Goal: Task Accomplishment & Management: Manage account settings

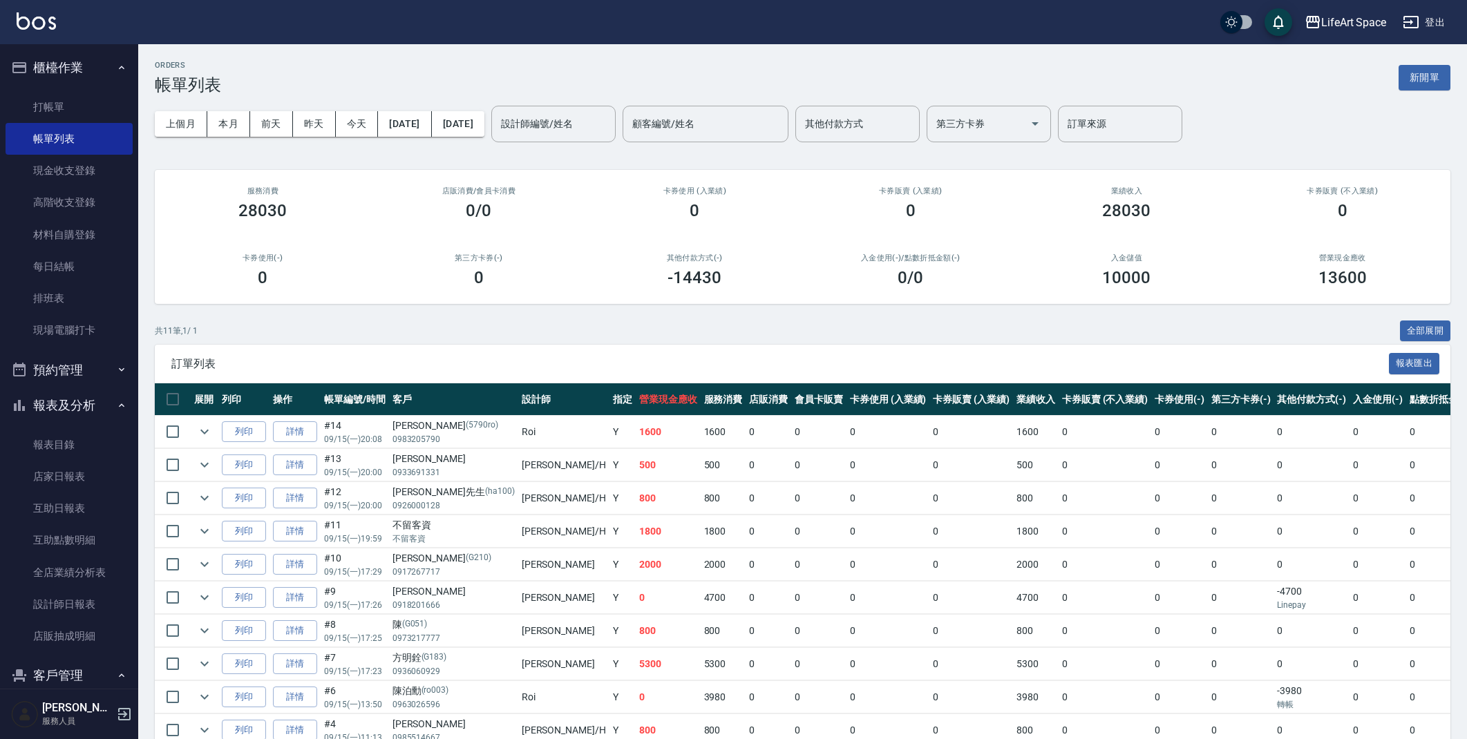
scroll to position [3, 0]
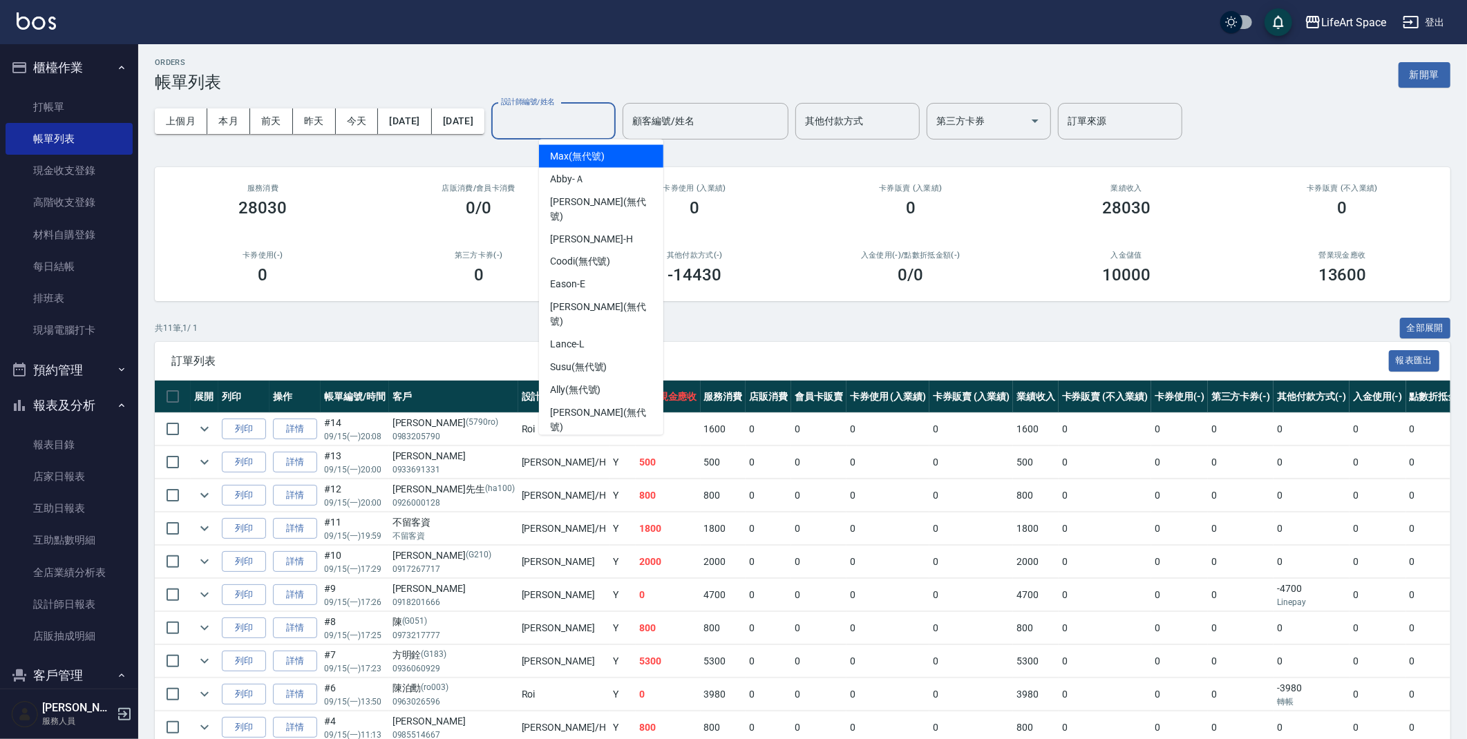
click at [609, 116] on input "設計師編號/姓名" at bounding box center [554, 121] width 112 height 24
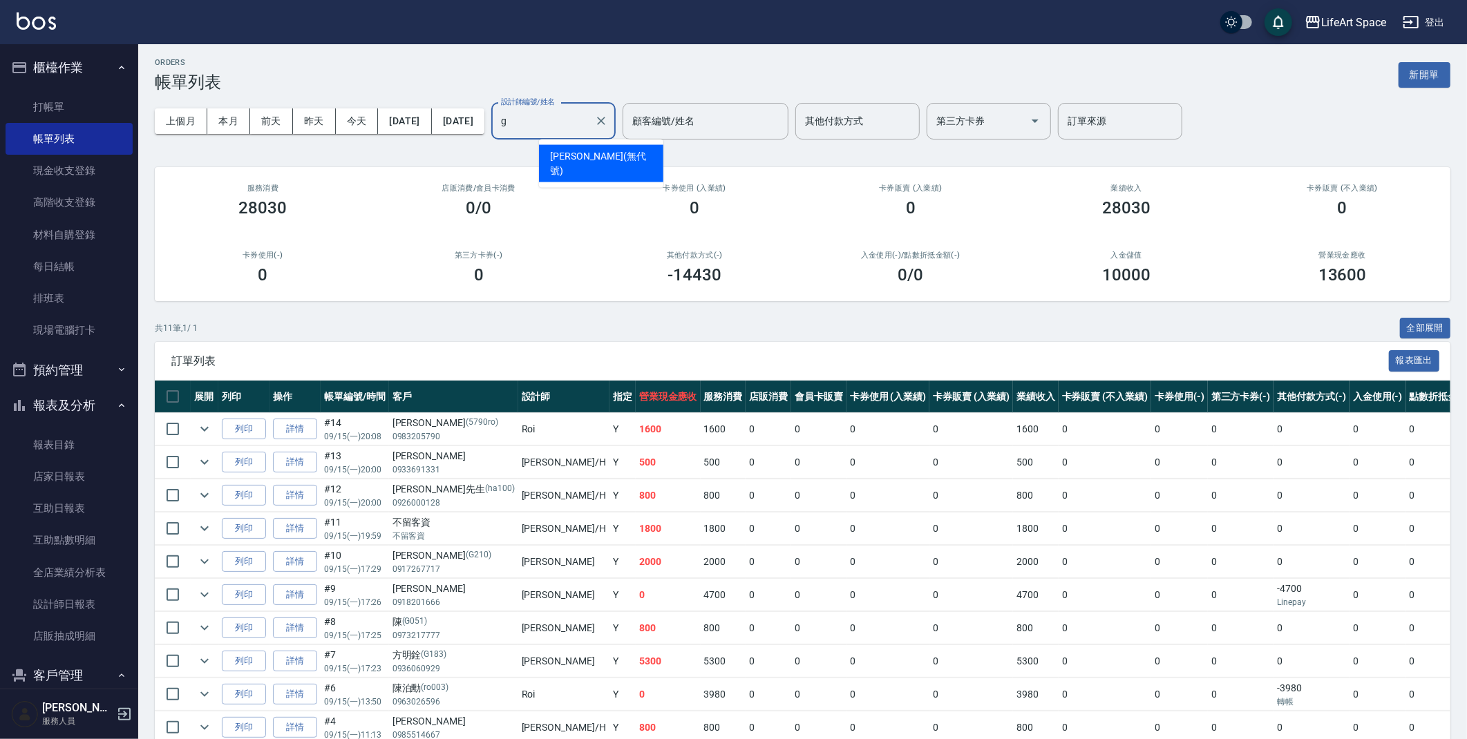
click at [578, 160] on span "Gina (無代號)" at bounding box center [601, 163] width 102 height 29
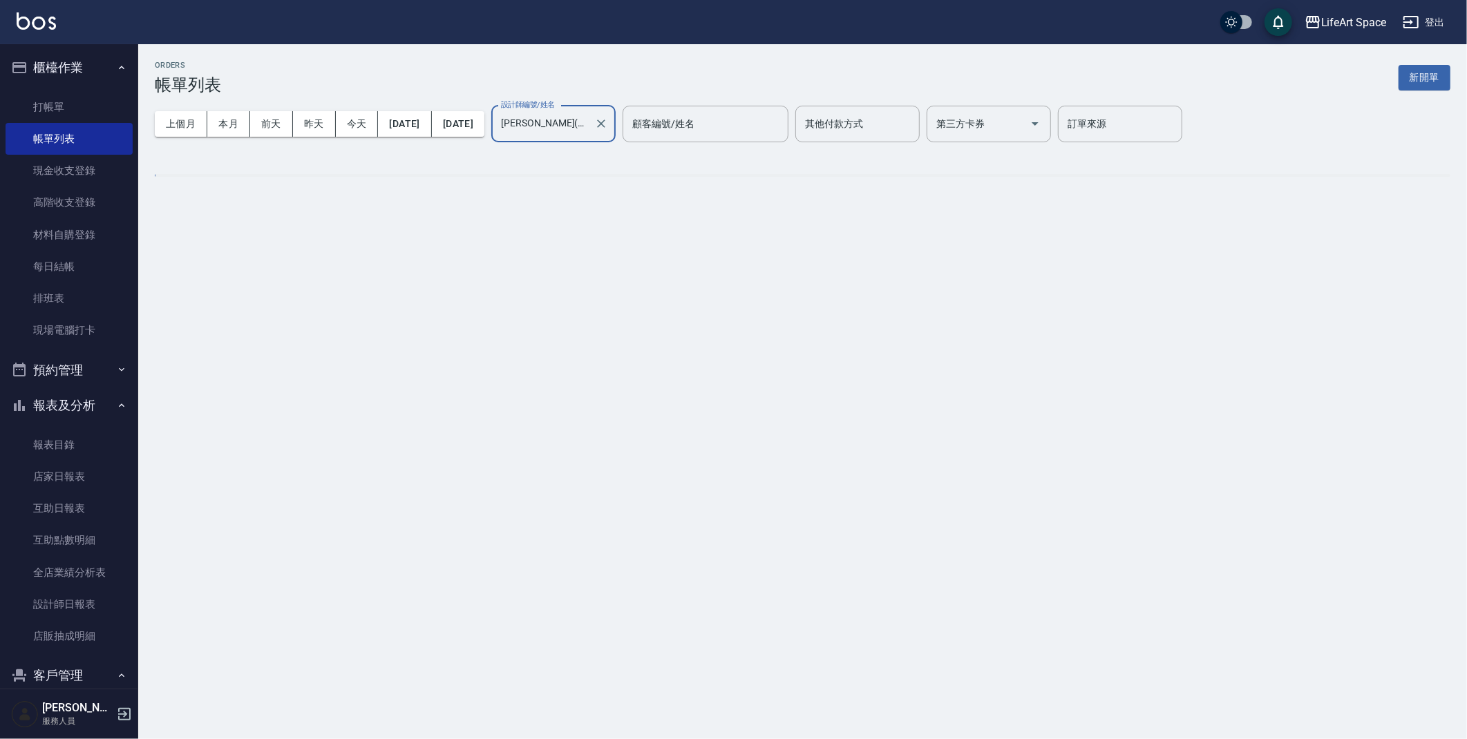
scroll to position [0, 0]
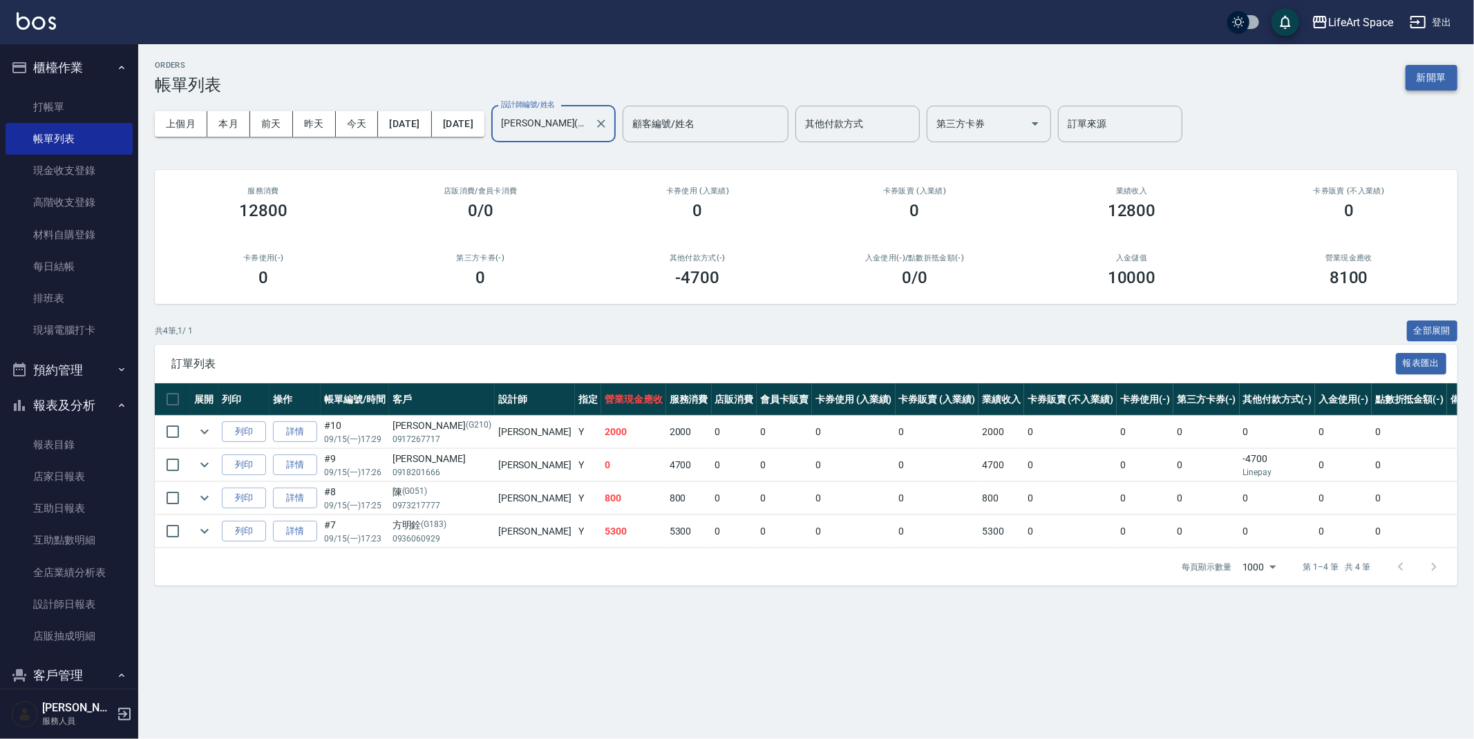
type input "[PERSON_NAME](無代號)"
click at [1439, 67] on button "新開單" at bounding box center [1432, 78] width 52 height 26
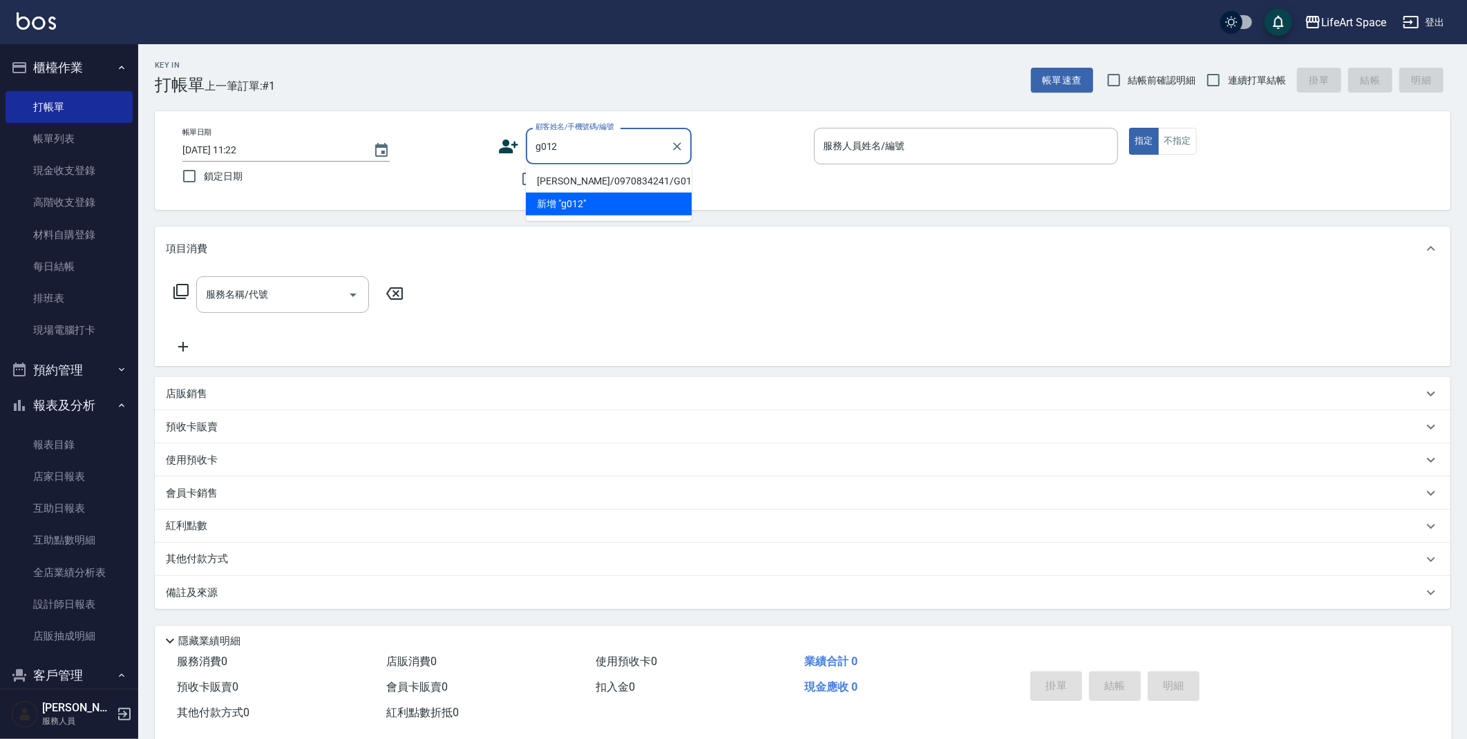
click at [574, 182] on li "[PERSON_NAME]/0970834241/G012" at bounding box center [609, 181] width 166 height 23
type input "[PERSON_NAME]/0970834241/G012"
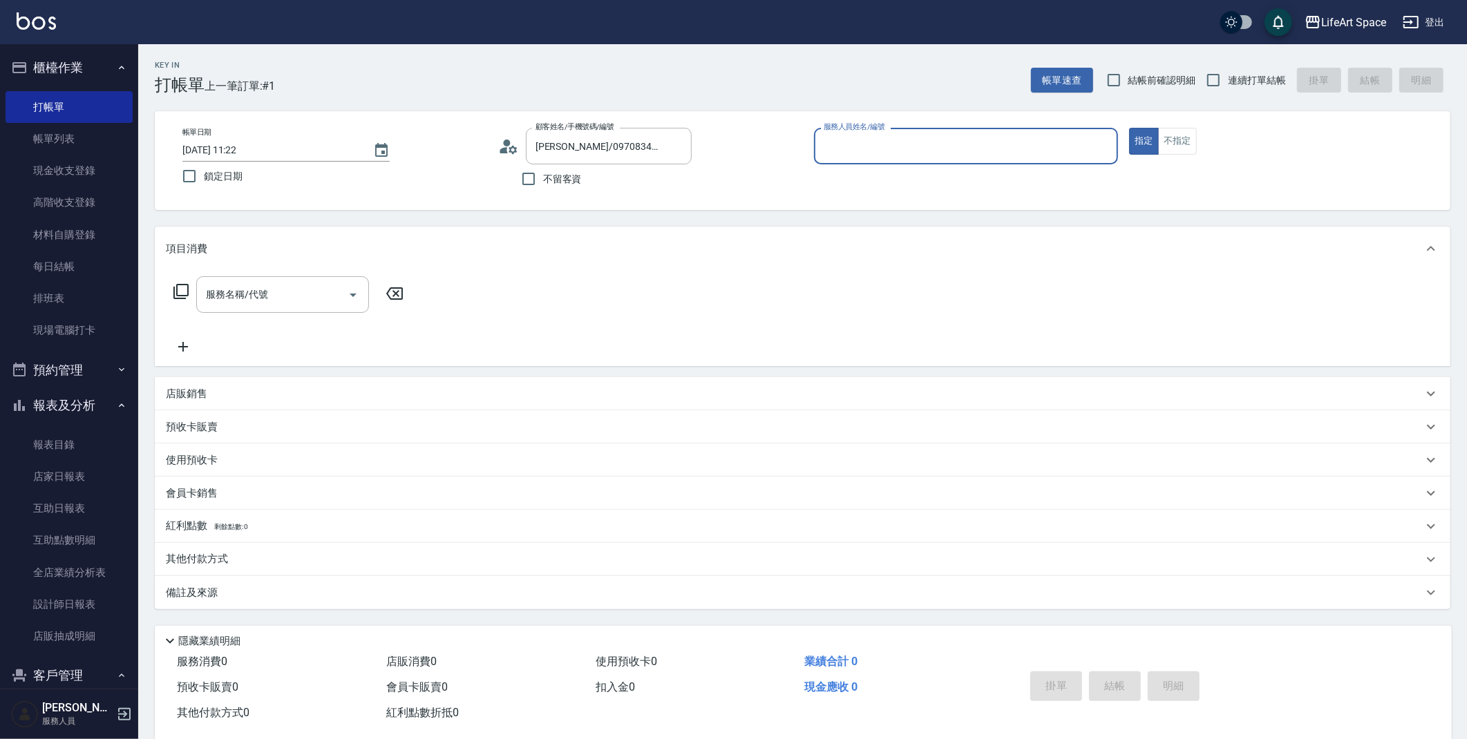
type input "[PERSON_NAME](無代號)"
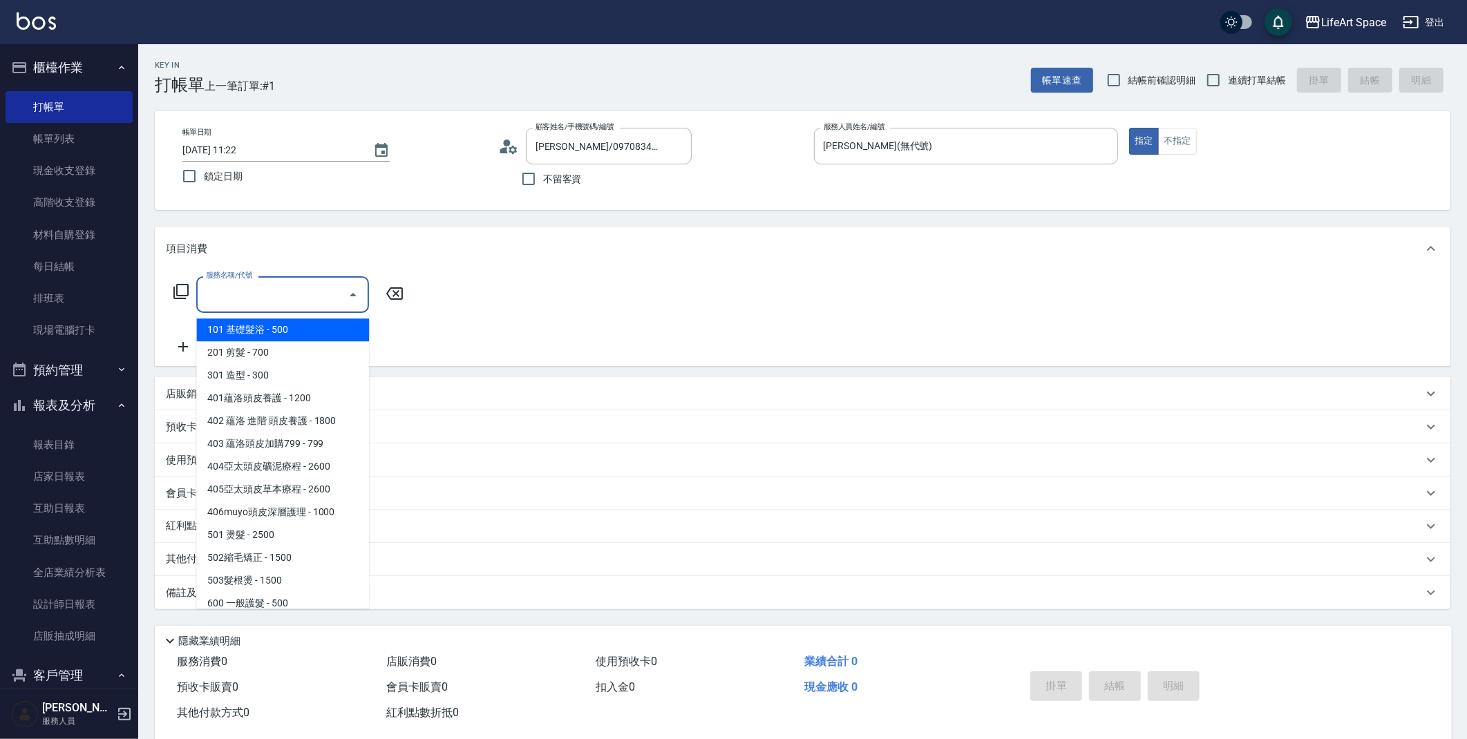
click at [238, 297] on input "服務名稱/代號" at bounding box center [272, 295] width 140 height 24
click at [244, 346] on span "201 剪髮 - 700" at bounding box center [282, 352] width 173 height 23
type input "201 剪髮(201)"
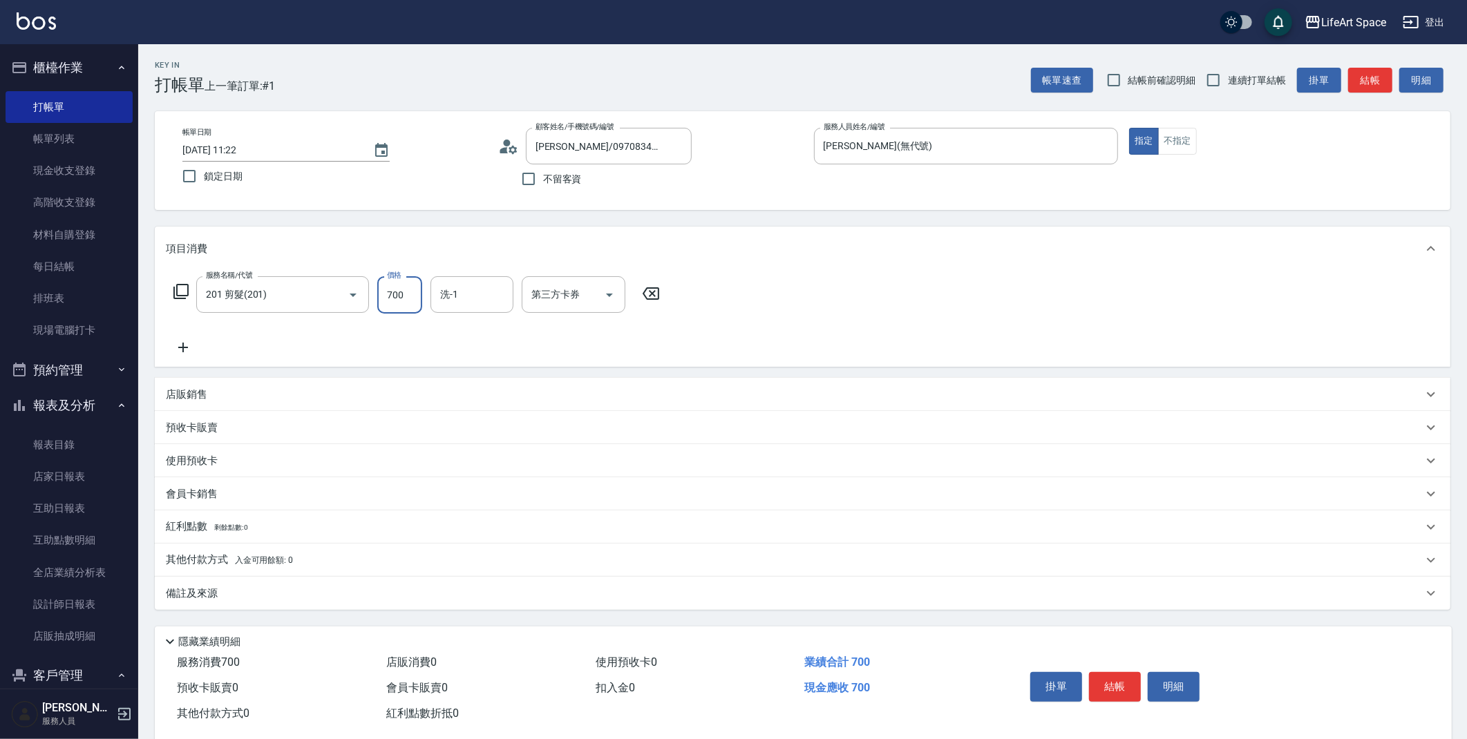
click at [400, 298] on input "700" at bounding box center [399, 294] width 45 height 37
type input "800"
click at [454, 397] on span "Nicole (無代號)" at bounding box center [478, 411] width 73 height 29
click at [455, 385] on div "店販銷售" at bounding box center [803, 394] width 1296 height 33
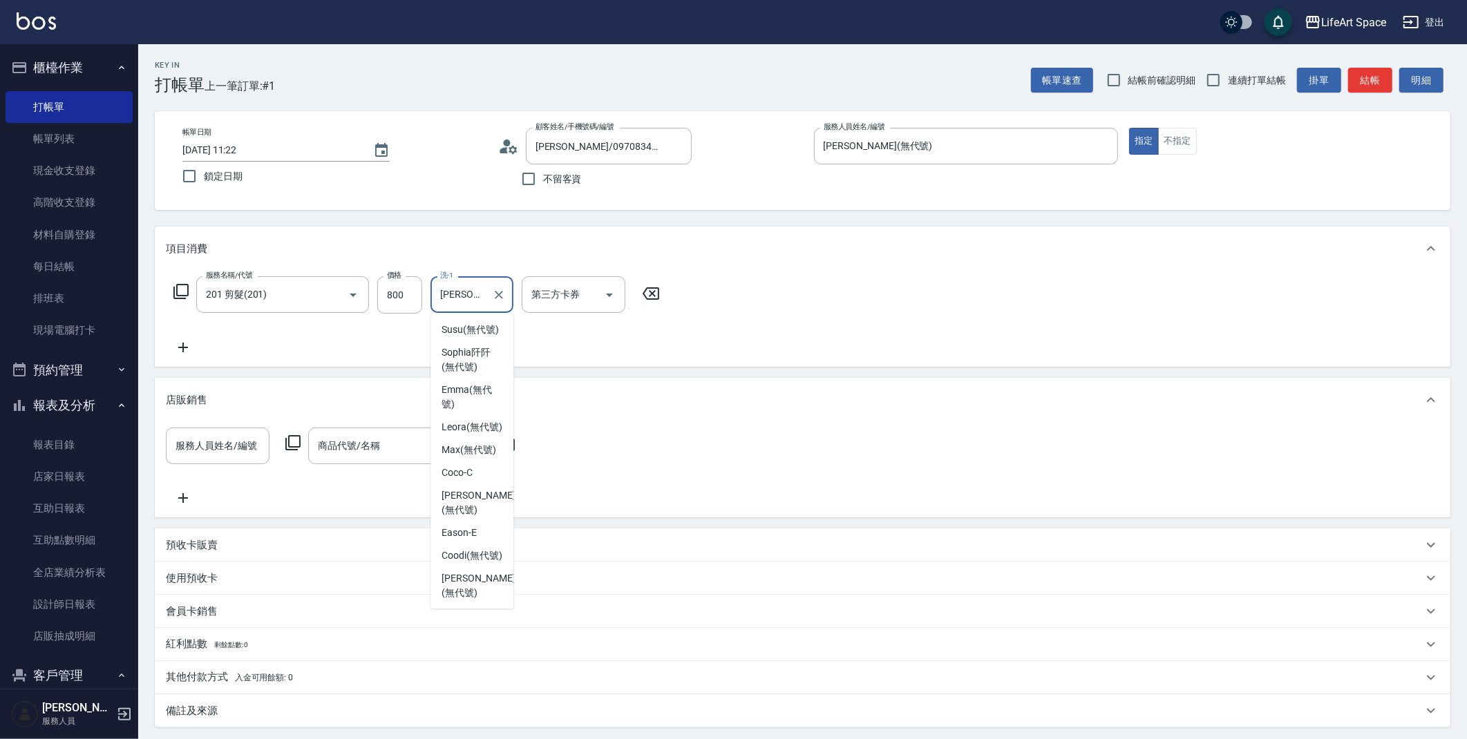
click at [468, 301] on input "Nicole(無代號)" at bounding box center [462, 295] width 50 height 24
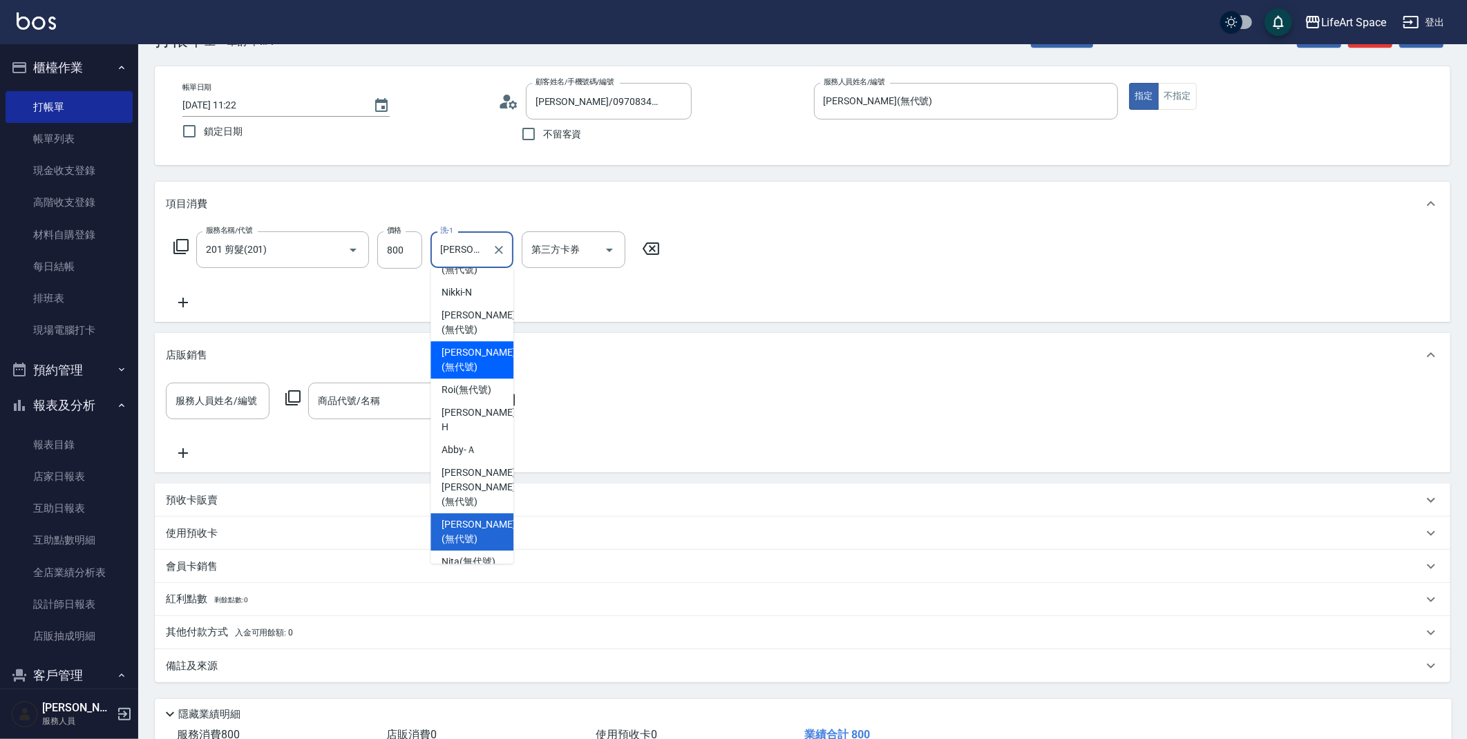
scroll to position [142, 0]
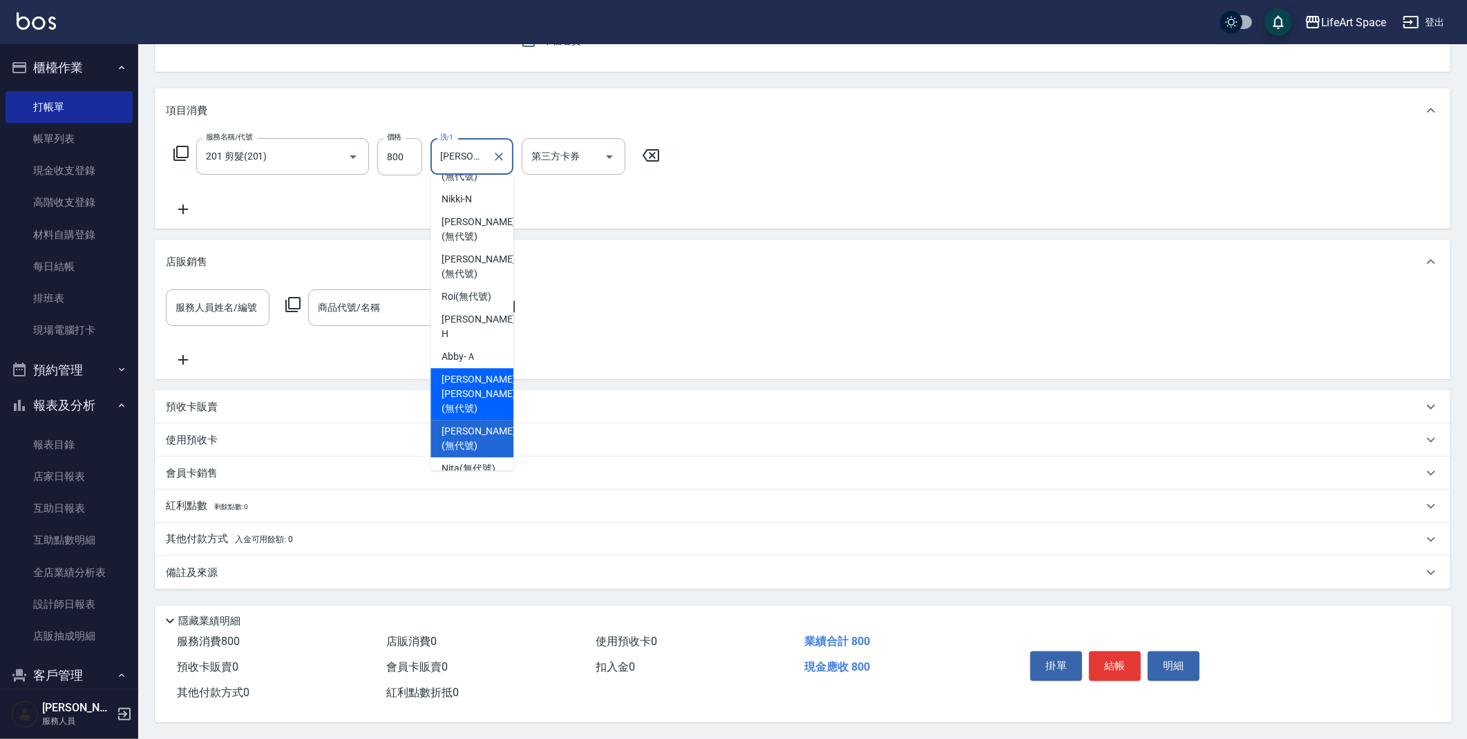
click at [446, 400] on span "Nick wu (無代號)" at bounding box center [478, 394] width 73 height 44
type input "Nick wu(無代號)"
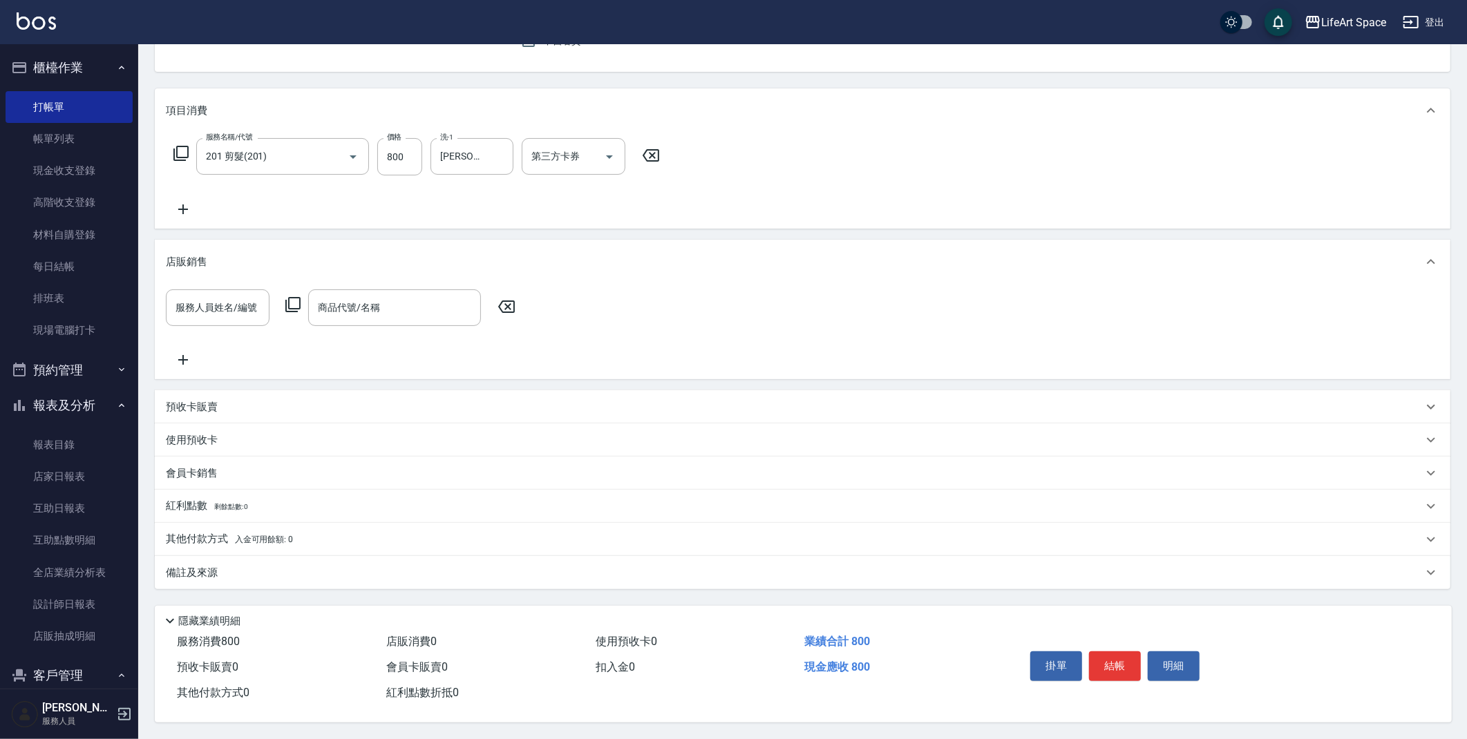
click at [274, 556] on div "備註及來源" at bounding box center [803, 572] width 1296 height 33
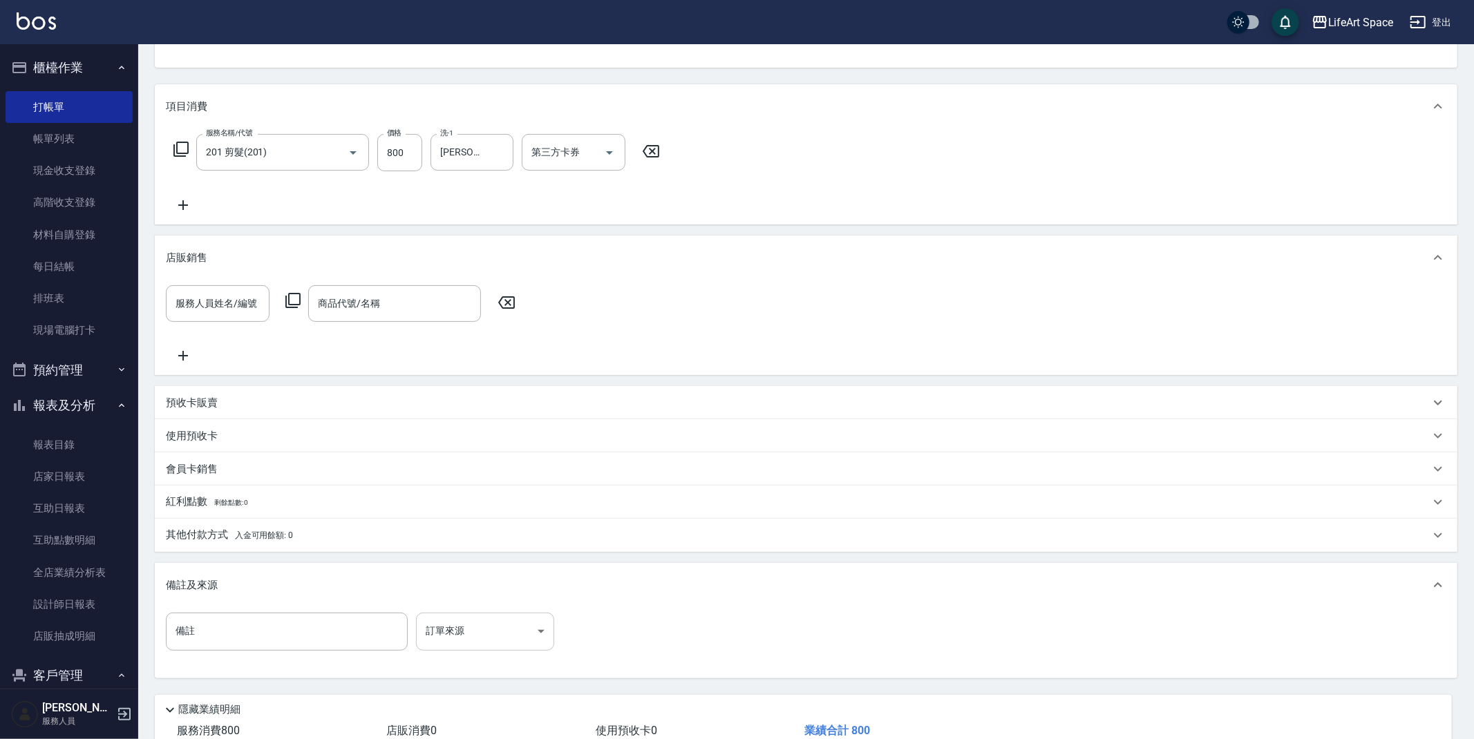
click at [507, 642] on body "LifeArt Space 登出 櫃檯作業 打帳單 帳單列表 現金收支登錄 高階收支登錄 材料自購登錄 每日結帳 排班表 現場電腦打卡 預約管理 預約管理 單…" at bounding box center [737, 343] width 1474 height 971
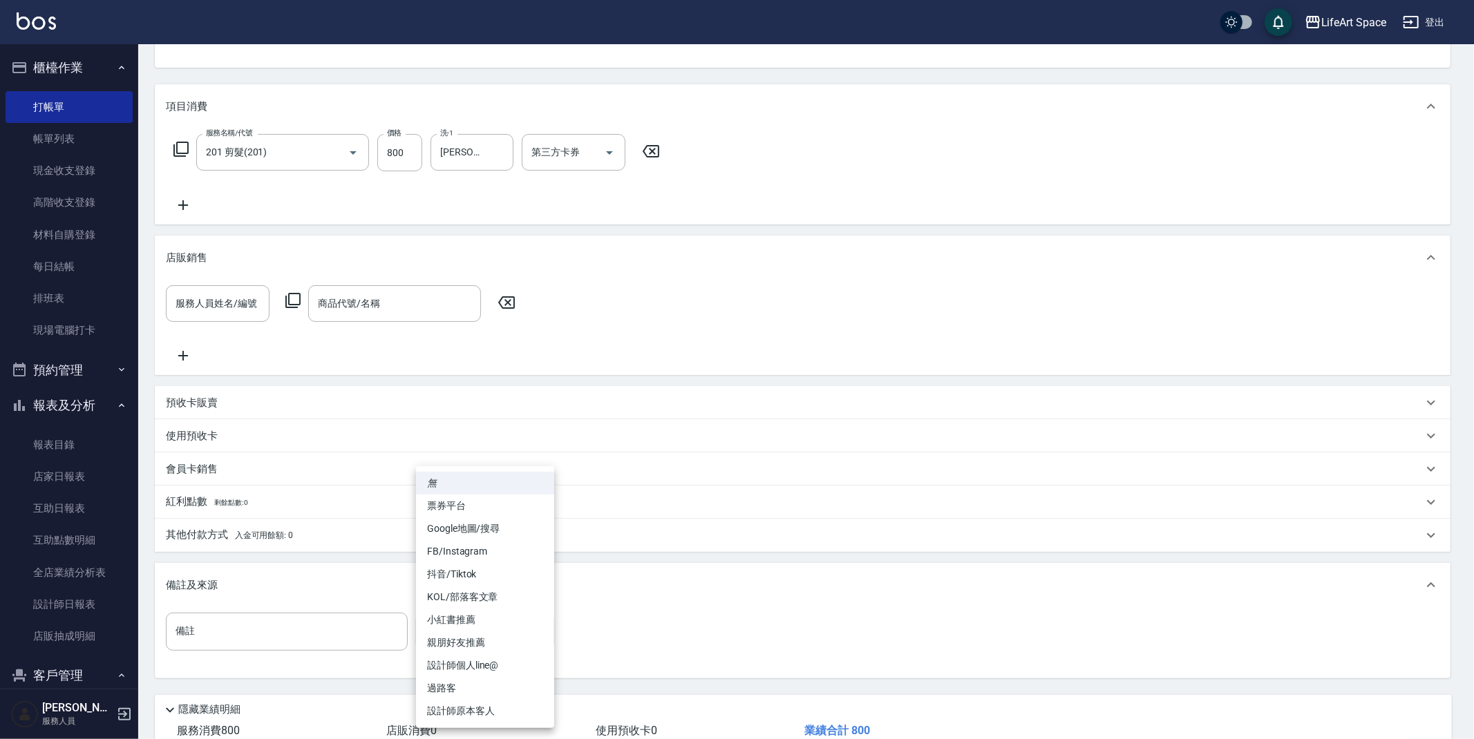
click at [481, 712] on li "設計師原本客人" at bounding box center [485, 711] width 138 height 23
type input "設計師原本客人"
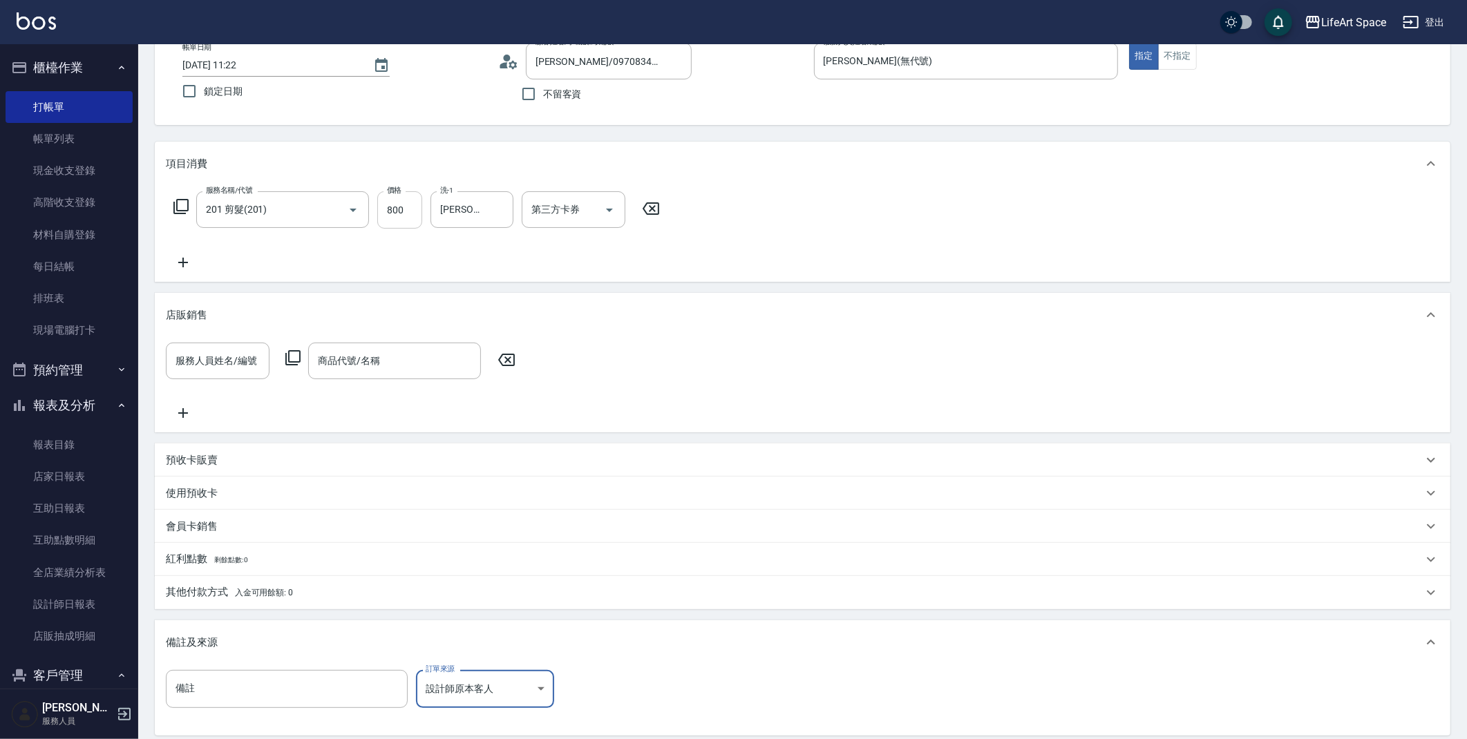
scroll to position [0, 0]
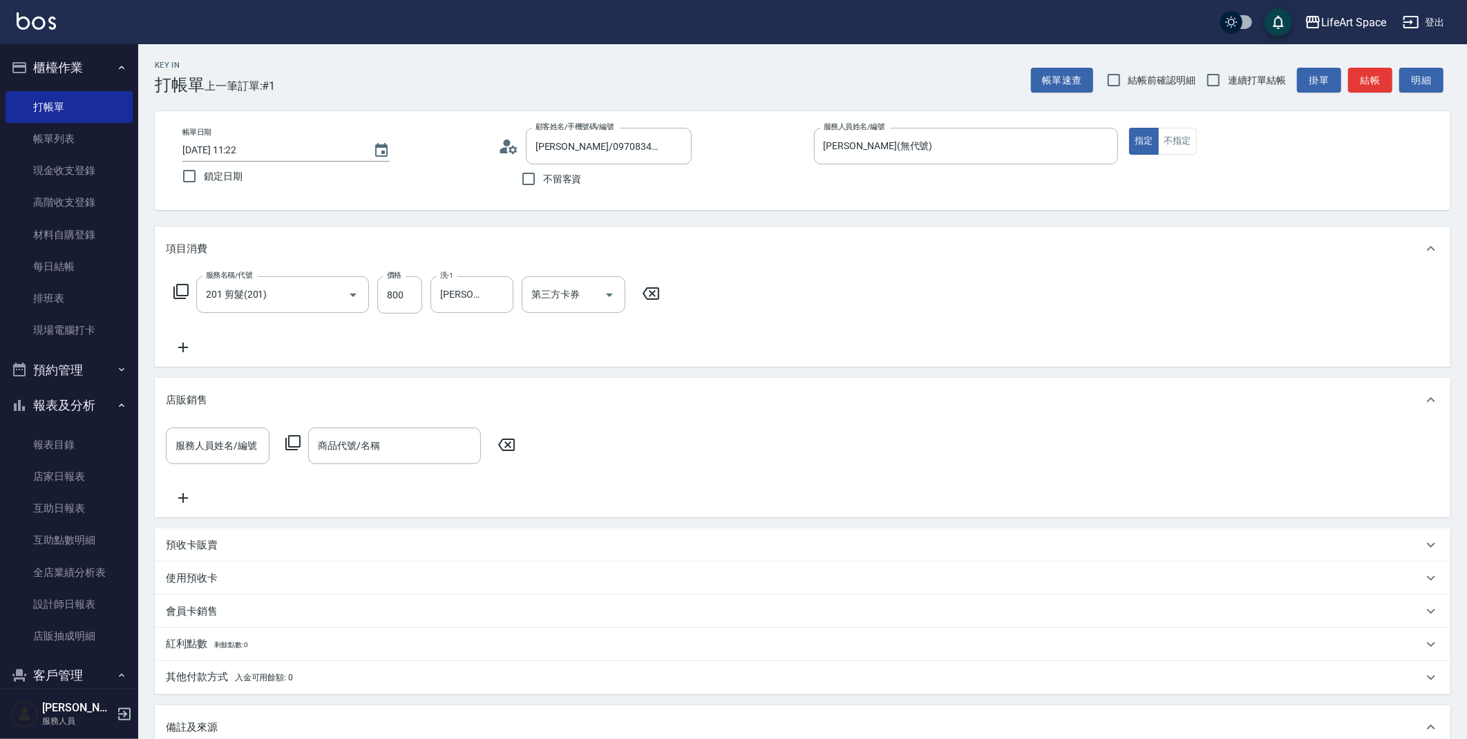
click at [236, 147] on input "2025/09/16 11:22" at bounding box center [270, 150] width 177 height 23
type input "2025/09/15 11:22"
click at [1374, 87] on button "結帳" at bounding box center [1370, 81] width 44 height 26
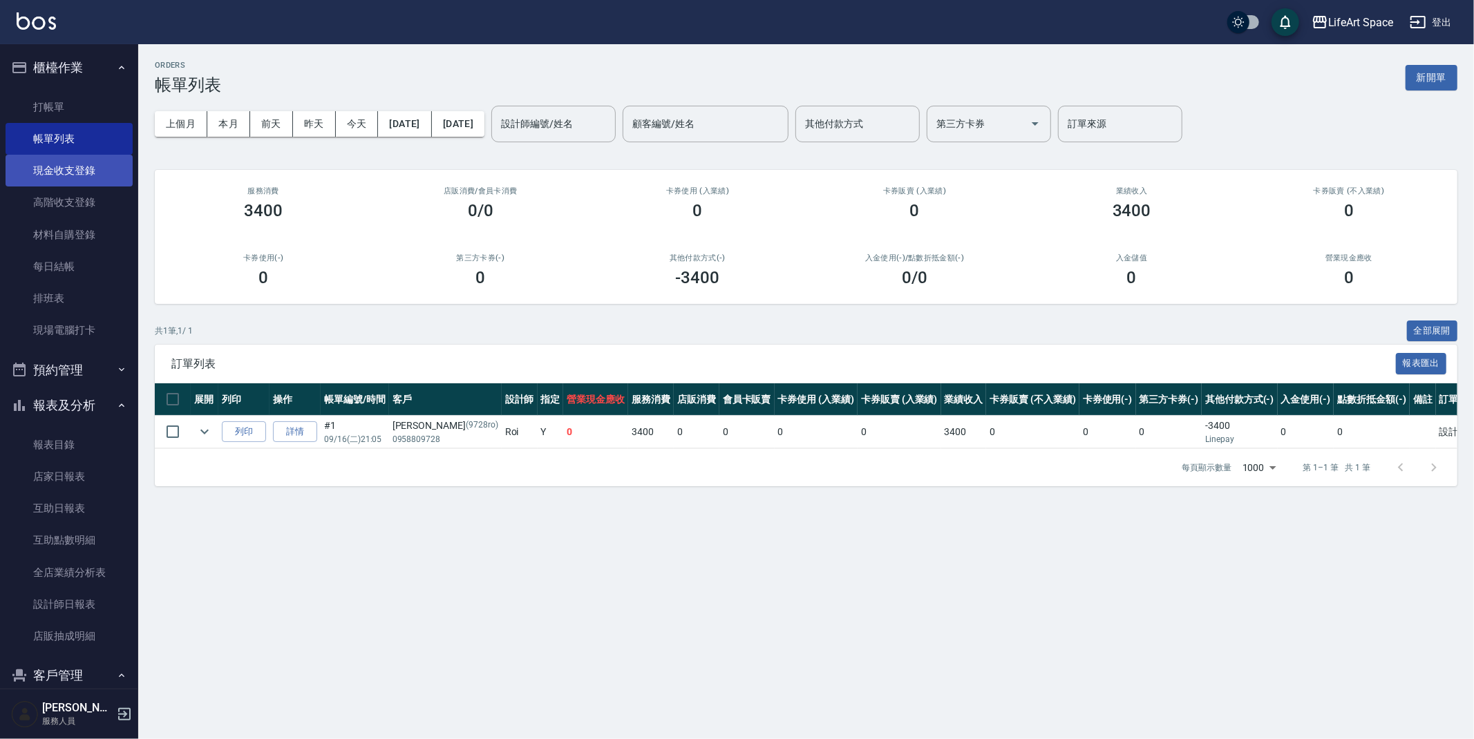
click at [43, 183] on link "現金收支登錄" at bounding box center [69, 171] width 127 height 32
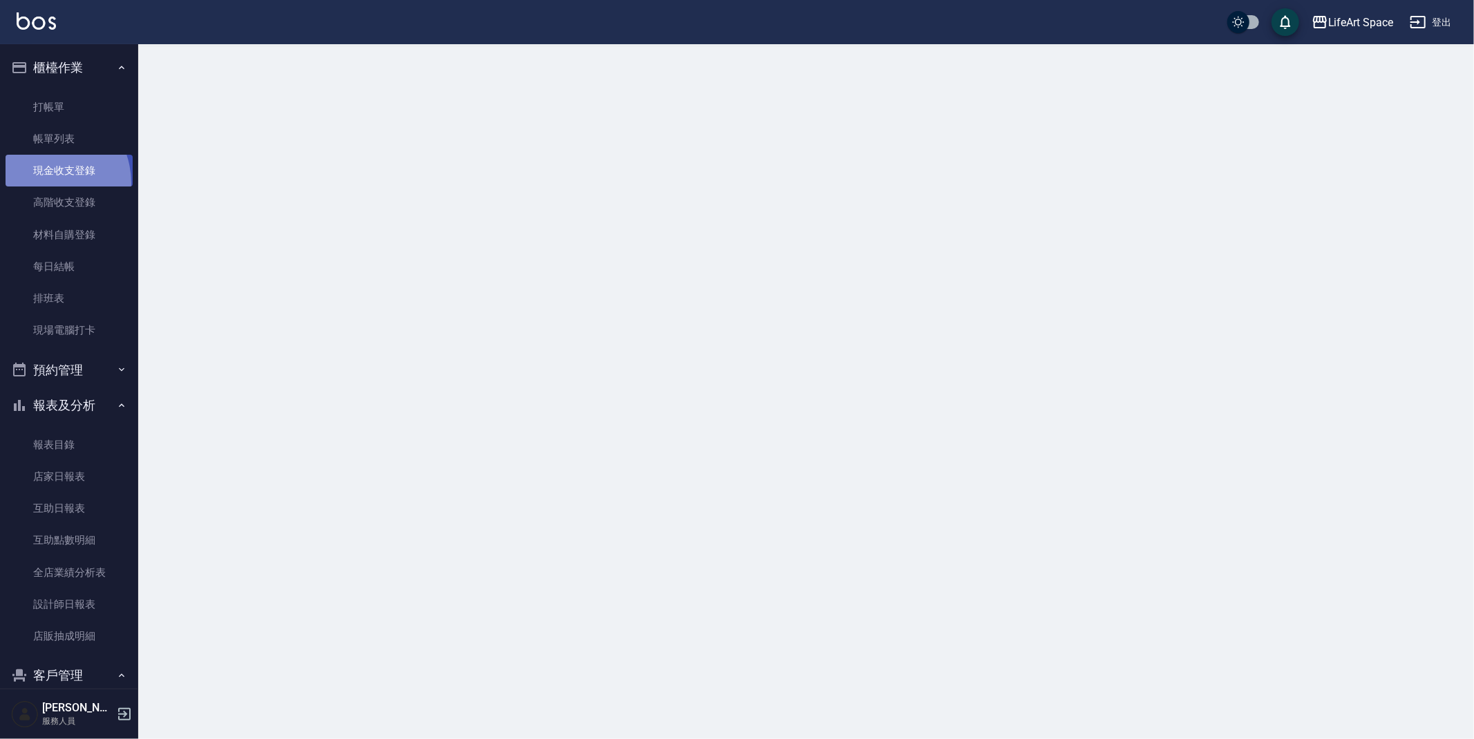
click at [43, 183] on link "現金收支登錄" at bounding box center [69, 171] width 127 height 32
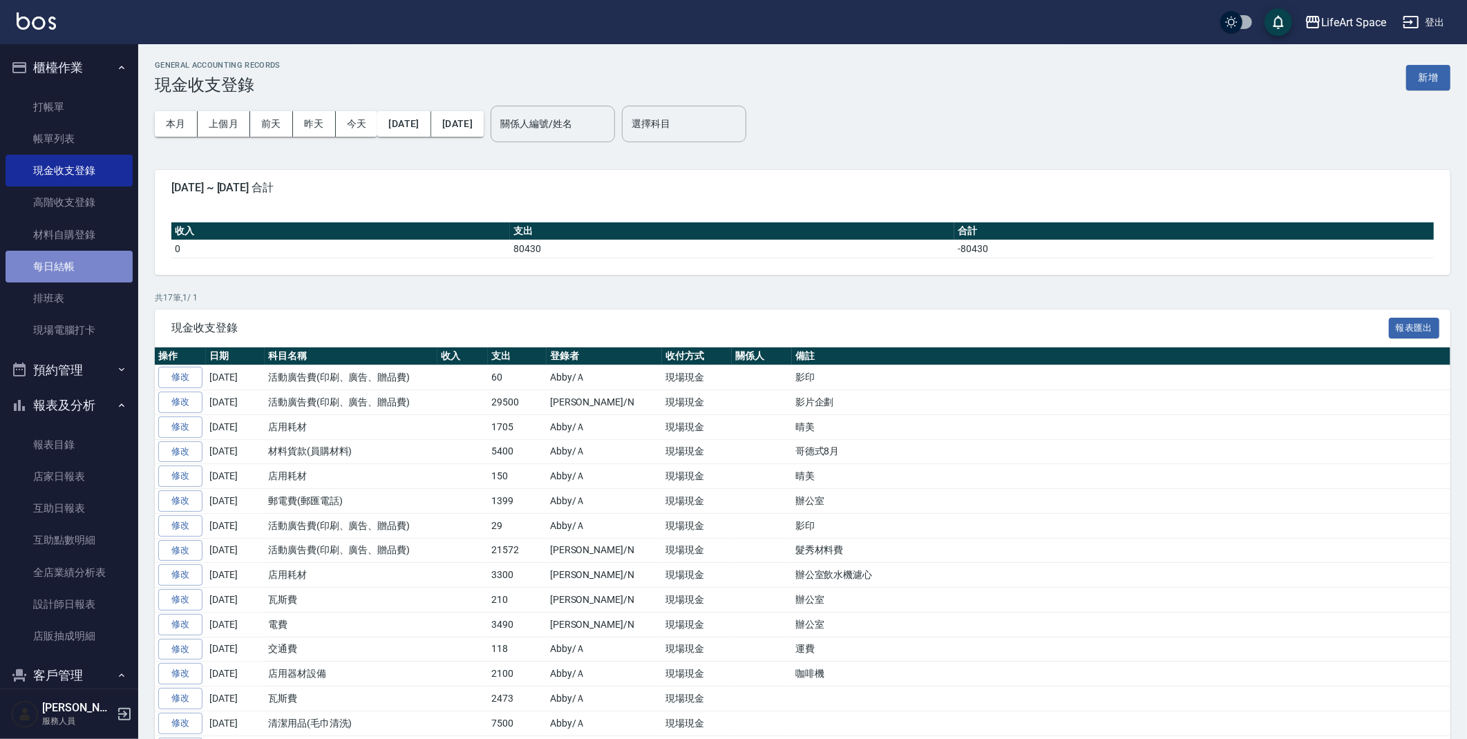
click at [91, 272] on link "每日結帳" at bounding box center [69, 267] width 127 height 32
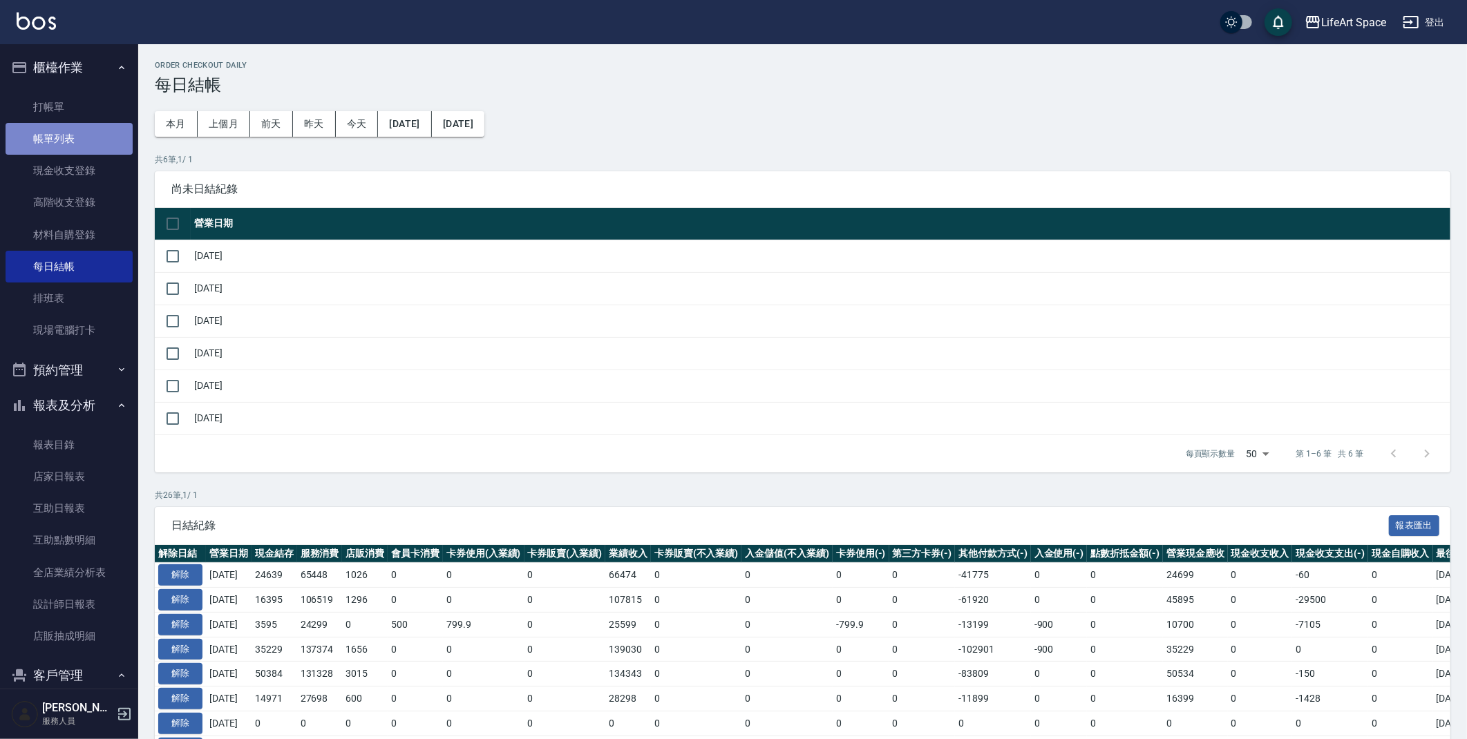
click at [79, 128] on link "帳單列表" at bounding box center [69, 139] width 127 height 32
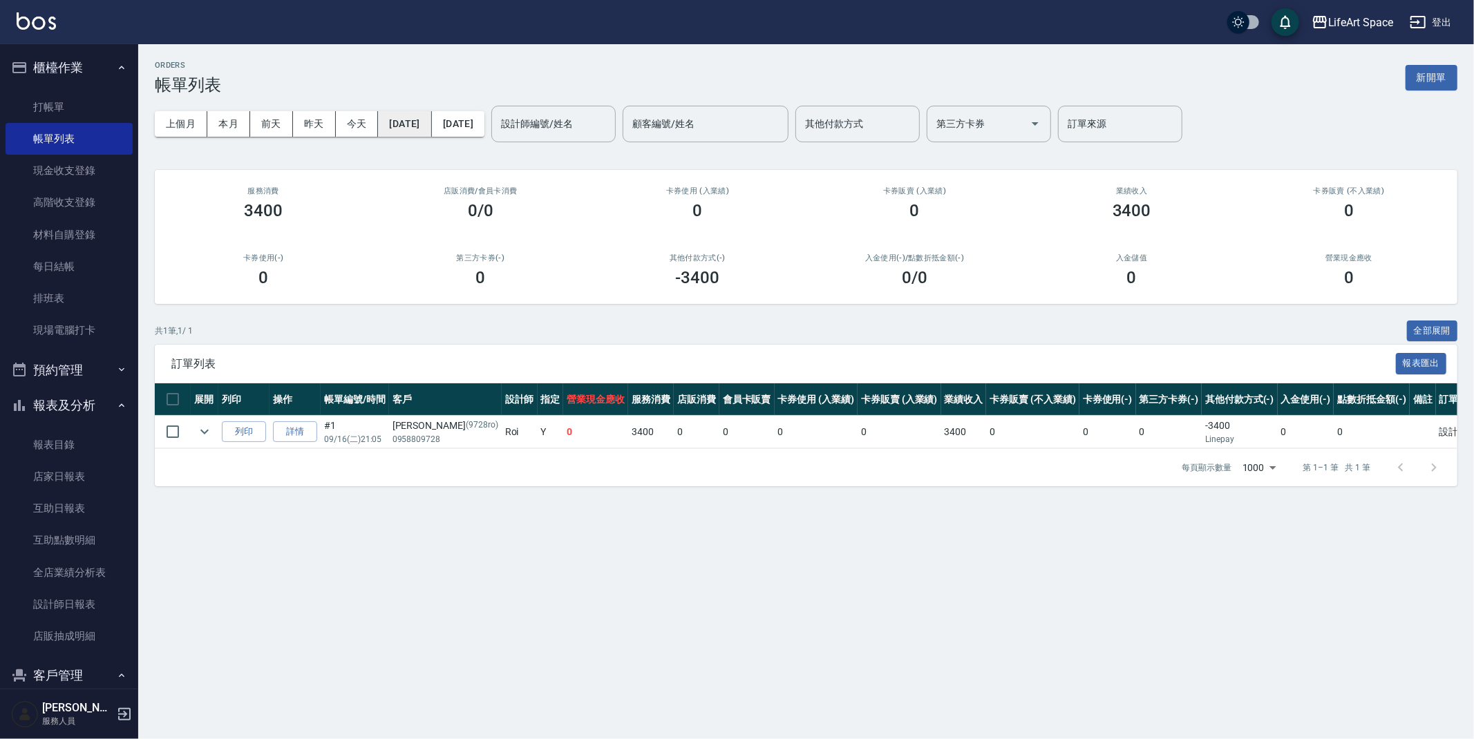
click at [431, 124] on button "[DATE]" at bounding box center [404, 124] width 53 height 26
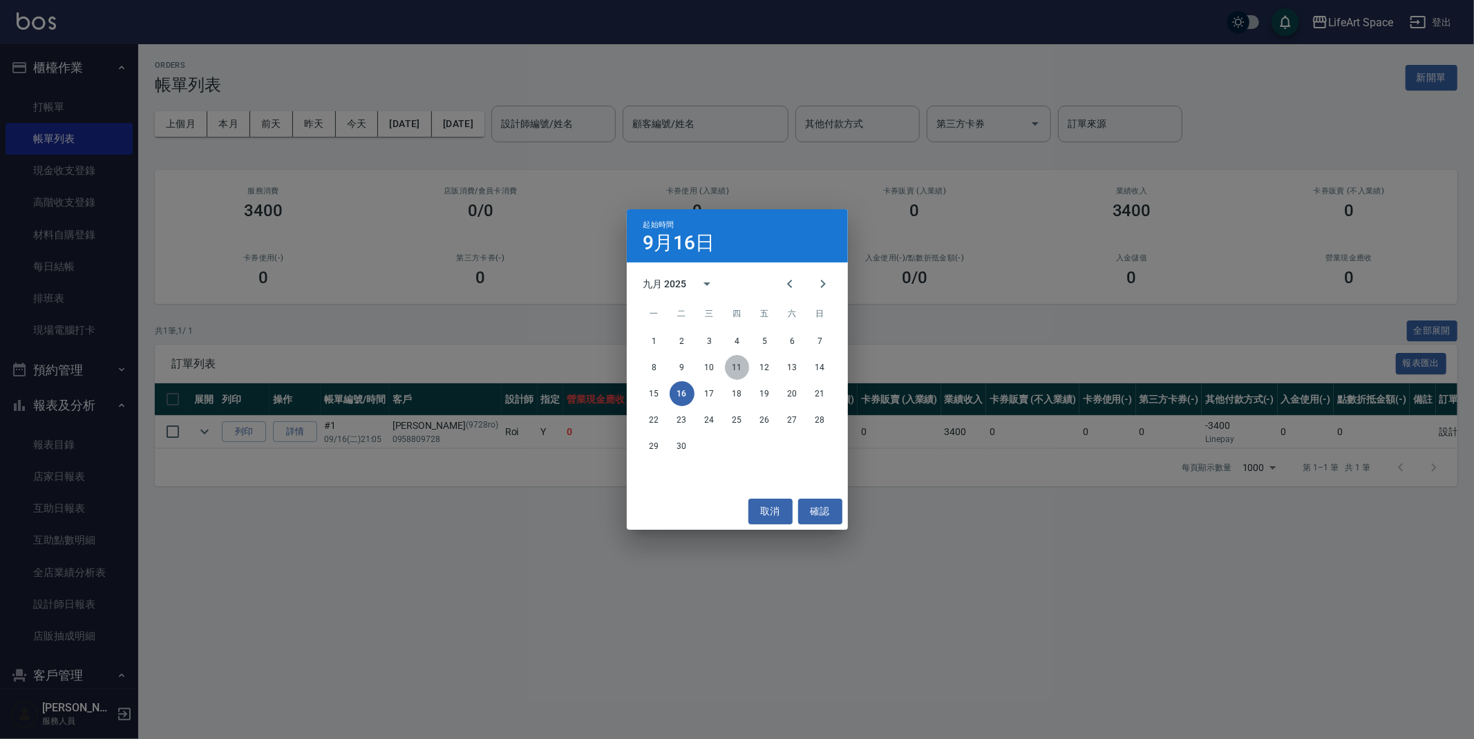
click at [740, 363] on button "11" at bounding box center [737, 367] width 25 height 25
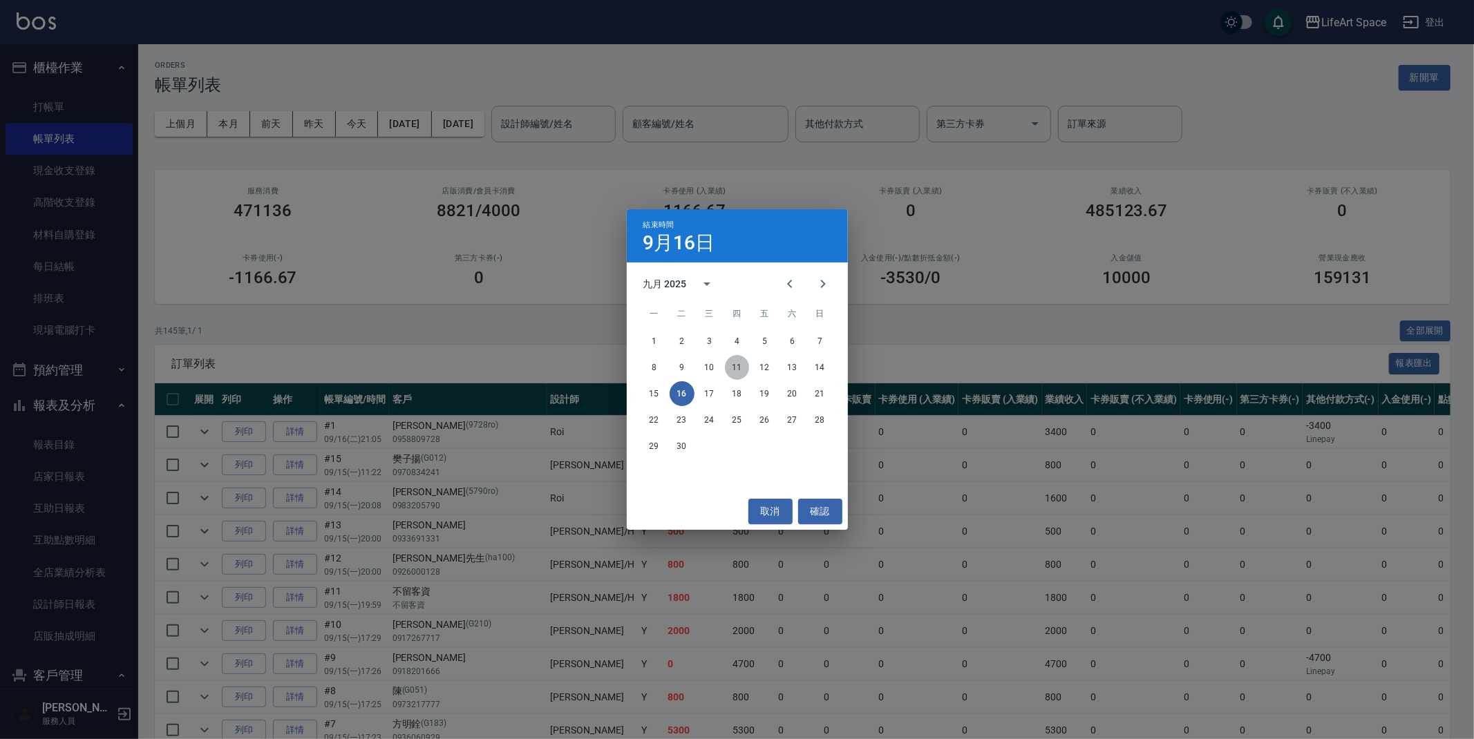
click at [743, 370] on button "11" at bounding box center [737, 367] width 25 height 25
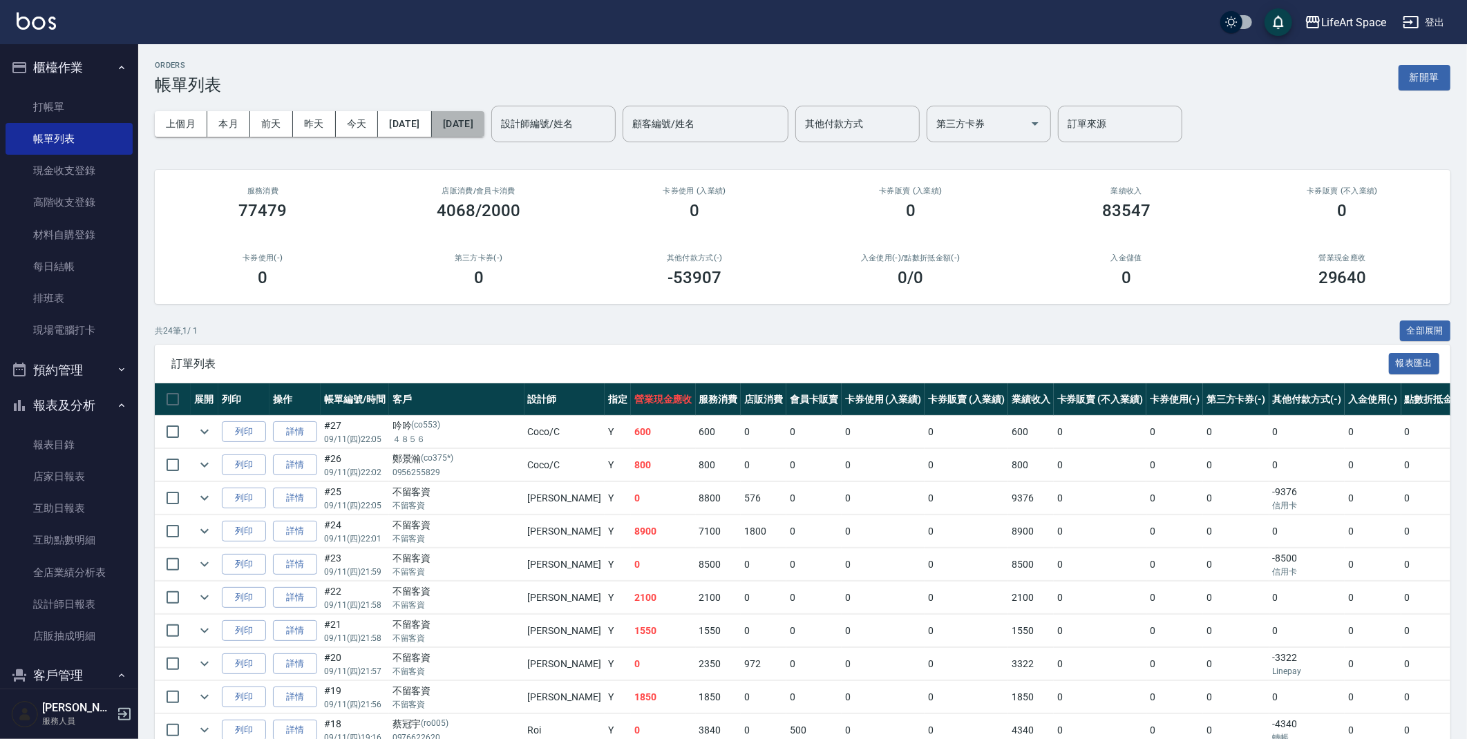
click at [484, 119] on button "2025/09/11" at bounding box center [458, 124] width 53 height 26
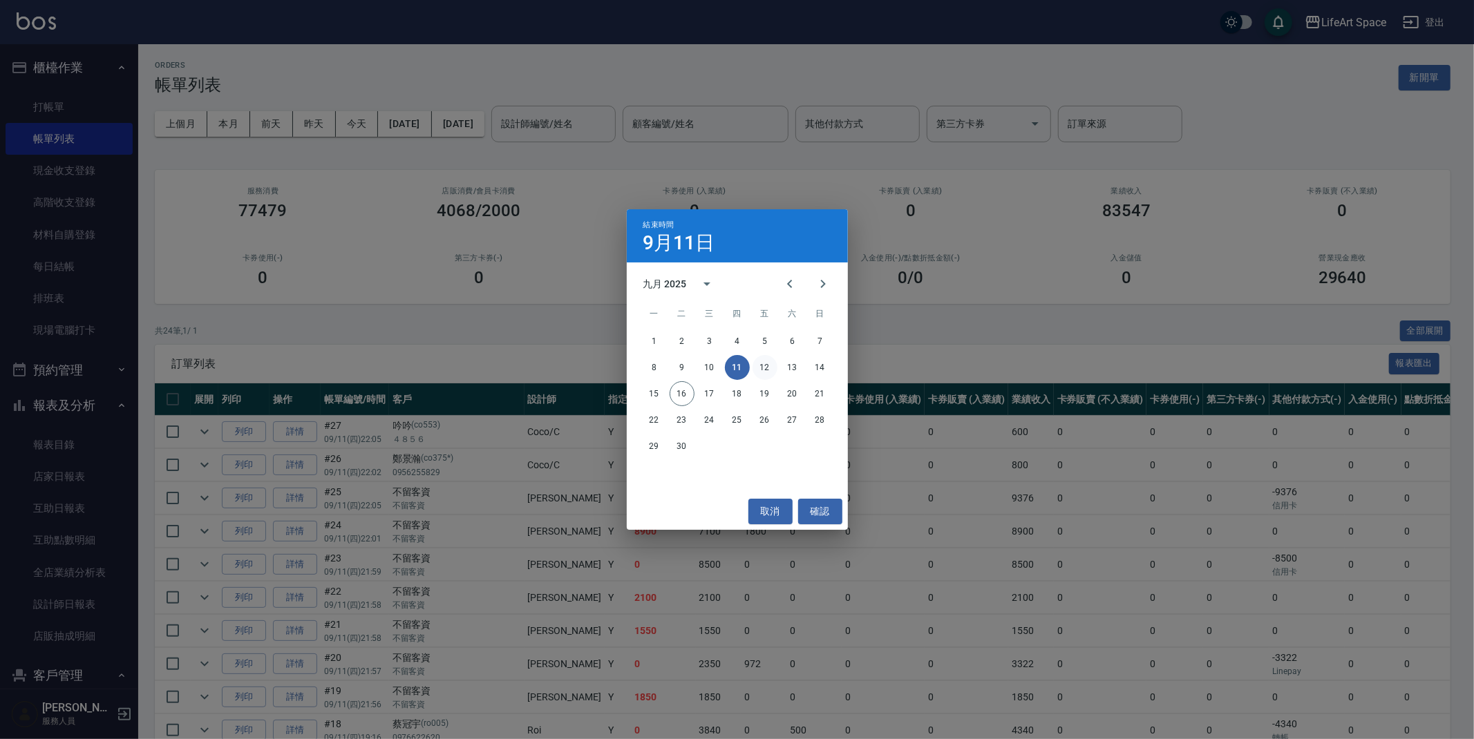
click at [762, 357] on button "12" at bounding box center [765, 367] width 25 height 25
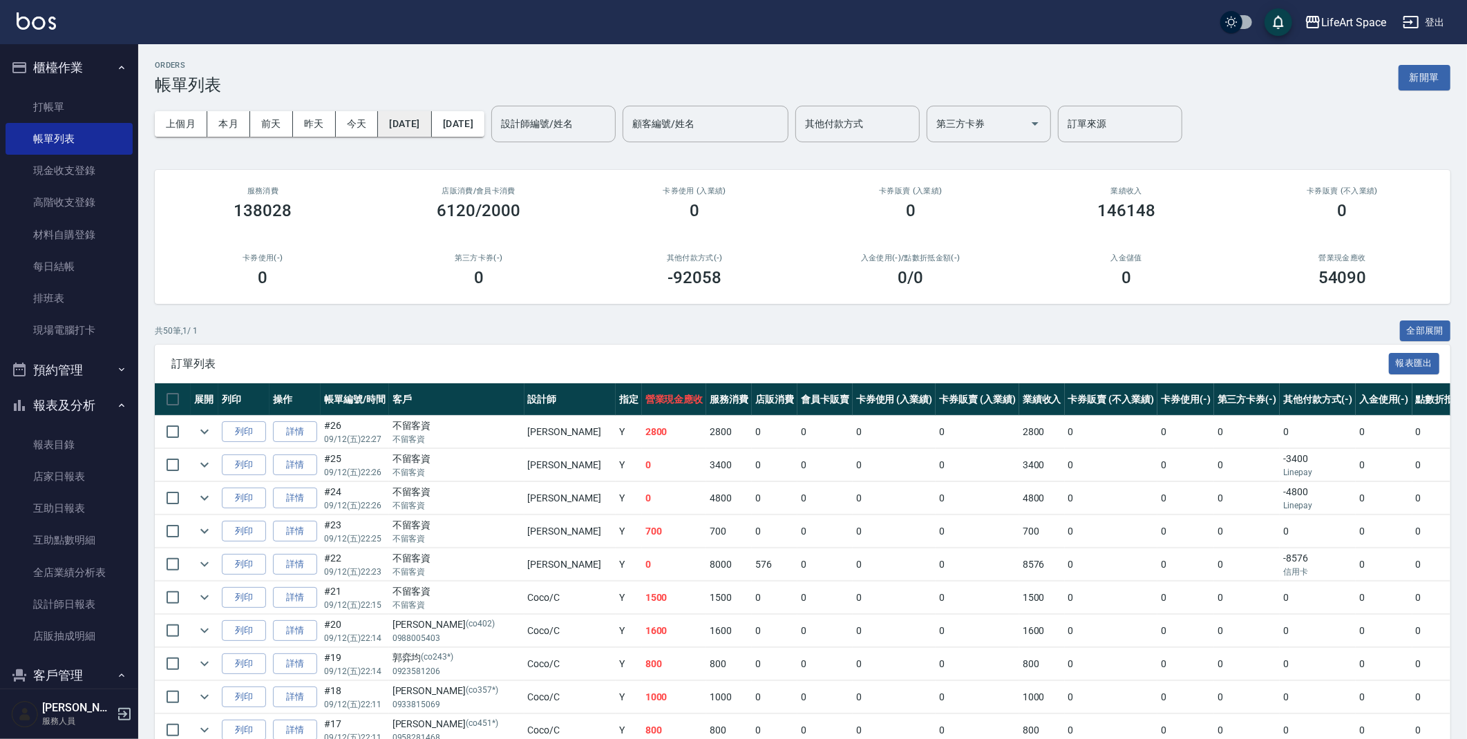
click at [428, 113] on button "2025/09/11" at bounding box center [404, 124] width 53 height 26
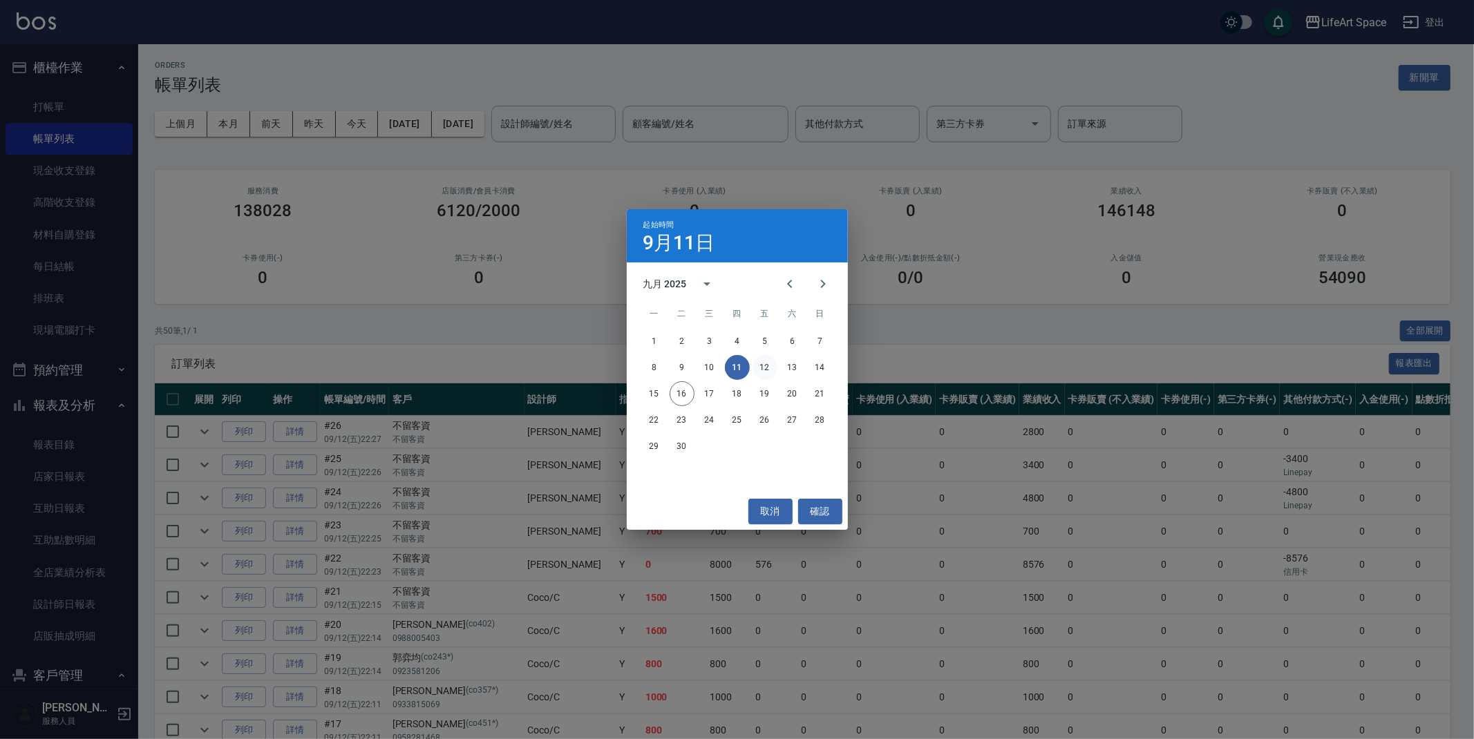
click at [766, 366] on button "12" at bounding box center [765, 367] width 25 height 25
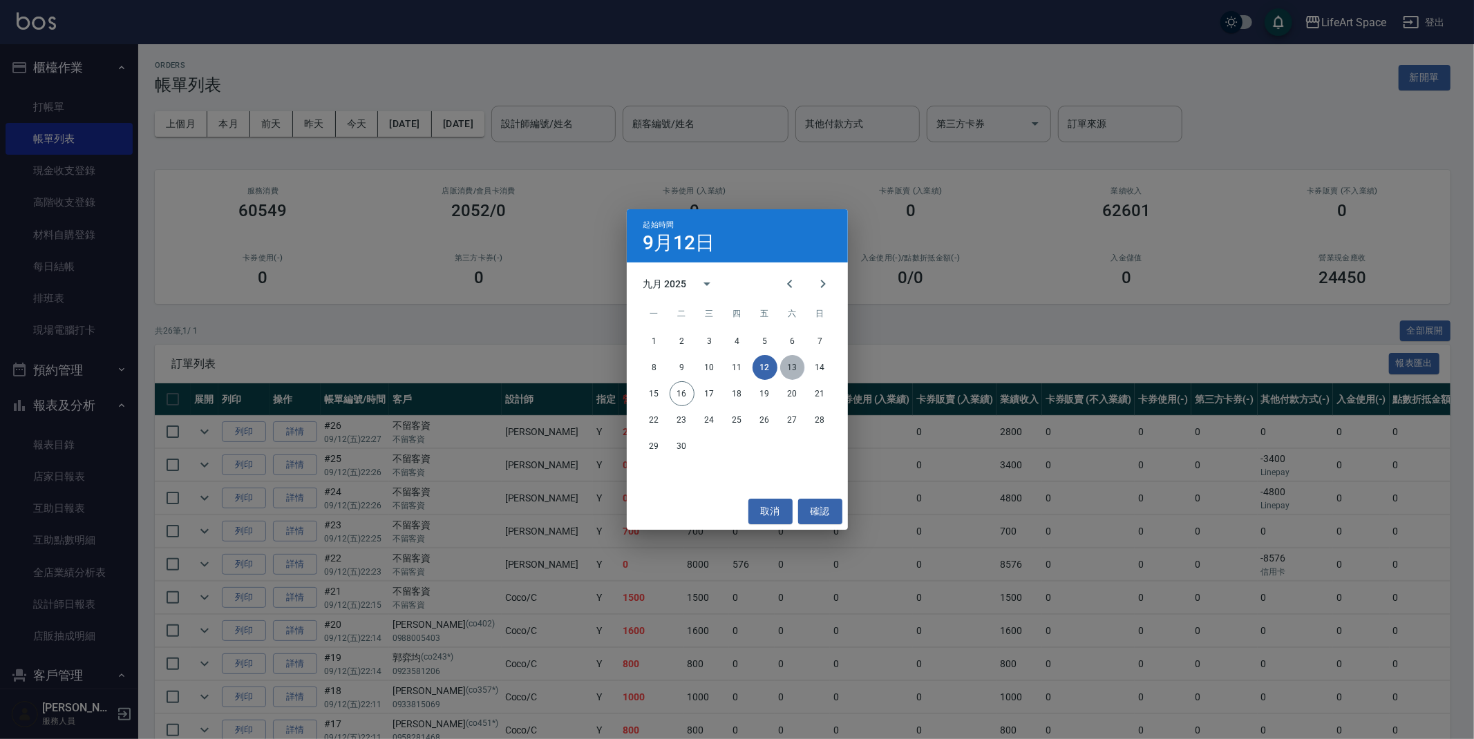
click at [788, 363] on button "13" at bounding box center [792, 367] width 25 height 25
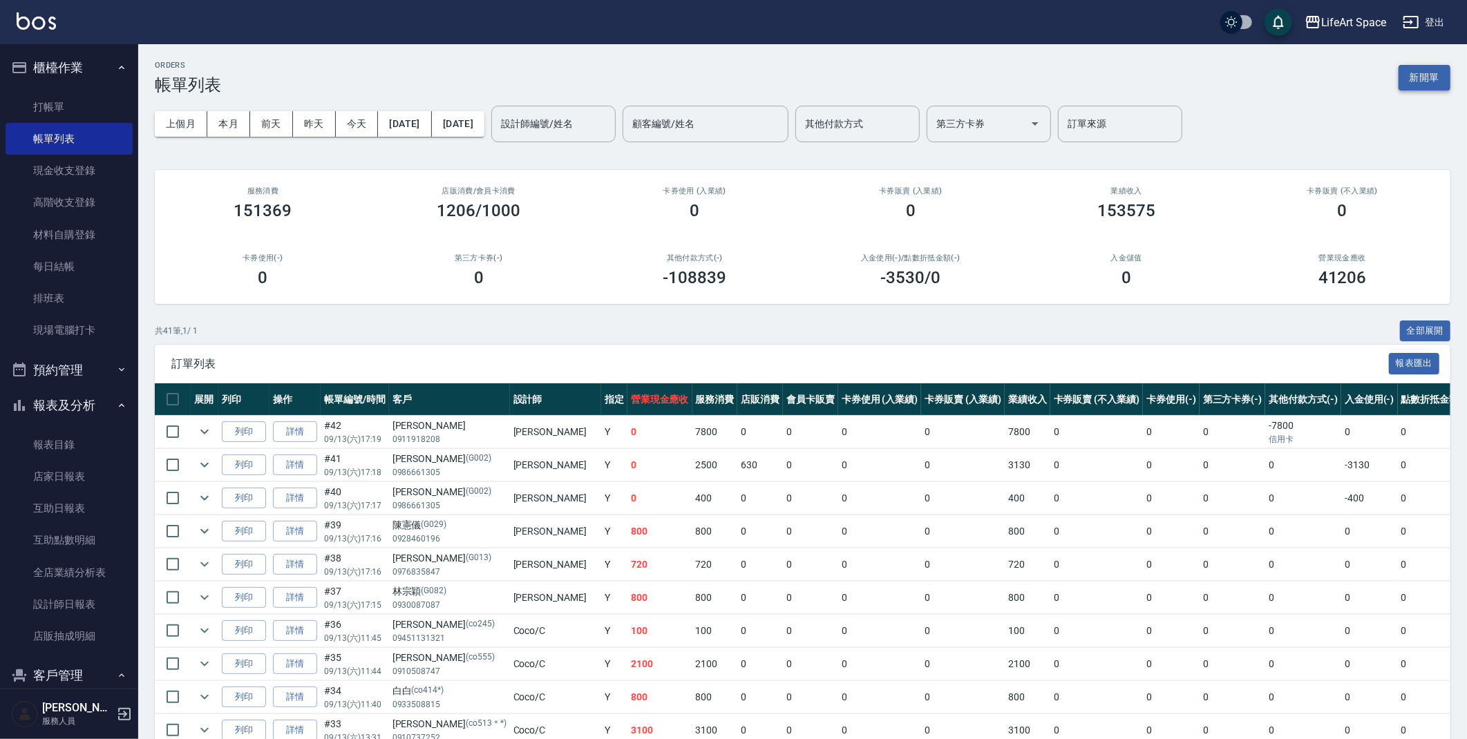
click at [1424, 73] on button "新開單" at bounding box center [1425, 78] width 52 height 26
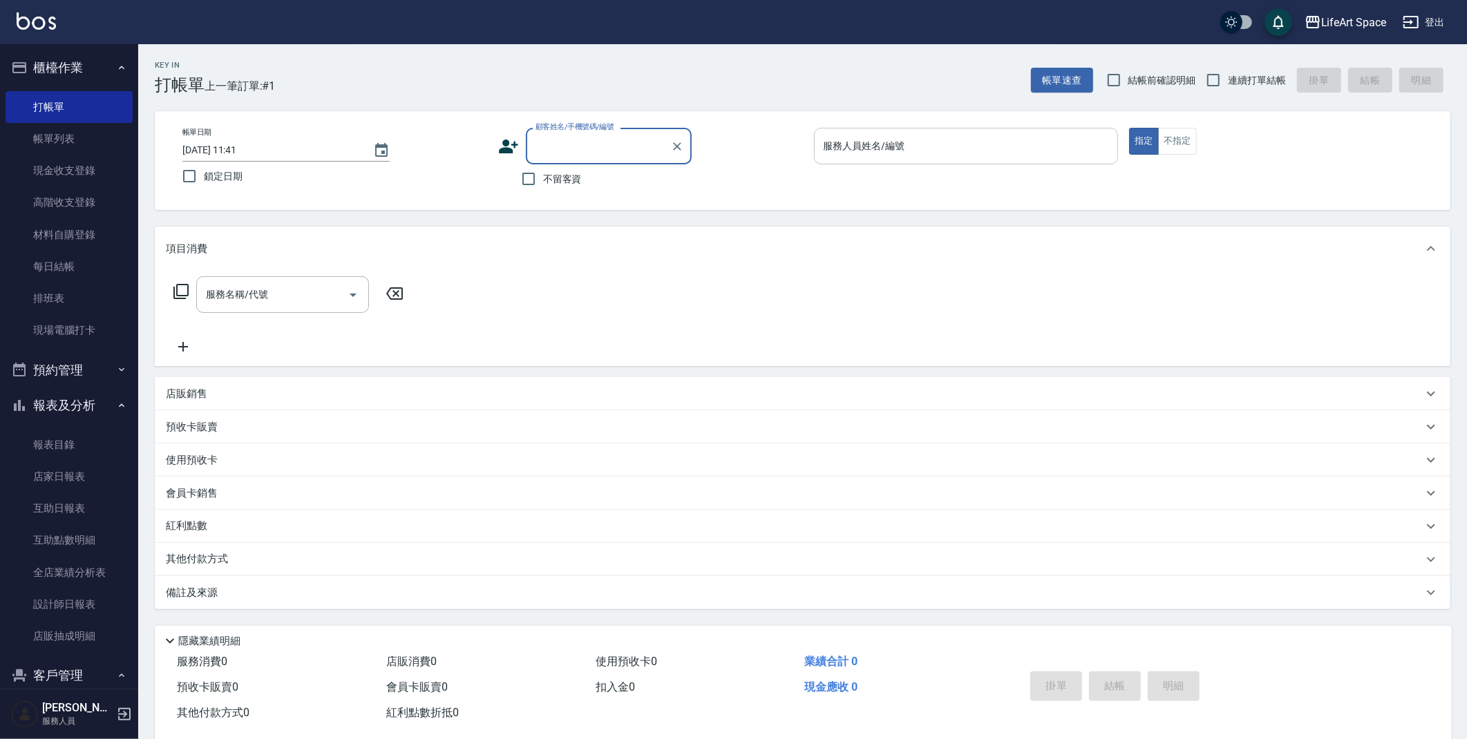
click at [940, 136] on input "服務人員姓名/編號" at bounding box center [966, 146] width 292 height 24
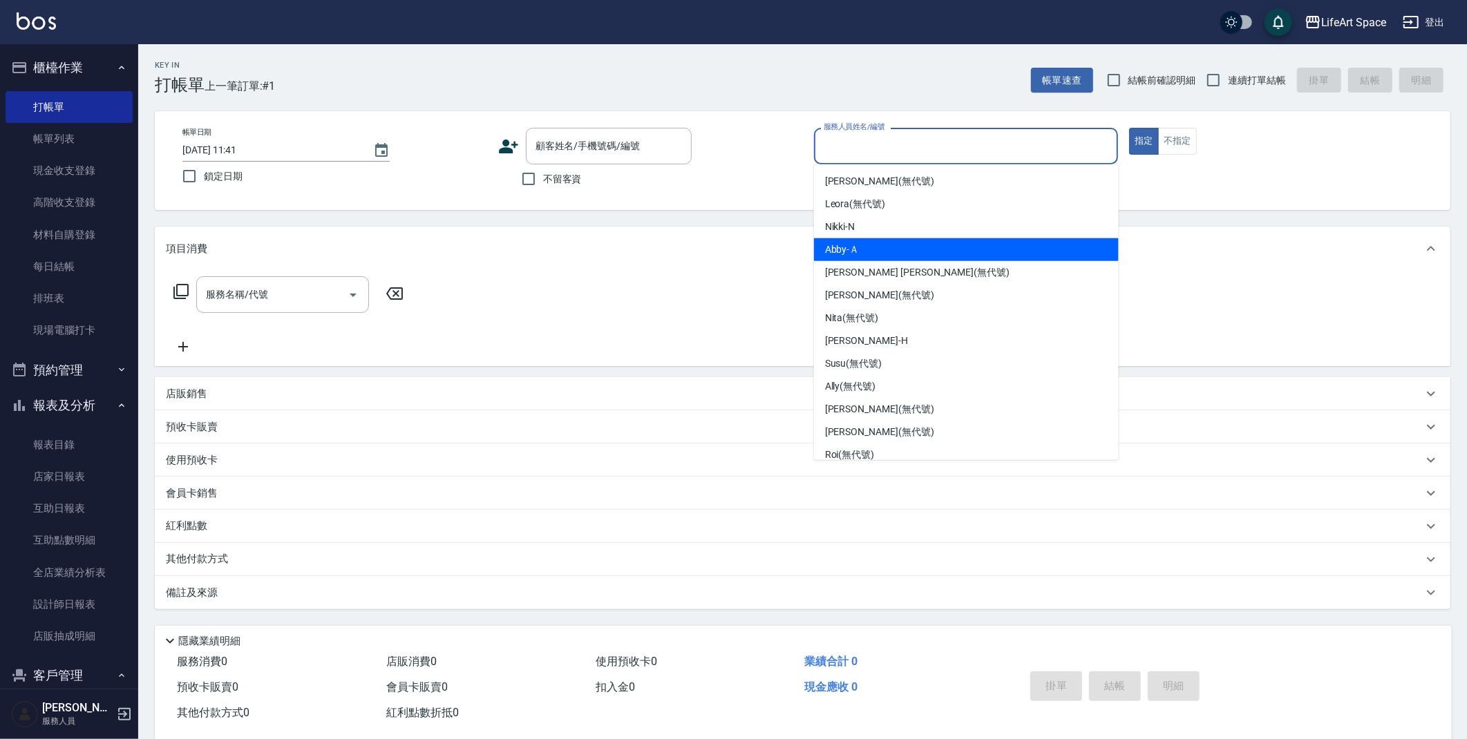
click at [851, 243] on span "Abby -Ａ" at bounding box center [842, 250] width 35 height 15
type input "Abby-Ａ"
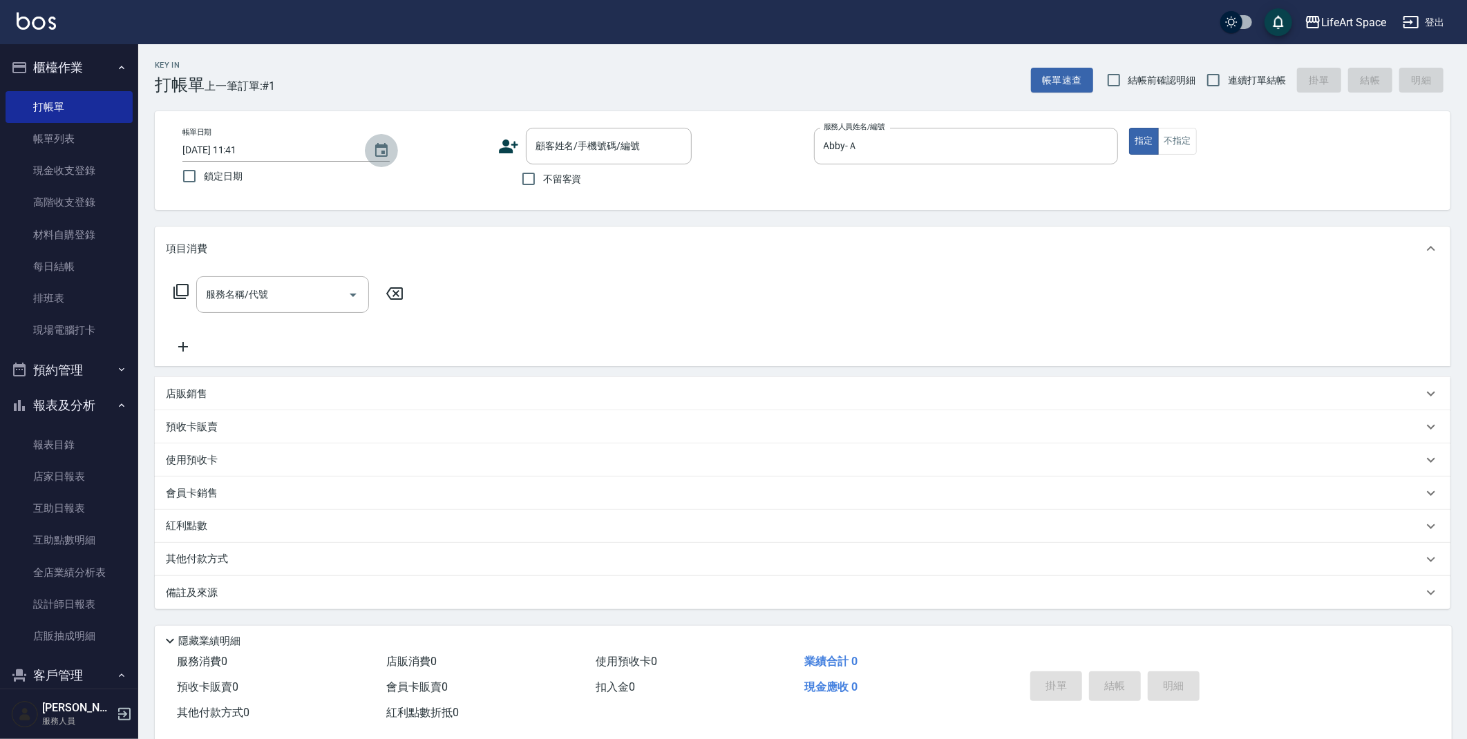
click at [373, 154] on icon "Choose date, selected date is 2025-09-16" at bounding box center [381, 150] width 17 height 17
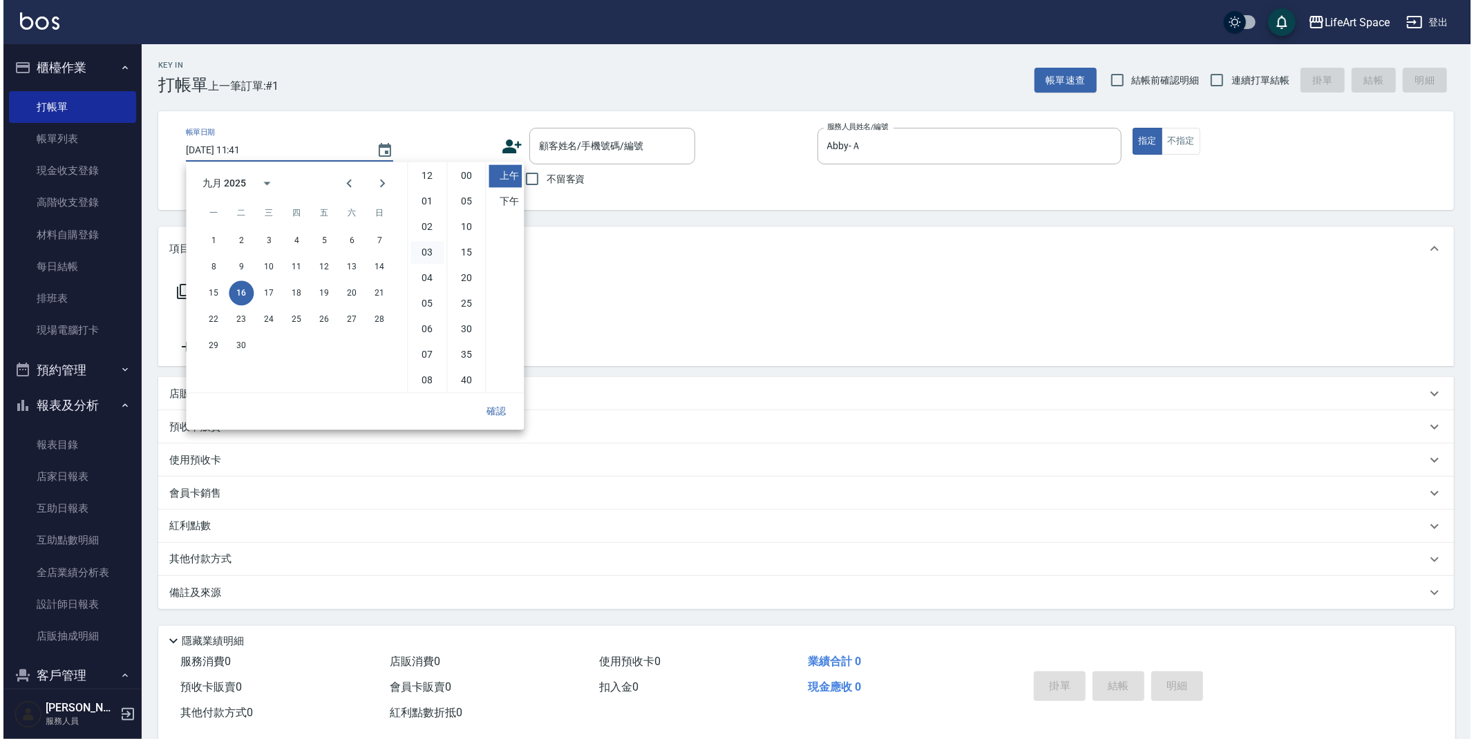
scroll to position [77, 0]
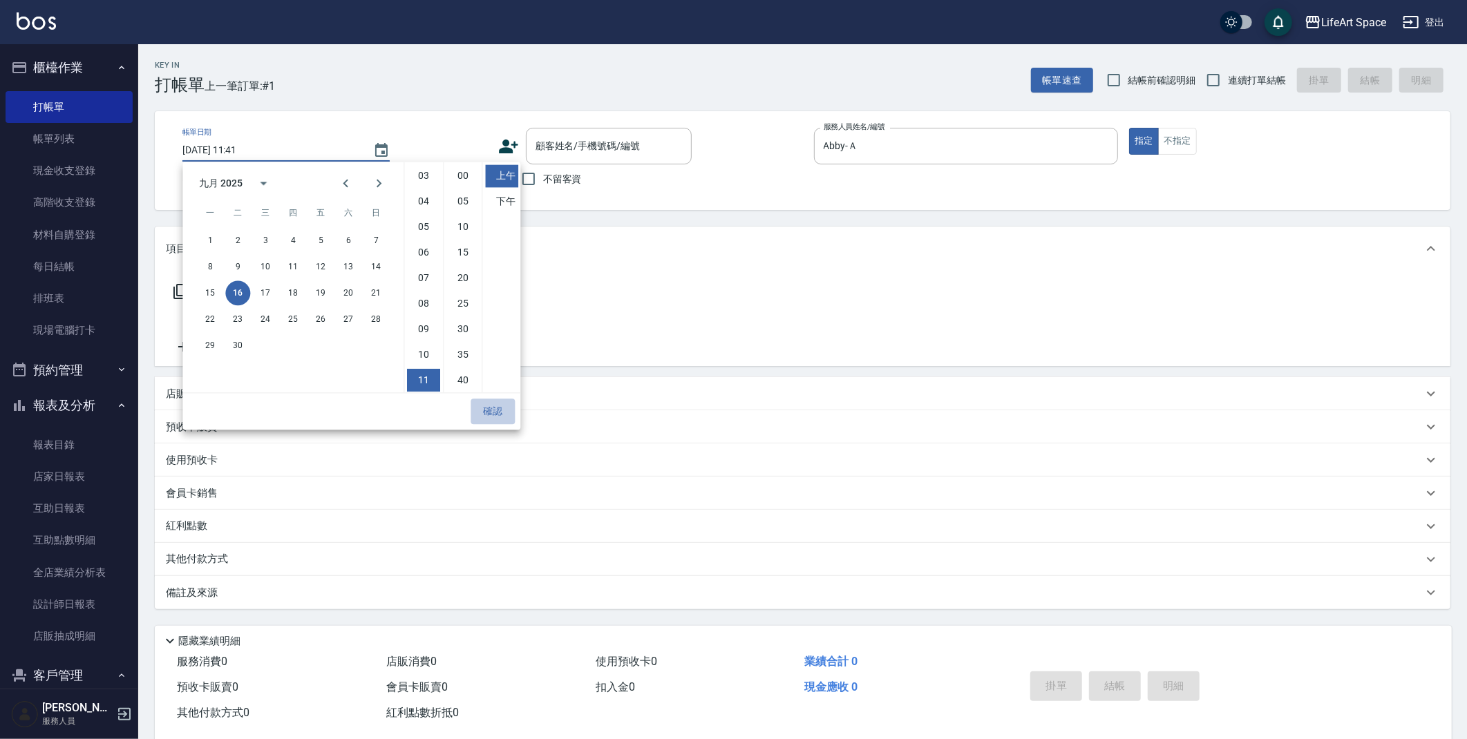
click at [497, 409] on button "確認" at bounding box center [493, 412] width 44 height 26
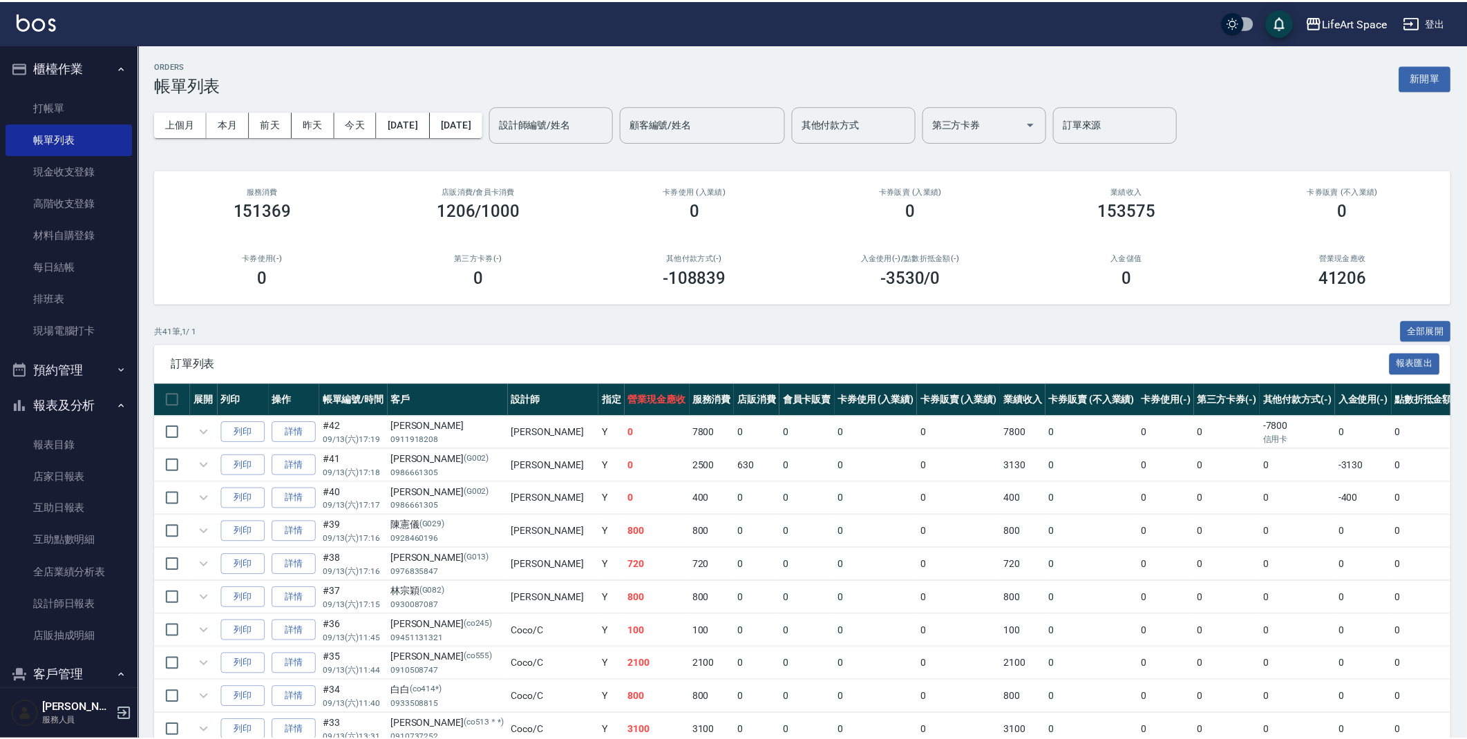
scroll to position [426, 0]
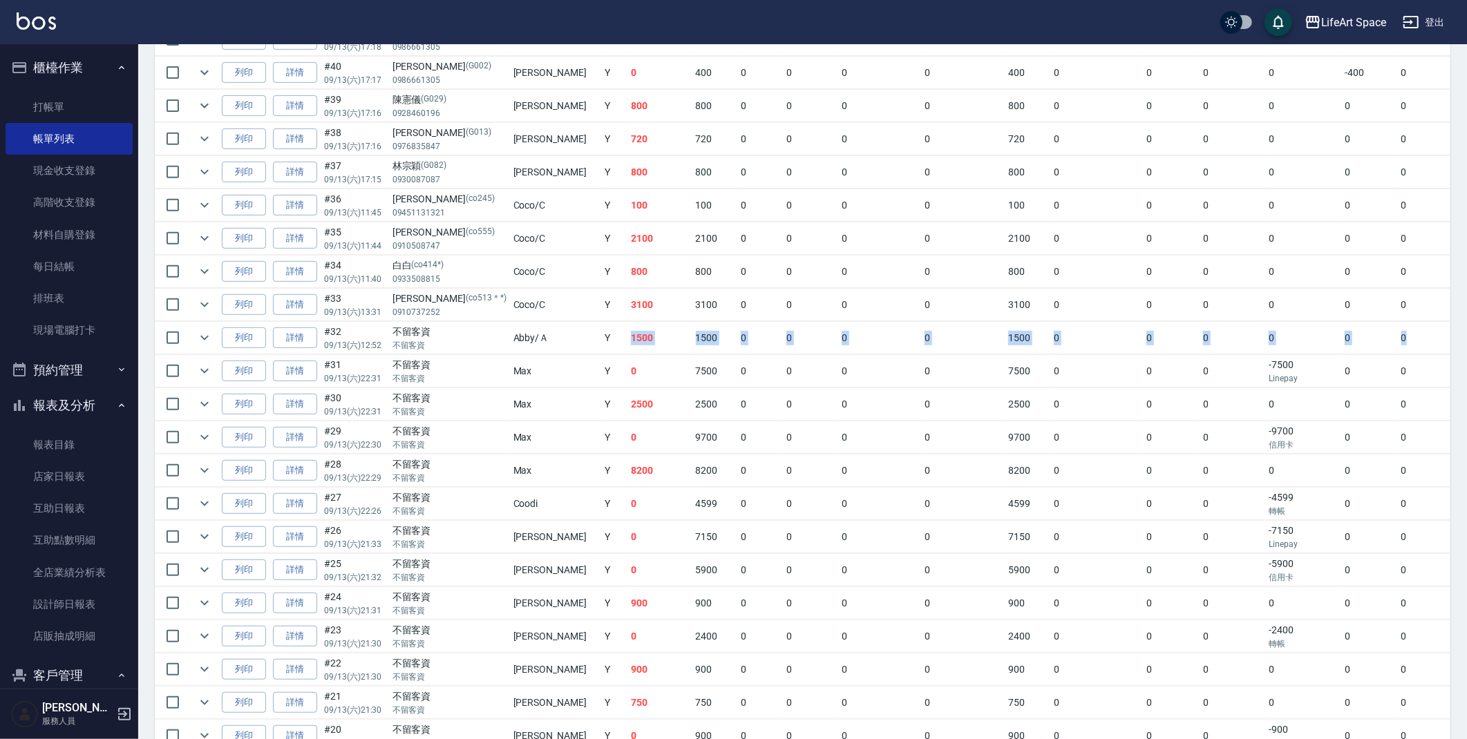
drag, startPoint x: 547, startPoint y: 335, endPoint x: 1407, endPoint y: 339, distance: 860.3
click at [1407, 339] on tr "列印 詳情 #32 09/13 (六) 12:52 不留客資 不留客資 Abby /Ａ Y 1500 1500 0 0 0 0 1500 0 0 0 0 0 …" at bounding box center [867, 338] width 1424 height 32
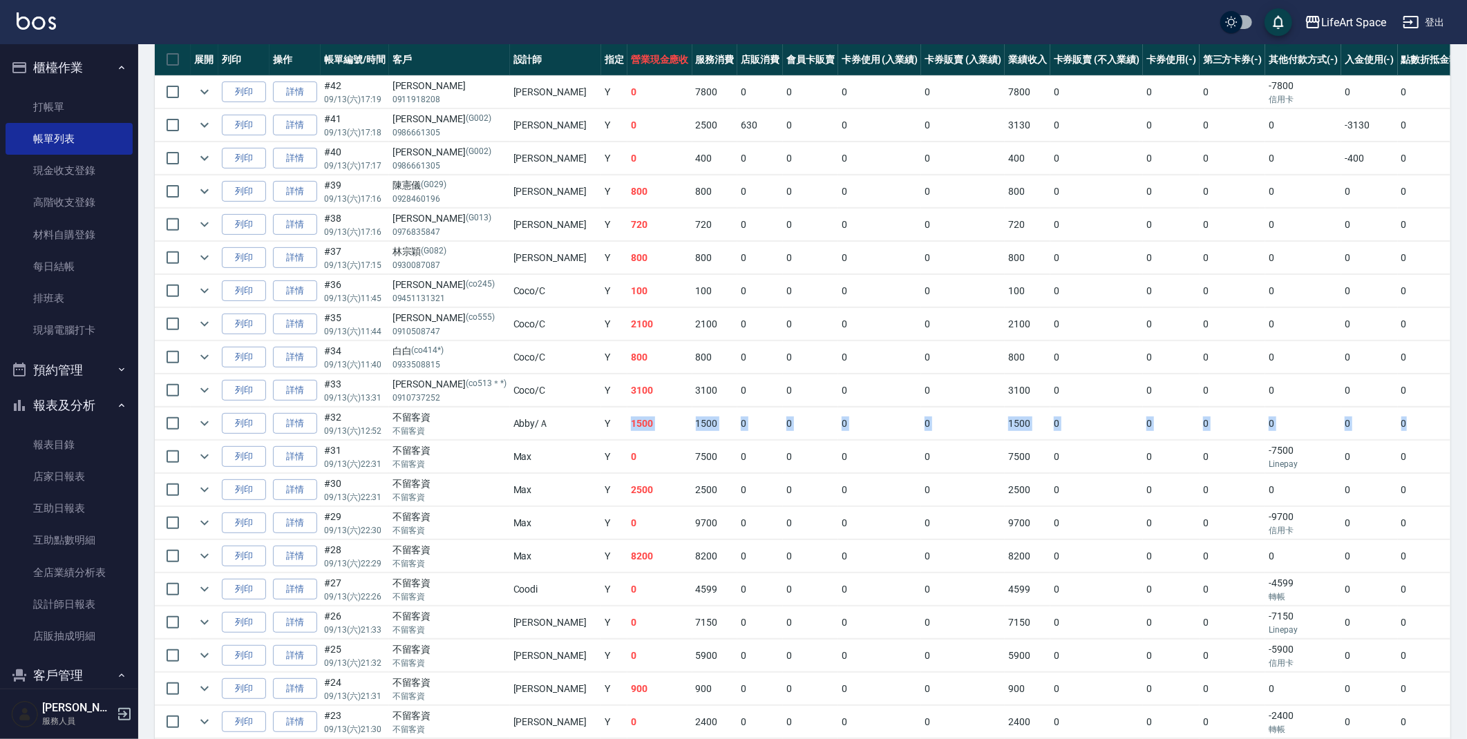
scroll to position [495, 0]
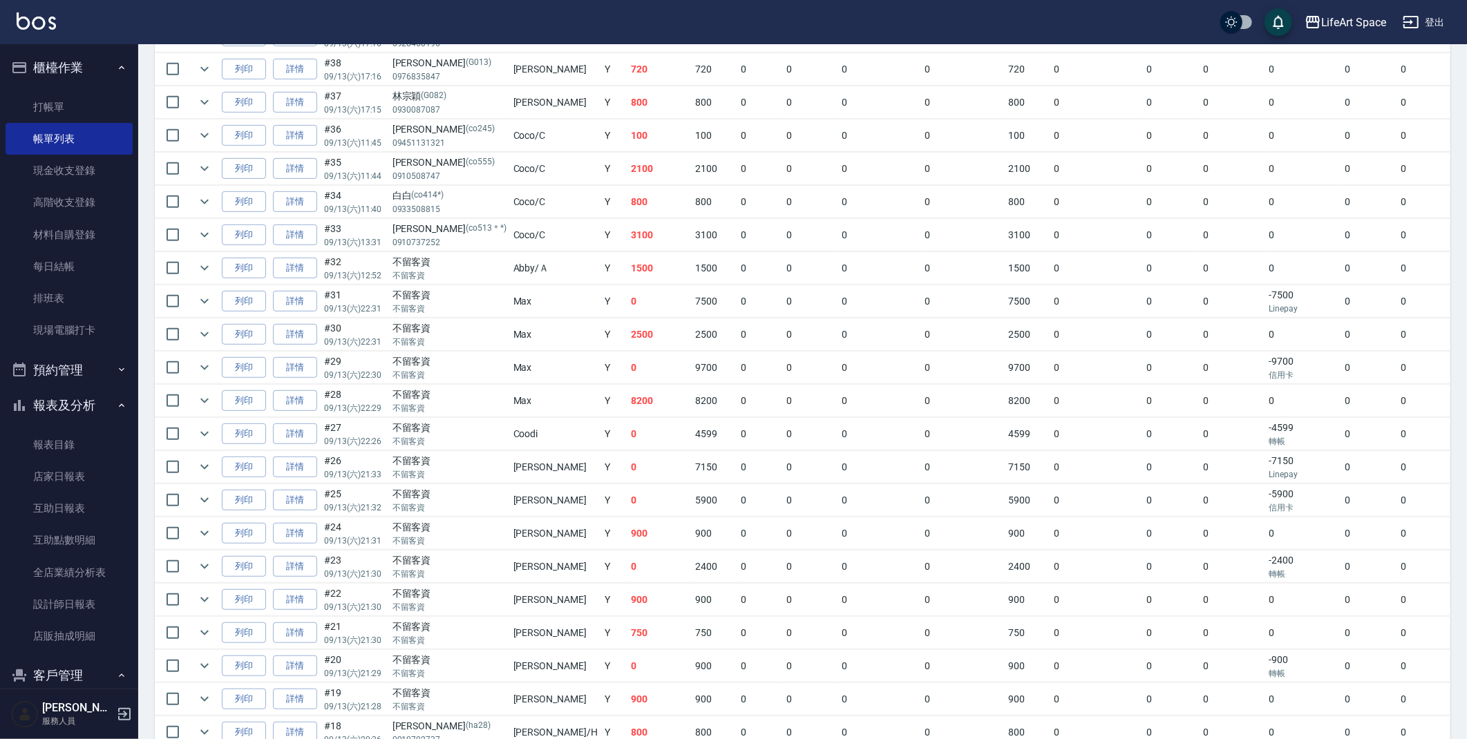
click at [510, 469] on td "[PERSON_NAME]" at bounding box center [555, 467] width 91 height 32
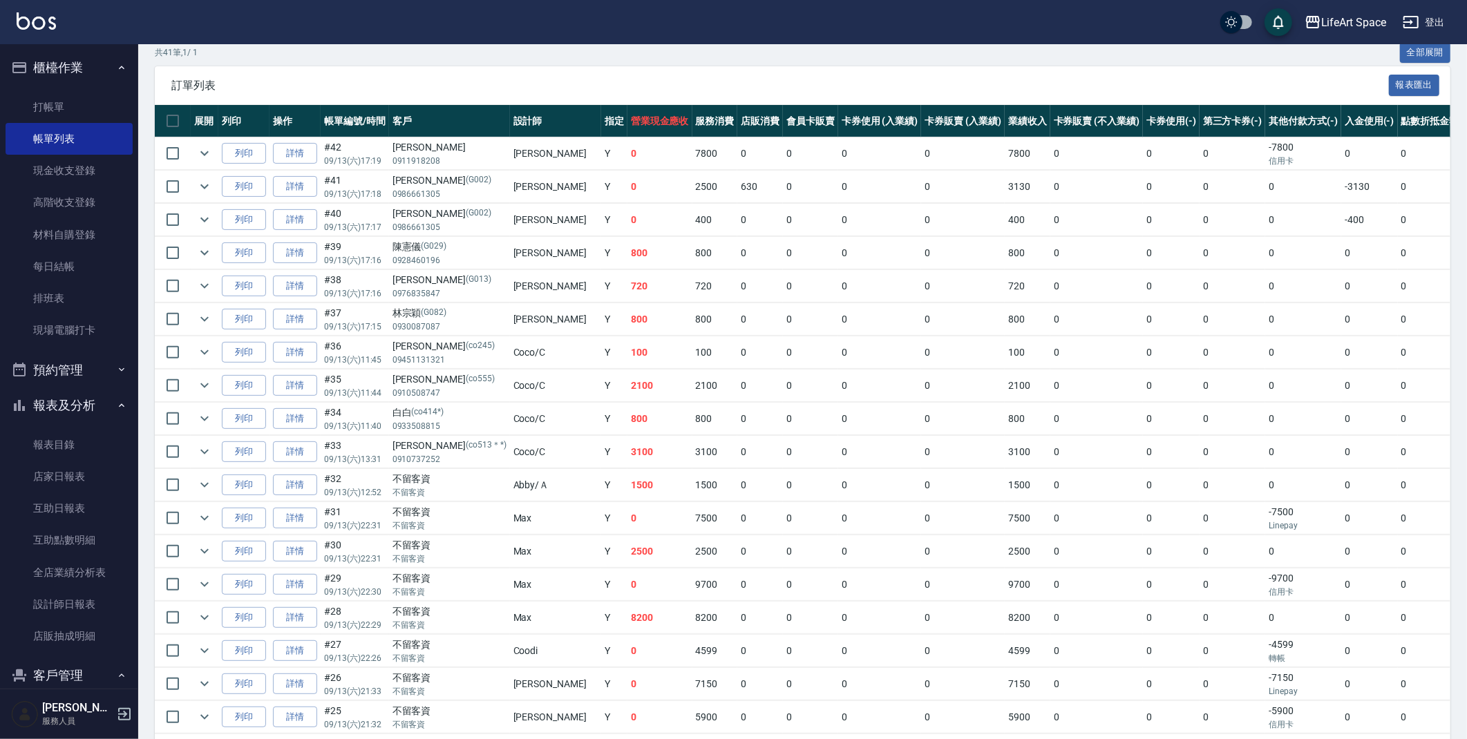
scroll to position [0, 0]
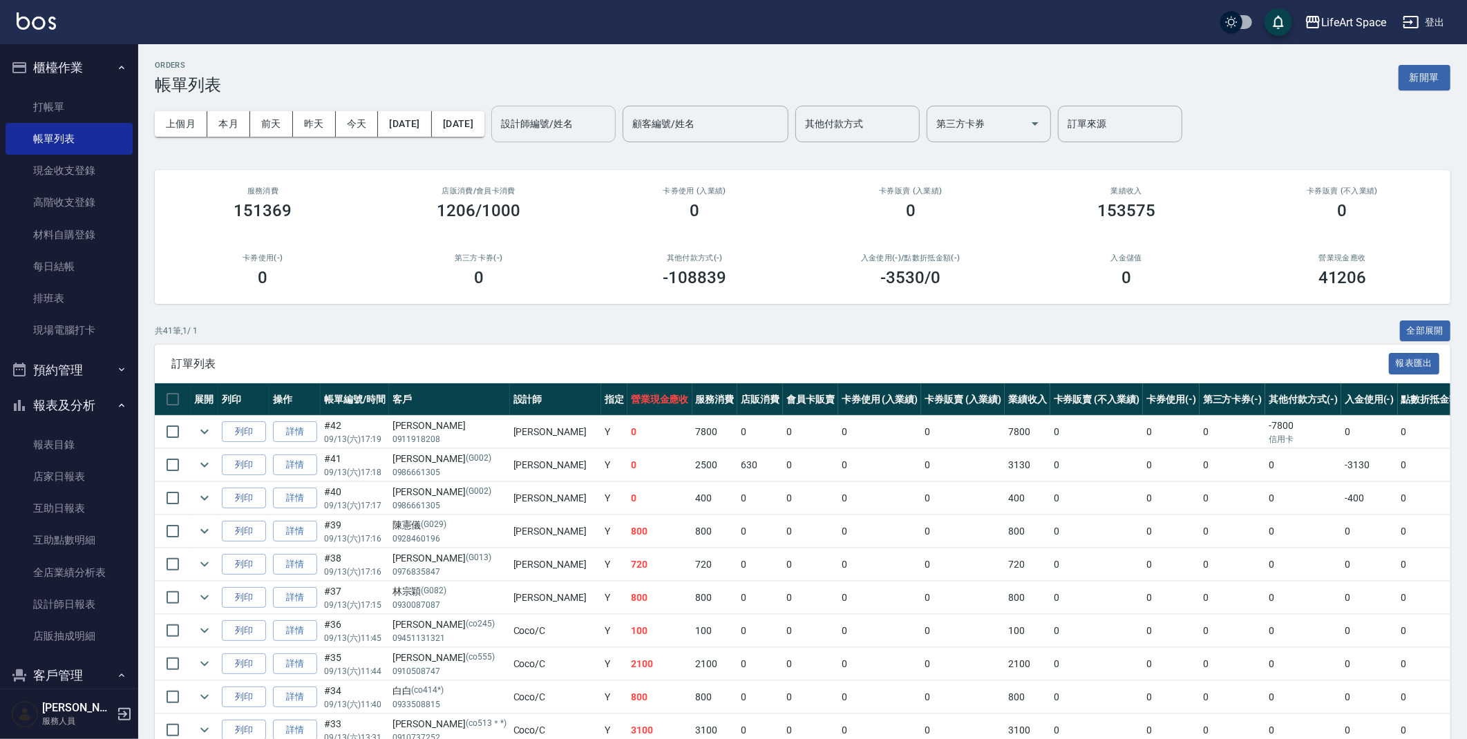
click at [616, 139] on div "設計師編號/姓名" at bounding box center [553, 124] width 124 height 37
drag, startPoint x: 583, startPoint y: 149, endPoint x: 596, endPoint y: 136, distance: 19.1
click at [583, 149] on div "Gina (無代號)" at bounding box center [601, 166] width 124 height 37
type input "[PERSON_NAME](無代號)"
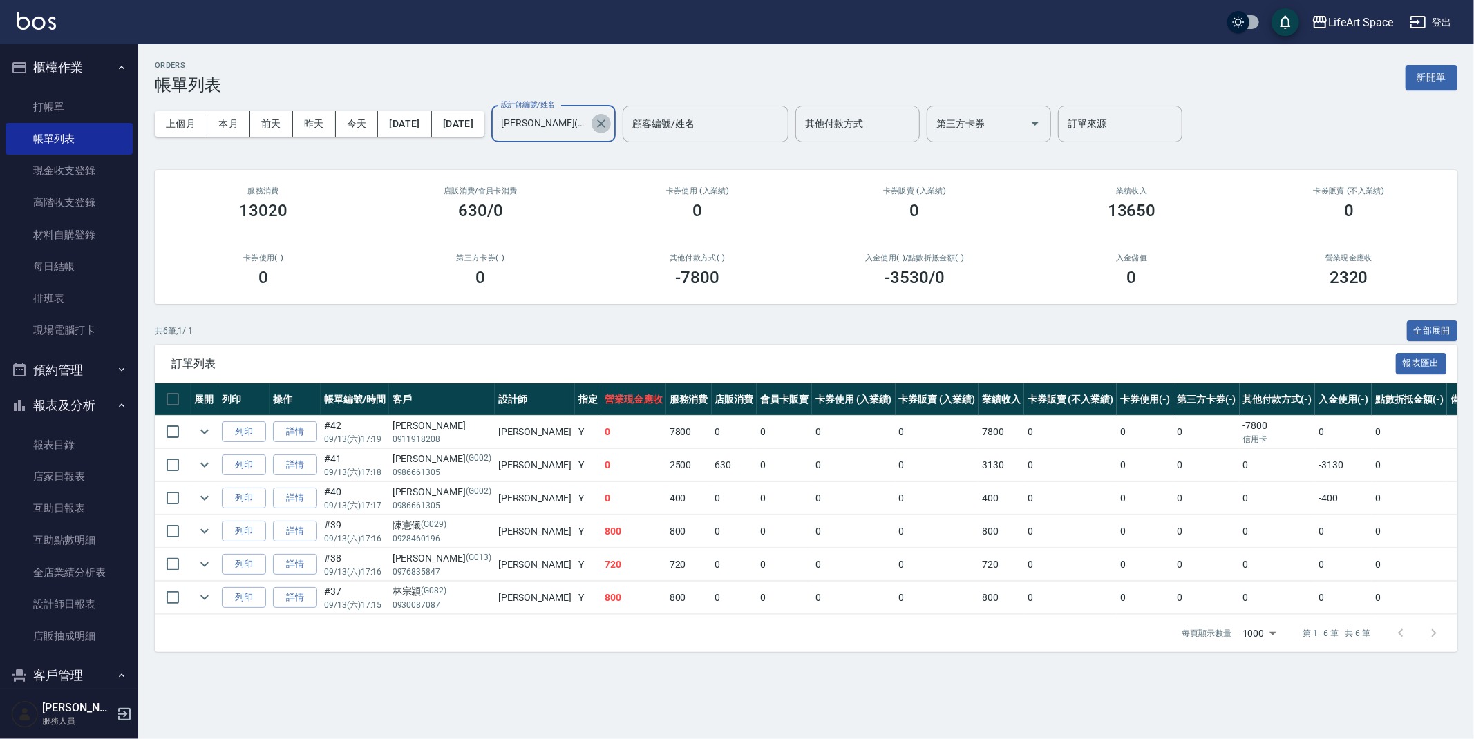
click at [608, 129] on icon "Clear" at bounding box center [601, 124] width 14 height 14
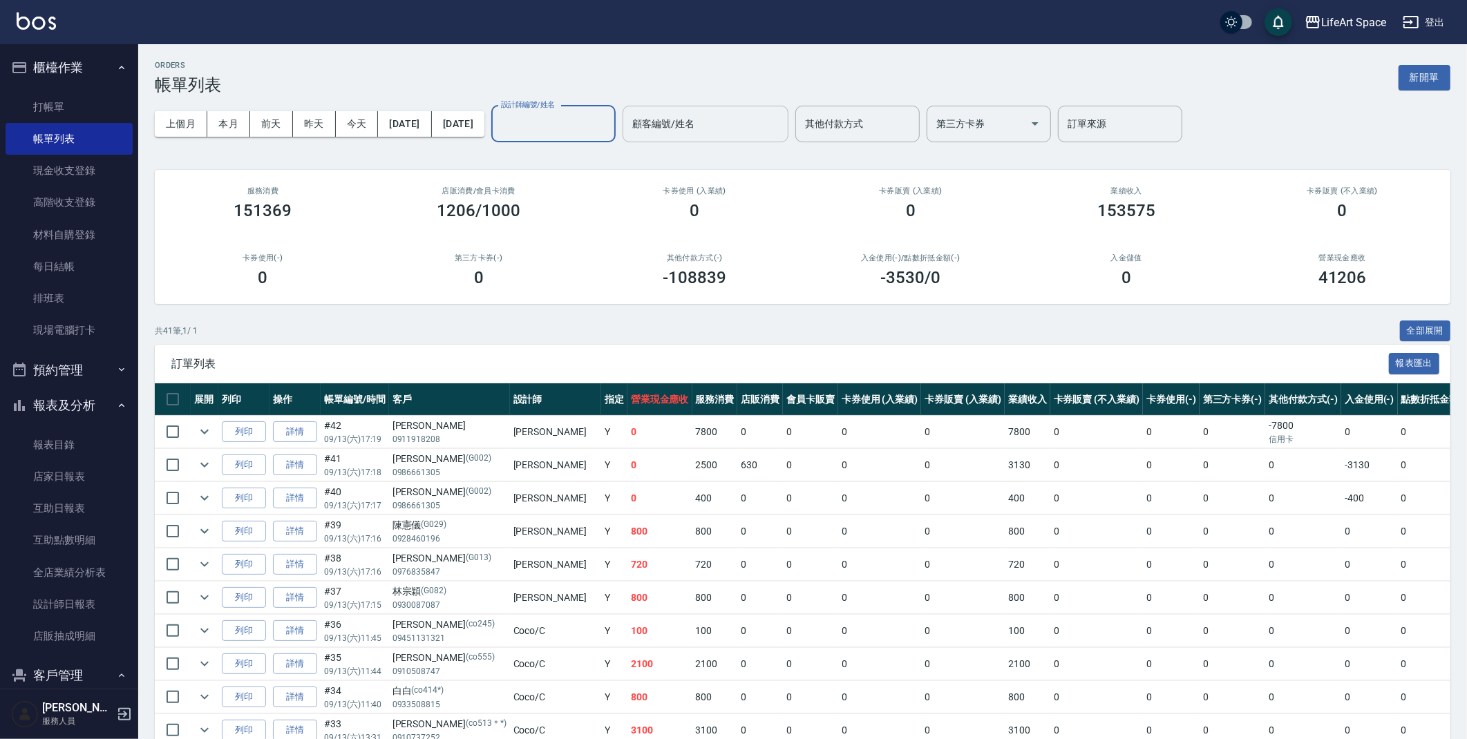
click at [782, 124] on input "顧客編號/姓名" at bounding box center [705, 124] width 153 height 24
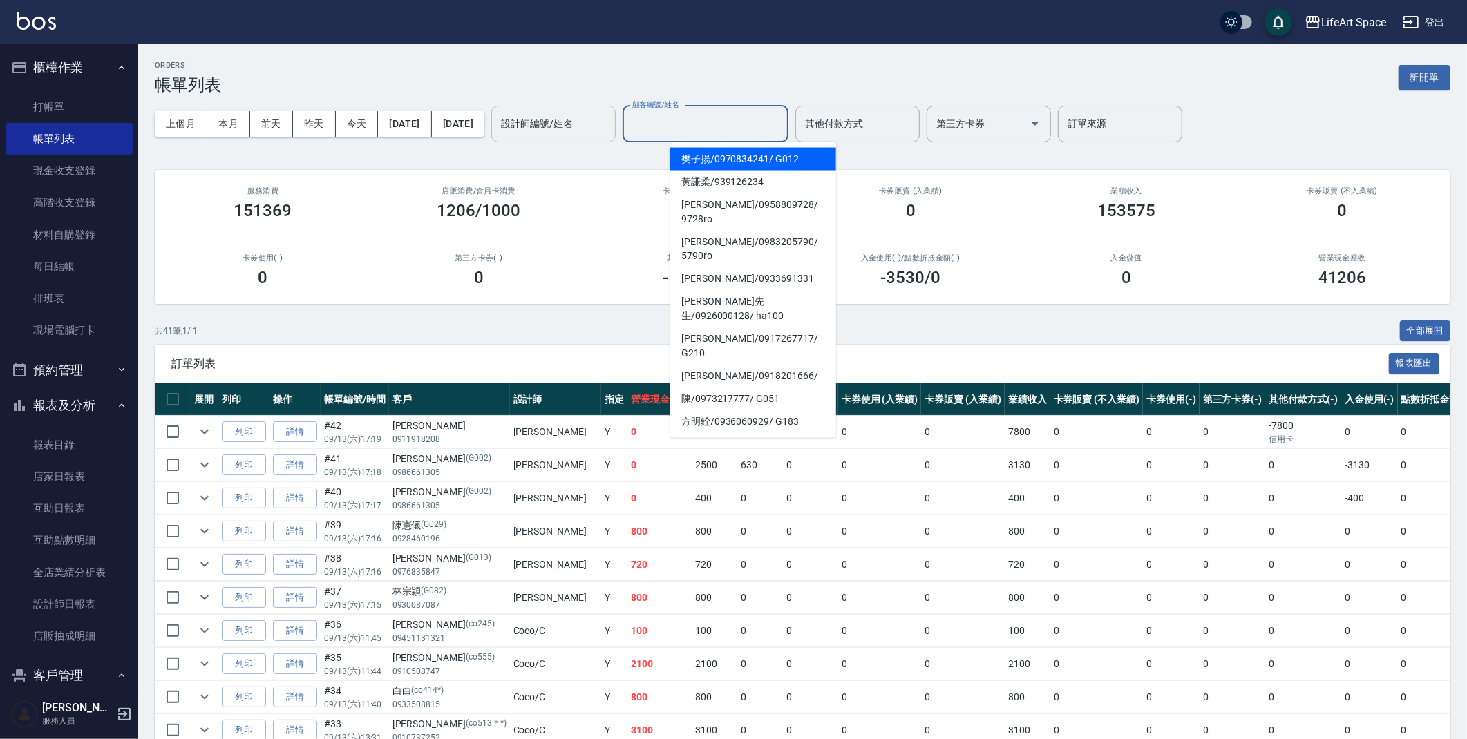
click at [570, 125] on input "設計師編號/姓名" at bounding box center [554, 124] width 112 height 24
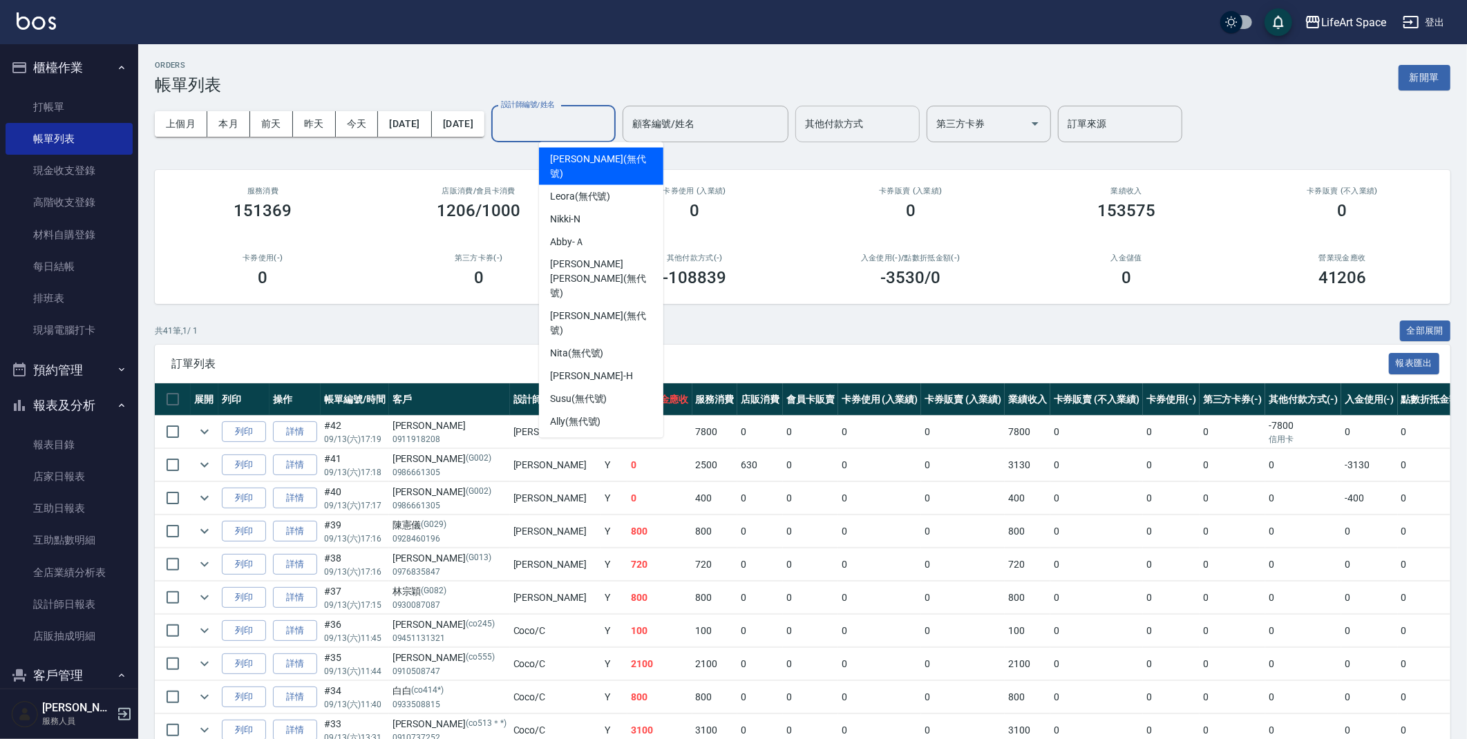
click at [905, 125] on input "其他付款方式" at bounding box center [858, 124] width 112 height 24
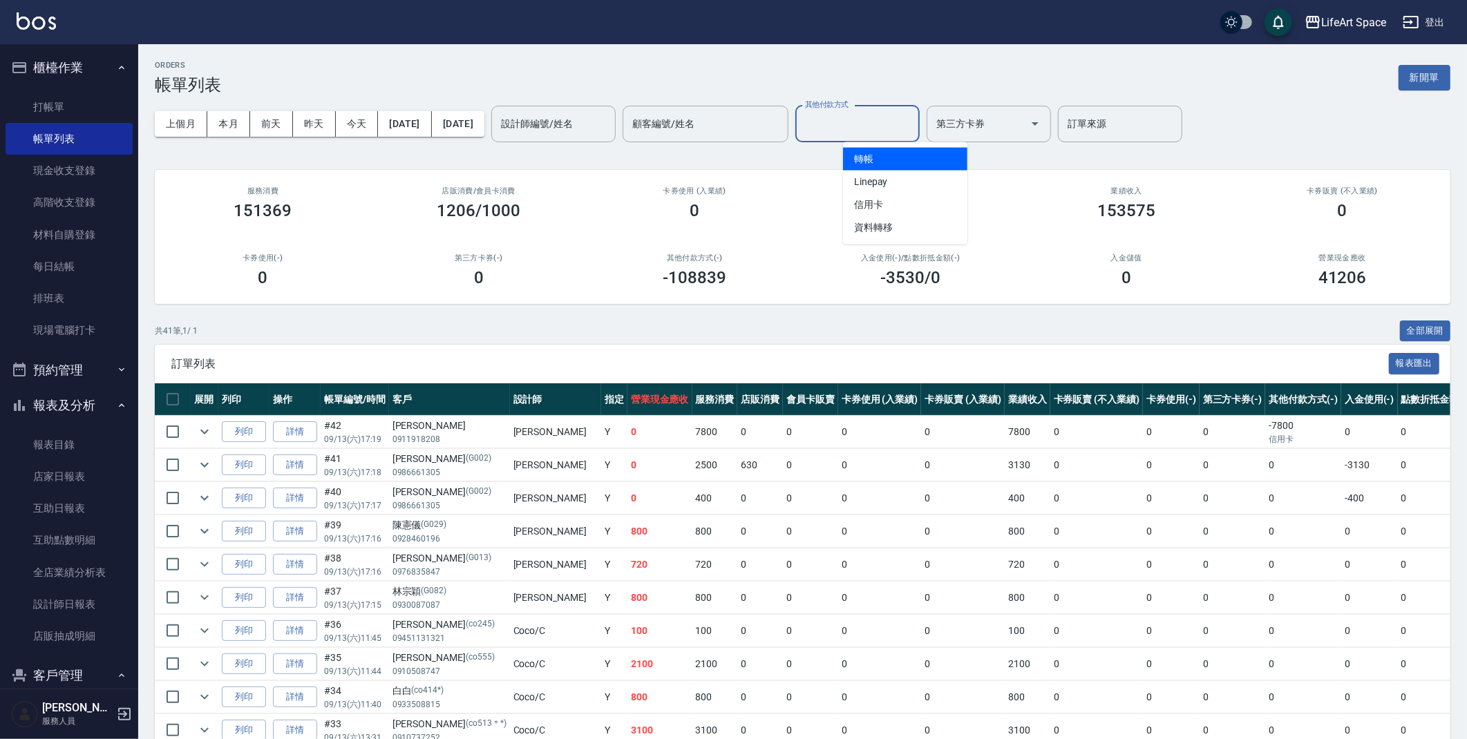
click at [905, 157] on span "轉帳" at bounding box center [905, 159] width 124 height 23
type input "轉帳"
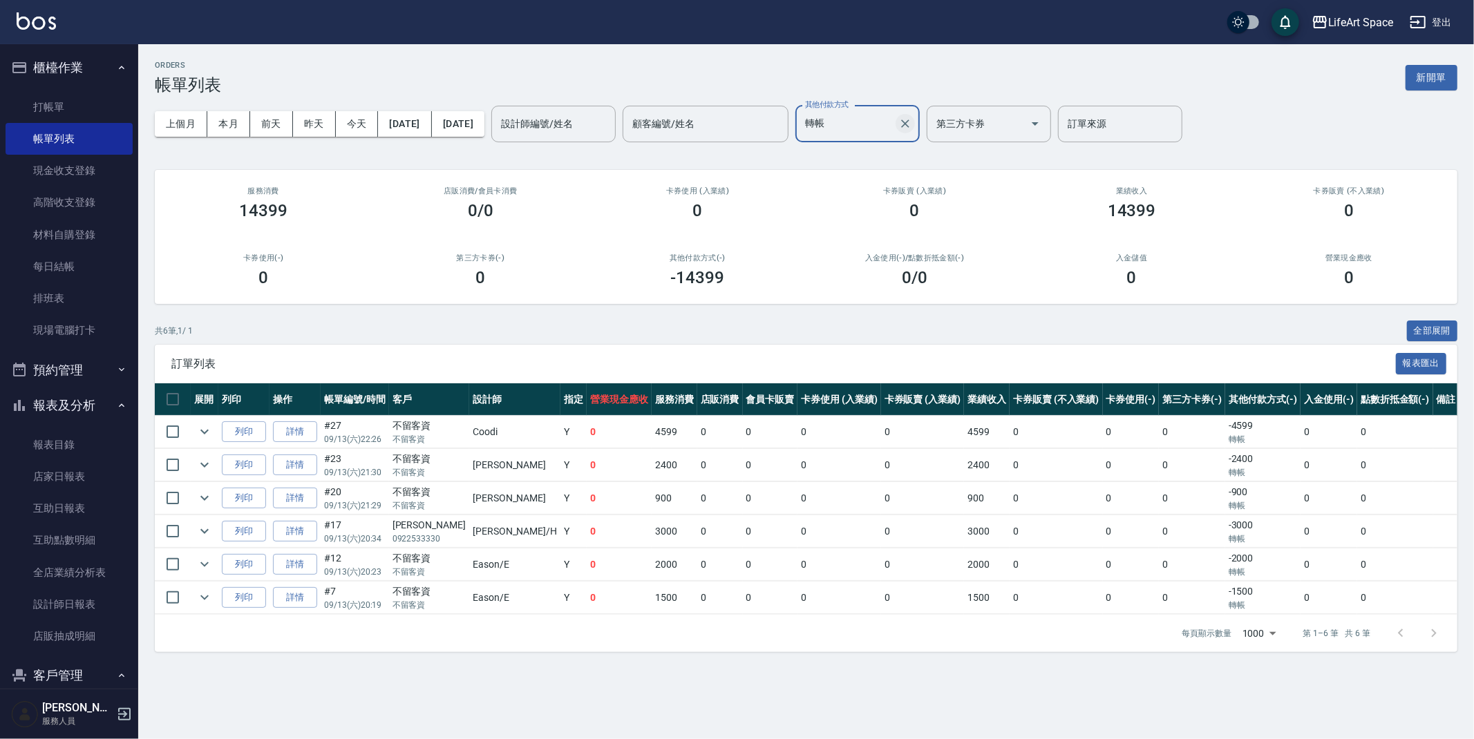
click at [912, 126] on icon "Clear" at bounding box center [905, 124] width 14 height 14
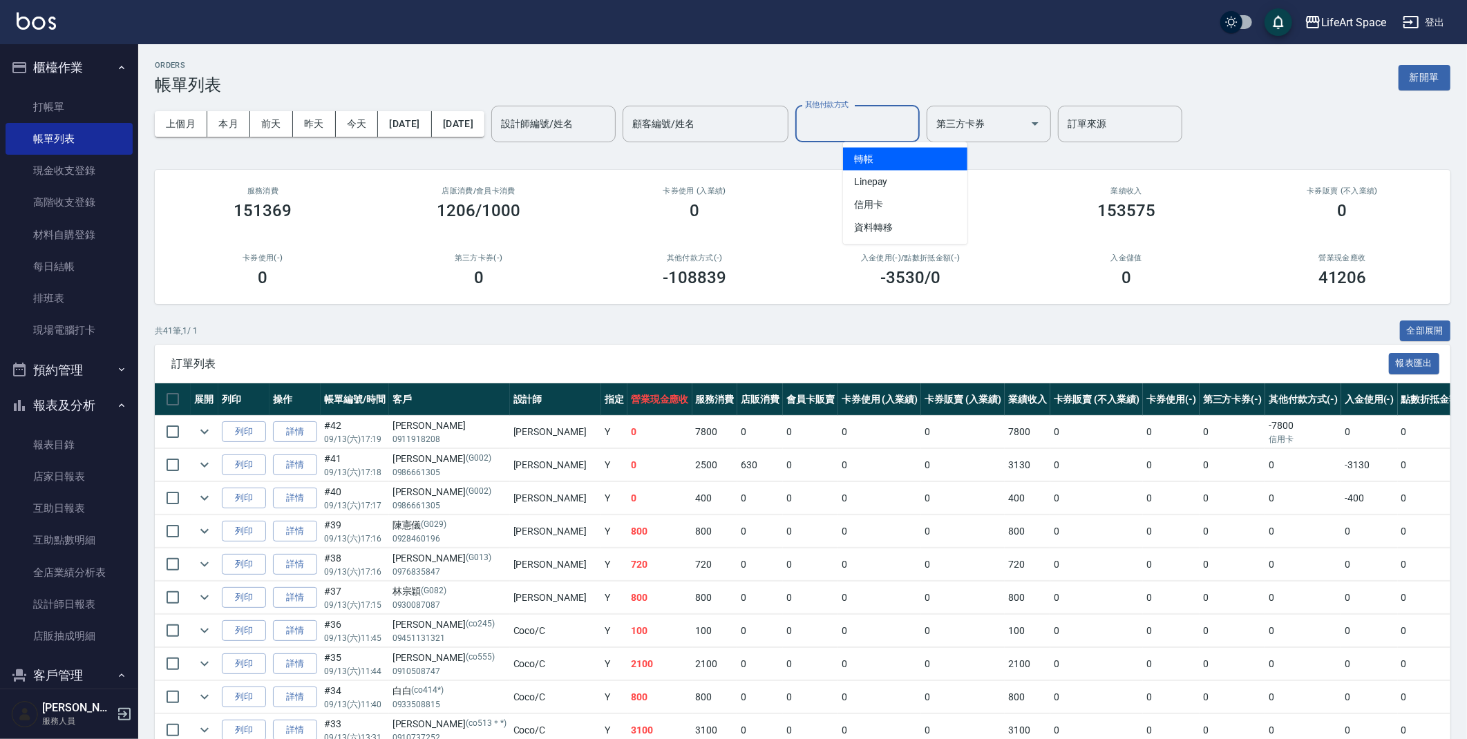
click at [904, 131] on input "其他付款方式" at bounding box center [858, 124] width 112 height 24
click at [934, 164] on span "轉帳" at bounding box center [905, 159] width 124 height 23
type input "轉帳"
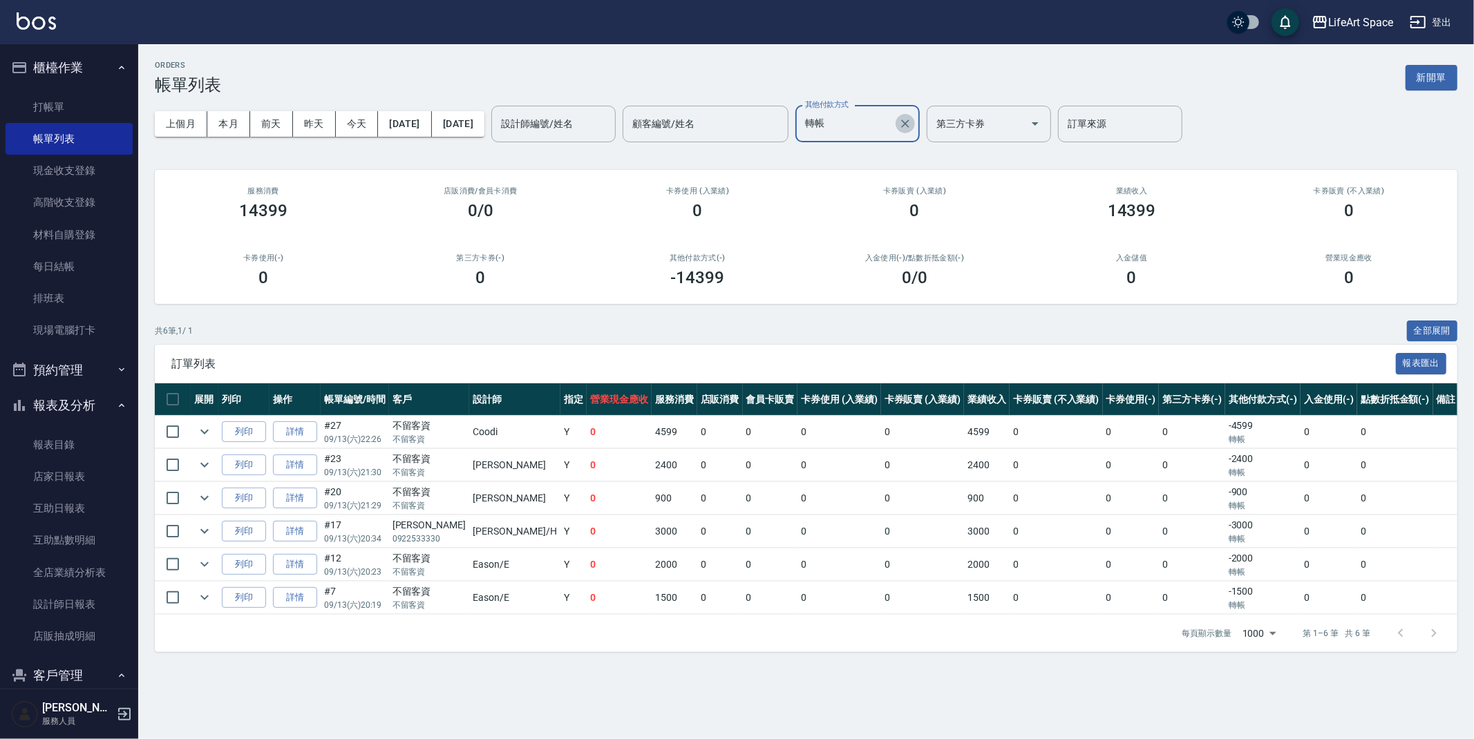
click at [912, 129] on icon "Clear" at bounding box center [905, 124] width 14 height 14
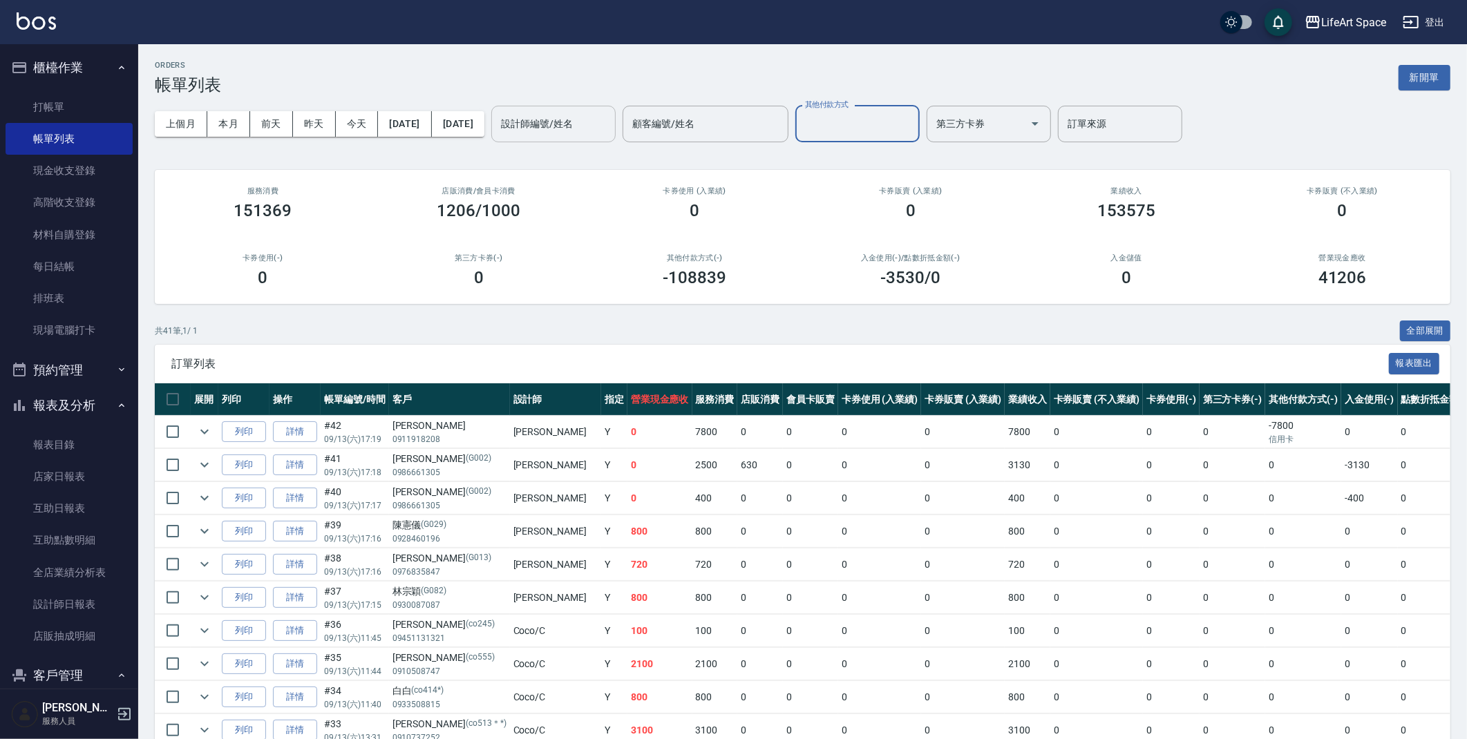
click at [541, 129] on div "設計師編號/姓名" at bounding box center [553, 124] width 124 height 37
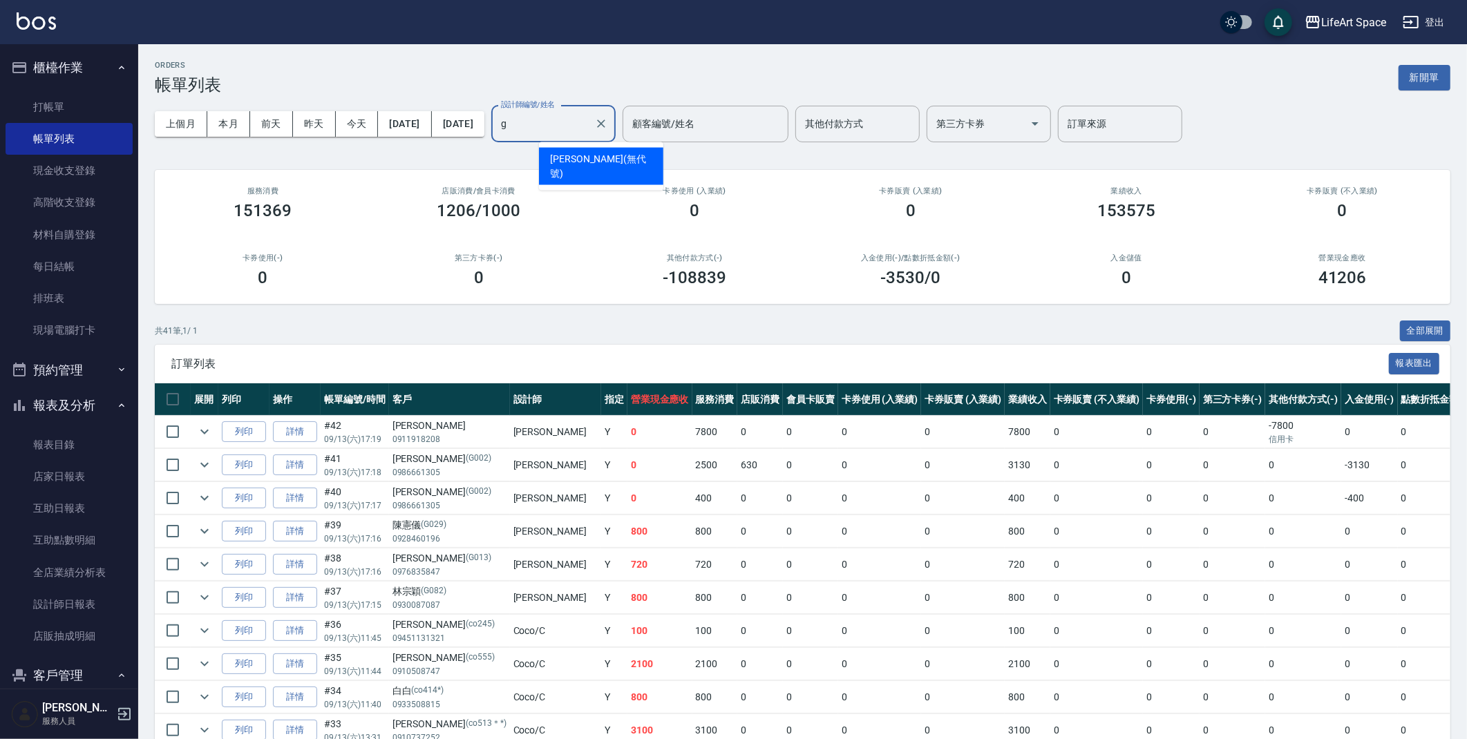
click at [627, 156] on div "Gina (無代號)" at bounding box center [601, 166] width 124 height 37
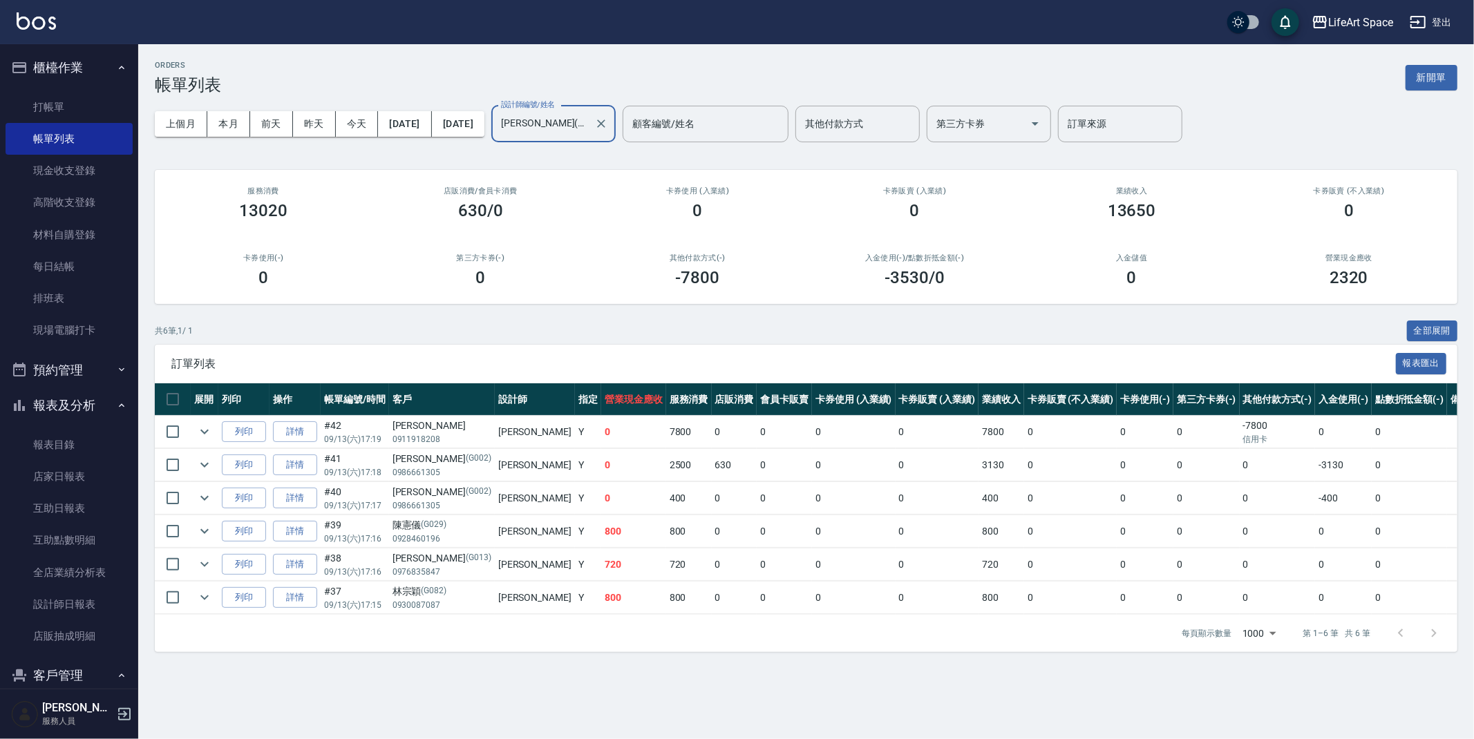
type input "[PERSON_NAME](無代號)"
click at [216, 497] on td at bounding box center [205, 498] width 28 height 32
click at [209, 498] on icon "expand row" at bounding box center [204, 498] width 17 height 17
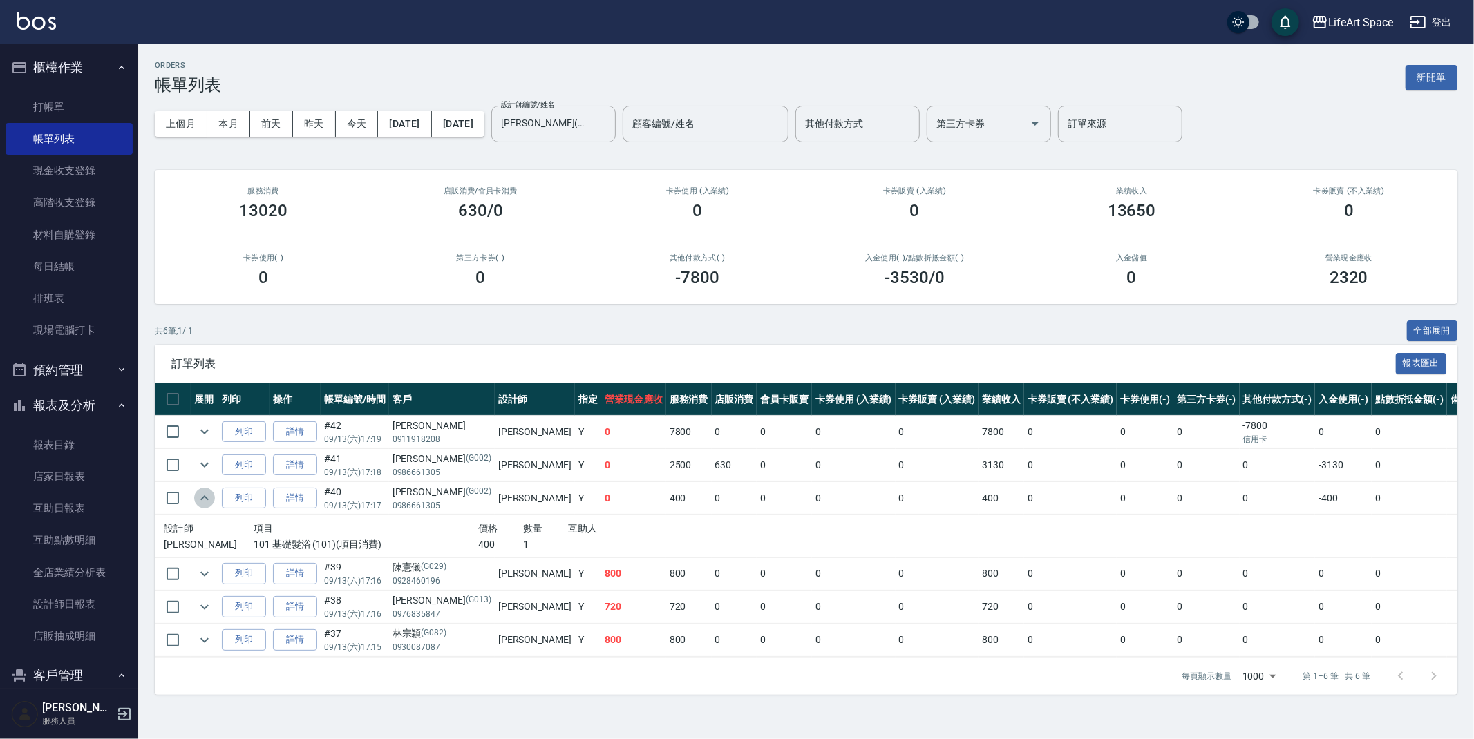
click at [209, 498] on icon "expand row" at bounding box center [204, 498] width 17 height 17
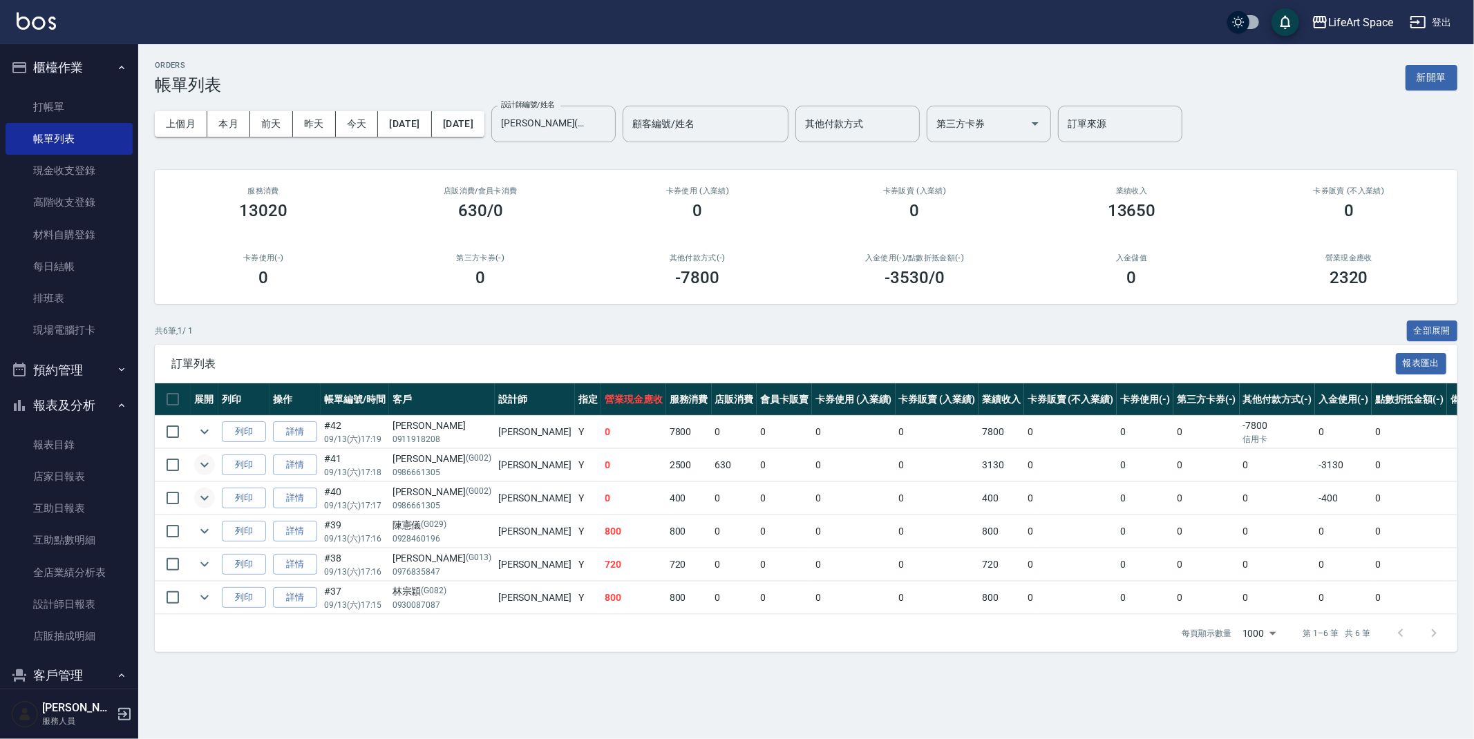
click at [205, 467] on icon "expand row" at bounding box center [204, 465] width 17 height 17
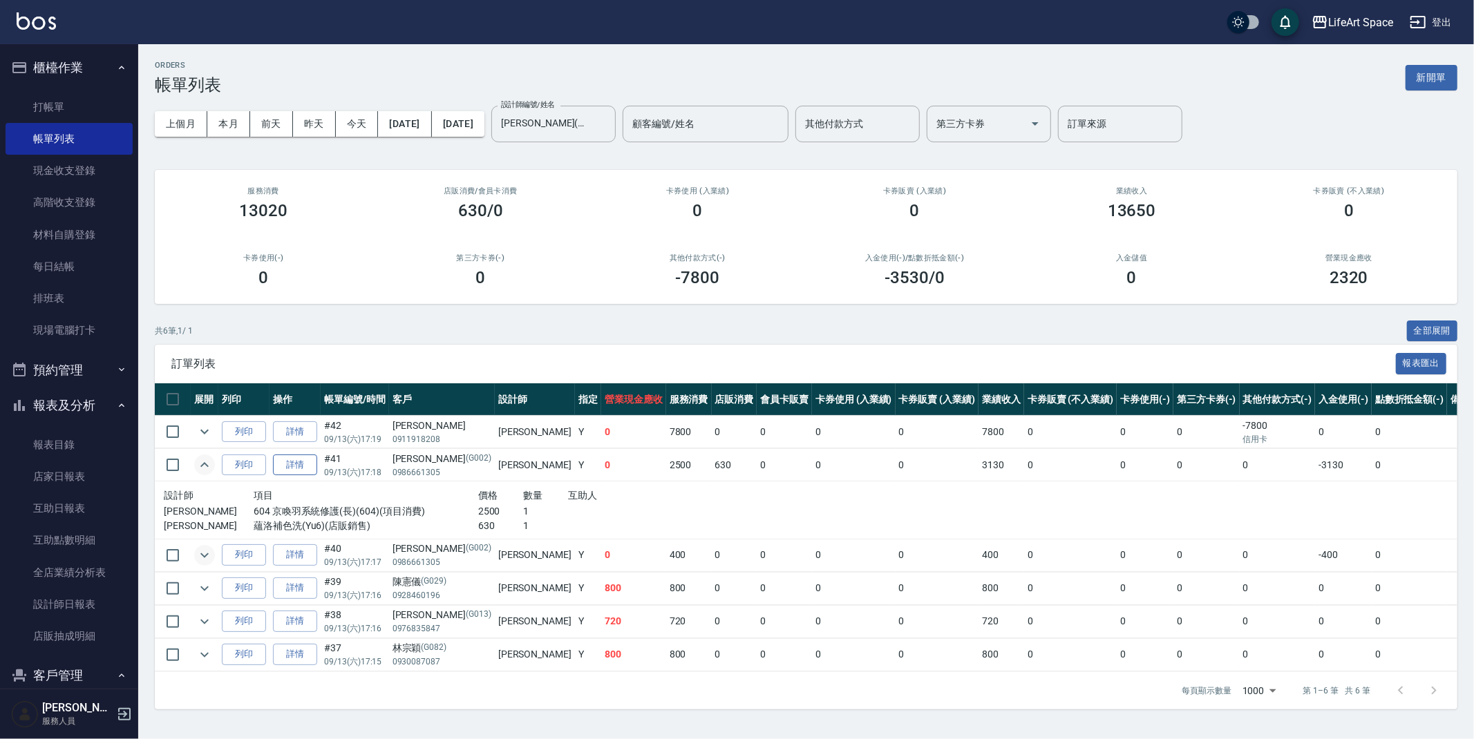
click at [290, 464] on link "詳情" at bounding box center [295, 465] width 44 height 21
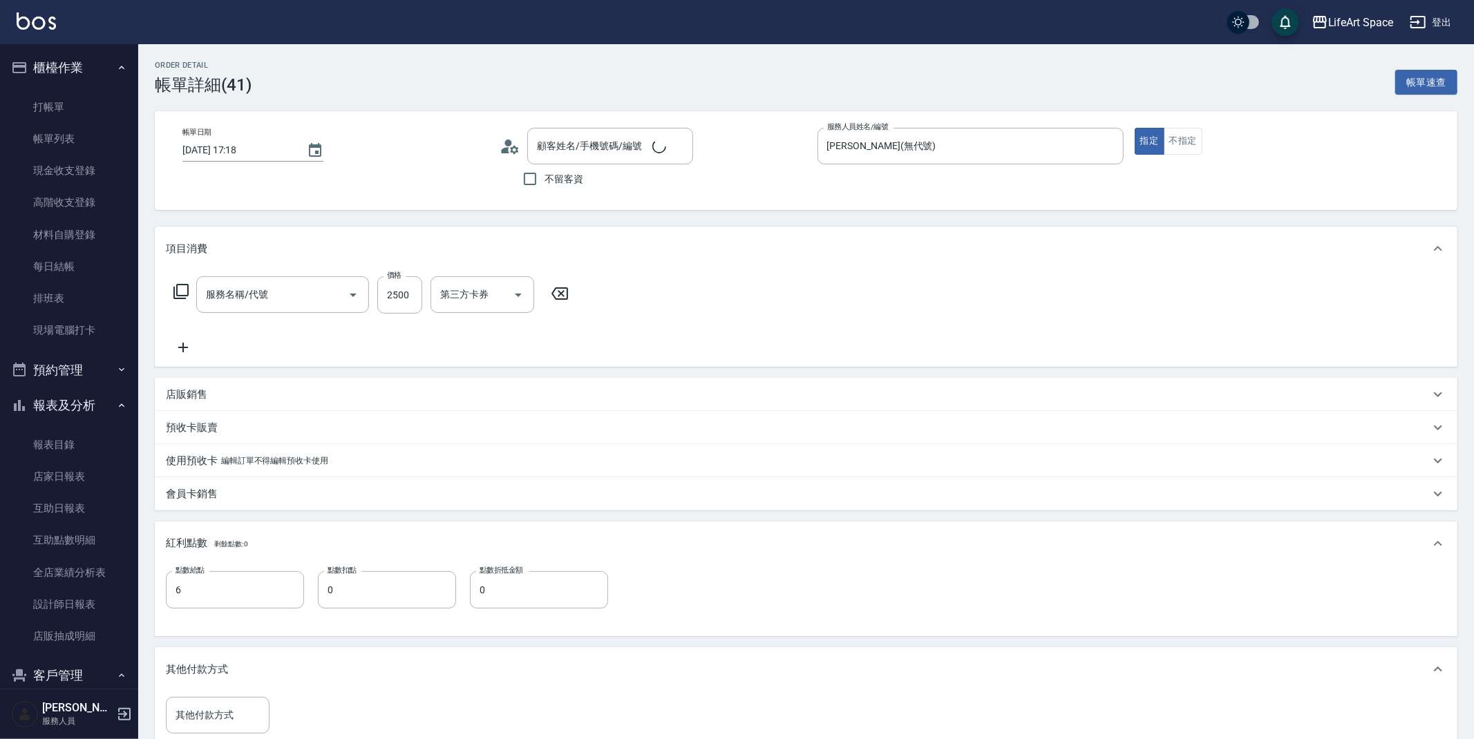
type input "2025/09/13 17:18"
type input "[PERSON_NAME](無代號)"
type input "6"
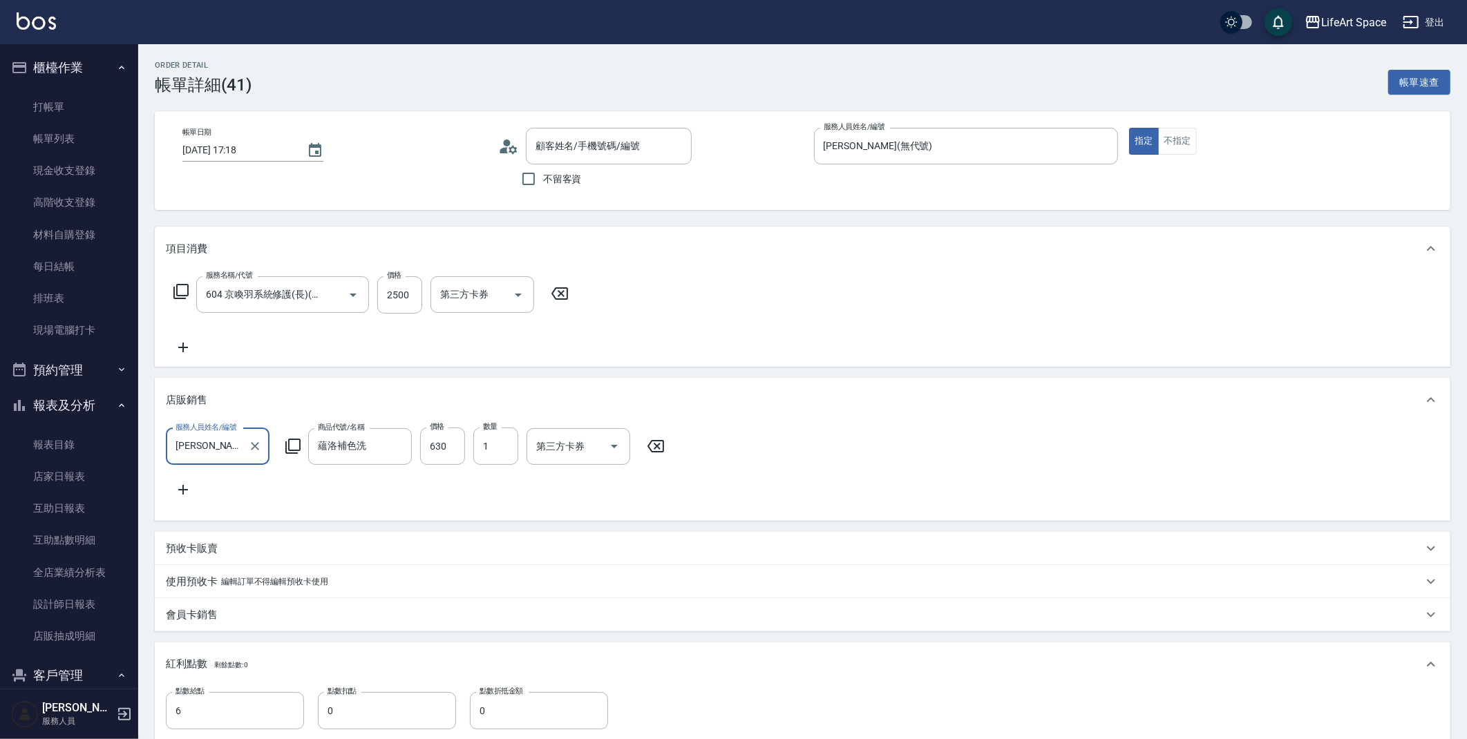
type input "604 京喚羽系統修護(長)(604)"
type input "[PERSON_NAME]/0986661305/G002"
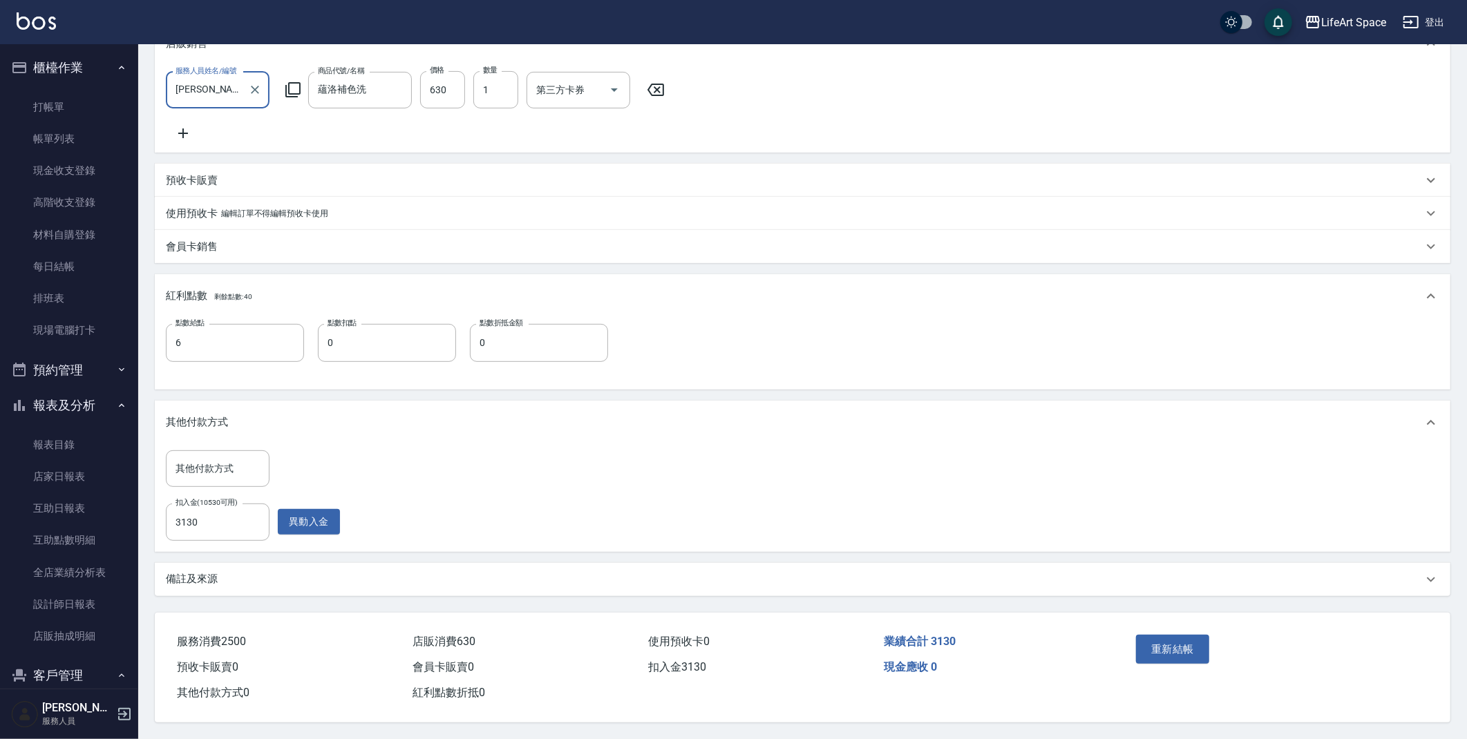
scroll to position [376, 0]
click at [53, 119] on link "打帳單" at bounding box center [69, 107] width 127 height 32
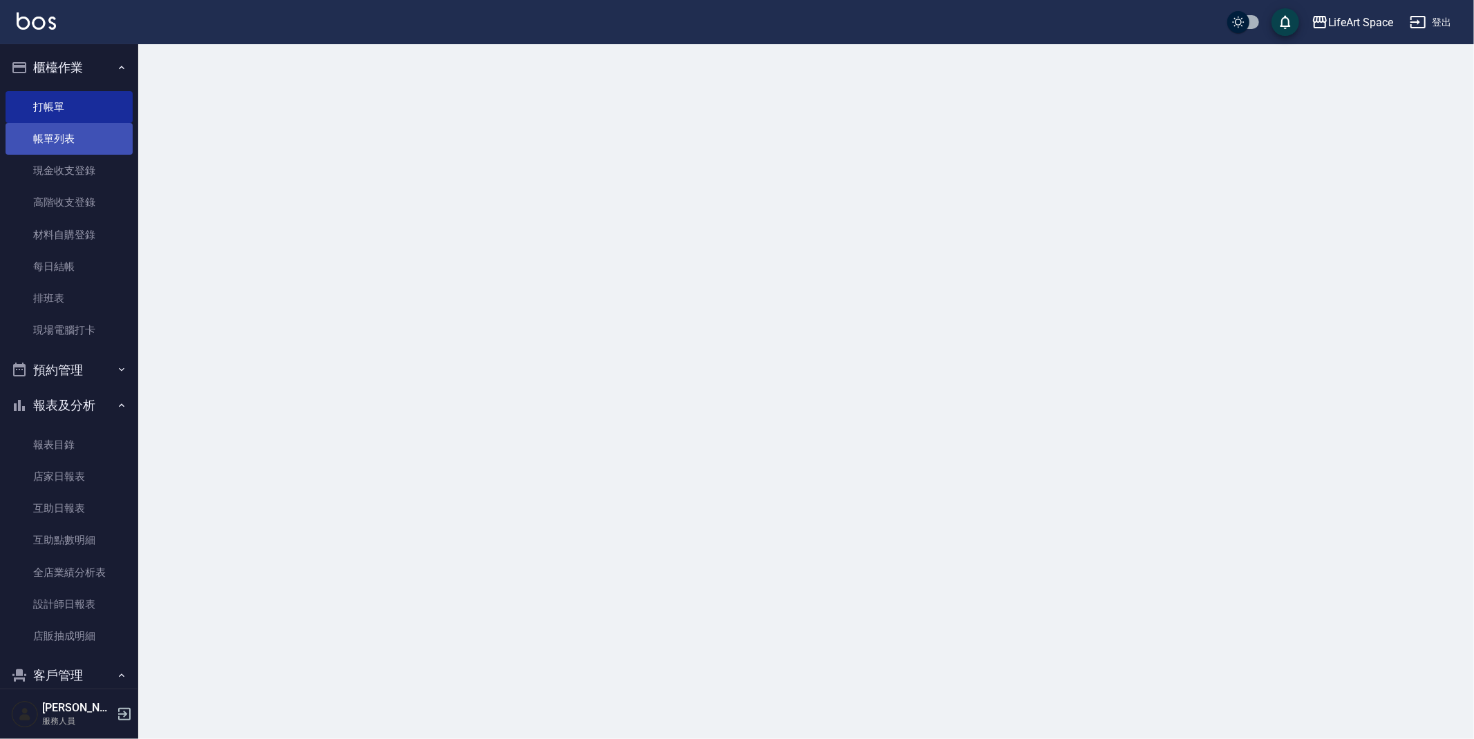
click at [53, 147] on link "帳單列表" at bounding box center [69, 139] width 127 height 32
click at [54, 146] on link "帳單列表" at bounding box center [69, 139] width 127 height 32
click at [55, 146] on link "帳單列表" at bounding box center [69, 139] width 127 height 32
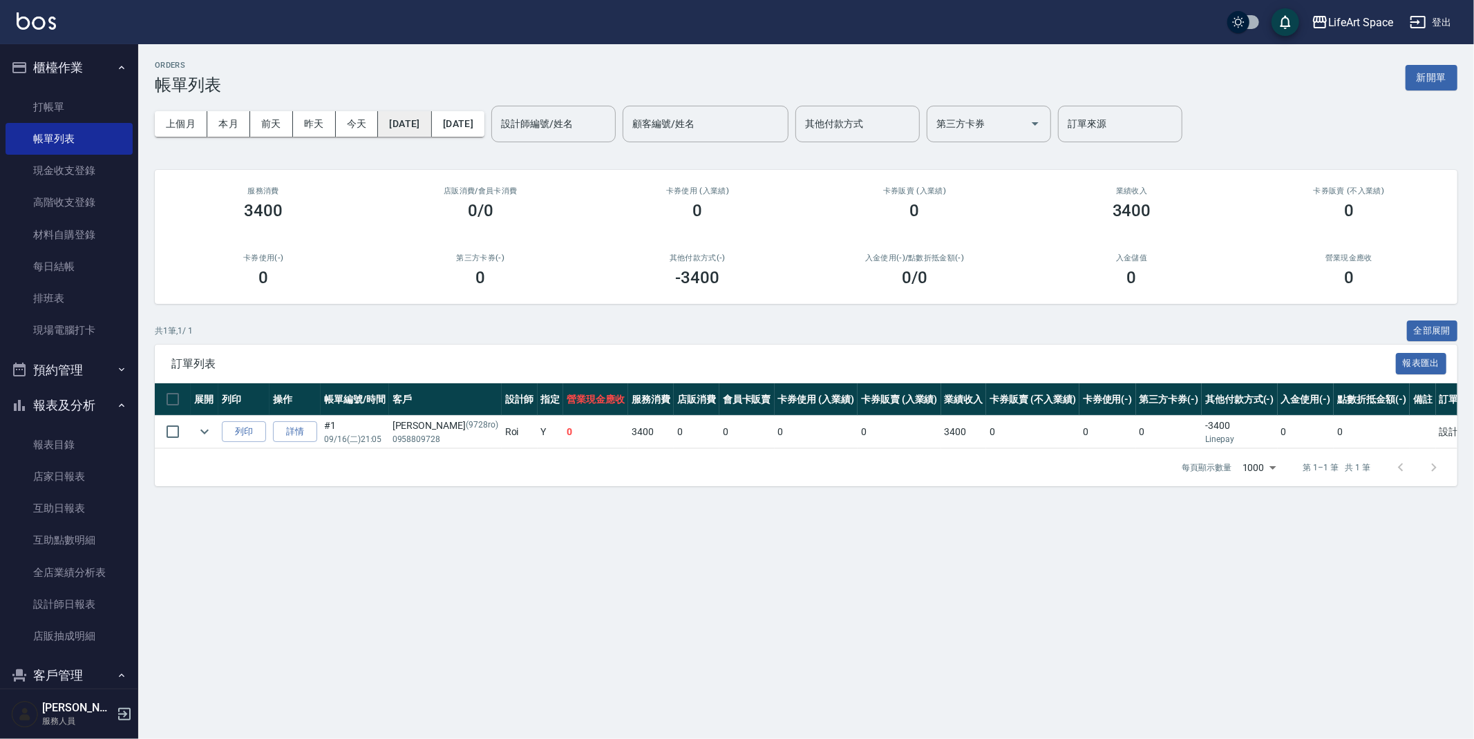
click at [415, 133] on button "[DATE]" at bounding box center [404, 124] width 53 height 26
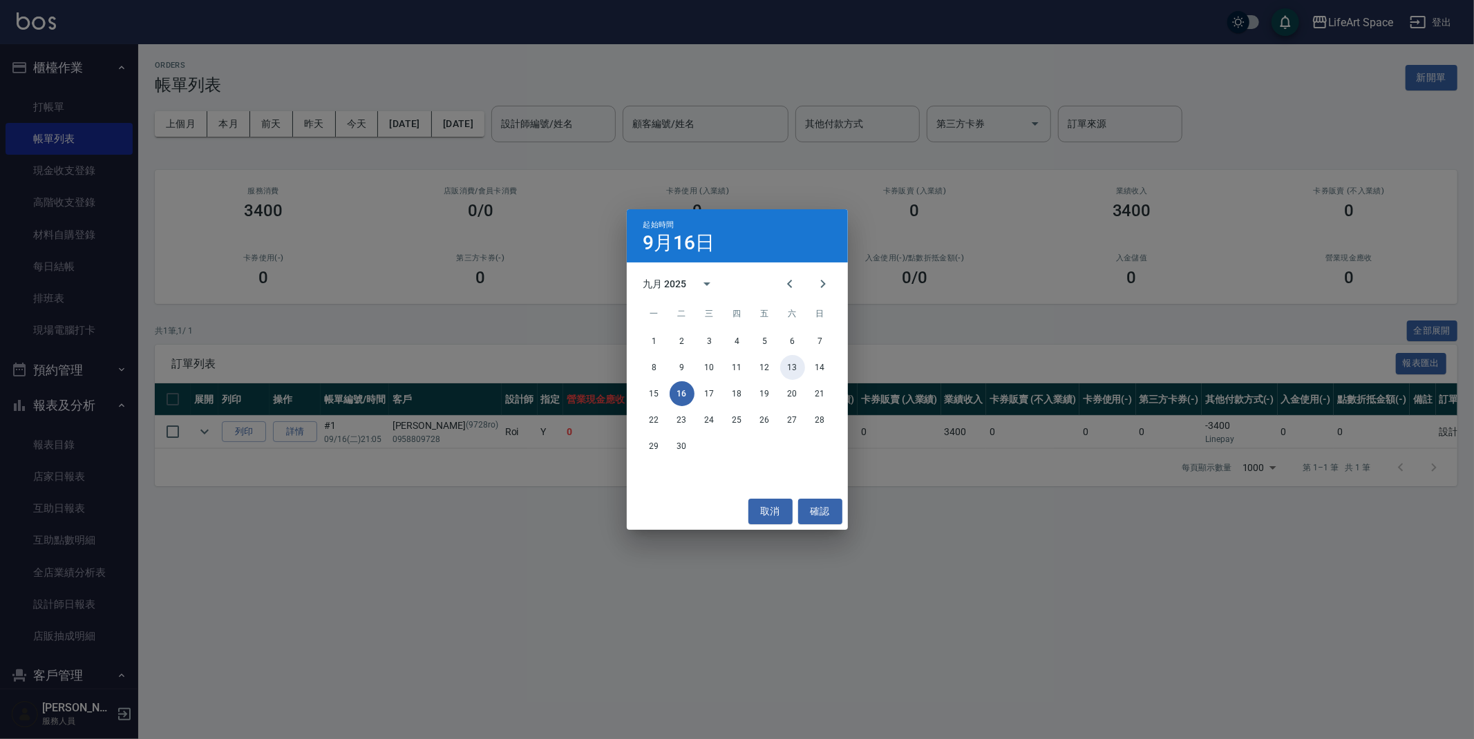
click at [798, 371] on button "13" at bounding box center [792, 367] width 25 height 25
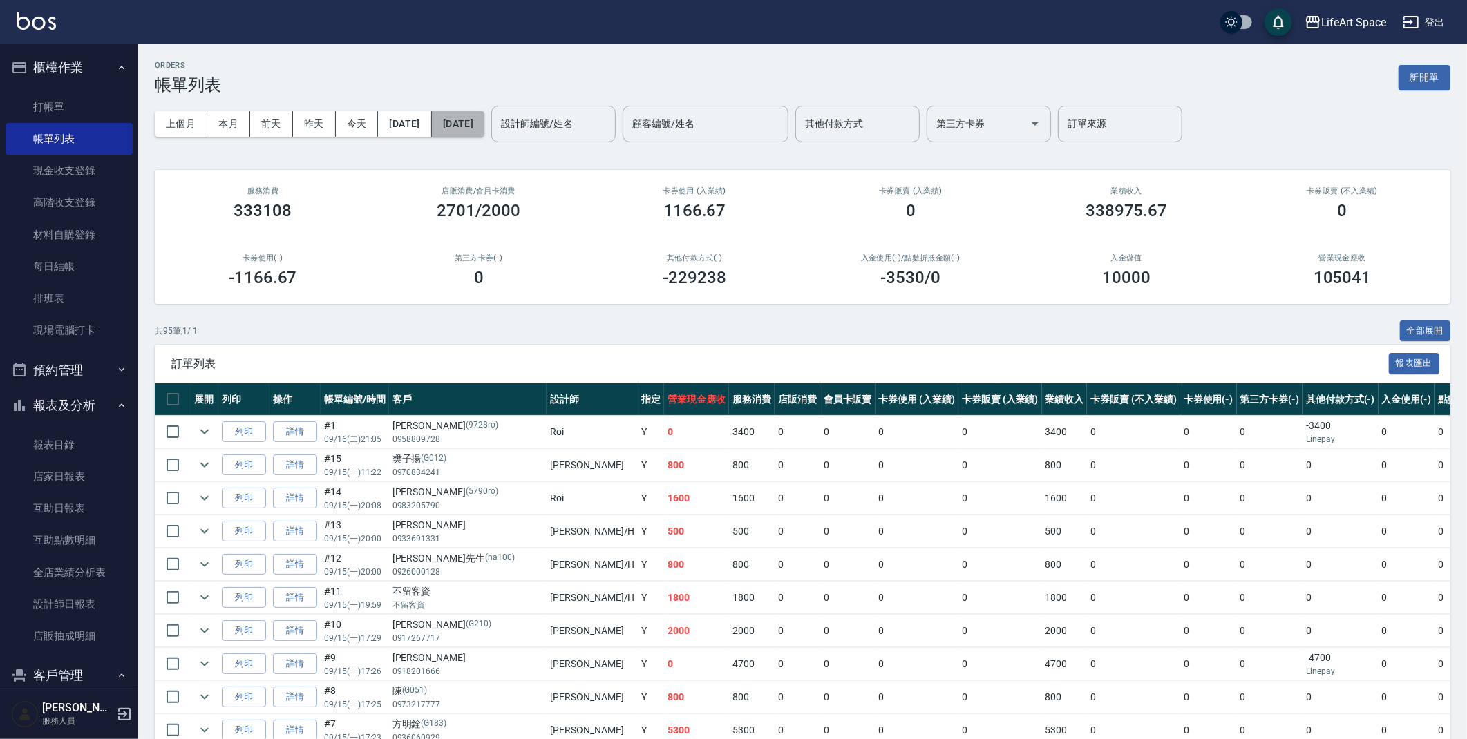
click at [484, 130] on button "[DATE]" at bounding box center [458, 124] width 53 height 26
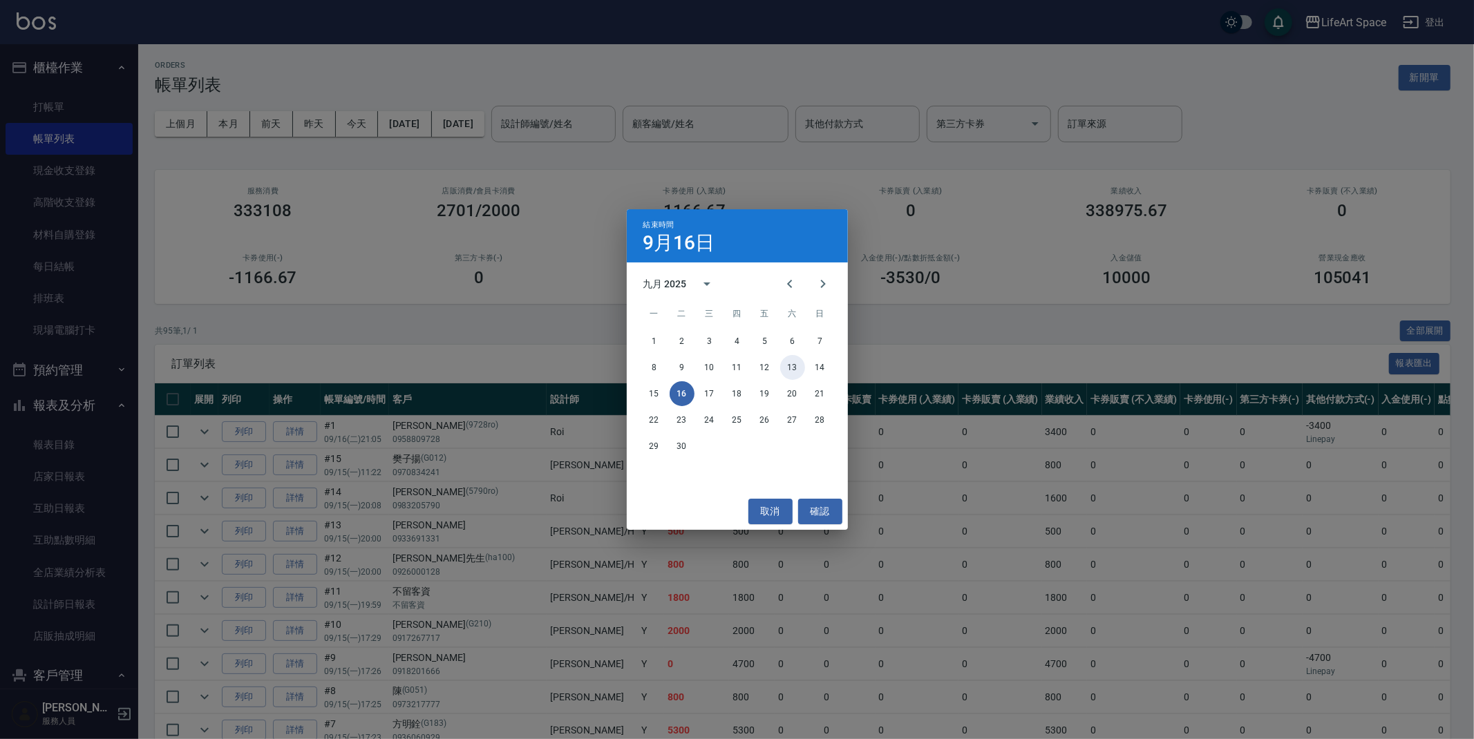
drag, startPoint x: 792, startPoint y: 372, endPoint x: 791, endPoint y: 365, distance: 6.9
click at [793, 370] on button "13" at bounding box center [792, 367] width 25 height 25
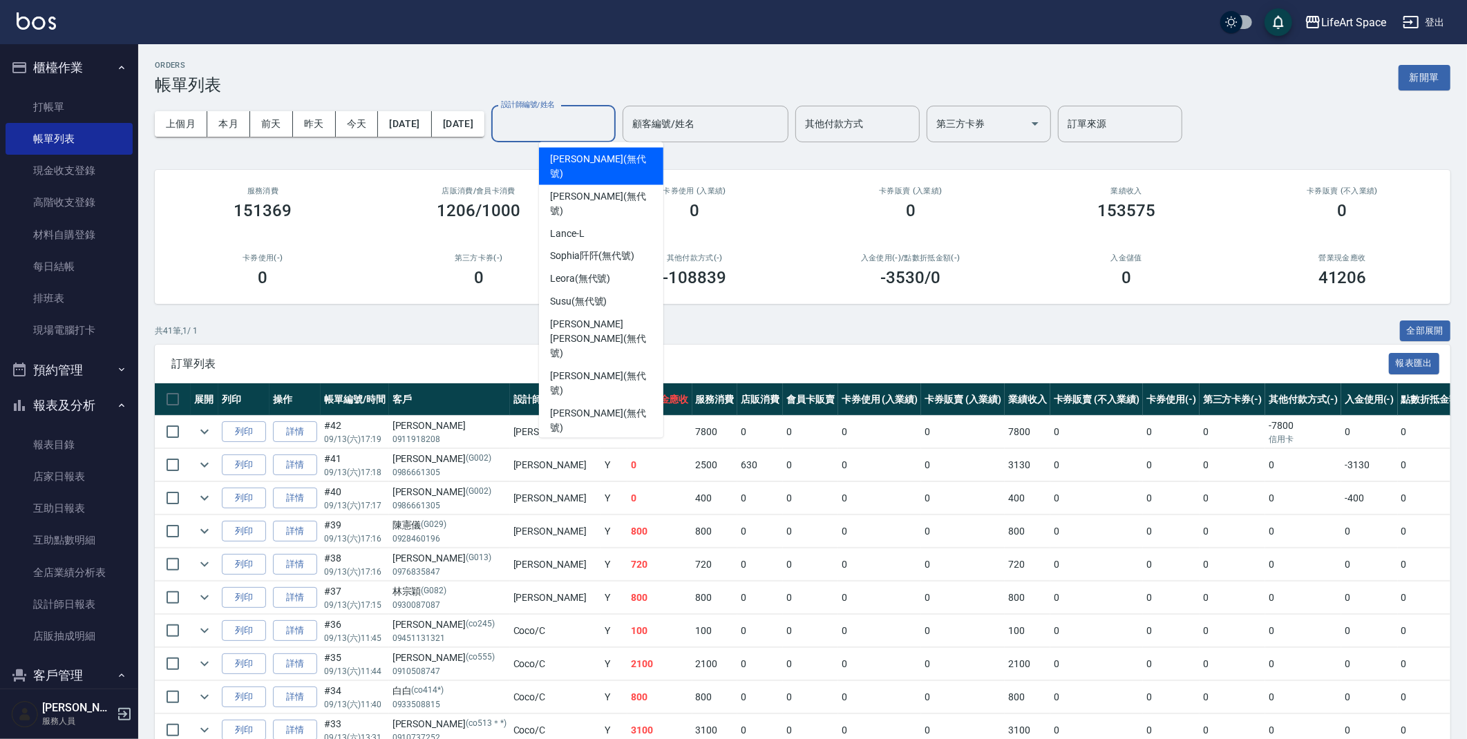
click at [609, 112] on input "設計師編號/姓名" at bounding box center [554, 124] width 112 height 24
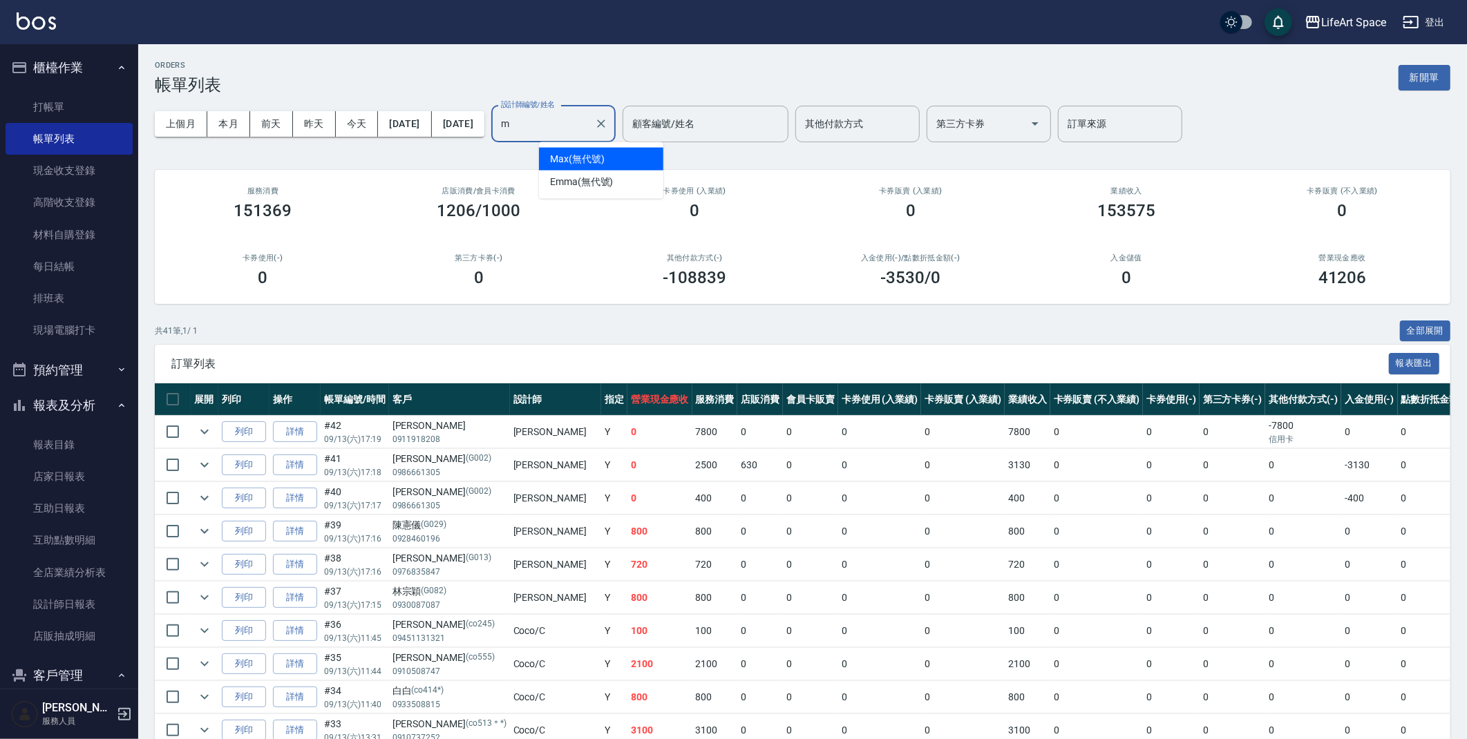
click at [604, 152] on div "Max (無代號)" at bounding box center [601, 159] width 124 height 23
type input "Max(無代號)"
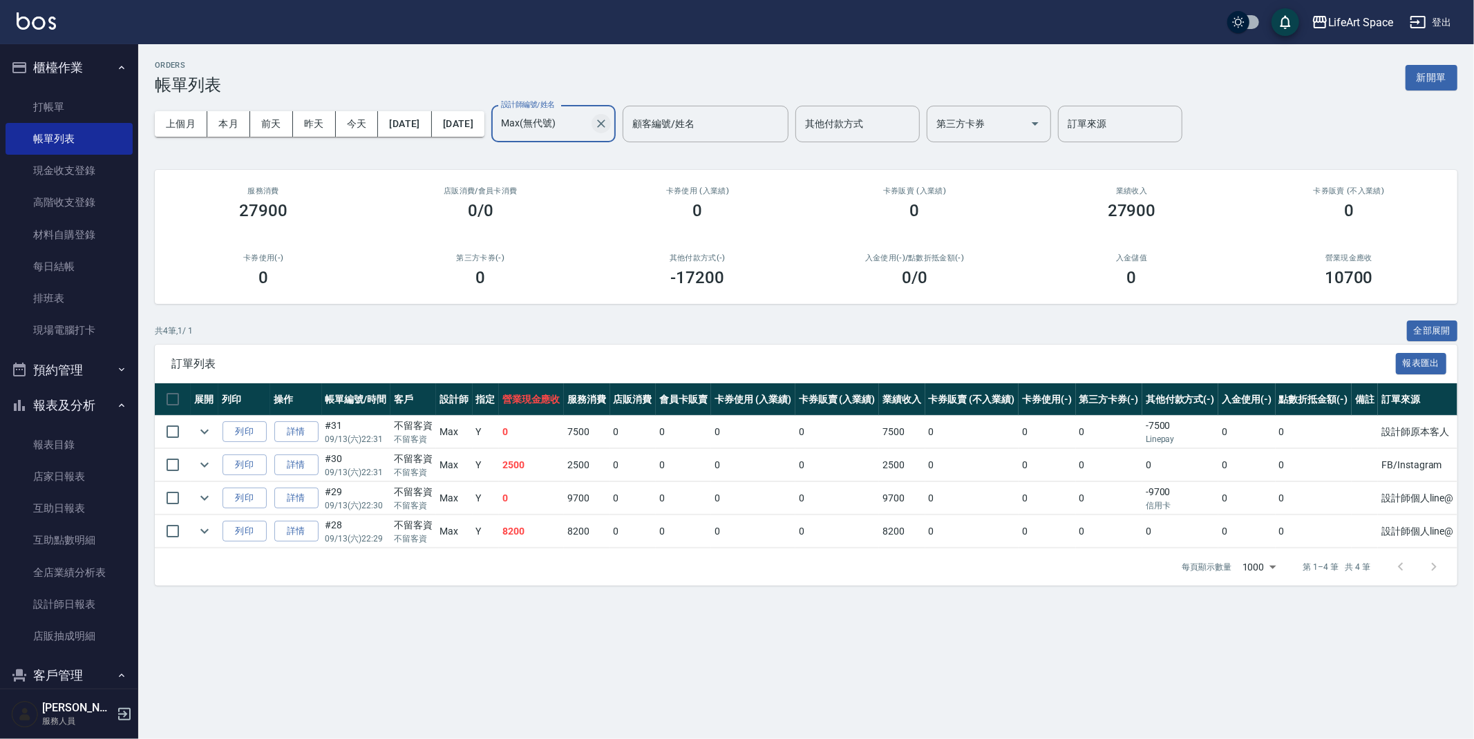
click at [608, 122] on icon "Clear" at bounding box center [601, 124] width 14 height 14
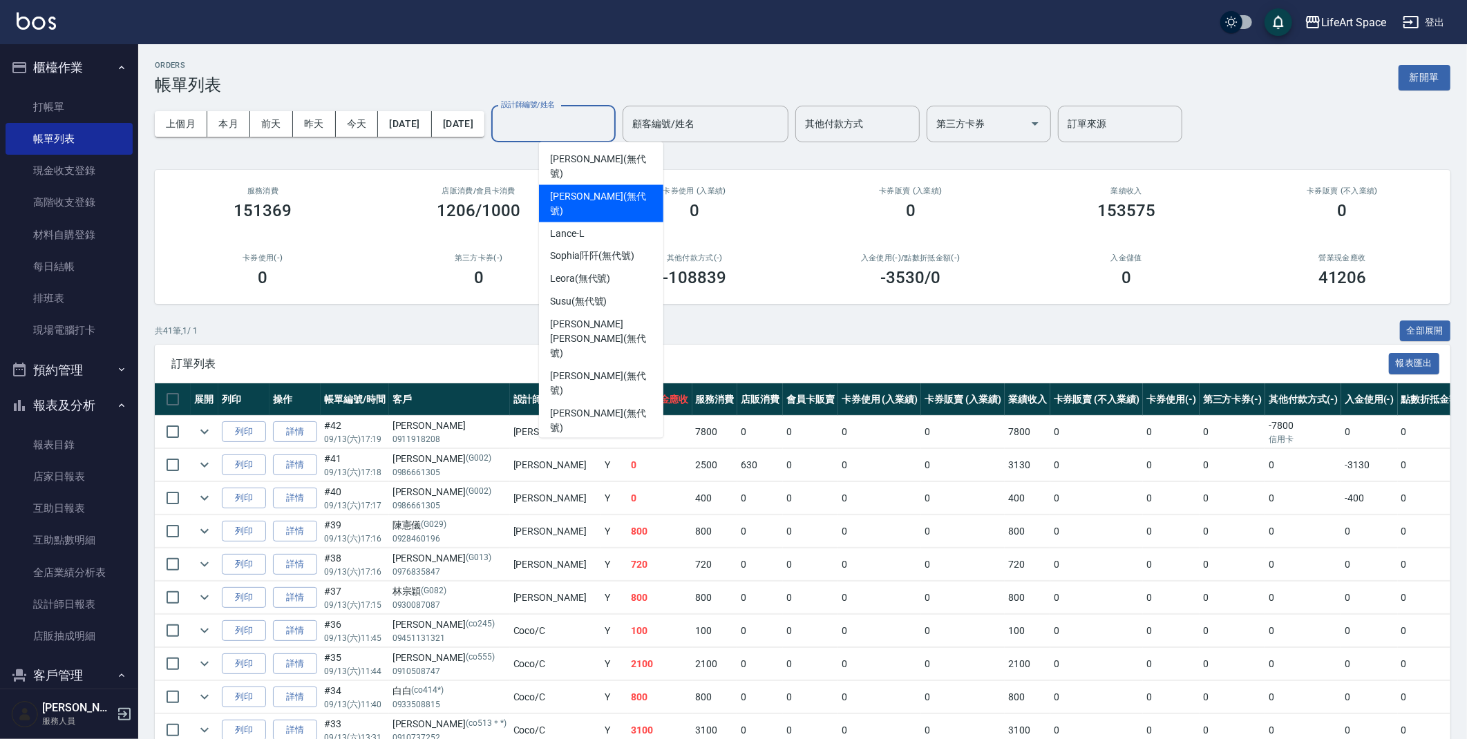
click at [522, 103] on div "上個月 本月 前天 昨天 今天 2025/09/13 2025/09/13 設計師編號/姓名 設計師編號/姓名 顧客編號/姓名 顧客編號/姓名 其他付款方式 …" at bounding box center [803, 124] width 1296 height 59
click at [583, 117] on input "設計師編號/姓名" at bounding box center [554, 124] width 112 height 24
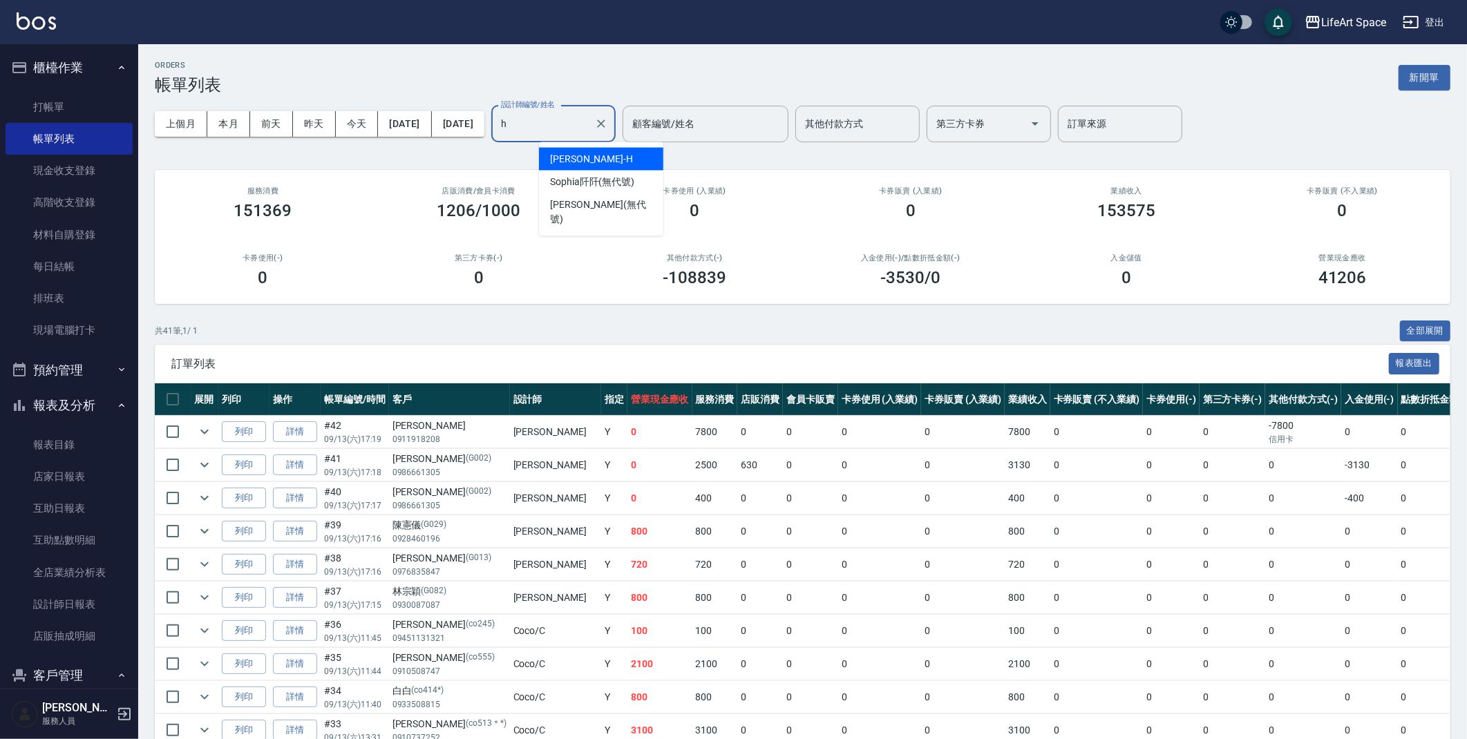
click at [598, 162] on div "Hannah -H" at bounding box center [601, 159] width 124 height 23
type input "Hannah-H"
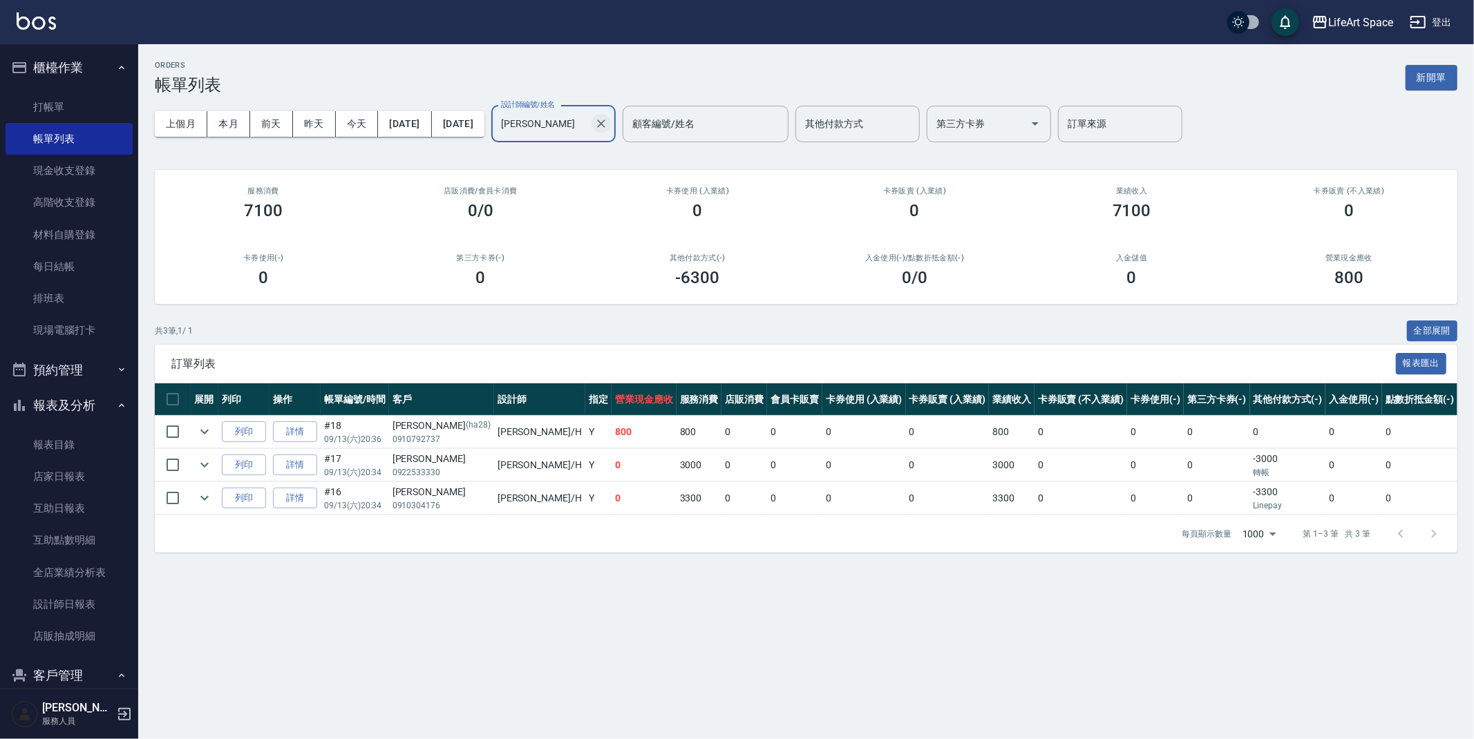
click at [608, 124] on icon "Clear" at bounding box center [601, 124] width 14 height 14
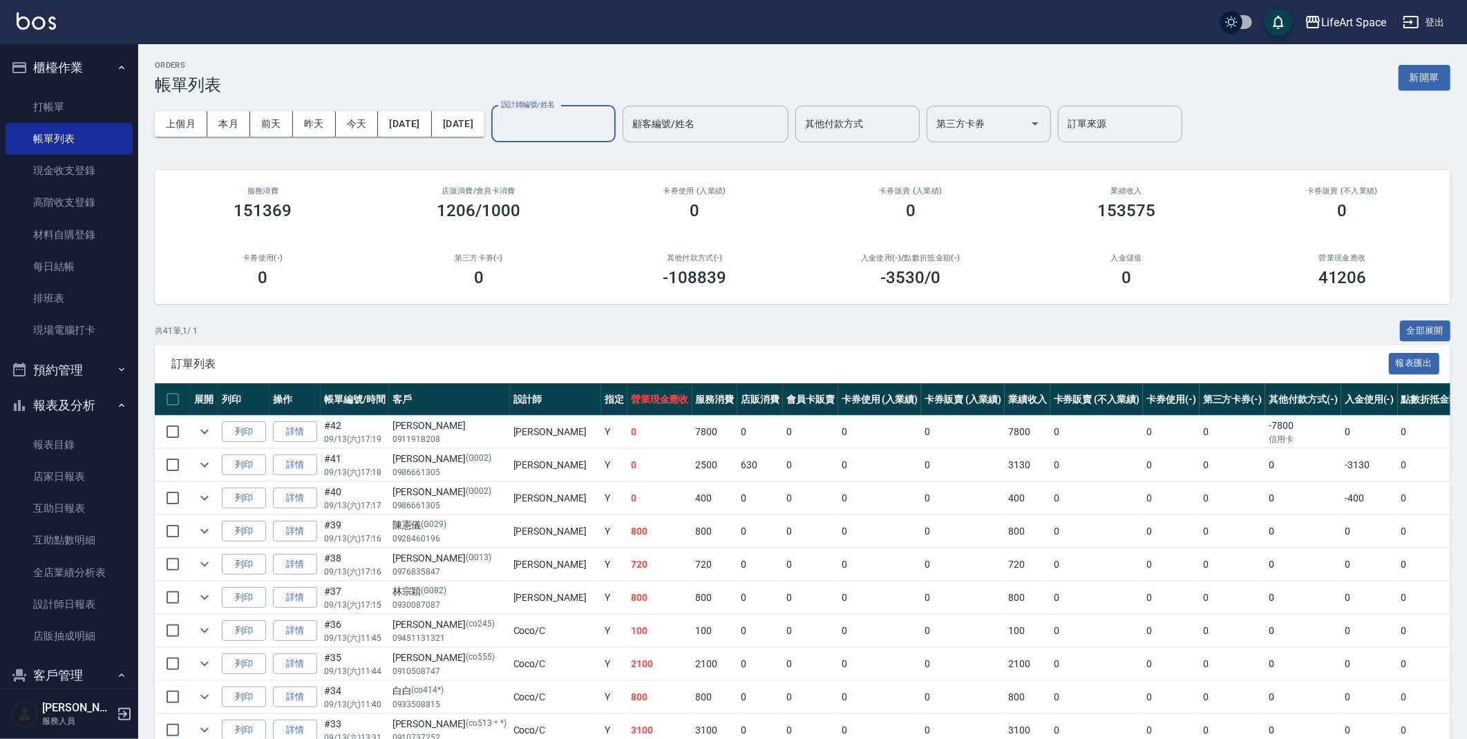
click at [555, 106] on label "設計師編號/姓名" at bounding box center [528, 105] width 54 height 10
click at [563, 112] on input "設計師編號/姓名" at bounding box center [554, 124] width 112 height 24
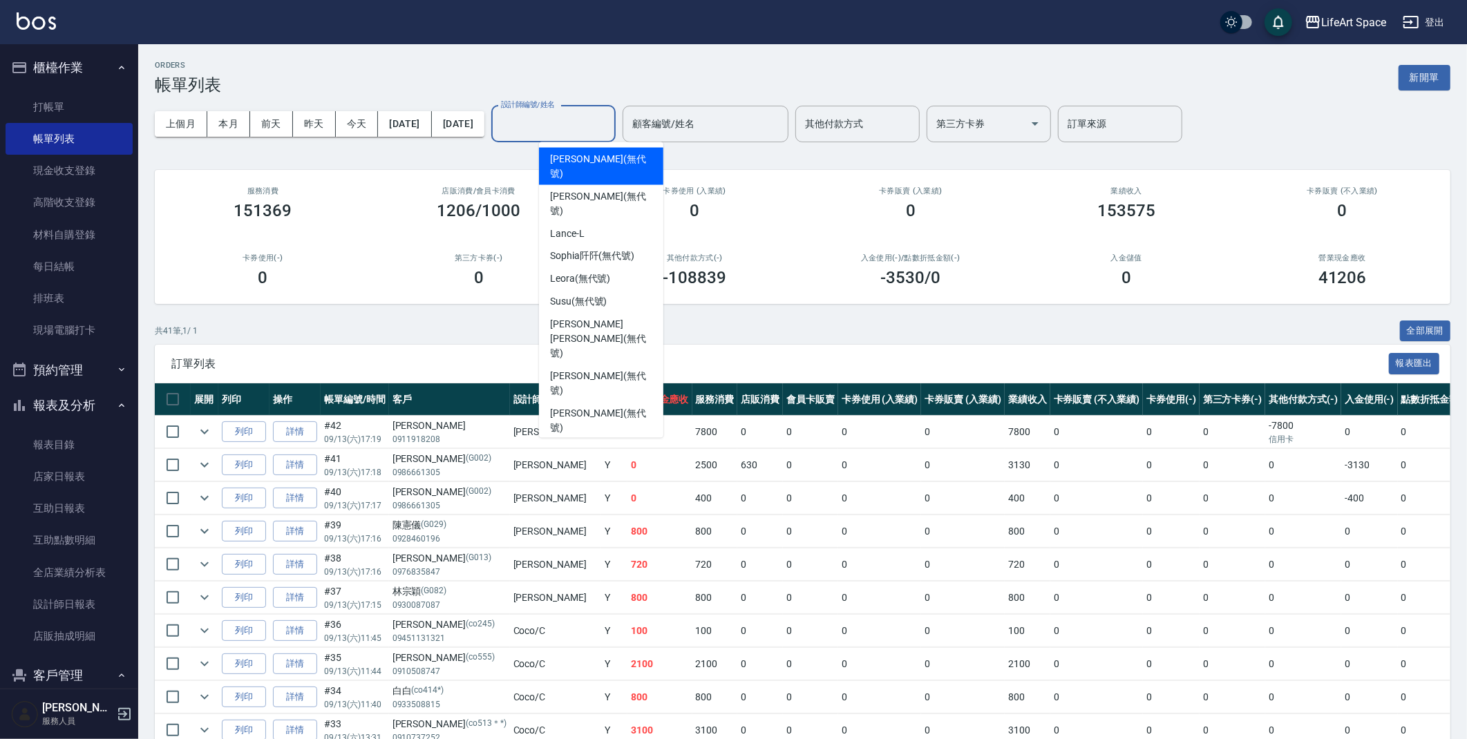
click at [560, 115] on input "設計師編號/姓名" at bounding box center [554, 124] width 112 height 24
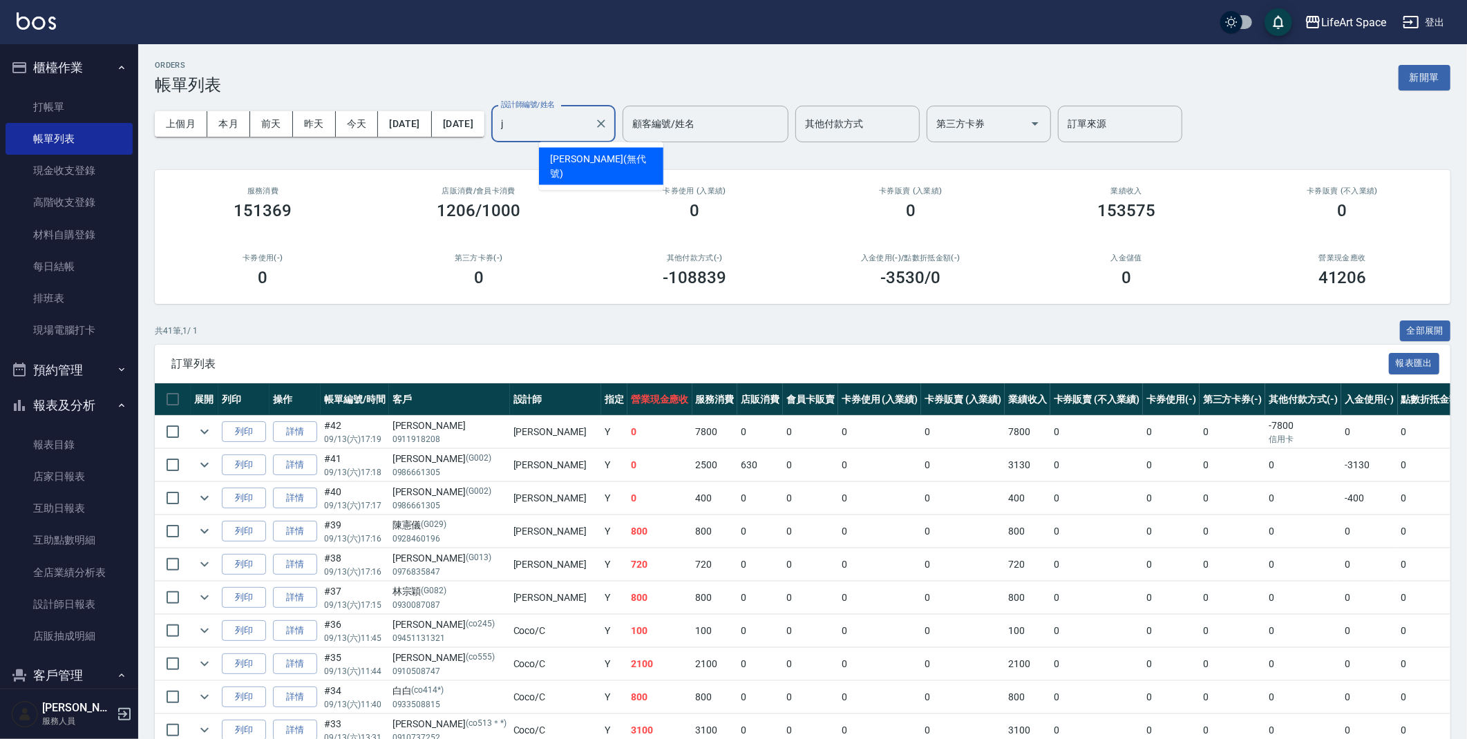
click at [586, 154] on span "Joyce (無代號)" at bounding box center [601, 166] width 102 height 29
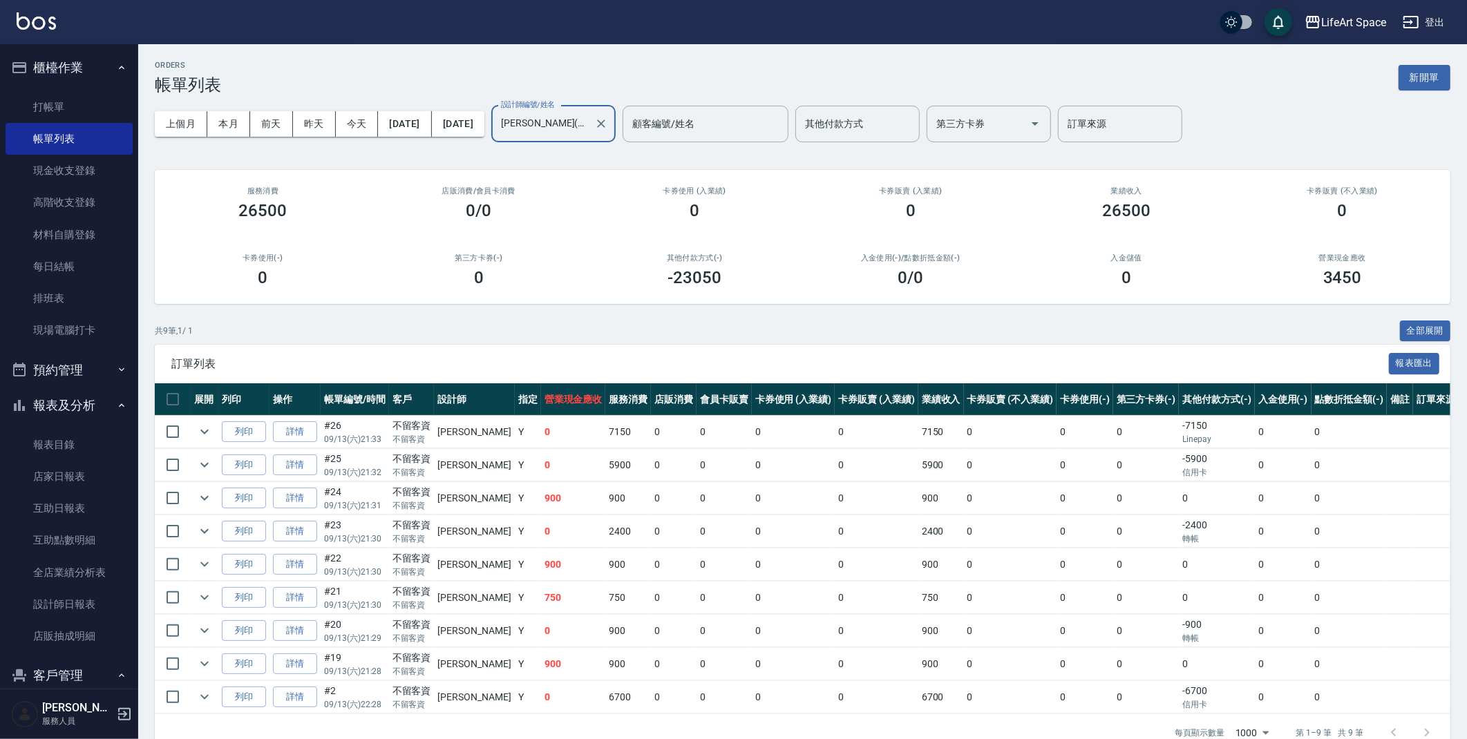
click at [616, 122] on div "Joyce(無代號) 設計師編號/姓名" at bounding box center [553, 124] width 124 height 37
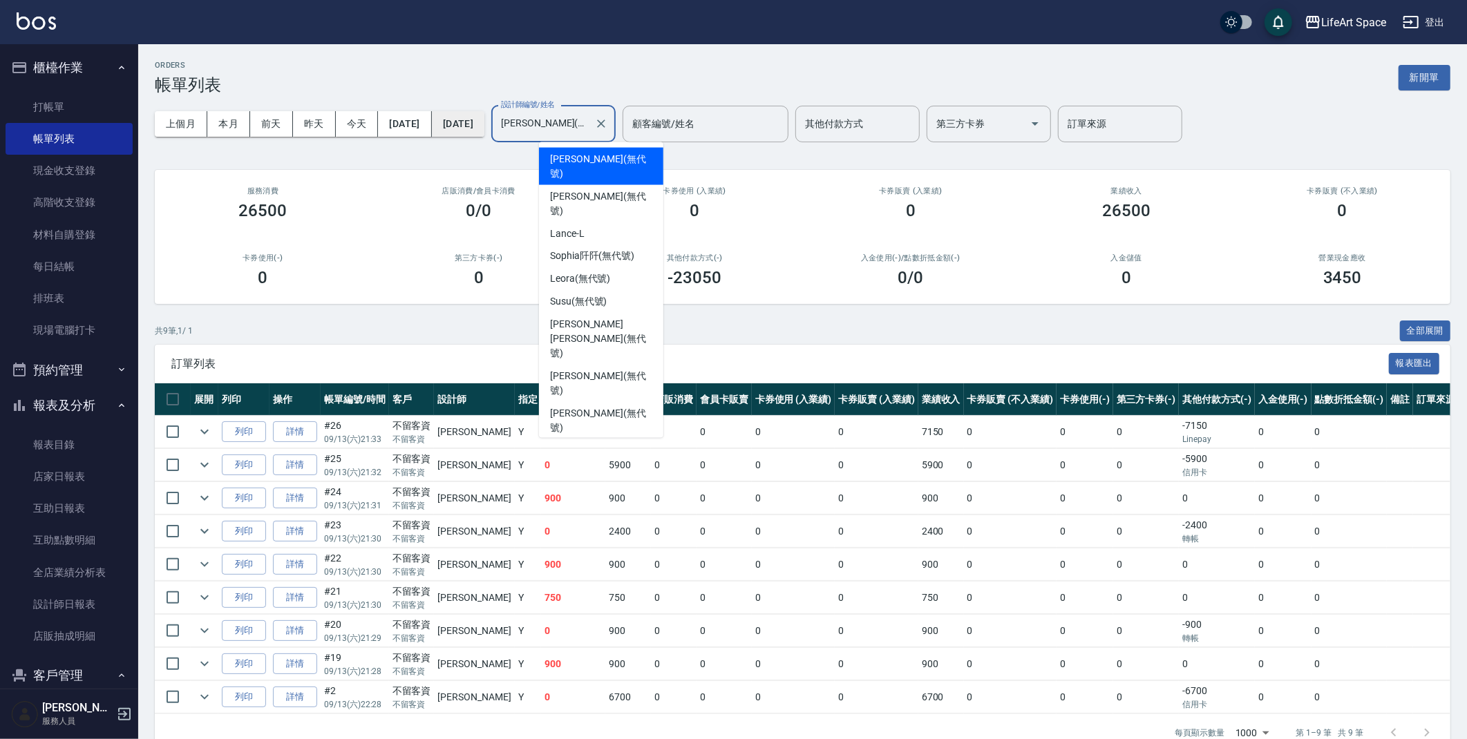
drag, startPoint x: 615, startPoint y: 119, endPoint x: 514, endPoint y: 112, distance: 101.1
click at [515, 113] on div "上個月 本月 前天 昨天 今天 2025/09/13 2025/09/13 設計師編號/姓名 Joyce(無代號) 設計師編號/姓名 顧客編號/姓名 顧客編號…" at bounding box center [803, 124] width 1296 height 59
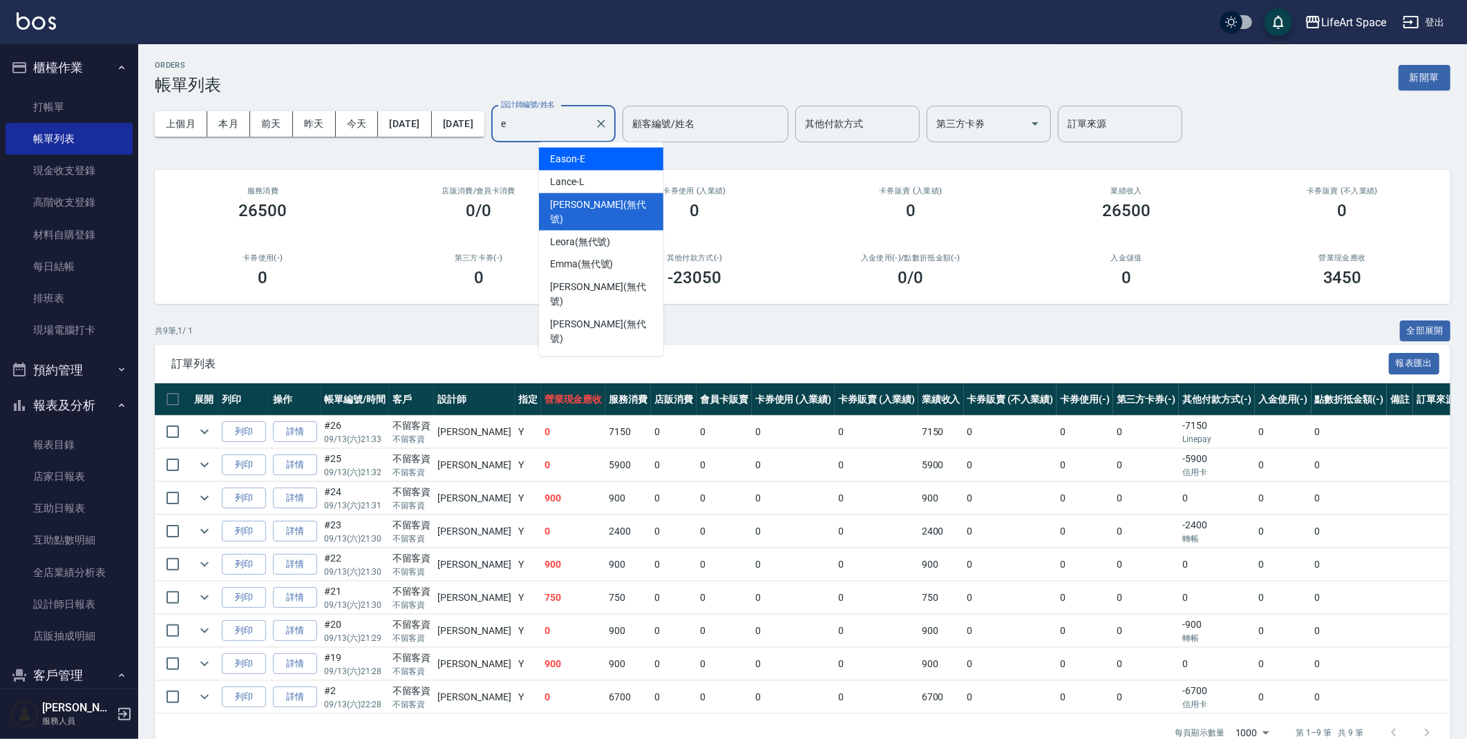
click at [616, 153] on div "Eason -E" at bounding box center [601, 159] width 124 height 23
type input "Eason-E"
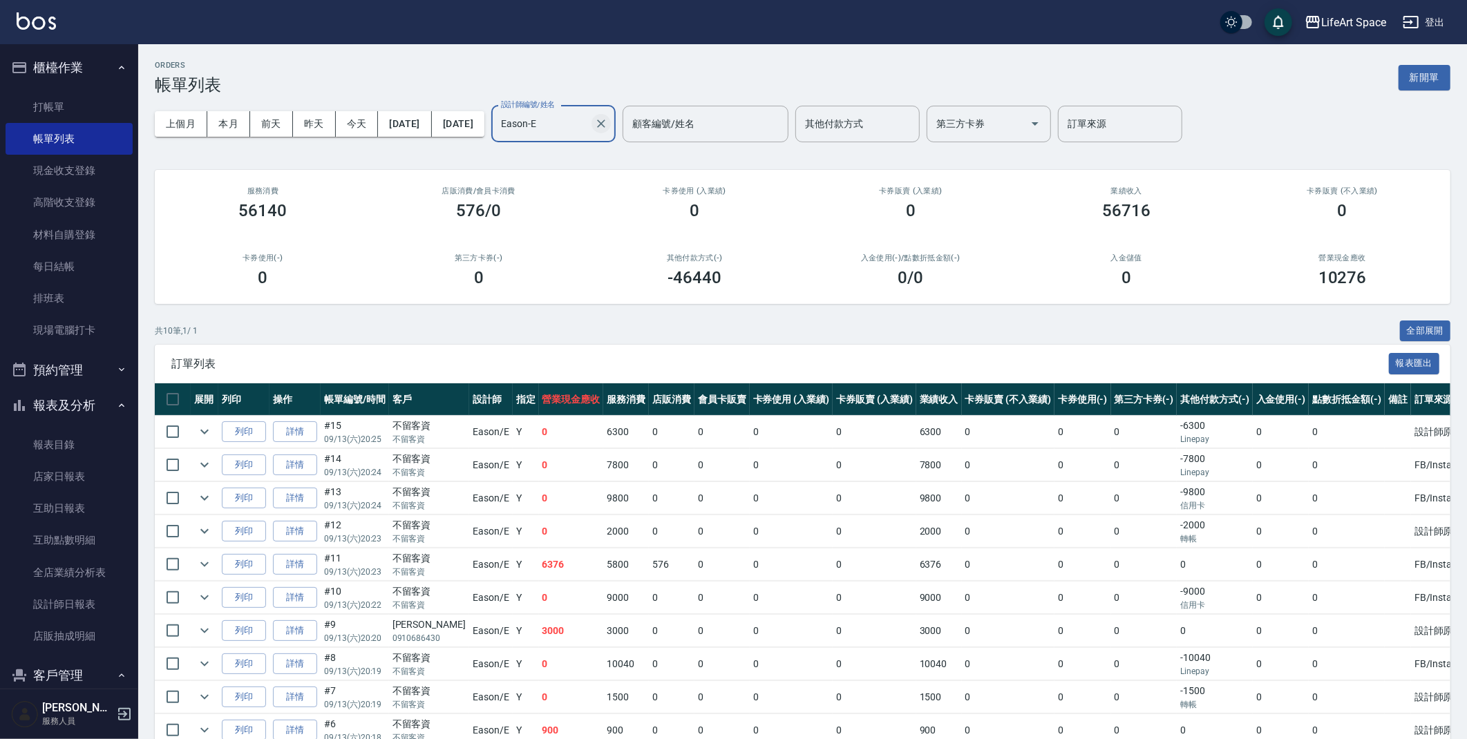
click at [608, 124] on icon "Clear" at bounding box center [601, 124] width 14 height 14
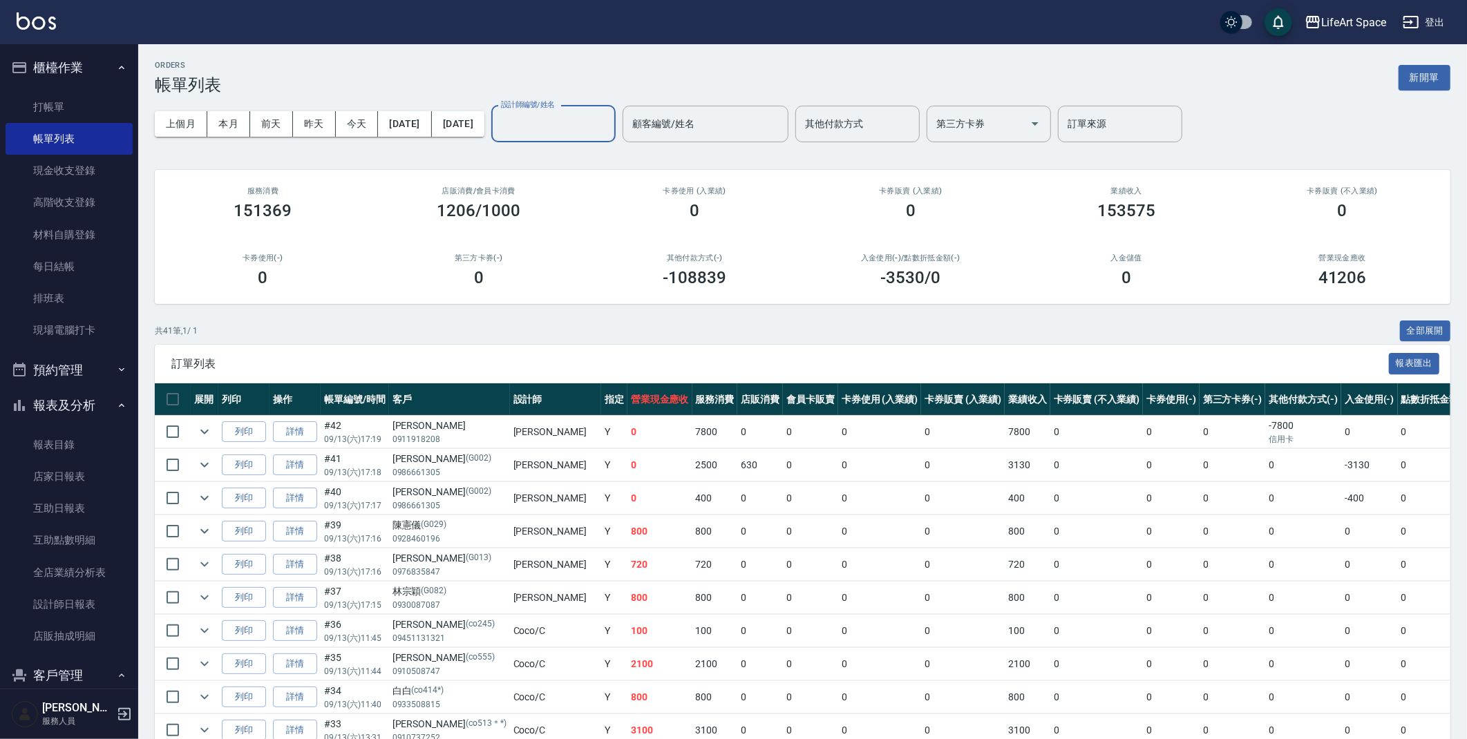
click at [609, 125] on input "設計師編號/姓名" at bounding box center [554, 124] width 112 height 24
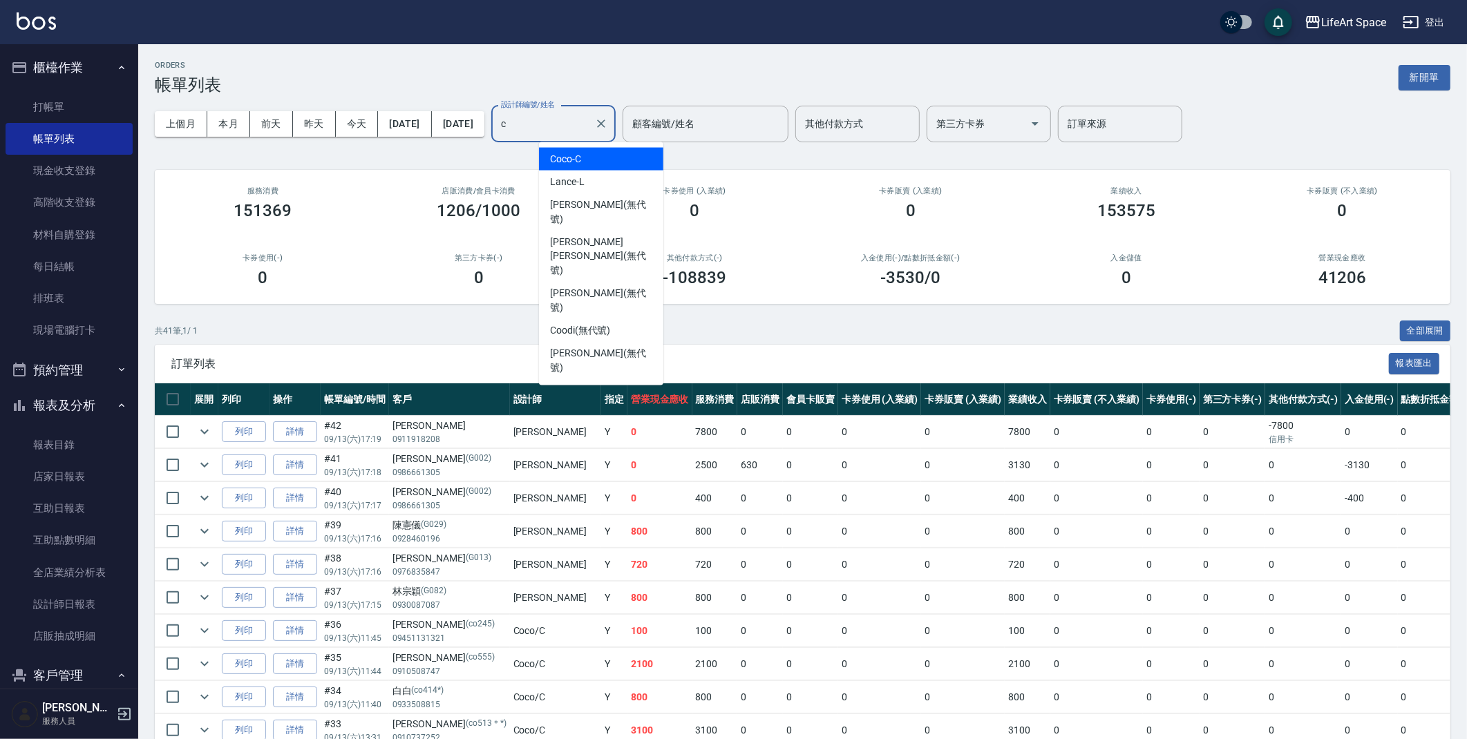
click at [614, 164] on div "Coco -C" at bounding box center [601, 159] width 124 height 23
type input "Coco-C"
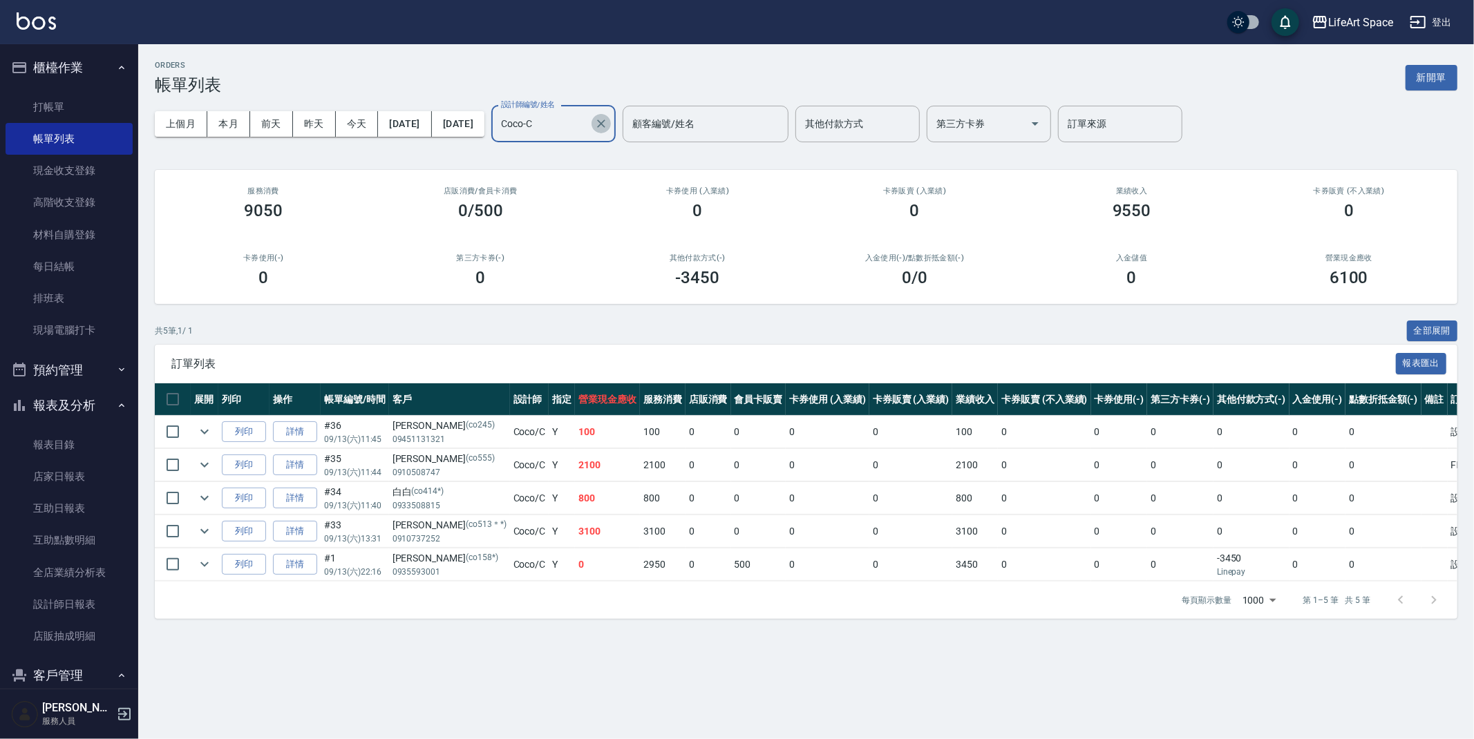
click at [608, 122] on icon "Clear" at bounding box center [601, 124] width 14 height 14
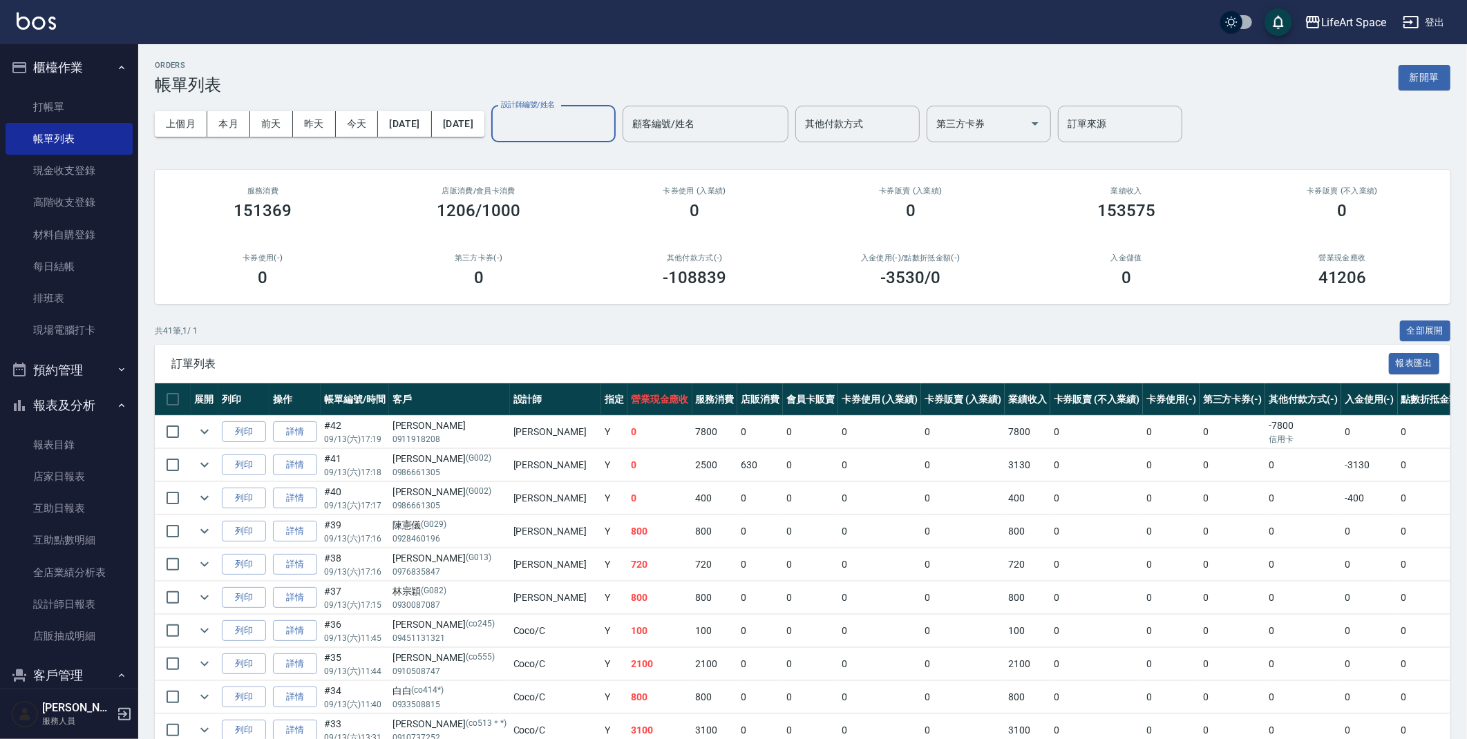
click at [592, 126] on input "設計師編號/姓名" at bounding box center [554, 124] width 112 height 24
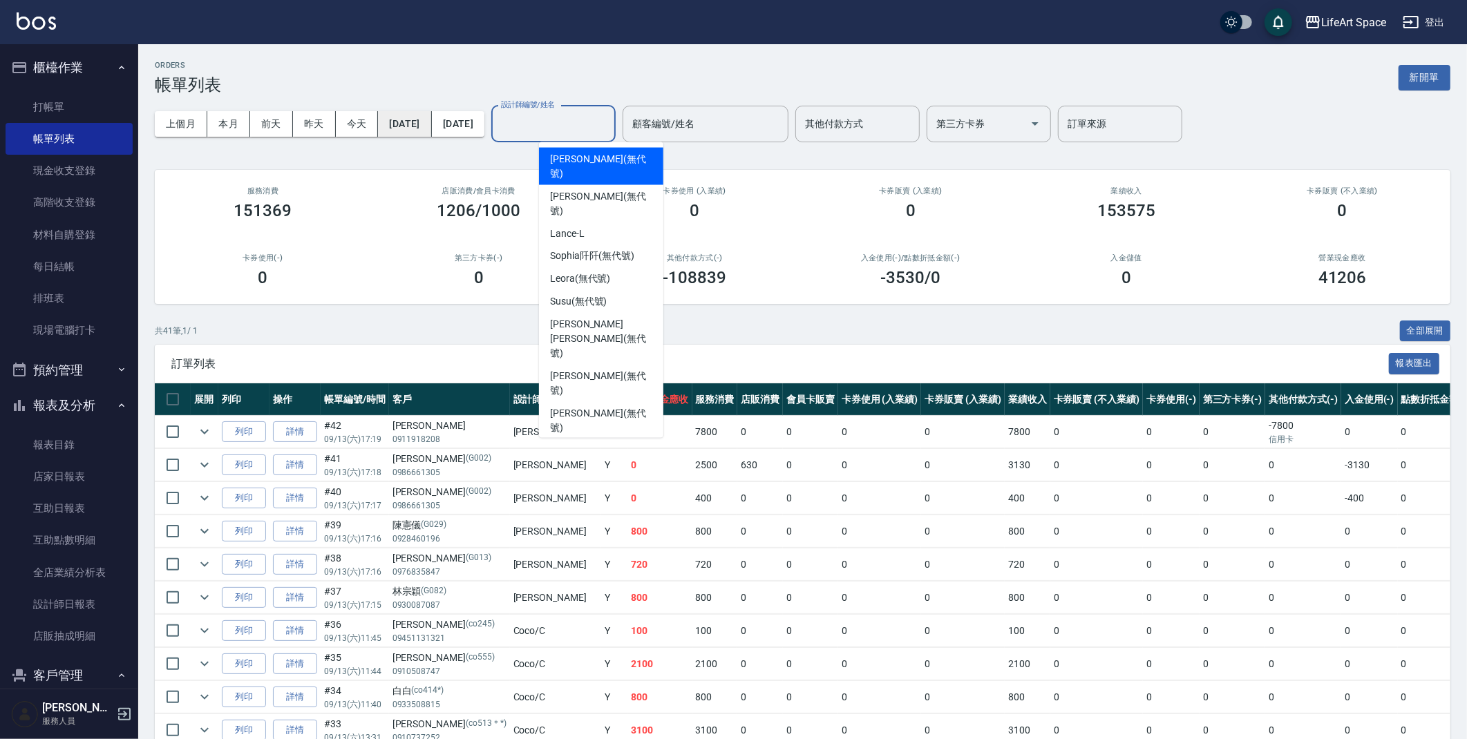
click at [419, 117] on button "2025/09/13" at bounding box center [404, 124] width 53 height 26
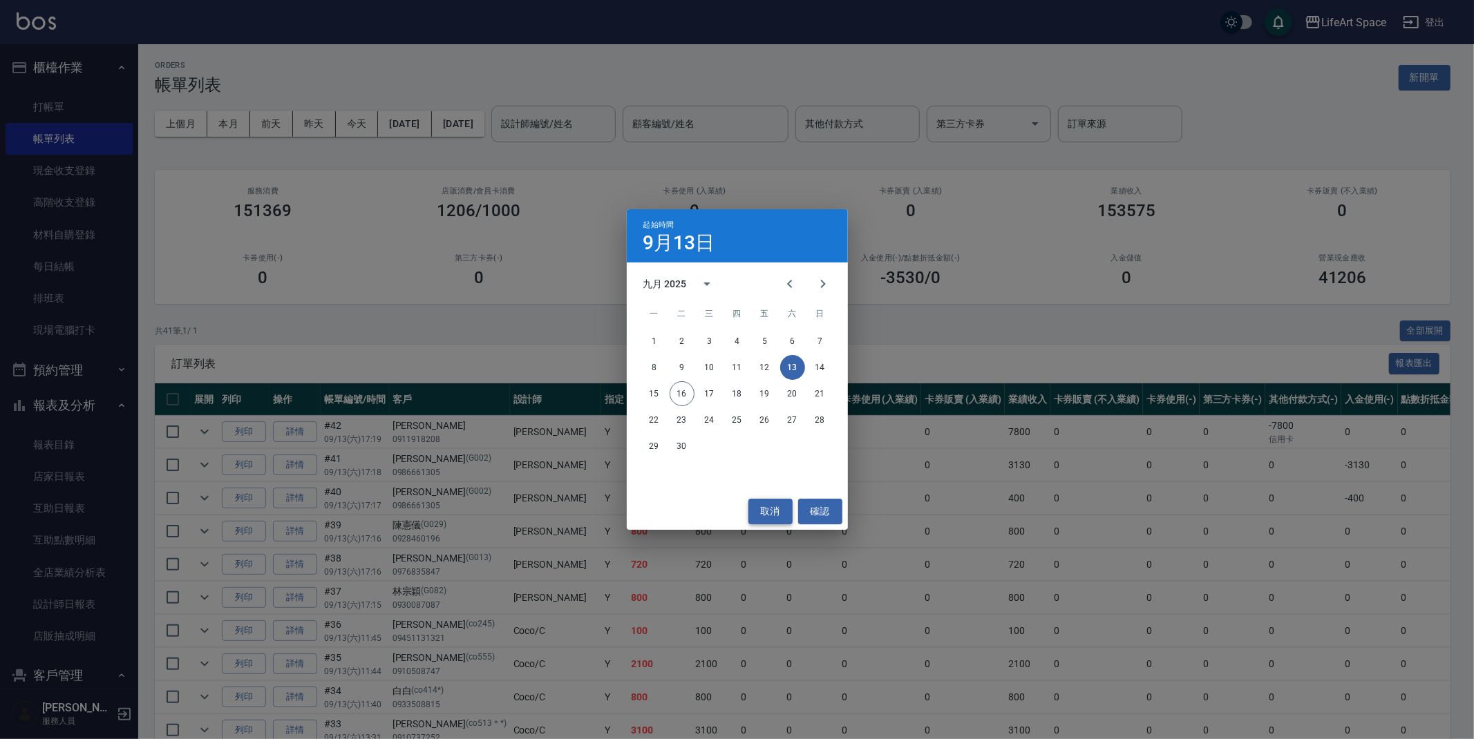
click at [759, 500] on button "取消" at bounding box center [770, 512] width 44 height 26
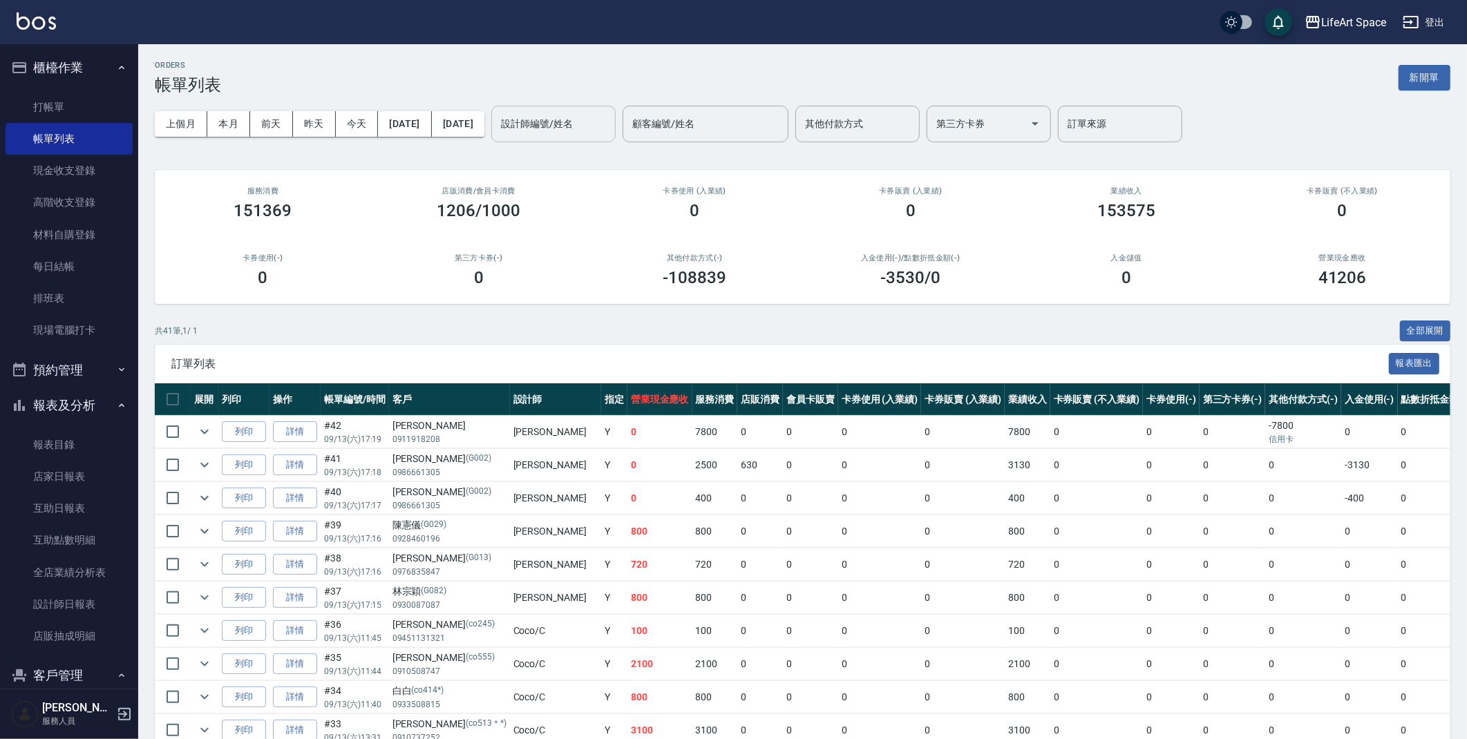
click at [609, 129] on input "設計師編號/姓名" at bounding box center [554, 124] width 112 height 24
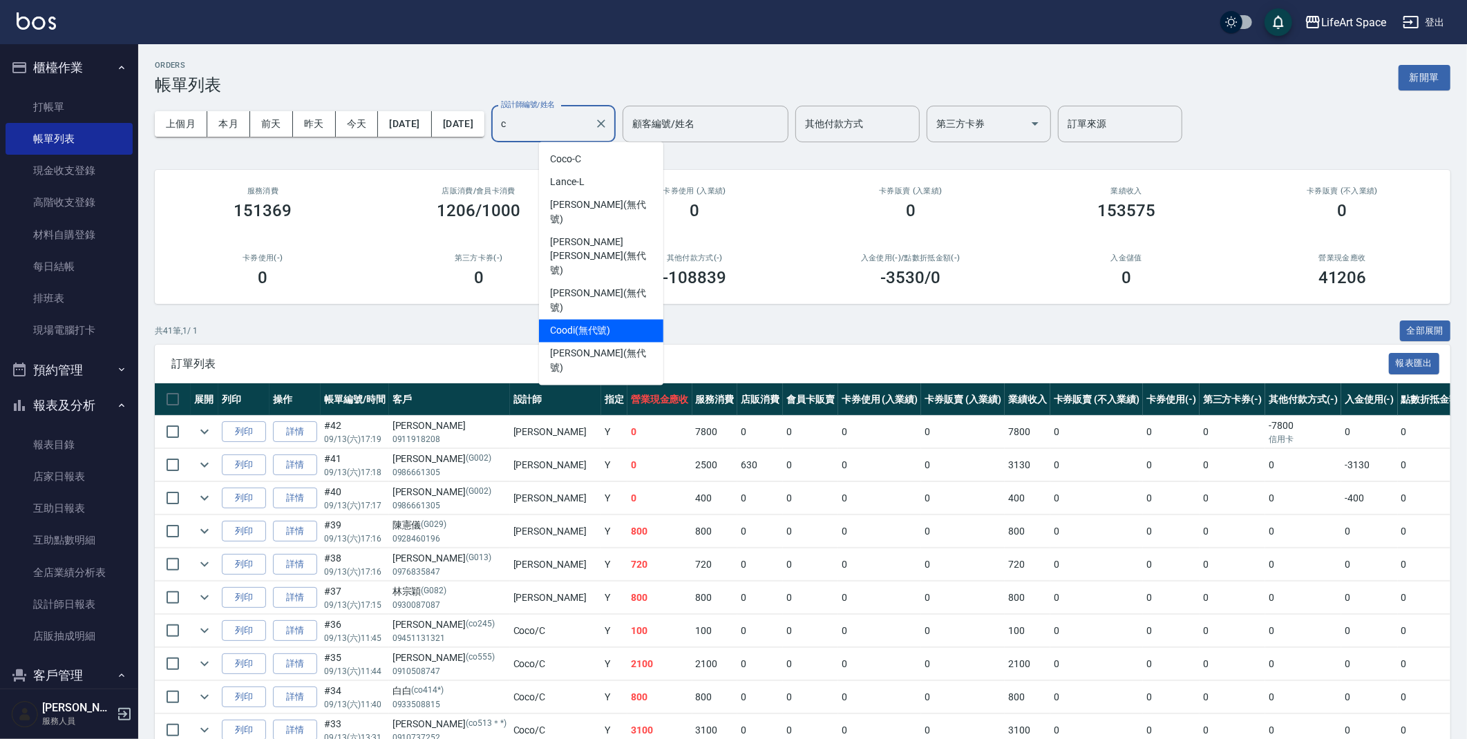
click at [617, 320] on div "Coodi (無代號)" at bounding box center [601, 331] width 124 height 23
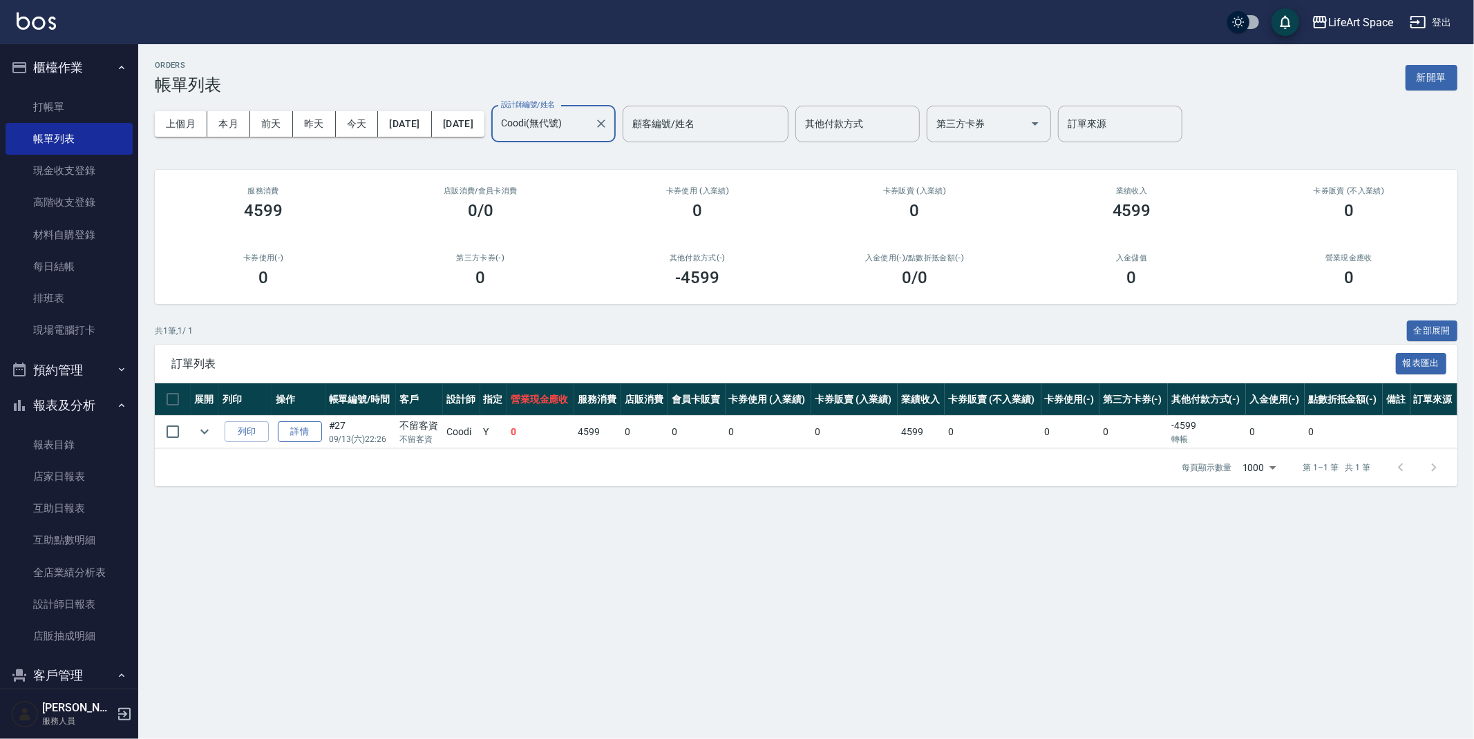
type input "Coodi(無代號)"
click at [303, 435] on link "詳情" at bounding box center [300, 432] width 44 height 21
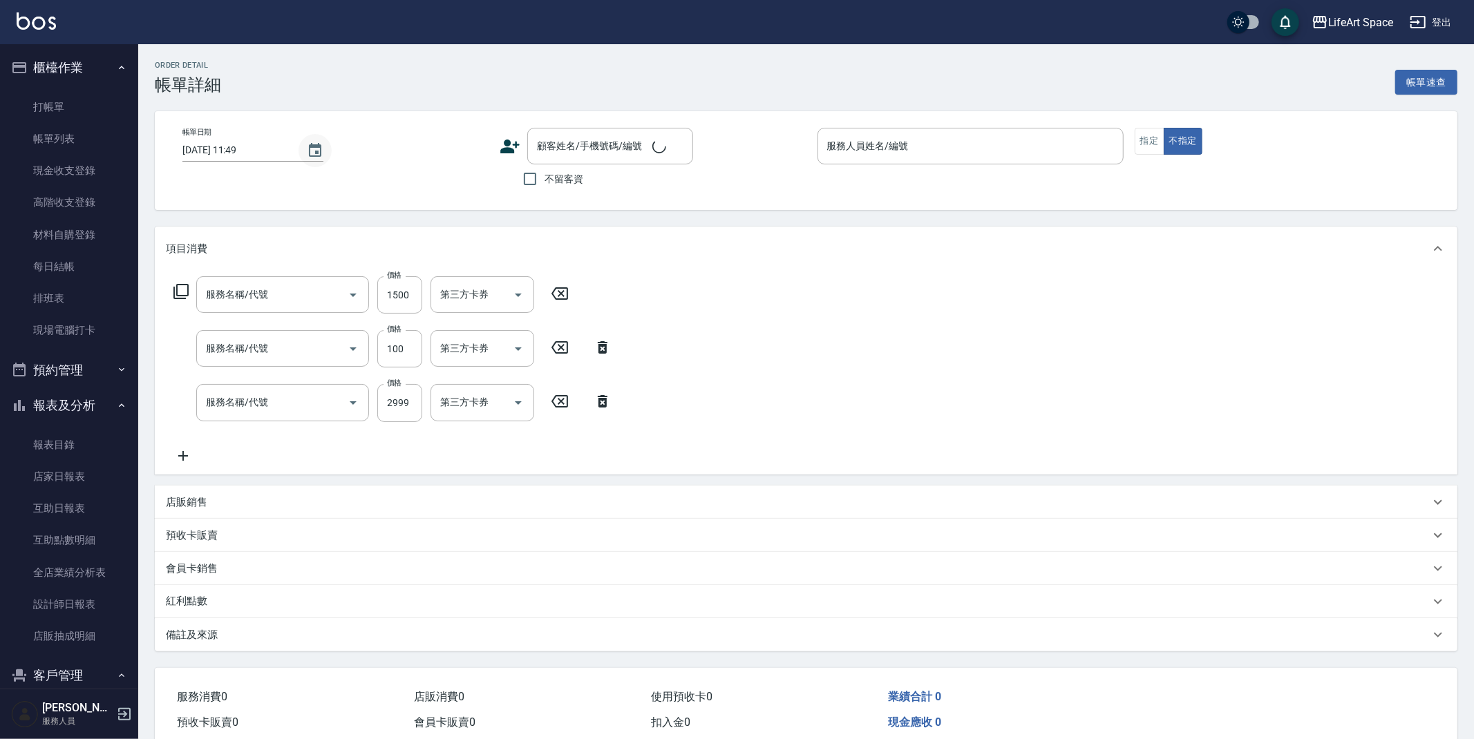
click at [316, 146] on icon "Choose date, selected date is 2025-09-16" at bounding box center [315, 150] width 12 height 14
type input "2025/09/13 22:26"
checkbox input "true"
type input "Coodi(無代號)"
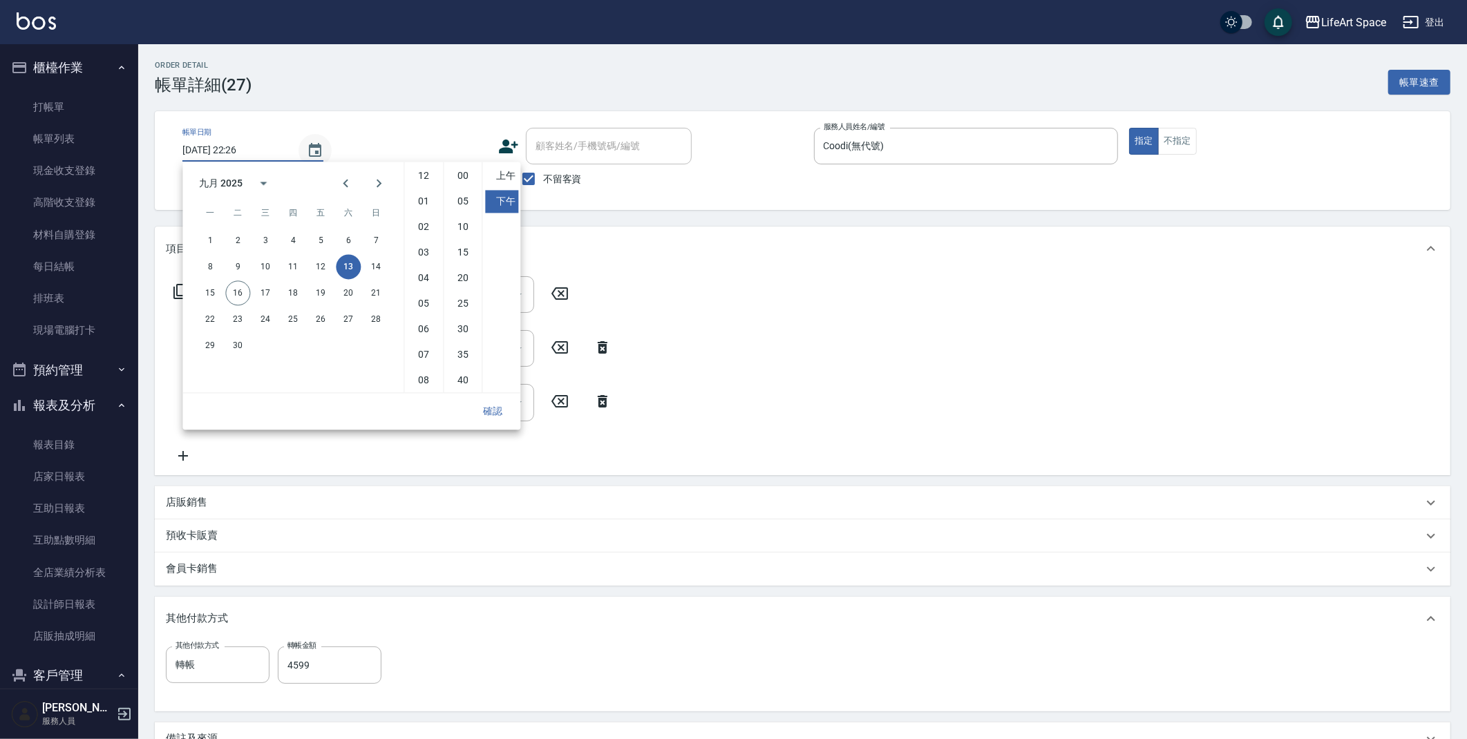
type input "605米樂絲護髮(605)"
type input "201 剪髮(201)"
type input "701 染髮(701)"
click at [371, 269] on button "14" at bounding box center [375, 266] width 25 height 25
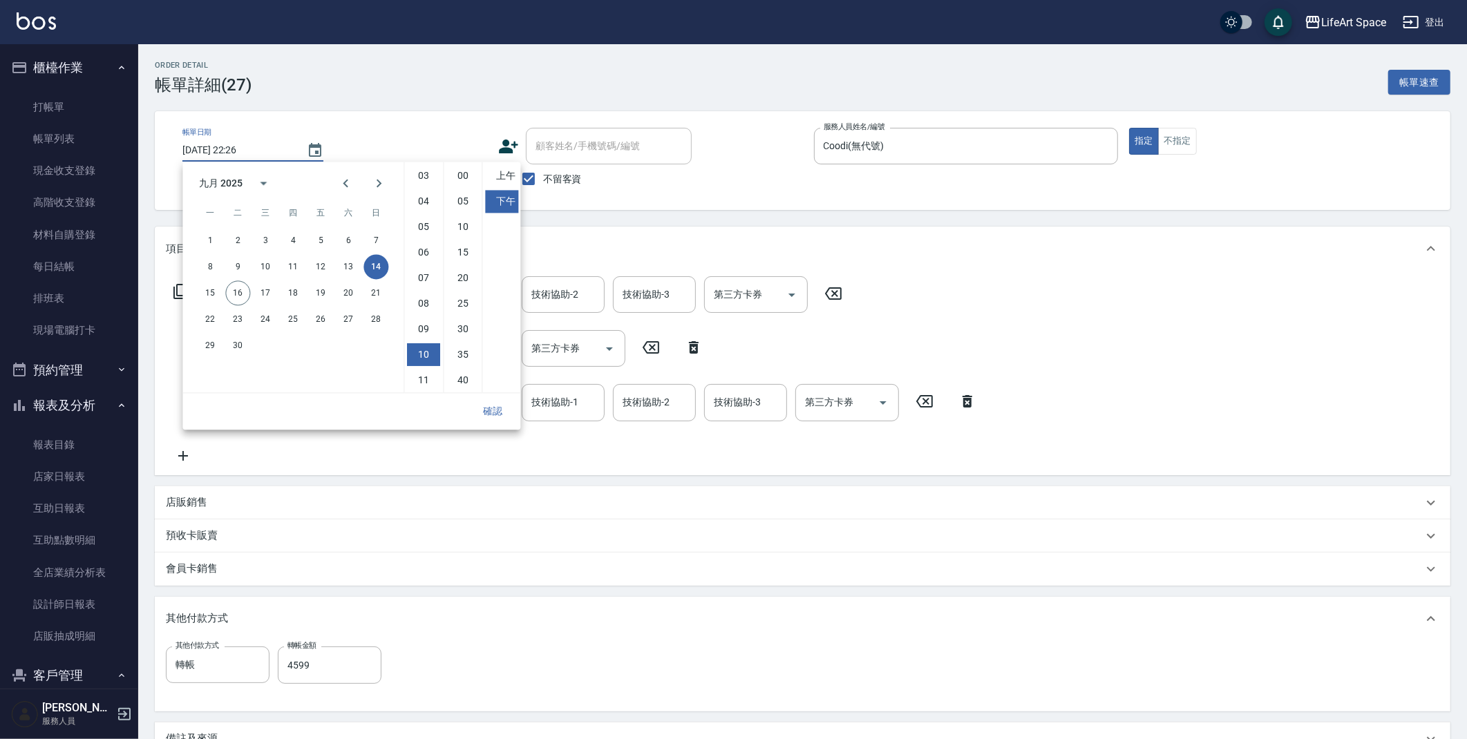
type input "2025/09/14 22:26"
click at [499, 413] on button "確認" at bounding box center [493, 412] width 44 height 26
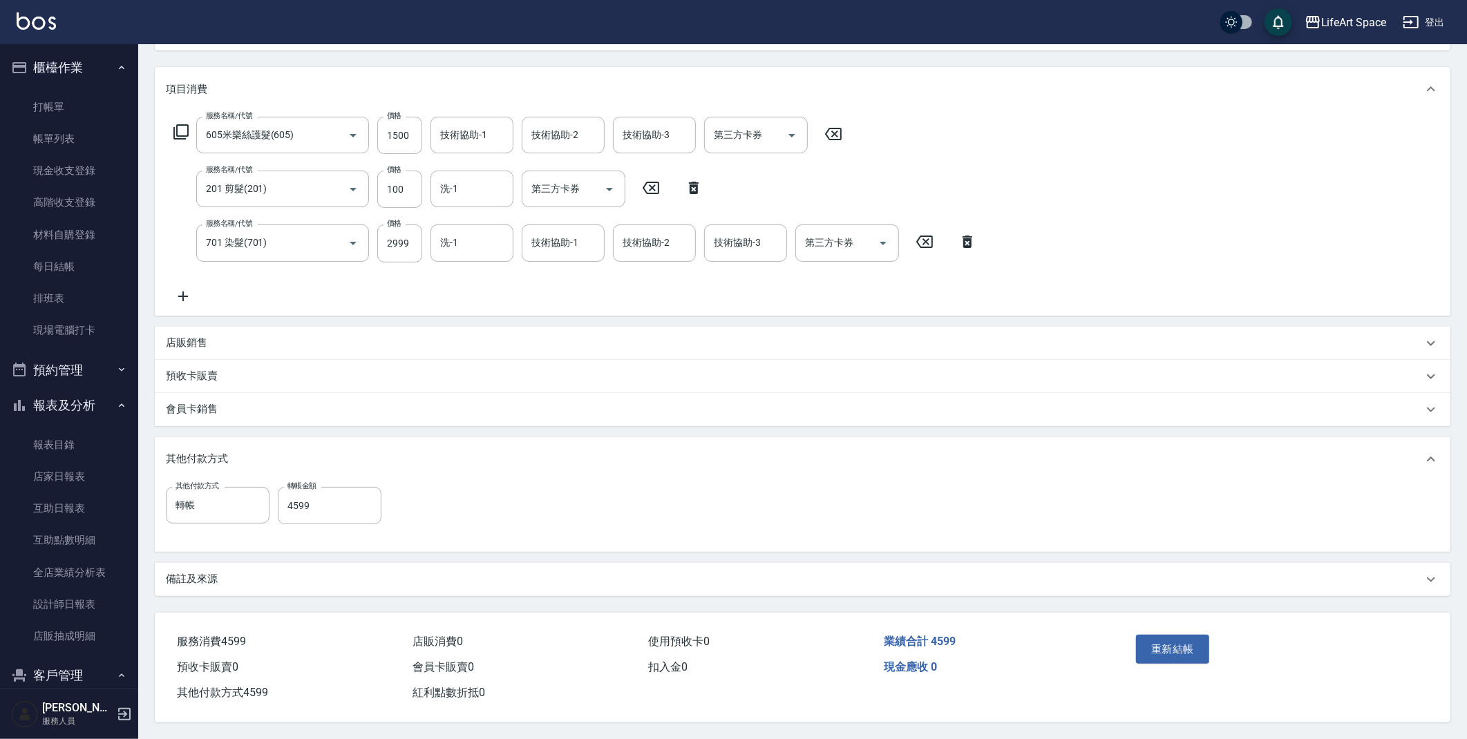
scroll to position [163, 0]
click at [1157, 641] on button "重新結帳" at bounding box center [1172, 649] width 73 height 29
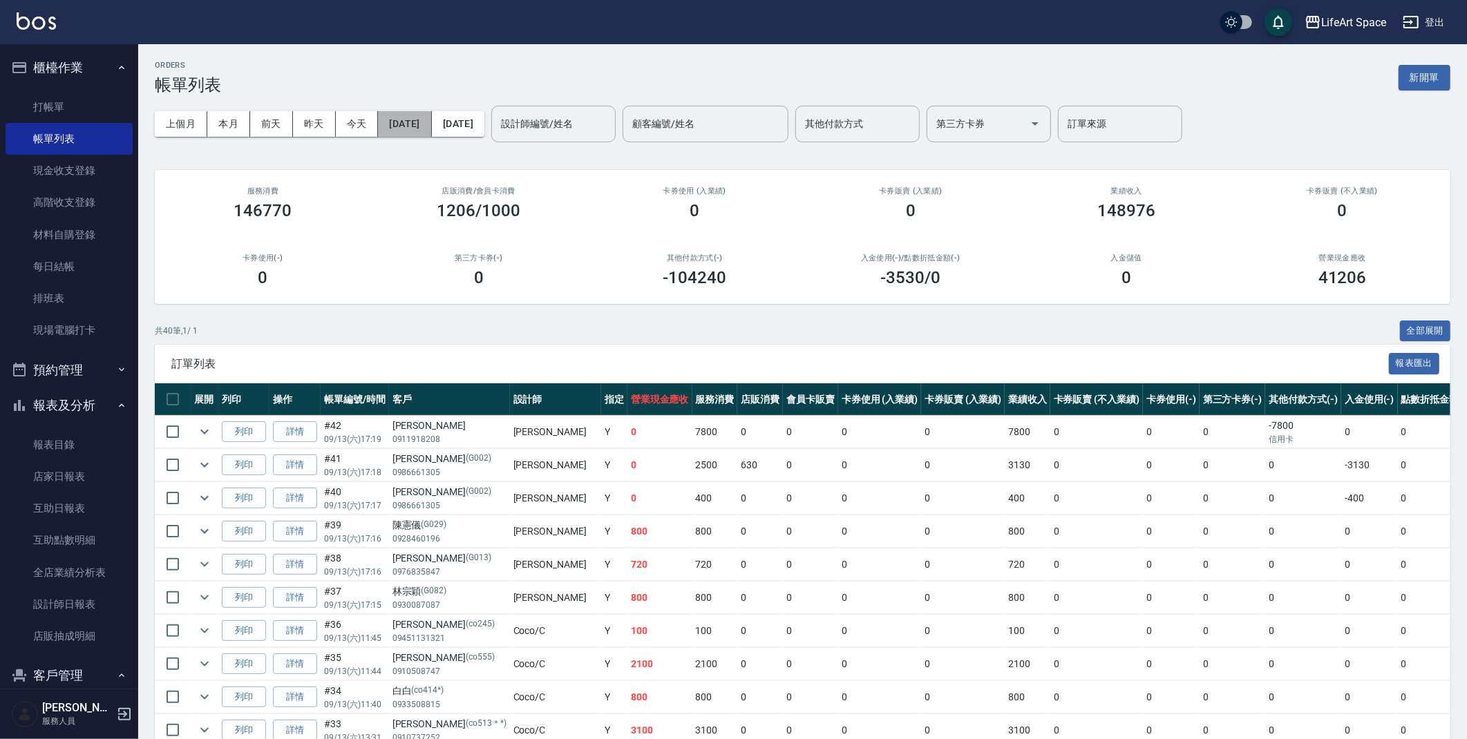
click at [431, 125] on button "2025/09/13" at bounding box center [404, 124] width 53 height 26
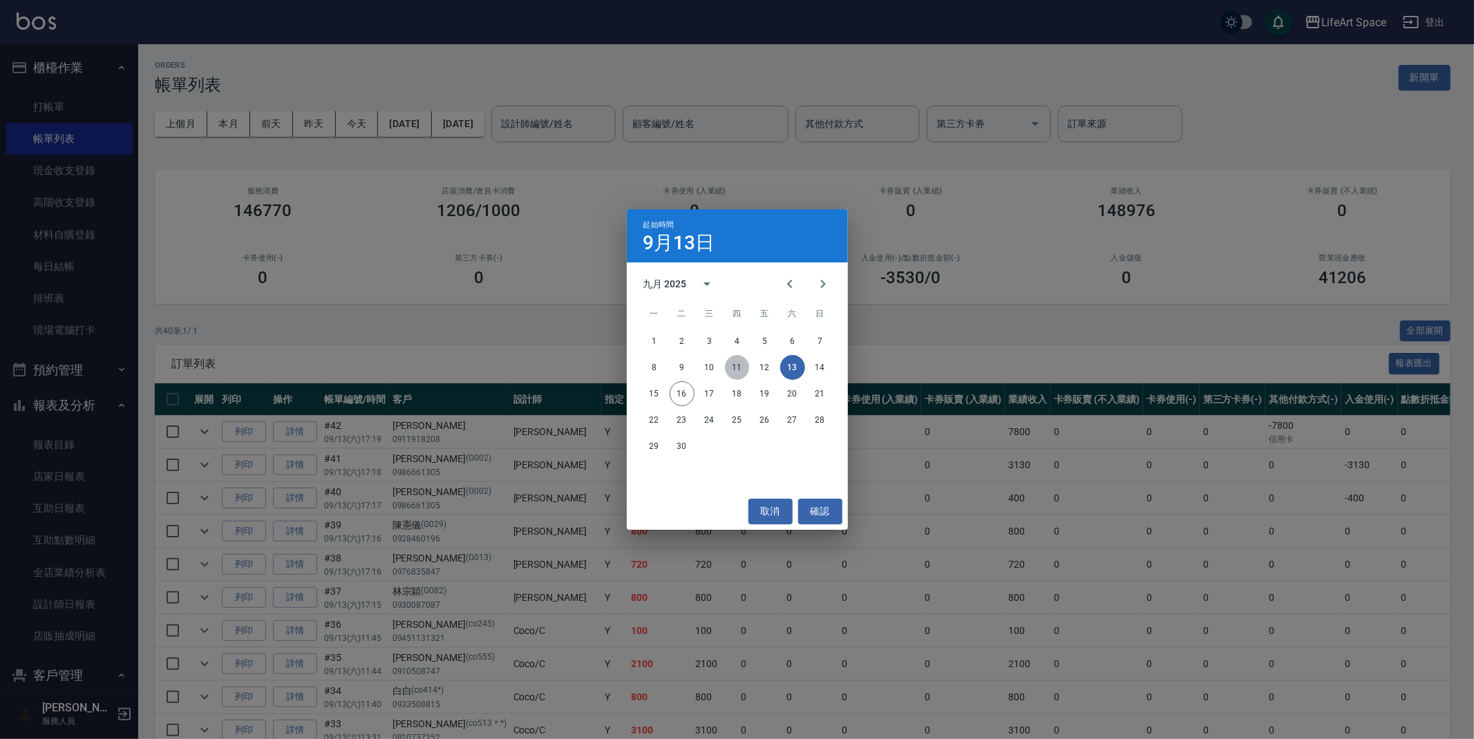
click at [747, 367] on button "11" at bounding box center [737, 367] width 25 height 25
click at [759, 366] on button "12" at bounding box center [765, 367] width 25 height 25
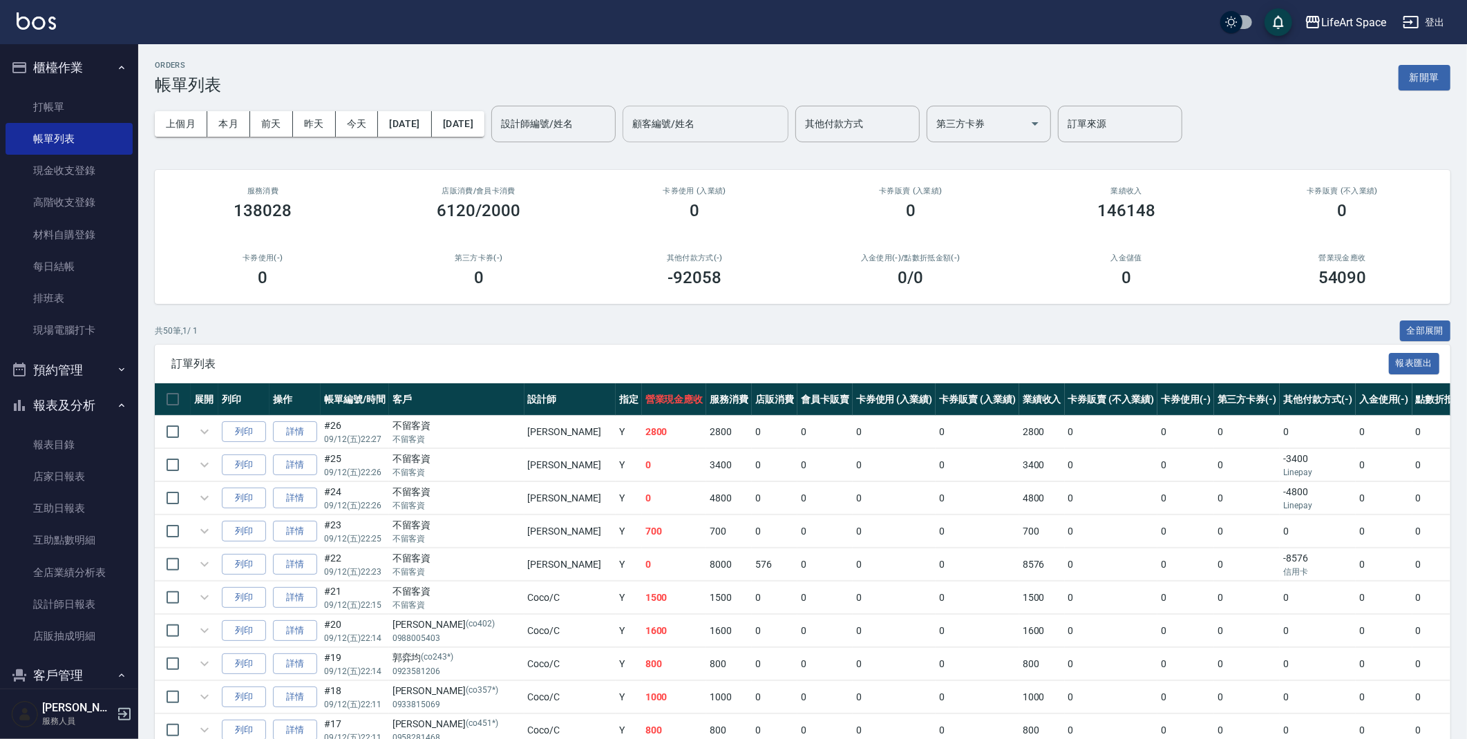
click at [750, 125] on input "顧客編號/姓名" at bounding box center [705, 124] width 153 height 24
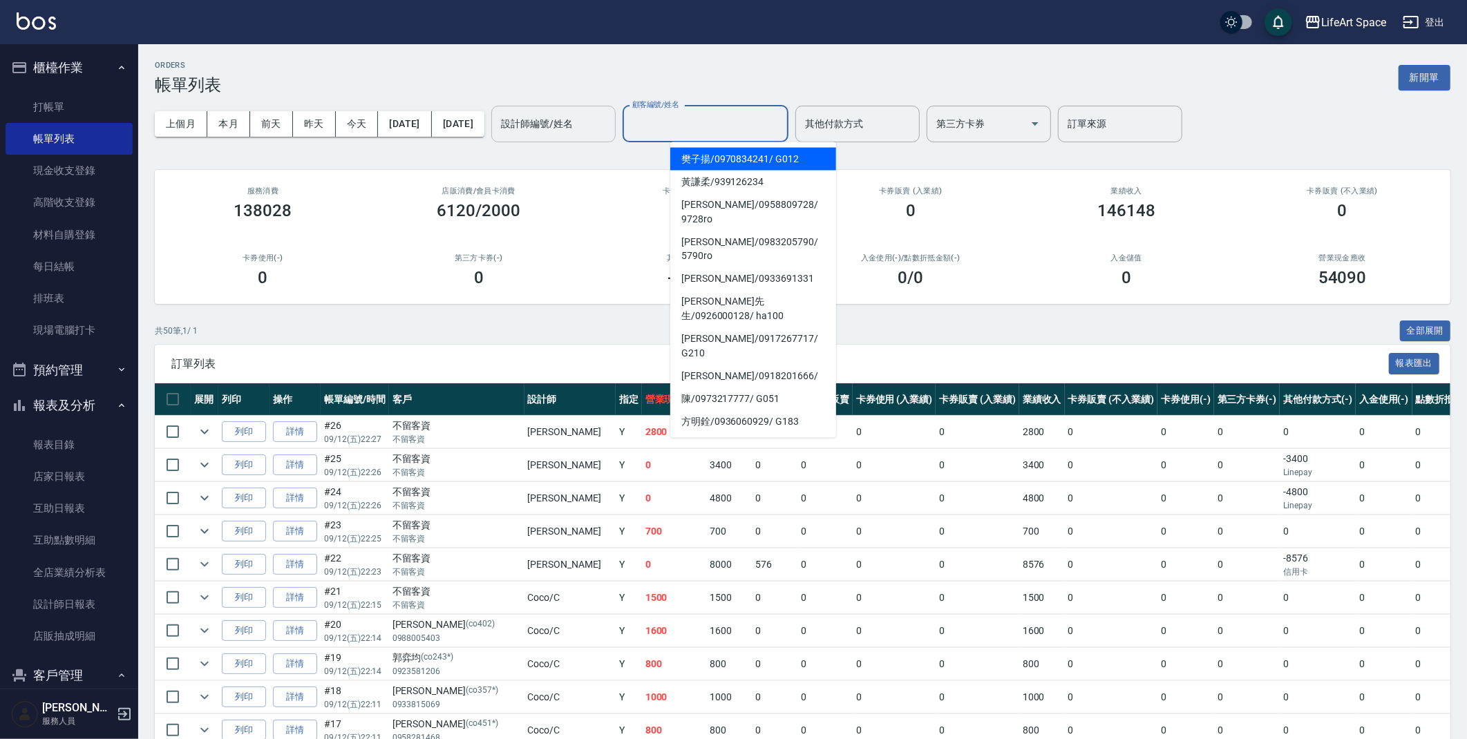
drag, startPoint x: 653, startPoint y: 122, endPoint x: 636, endPoint y: 121, distance: 16.6
click at [609, 122] on input "設計師編號/姓名" at bounding box center [554, 124] width 112 height 24
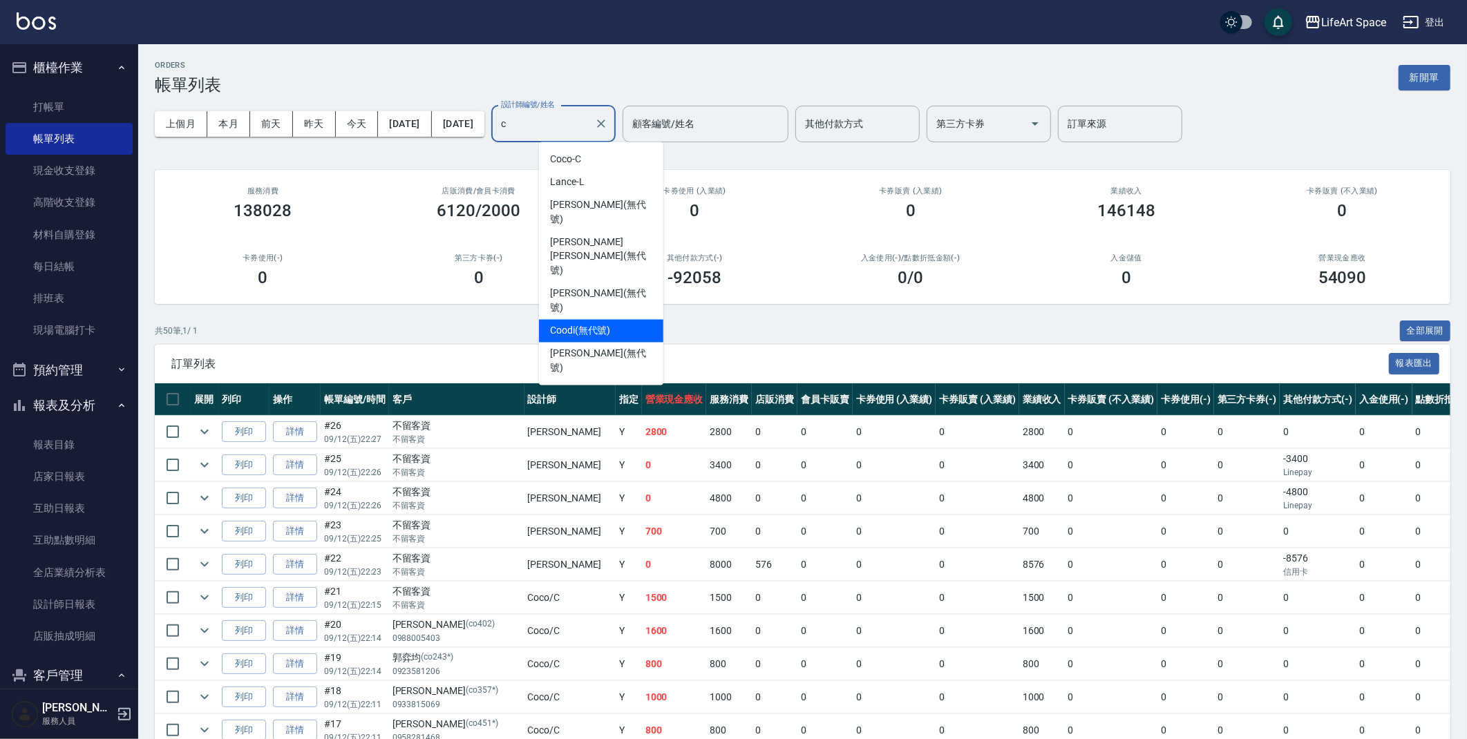
click at [583, 324] on span "Coodi (無代號)" at bounding box center [580, 331] width 61 height 15
type input "Coodi(無代號)"
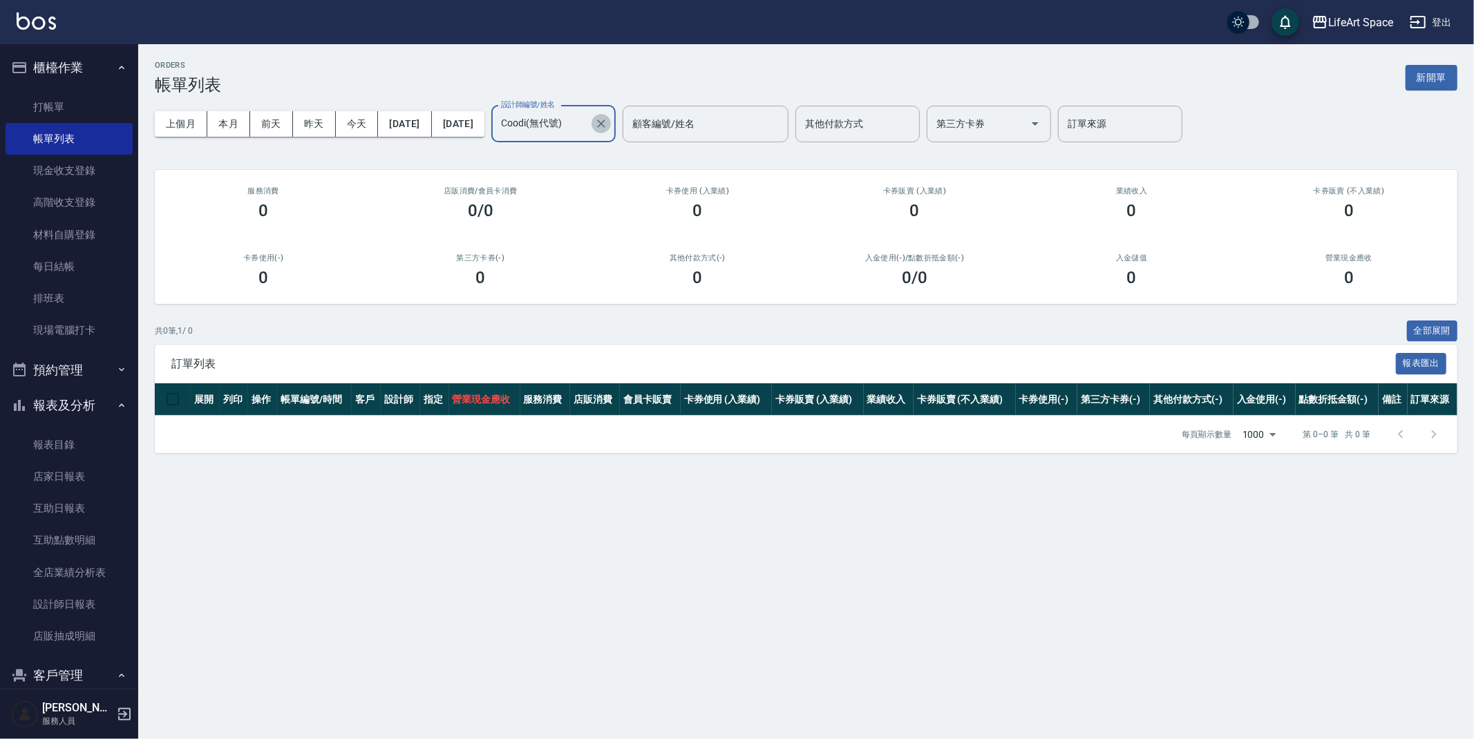
click at [611, 125] on button "Clear" at bounding box center [601, 123] width 19 height 19
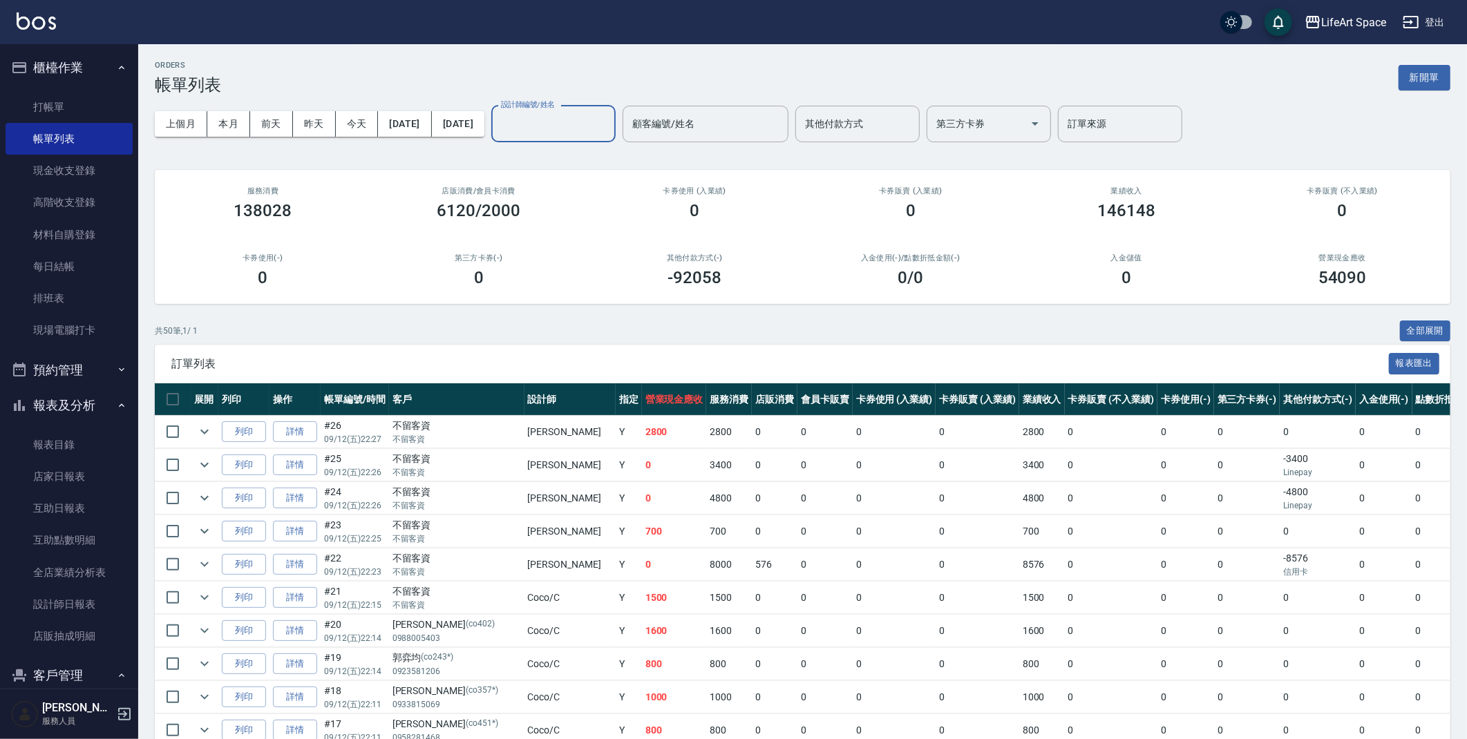
click at [592, 68] on div "ORDERS 帳單列表 新開單" at bounding box center [803, 78] width 1296 height 34
click at [431, 113] on button "2025/09/11" at bounding box center [404, 124] width 53 height 26
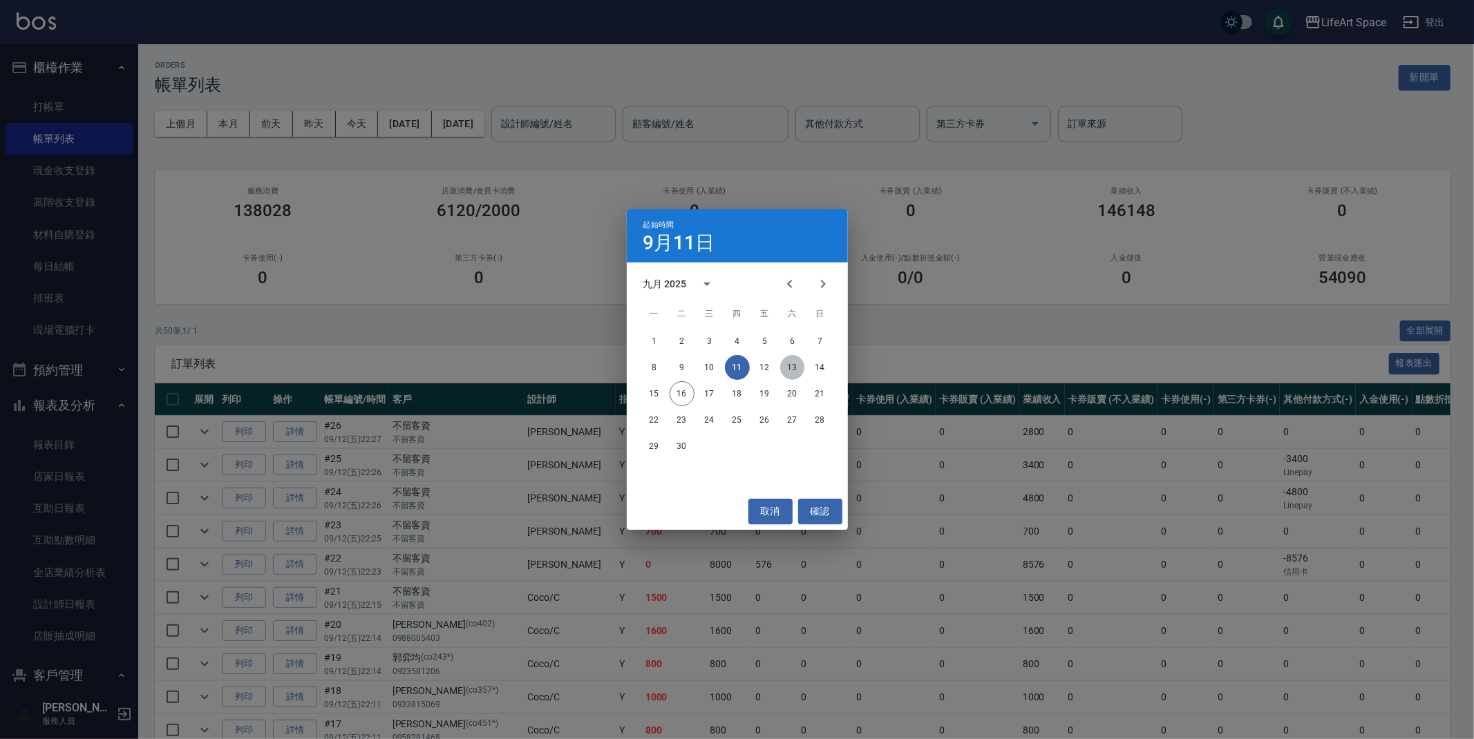
click at [793, 373] on button "13" at bounding box center [792, 367] width 25 height 25
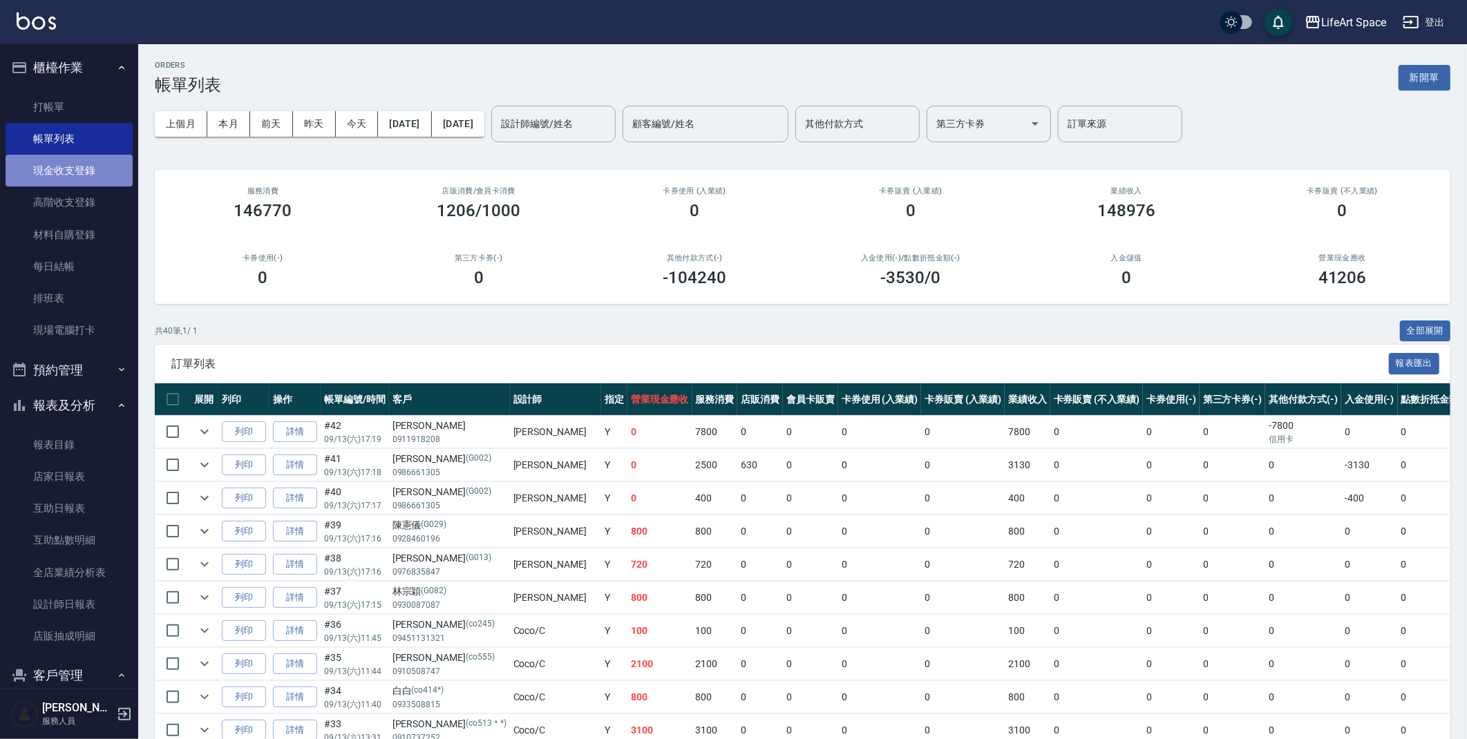
click at [69, 167] on link "現金收支登錄" at bounding box center [69, 171] width 127 height 32
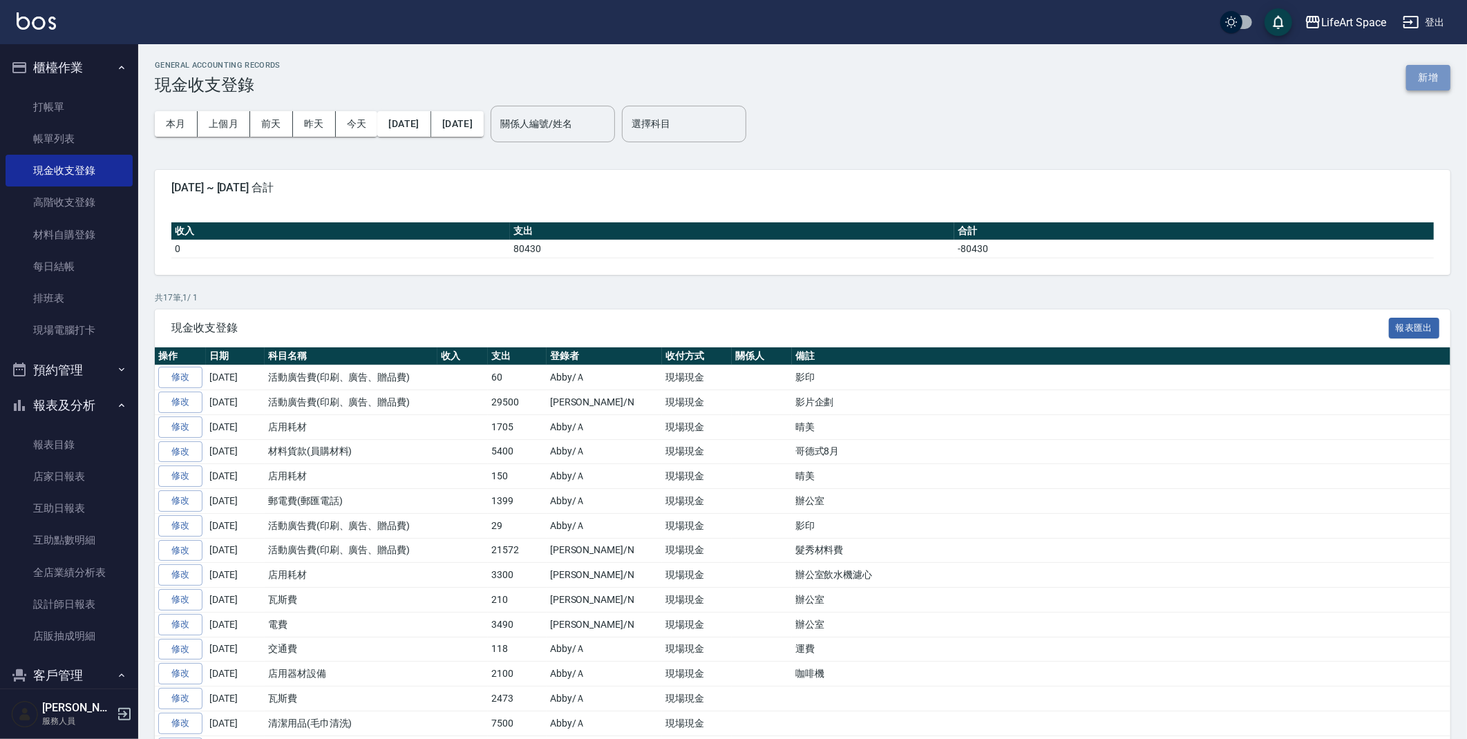
click at [1442, 82] on button "新增" at bounding box center [1428, 78] width 44 height 26
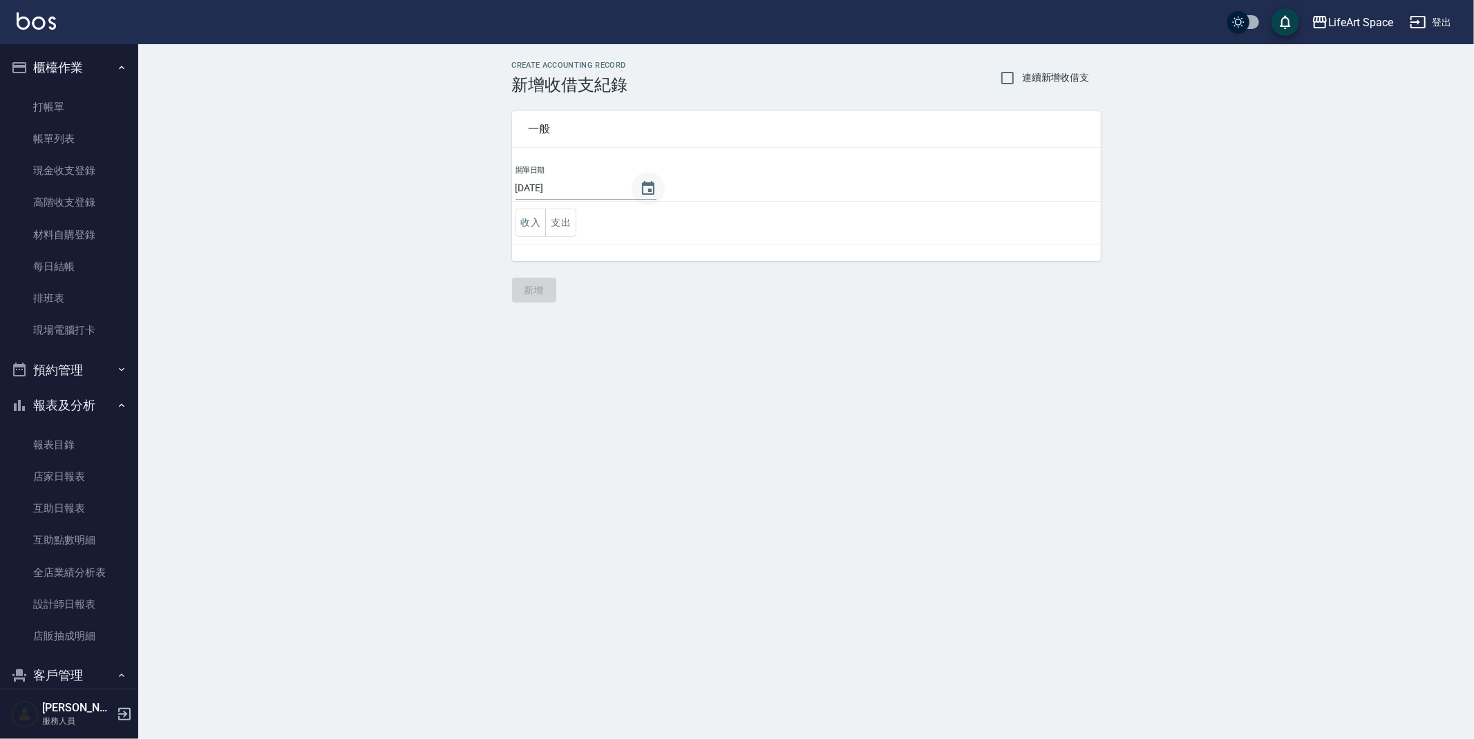
click at [640, 186] on icon "Choose date, selected date is 2025-09-16" at bounding box center [648, 188] width 17 height 17
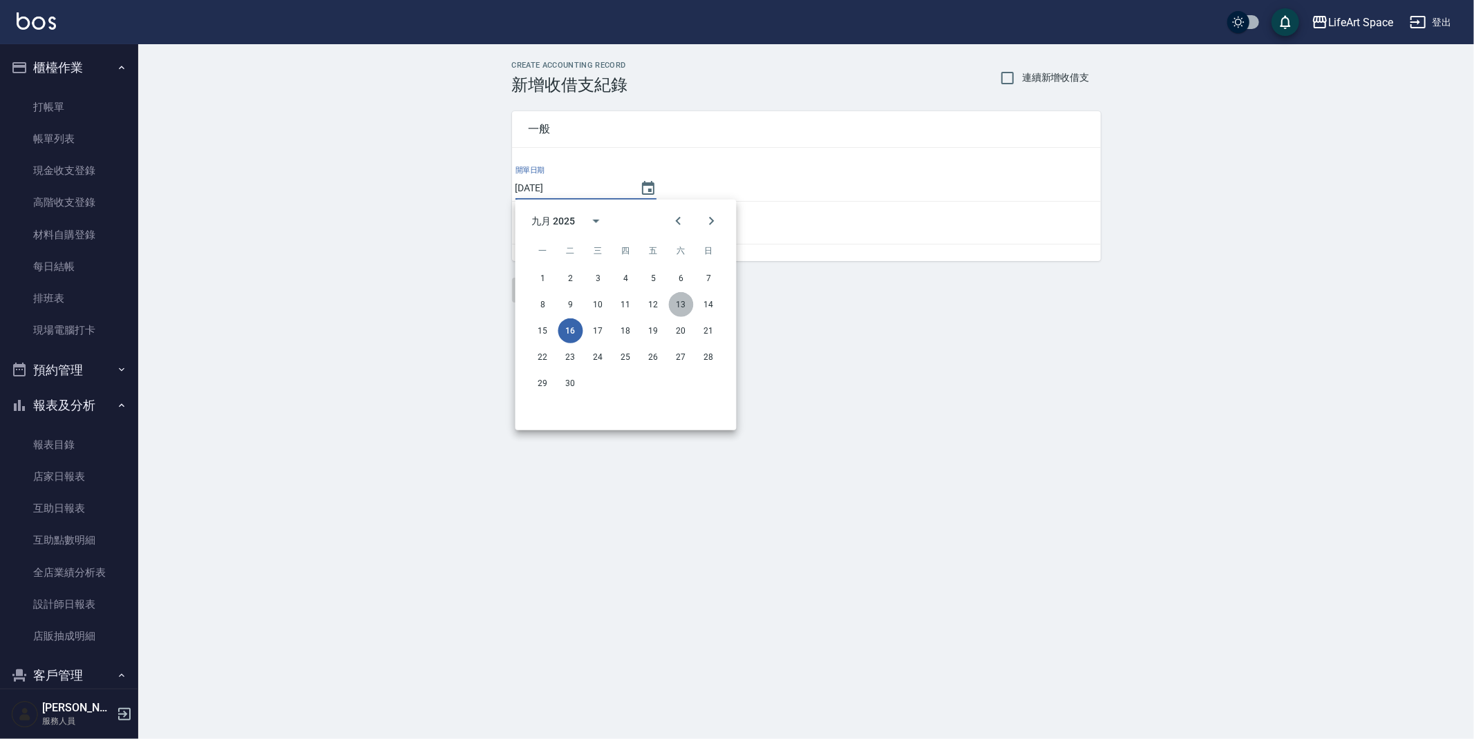
click at [681, 301] on button "13" at bounding box center [681, 304] width 25 height 25
type input "2025/09/13"
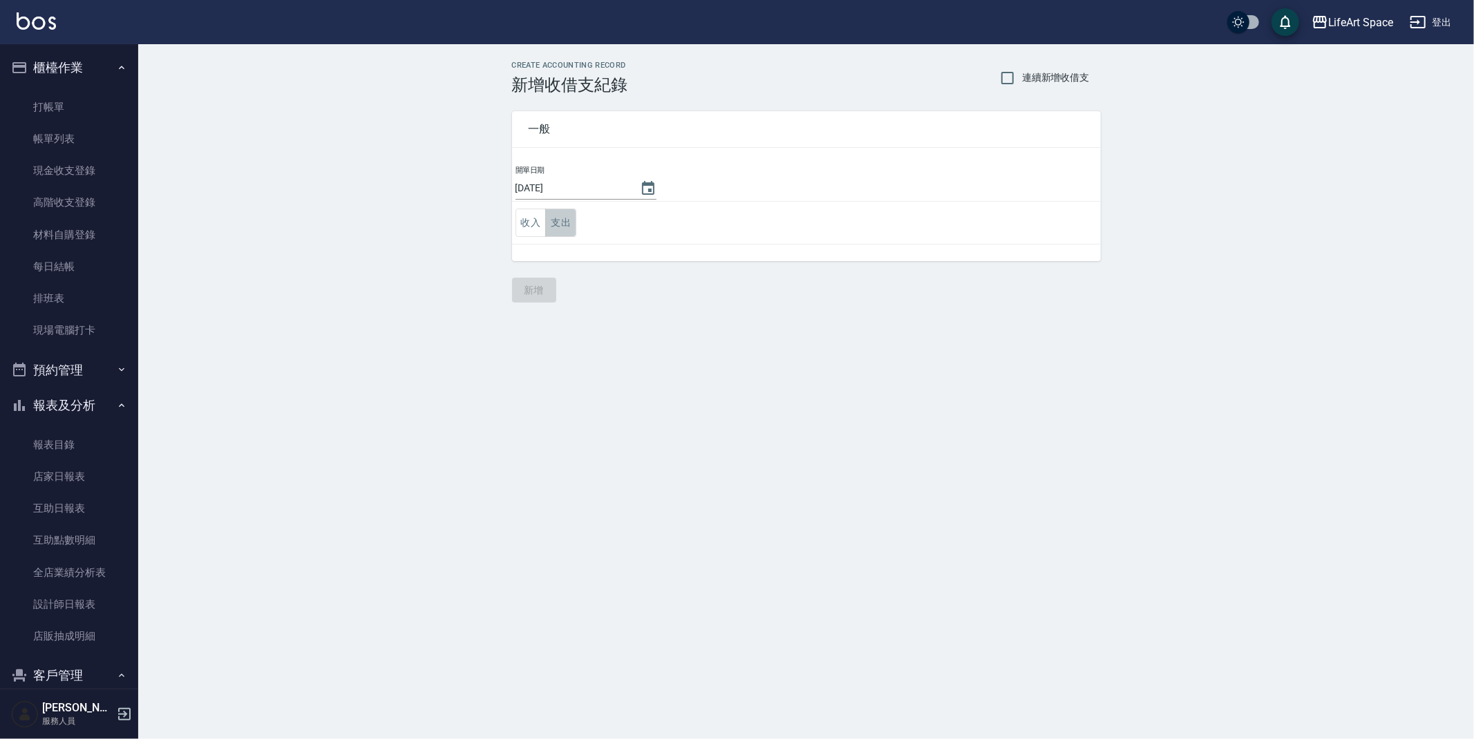
click at [558, 234] on button "支出" at bounding box center [560, 223] width 31 height 28
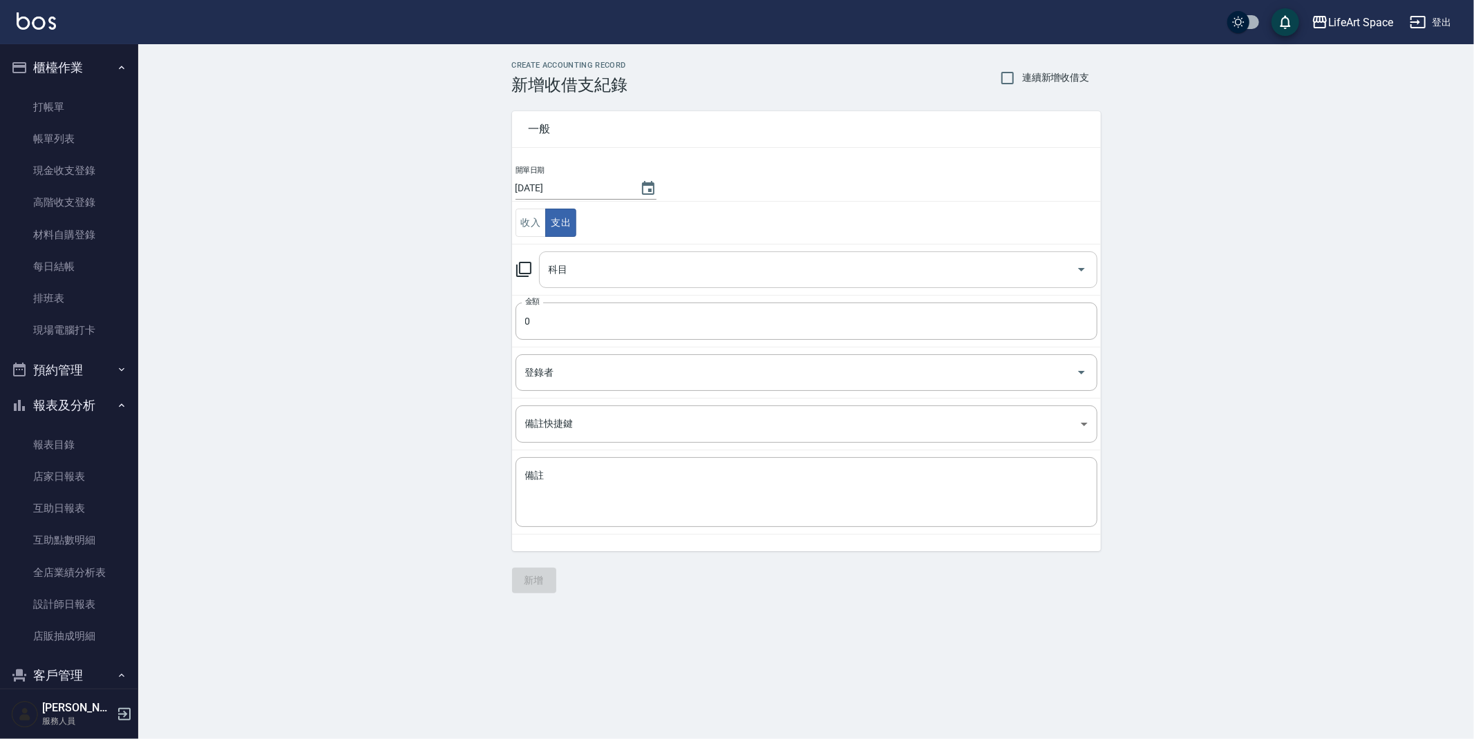
click at [585, 274] on input "科目" at bounding box center [807, 270] width 525 height 24
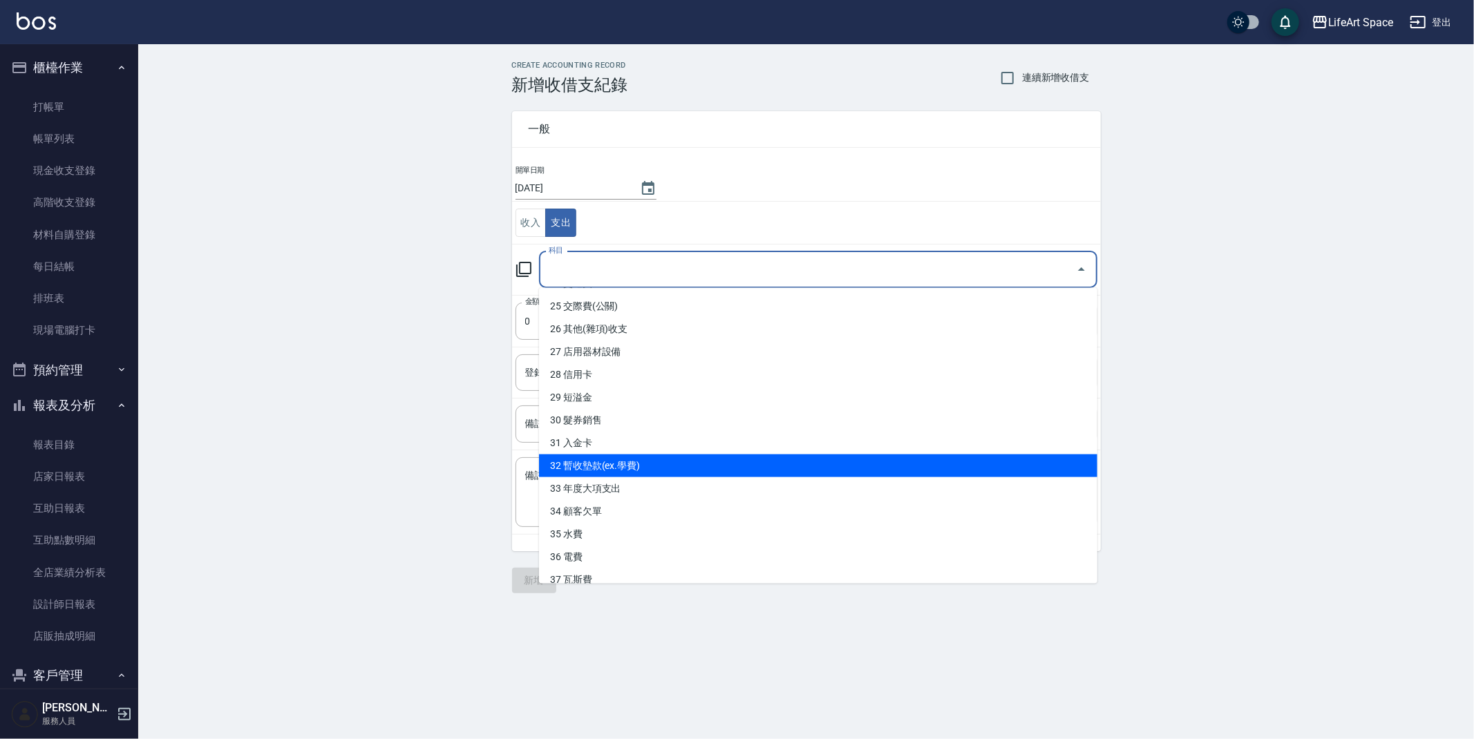
scroll to position [581, 0]
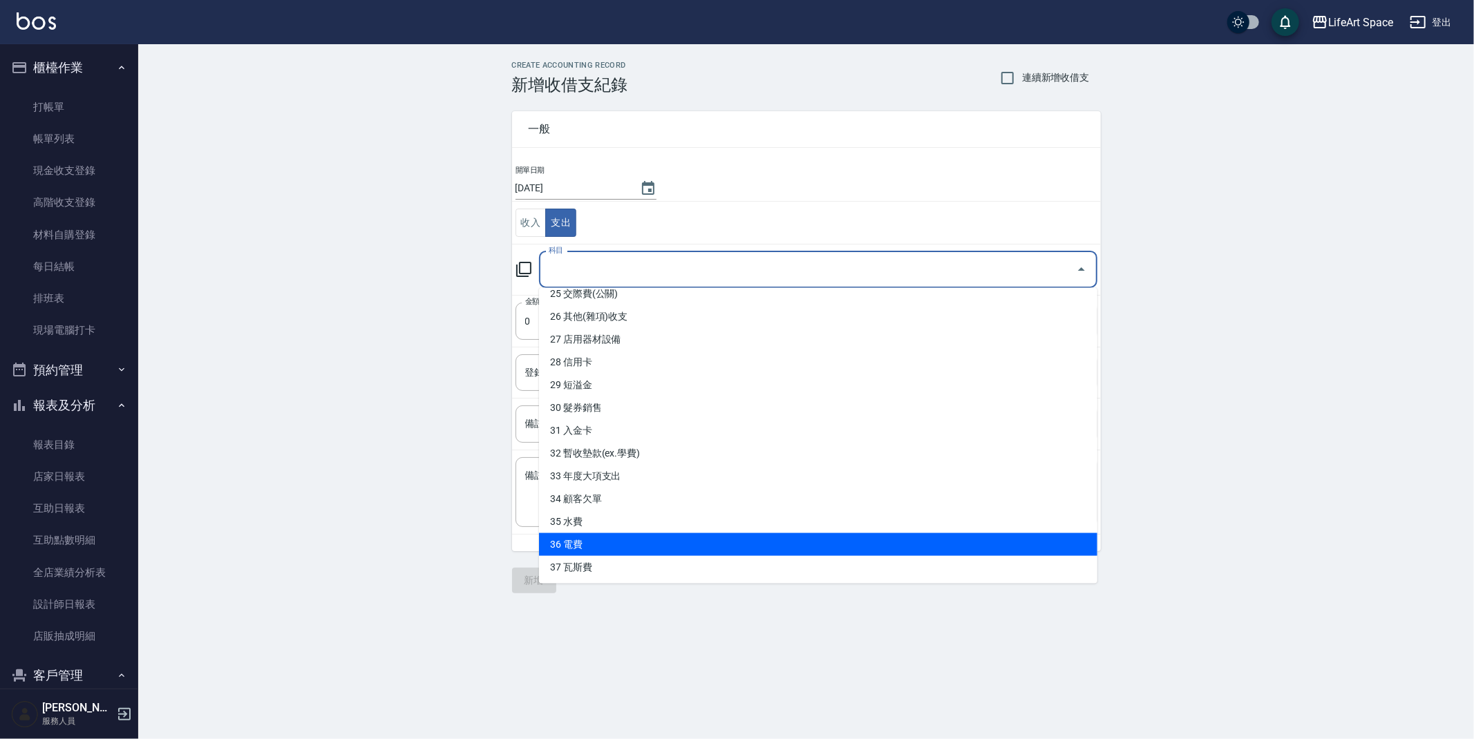
click at [585, 543] on li "36 電費" at bounding box center [818, 544] width 558 height 23
type input "36 電費"
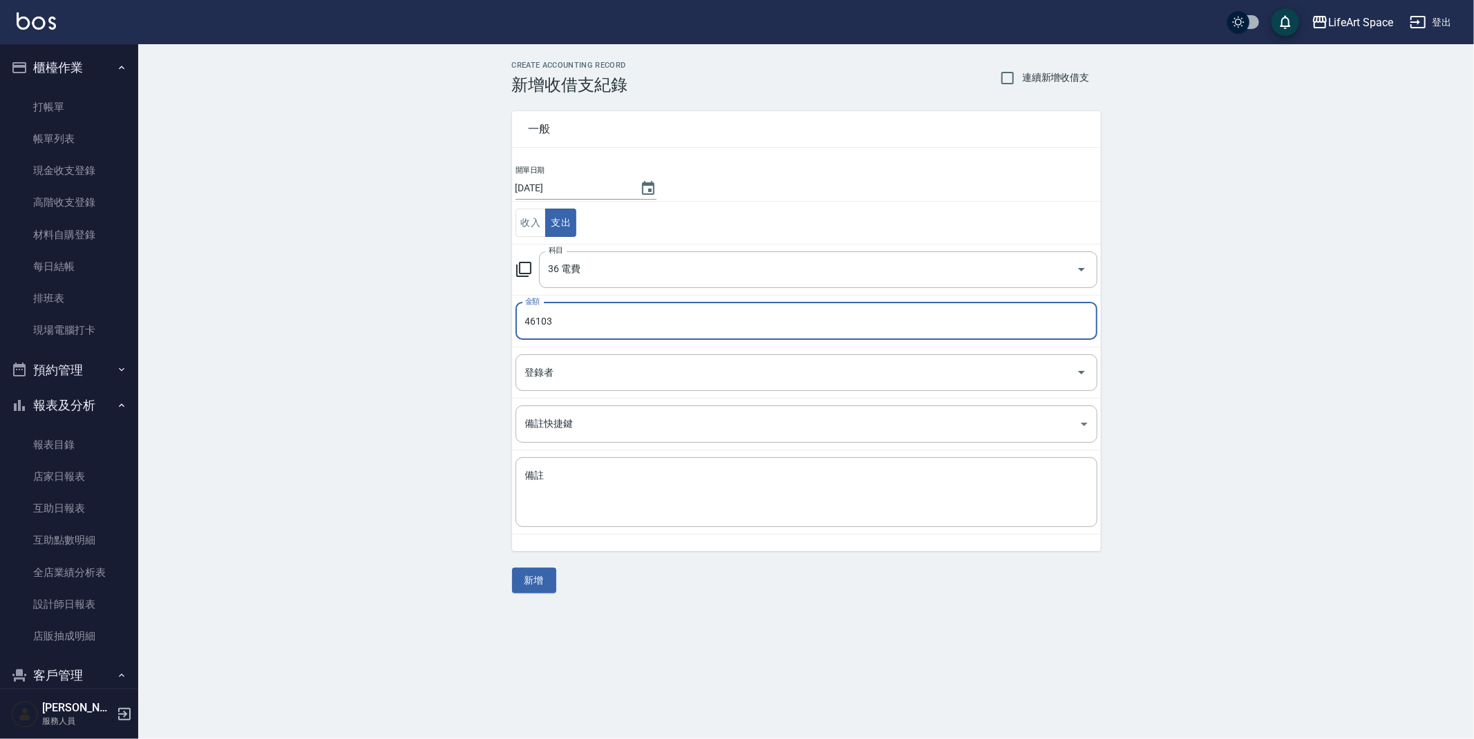
type input "46103"
click at [574, 395] on td "登錄者 登錄者" at bounding box center [806, 372] width 589 height 51
click at [577, 390] on div "登錄者" at bounding box center [807, 372] width 582 height 37
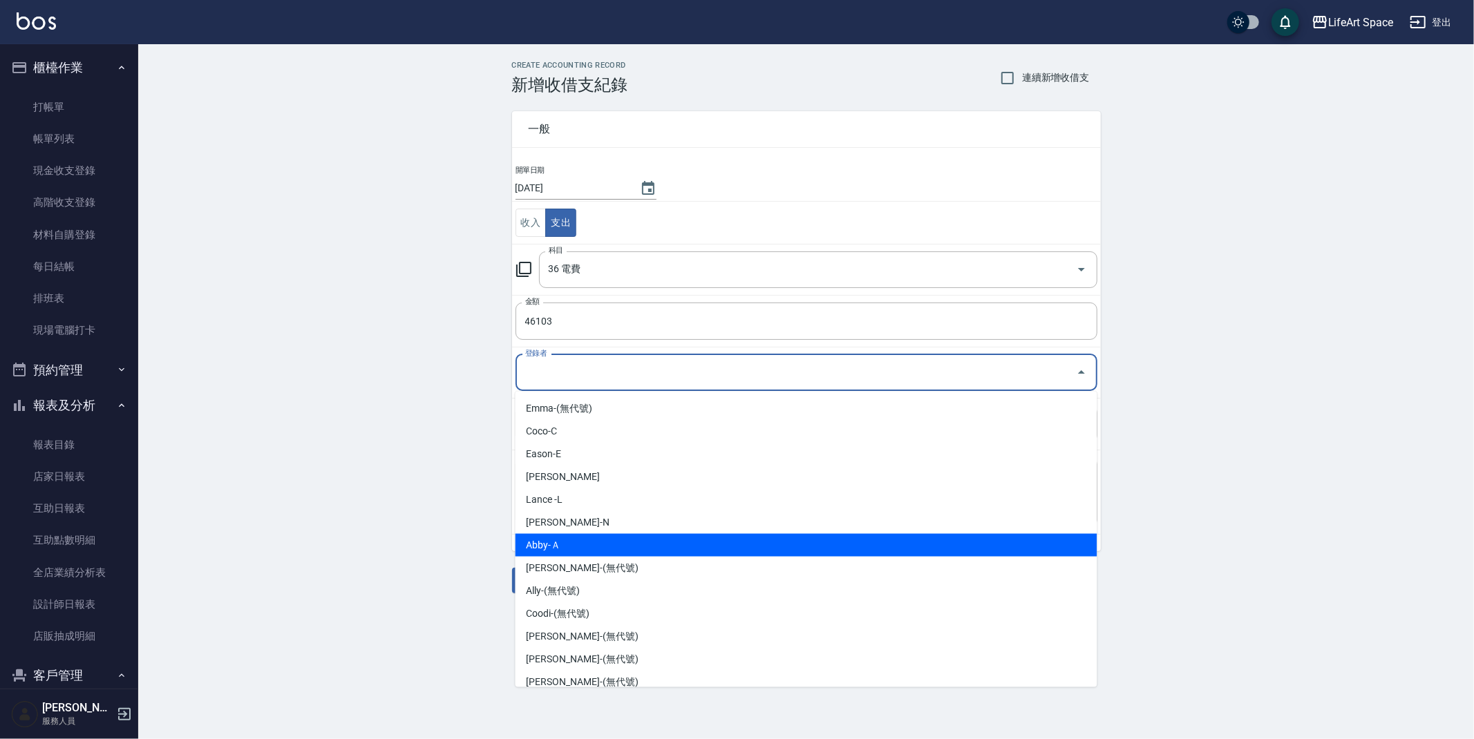
click at [583, 542] on li "Abby-Ａ" at bounding box center [807, 545] width 582 height 23
type input "Abby-Ａ"
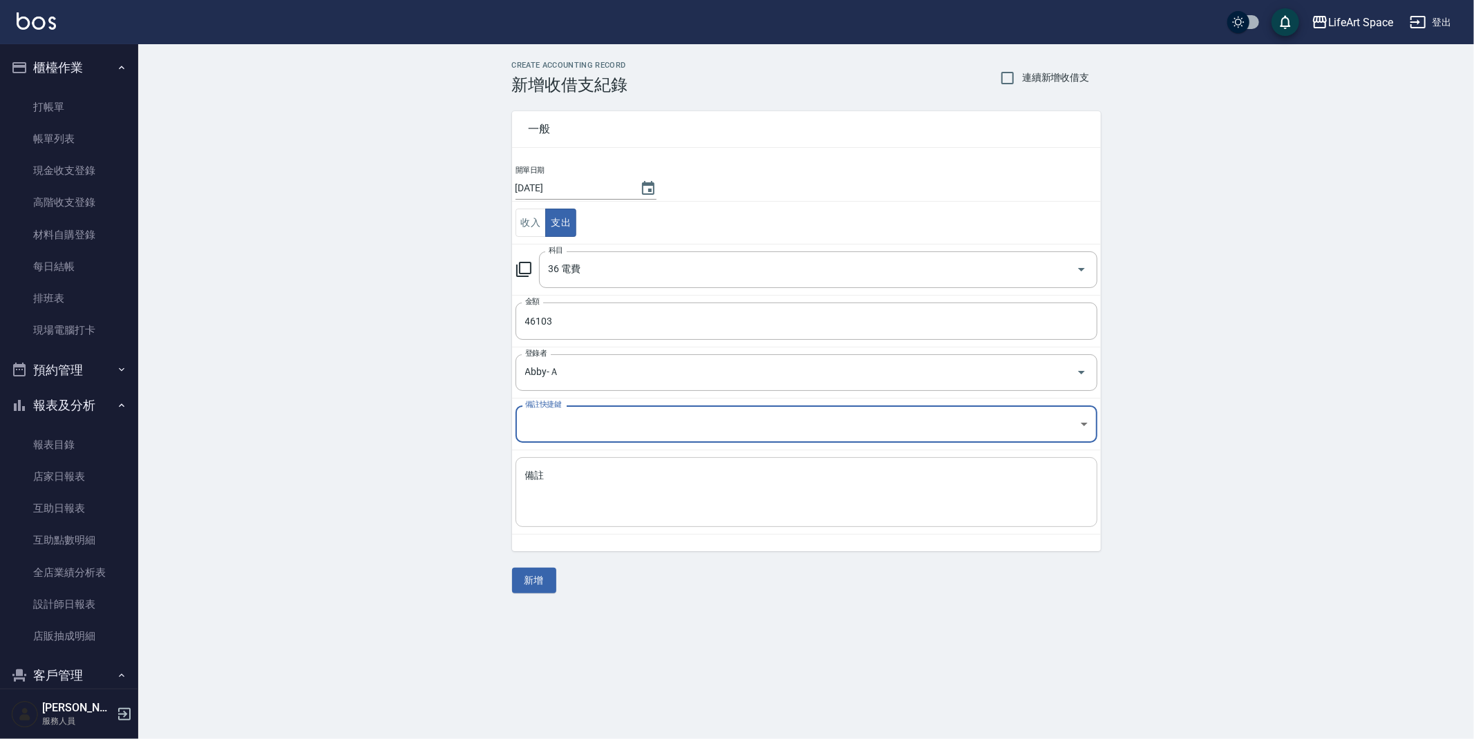
click at [602, 499] on textarea "備註" at bounding box center [806, 492] width 562 height 47
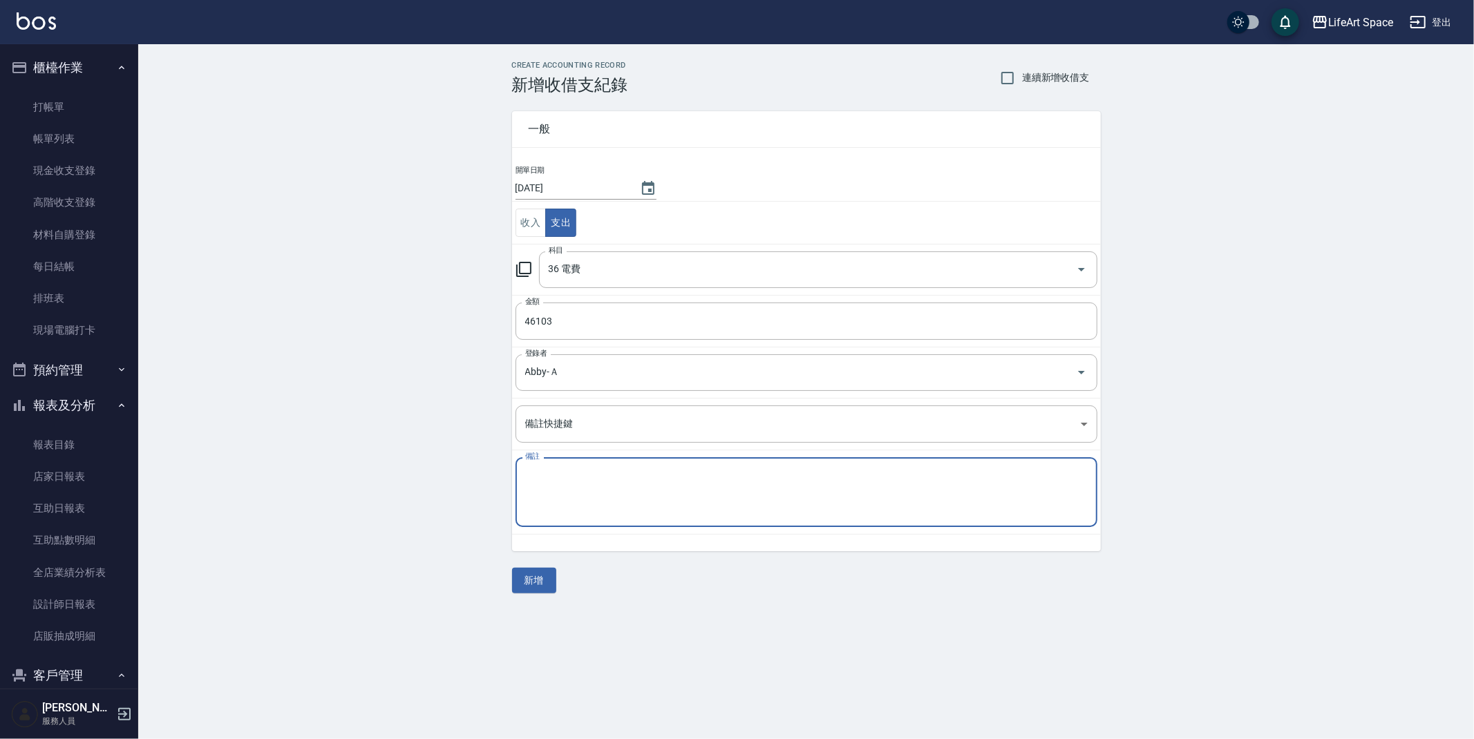
type textarea "f"
type textarea "ㄎ"
type textarea "電費 上"
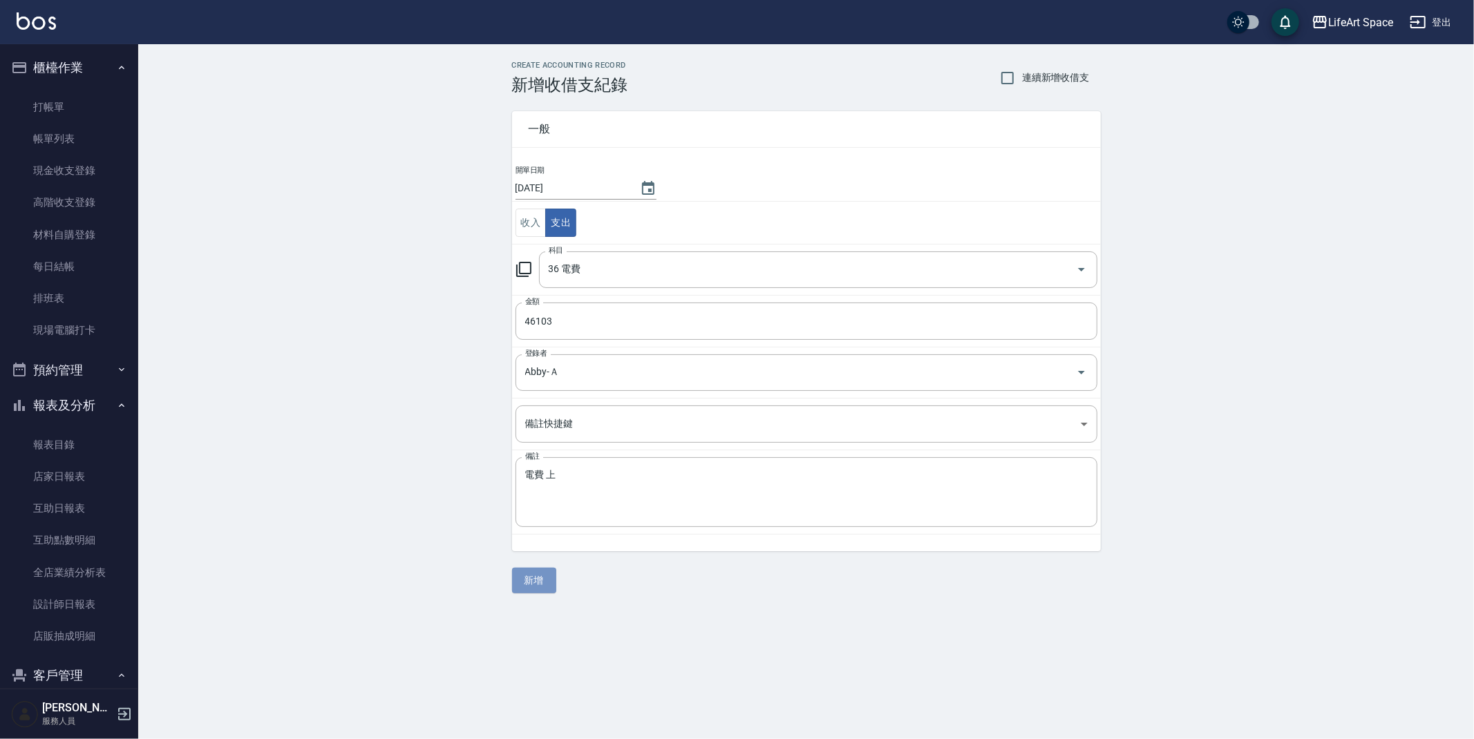
click at [540, 575] on button "新增" at bounding box center [534, 581] width 44 height 26
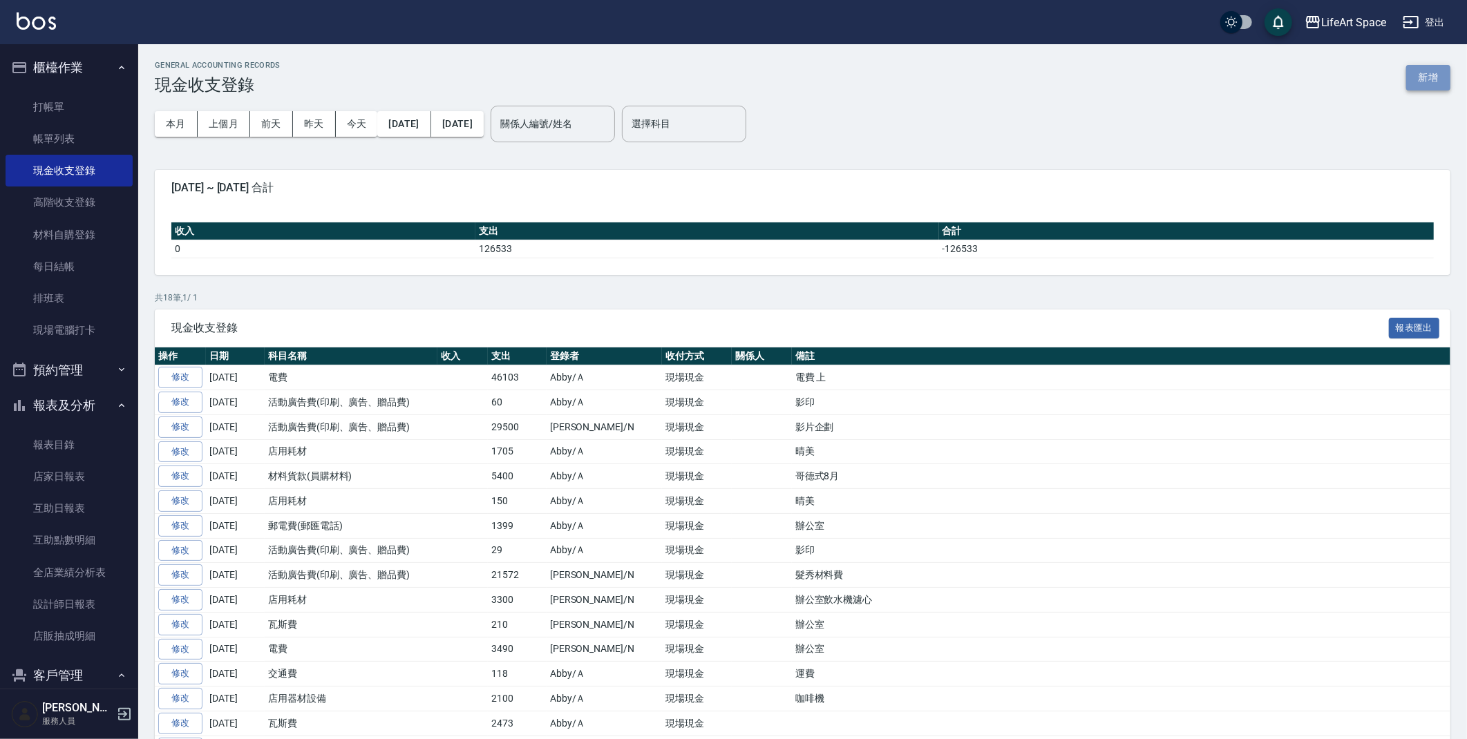
click at [1438, 80] on button "新增" at bounding box center [1428, 78] width 44 height 26
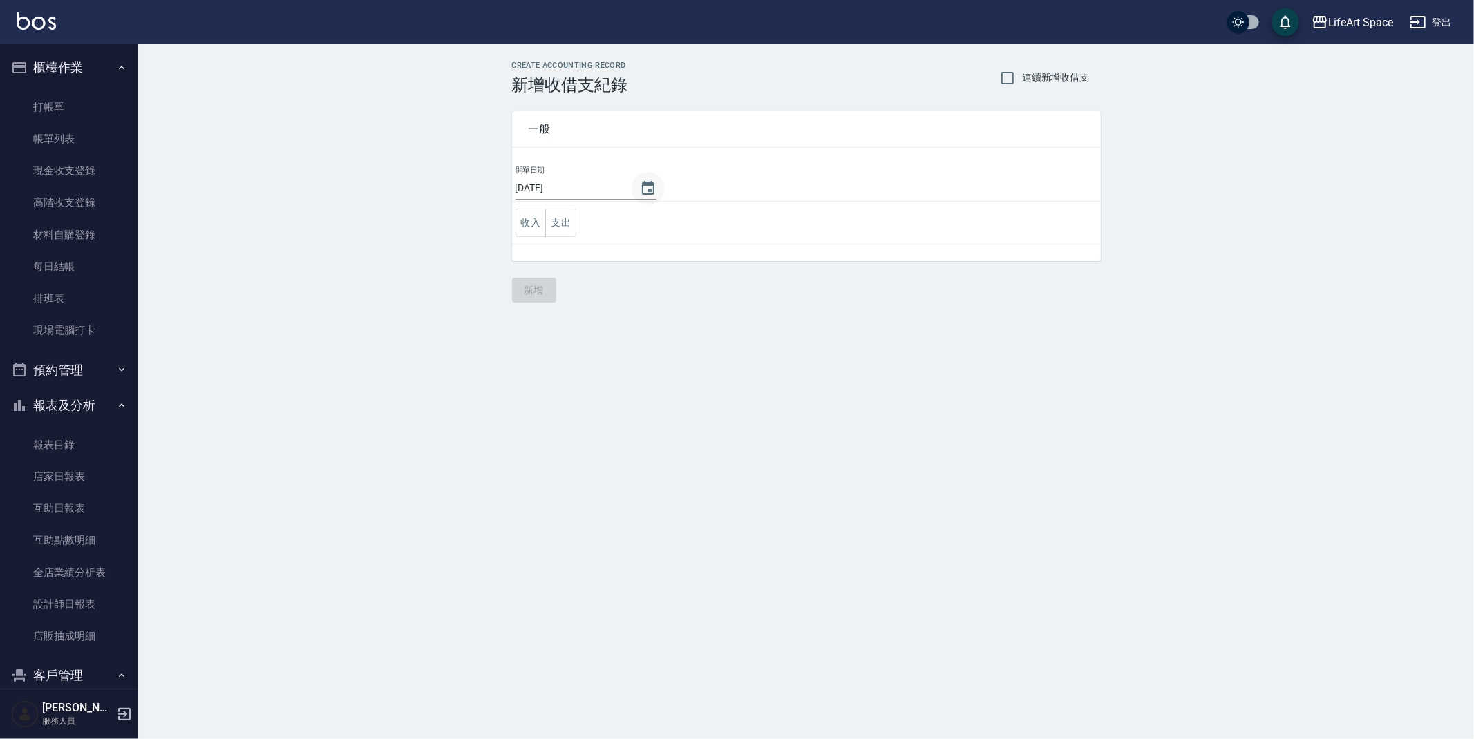
click at [641, 180] on icon "Choose date, selected date is 2025-09-16" at bounding box center [648, 188] width 17 height 17
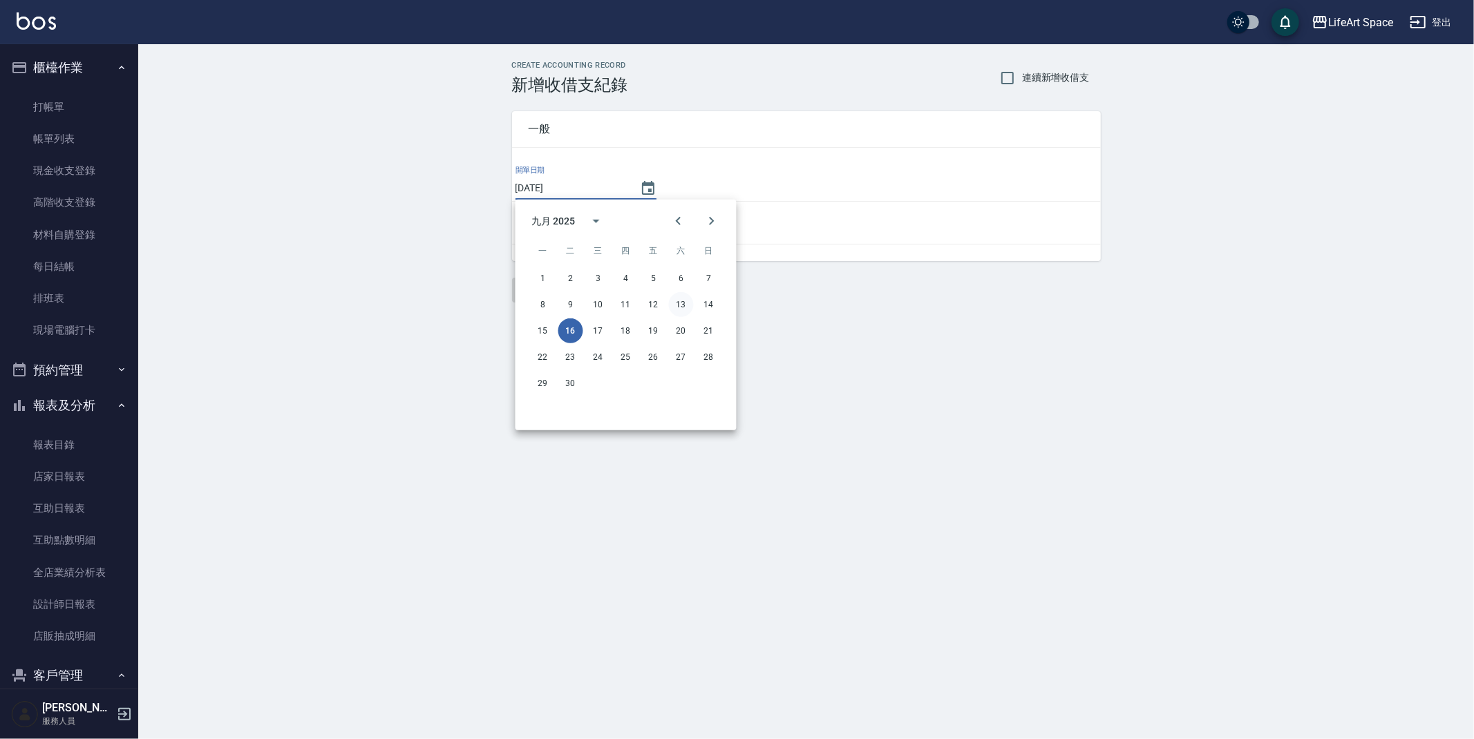
click at [685, 308] on button "13" at bounding box center [681, 304] width 25 height 25
type input "2025/09/13"
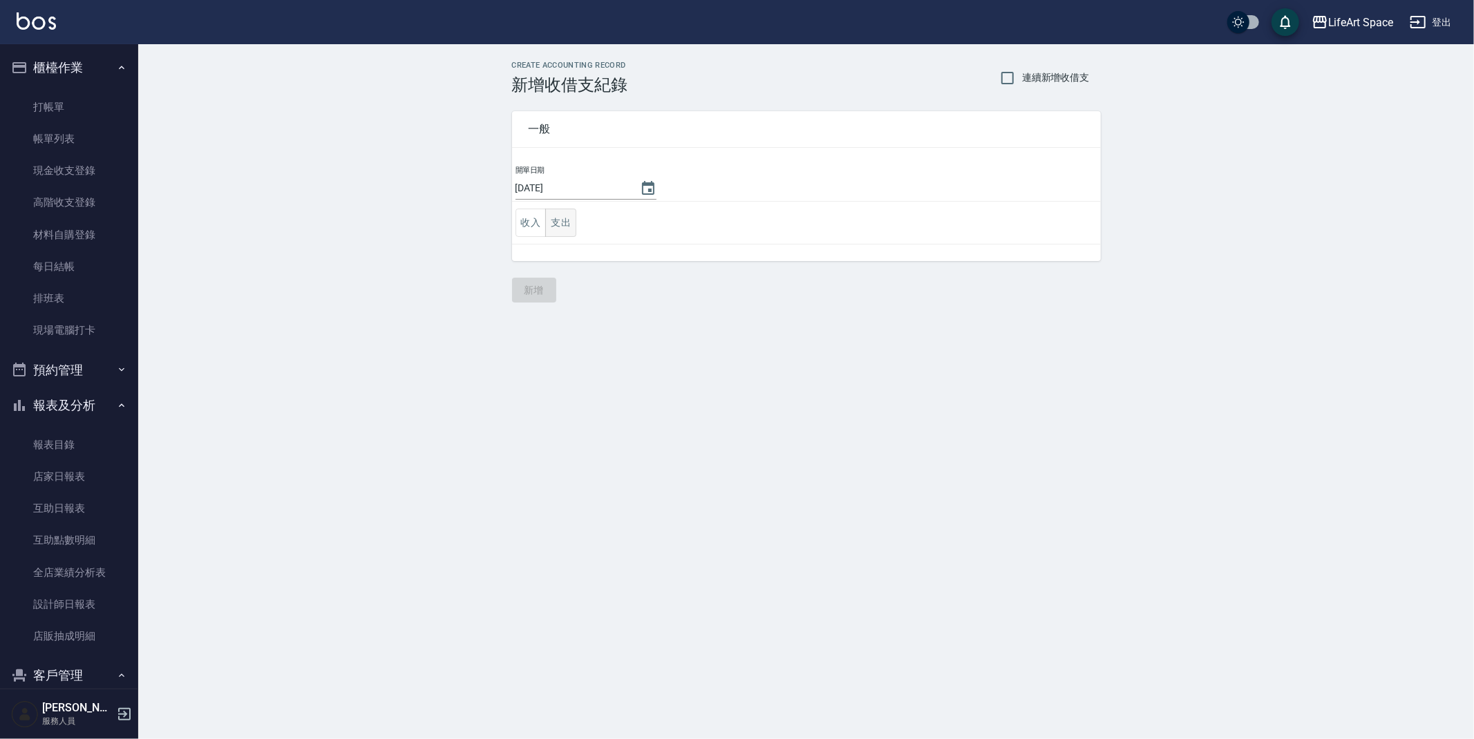
click at [560, 223] on button "支出" at bounding box center [560, 223] width 31 height 28
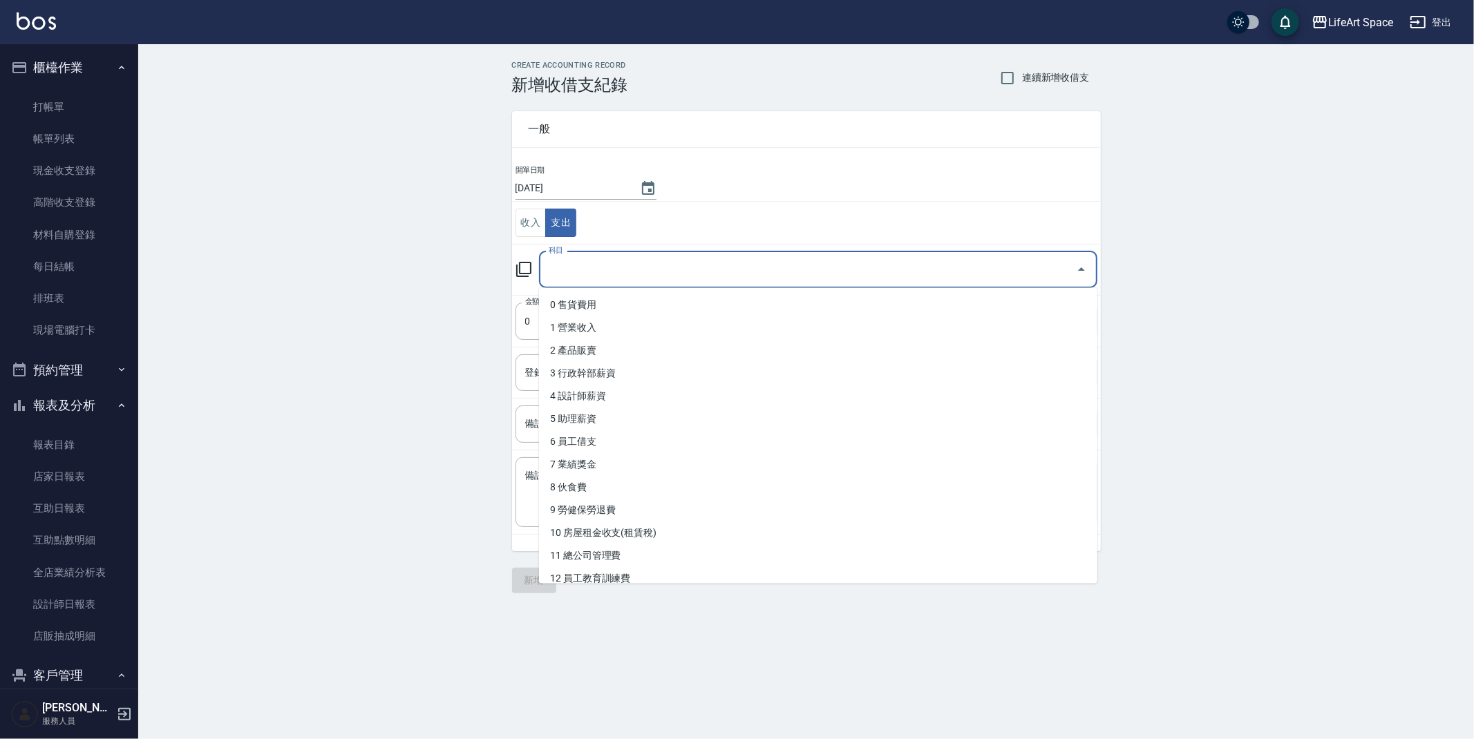
click at [559, 265] on input "科目" at bounding box center [807, 270] width 525 height 24
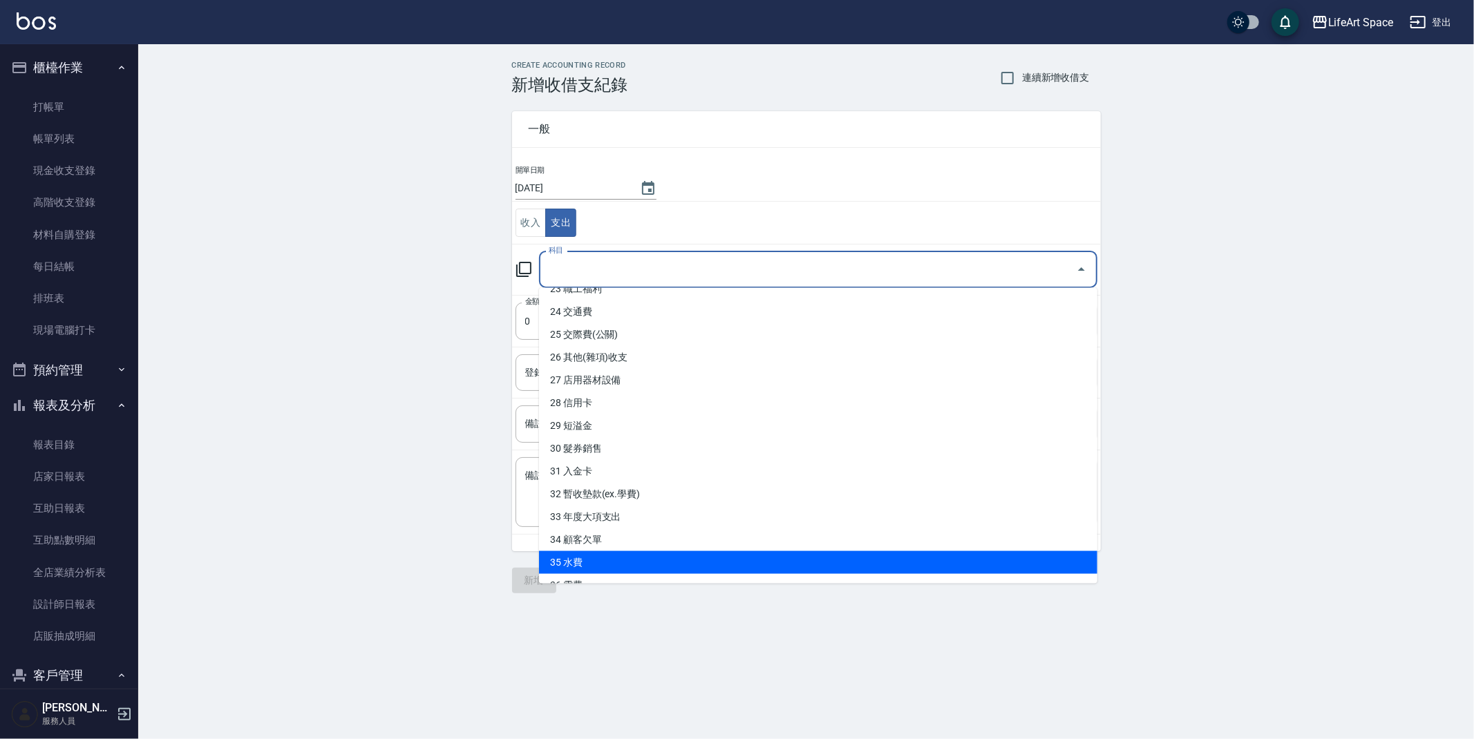
scroll to position [581, 0]
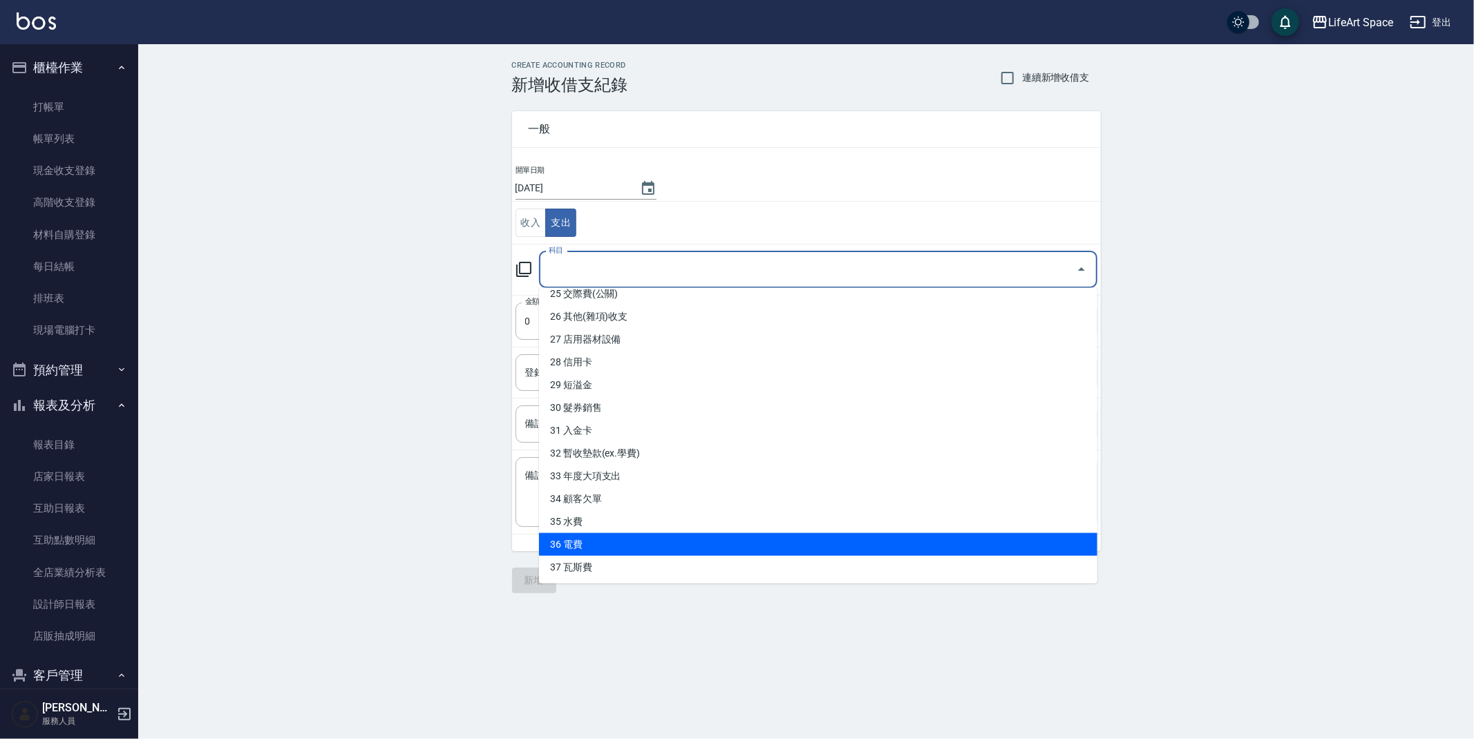
click at [605, 543] on li "36 電費" at bounding box center [818, 544] width 558 height 23
type input "36 電費"
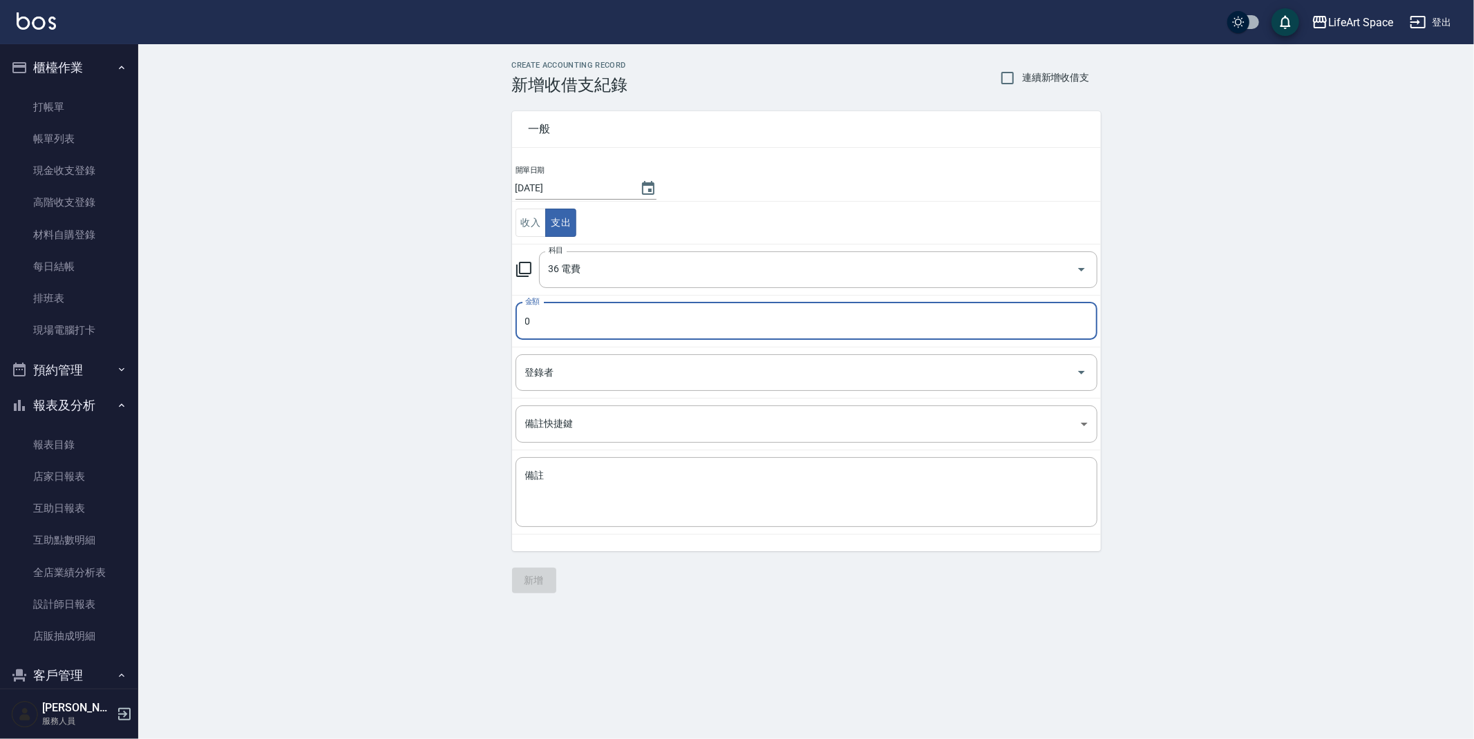
click at [593, 337] on input "0" at bounding box center [807, 321] width 582 height 37
type input "580"
click at [604, 279] on input "36 電費" at bounding box center [798, 270] width 507 height 24
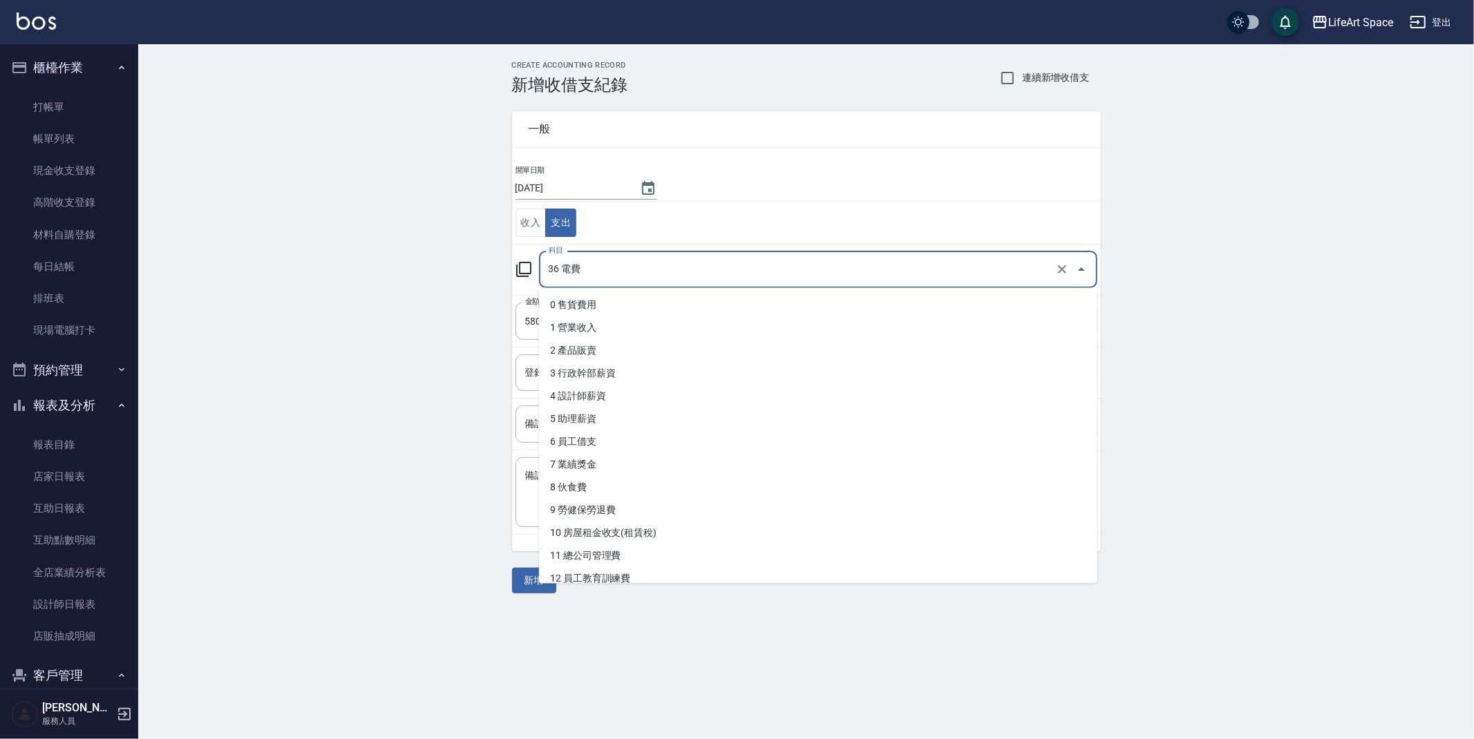
click at [604, 279] on input "36 電費" at bounding box center [798, 270] width 507 height 24
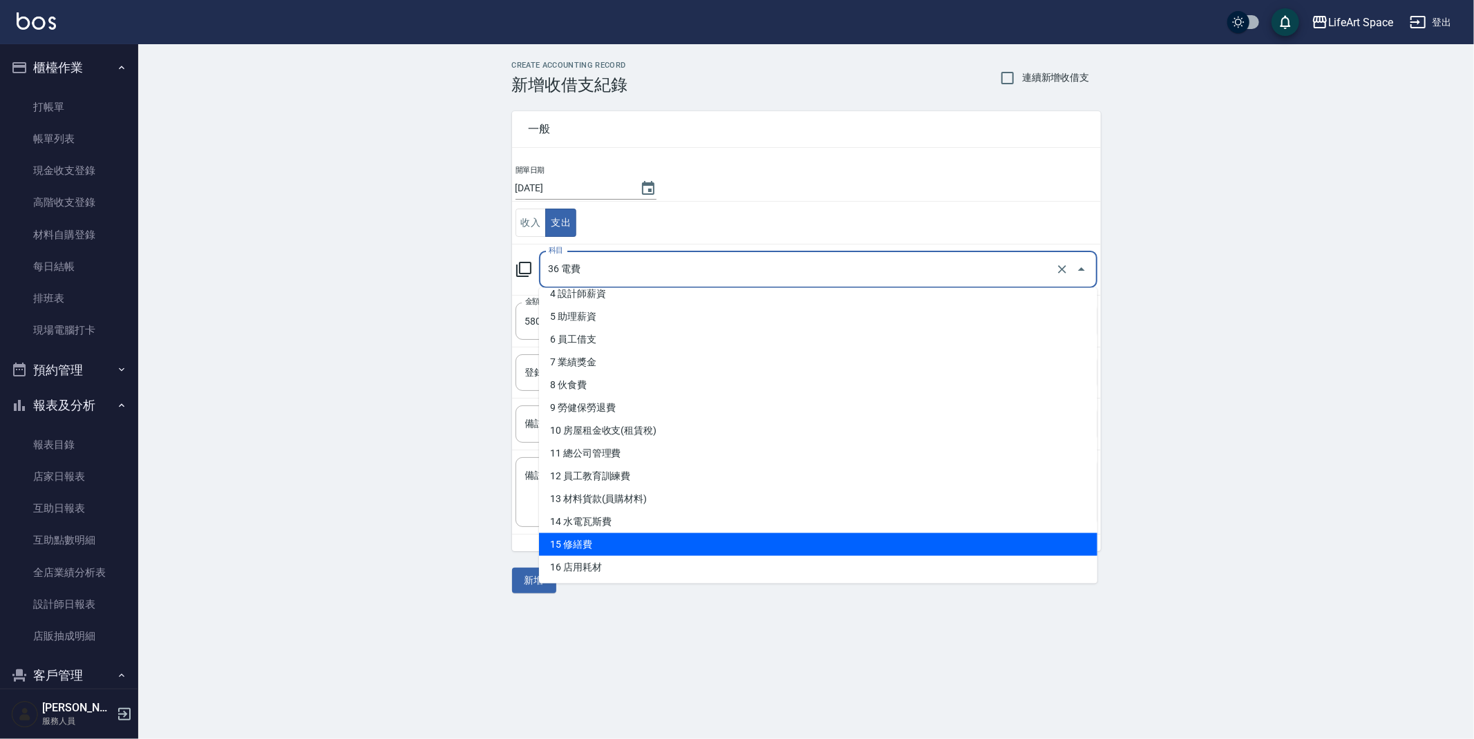
scroll to position [104, 0]
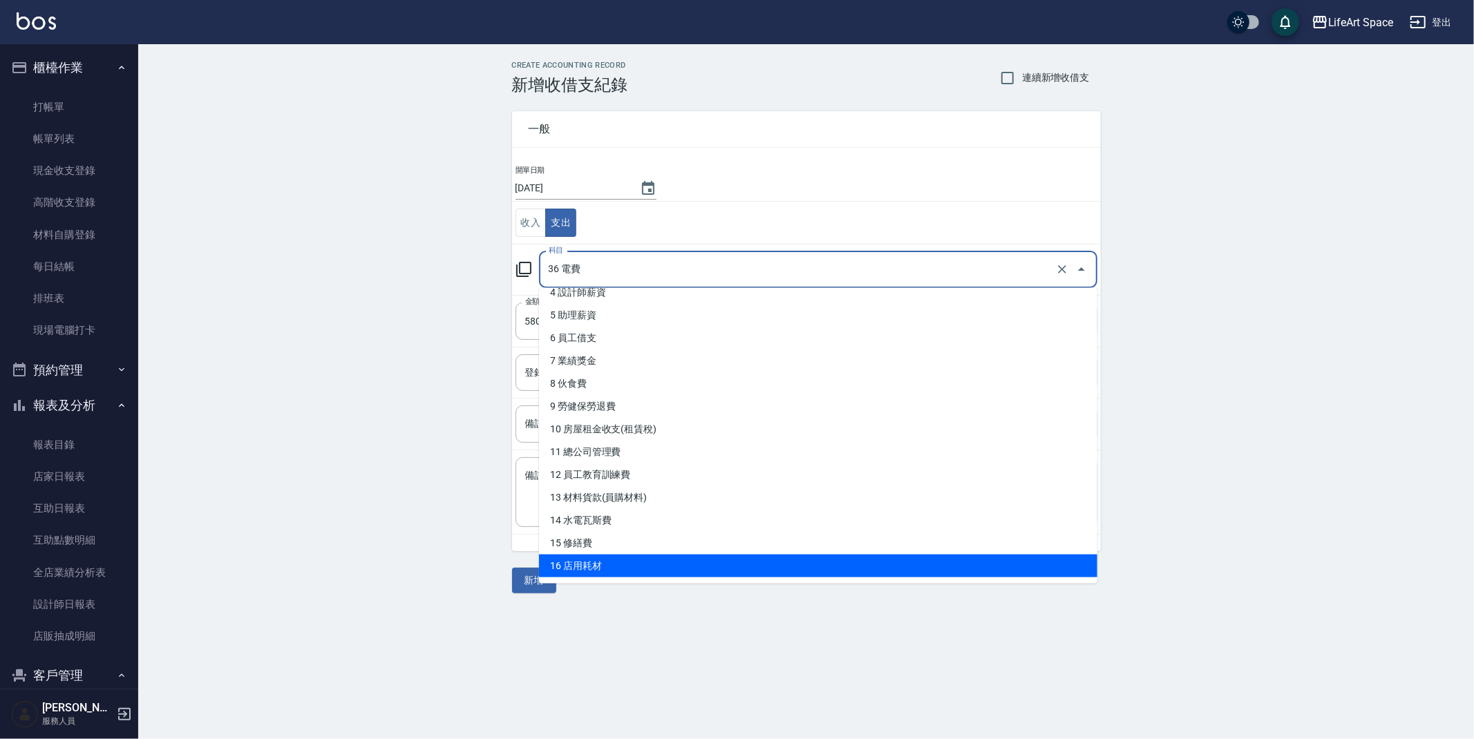
click at [604, 567] on li "16 店用耗材" at bounding box center [818, 566] width 558 height 23
type input "16 店用耗材"
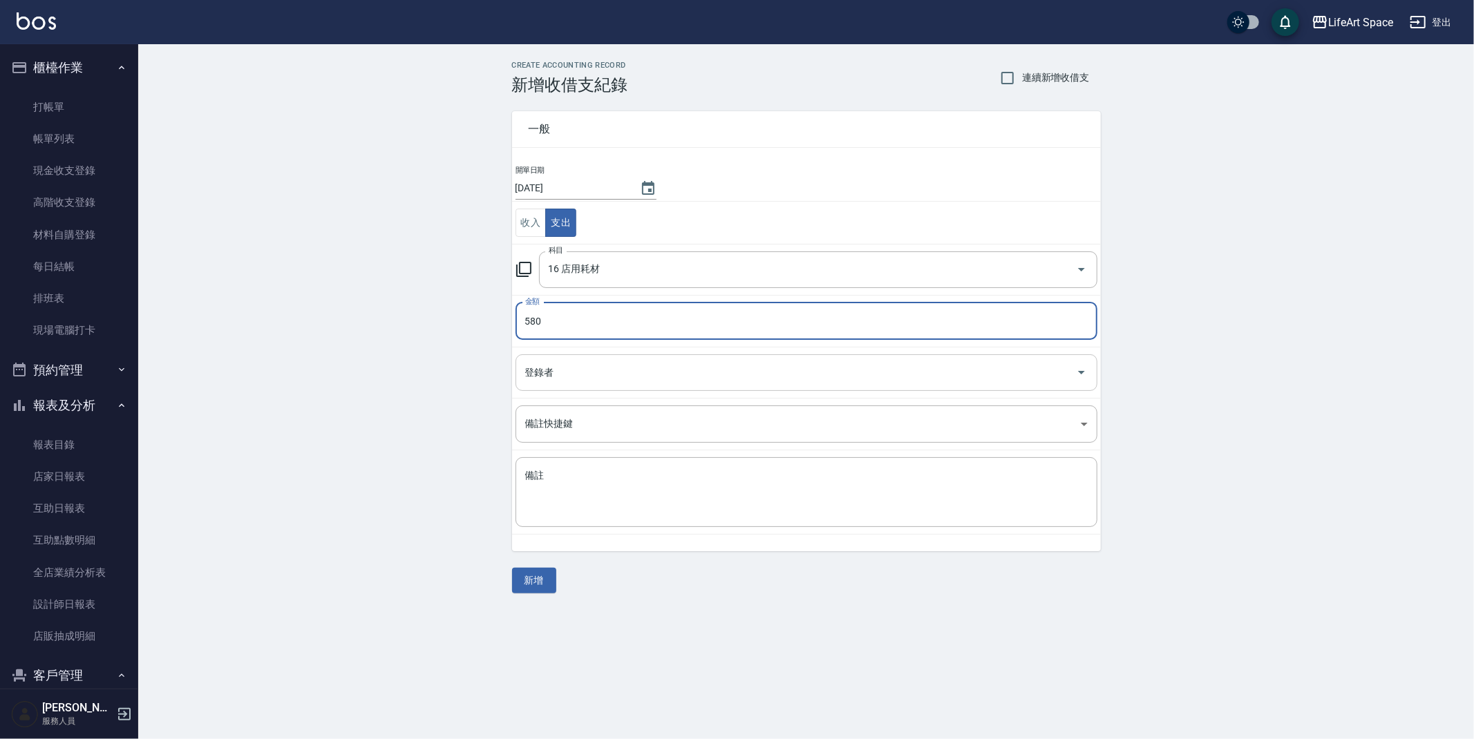
click at [651, 390] on div "登錄者" at bounding box center [807, 372] width 582 height 37
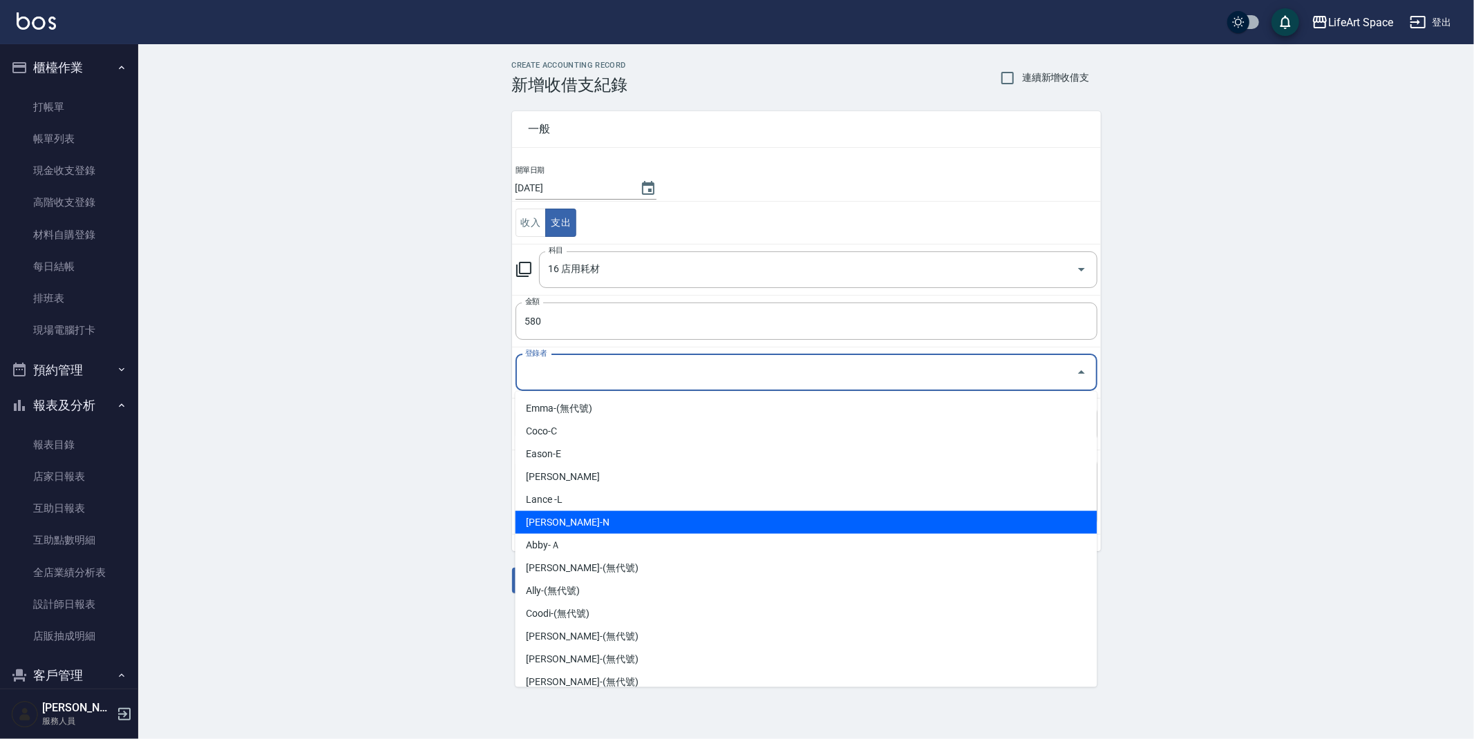
click at [601, 531] on li "Nikki-N" at bounding box center [807, 522] width 582 height 23
click at [607, 371] on input "Nikki-N" at bounding box center [787, 373] width 531 height 24
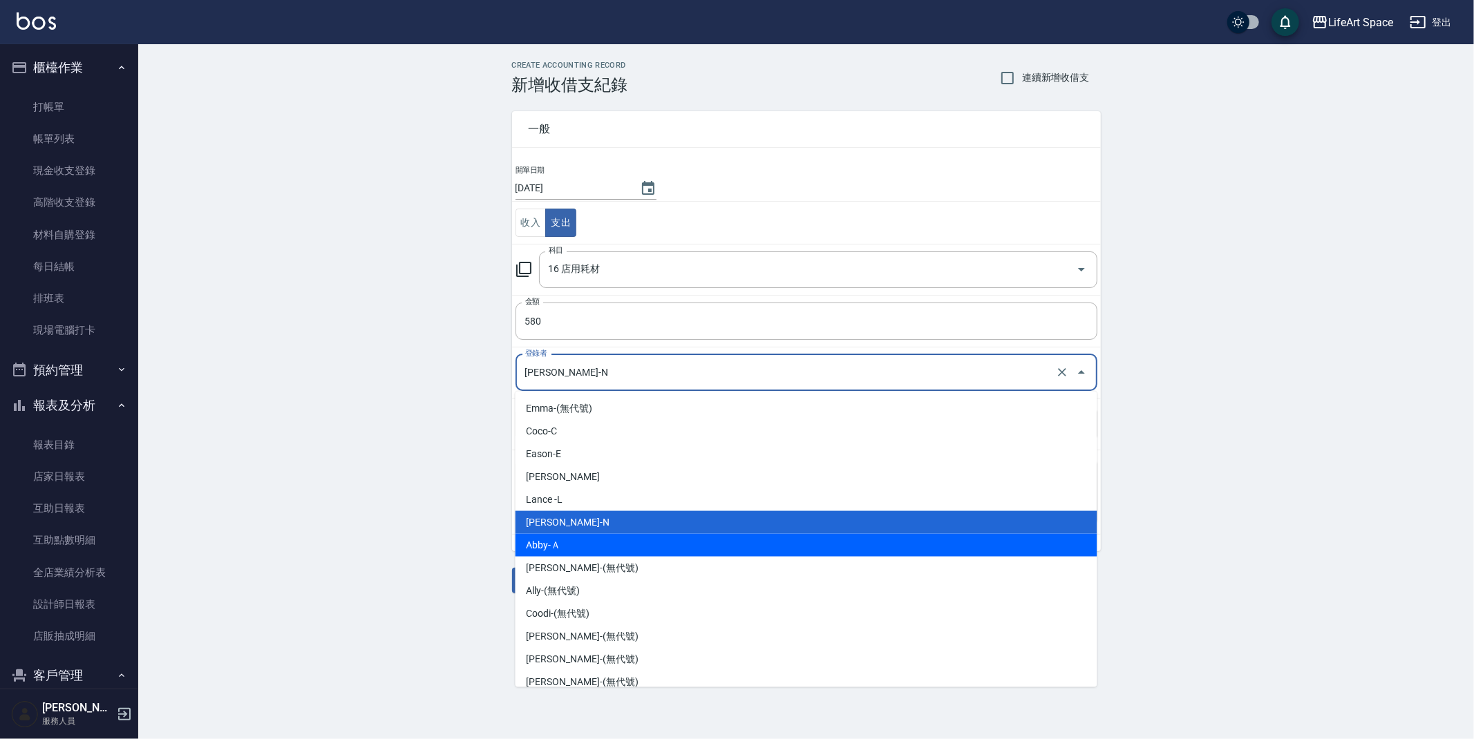
click at [551, 545] on li "Abby-Ａ" at bounding box center [807, 545] width 582 height 23
type input "Abby-Ａ"
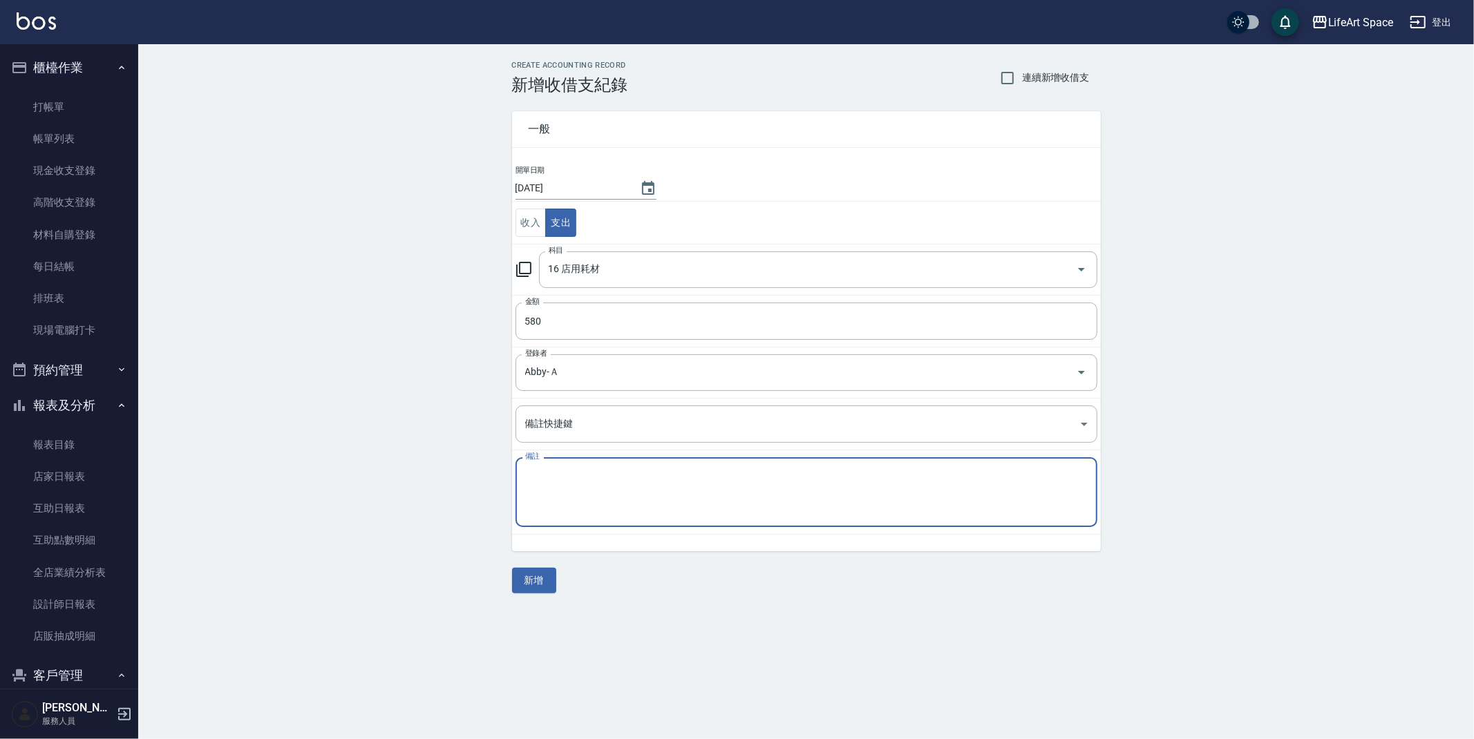
click at [581, 501] on textarea "備註" at bounding box center [806, 492] width 562 height 47
type textarea "f"
type textarea "s"
type textarea "ㄎ"
type textarea "晴美"
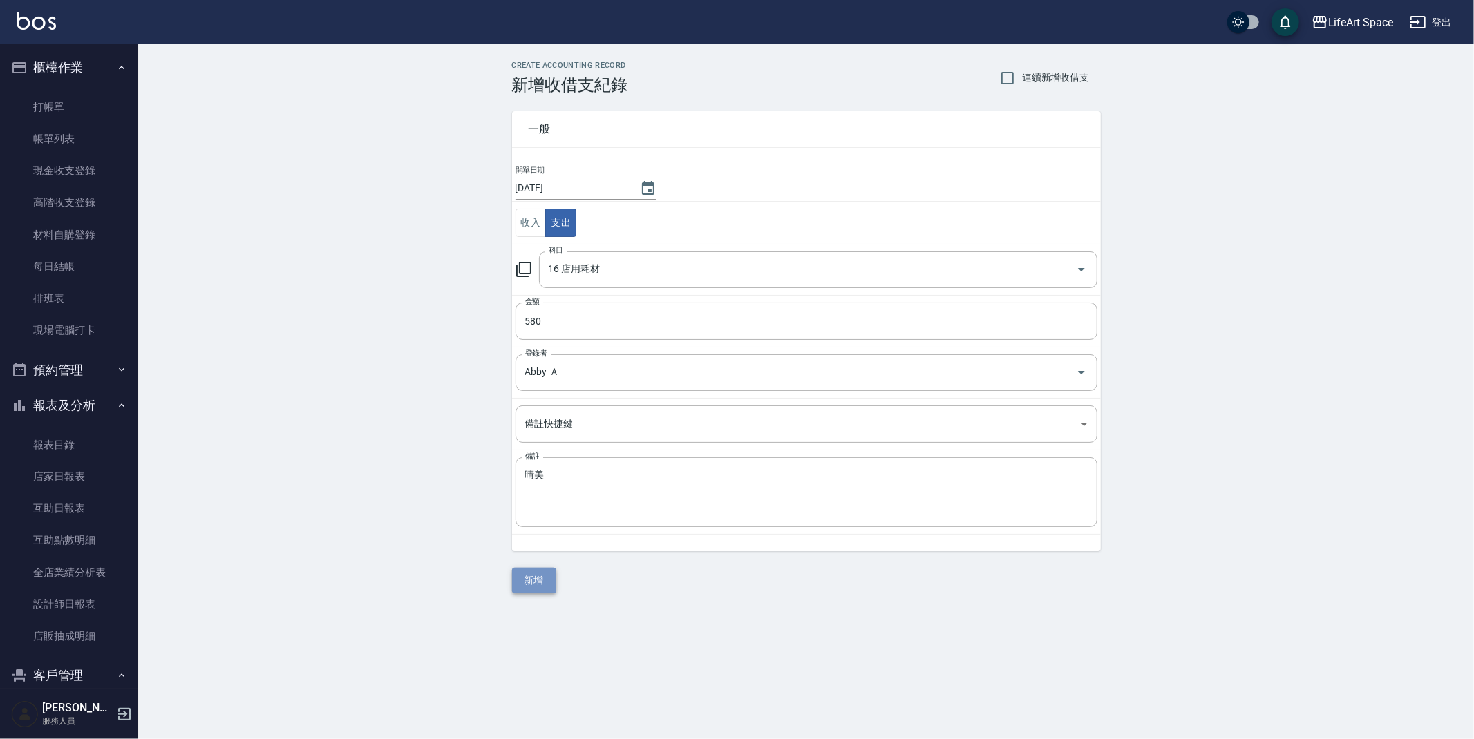
click at [533, 588] on button "新增" at bounding box center [534, 581] width 44 height 26
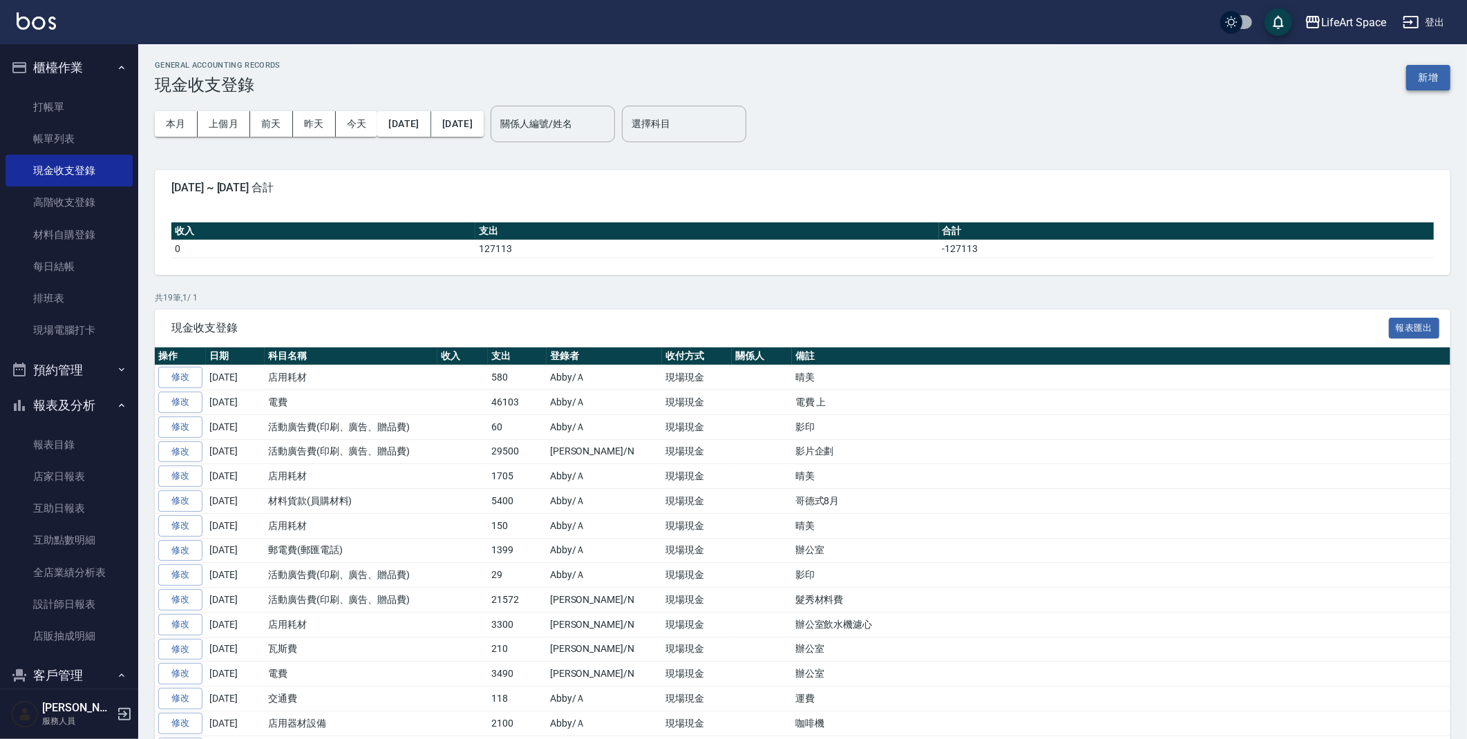
click at [1429, 81] on button "新增" at bounding box center [1428, 78] width 44 height 26
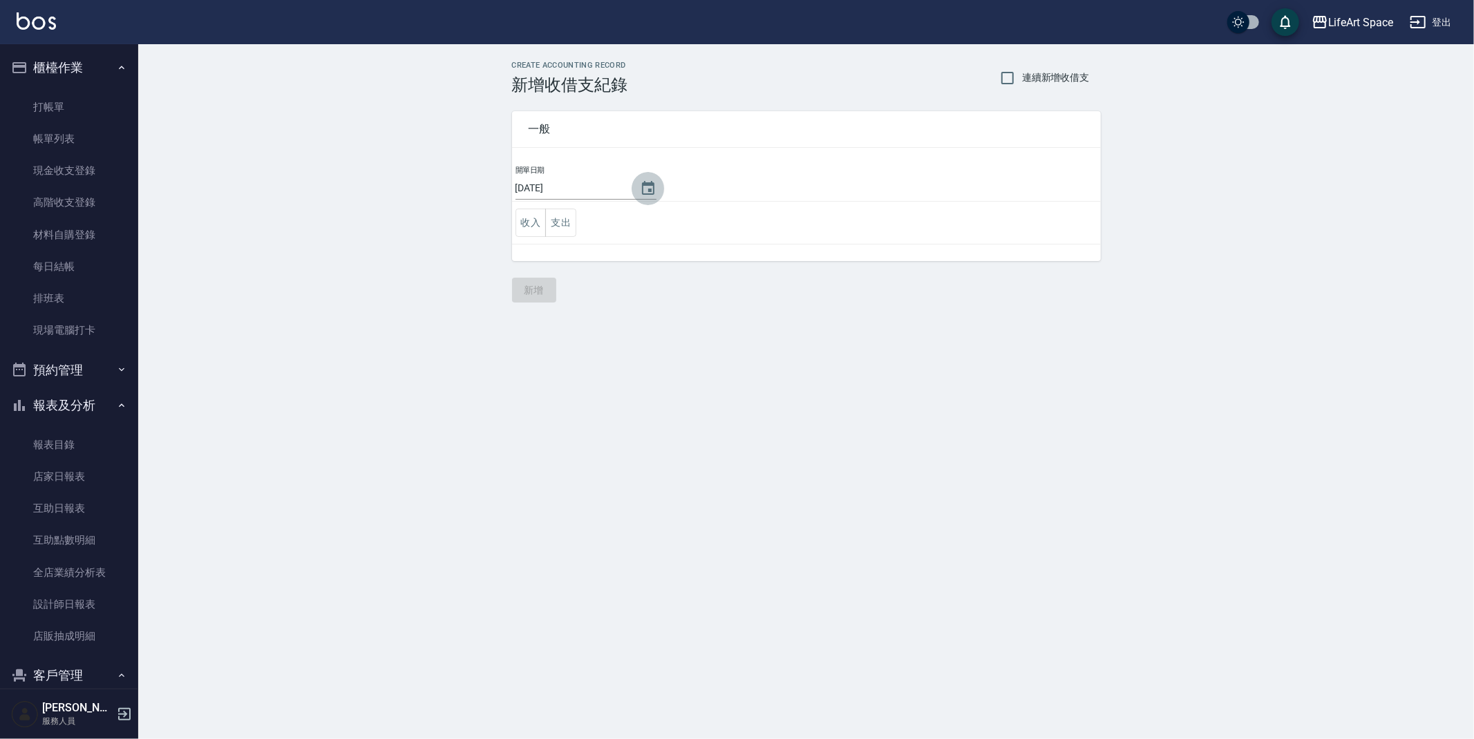
click at [632, 196] on button "Choose date, selected date is 2025-09-16" at bounding box center [648, 188] width 33 height 33
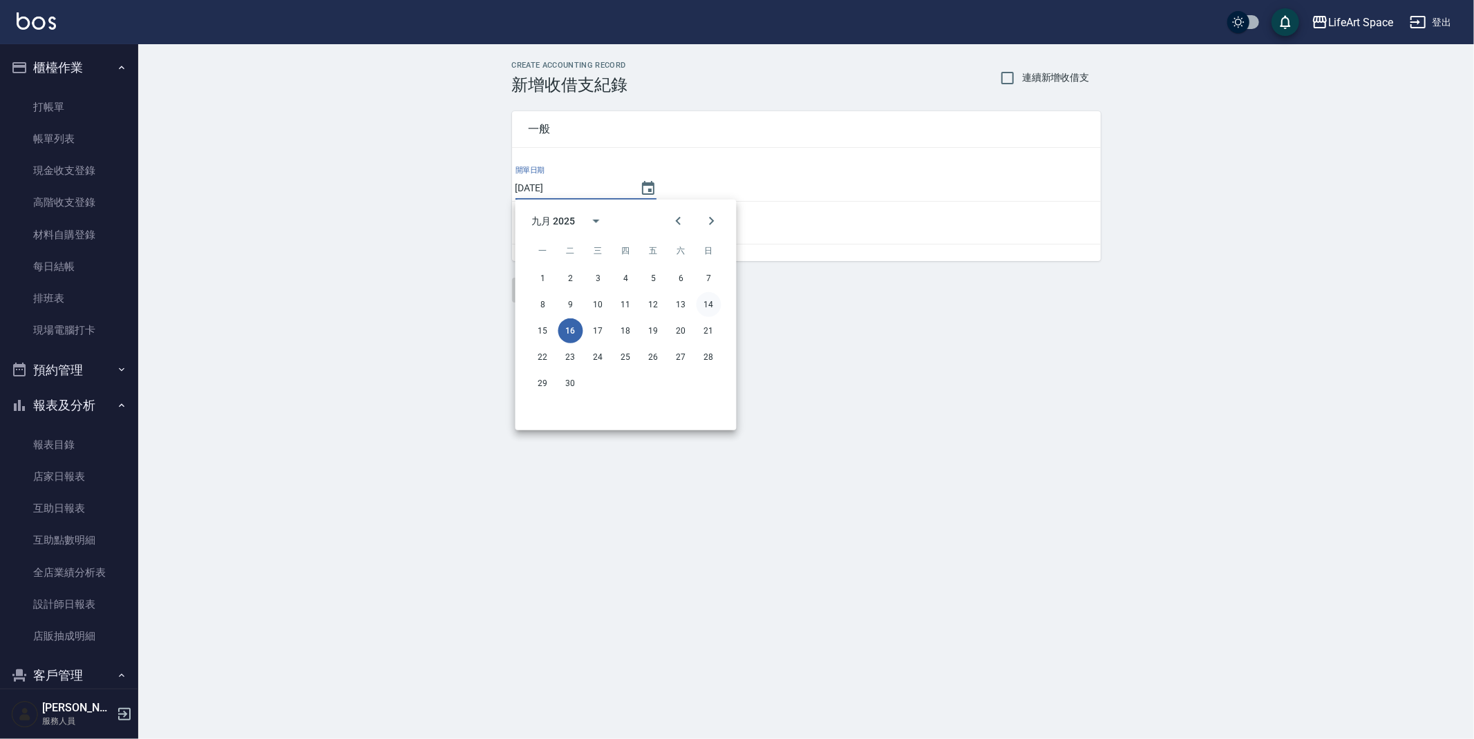
click at [708, 307] on button "14" at bounding box center [709, 304] width 25 height 25
type input "2025/09/14"
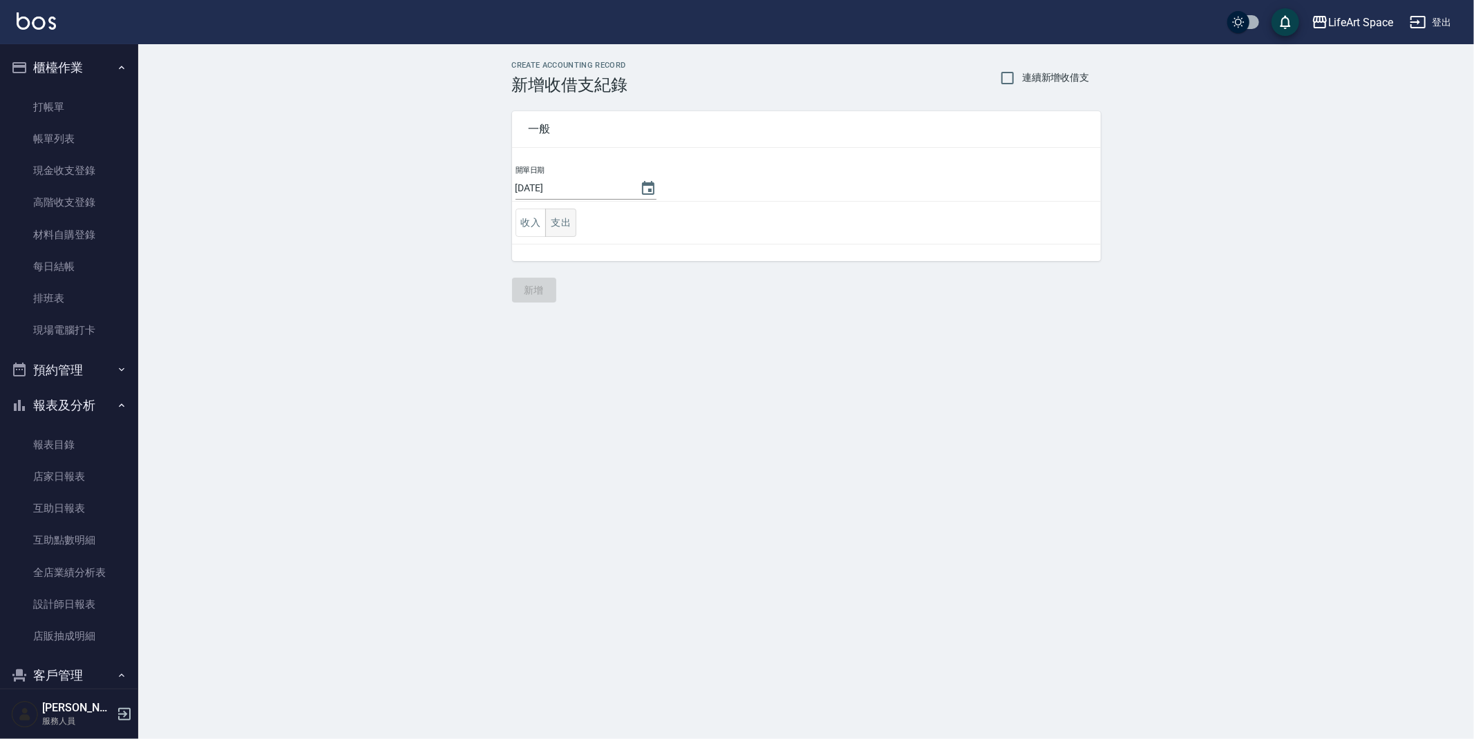
click at [562, 231] on button "支出" at bounding box center [560, 223] width 31 height 28
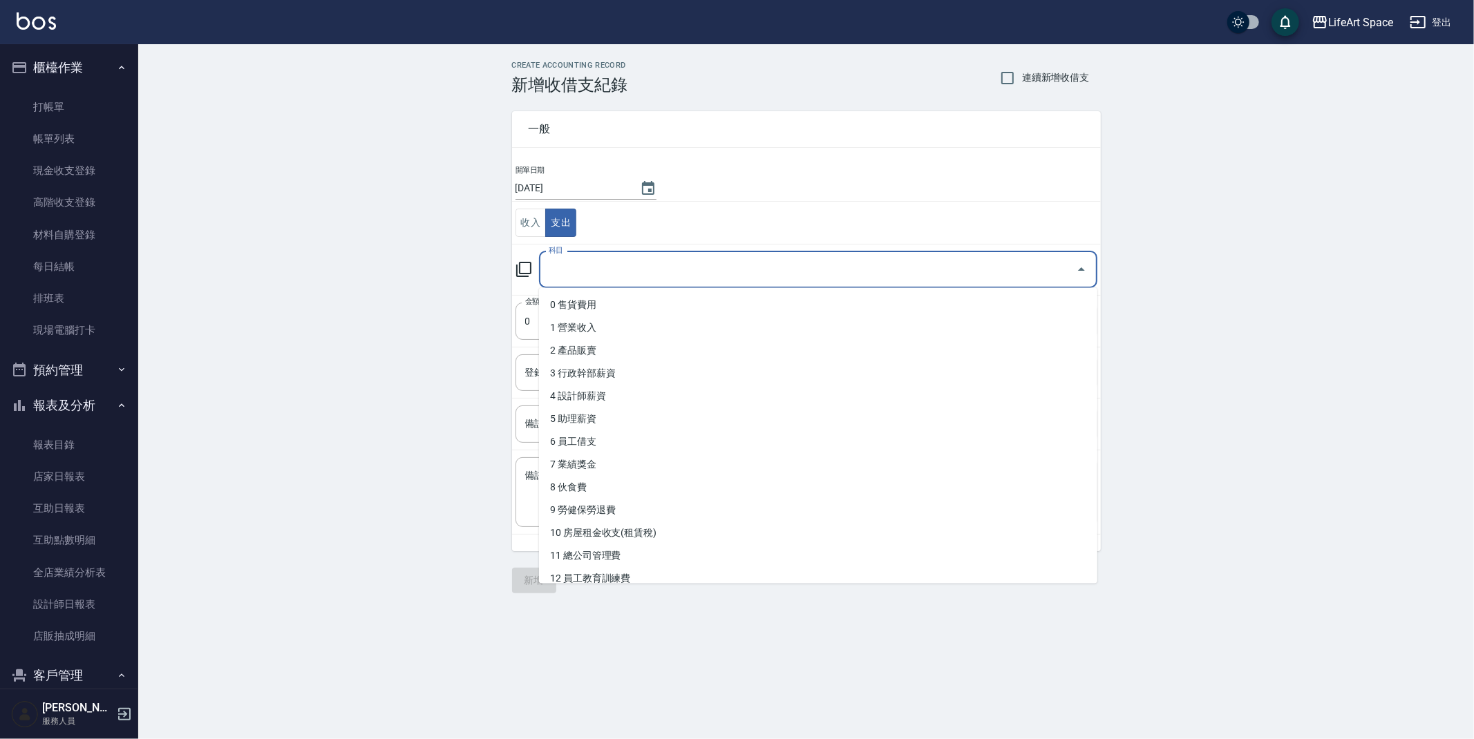
click at [594, 274] on input "科目" at bounding box center [807, 270] width 525 height 24
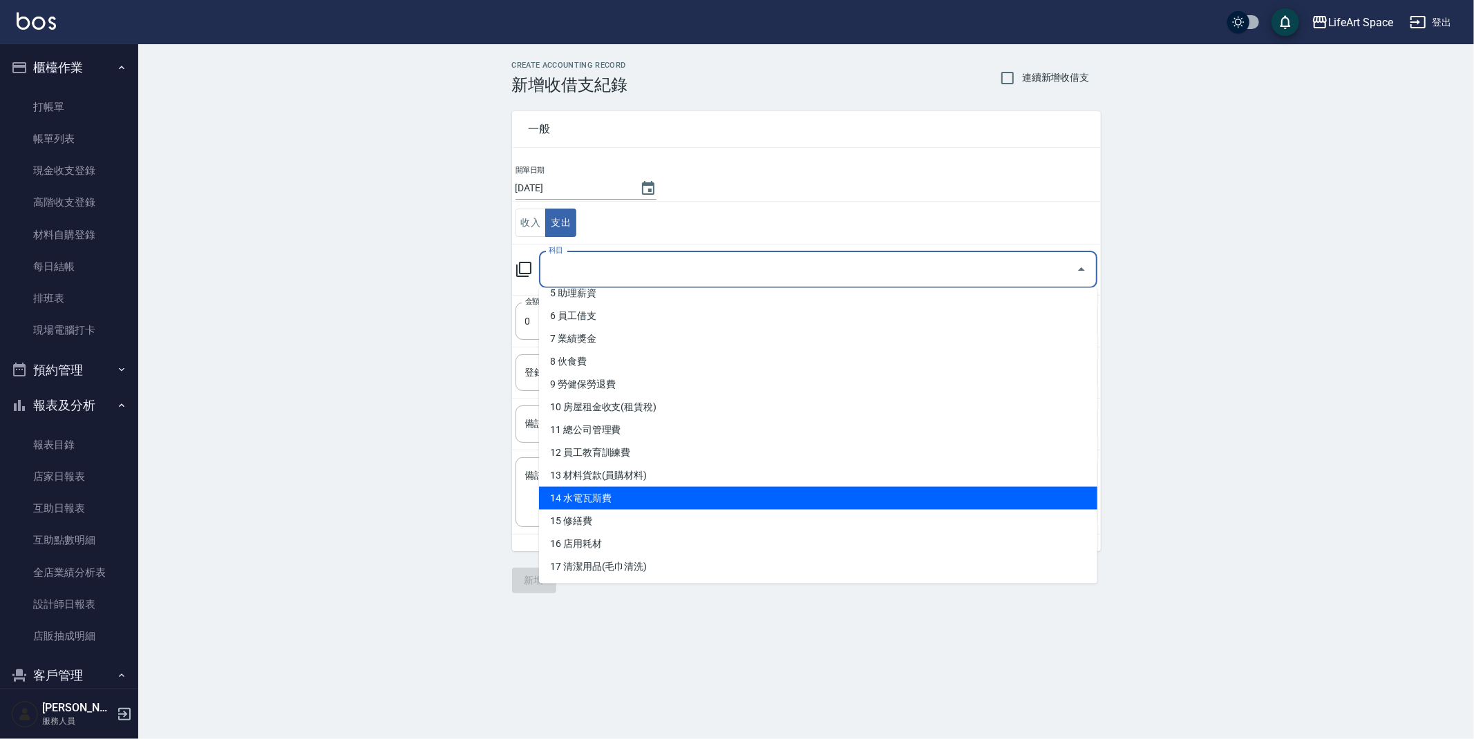
scroll to position [143, 0]
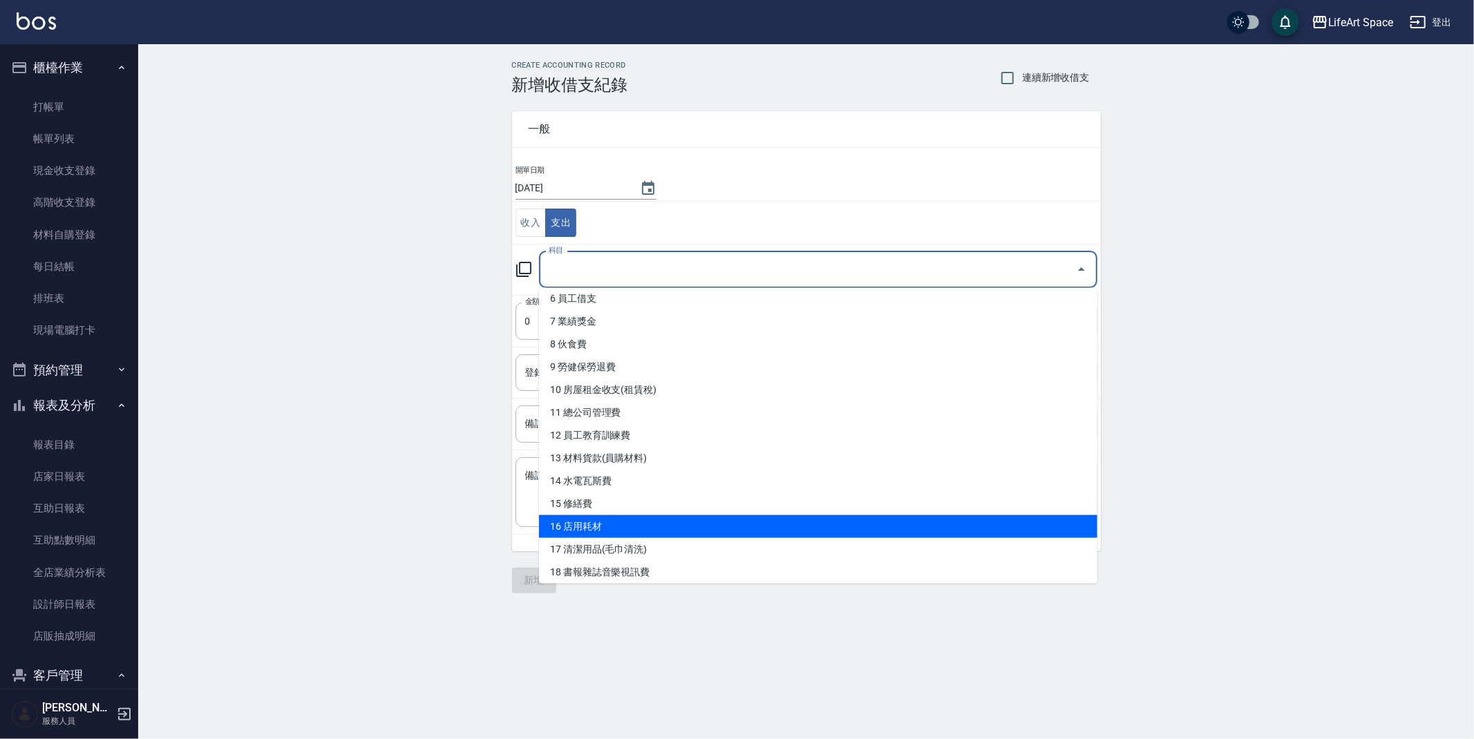
click at [608, 527] on li "16 店用耗材" at bounding box center [818, 527] width 558 height 23
type input "16 店用耗材"
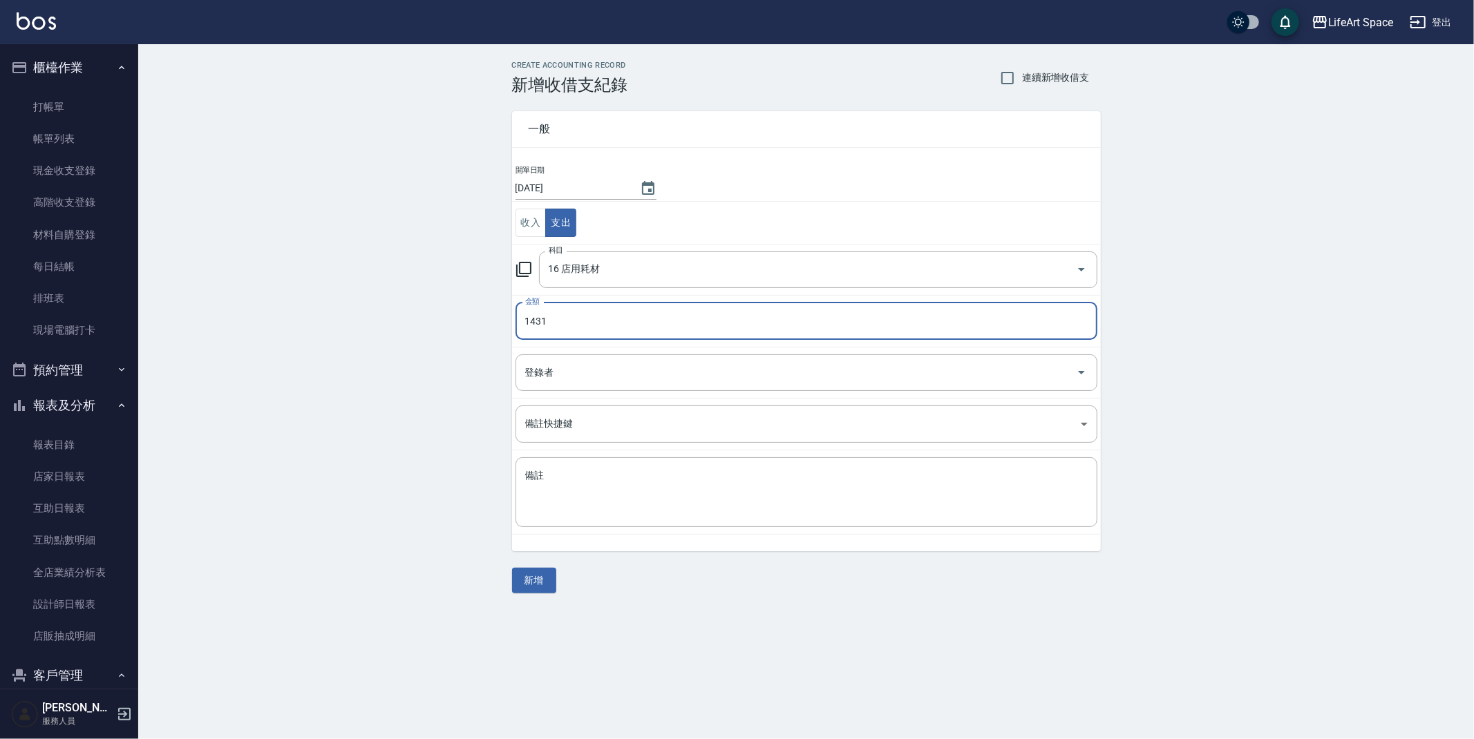
type input "1430"
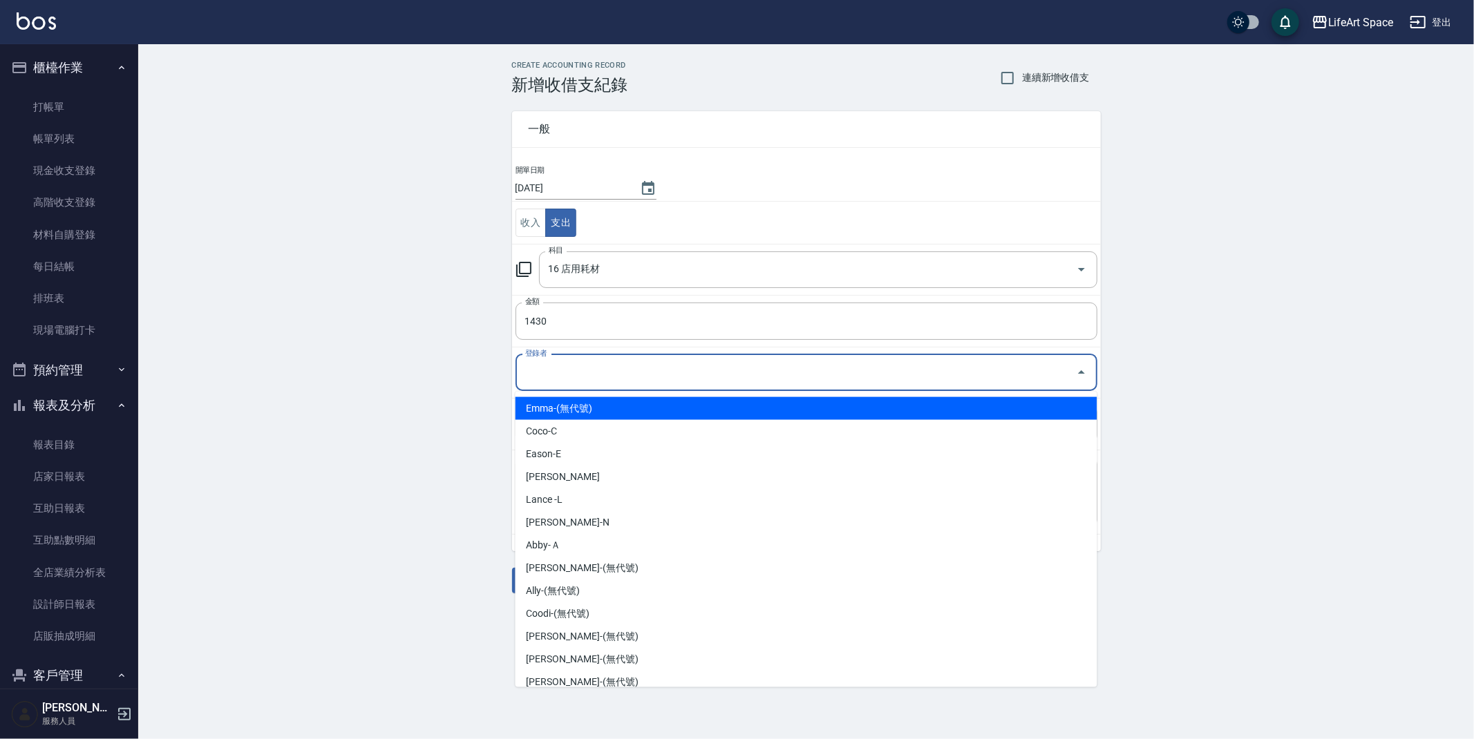
click at [685, 365] on input "登錄者" at bounding box center [796, 373] width 549 height 24
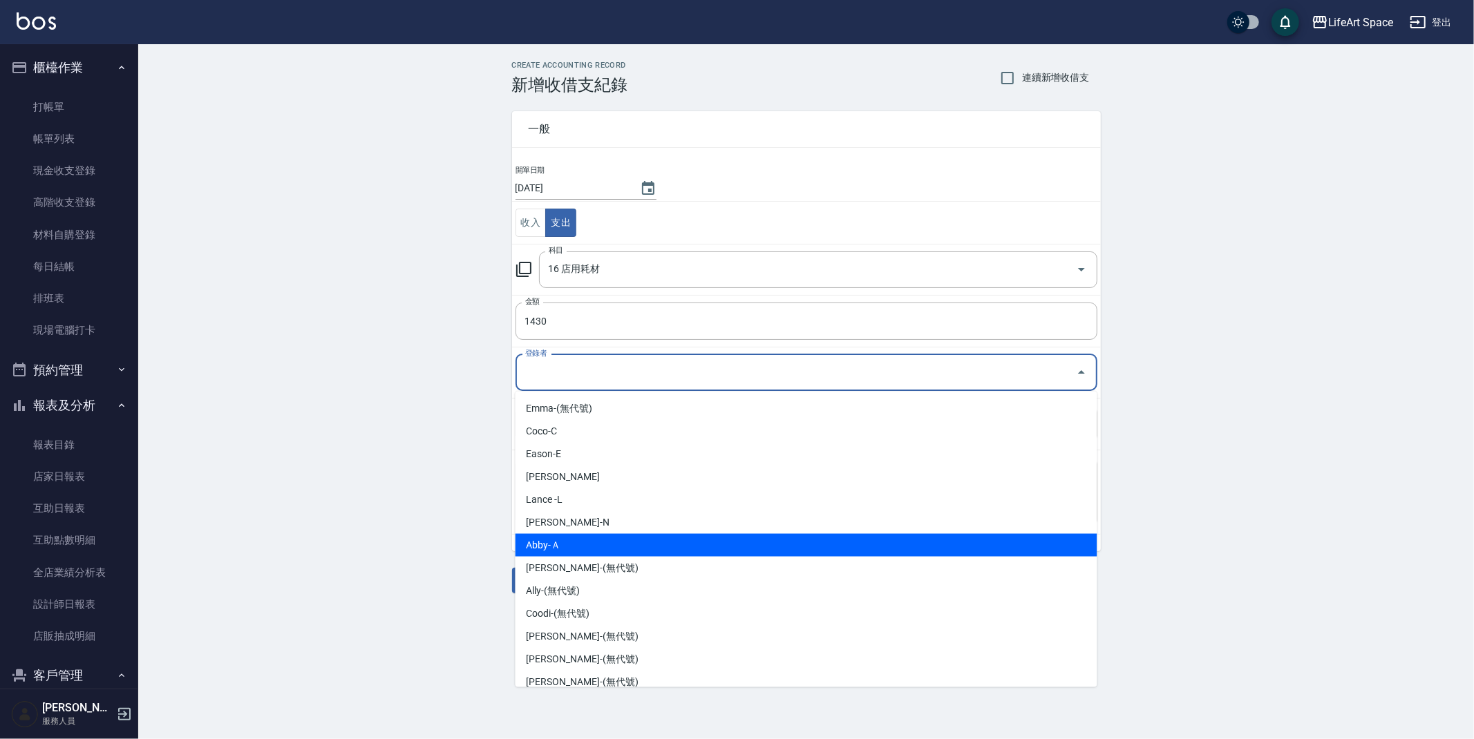
click at [647, 547] on li "Abby-Ａ" at bounding box center [807, 545] width 582 height 23
type input "Abby-Ａ"
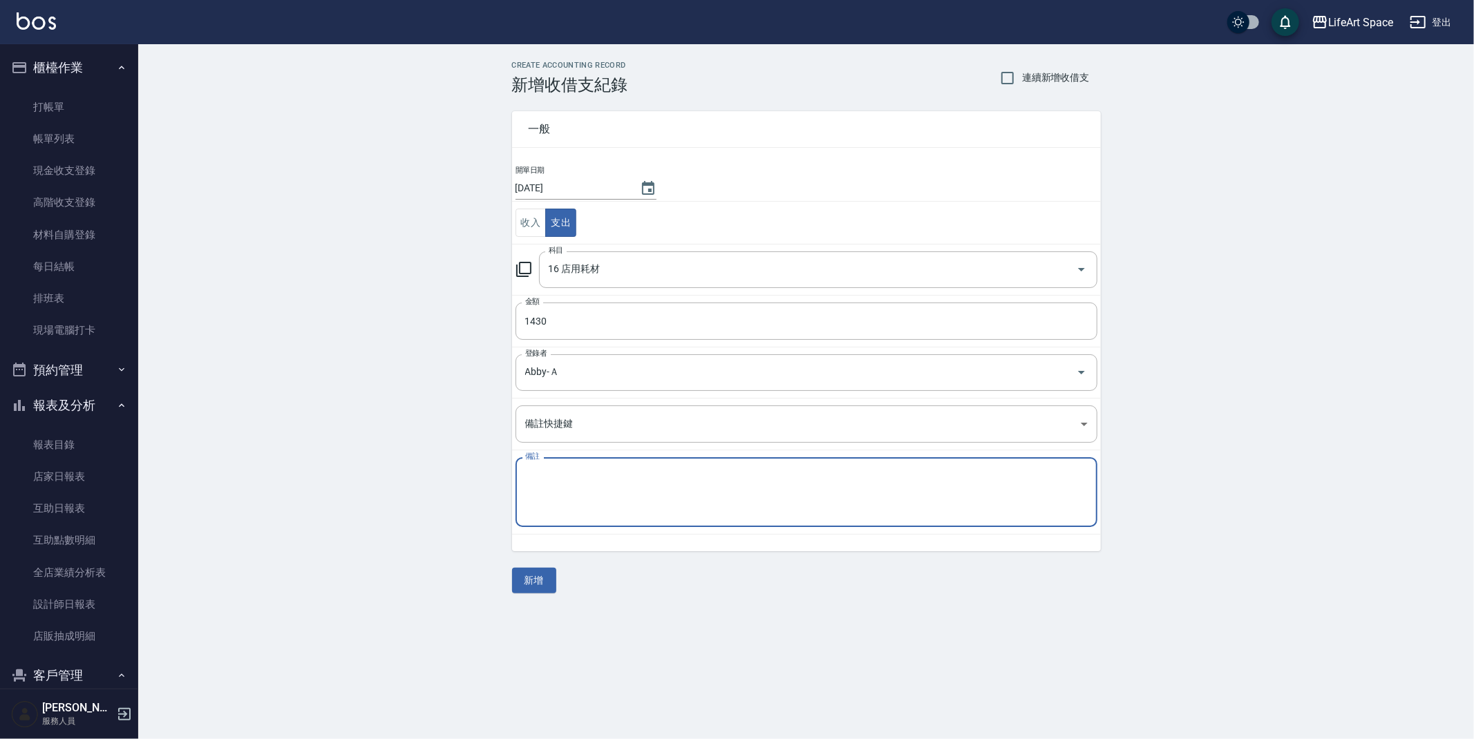
click at [616, 485] on textarea "備註" at bounding box center [806, 492] width 562 height 47
type textarea "f"
type textarea "ㄋ"
type textarea "晴美"
click at [538, 582] on button "新增" at bounding box center [534, 581] width 44 height 26
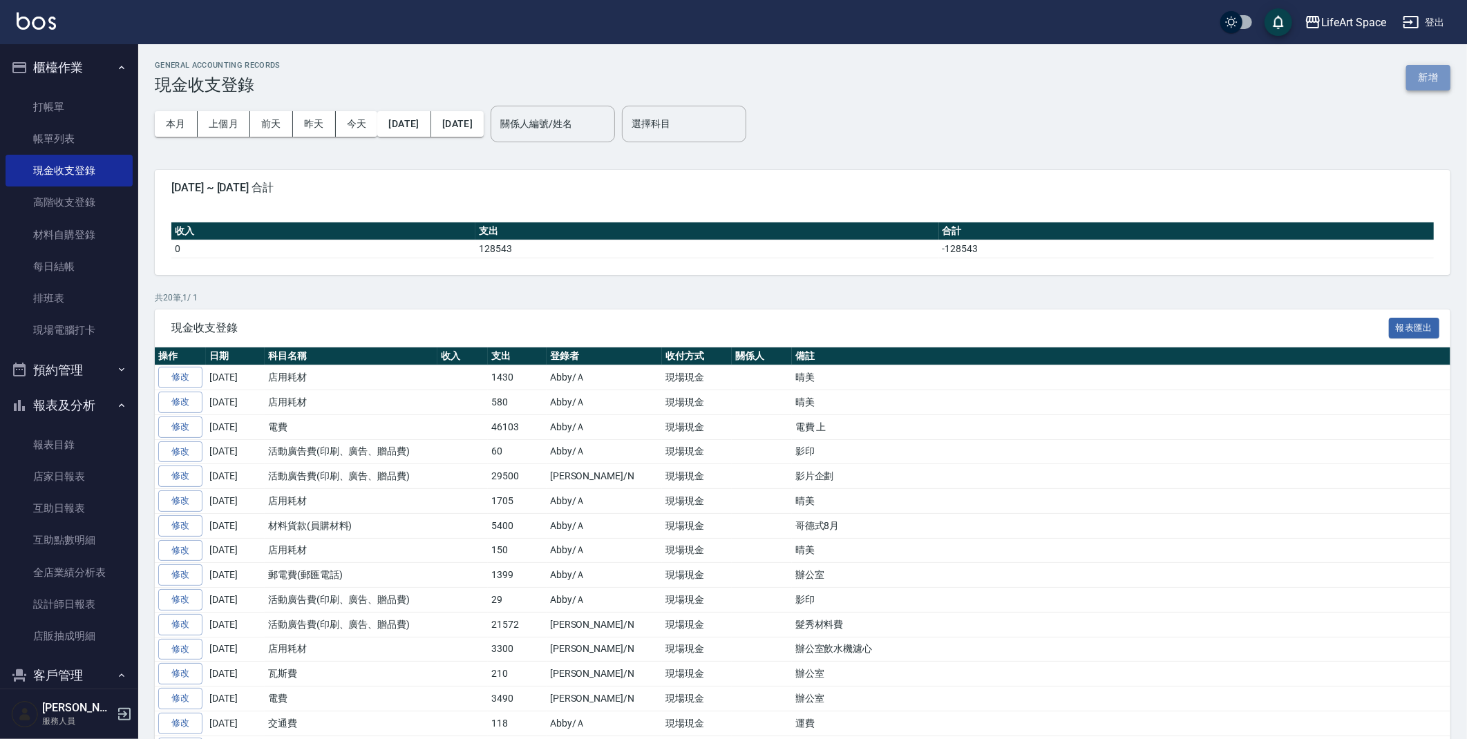
click at [1424, 77] on button "新增" at bounding box center [1428, 78] width 44 height 26
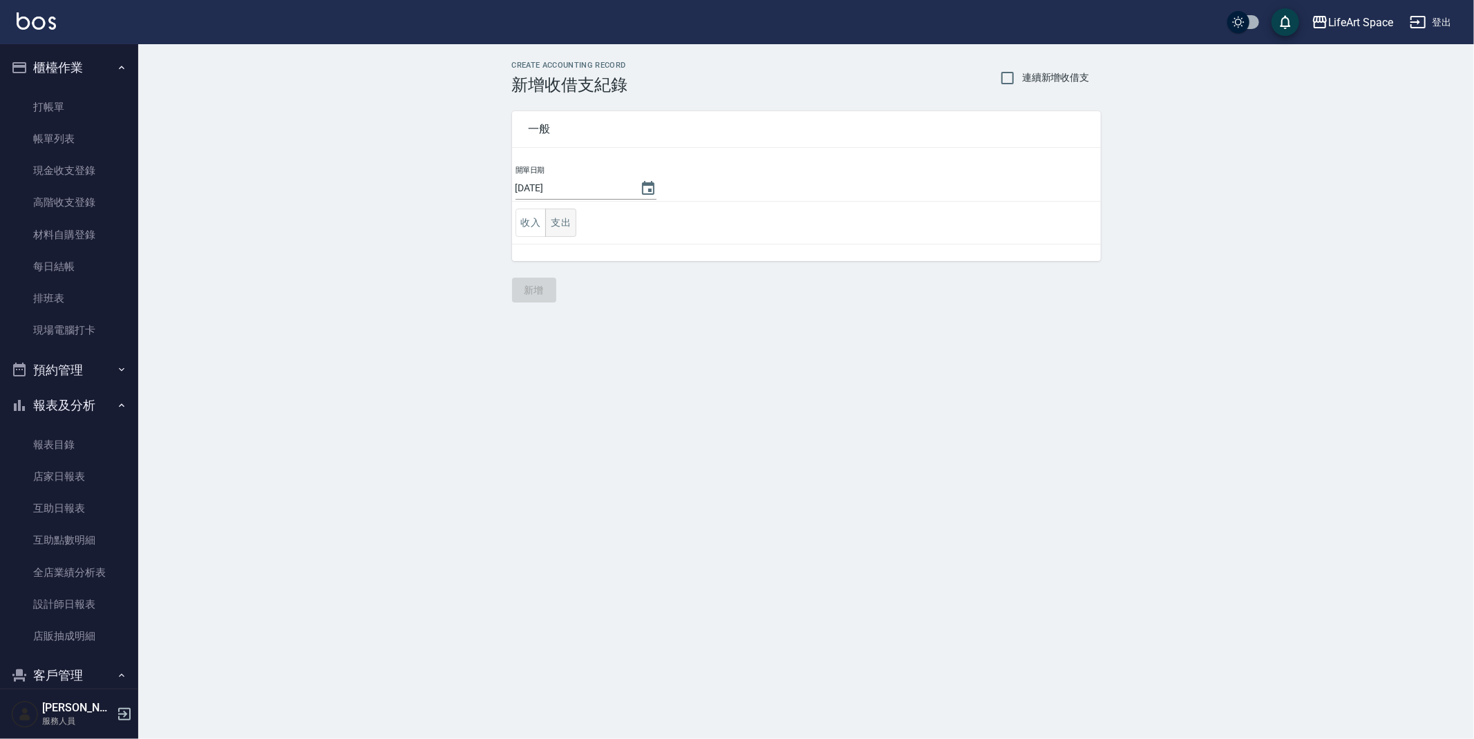
click at [556, 214] on button "支出" at bounding box center [560, 223] width 31 height 28
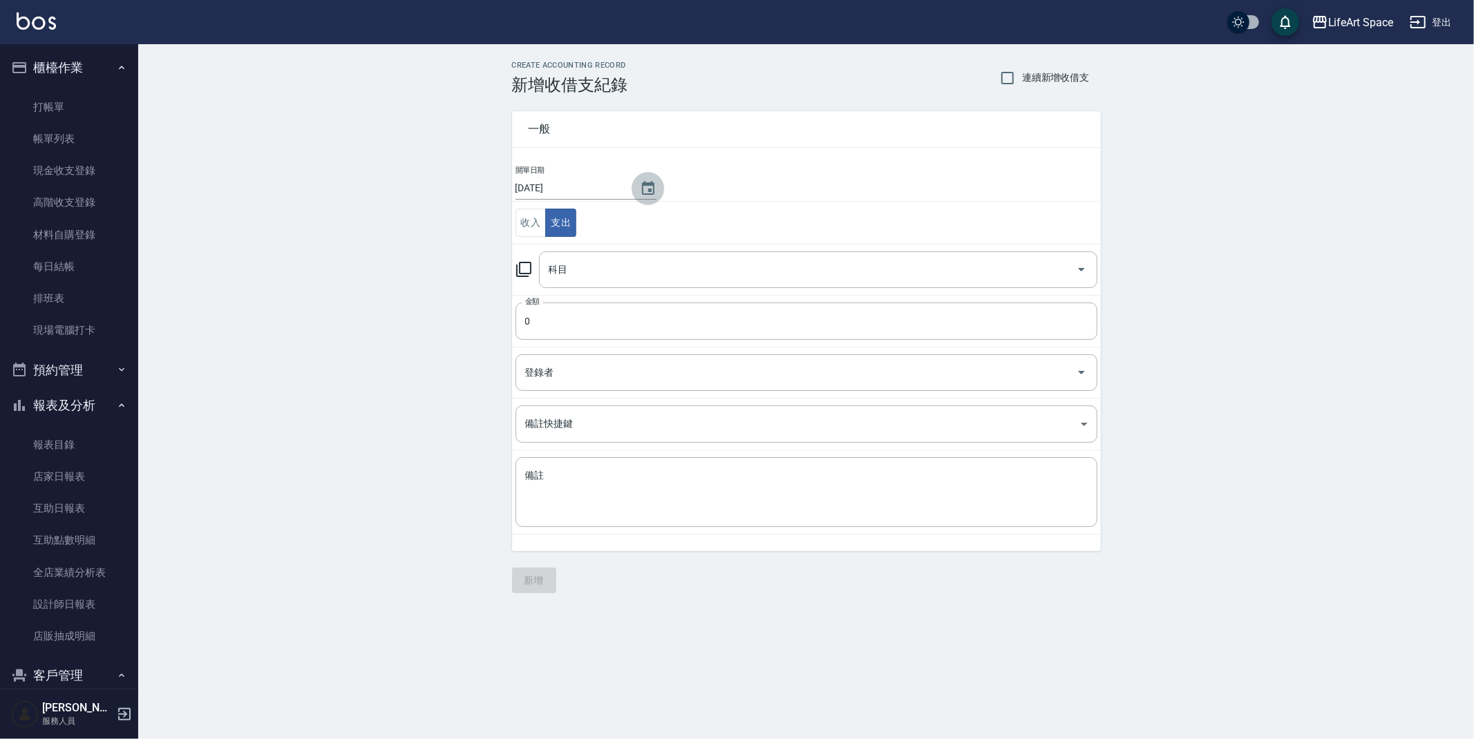
click at [640, 192] on icon "Choose date, selected date is 2025-09-16" at bounding box center [648, 188] width 17 height 17
click at [711, 308] on button "14" at bounding box center [709, 304] width 25 height 25
type input "2025/09/14"
click at [594, 329] on input "0" at bounding box center [807, 321] width 582 height 37
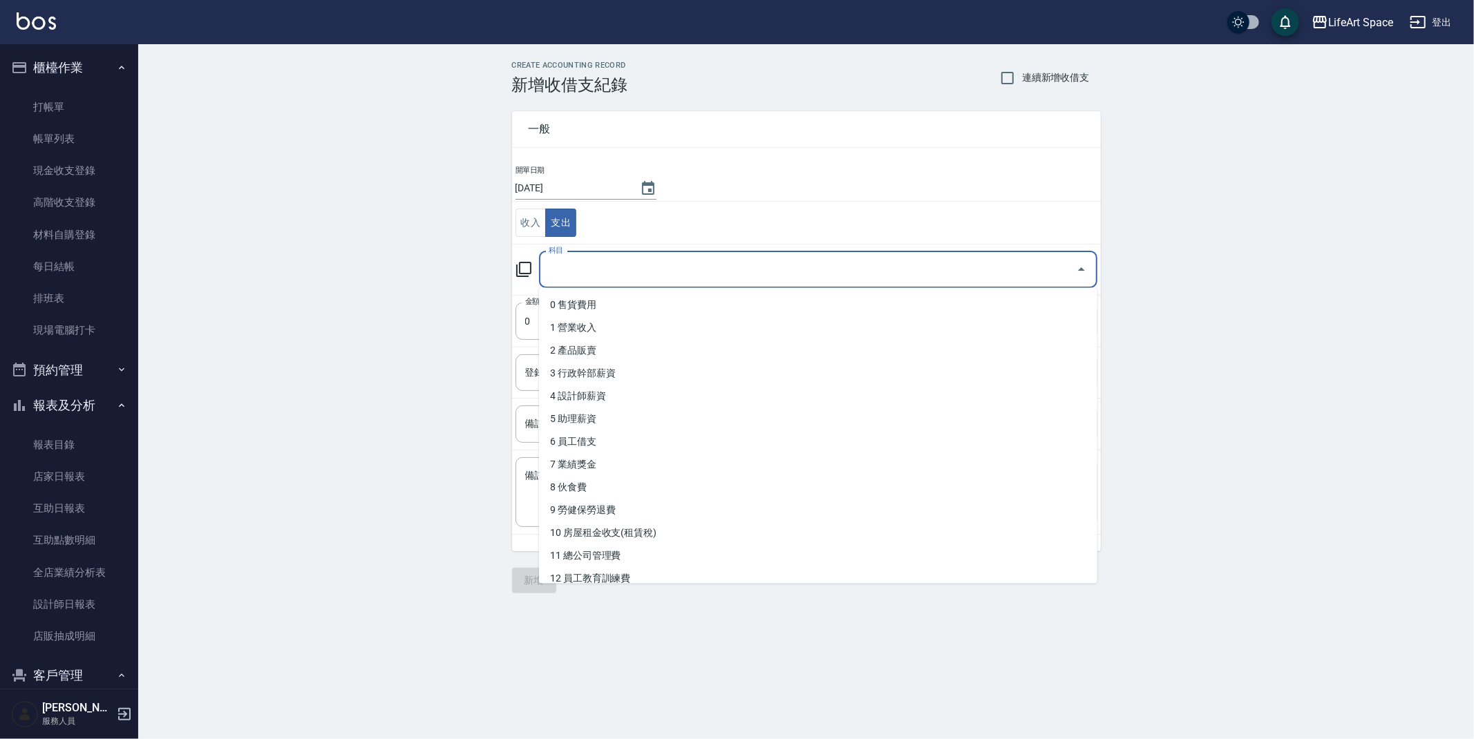
click at [622, 278] on input "科目" at bounding box center [807, 270] width 525 height 24
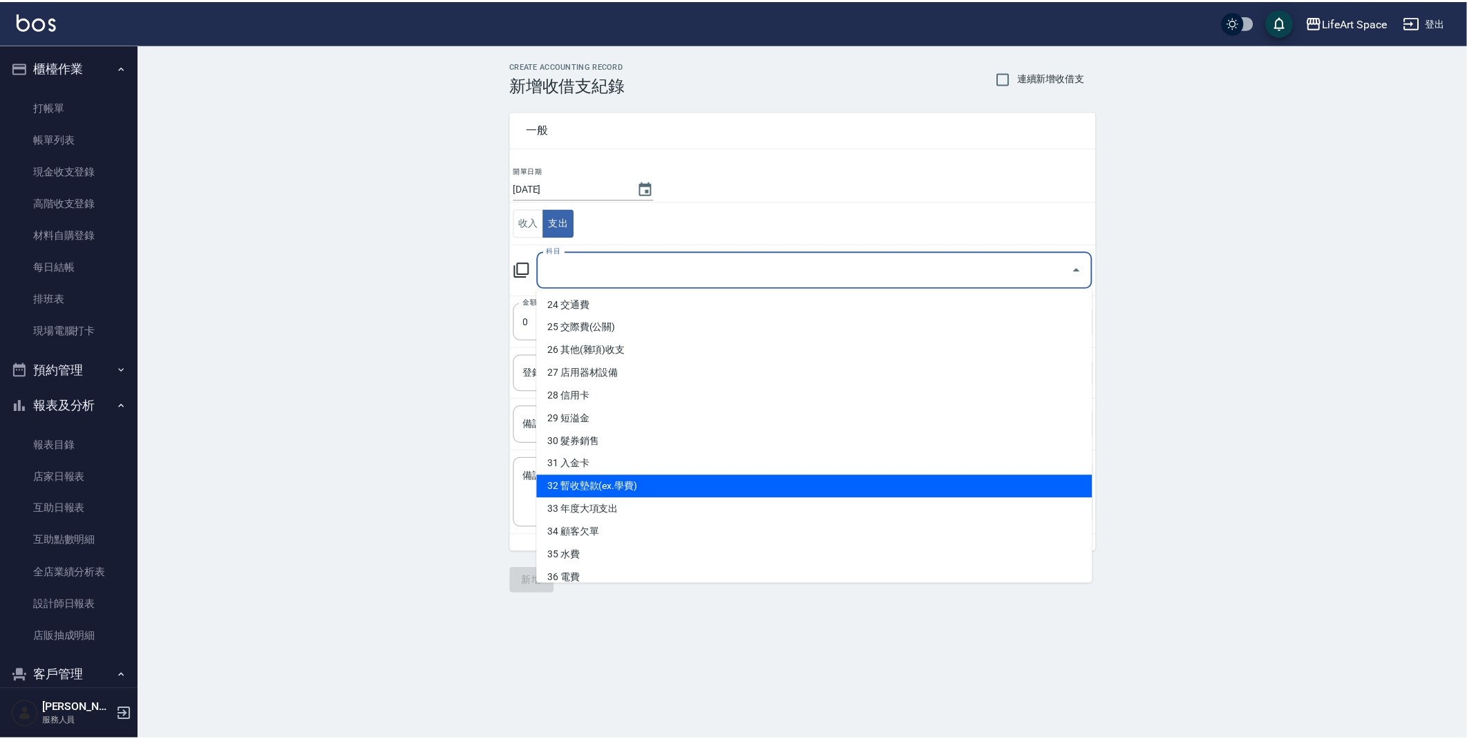
scroll to position [581, 0]
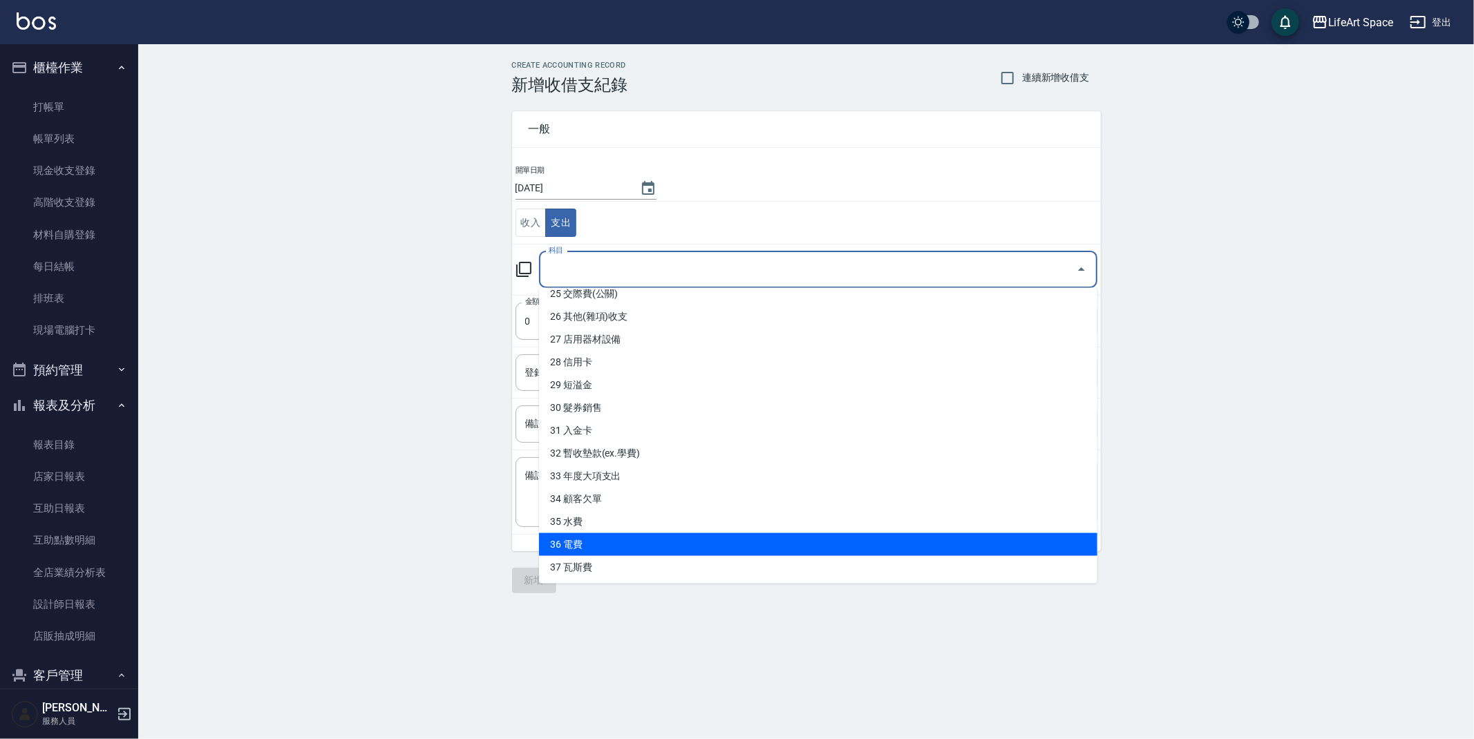
click at [589, 543] on li "36 電費" at bounding box center [818, 544] width 558 height 23
type input "36 電費"
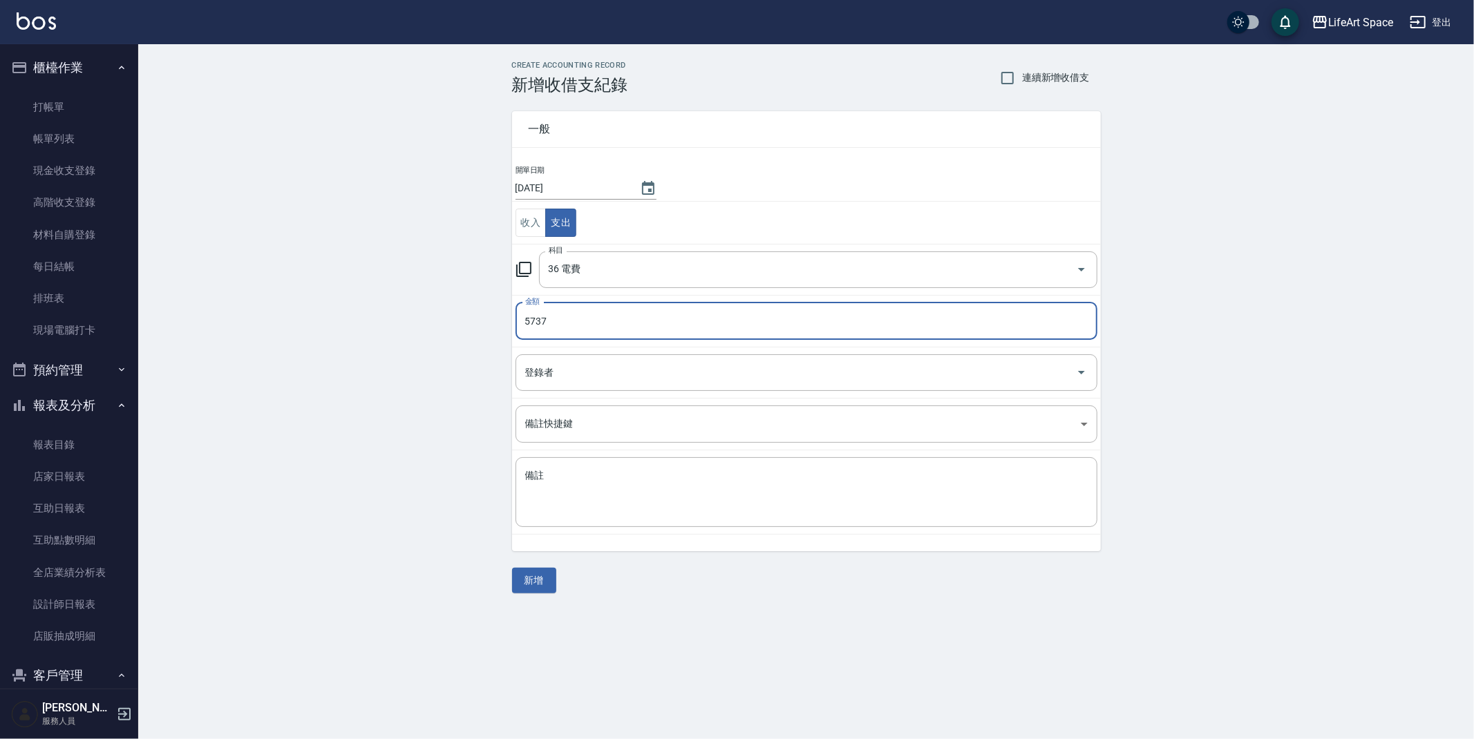
type input "5736"
click at [663, 373] on input "登錄者" at bounding box center [796, 373] width 549 height 24
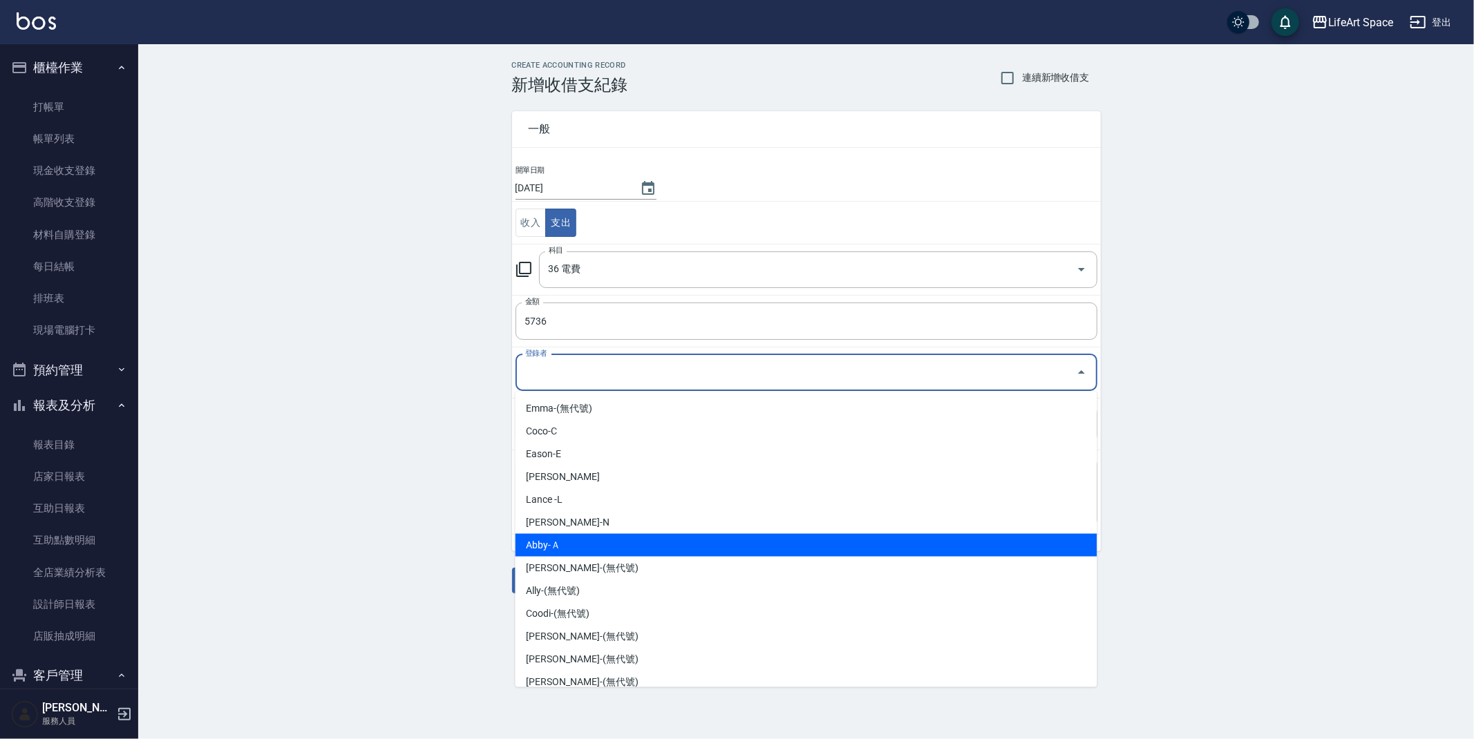
click at [580, 547] on li "Abby-Ａ" at bounding box center [807, 545] width 582 height 23
type input "Abby-Ａ"
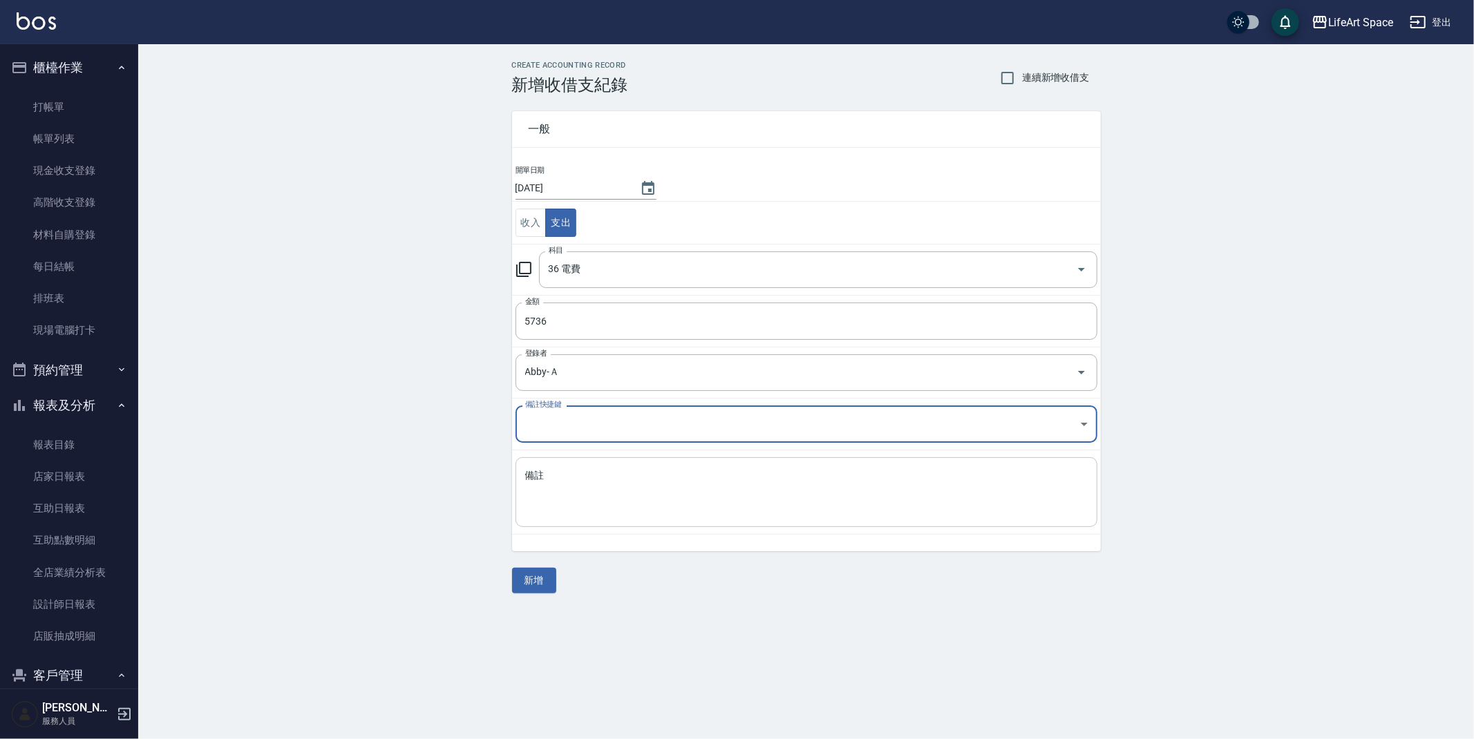
click at [587, 497] on textarea "備註" at bounding box center [806, 492] width 562 height 47
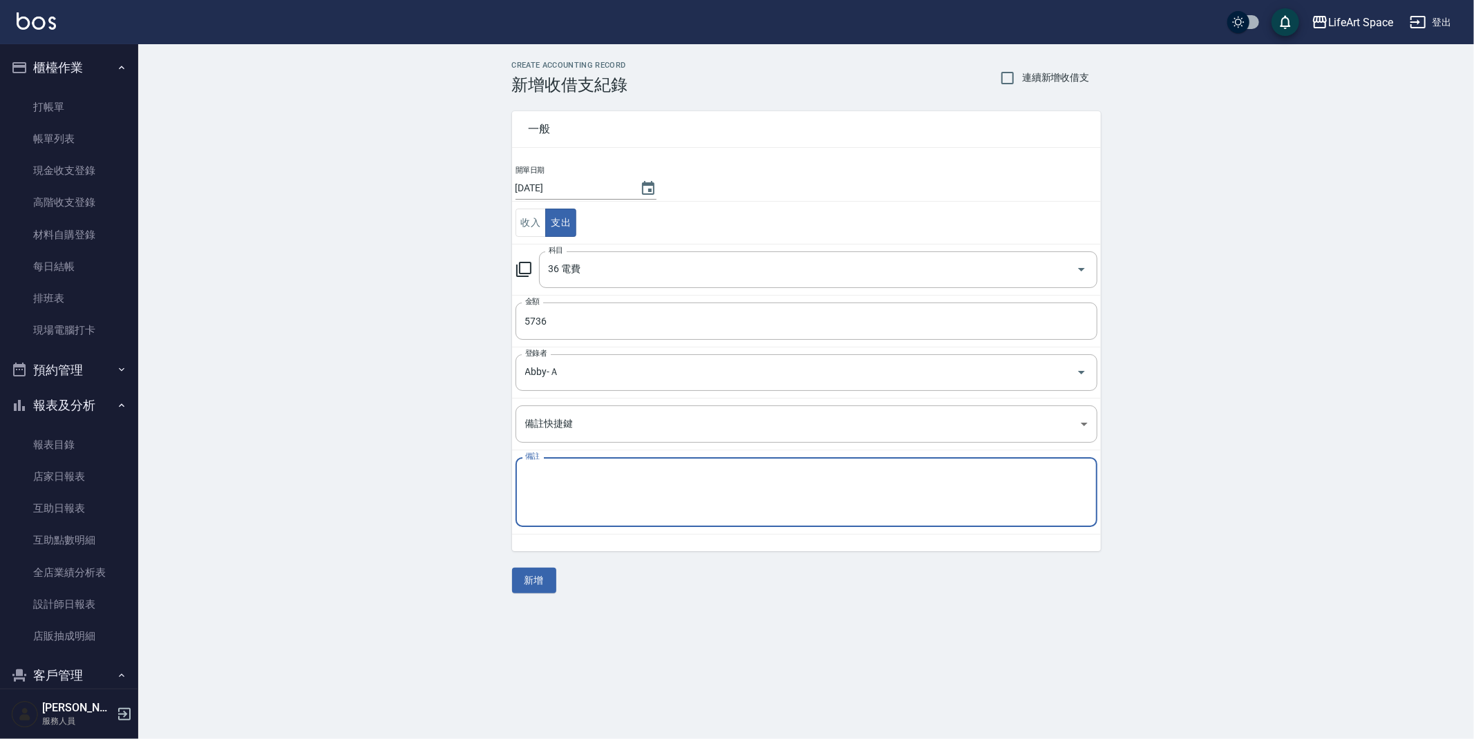
type textarea "f"
type textarea "ㄎ"
type textarea "電費 下"
click at [541, 578] on button "新增" at bounding box center [534, 581] width 44 height 26
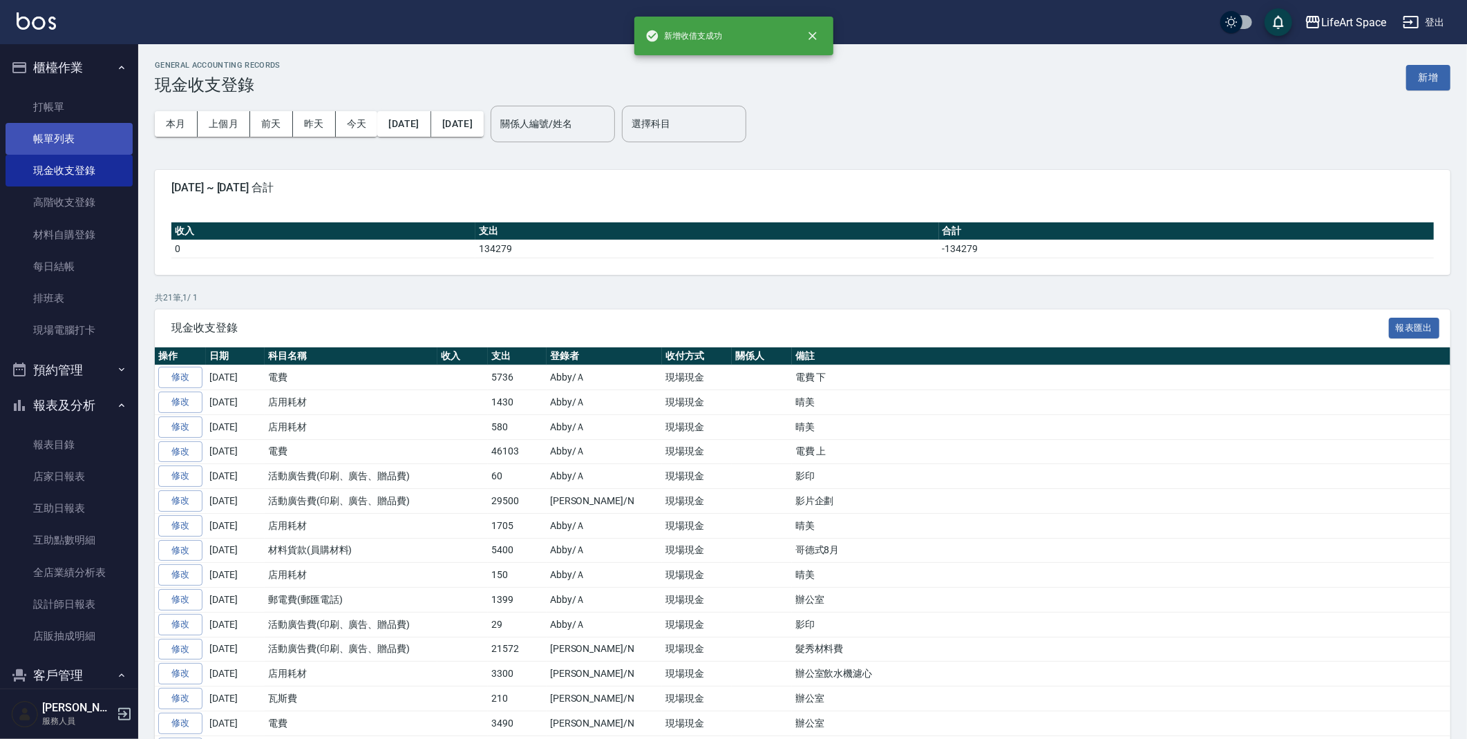
click at [52, 131] on link "帳單列表" at bounding box center [69, 139] width 127 height 32
drag, startPoint x: 52, startPoint y: 131, endPoint x: 468, endPoint y: 29, distance: 428.2
click at [53, 131] on link "帳單列表" at bounding box center [69, 139] width 127 height 32
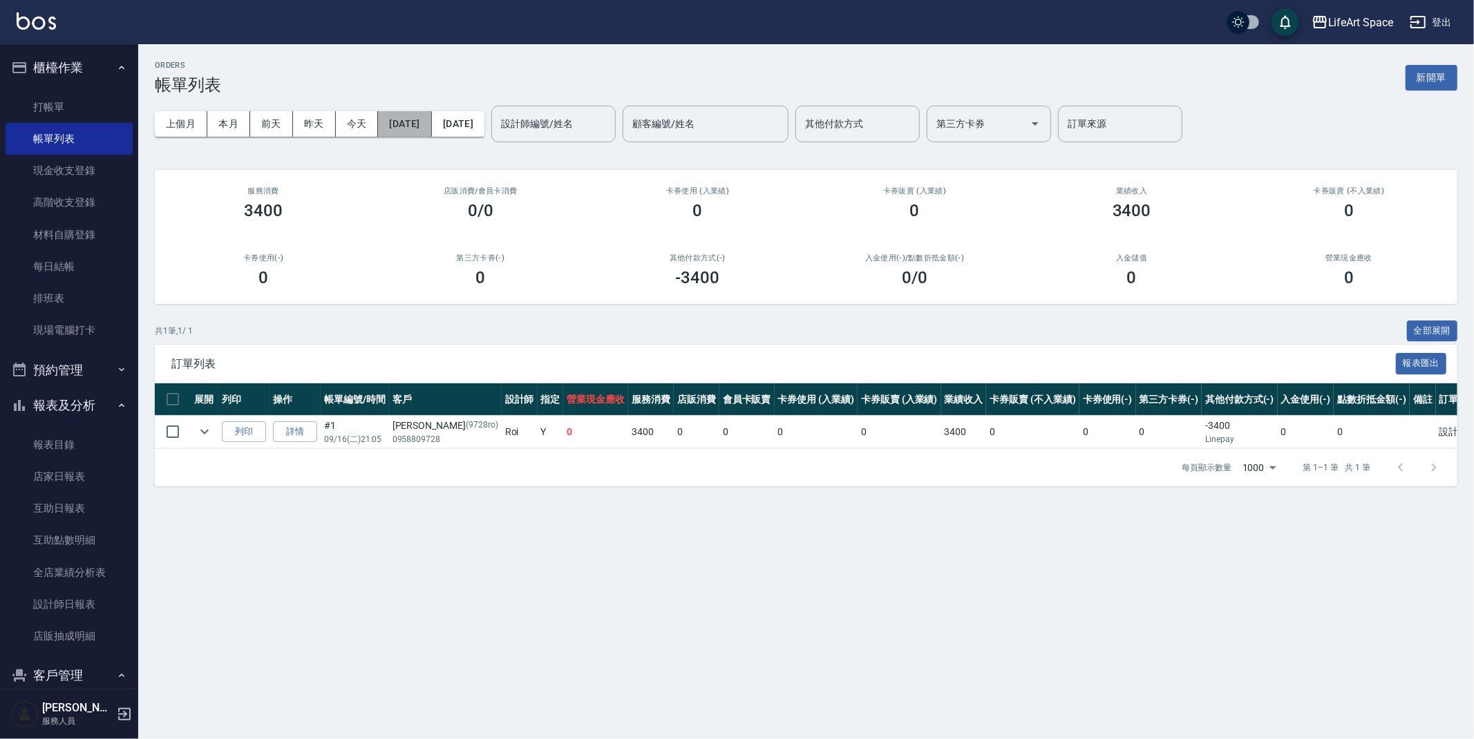
click at [431, 129] on button "[DATE]" at bounding box center [404, 124] width 53 height 26
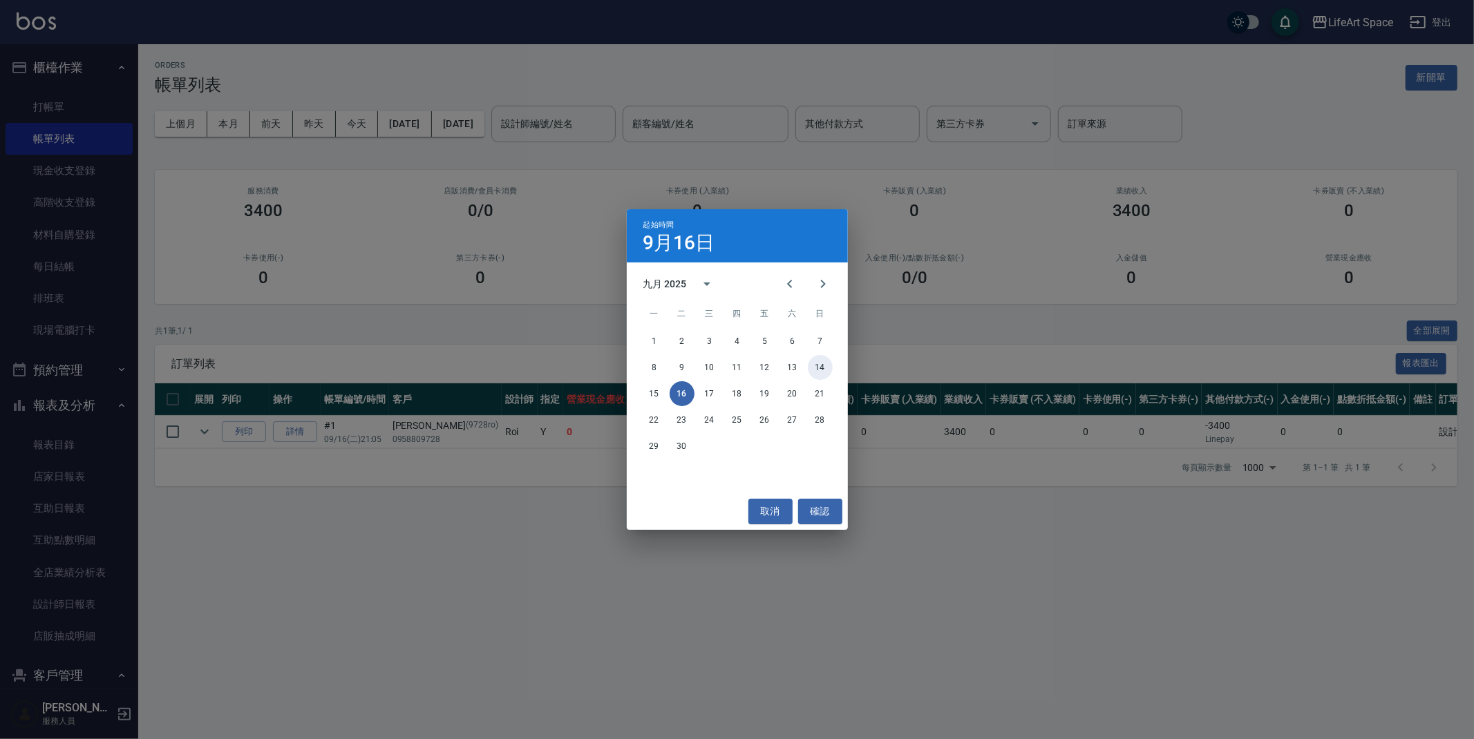
drag, startPoint x: 822, startPoint y: 369, endPoint x: 810, endPoint y: 368, distance: 12.5
click at [822, 369] on button "14" at bounding box center [820, 367] width 25 height 25
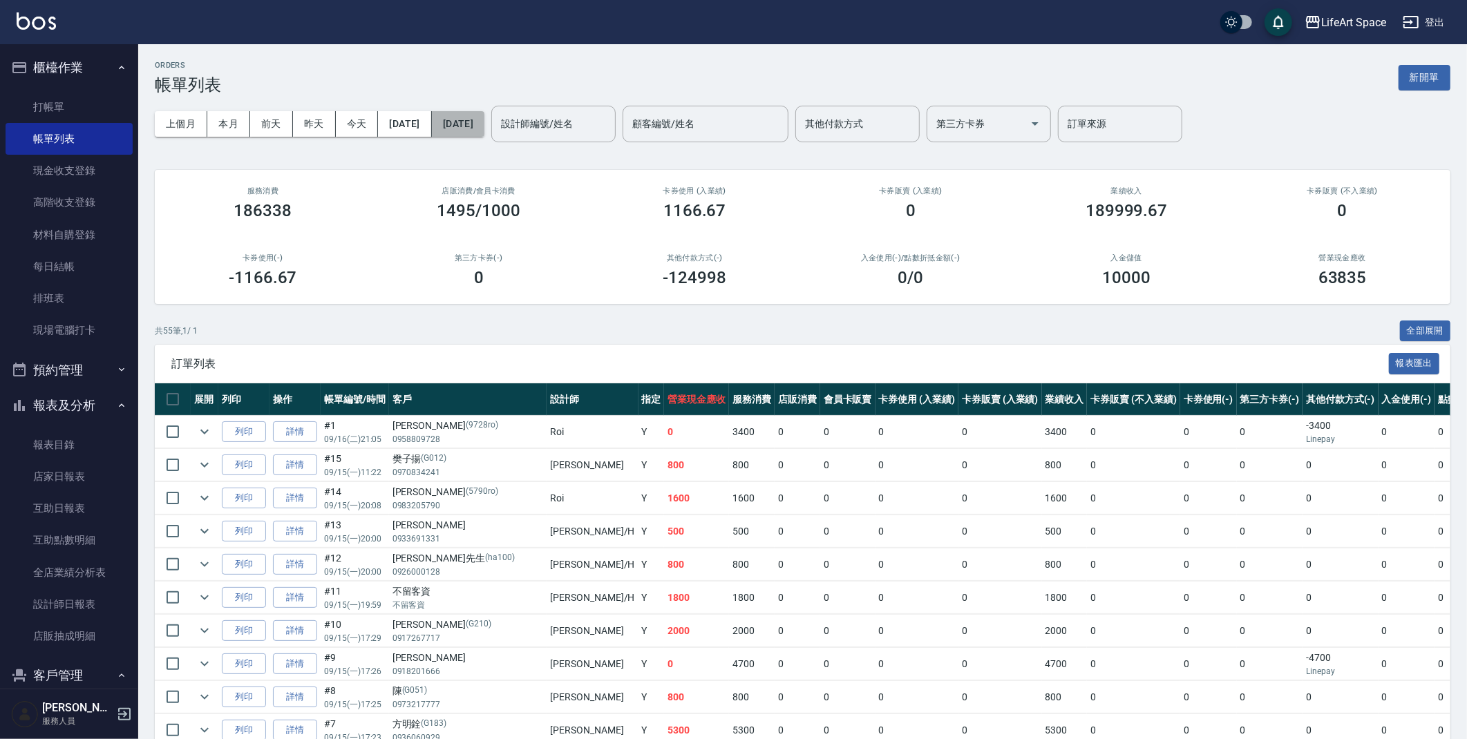
click at [484, 120] on button "[DATE]" at bounding box center [458, 124] width 53 height 26
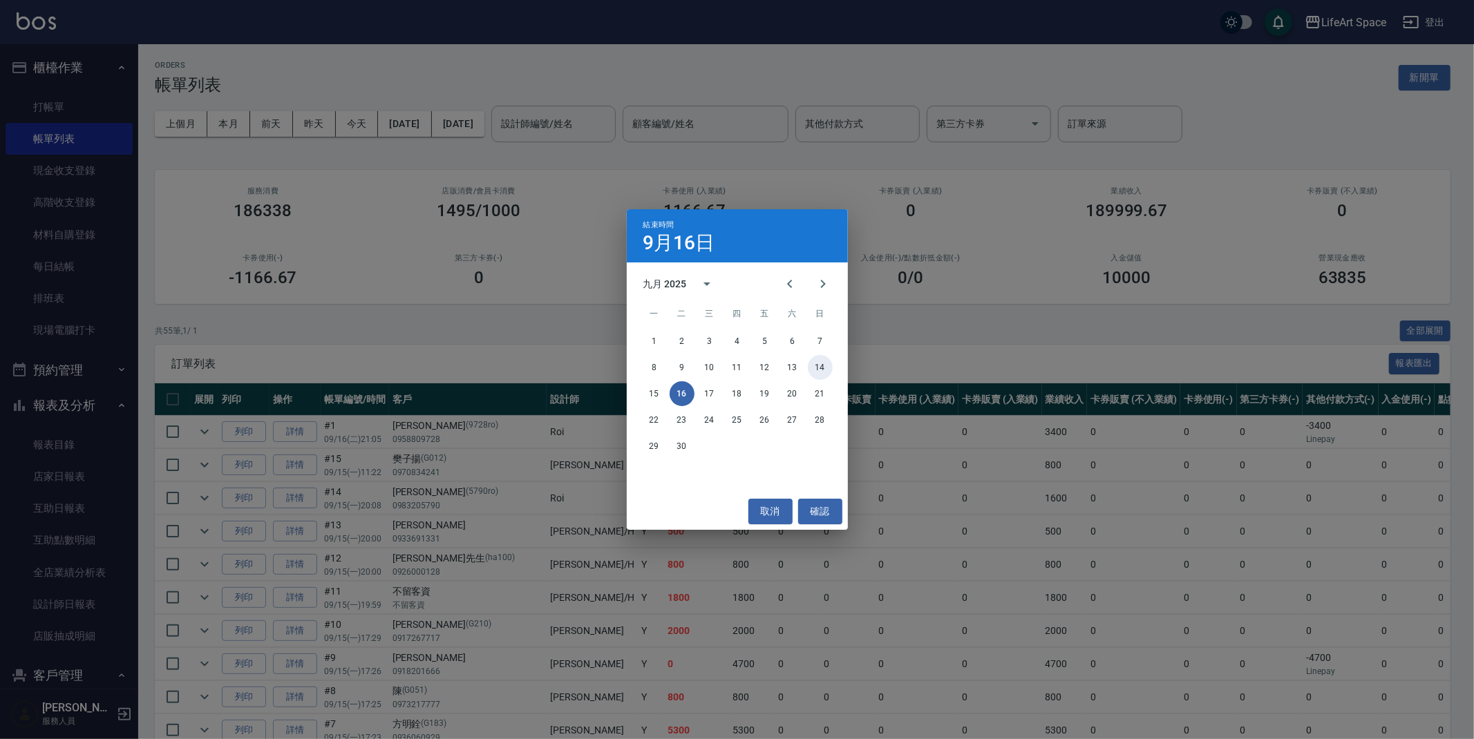
click at [821, 366] on button "14" at bounding box center [820, 367] width 25 height 25
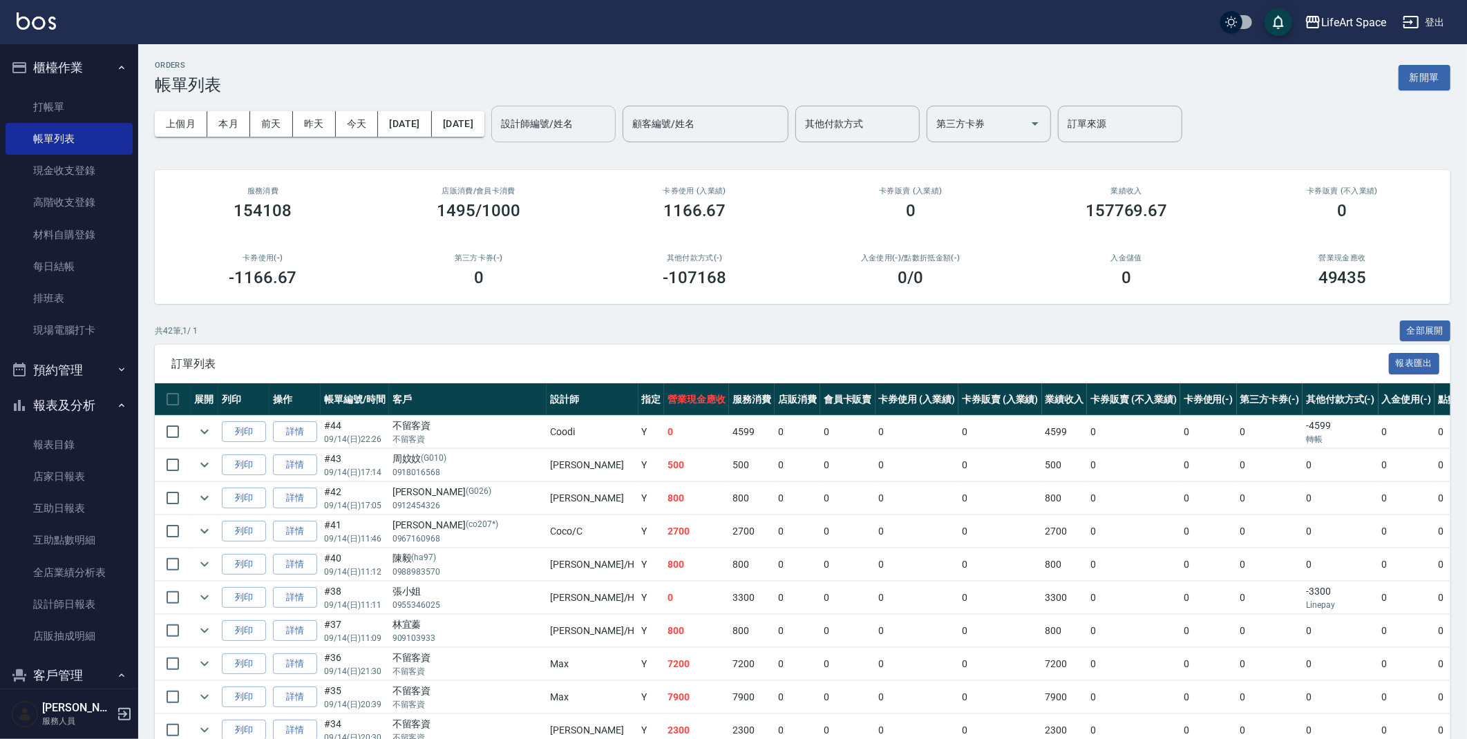
click at [593, 121] on input "設計師編號/姓名" at bounding box center [554, 124] width 112 height 24
type input "景"
type input "瑾"
type input "緊"
type input "警"
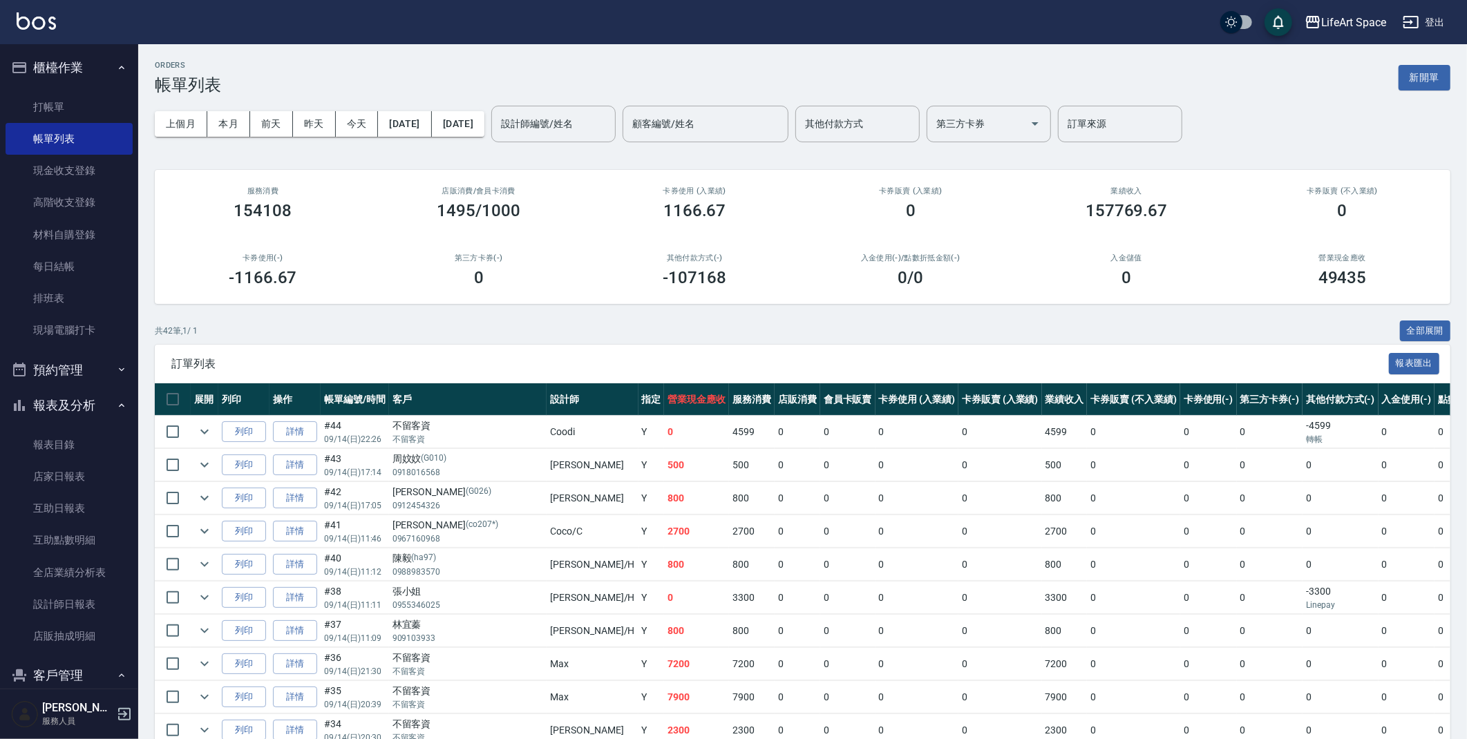
click at [544, 73] on div "ORDERS 帳單列表 新開單" at bounding box center [803, 78] width 1296 height 34
click at [1430, 70] on button "新開單" at bounding box center [1425, 78] width 52 height 26
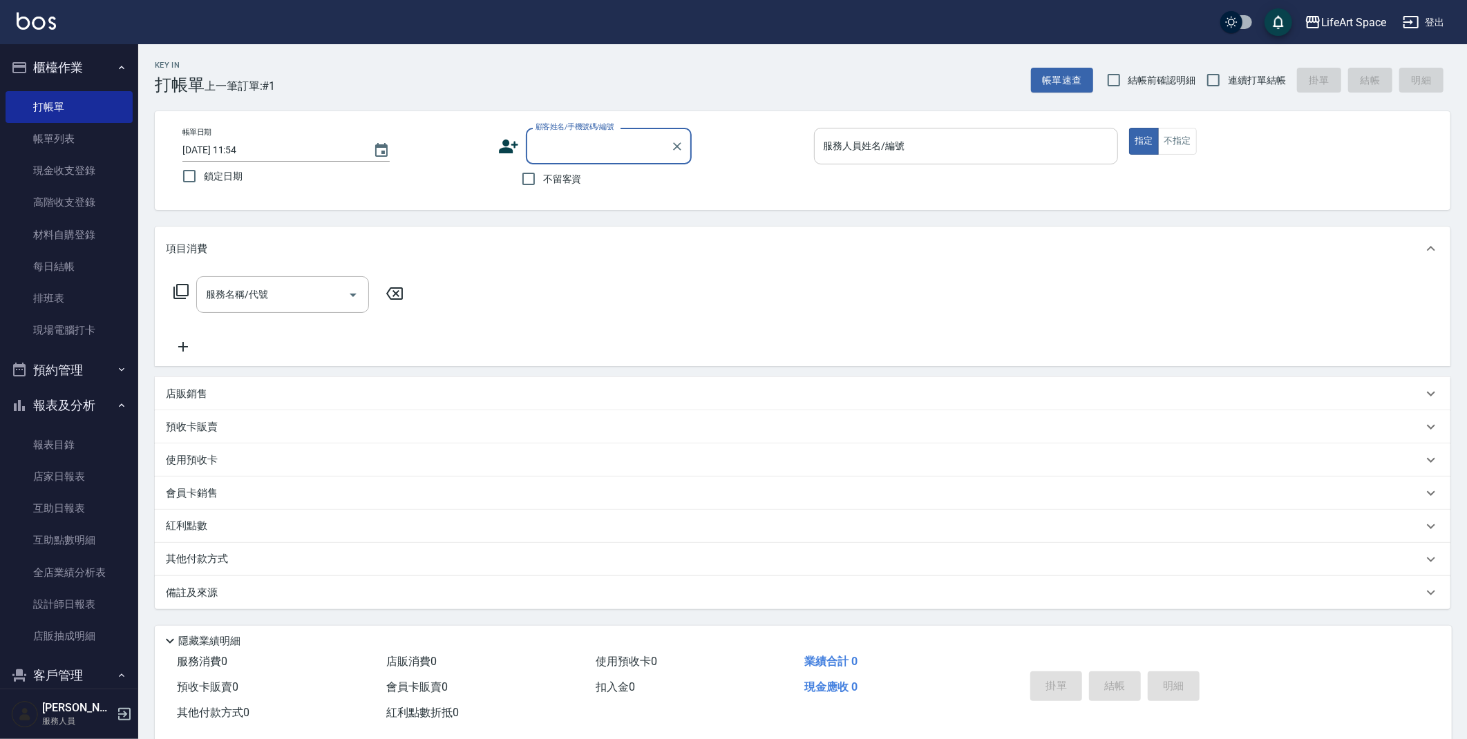
click at [857, 153] on input "服務人員姓名/編號" at bounding box center [966, 146] width 292 height 24
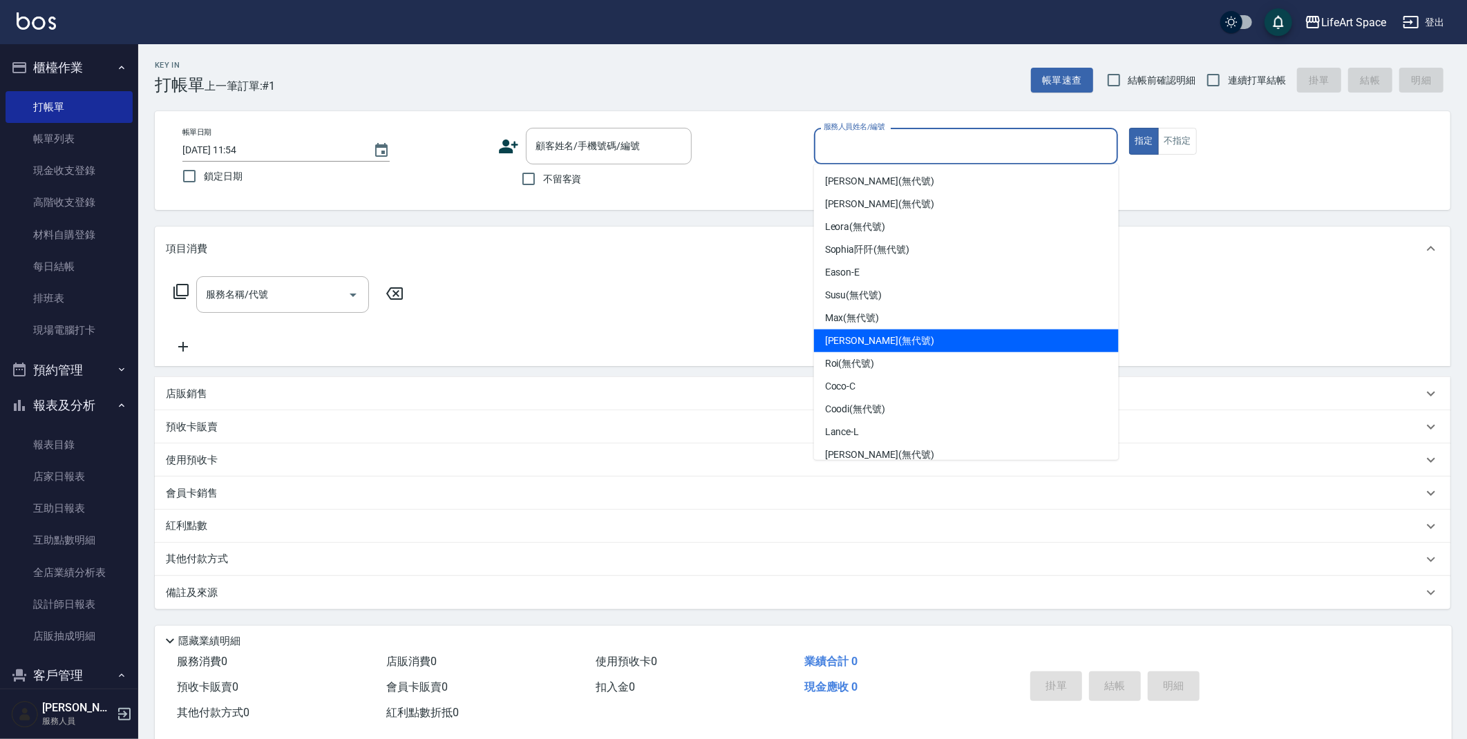
type input "ㄇ"
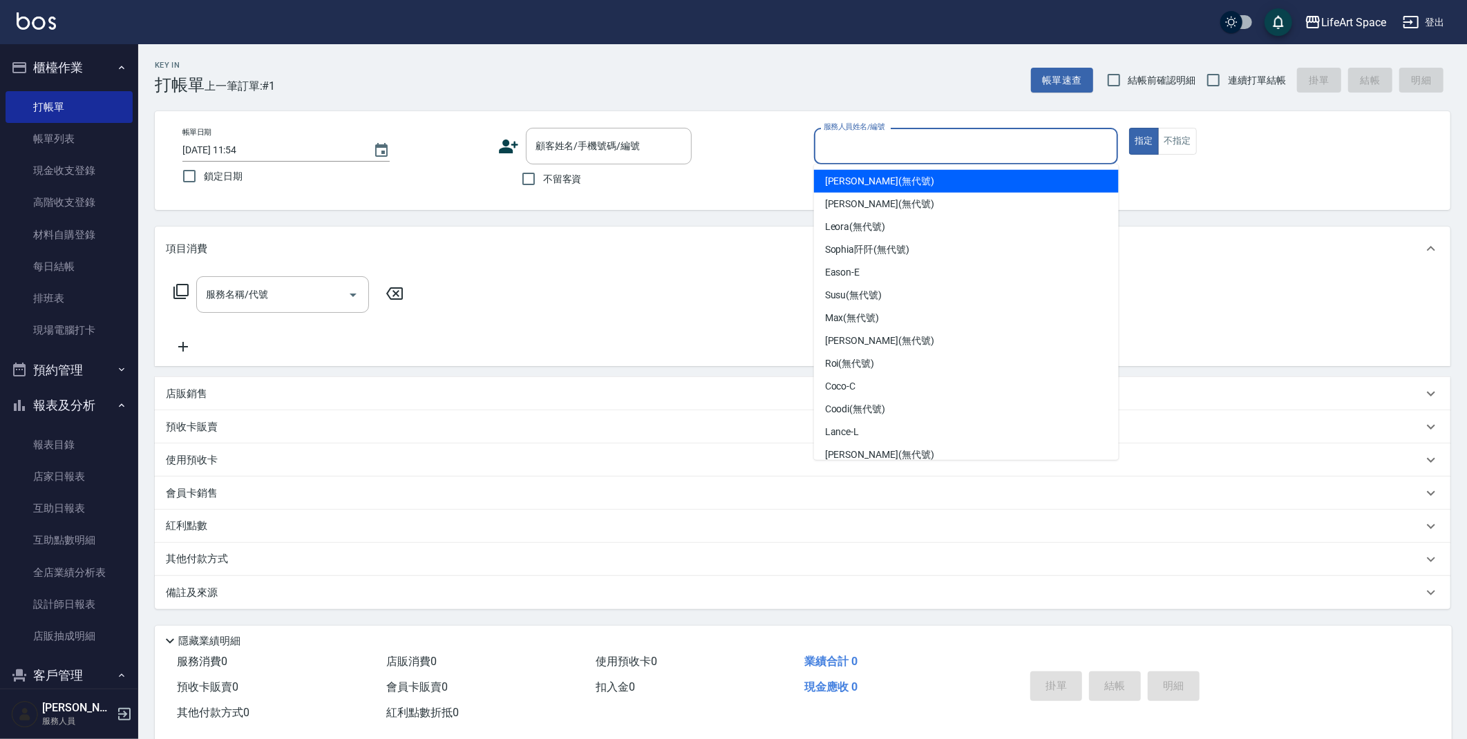
type input "ㄇ"
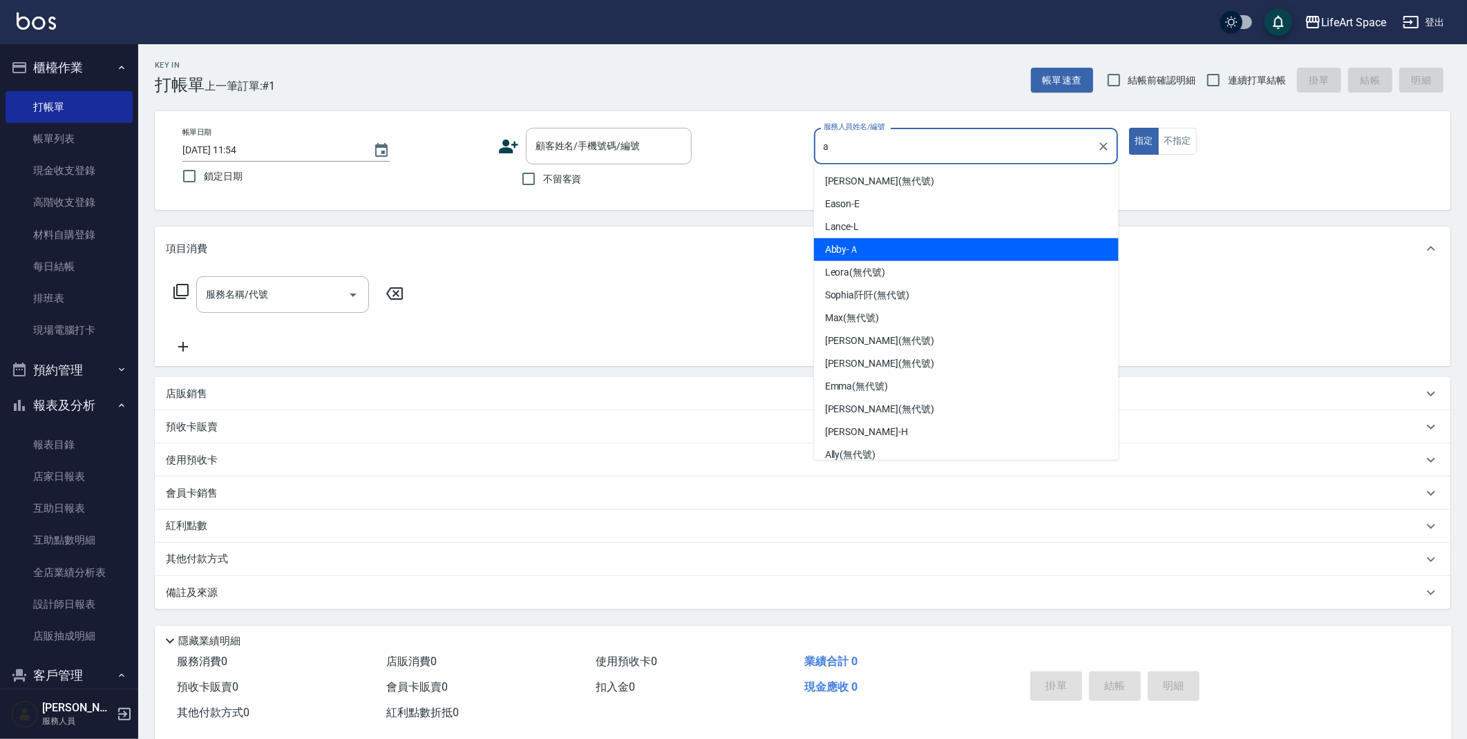
drag, startPoint x: 918, startPoint y: 247, endPoint x: 927, endPoint y: 243, distance: 9.9
click at [918, 247] on div "Abby -Ａ" at bounding box center [966, 249] width 305 height 23
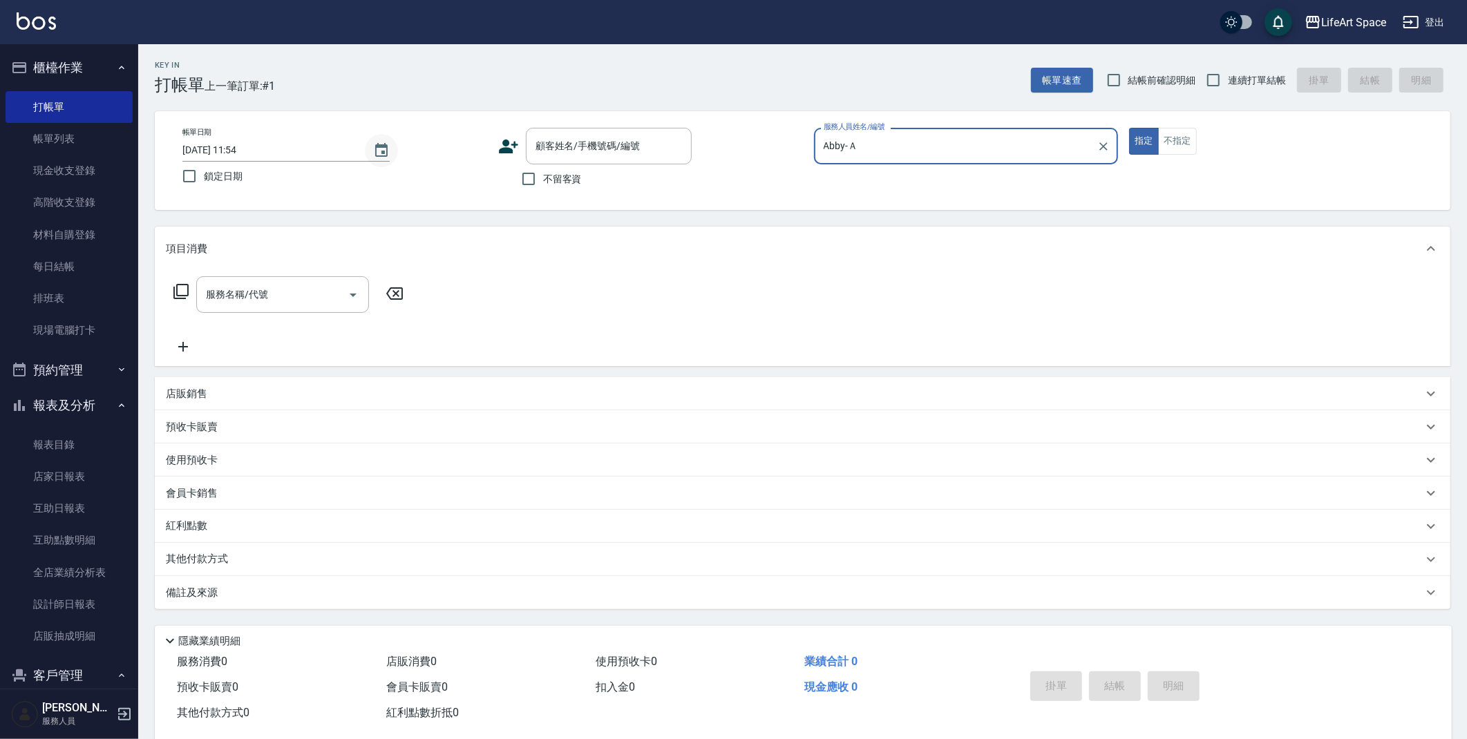
type input "Abby-Ａ"
click at [383, 158] on button "Choose date, selected date is 2025-09-16" at bounding box center [381, 150] width 33 height 33
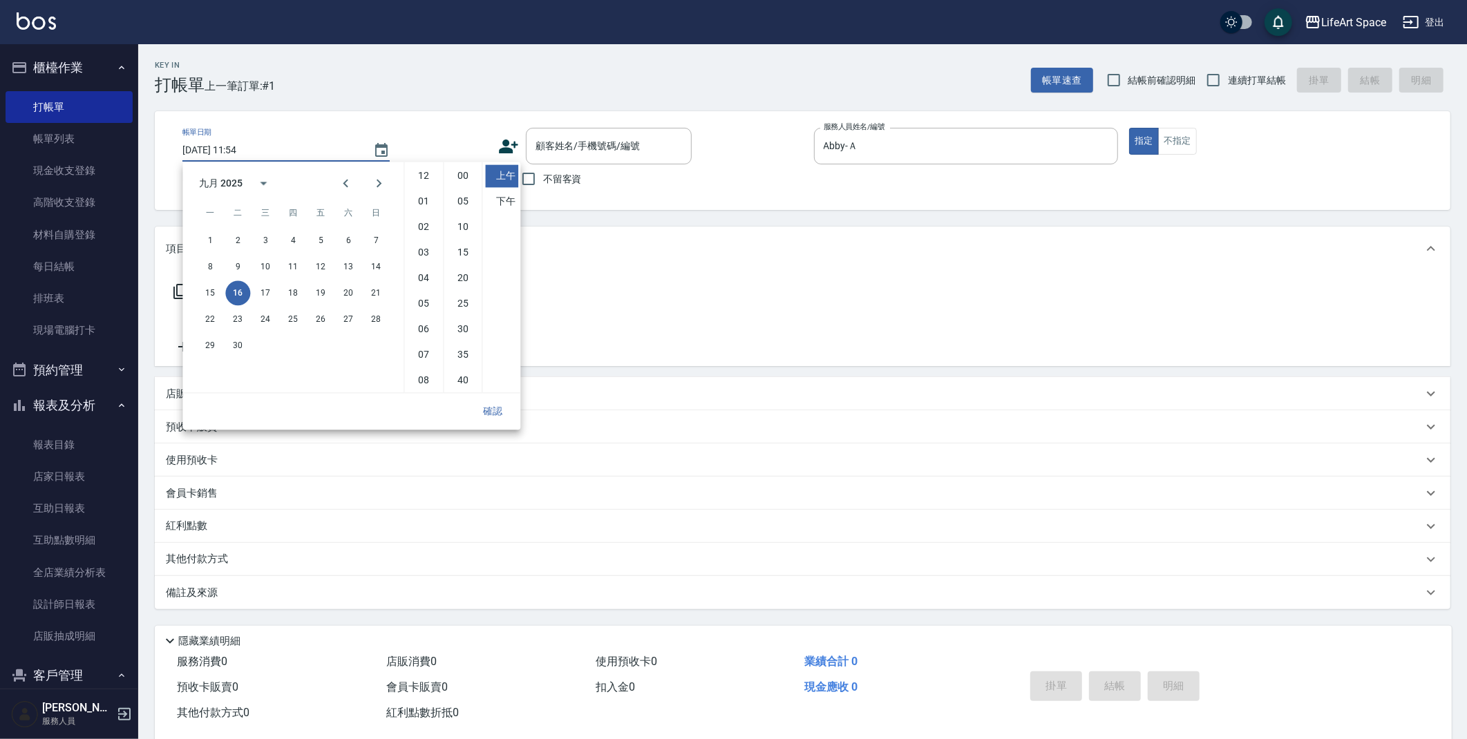
scroll to position [77, 0]
click at [369, 268] on button "14" at bounding box center [375, 266] width 25 height 25
type input "2025/09/14 11:54"
click at [484, 410] on button "確認" at bounding box center [493, 412] width 44 height 26
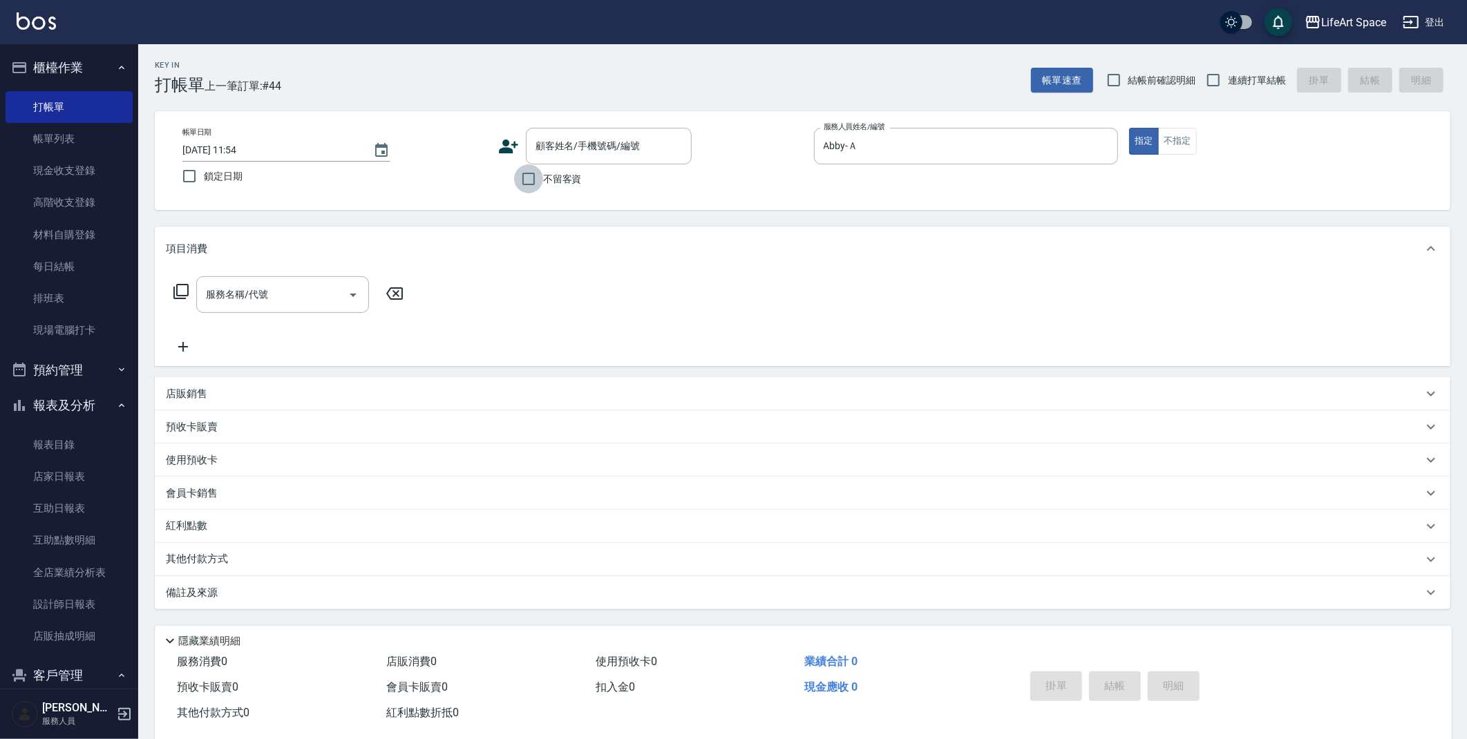
drag, startPoint x: 536, startPoint y: 176, endPoint x: 529, endPoint y: 185, distance: 11.9
click at [534, 176] on input "不留客資" at bounding box center [528, 178] width 29 height 29
checkbox input "true"
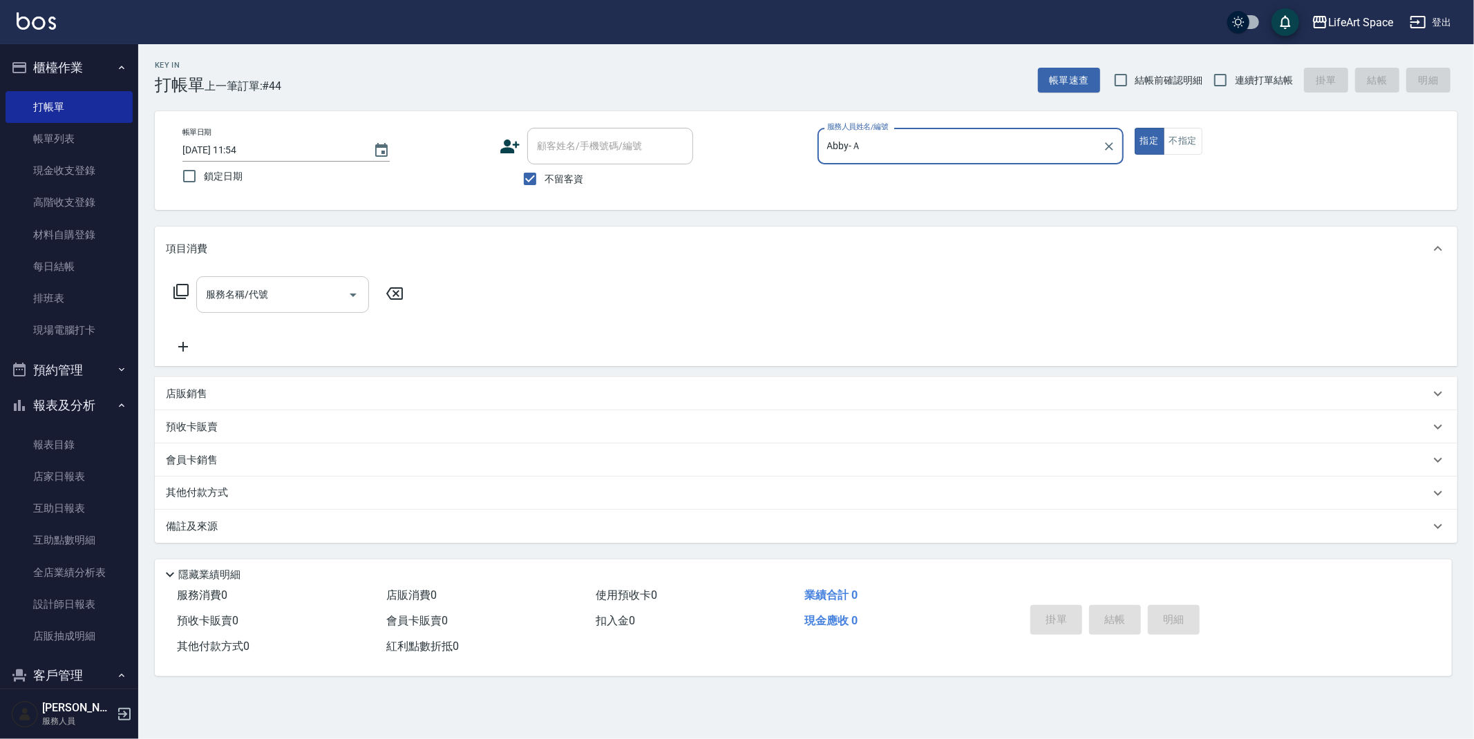
click at [290, 298] on input "服務名稱/代號" at bounding box center [272, 295] width 140 height 24
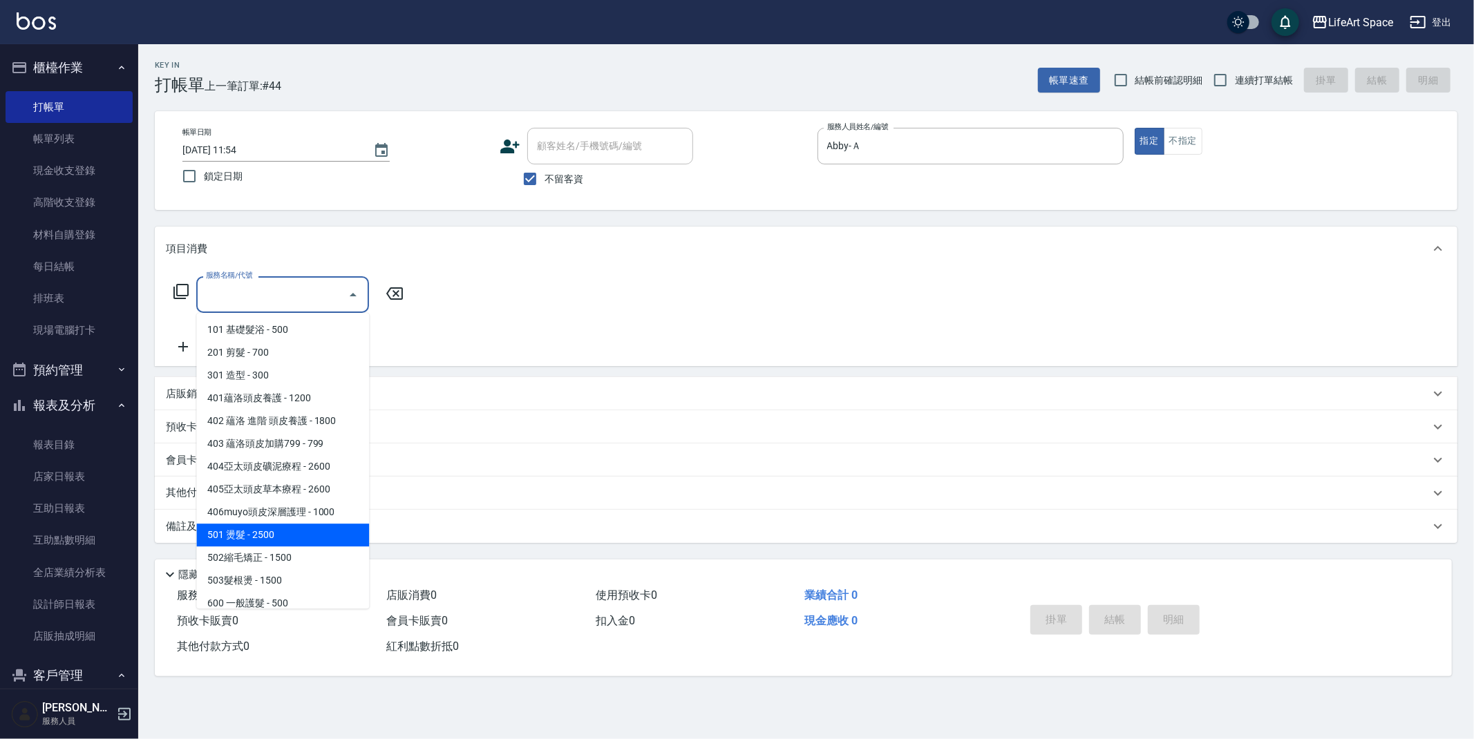
click at [304, 543] on span "501 燙髮 - 2500" at bounding box center [282, 535] width 173 height 23
type input "501 燙髮(501)"
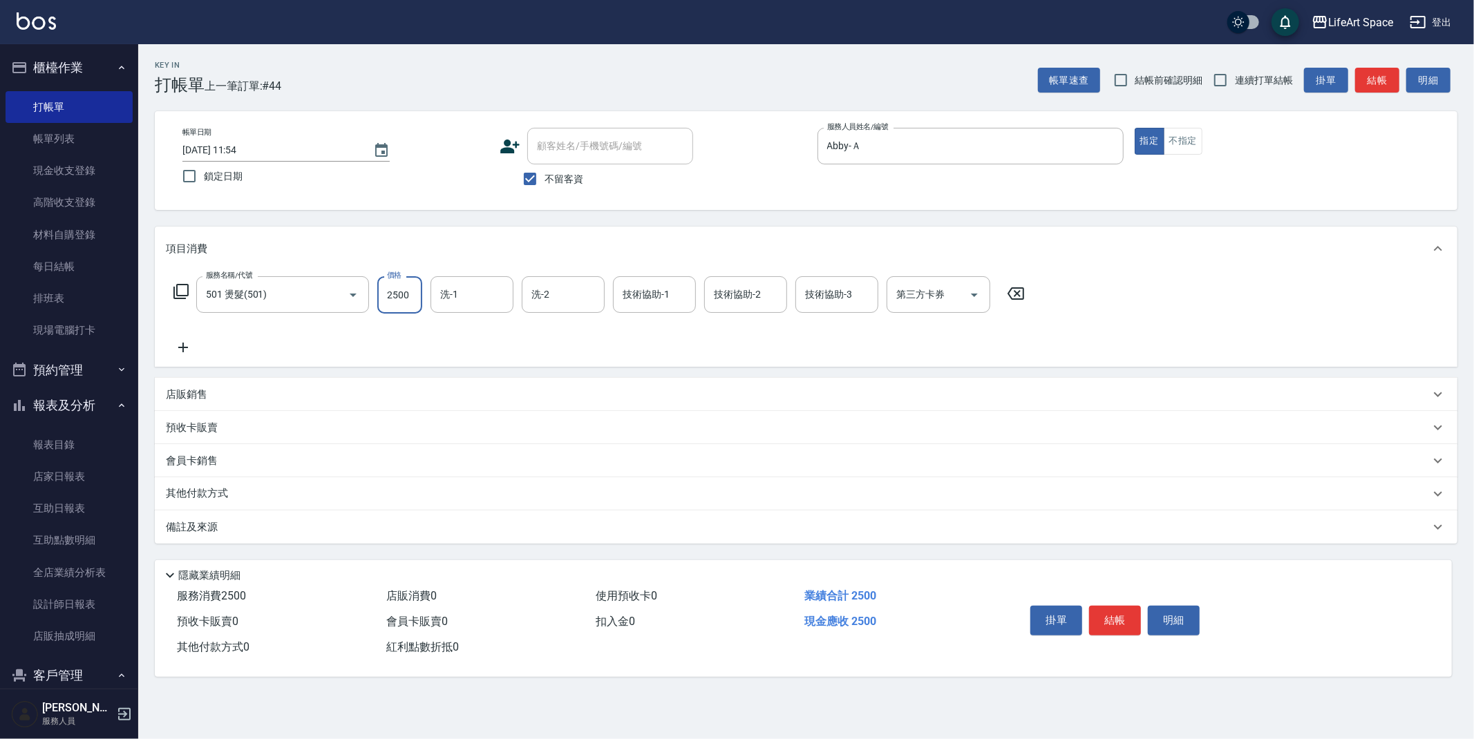
click at [413, 297] on input "2500" at bounding box center [399, 294] width 45 height 37
type input "4000"
click at [174, 347] on icon at bounding box center [183, 347] width 35 height 17
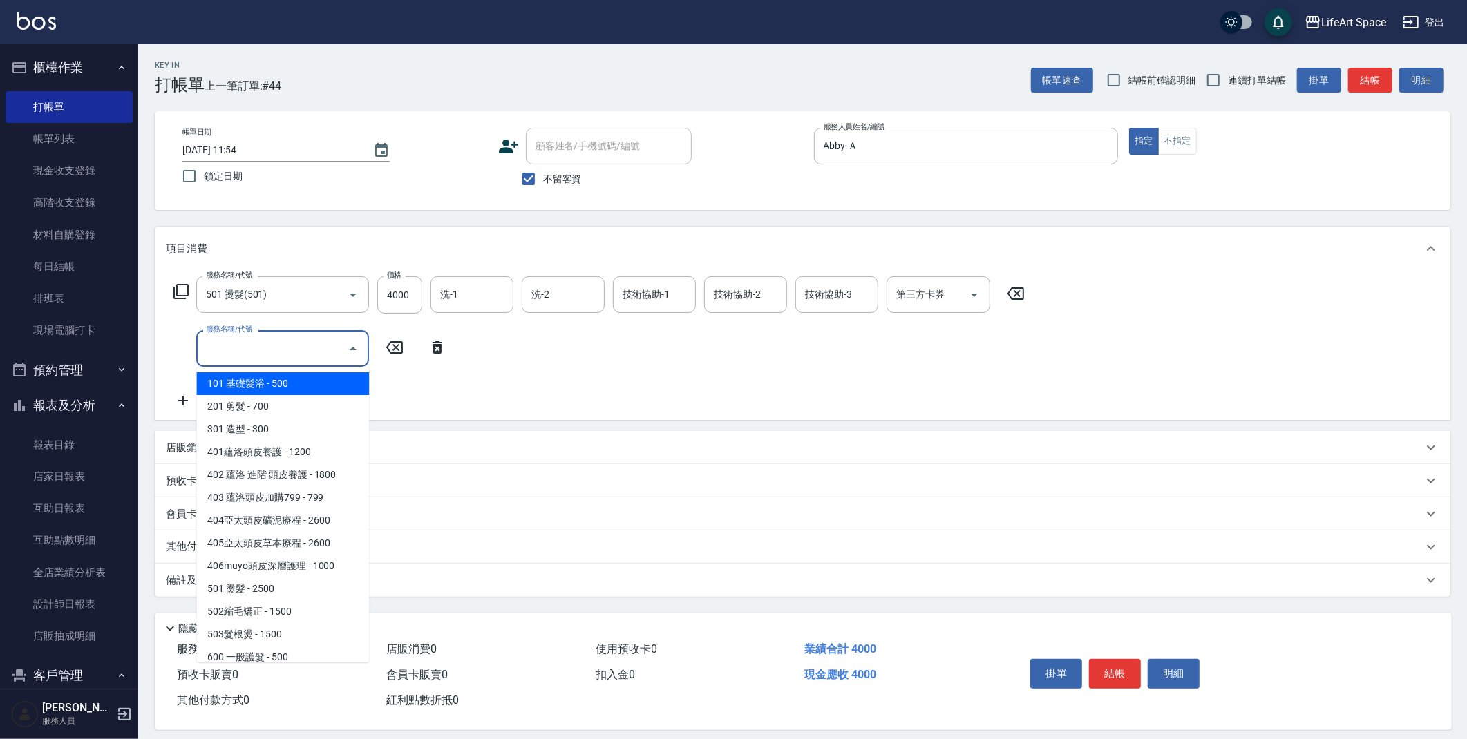
click at [290, 354] on input "服務名稱/代號" at bounding box center [272, 349] width 140 height 24
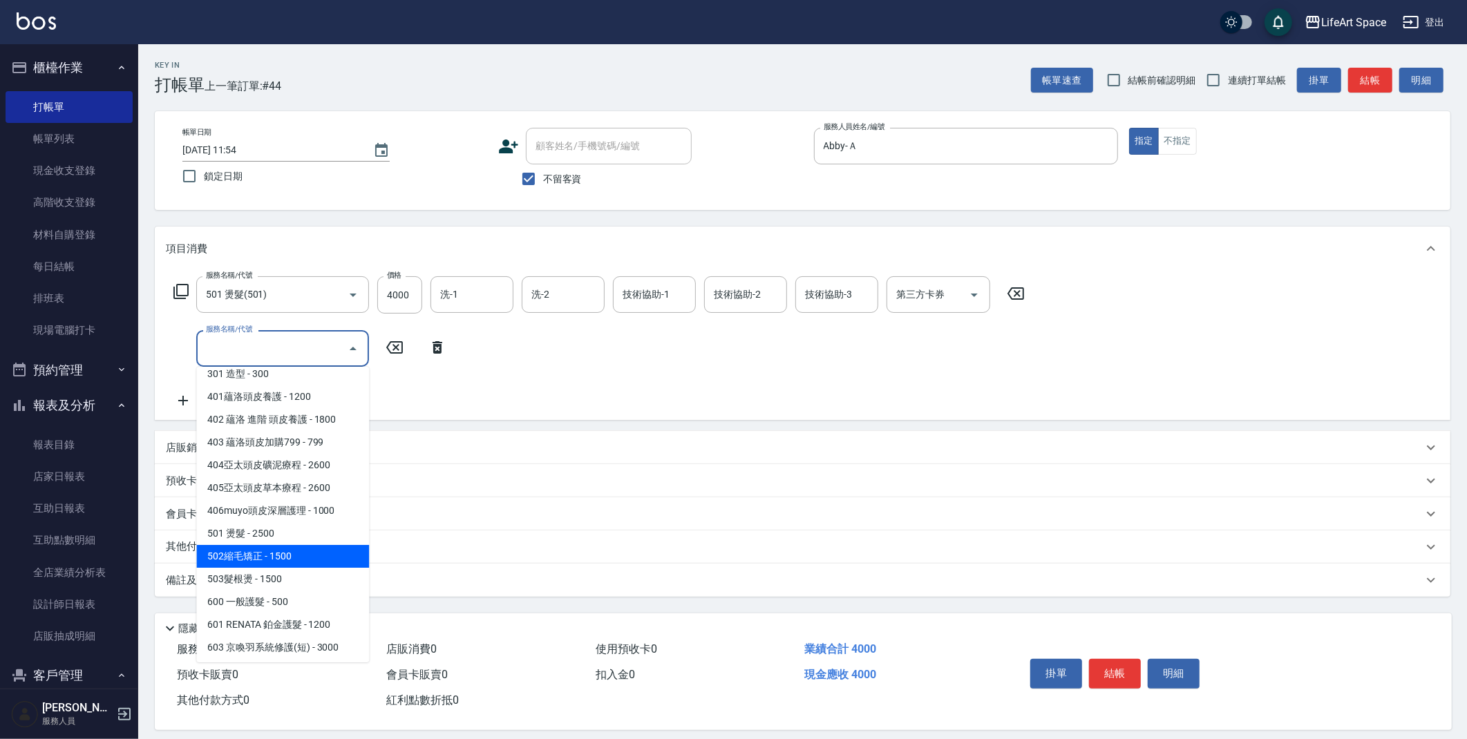
scroll to position [216, 0]
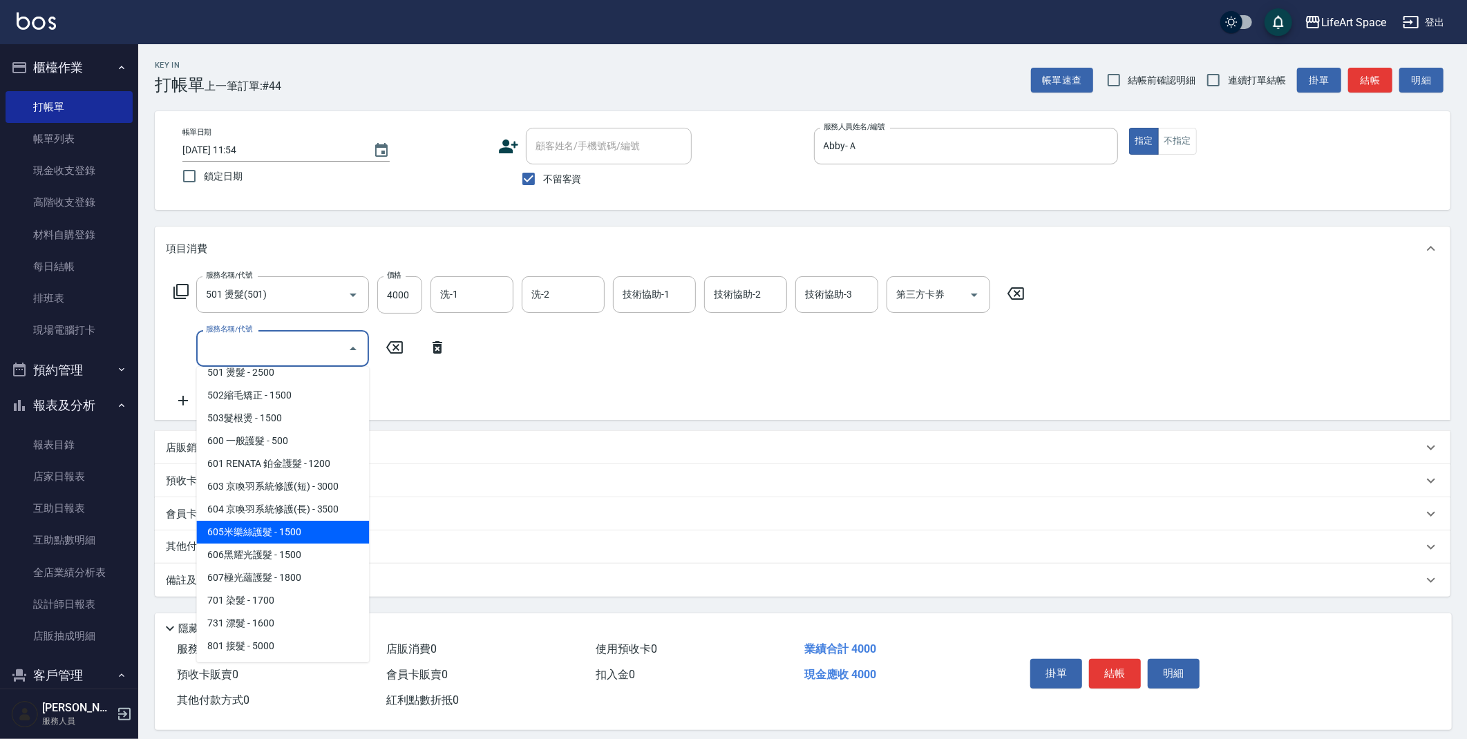
click at [316, 523] on span "605米樂絲護髮 - 1500" at bounding box center [282, 532] width 173 height 23
type input "605米樂絲護髮(605)"
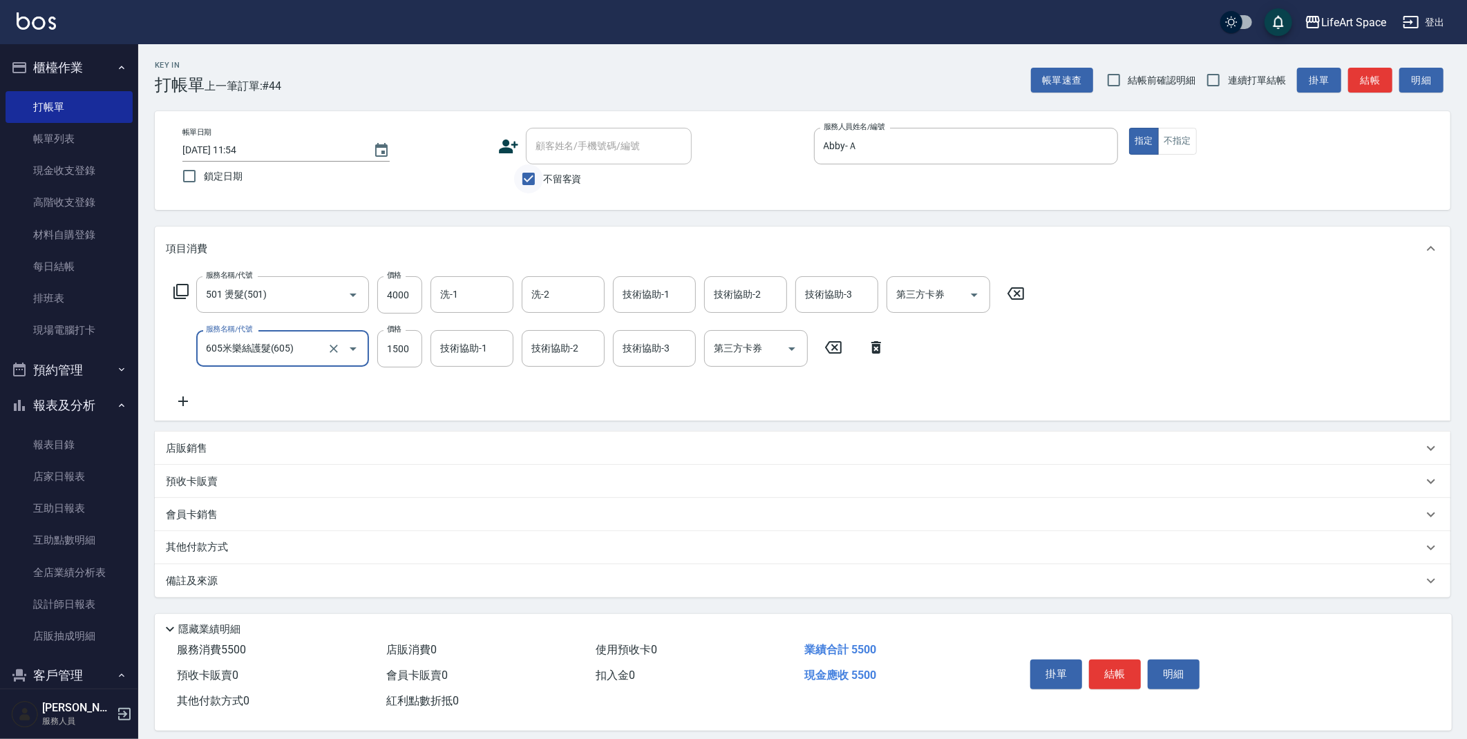
click at [533, 178] on input "不留客資" at bounding box center [528, 178] width 29 height 29
checkbox input "false"
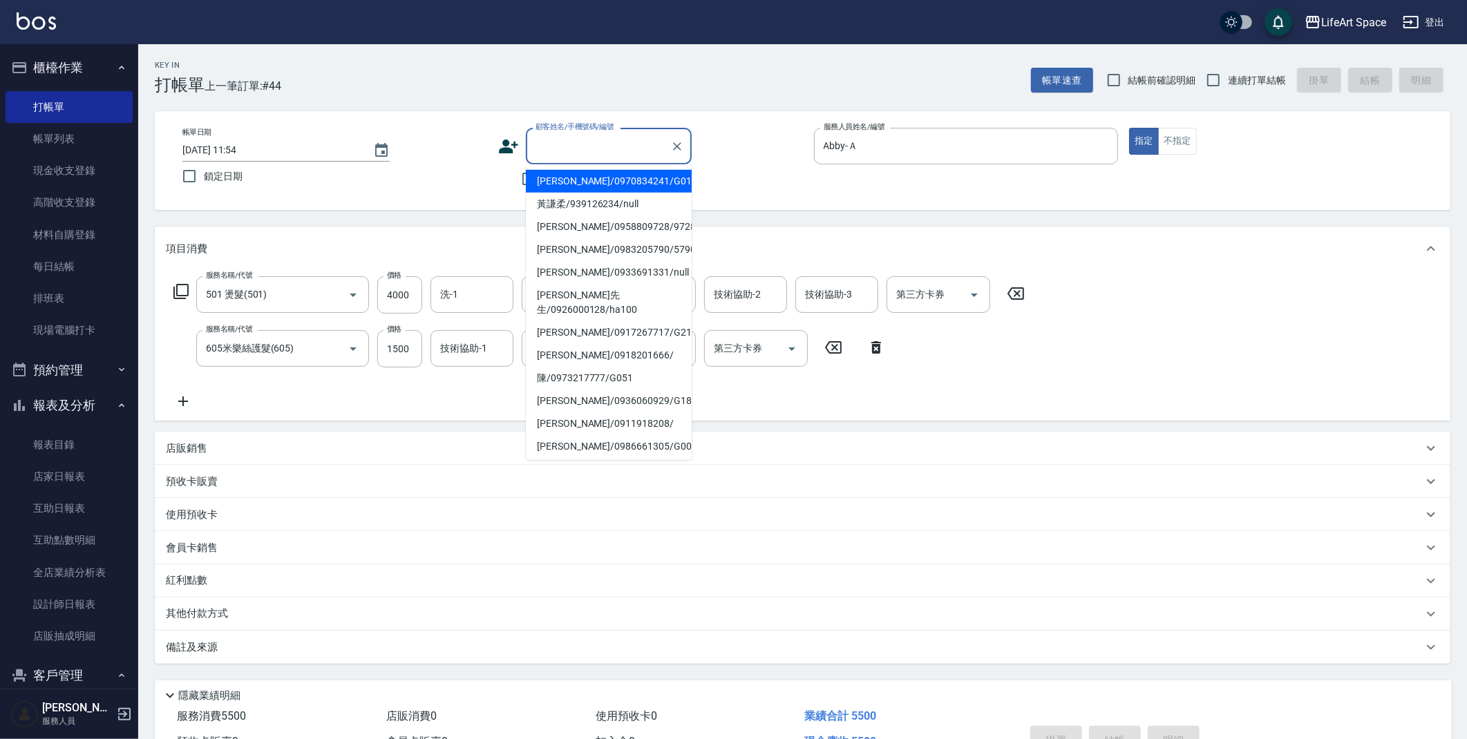
click at [565, 149] on input "顧客姓名/手機號碼/編號" at bounding box center [598, 146] width 133 height 24
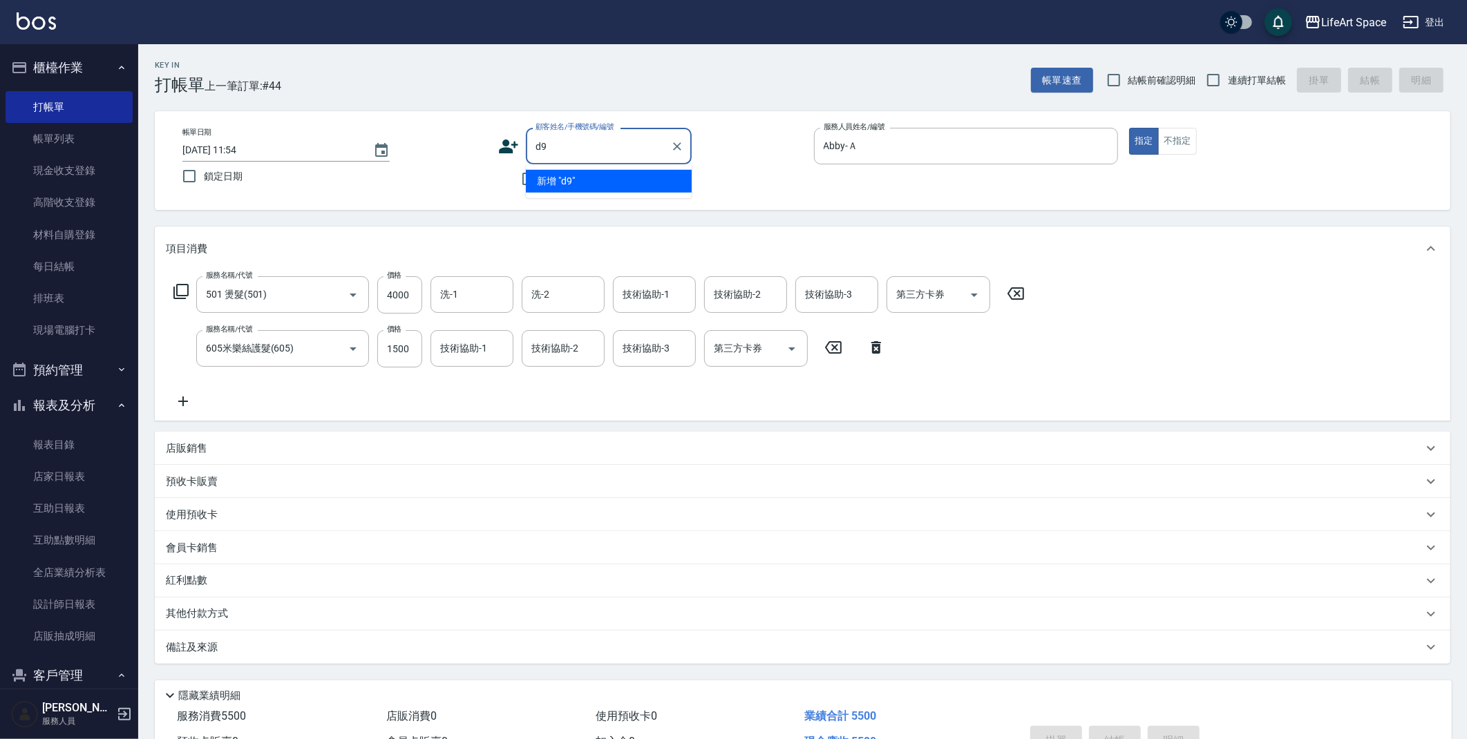
type input "d"
click at [553, 176] on li "新增 "凱凱"" at bounding box center [609, 181] width 166 height 23
type input "凱凱"
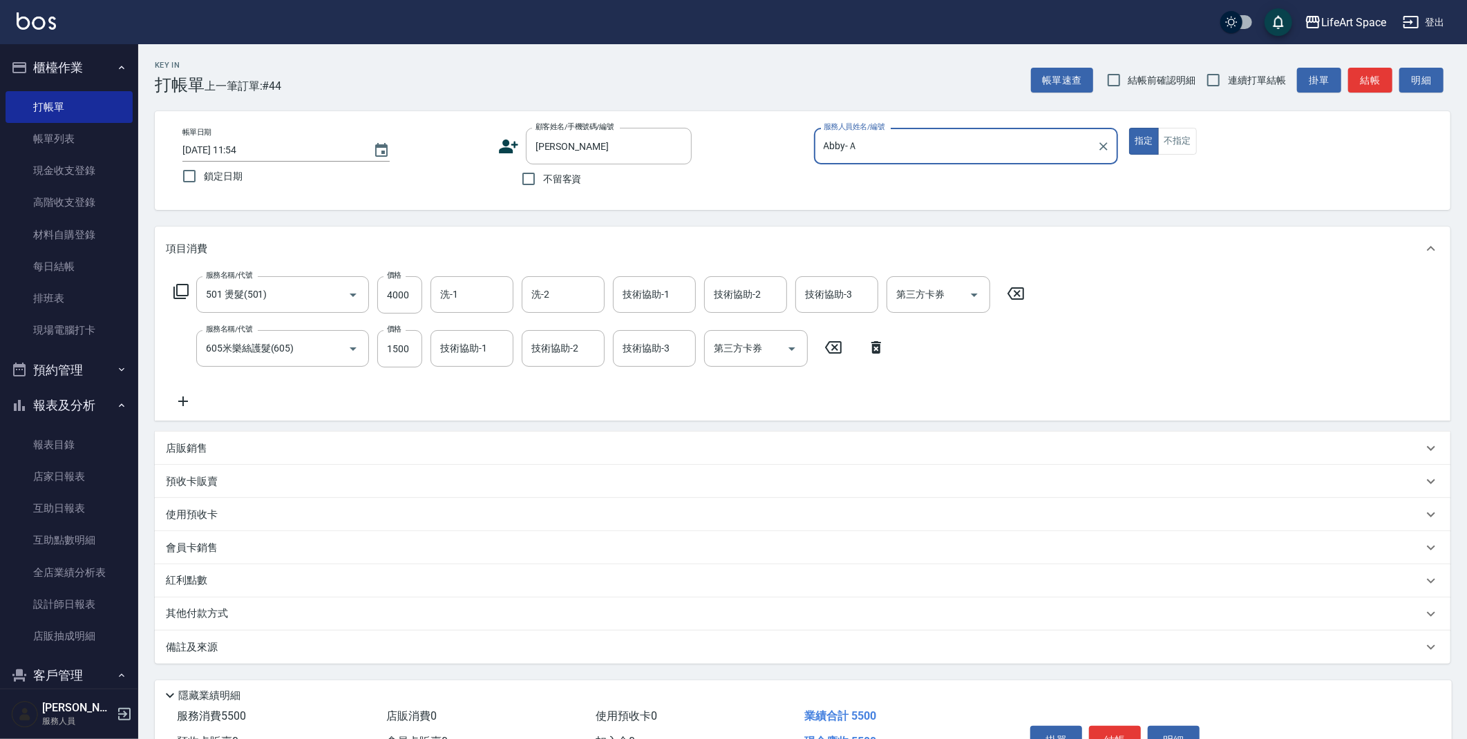
scroll to position [51, 0]
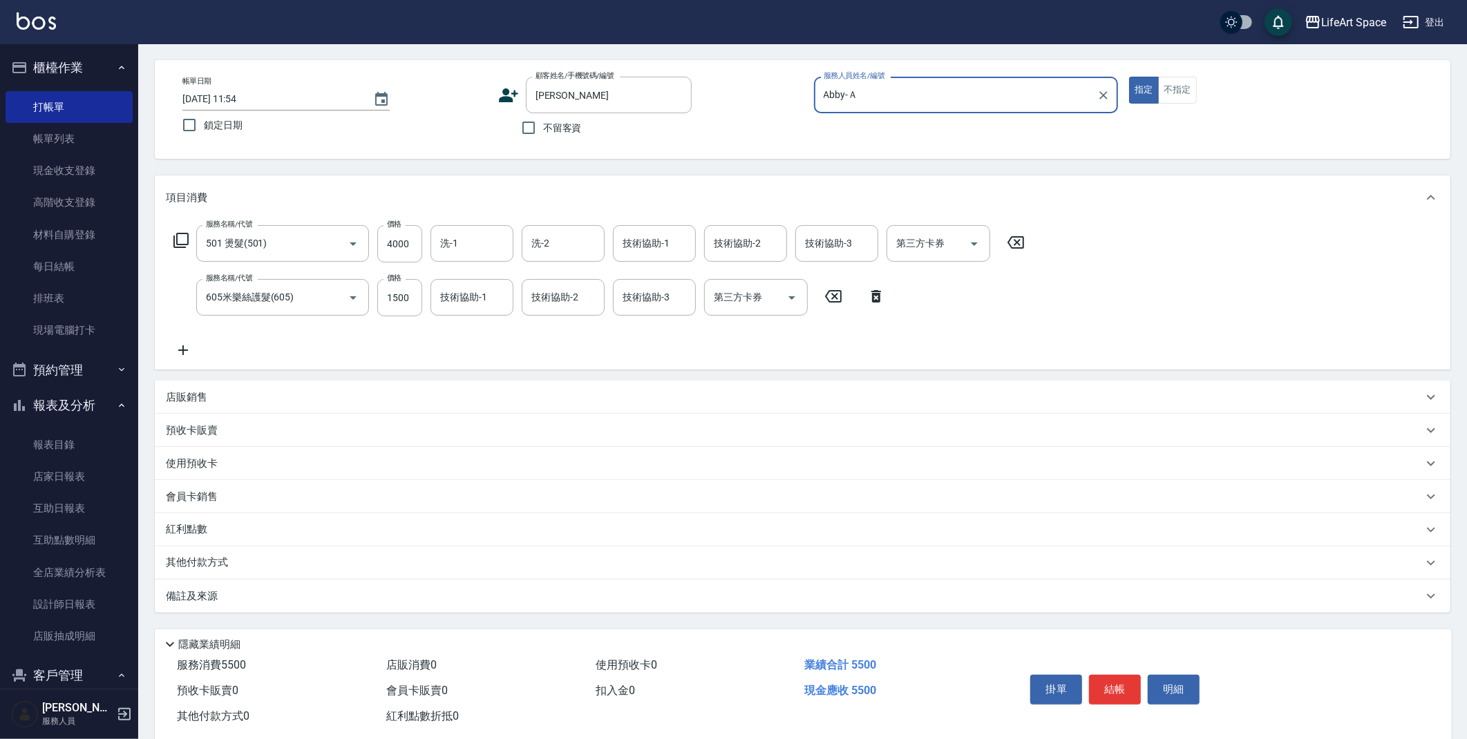
click at [246, 595] on div "備註及來源" at bounding box center [794, 596] width 1257 height 15
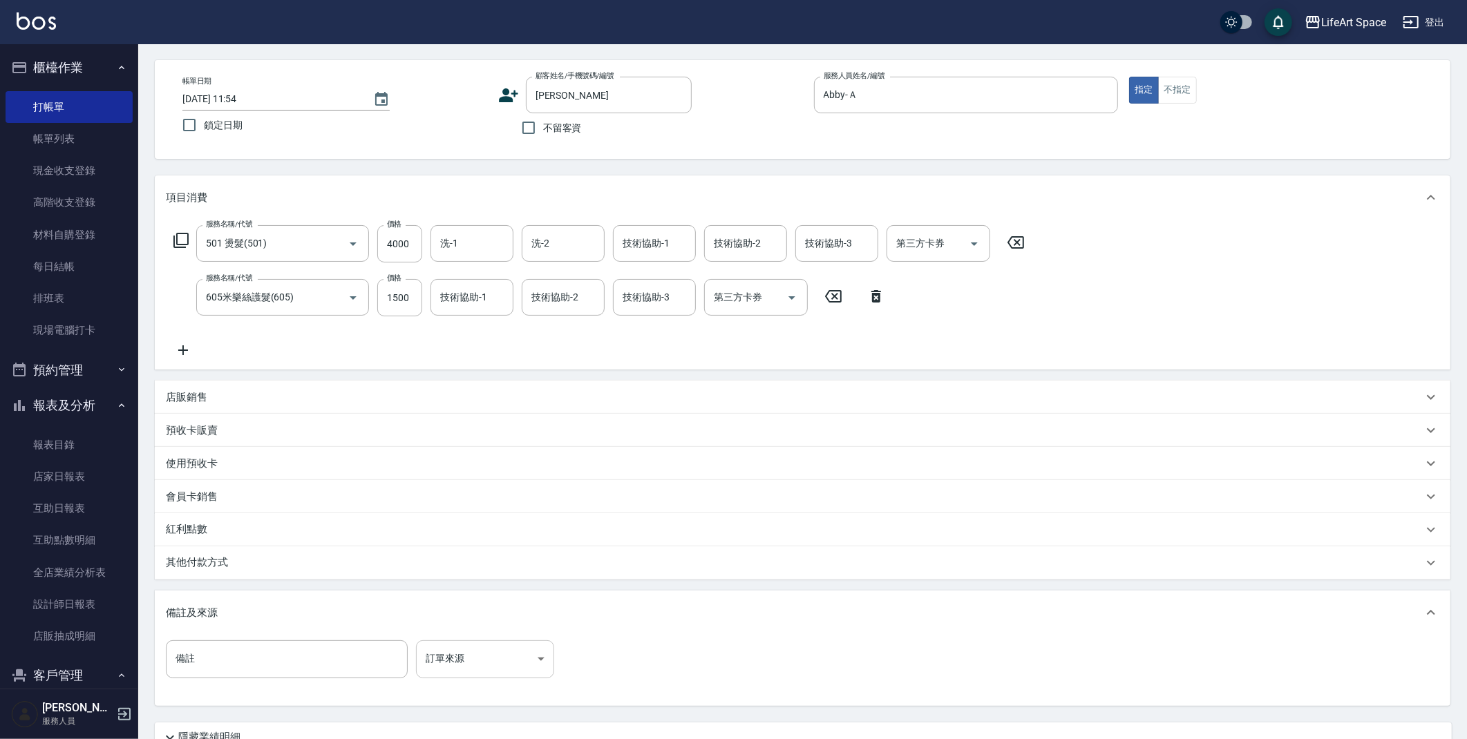
click at [472, 652] on body "LifeArt Space 登出 櫃檯作業 打帳單 帳單列表 現金收支登錄 高階收支登錄 材料自購登錄 每日結帳 排班表 現場電腦打卡 預約管理 預約管理 單…" at bounding box center [733, 402] width 1467 height 907
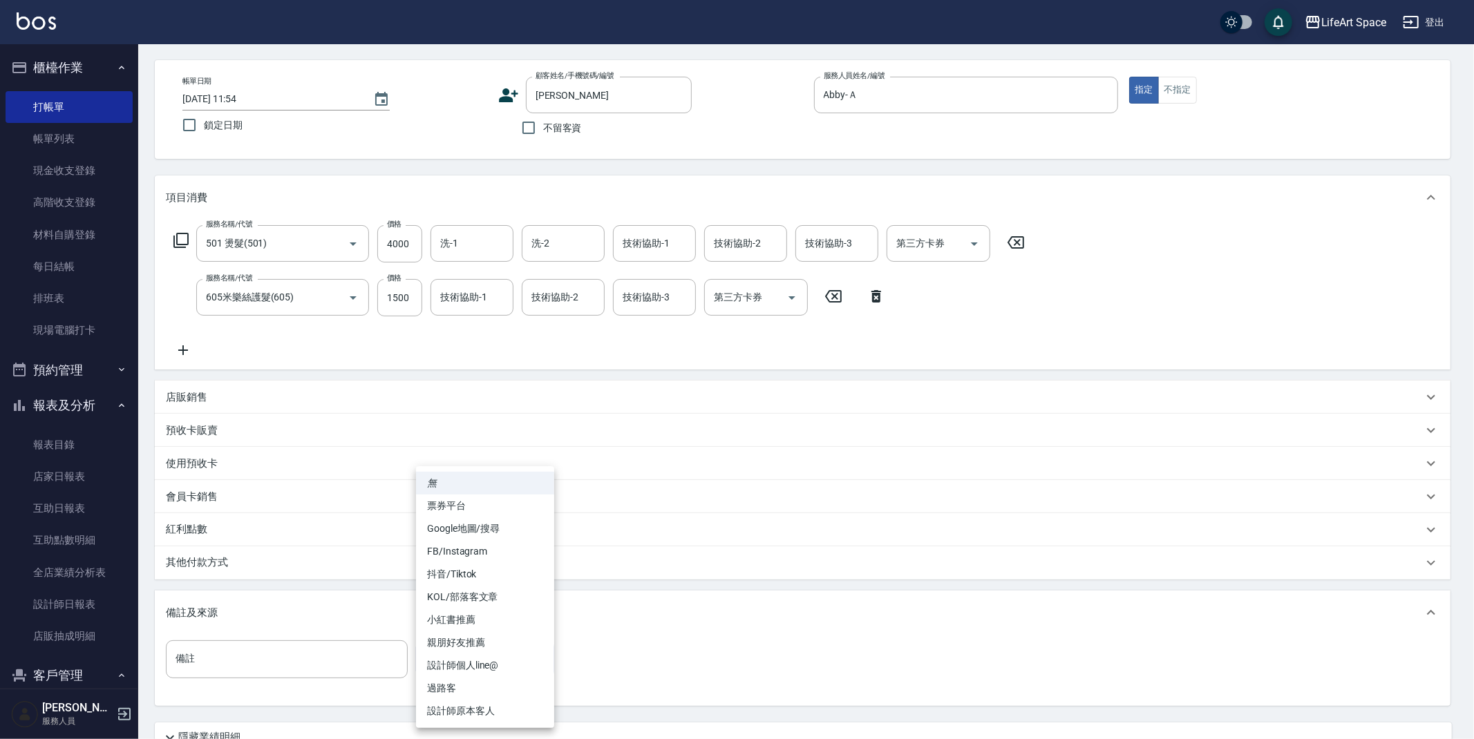
click at [468, 716] on li "設計師原本客人" at bounding box center [485, 711] width 138 height 23
type input "設計師原本客人"
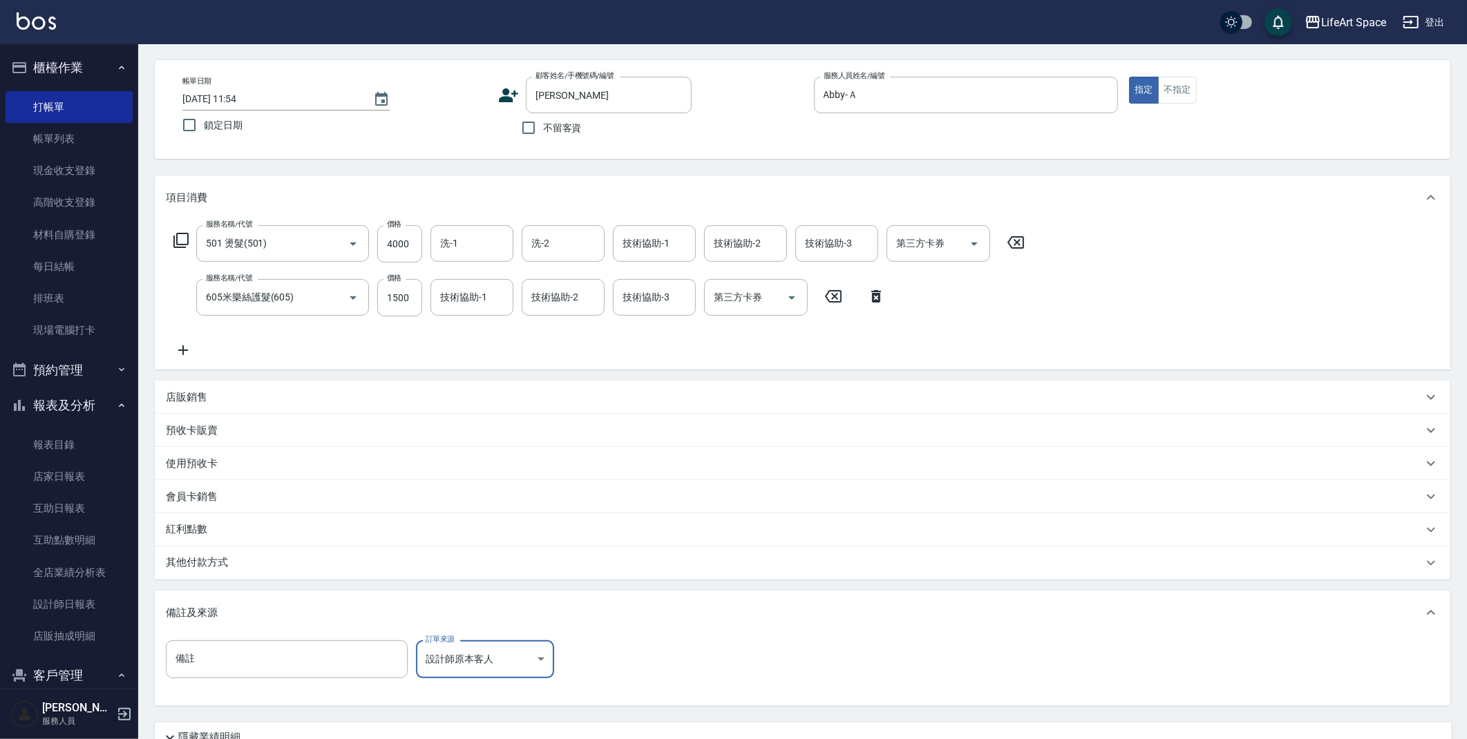
click at [240, 567] on div "其他付款方式" at bounding box center [794, 563] width 1257 height 15
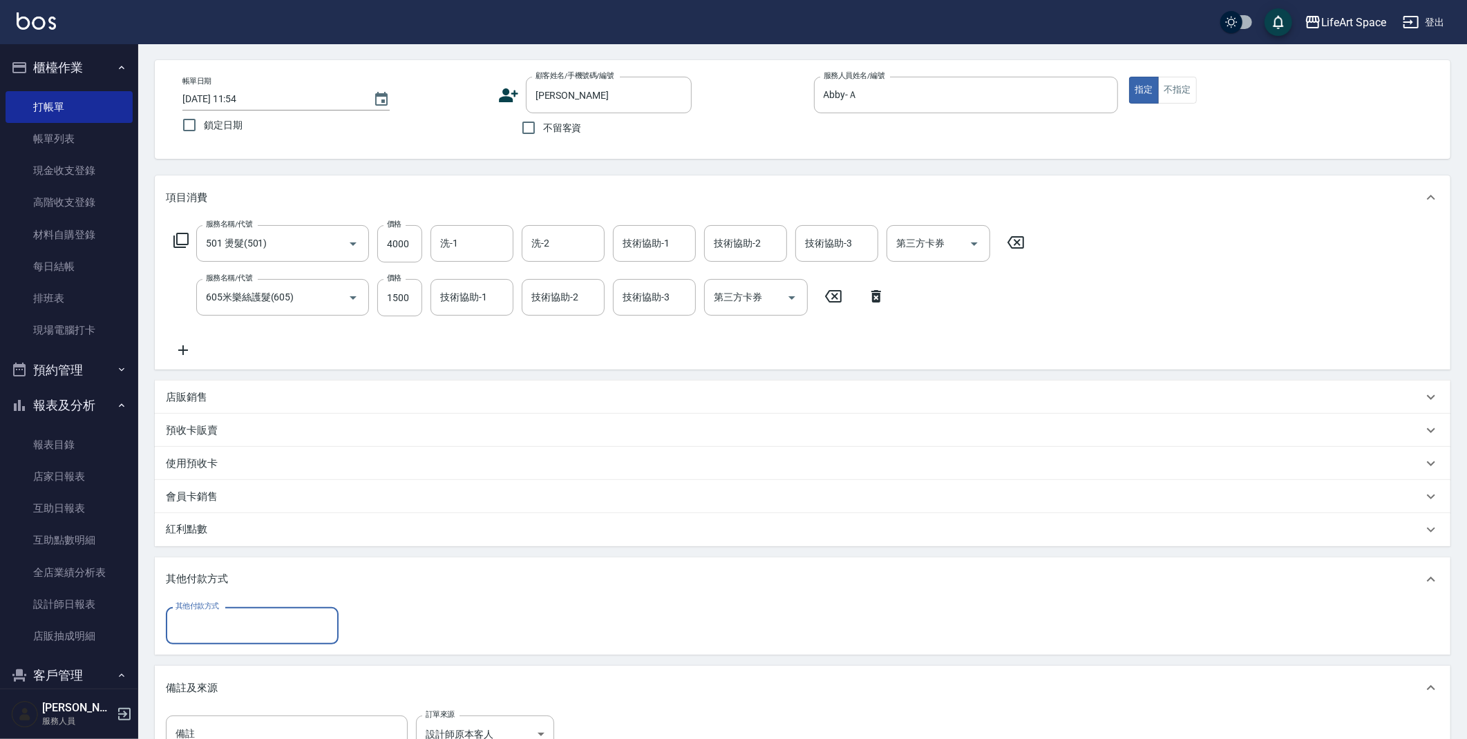
scroll to position [0, 0]
click at [218, 614] on input "其他付款方式" at bounding box center [252, 626] width 160 height 24
click at [230, 518] on span "轉帳" at bounding box center [252, 522] width 173 height 23
type input "轉帳"
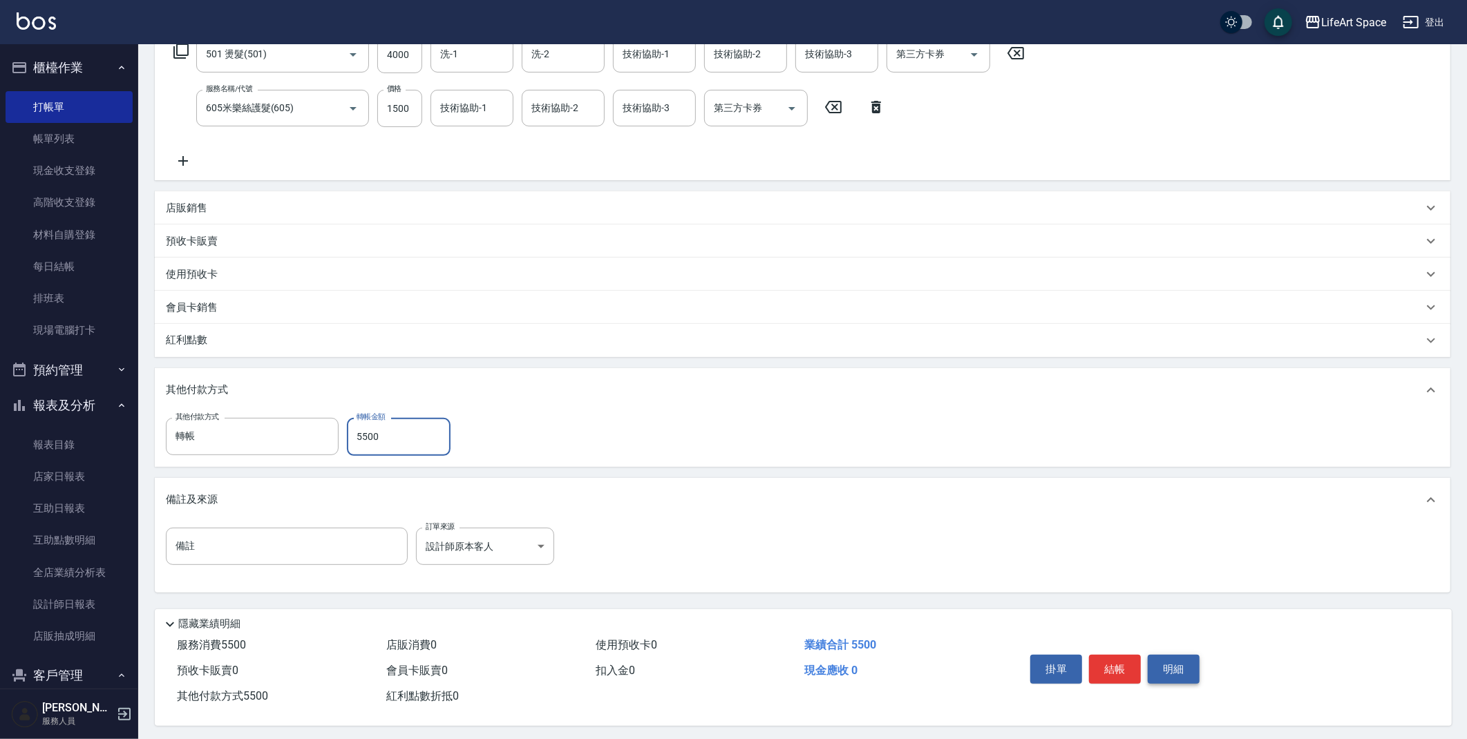
scroll to position [247, 0]
type input "5500"
click at [1127, 671] on button "結帳" at bounding box center [1115, 666] width 52 height 29
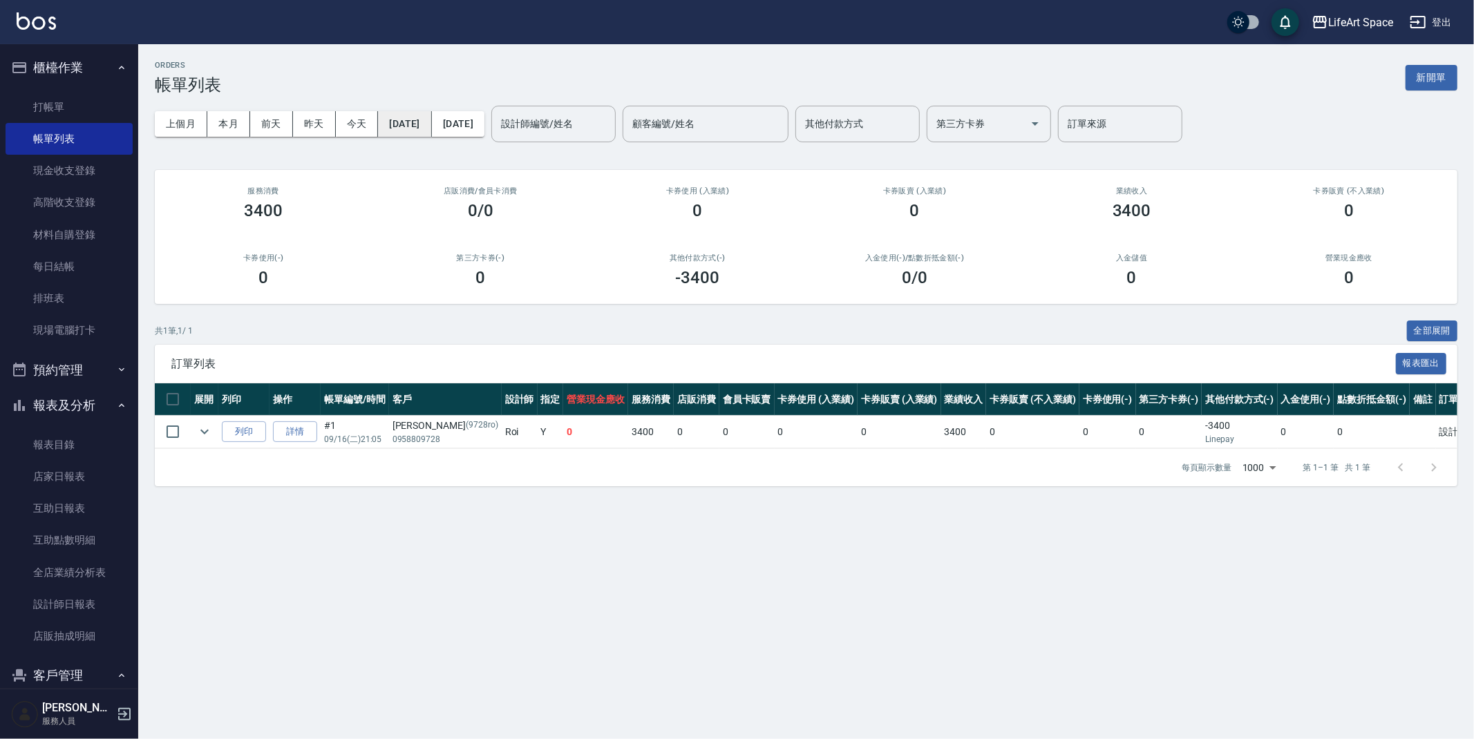
click at [414, 129] on button "[DATE]" at bounding box center [404, 124] width 53 height 26
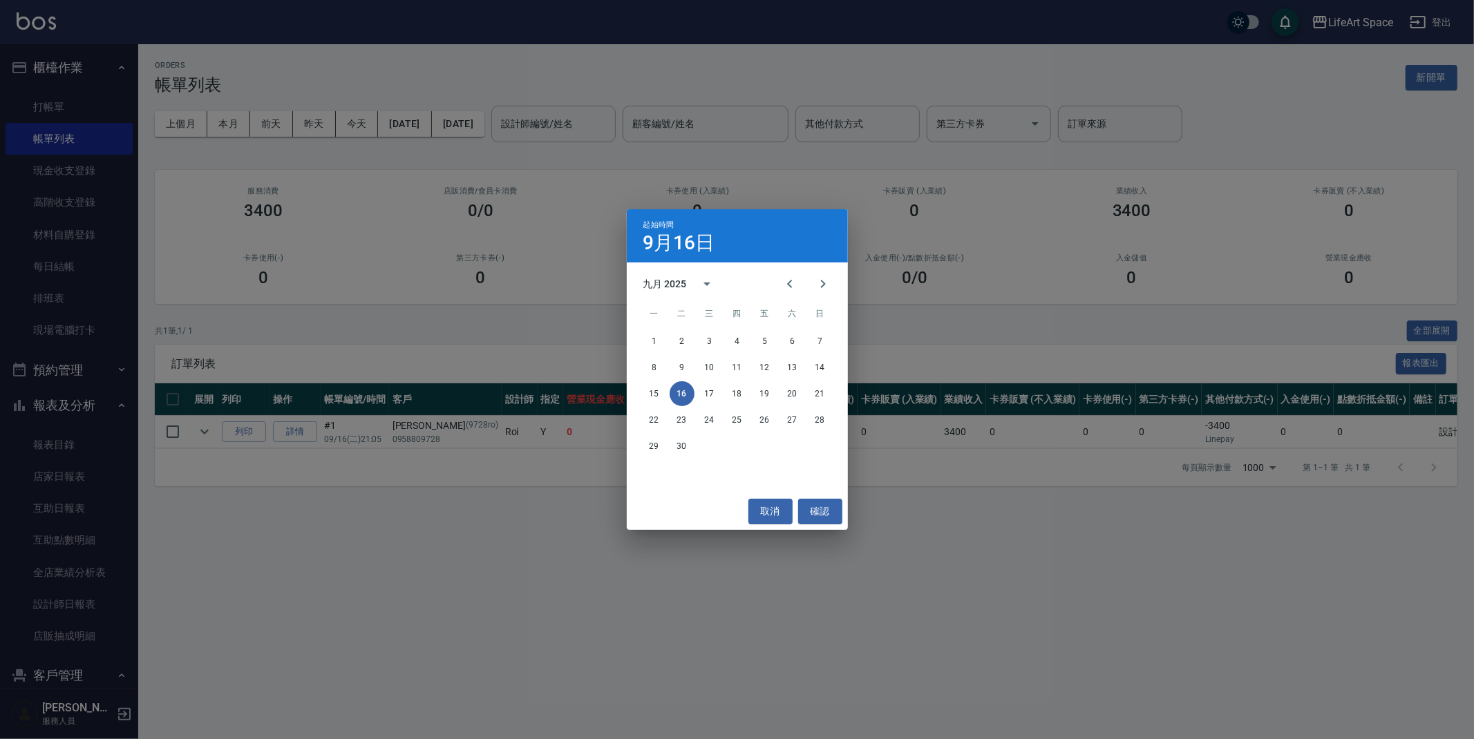
click at [806, 365] on div "8 9 10 11 12 13 14" at bounding box center [737, 367] width 221 height 25
click at [811, 367] on button "14" at bounding box center [820, 367] width 25 height 25
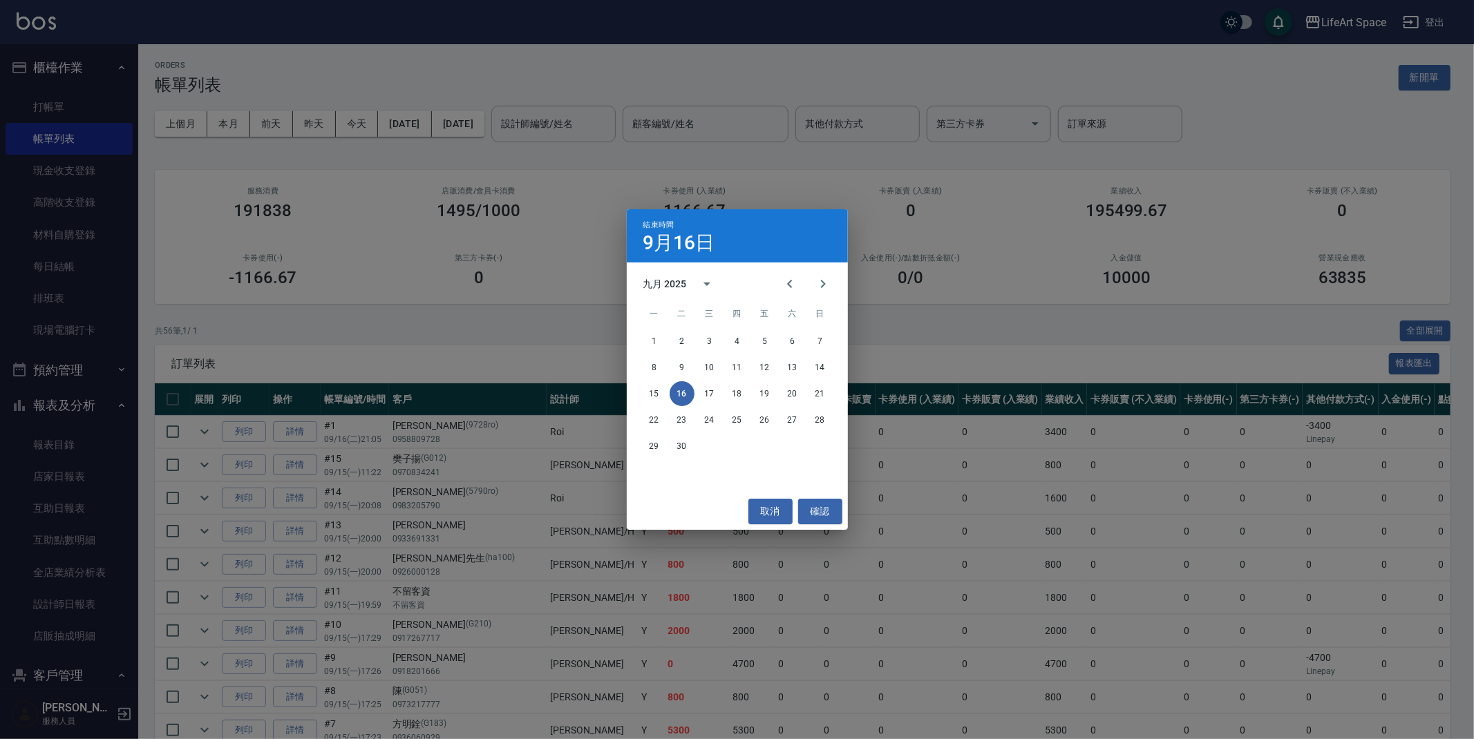
click at [481, 126] on div "結束時間 9月16日 九月 2025 一 二 三 四 五 六 日 1 2 3 4 5 6 7 8 9 10 11 12 13 14 15 16 17 18 1…" at bounding box center [737, 369] width 1474 height 739
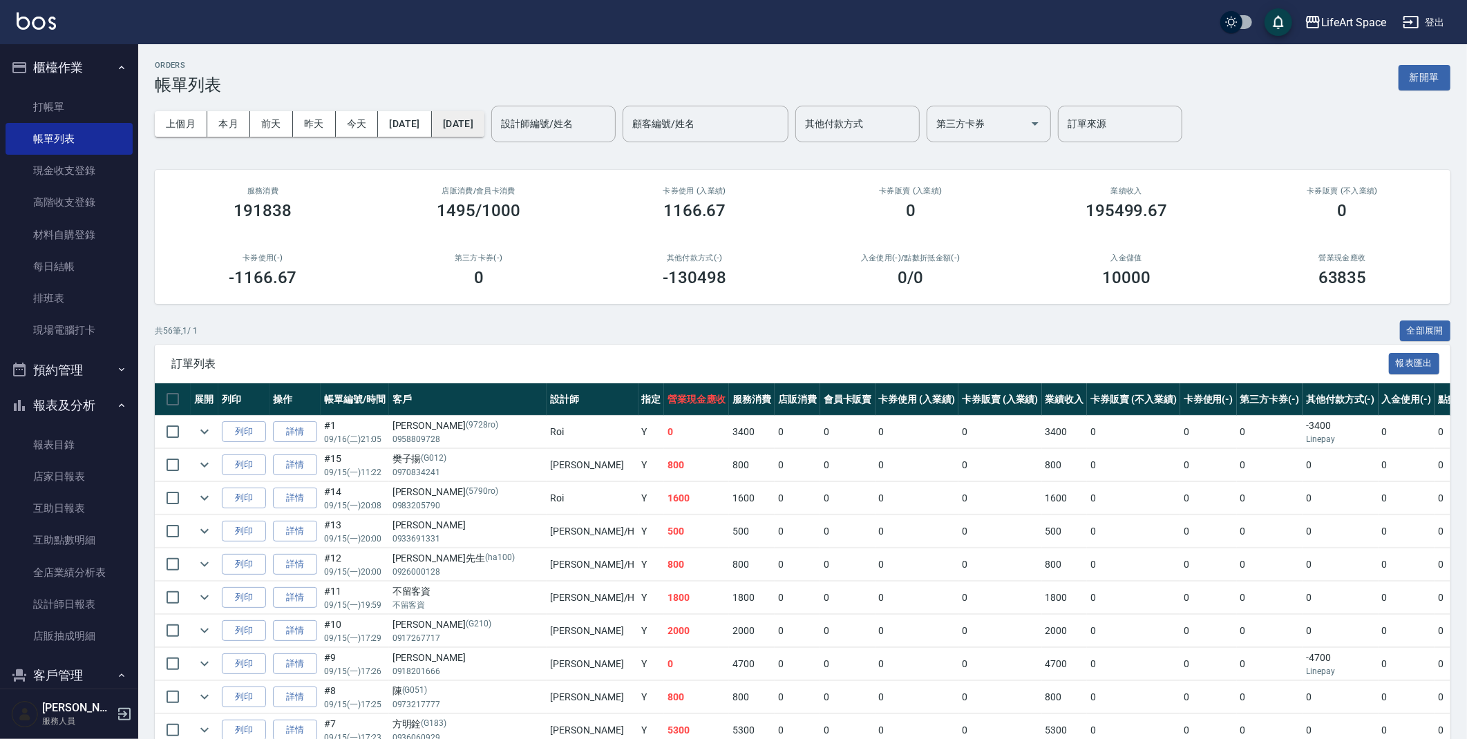
click at [484, 131] on button "[DATE]" at bounding box center [458, 124] width 53 height 26
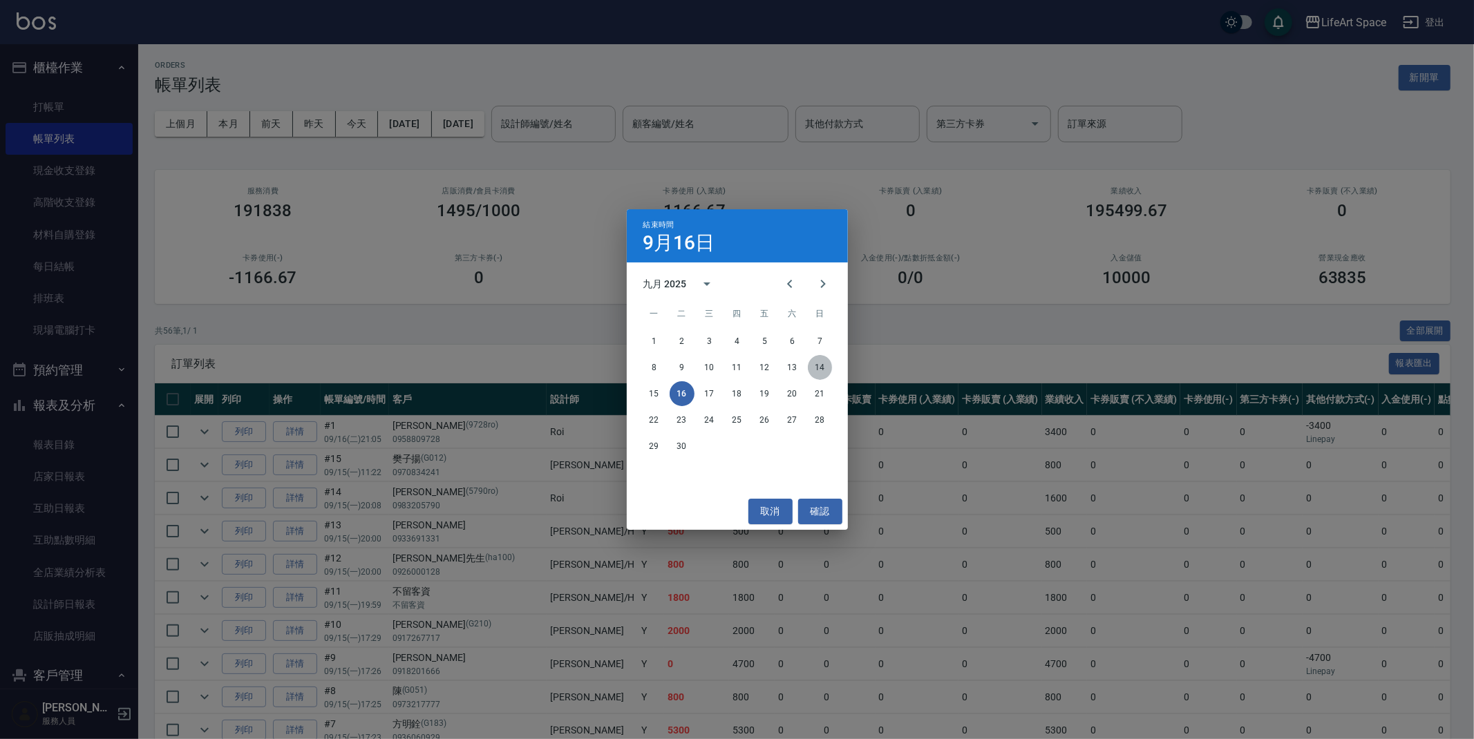
click at [816, 370] on button "14" at bounding box center [820, 367] width 25 height 25
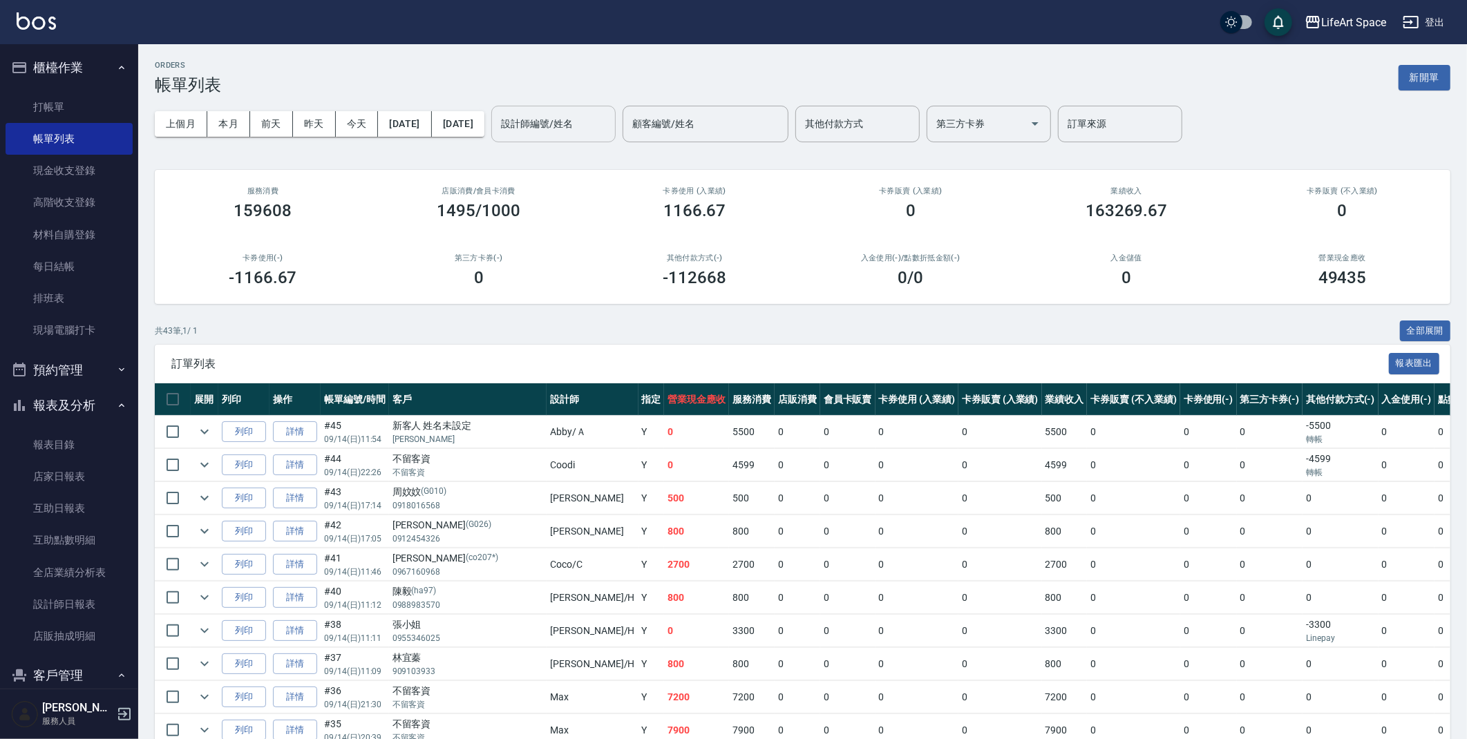
click at [609, 129] on input "設計師編號/姓名" at bounding box center [554, 124] width 112 height 24
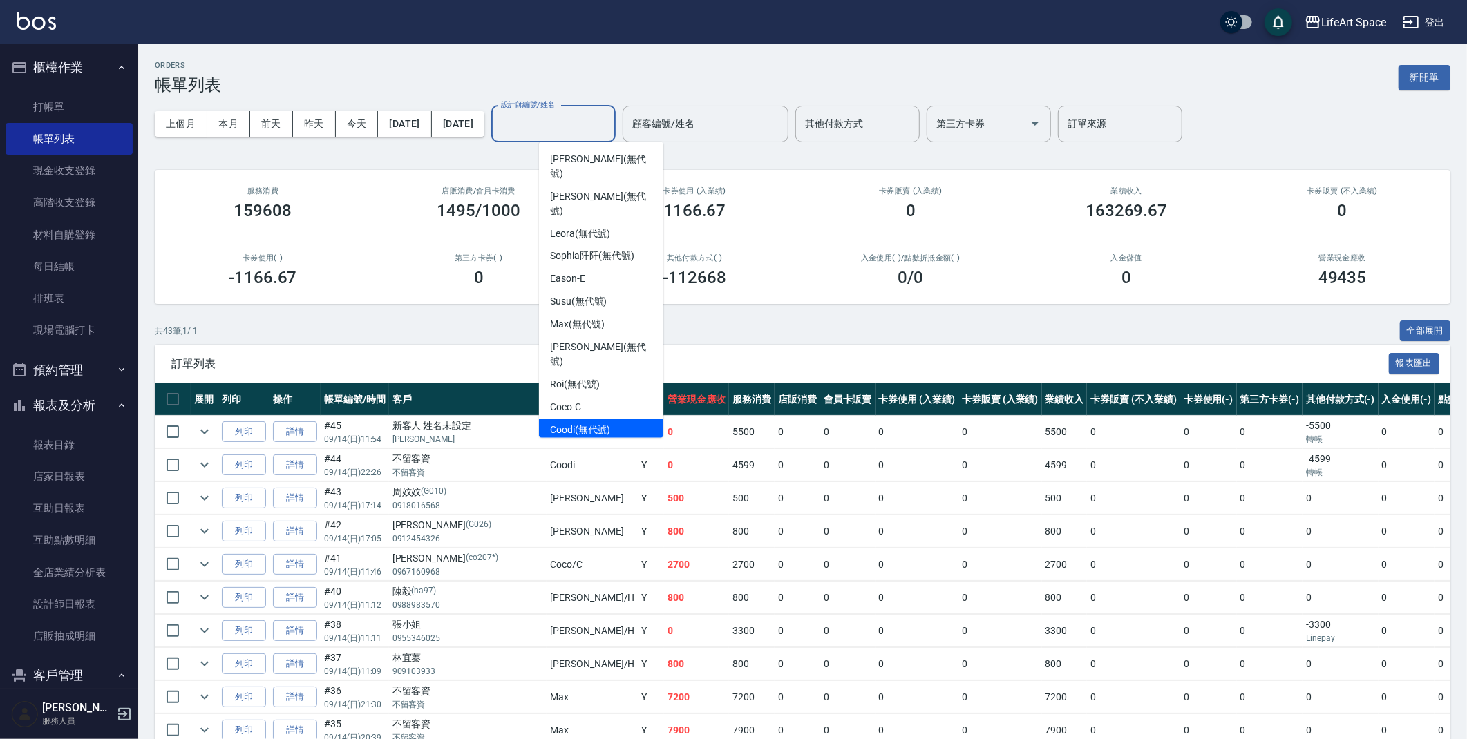
click at [567, 424] on span "Coodi (無代號)" at bounding box center [580, 431] width 61 height 15
type input "Coodi(無代號)"
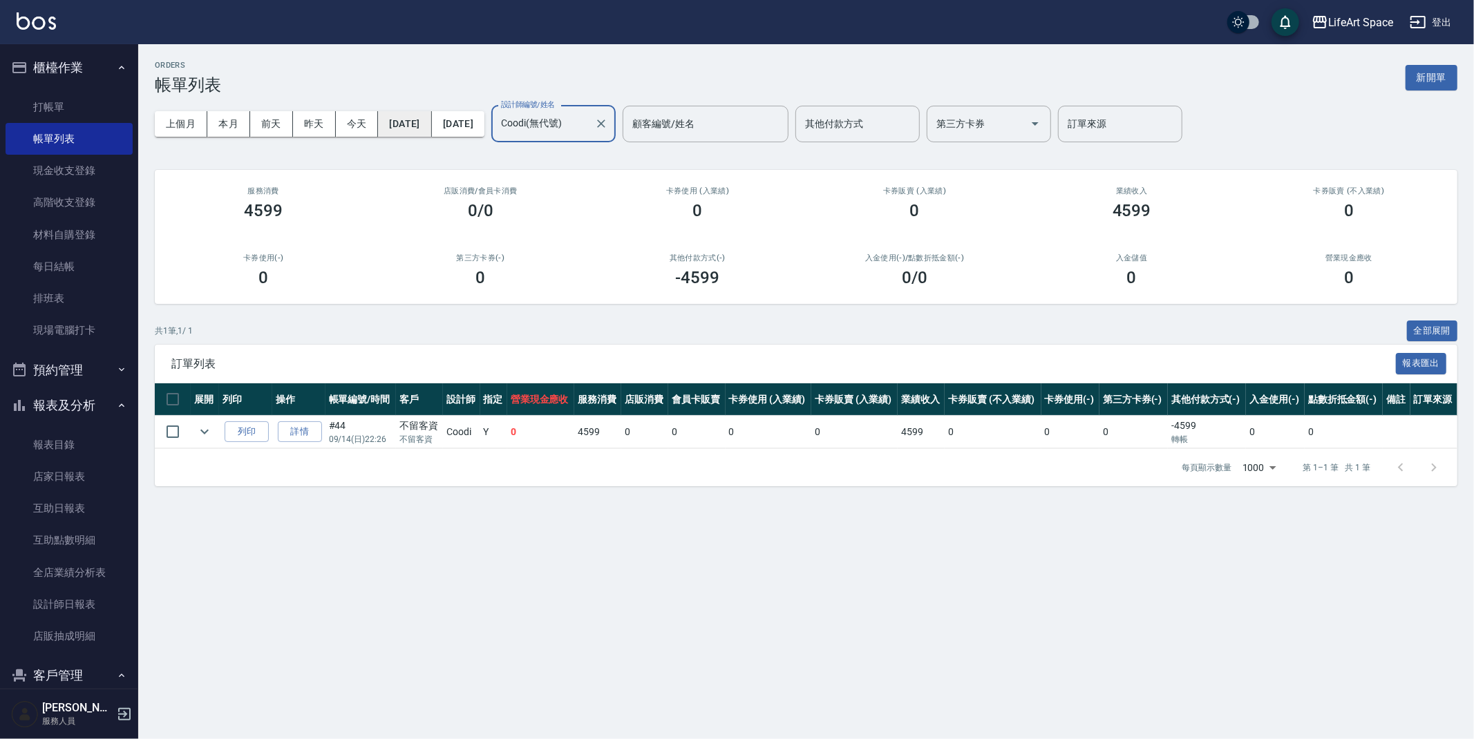
click at [431, 120] on button "2025/09/14" at bounding box center [404, 124] width 53 height 26
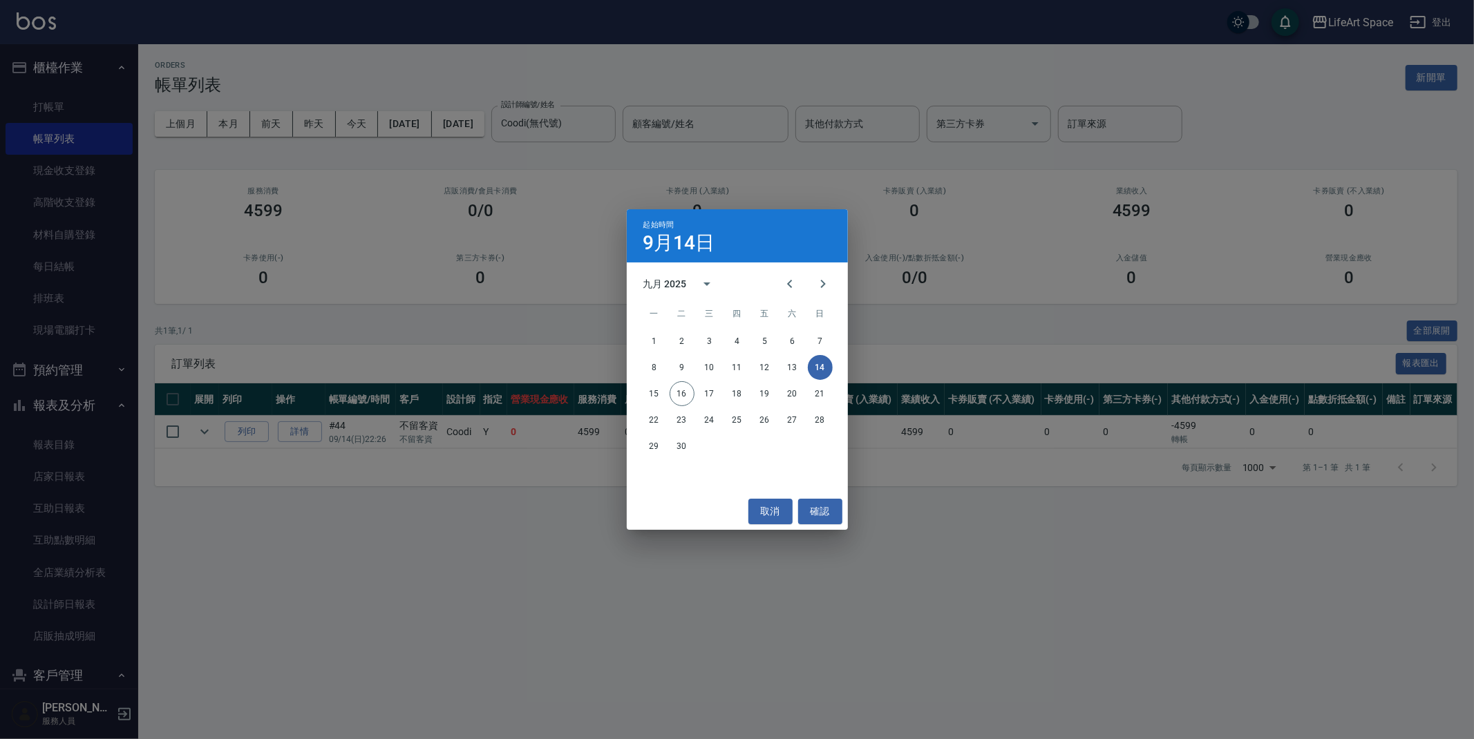
click at [774, 51] on div "起始時間 9月14日 九月 2025 一 二 三 四 五 六 日 1 2 3 4 5 6 7 8 9 10 11 12 13 14 15 16 17 18 1…" at bounding box center [737, 369] width 1474 height 739
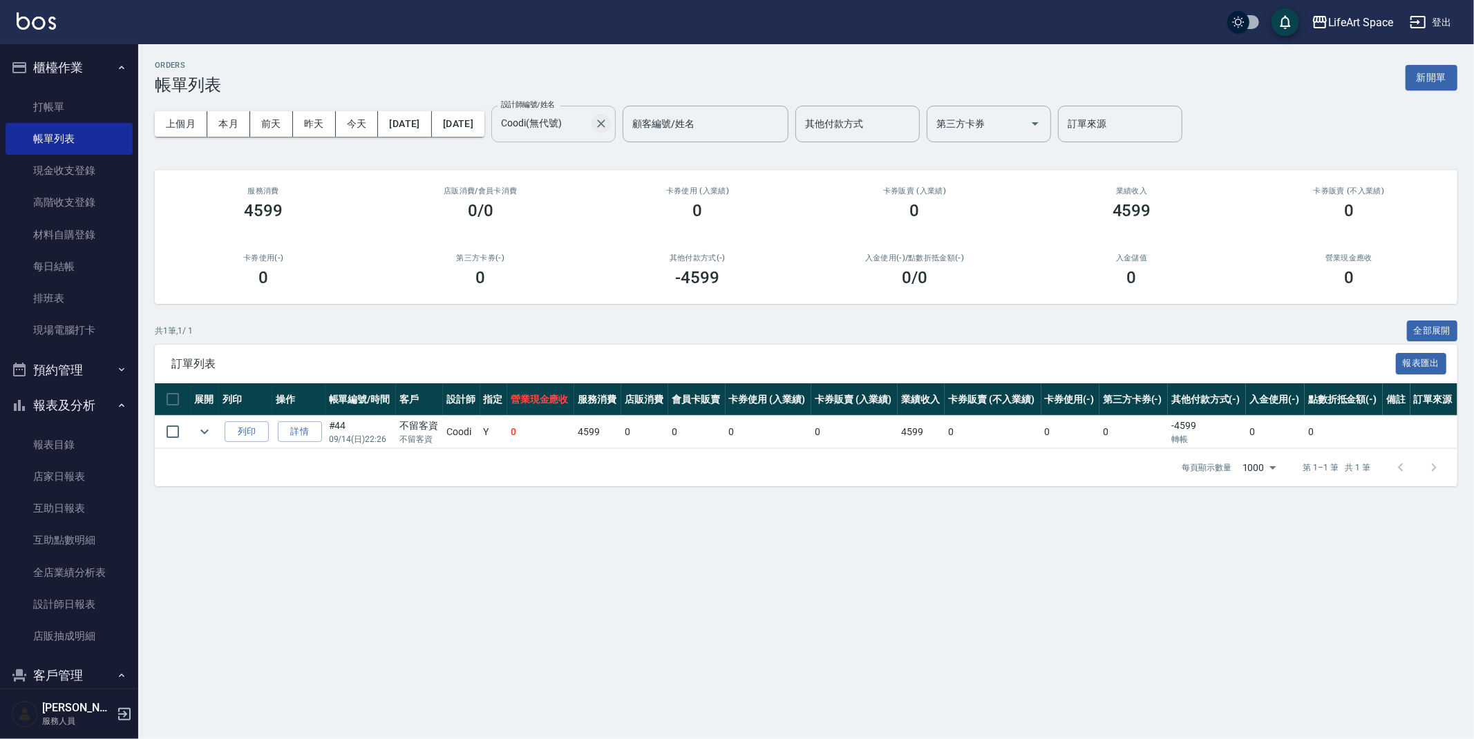
click at [608, 121] on icon "Clear" at bounding box center [601, 124] width 14 height 14
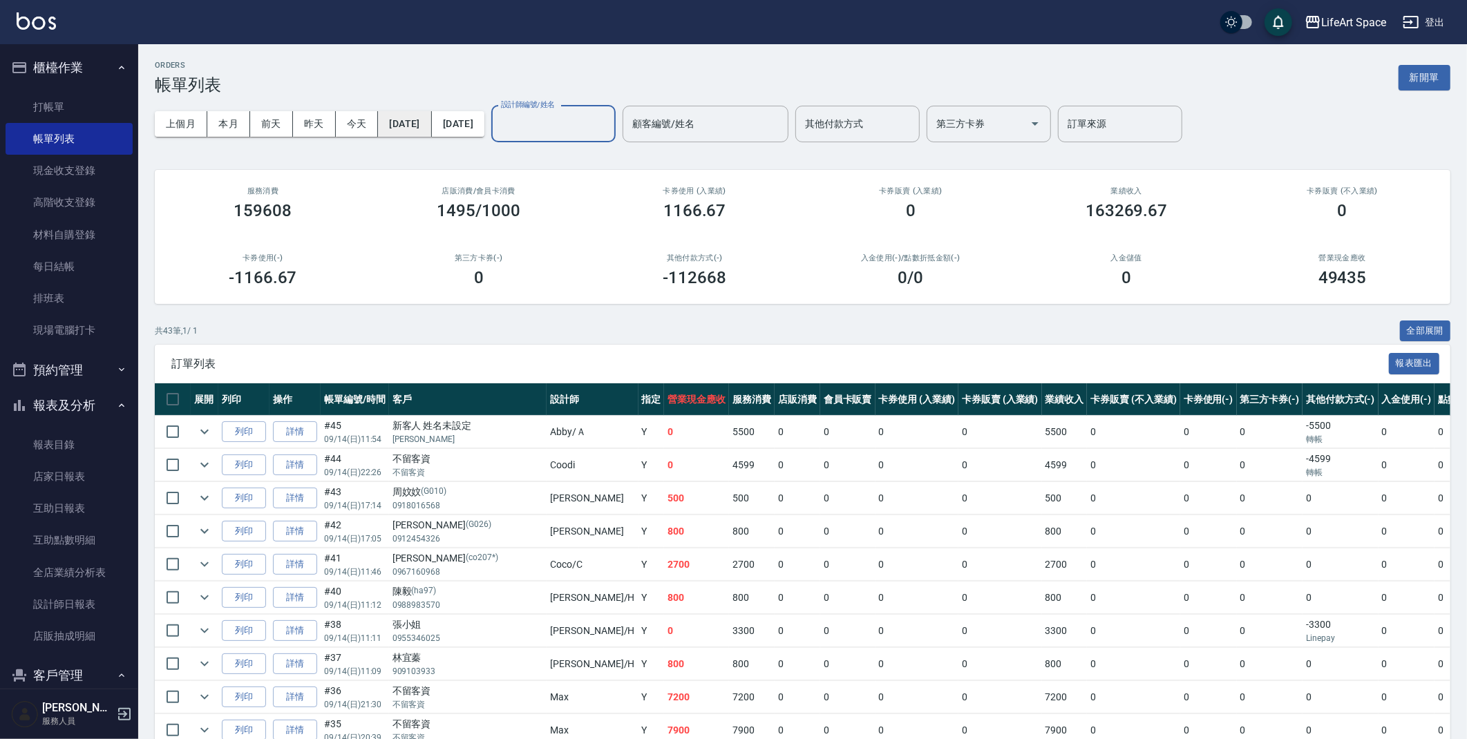
click at [417, 130] on button "2025/09/14" at bounding box center [404, 124] width 53 height 26
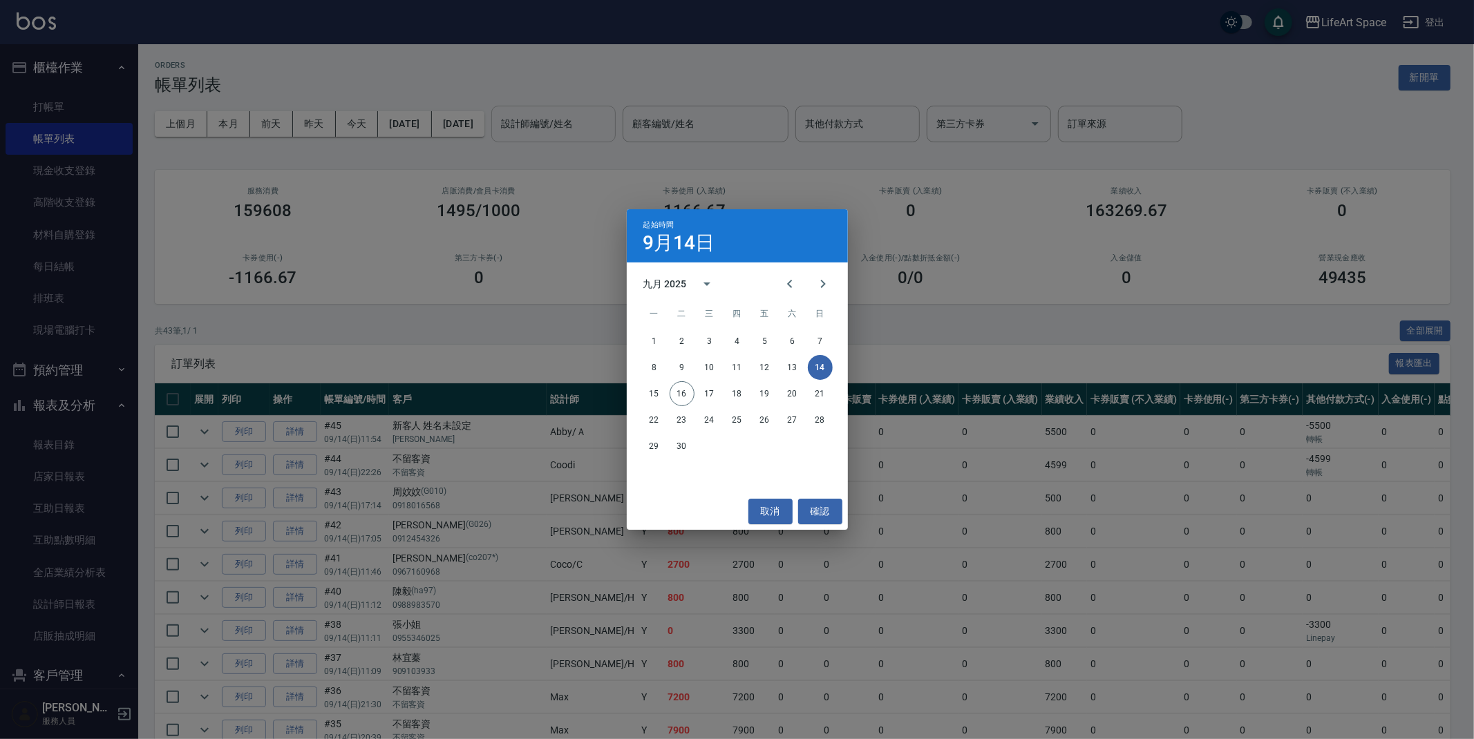
click at [926, 281] on div "起始時間 9月14日 九月 2025 一 二 三 四 五 六 日 1 2 3 4 5 6 7 8 9 10 11 12 13 14 15 16 17 18 1…" at bounding box center [737, 369] width 1474 height 739
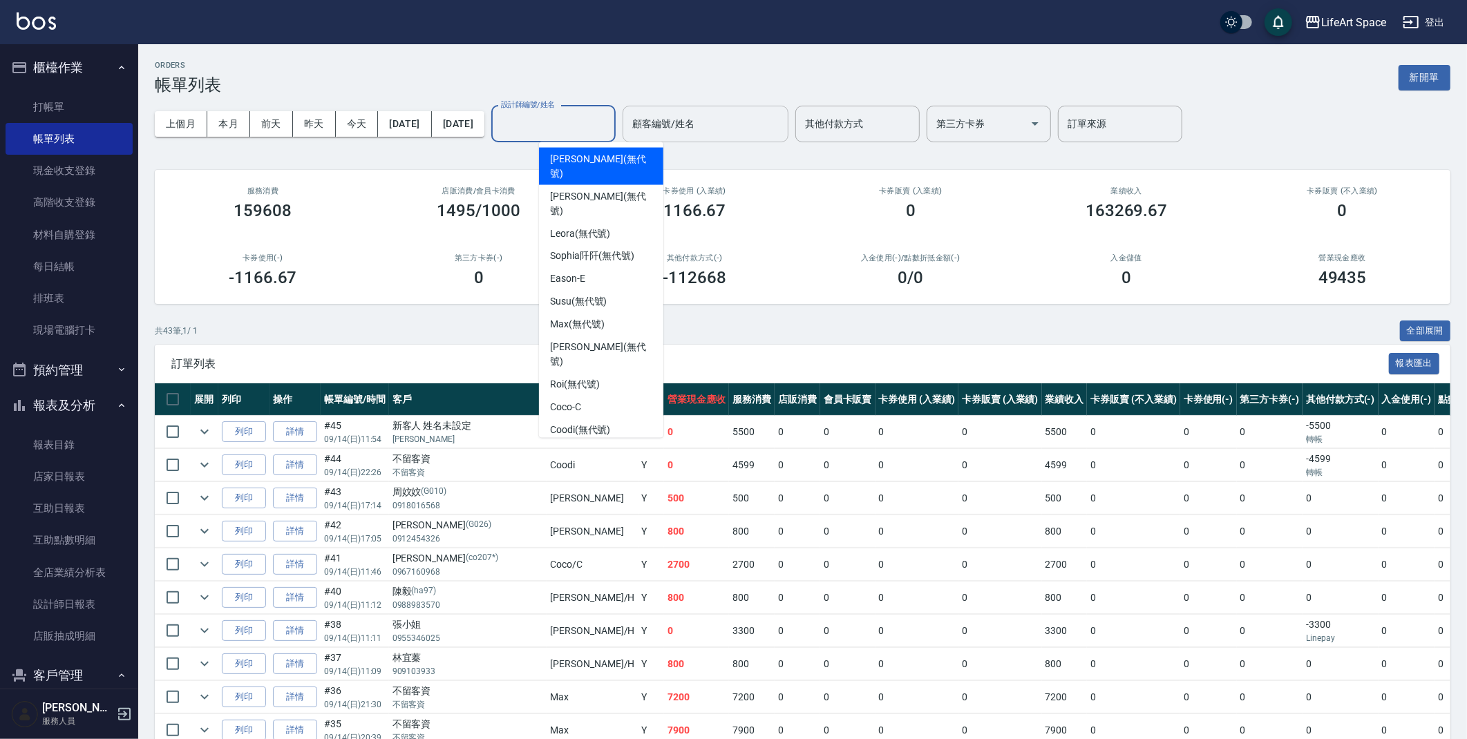
drag, startPoint x: 625, startPoint y: 125, endPoint x: 679, endPoint y: 123, distance: 53.9
click at [609, 127] on input "設計師編號/姓名" at bounding box center [554, 124] width 112 height 24
click at [770, 112] on input "顧客編號/姓名" at bounding box center [705, 124] width 153 height 24
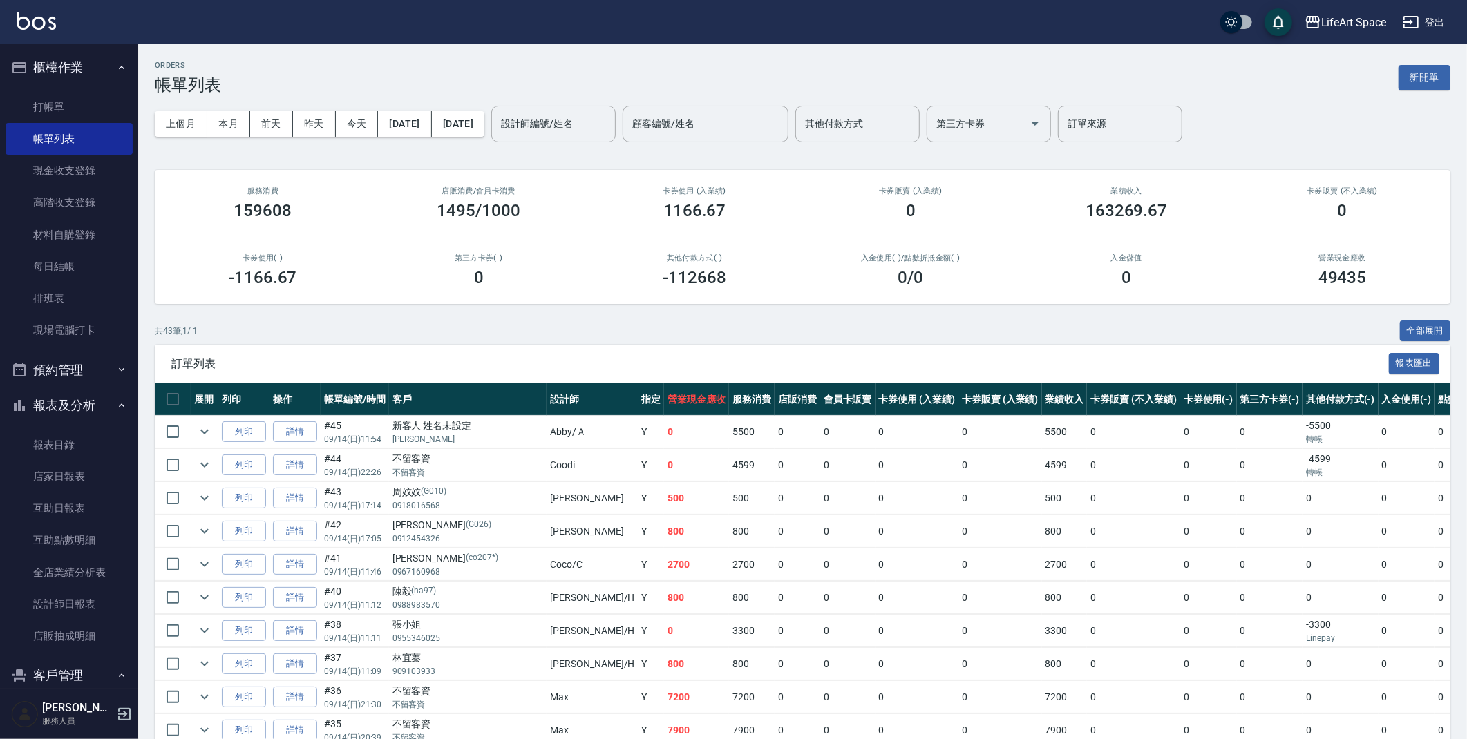
drag, startPoint x: 607, startPoint y: 82, endPoint x: 606, endPoint y: 104, distance: 21.4
click at [607, 83] on div "ORDERS 帳單列表 新開單" at bounding box center [803, 78] width 1296 height 34
click at [604, 114] on input "設計師編號/姓名" at bounding box center [554, 124] width 112 height 24
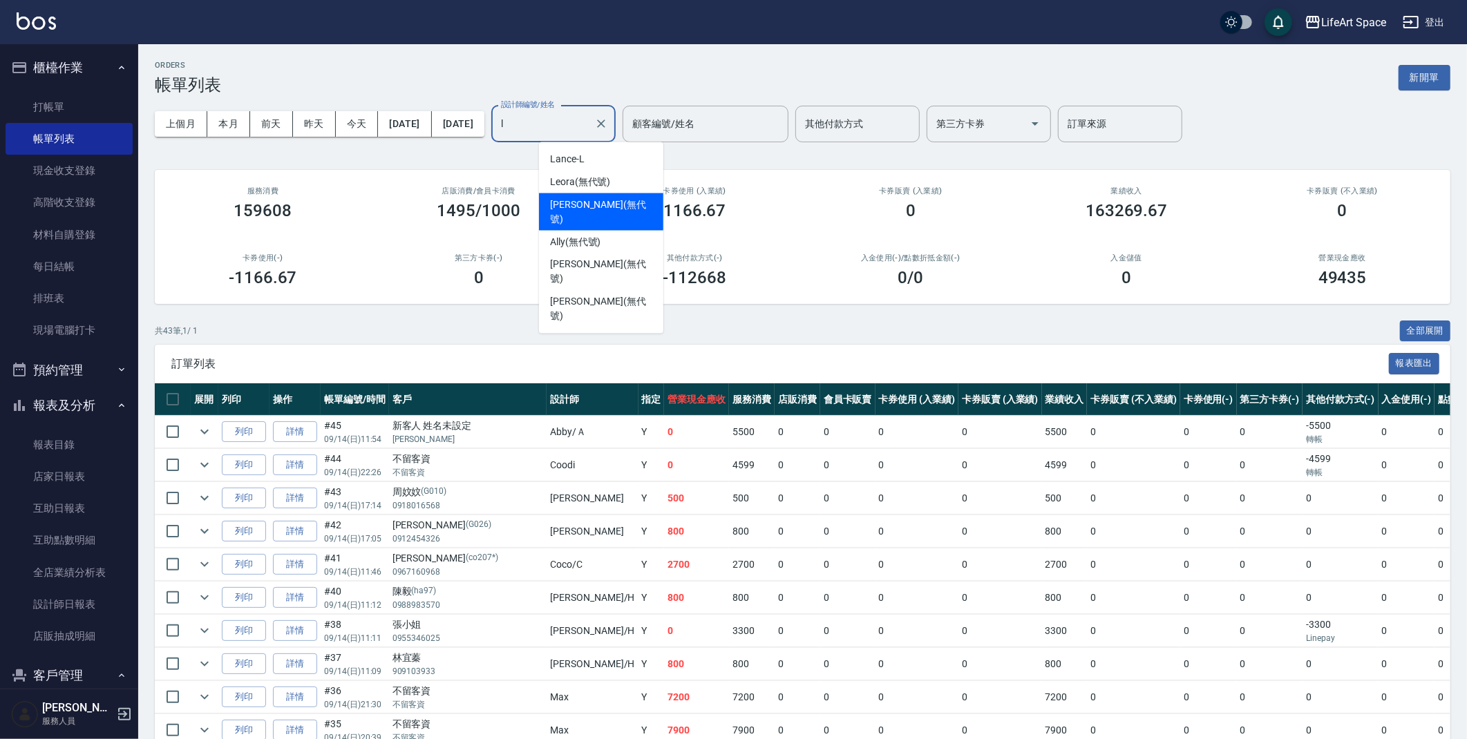
click at [620, 198] on div "Lillian (無代號)" at bounding box center [601, 211] width 124 height 37
type input "Lillian(無代號)"
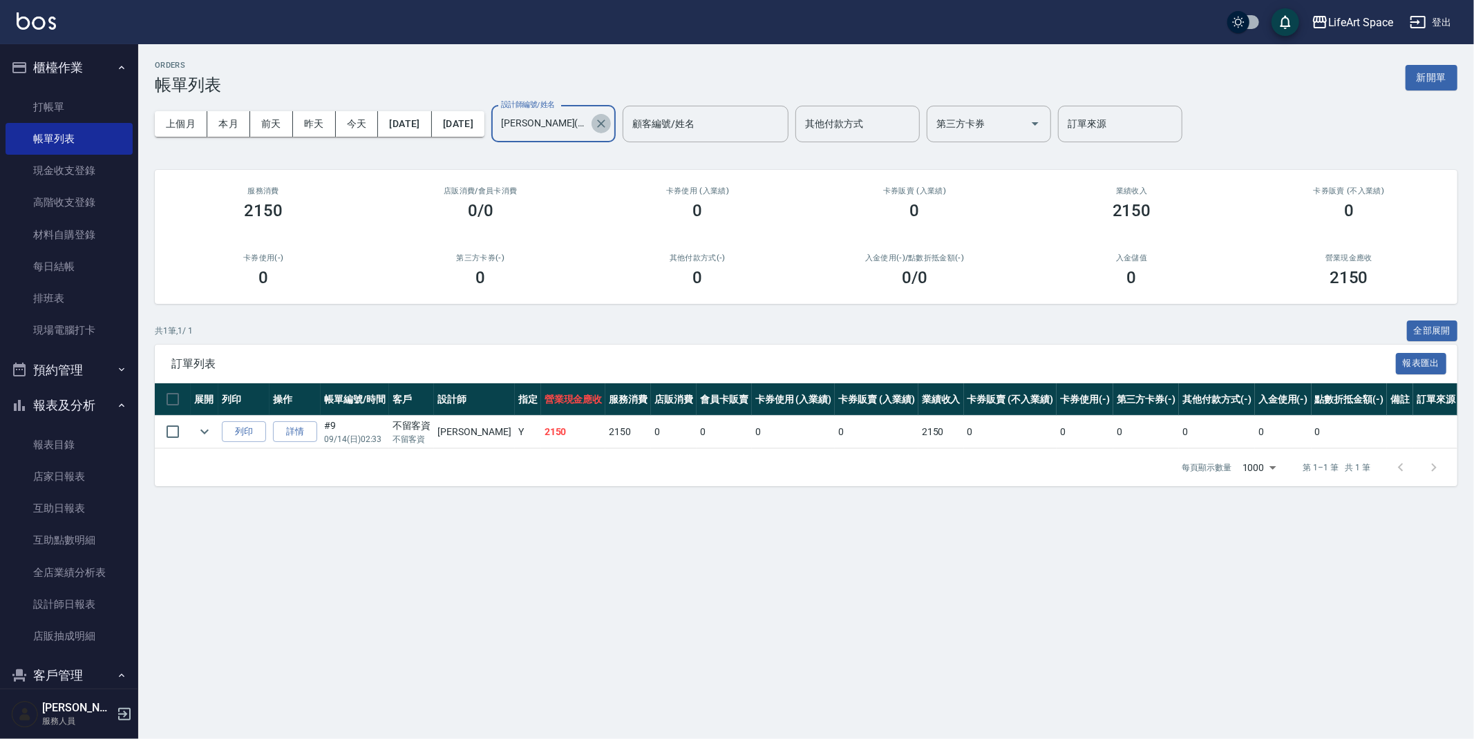
click at [608, 124] on icon "Clear" at bounding box center [601, 124] width 14 height 14
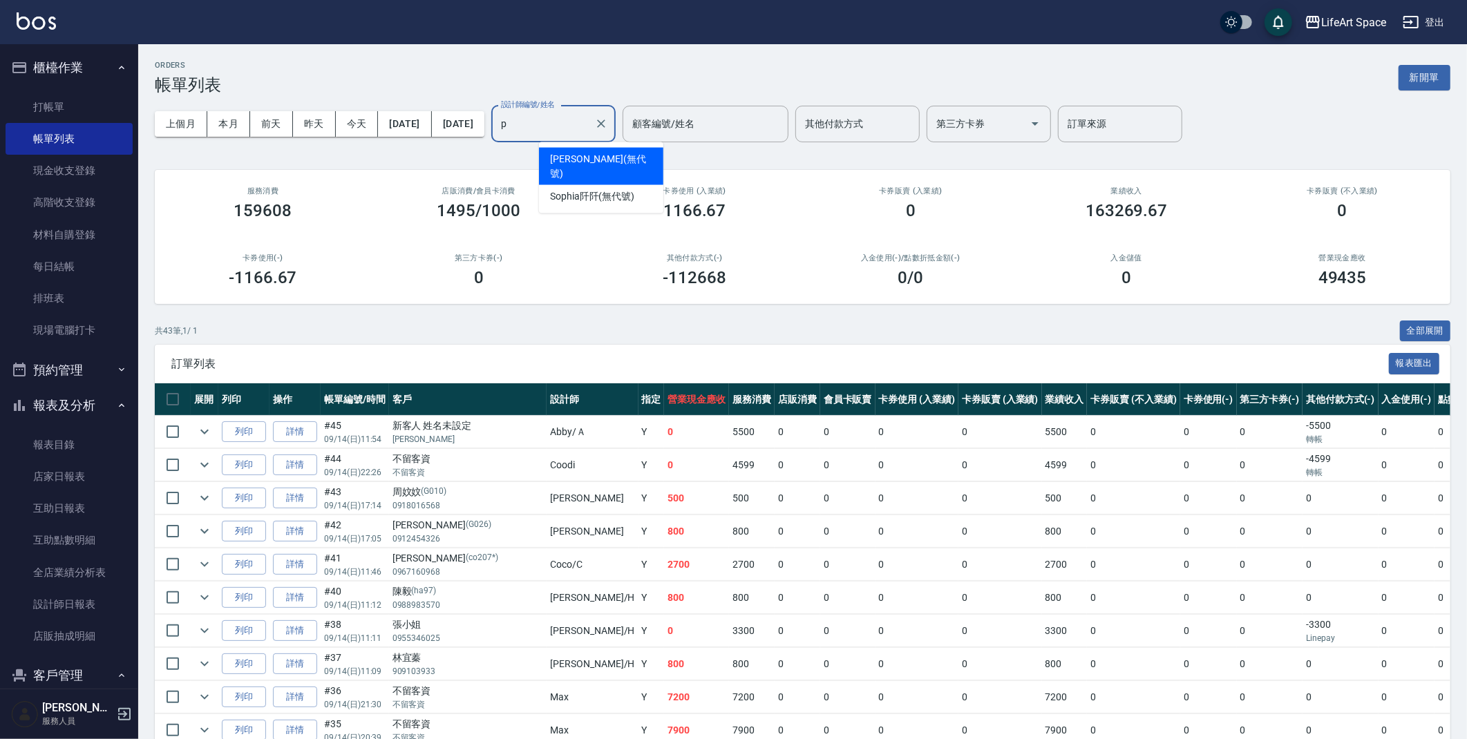
click at [571, 157] on span "Patty (無代號)" at bounding box center [601, 166] width 102 height 29
type input "Patty(無代號)"
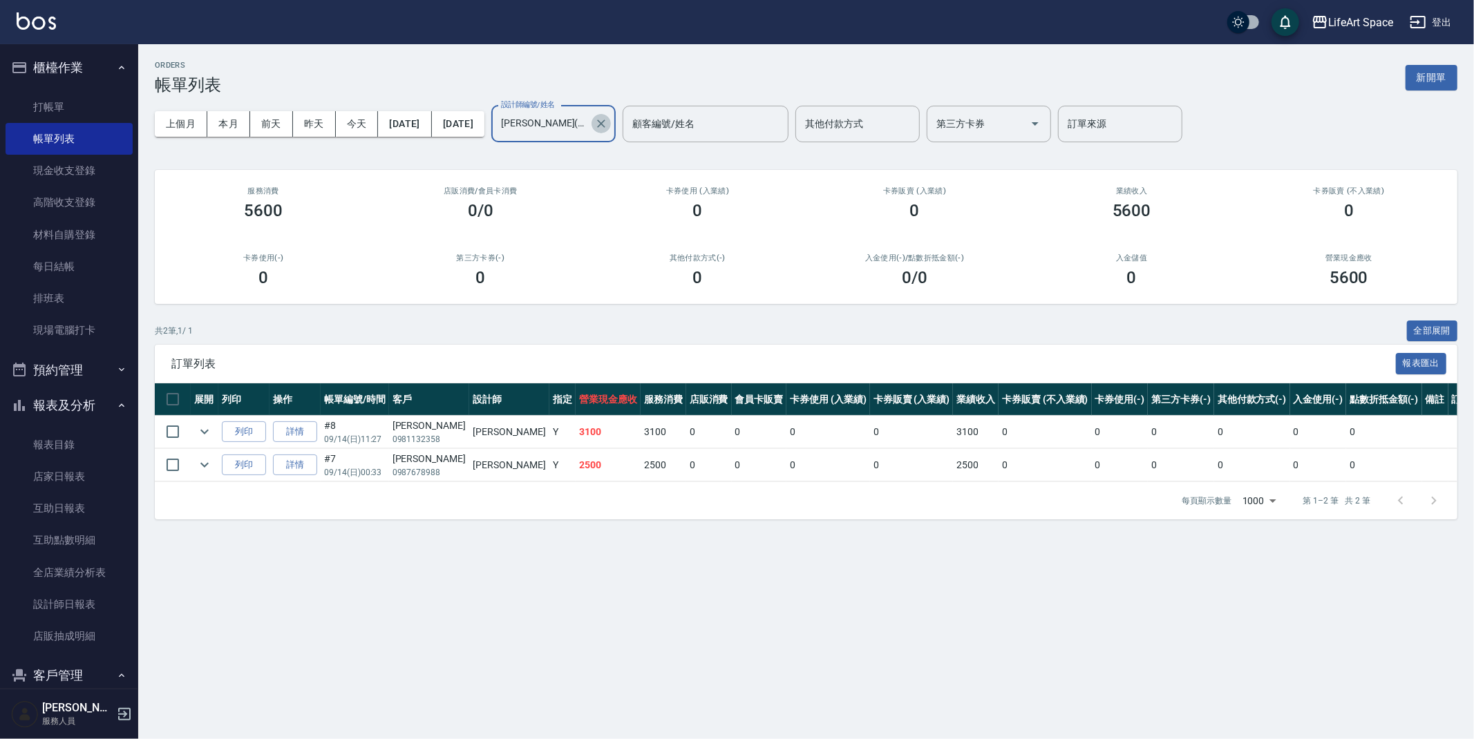
click at [608, 124] on icon "Clear" at bounding box center [601, 124] width 14 height 14
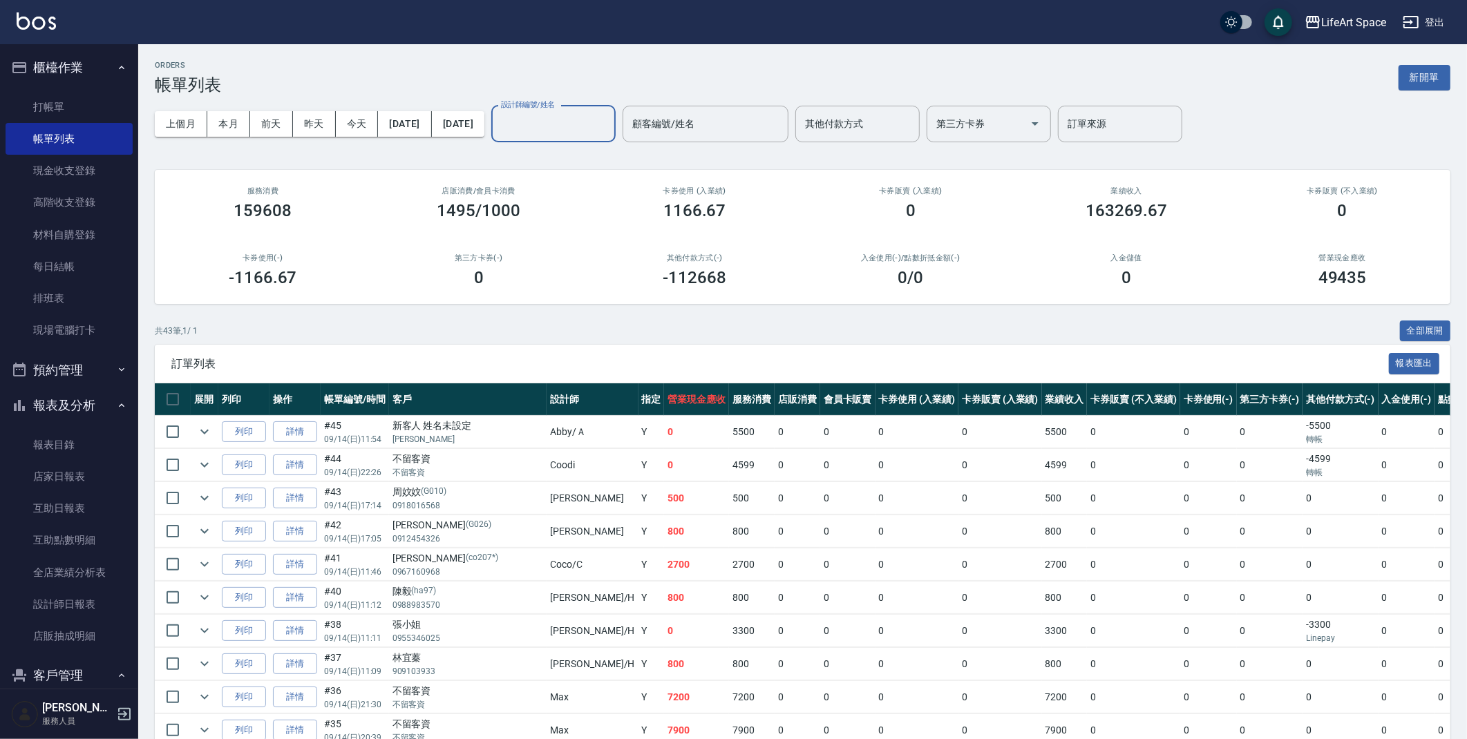
click at [654, 69] on div "ORDERS 帳單列表 新開單" at bounding box center [803, 78] width 1296 height 34
click at [410, 119] on button "2025/09/14" at bounding box center [404, 124] width 53 height 26
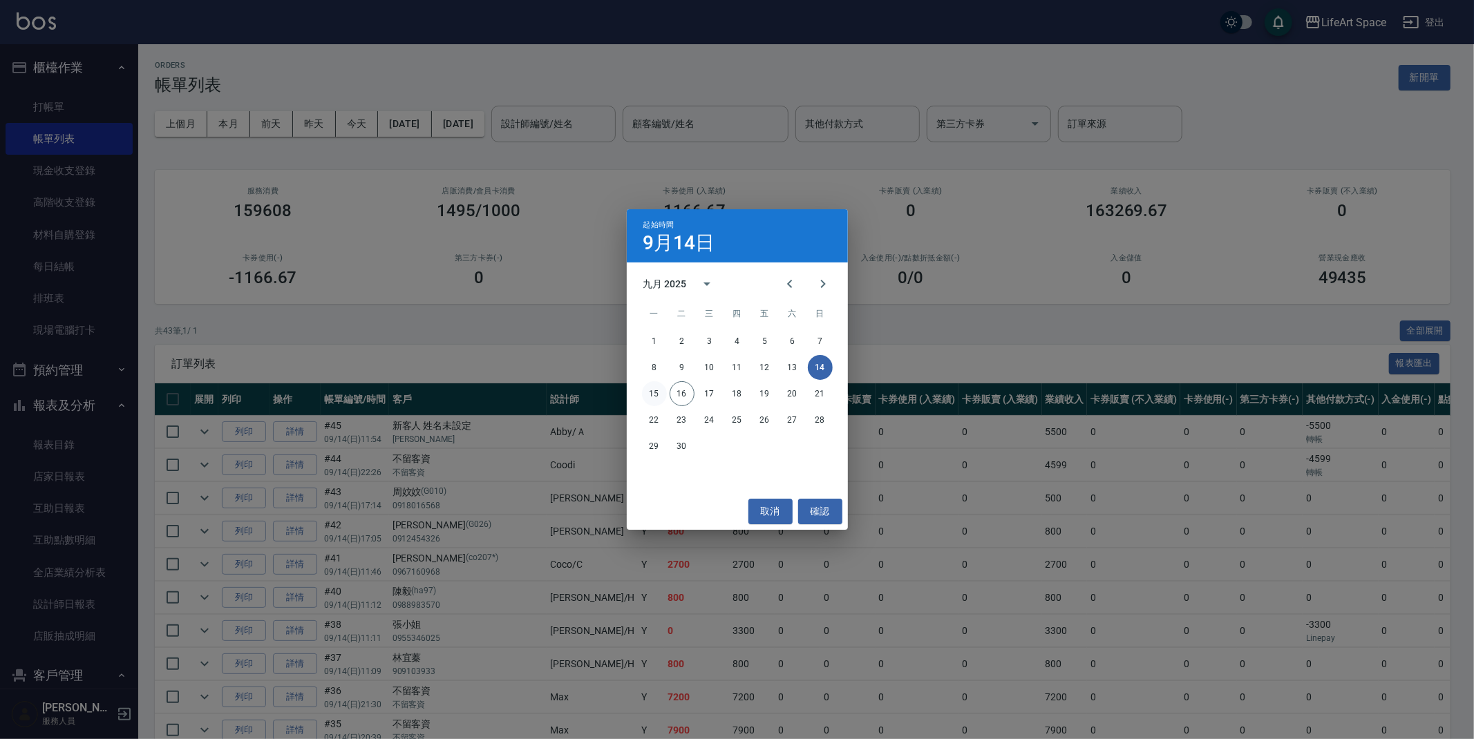
click at [659, 385] on button "15" at bounding box center [654, 393] width 25 height 25
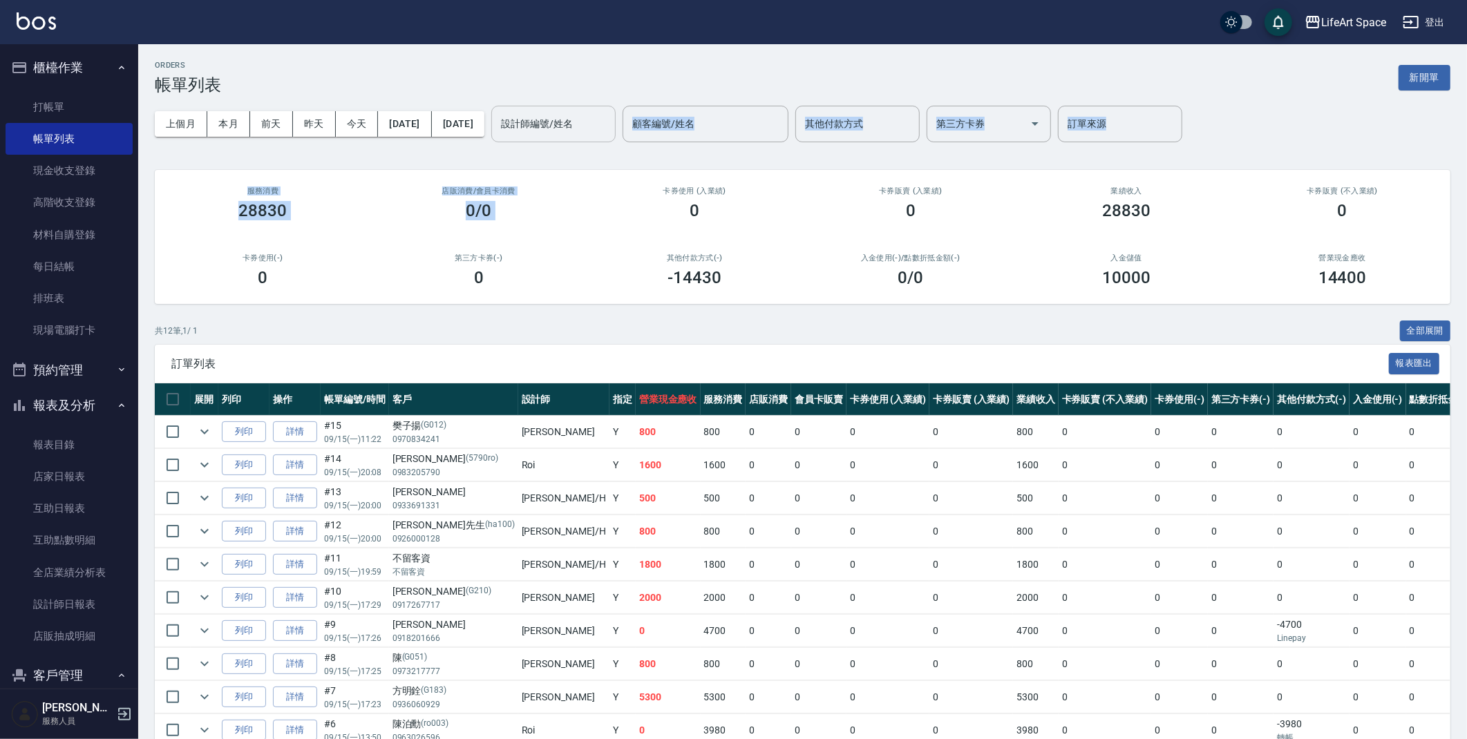
drag, startPoint x: 626, startPoint y: 158, endPoint x: 624, endPoint y: 132, distance: 25.7
click at [624, 140] on div "ORDERS 帳單列表 新開單 上個月 本月 前天 昨天 今天 2025/09/15 2025/09/15 設計師編號/姓名 設計師編號/姓名 顧客編號/姓名…" at bounding box center [802, 456] width 1329 height 824
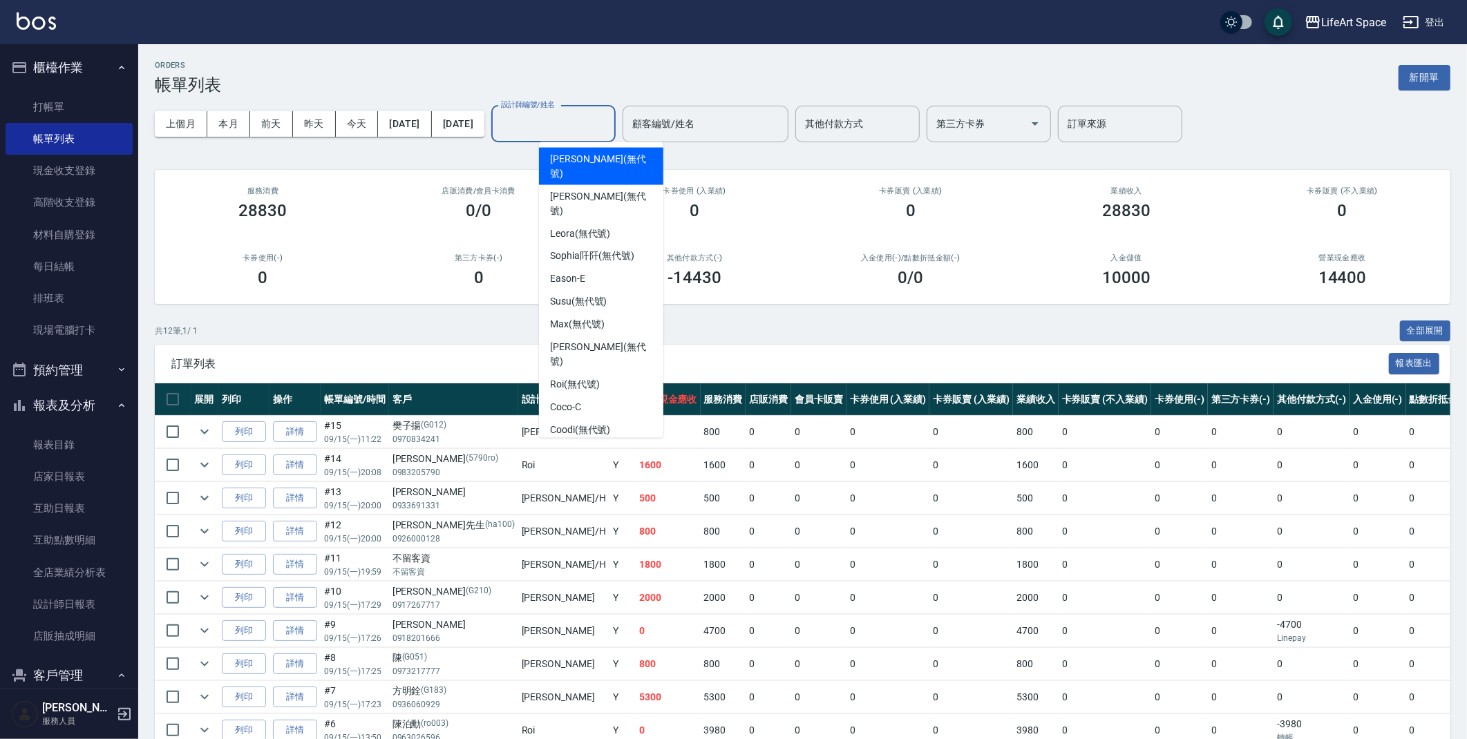
click at [609, 129] on input "設計師編號/姓名" at bounding box center [554, 124] width 112 height 24
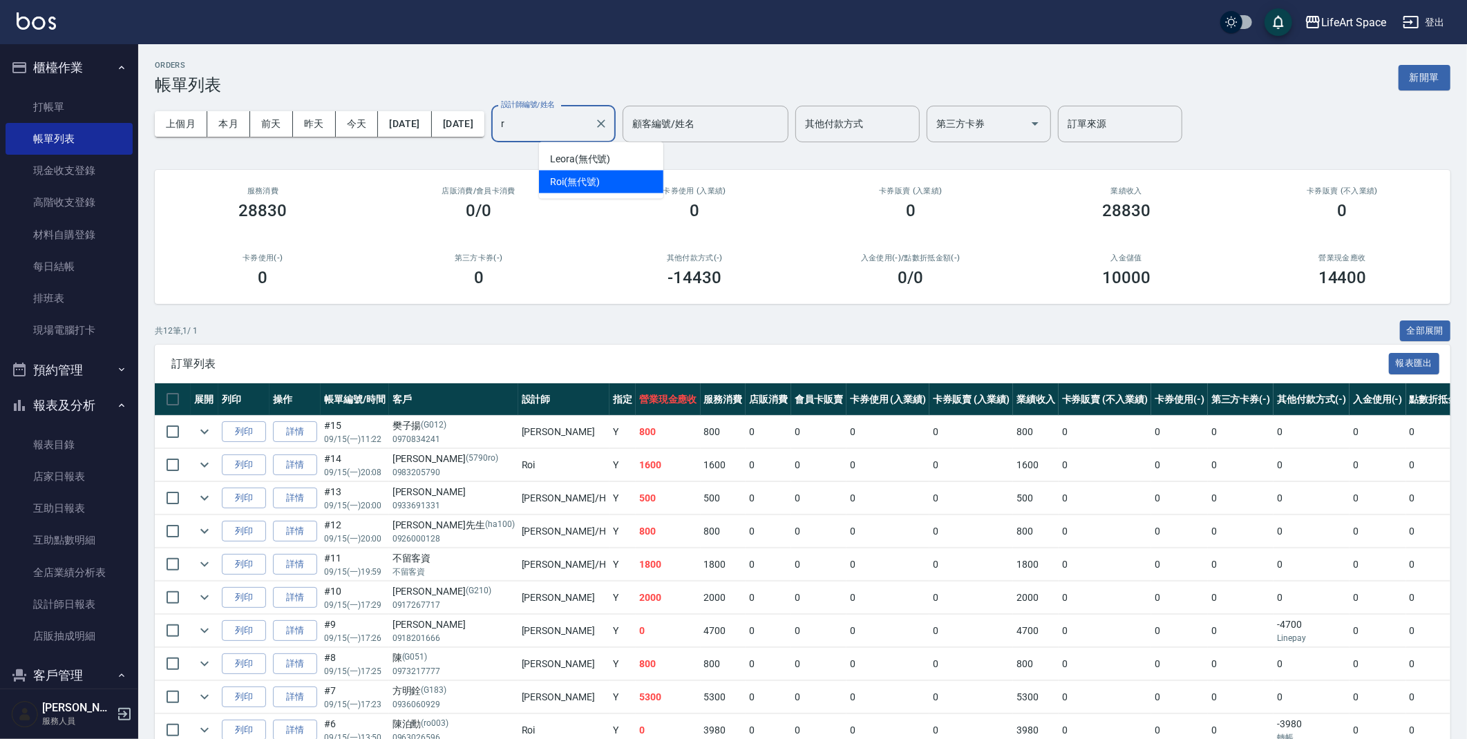
click at [605, 186] on div "Roi (無代號)" at bounding box center [601, 182] width 124 height 23
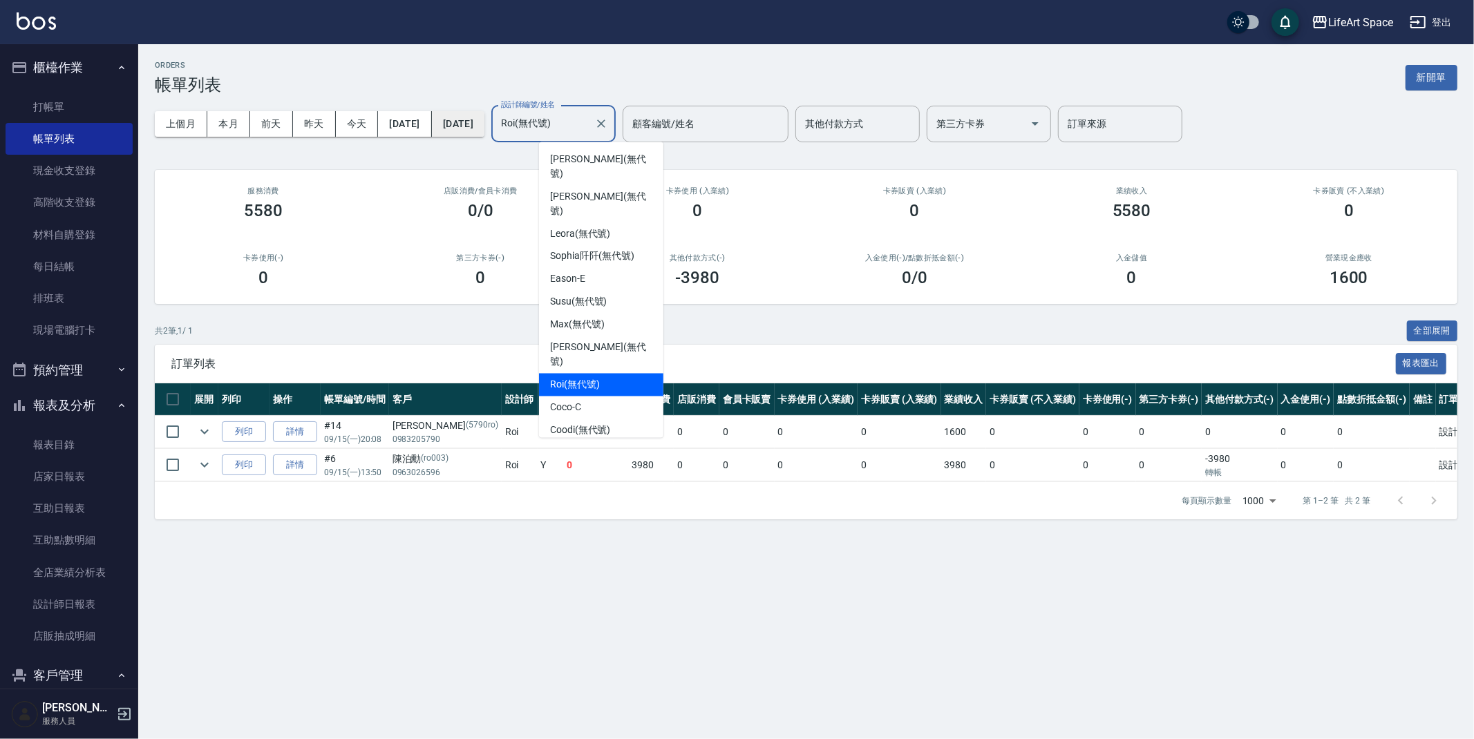
drag, startPoint x: 597, startPoint y: 122, endPoint x: 500, endPoint y: 123, distance: 96.7
click at [500, 123] on div "上個月 本月 前天 昨天 今天 2025/09/15 2025/09/15 設計師編號/姓名 Roi(無代號) 設計師編號/姓名 顧客編號/姓名 顧客編號/姓…" at bounding box center [806, 124] width 1303 height 59
type input "Roi(無代號)"
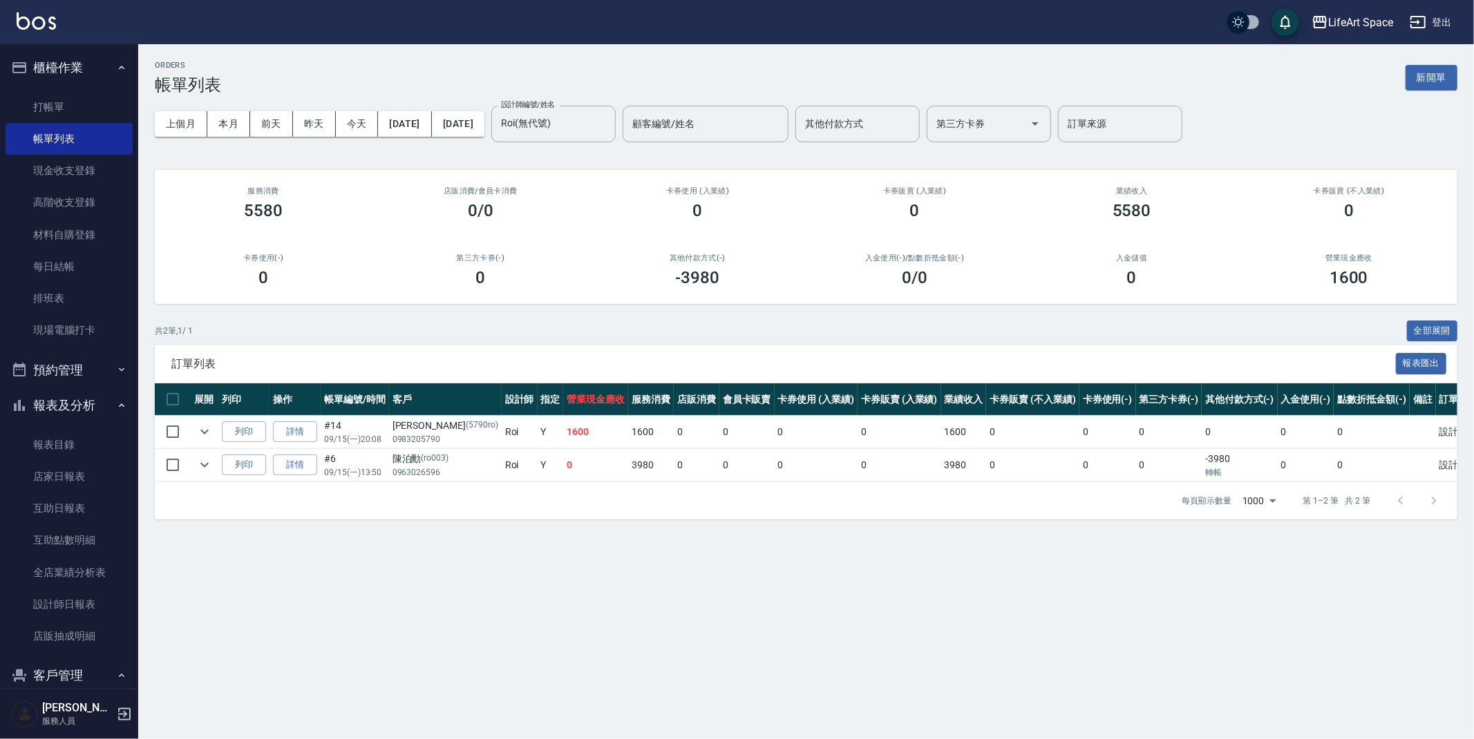
click at [618, 75] on div "ORDERS 帳單列表 新開單" at bounding box center [806, 78] width 1303 height 34
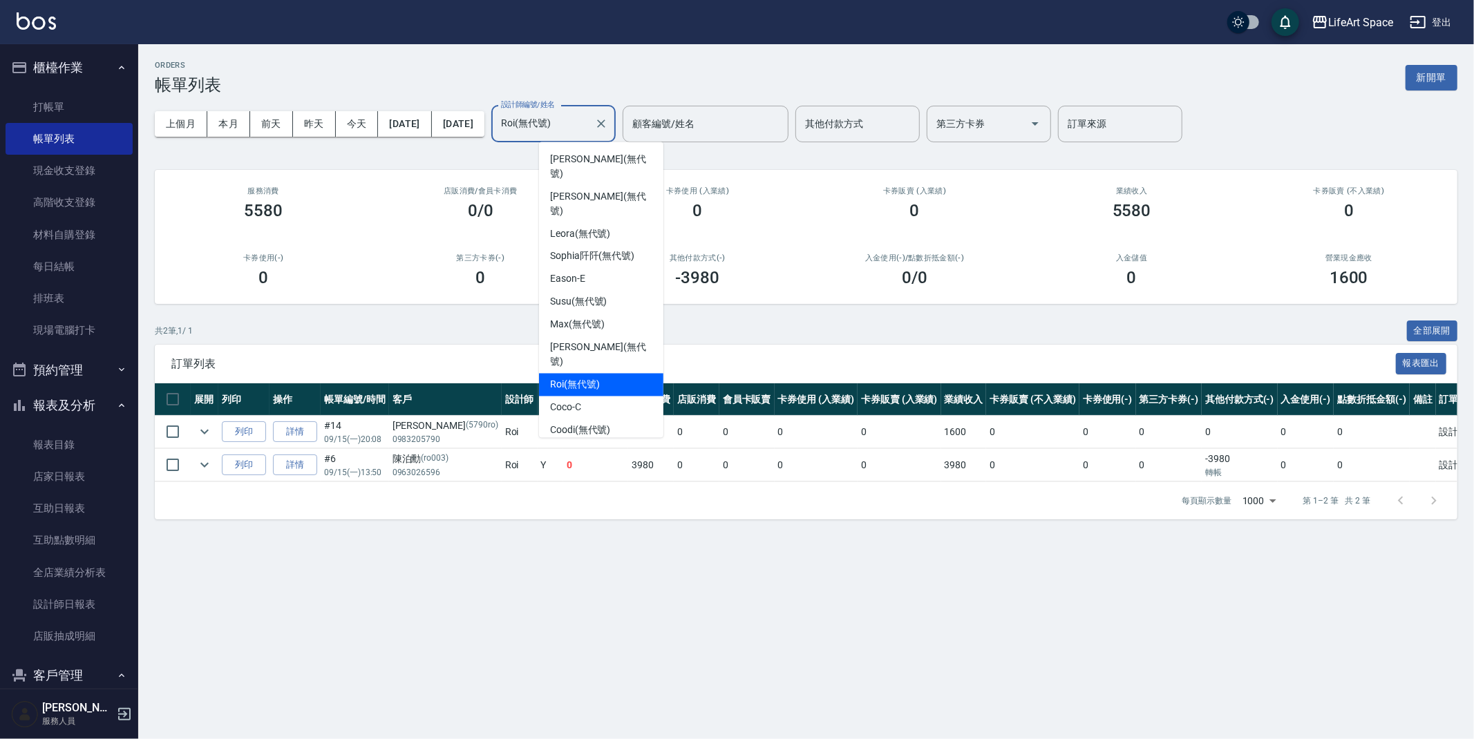
drag, startPoint x: 615, startPoint y: 128, endPoint x: 402, endPoint y: 136, distance: 213.0
click at [402, 136] on div "上個月 本月 前天 昨天 今天 2025/09/15 2025/09/15 設計師編號/姓名 Roi(無代號) 設計師編號/姓名 顧客編號/姓名 顧客編號/姓…" at bounding box center [806, 124] width 1303 height 59
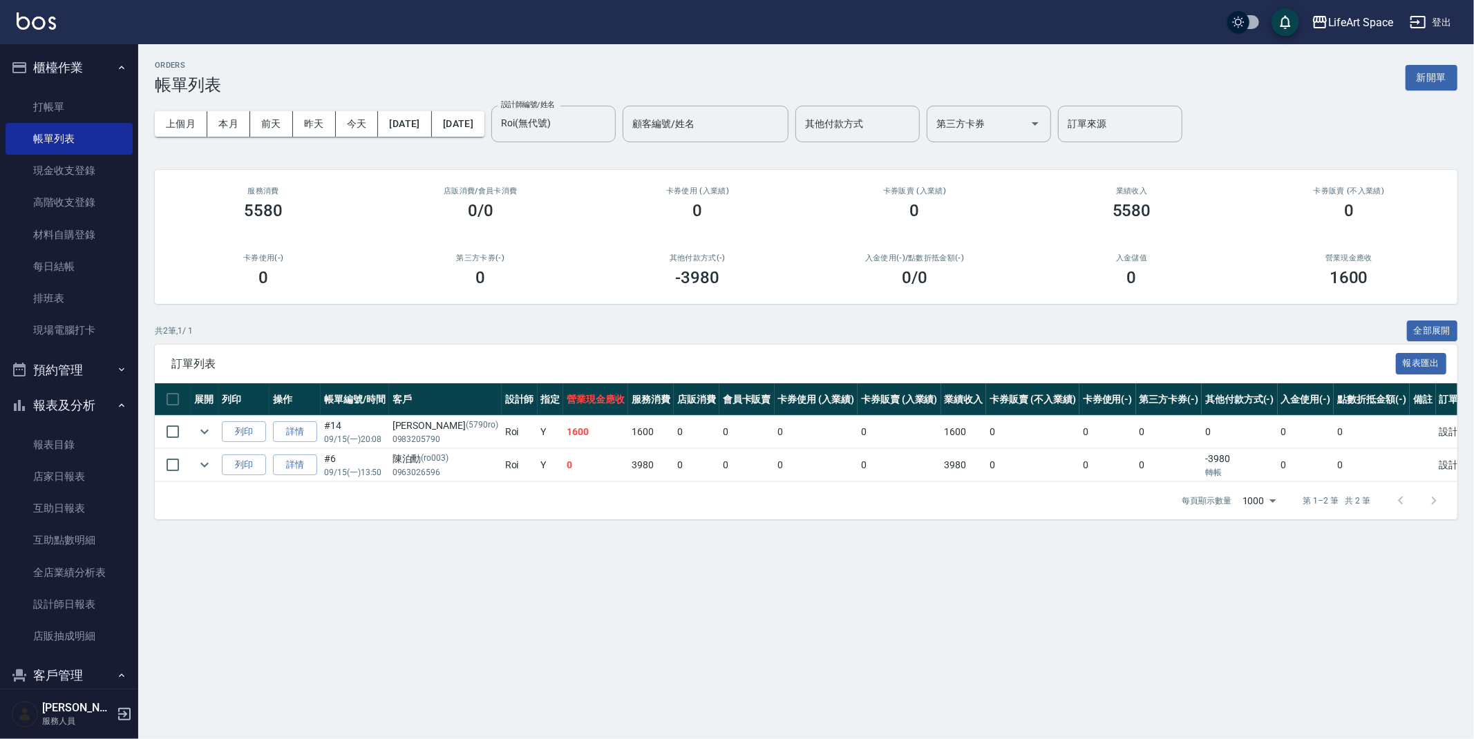
click at [225, 138] on div "上個月 本月 前天 昨天 今天 2025/09/15 2025/09/15 設計師編號/姓名 Roi(無代號) 設計師編號/姓名 顧客編號/姓名 顧客編號/姓…" at bounding box center [806, 124] width 1303 height 59
click at [225, 131] on button "本月" at bounding box center [228, 124] width 43 height 26
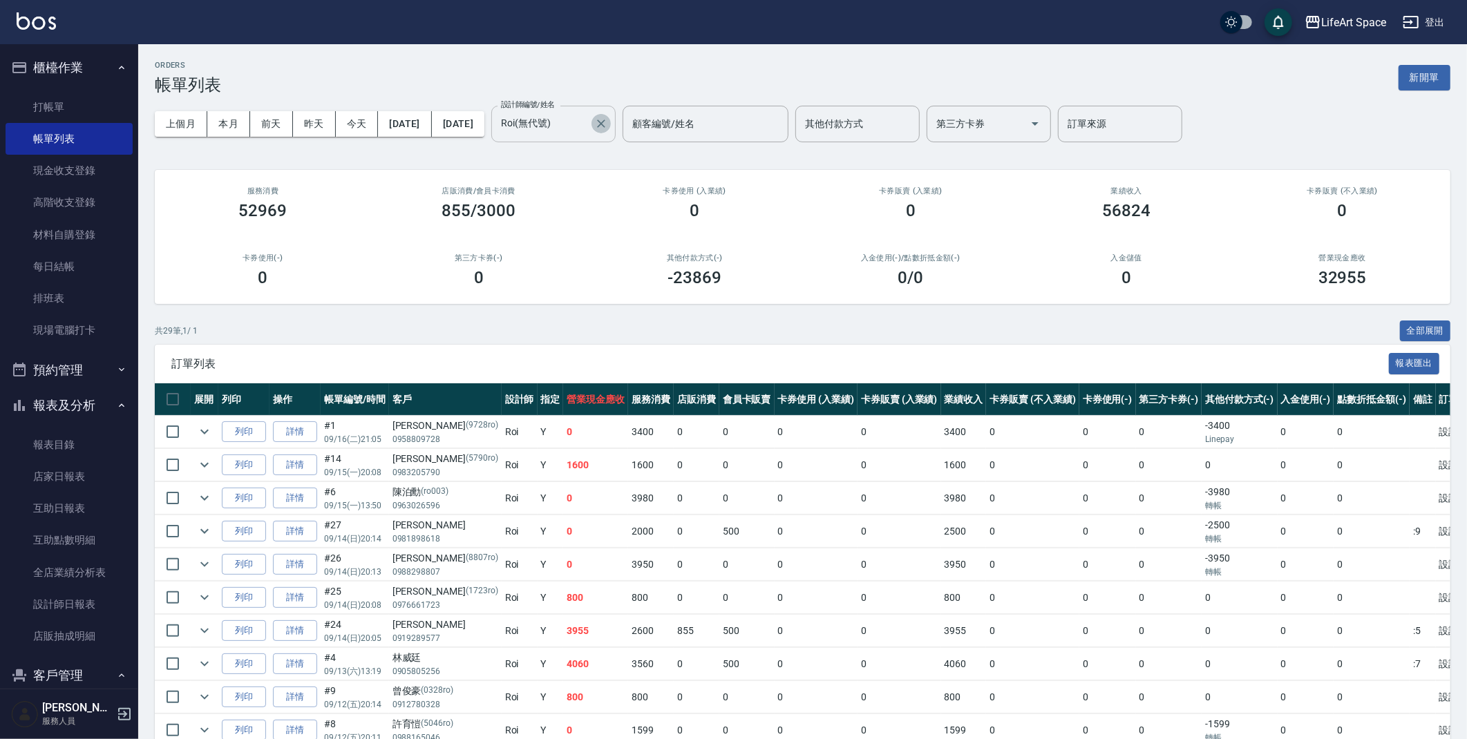
click at [608, 127] on icon "Clear" at bounding box center [601, 124] width 14 height 14
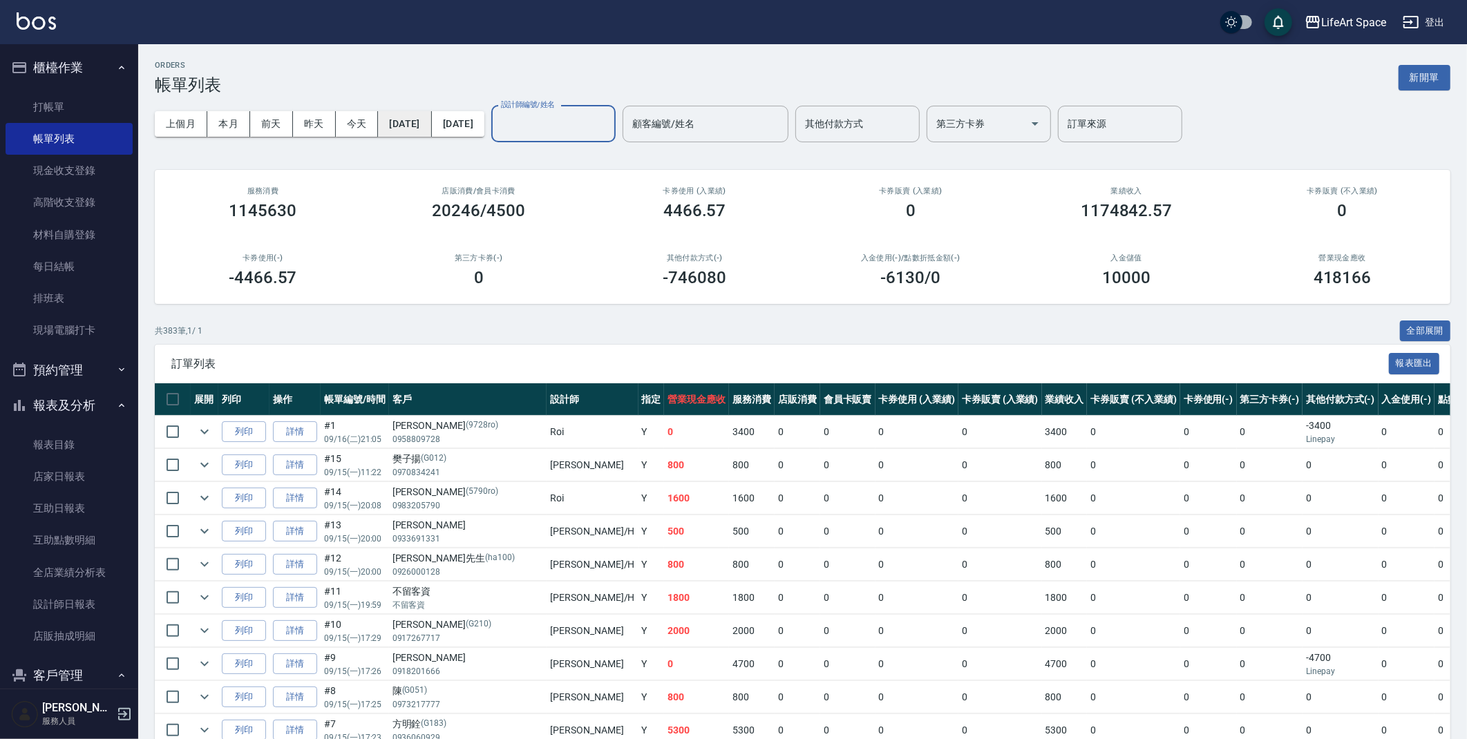
click at [406, 129] on button "2025/09/01" at bounding box center [404, 124] width 53 height 26
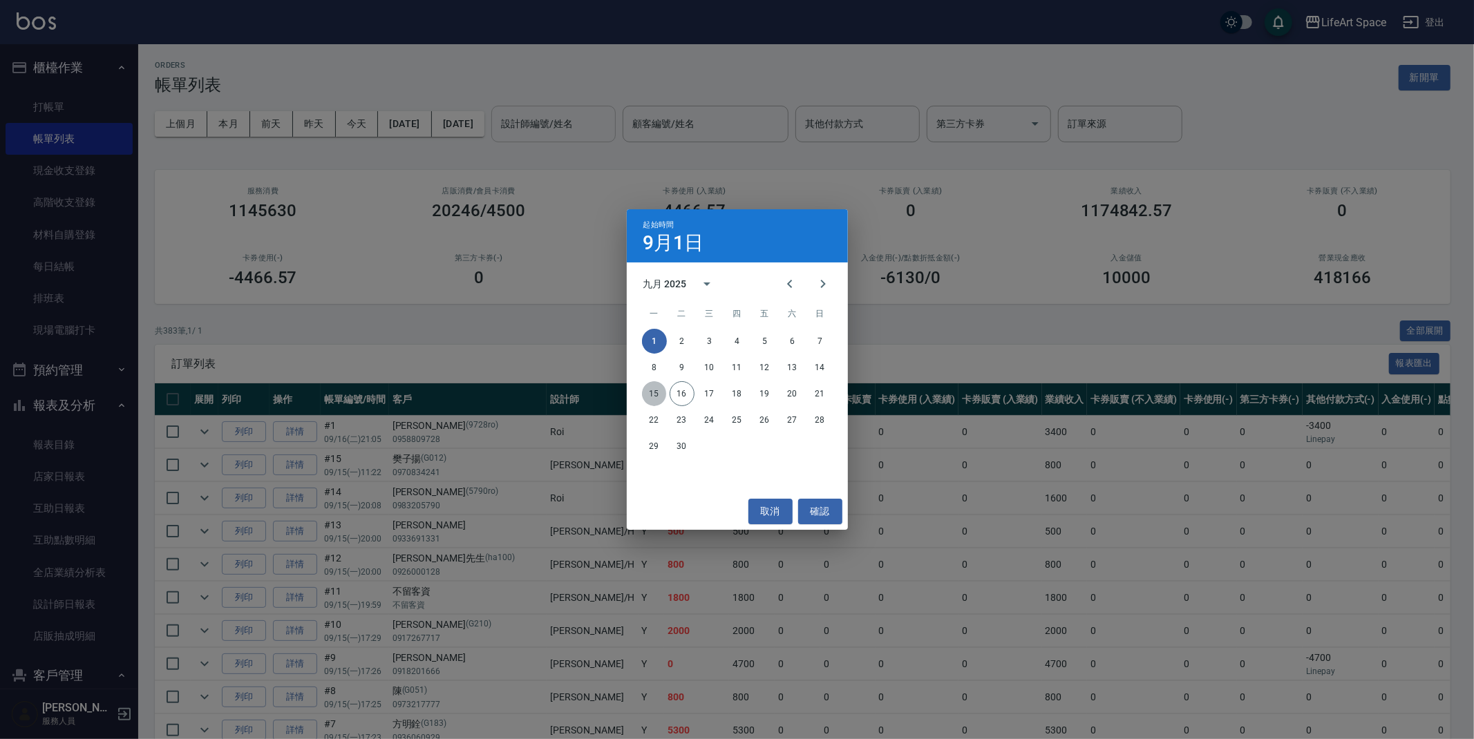
click at [665, 391] on button "15" at bounding box center [654, 393] width 25 height 25
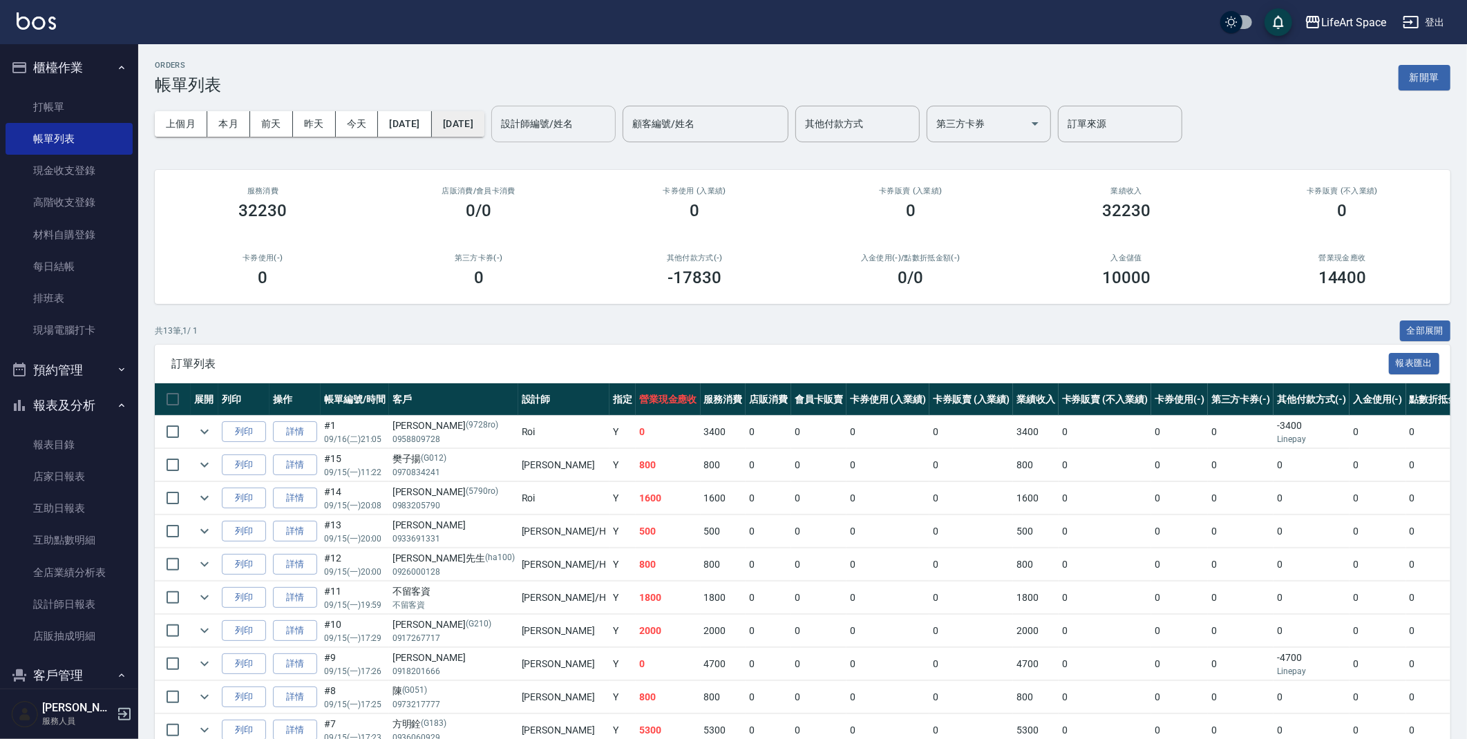
click at [484, 129] on button "2025/09/30" at bounding box center [458, 124] width 53 height 26
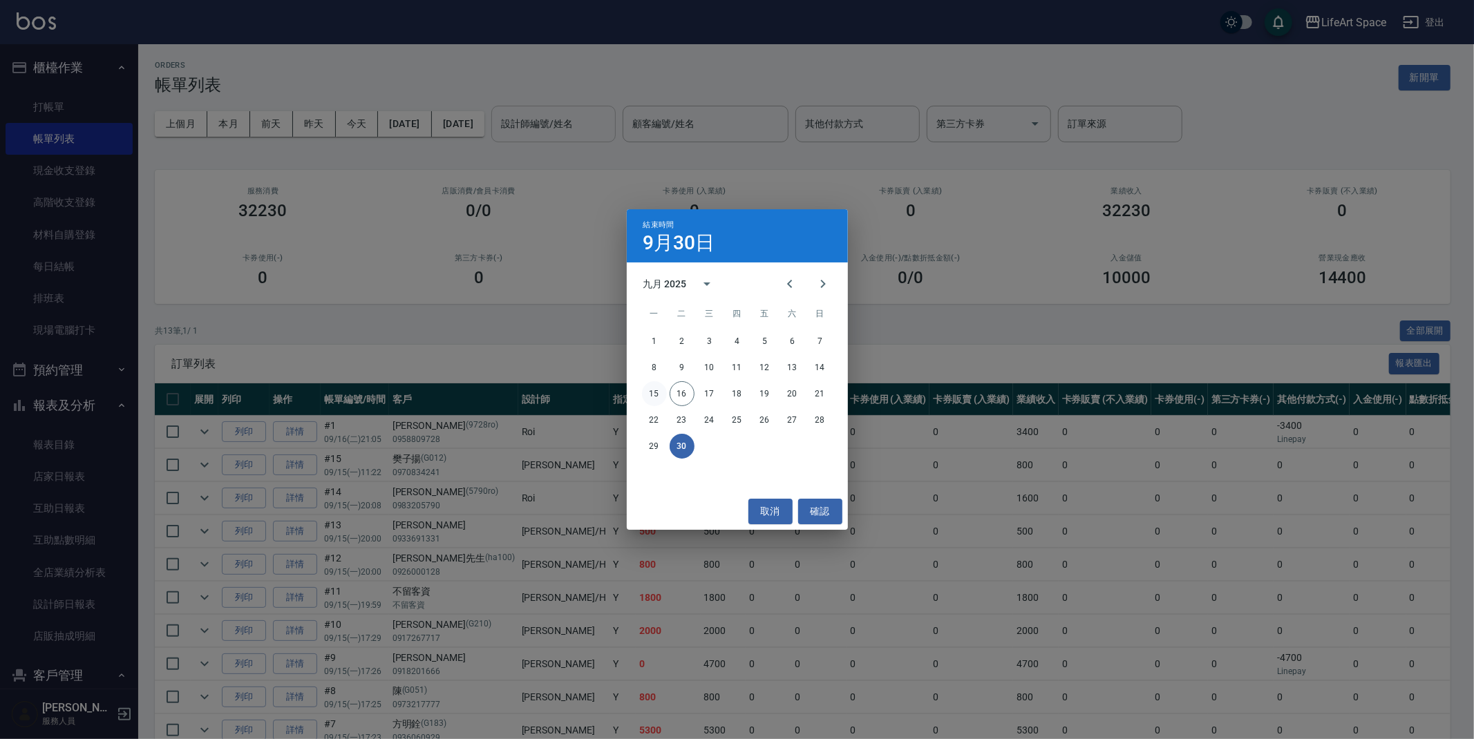
click at [659, 394] on button "15" at bounding box center [654, 393] width 25 height 25
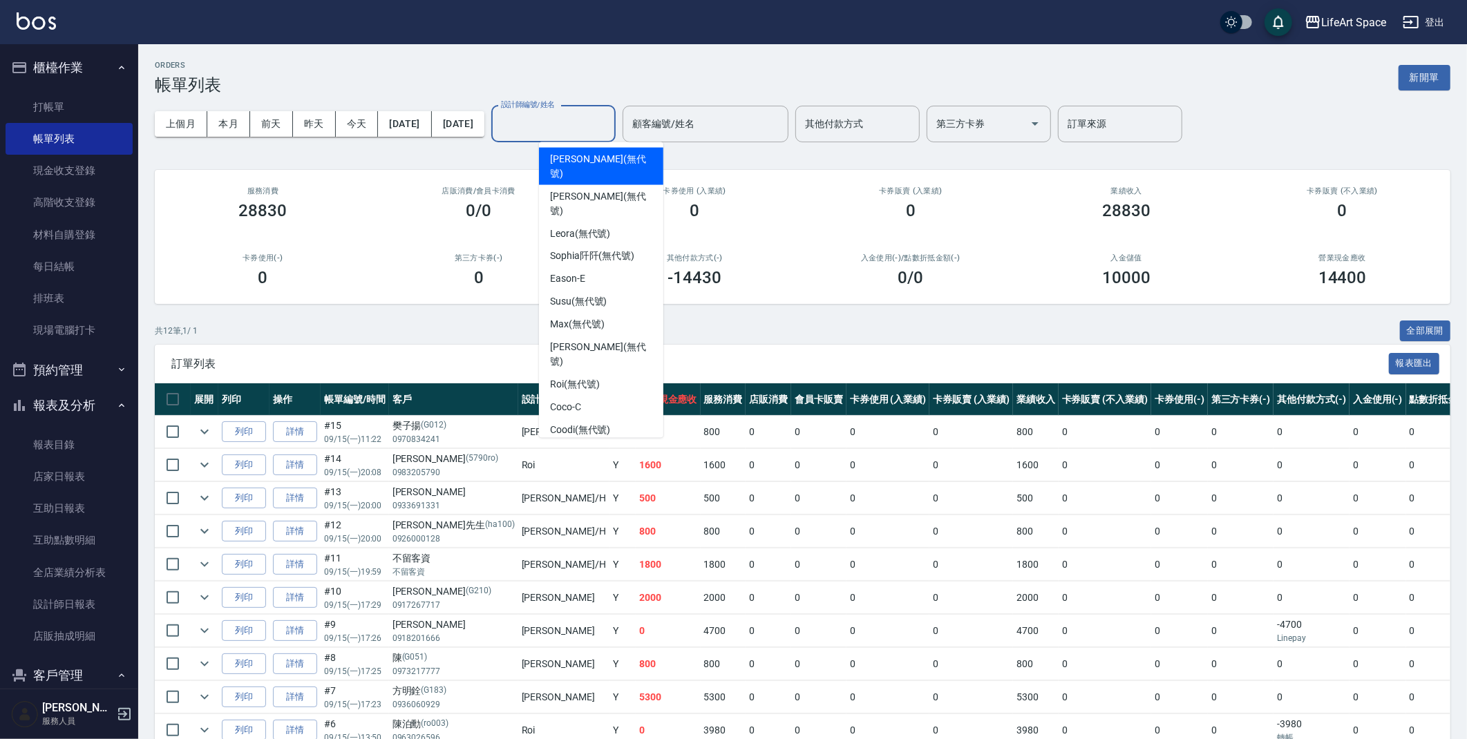
click at [604, 115] on div "設計師編號/姓名 設計師編號/姓名" at bounding box center [553, 124] width 124 height 37
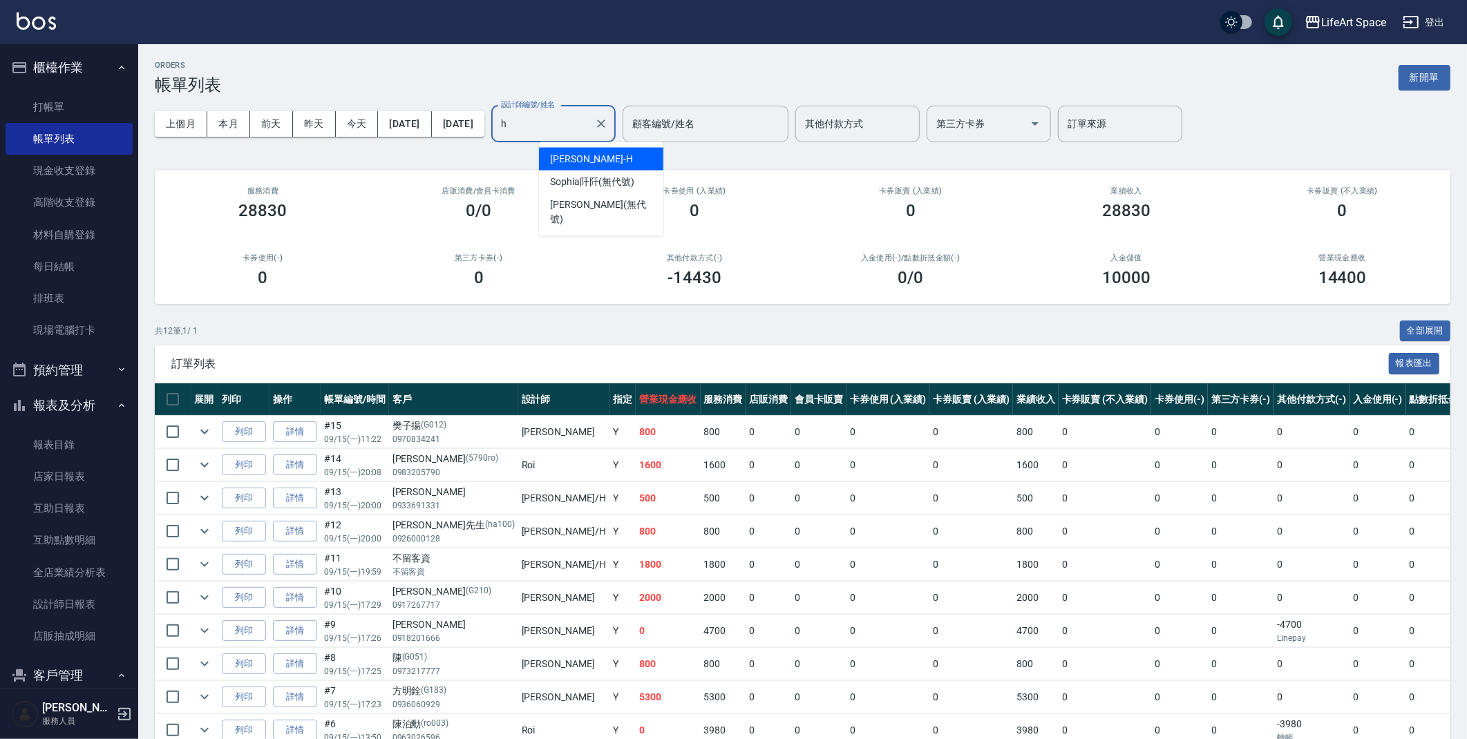
click at [607, 160] on div "Hannah -H" at bounding box center [601, 159] width 124 height 23
type input "Hannah-H"
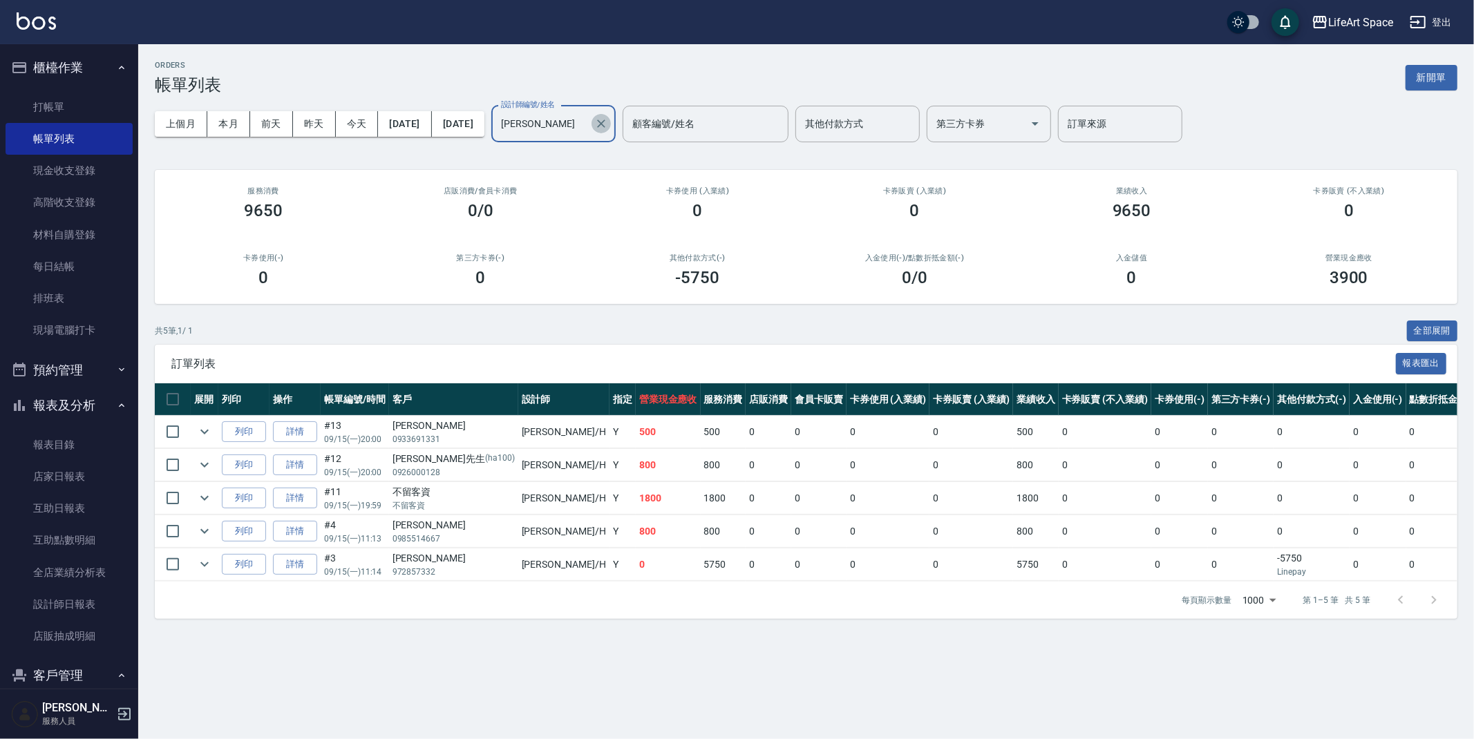
click at [608, 126] on icon "Clear" at bounding box center [601, 124] width 14 height 14
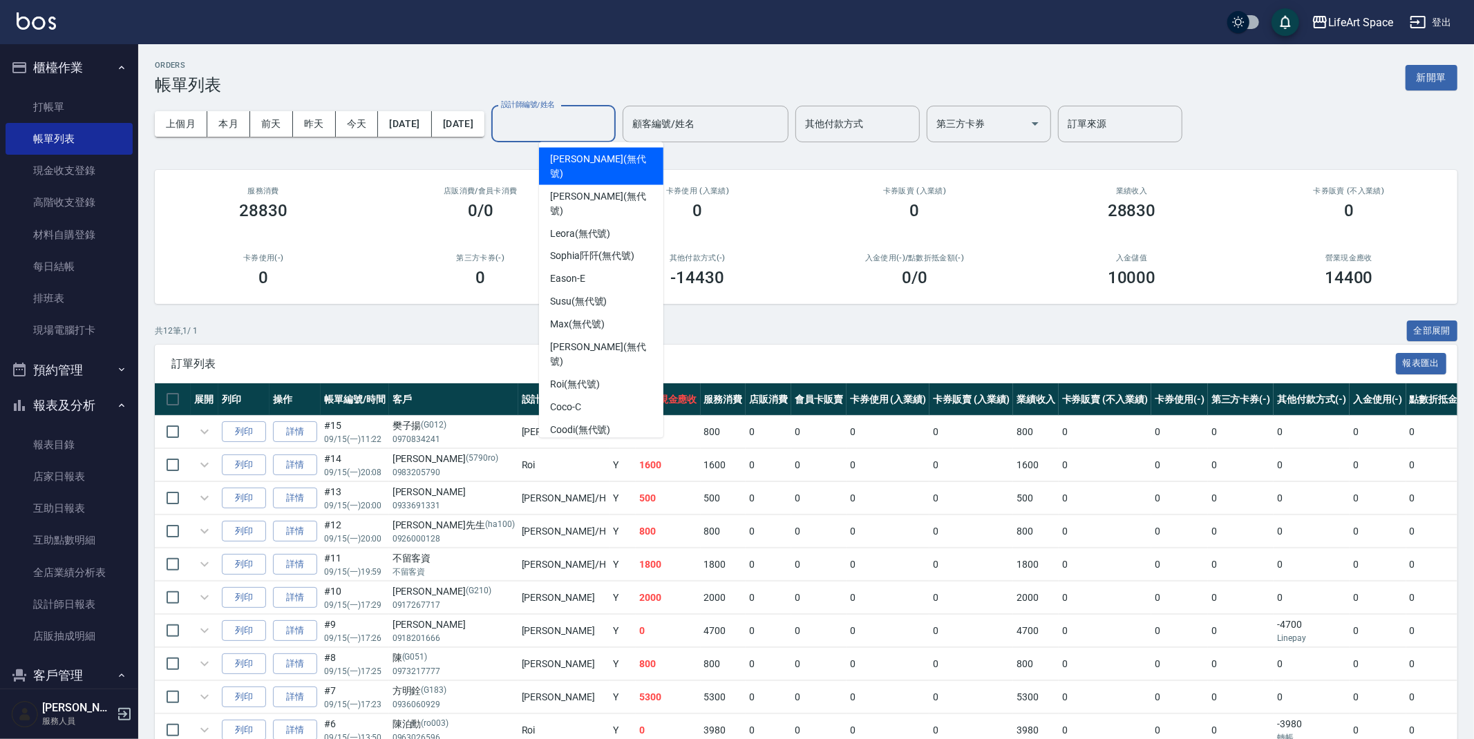
click at [609, 125] on input "設計師編號/姓名" at bounding box center [554, 124] width 112 height 24
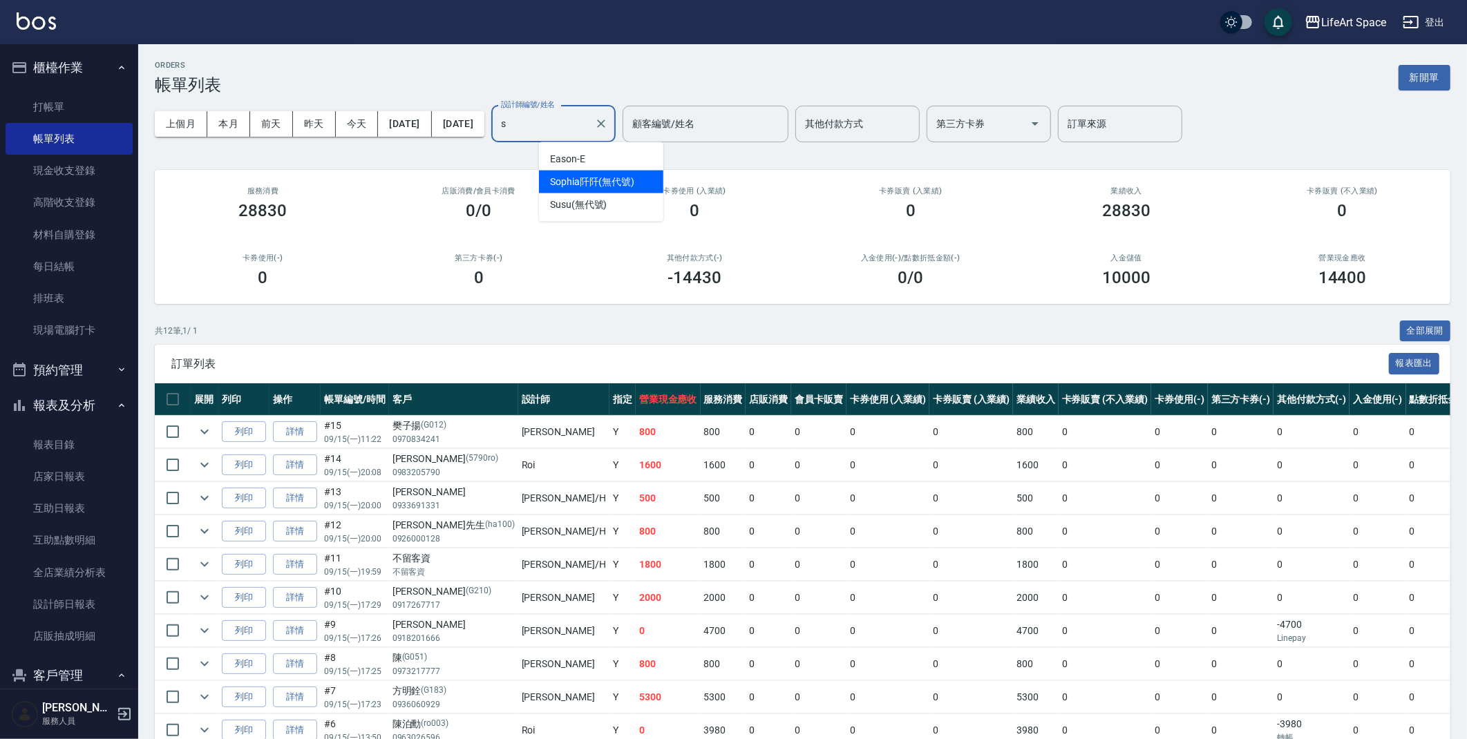
click at [654, 182] on div "[PERSON_NAME]阡 (無代號)" at bounding box center [601, 182] width 124 height 23
type input "[PERSON_NAME]阡(無代號)"
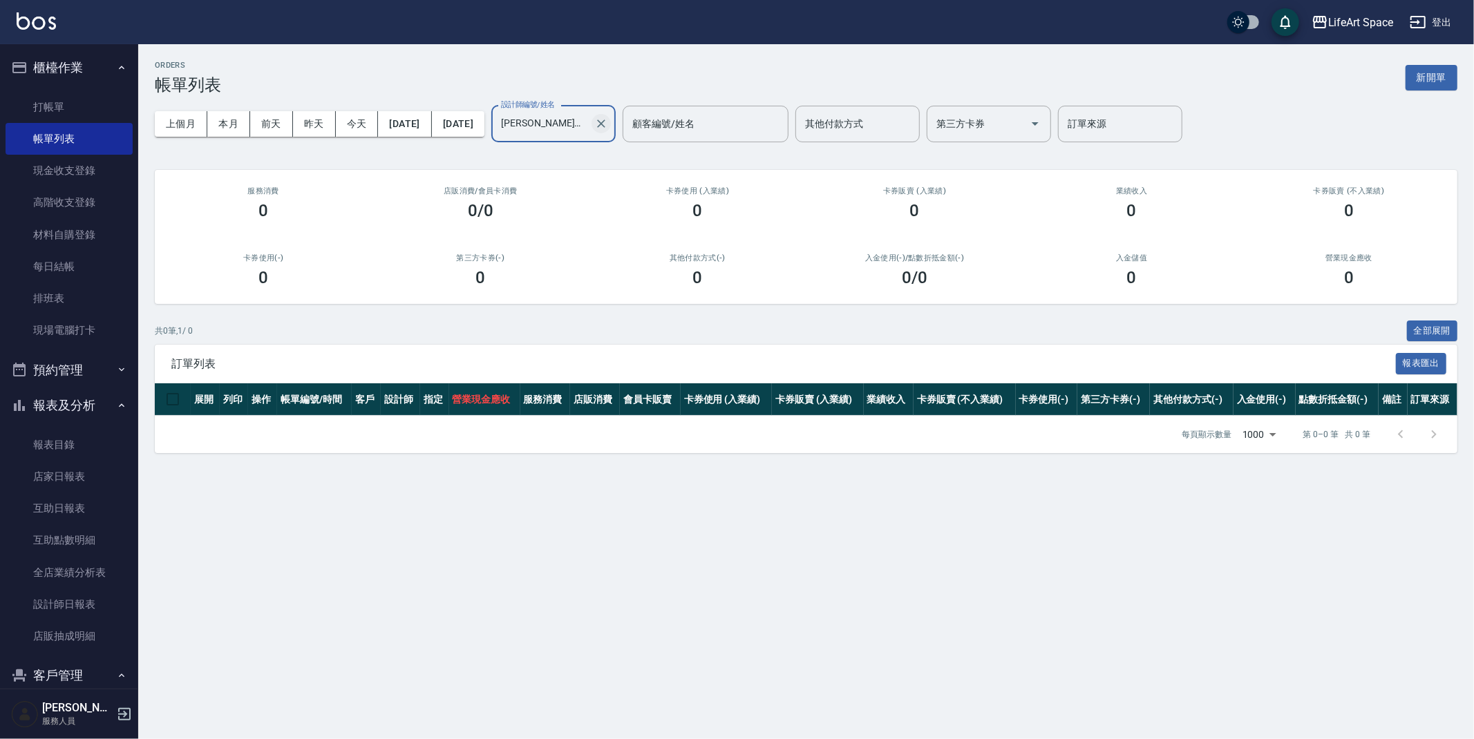
click at [608, 119] on icon "Clear" at bounding box center [601, 124] width 14 height 14
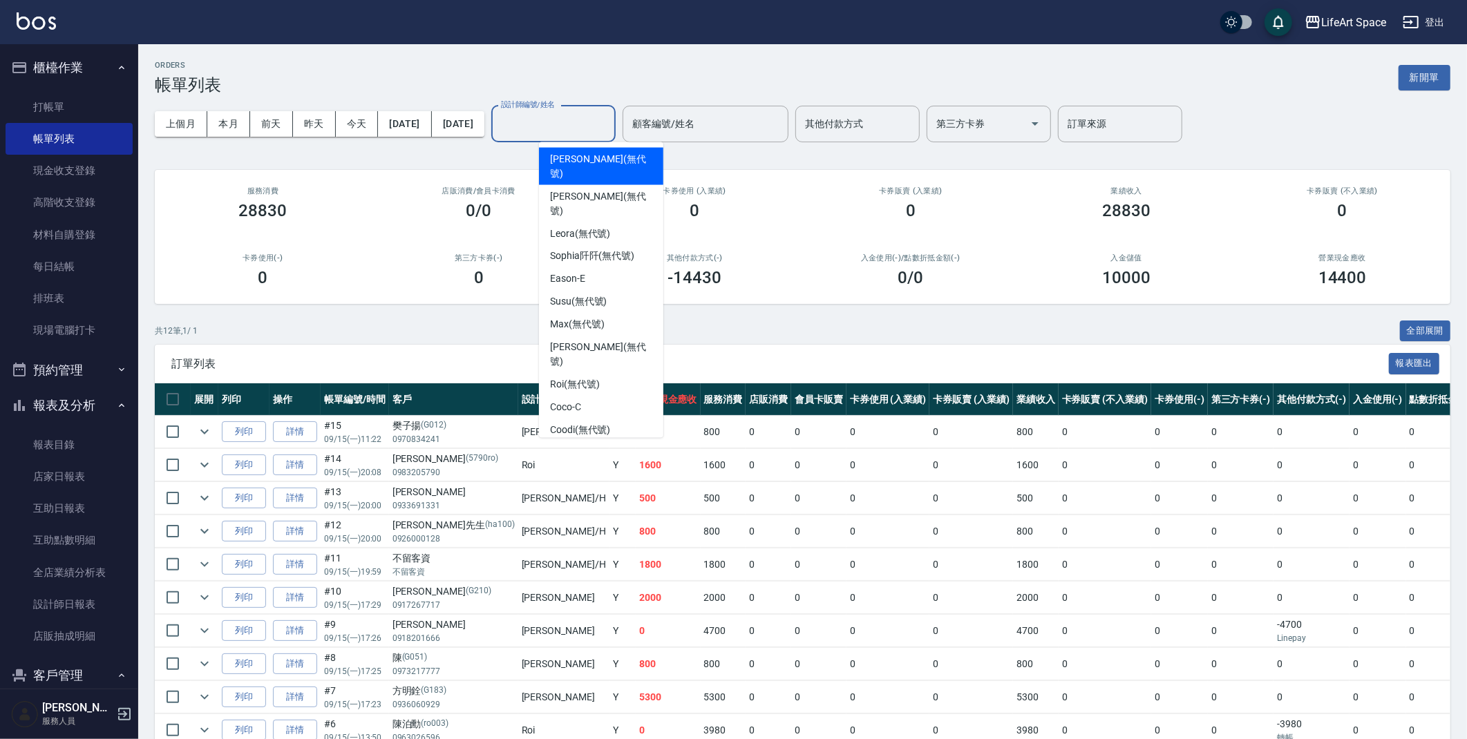
click at [609, 124] on input "設計師編號/姓名" at bounding box center [554, 124] width 112 height 24
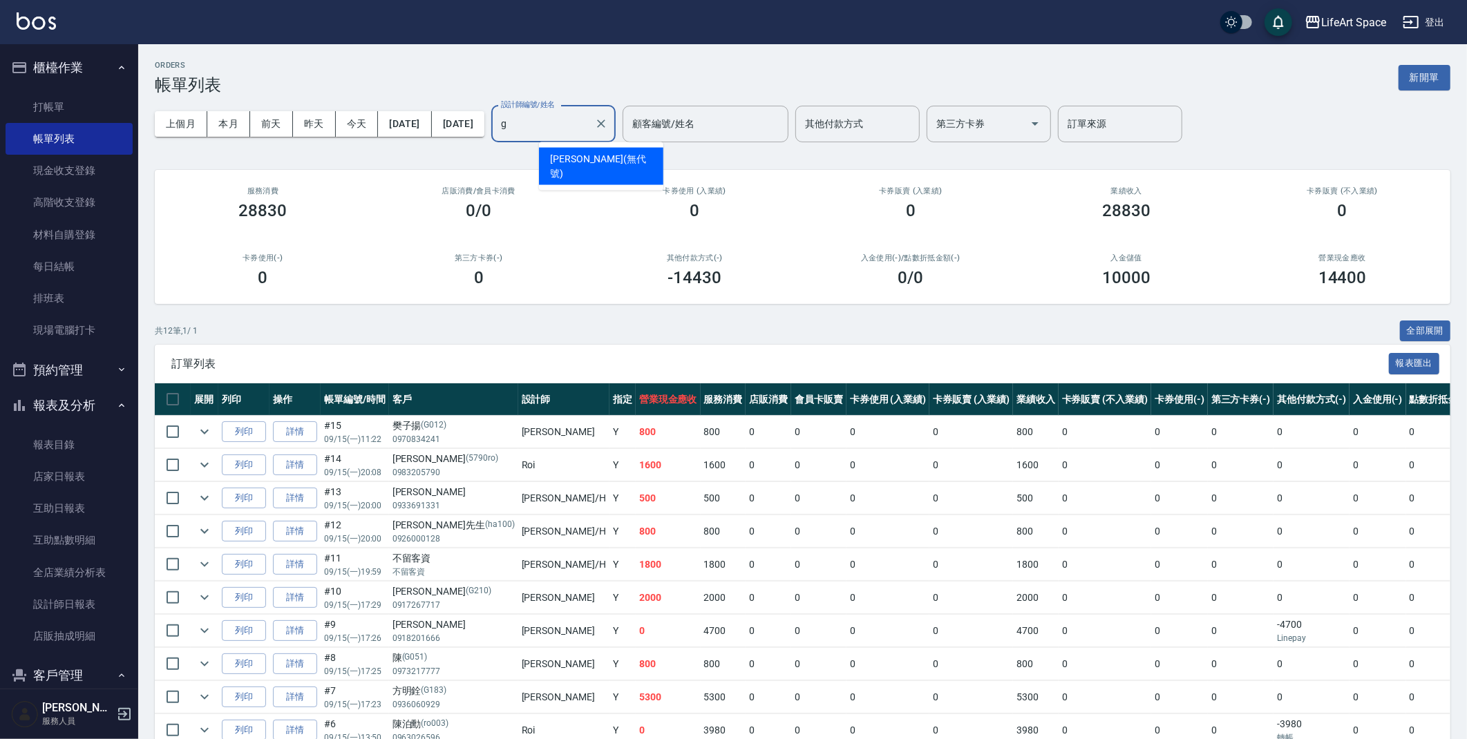
click at [612, 152] on div "Gina (無代號)" at bounding box center [601, 166] width 124 height 37
type input "[PERSON_NAME](無代號)"
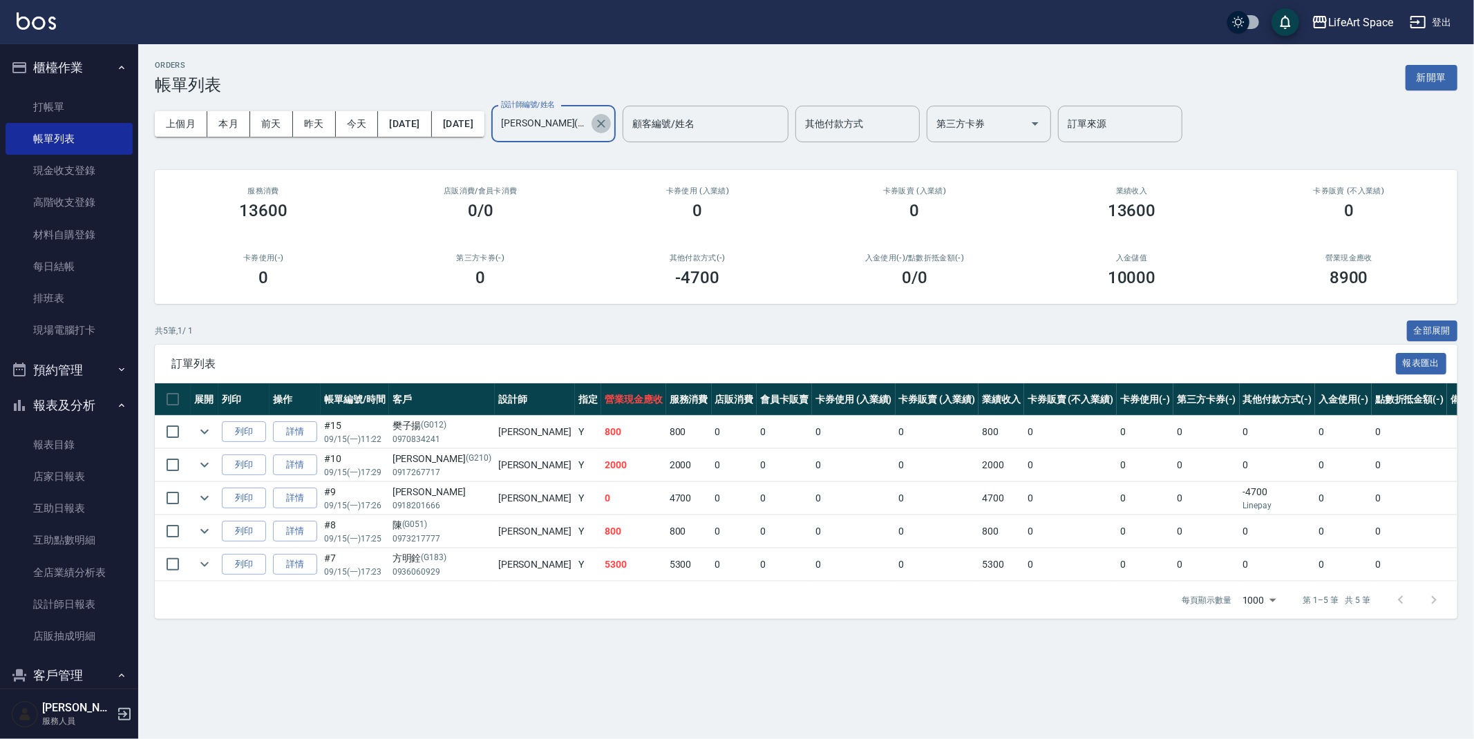
click at [608, 124] on icon "Clear" at bounding box center [601, 124] width 14 height 14
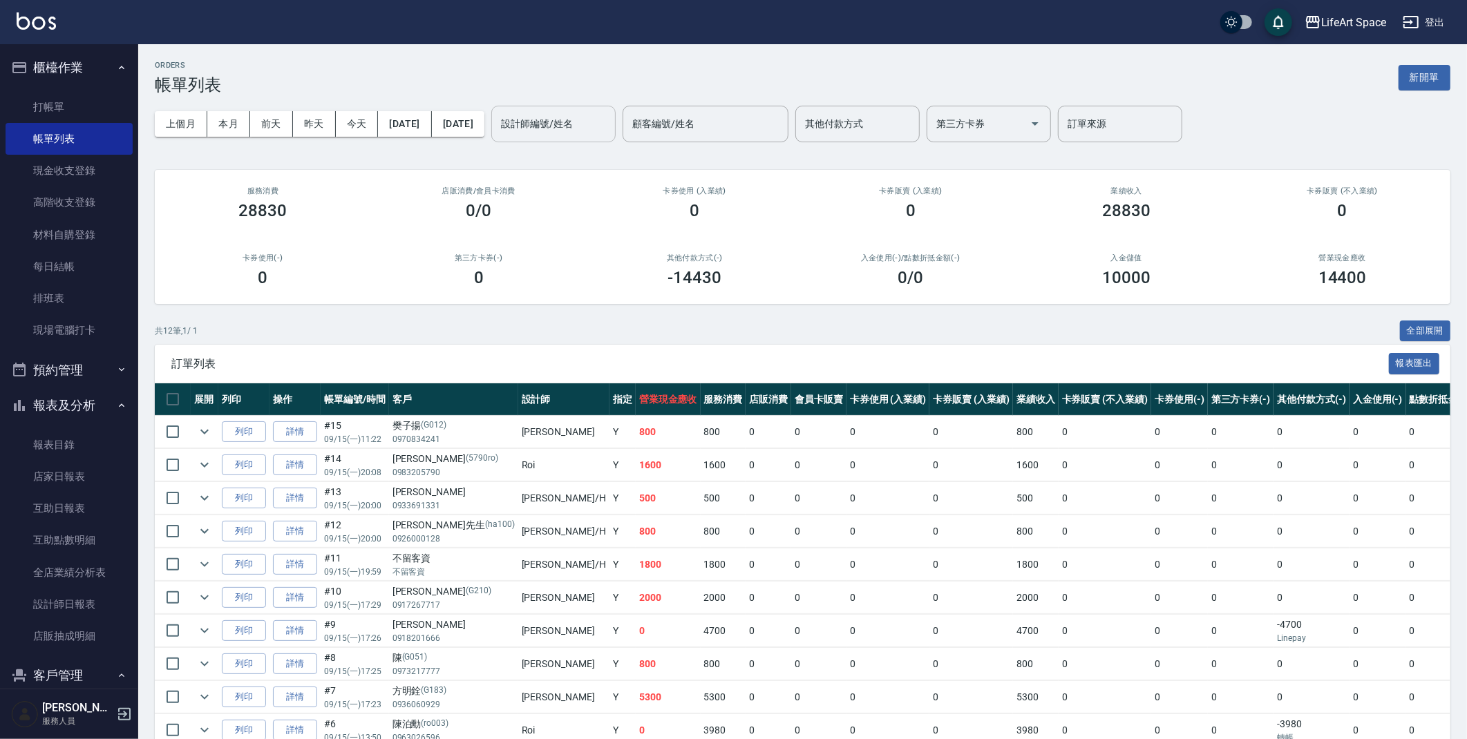
click at [706, 42] on div "LifeArt Space 登出" at bounding box center [733, 22] width 1467 height 44
click at [411, 117] on button "2025/09/15" at bounding box center [404, 124] width 53 height 26
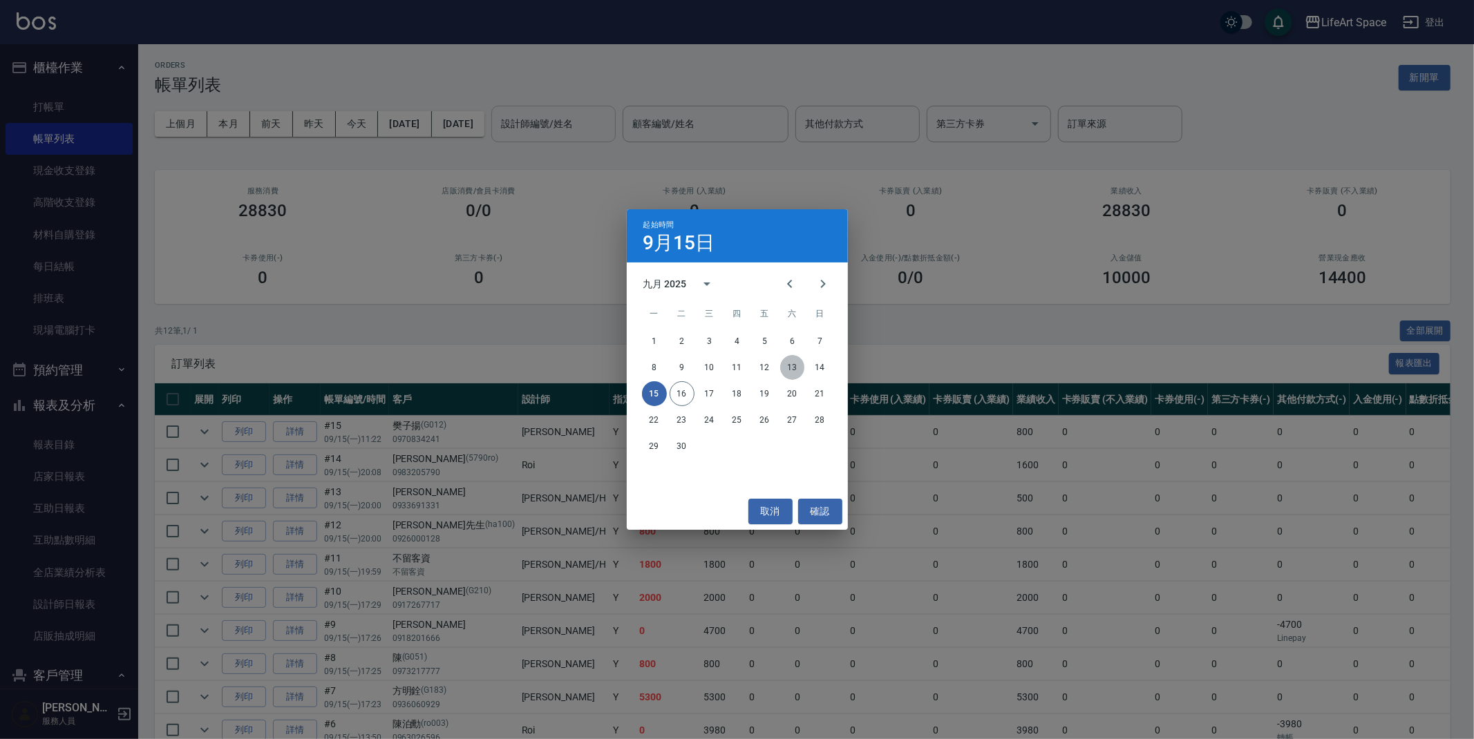
click at [801, 364] on button "13" at bounding box center [792, 367] width 25 height 25
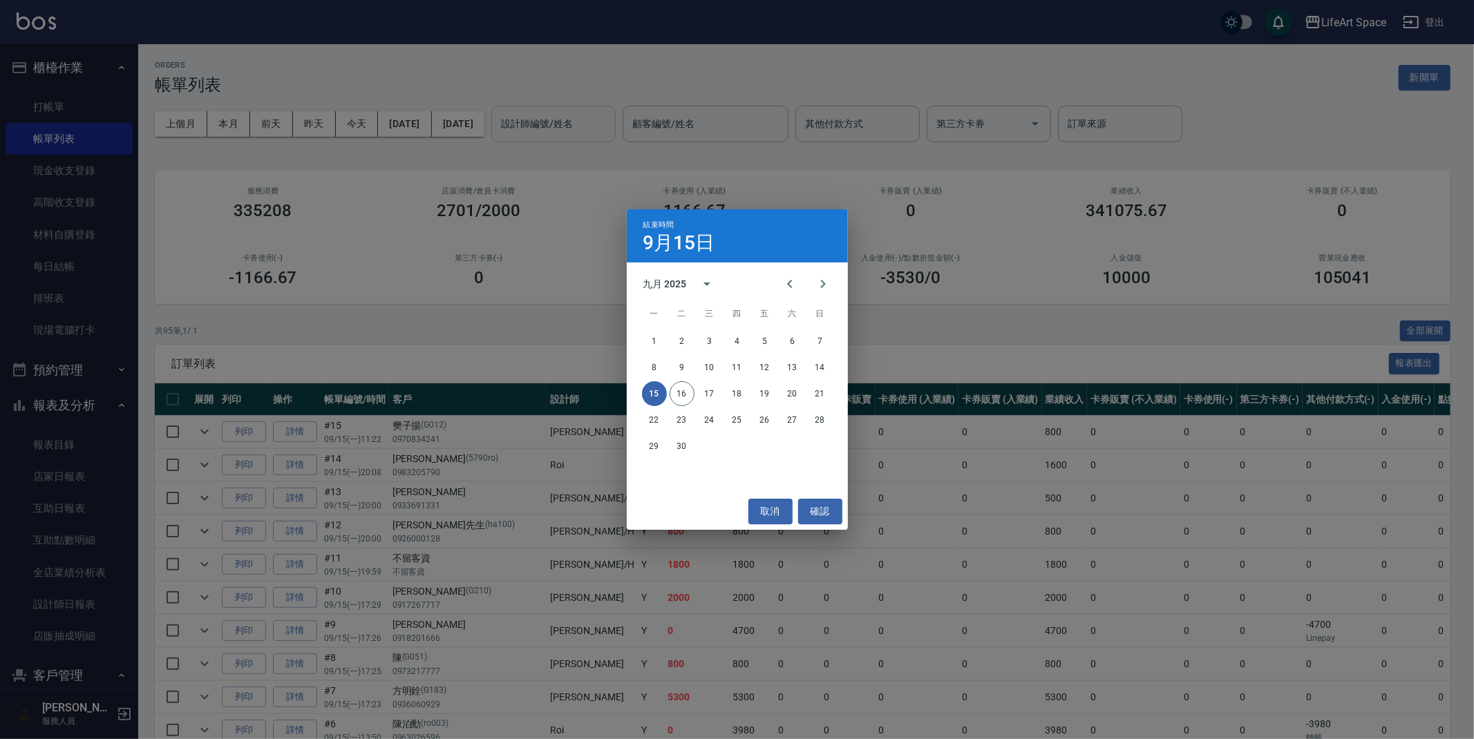
click at [538, 335] on div "結束時間 9月15日 九月 2025 一 二 三 四 五 六 日 1 2 3 4 5 6 7 8 9 10 11 12 13 14 15 16 17 18 1…" at bounding box center [737, 369] width 1474 height 739
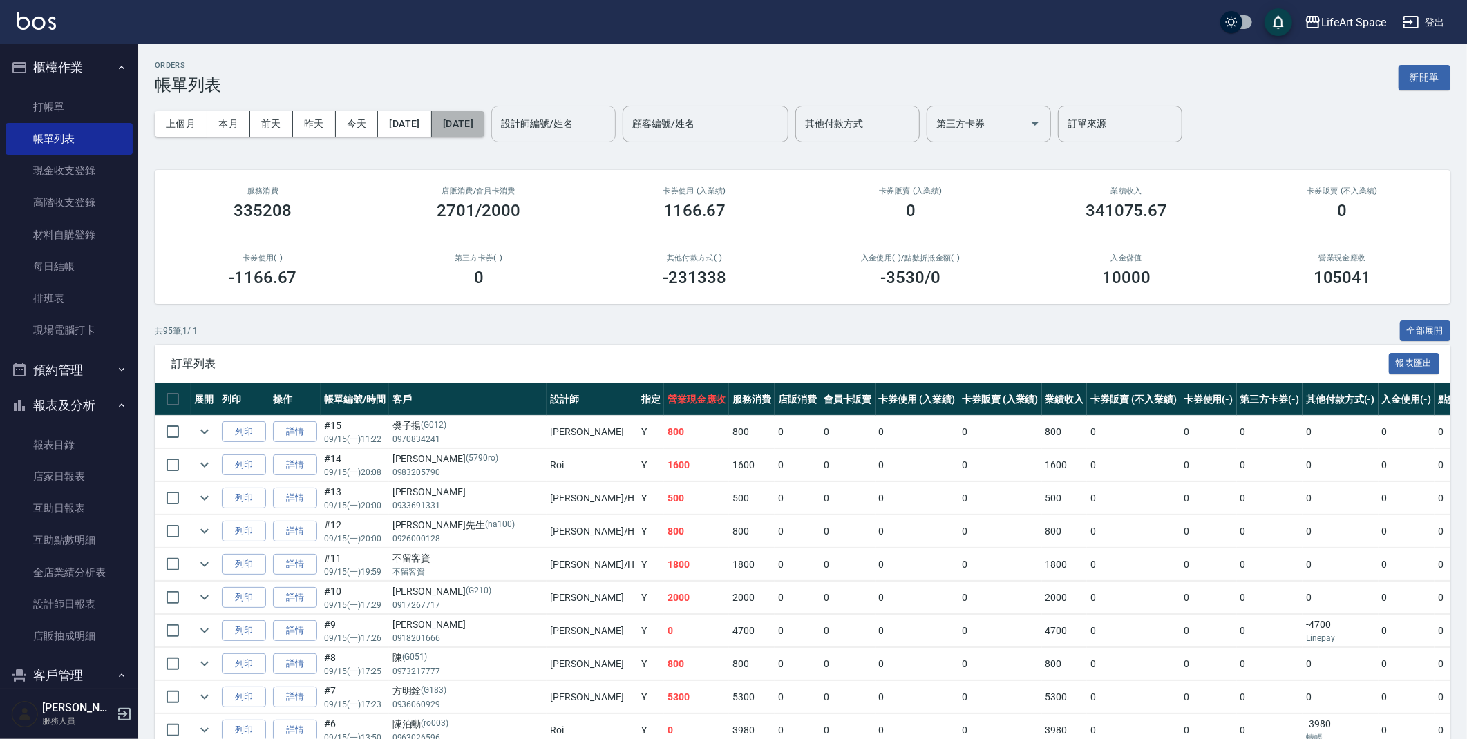
click at [484, 131] on button "2025/09/15" at bounding box center [458, 124] width 53 height 26
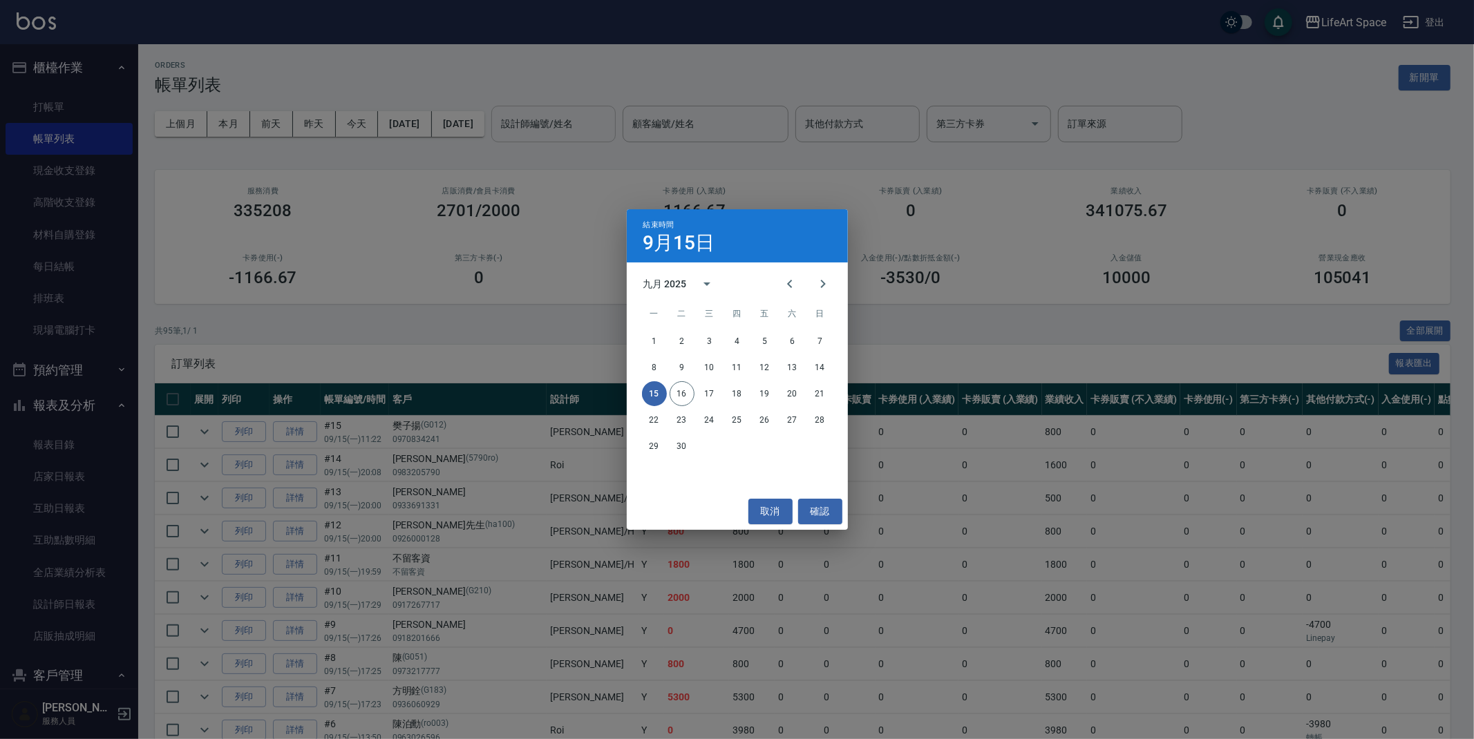
click at [8, 402] on div "結束時間 9月15日 九月 2025 一 二 三 四 五 六 日 1 2 3 4 5 6 7 8 9 10 11 12 13 14 15 16 17 18 1…" at bounding box center [737, 369] width 1474 height 739
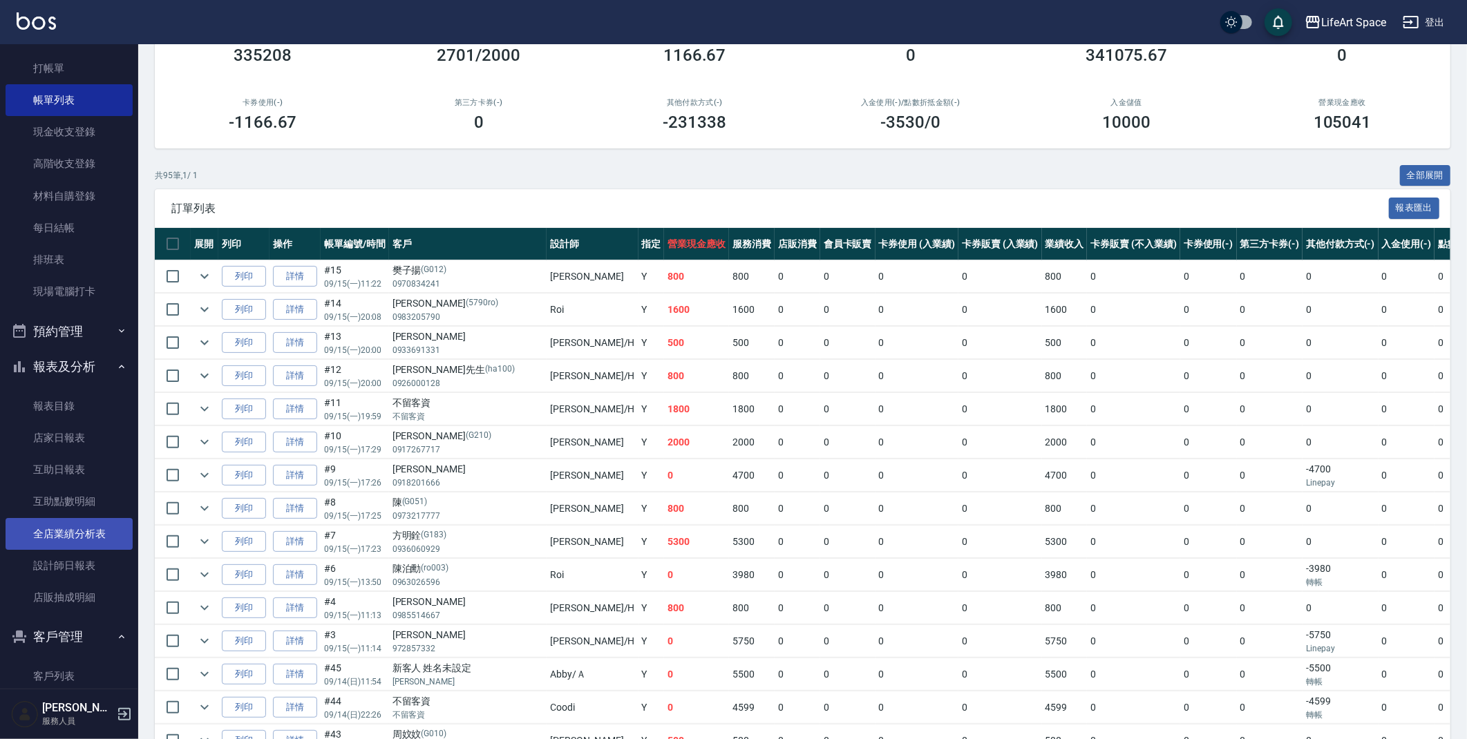
scroll to position [40, 0]
click at [73, 446] on link "店家日報表" at bounding box center [69, 437] width 127 height 32
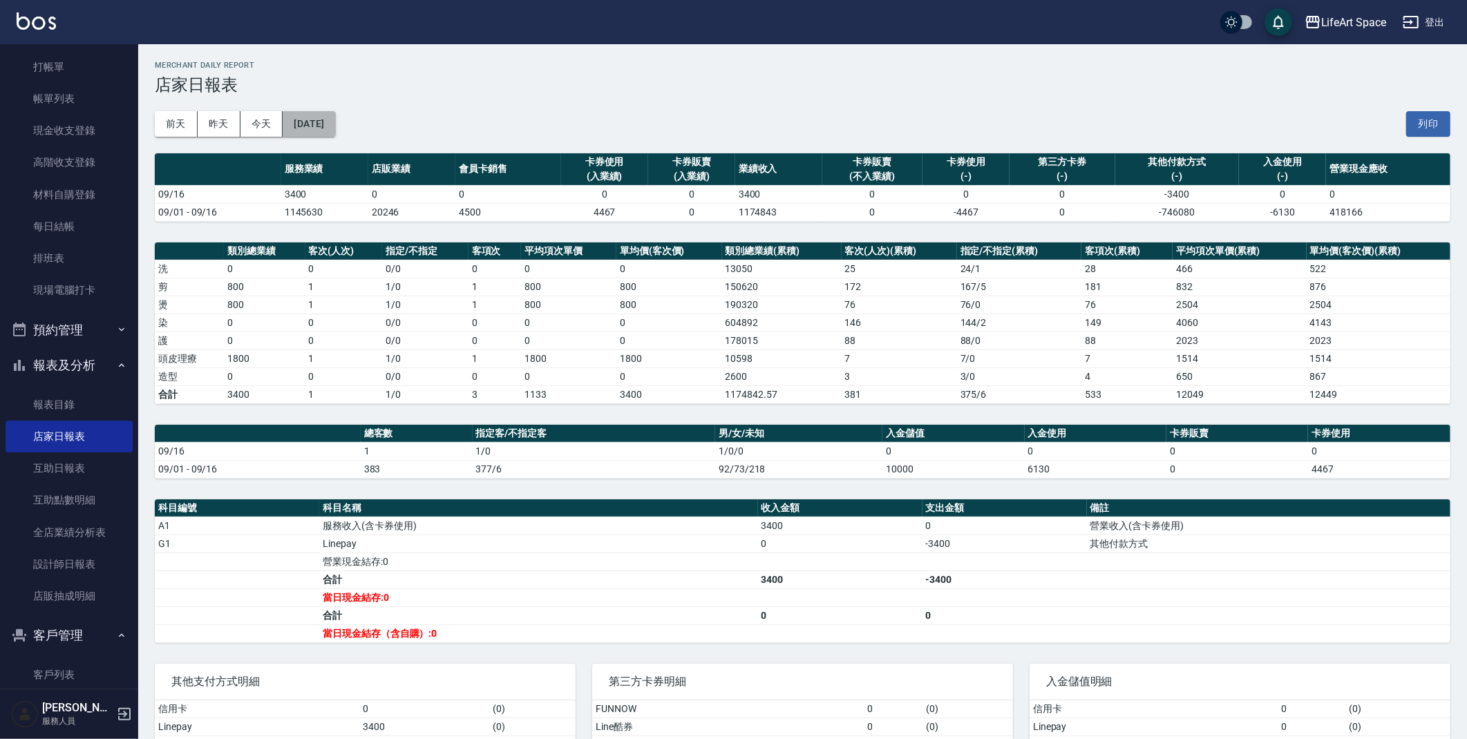
click at [335, 129] on button "[DATE]" at bounding box center [309, 124] width 53 height 26
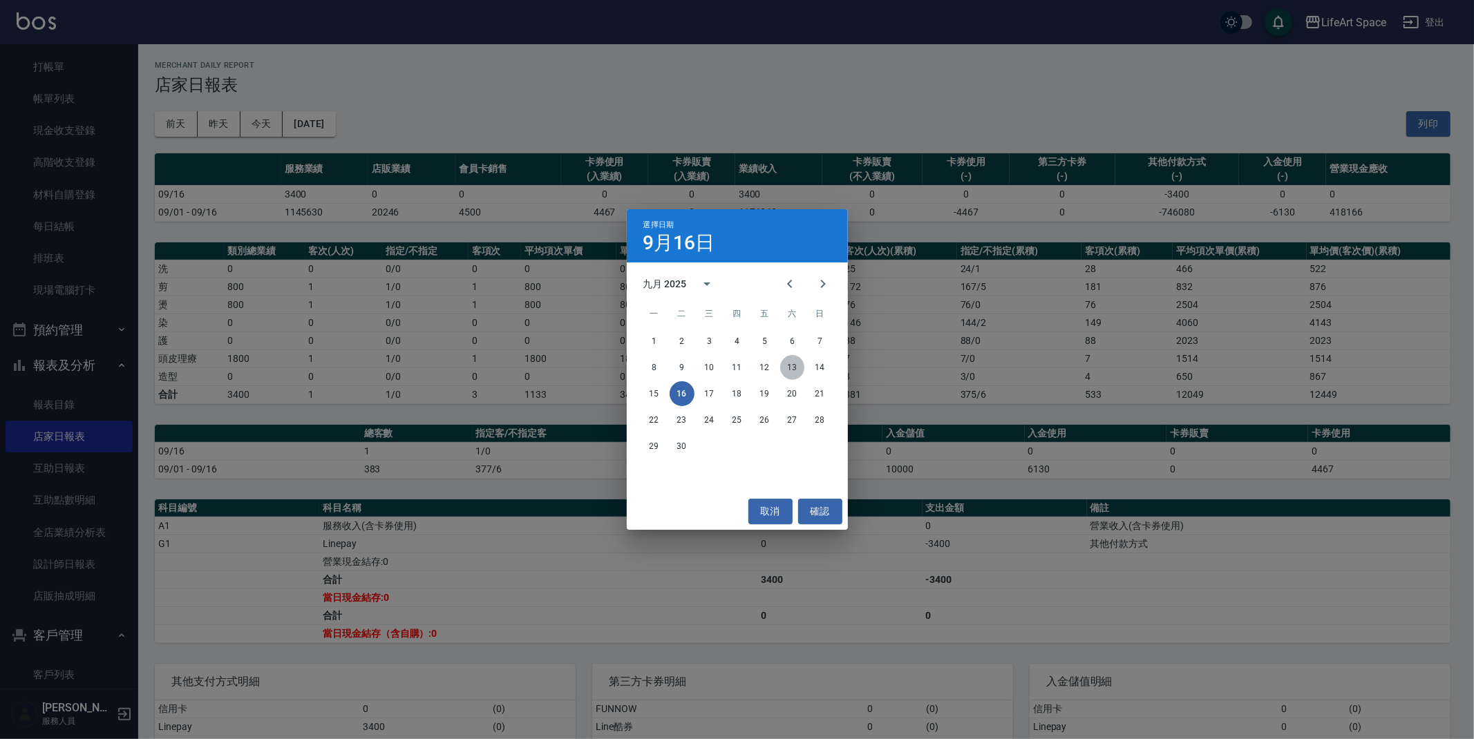
click at [791, 370] on button "13" at bounding box center [792, 367] width 25 height 25
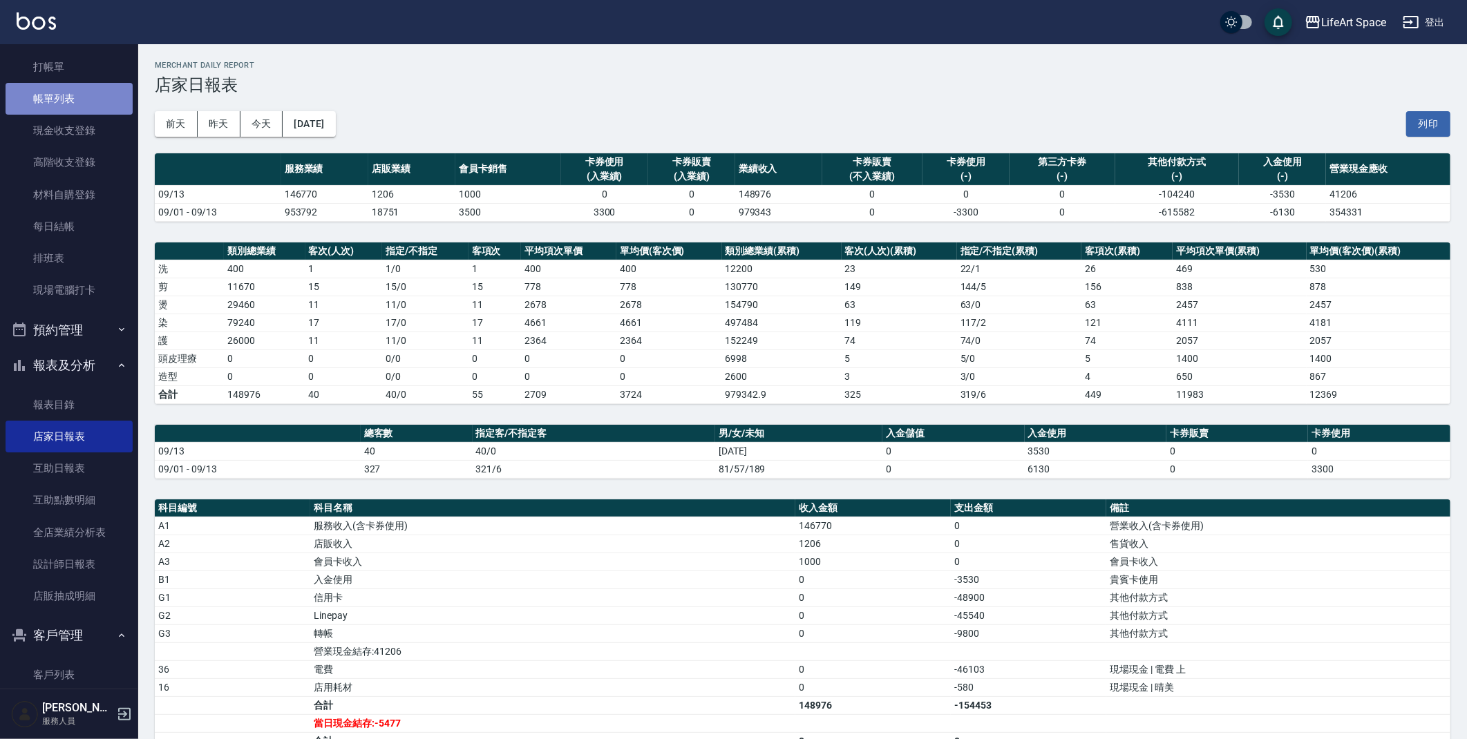
click at [75, 97] on link "帳單列表" at bounding box center [69, 99] width 127 height 32
drag, startPoint x: 75, startPoint y: 97, endPoint x: 56, endPoint y: 91, distance: 19.7
click at [75, 97] on link "帳單列表" at bounding box center [69, 99] width 127 height 32
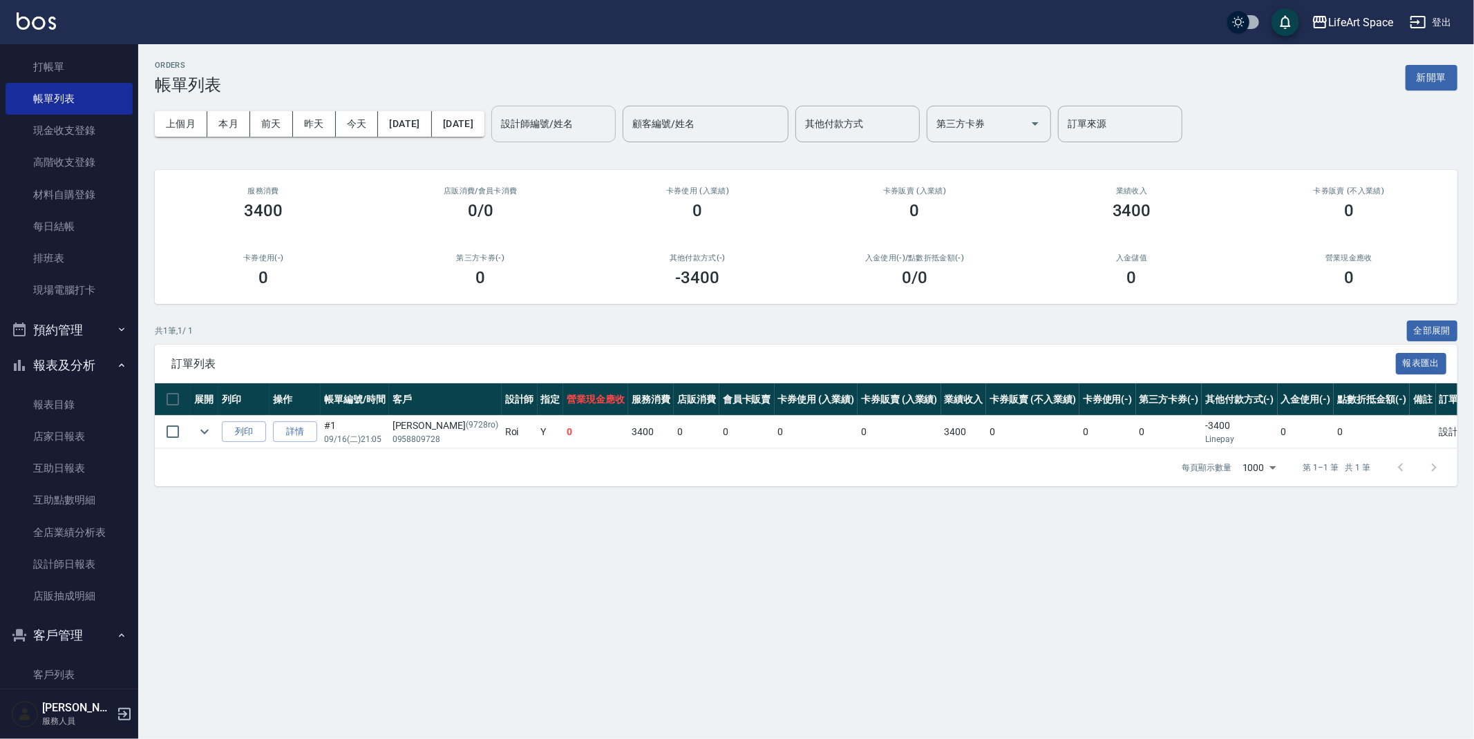
click at [588, 133] on input "設計師編號/姓名" at bounding box center [554, 124] width 112 height 24
click at [592, 166] on span "Gina (無代號)" at bounding box center [601, 166] width 102 height 29
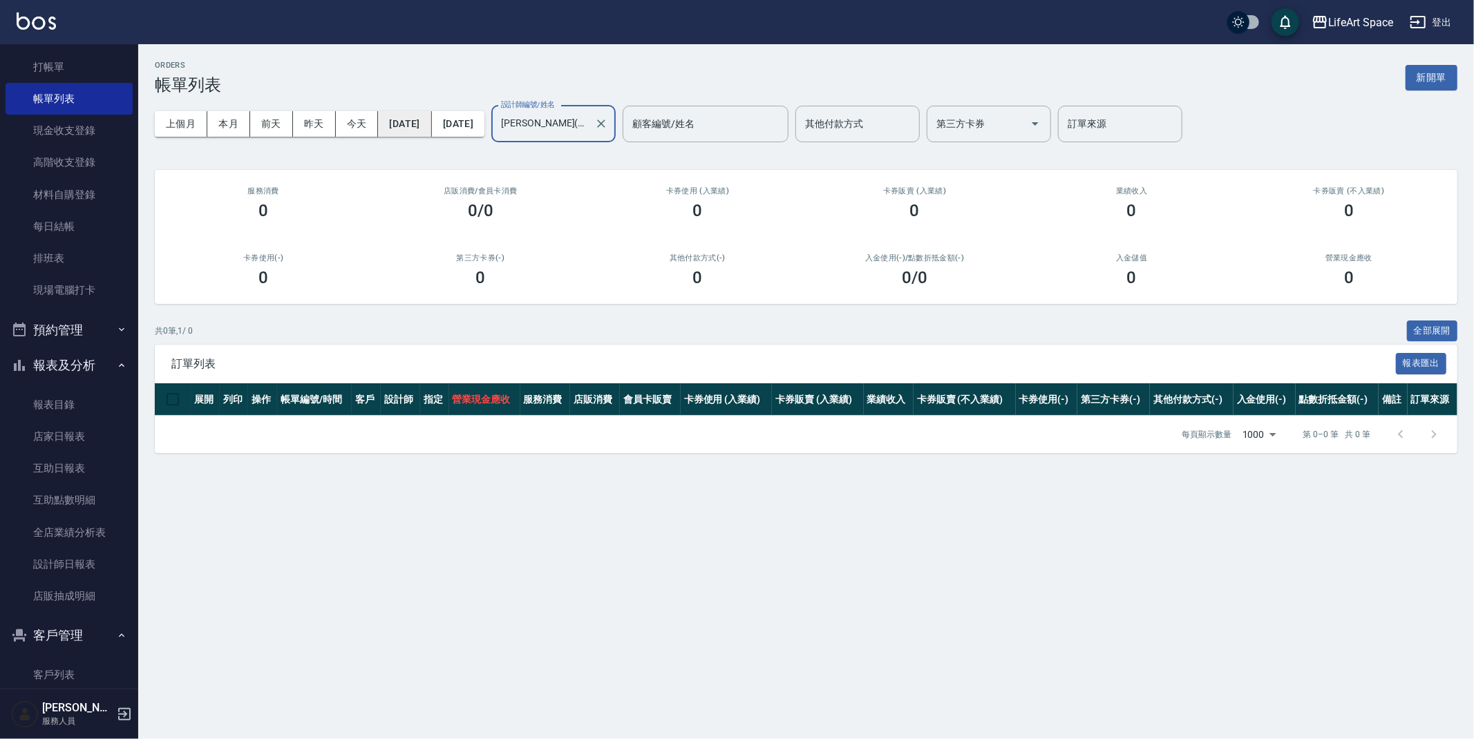
type input "[PERSON_NAME](無代號)"
click at [417, 117] on button "[DATE]" at bounding box center [404, 124] width 53 height 26
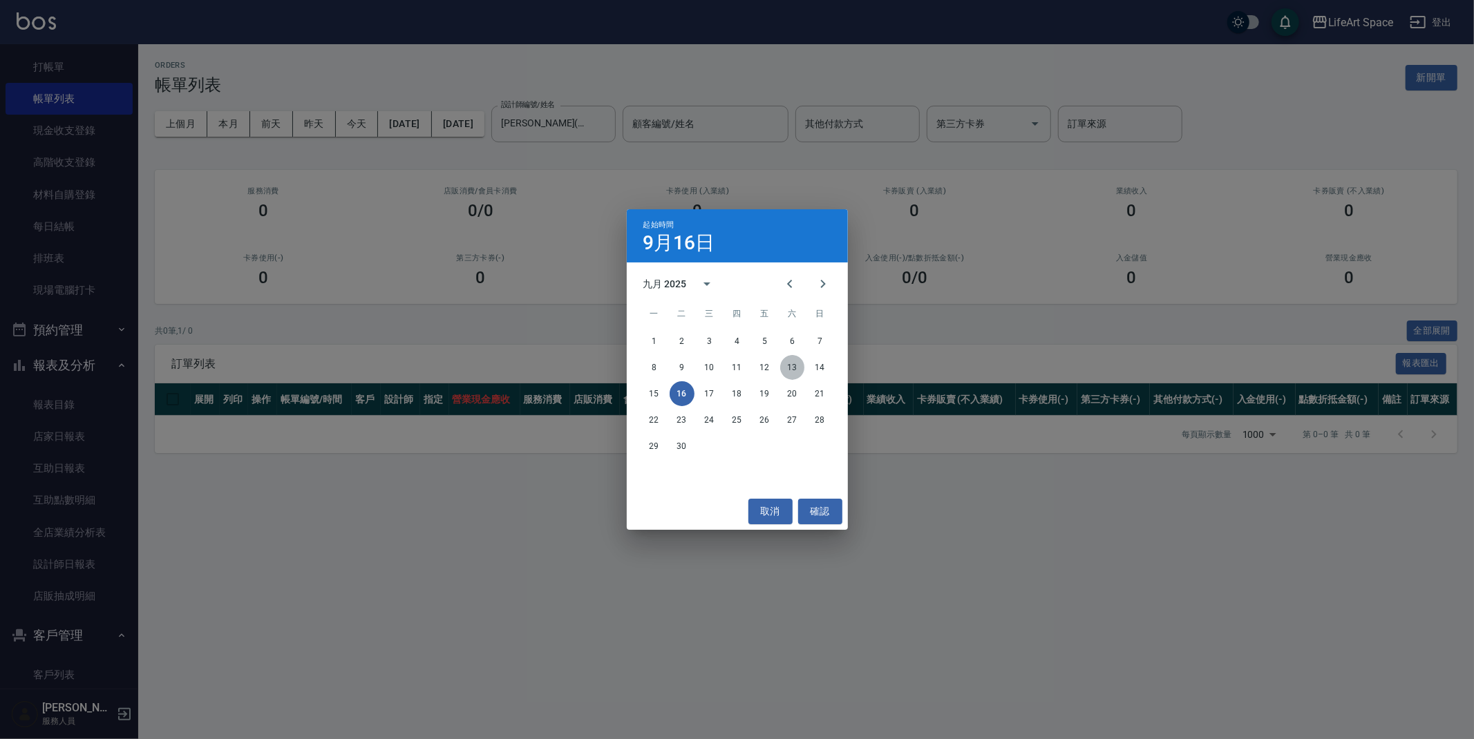
click at [794, 366] on button "13" at bounding box center [792, 367] width 25 height 25
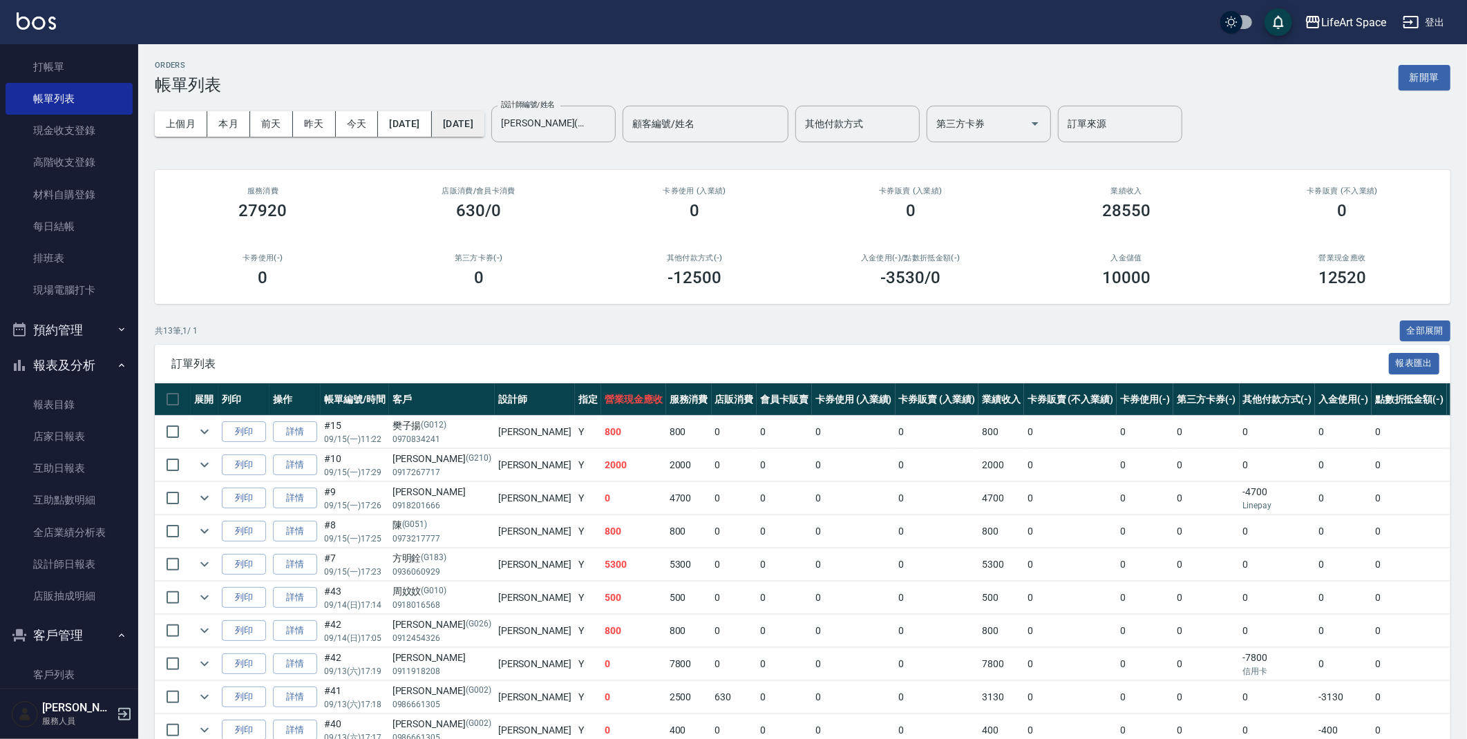
click at [484, 115] on button "[DATE]" at bounding box center [458, 124] width 53 height 26
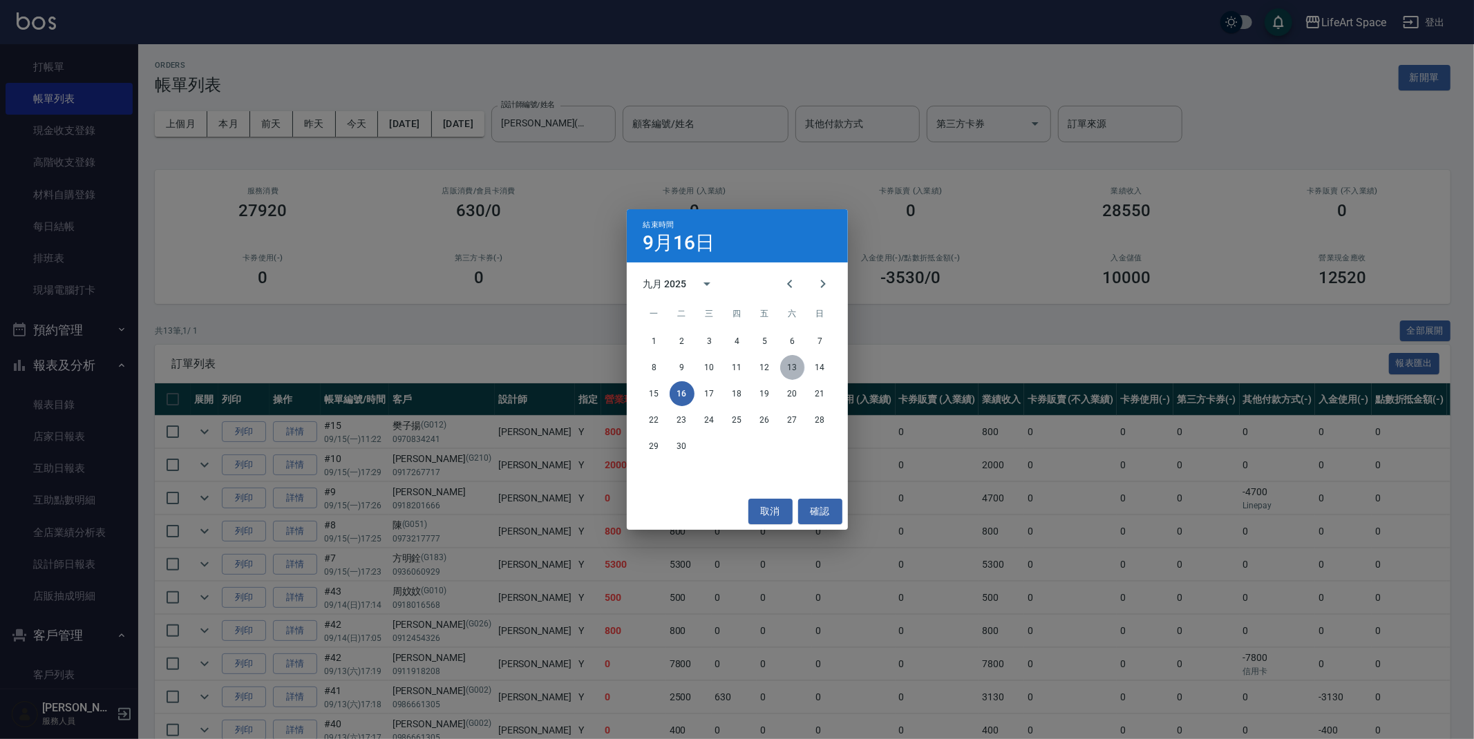
click at [789, 361] on button "13" at bounding box center [792, 367] width 25 height 25
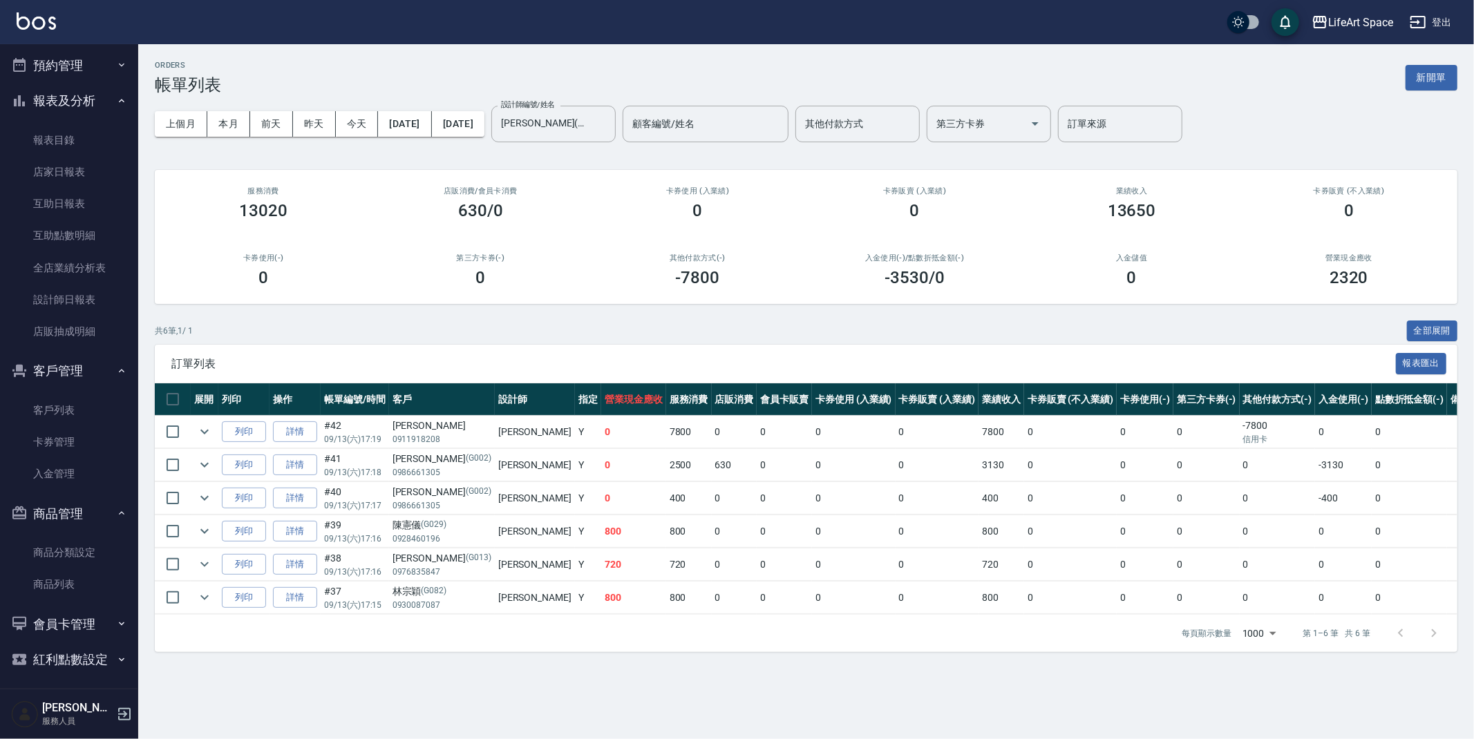
scroll to position [308, 0]
click at [55, 471] on link "入金管理" at bounding box center [69, 471] width 127 height 32
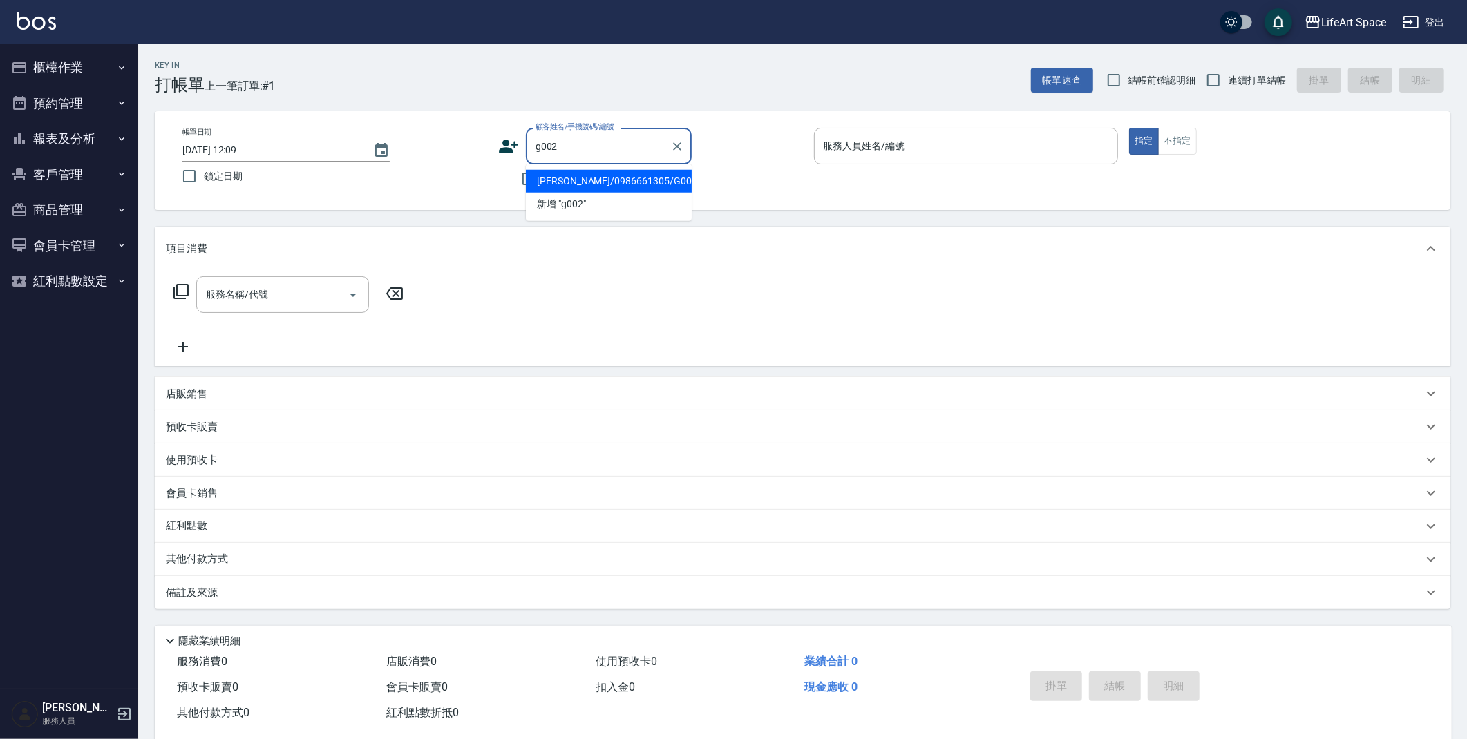
click at [568, 189] on li "[PERSON_NAME]/0986661305/G002" at bounding box center [609, 181] width 166 height 23
type input "[PERSON_NAME]/0986661305/G002"
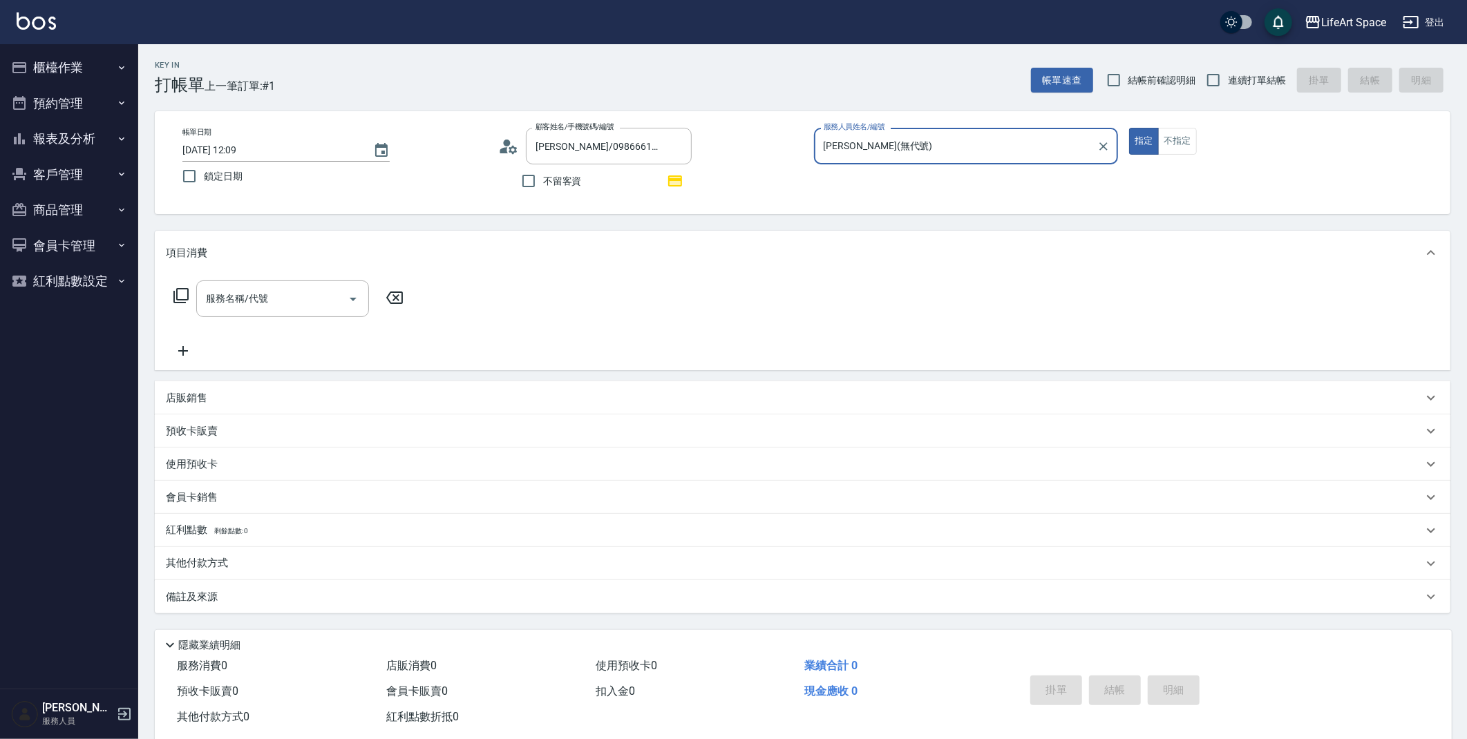
type input "[PERSON_NAME](無代號)"
click at [70, 71] on button "櫃檯作業" at bounding box center [69, 68] width 127 height 36
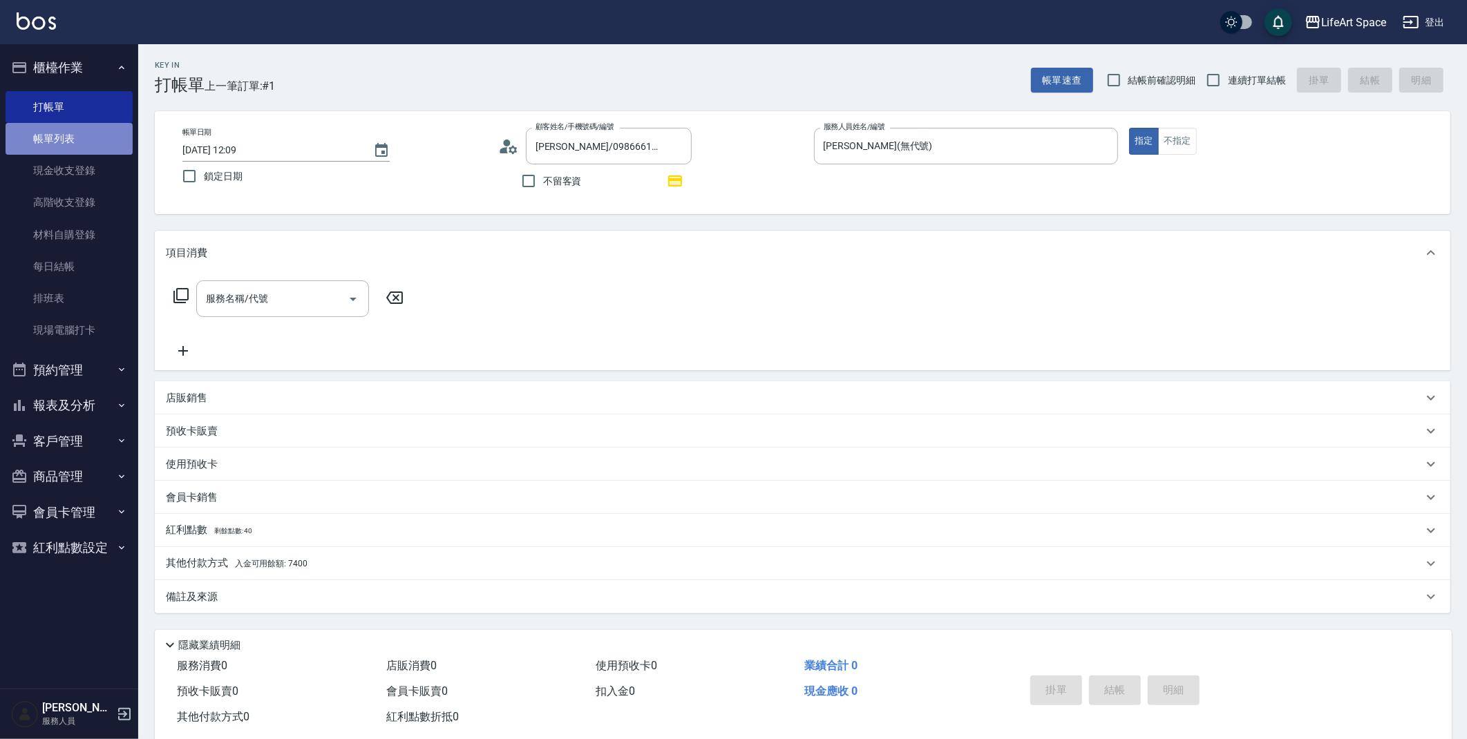
click at [55, 140] on link "帳單列表" at bounding box center [69, 139] width 127 height 32
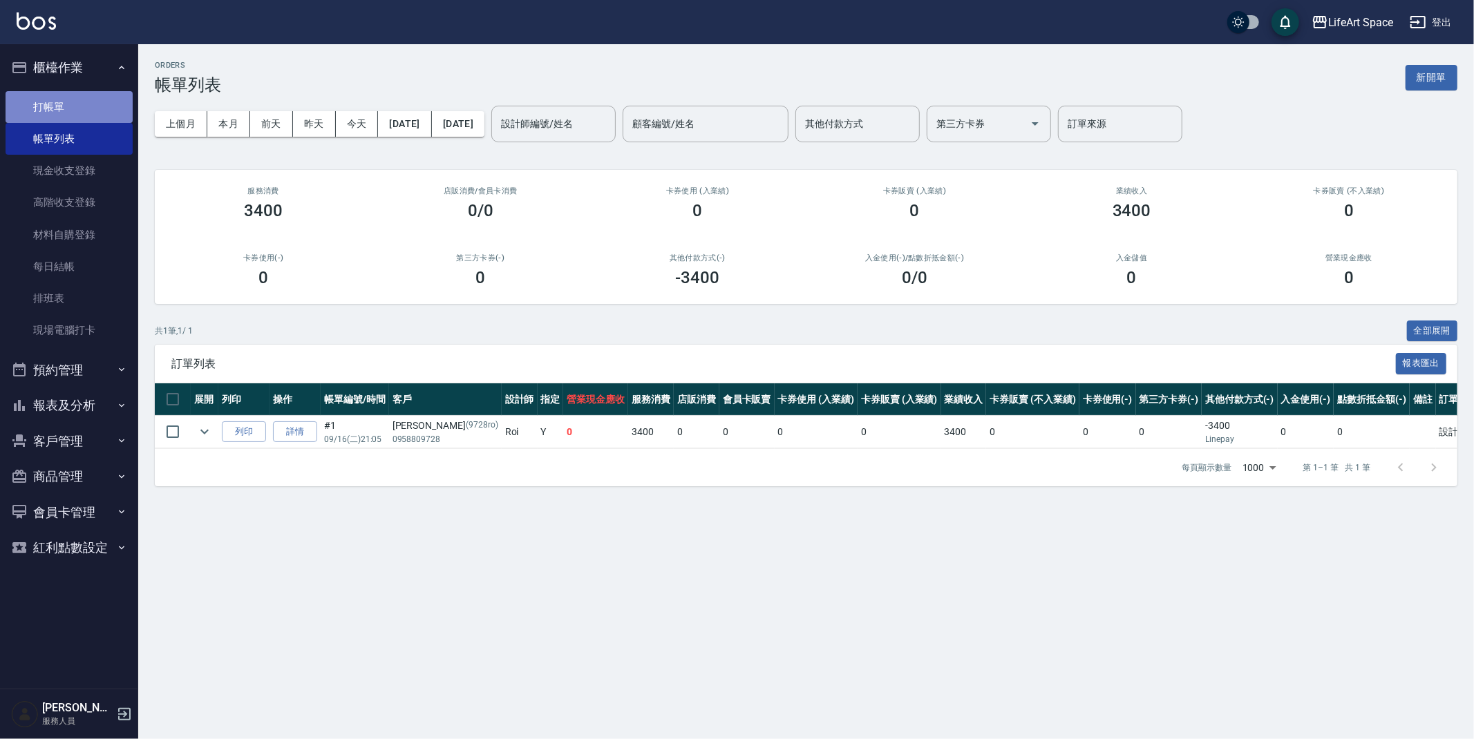
click at [91, 108] on link "打帳單" at bounding box center [69, 107] width 127 height 32
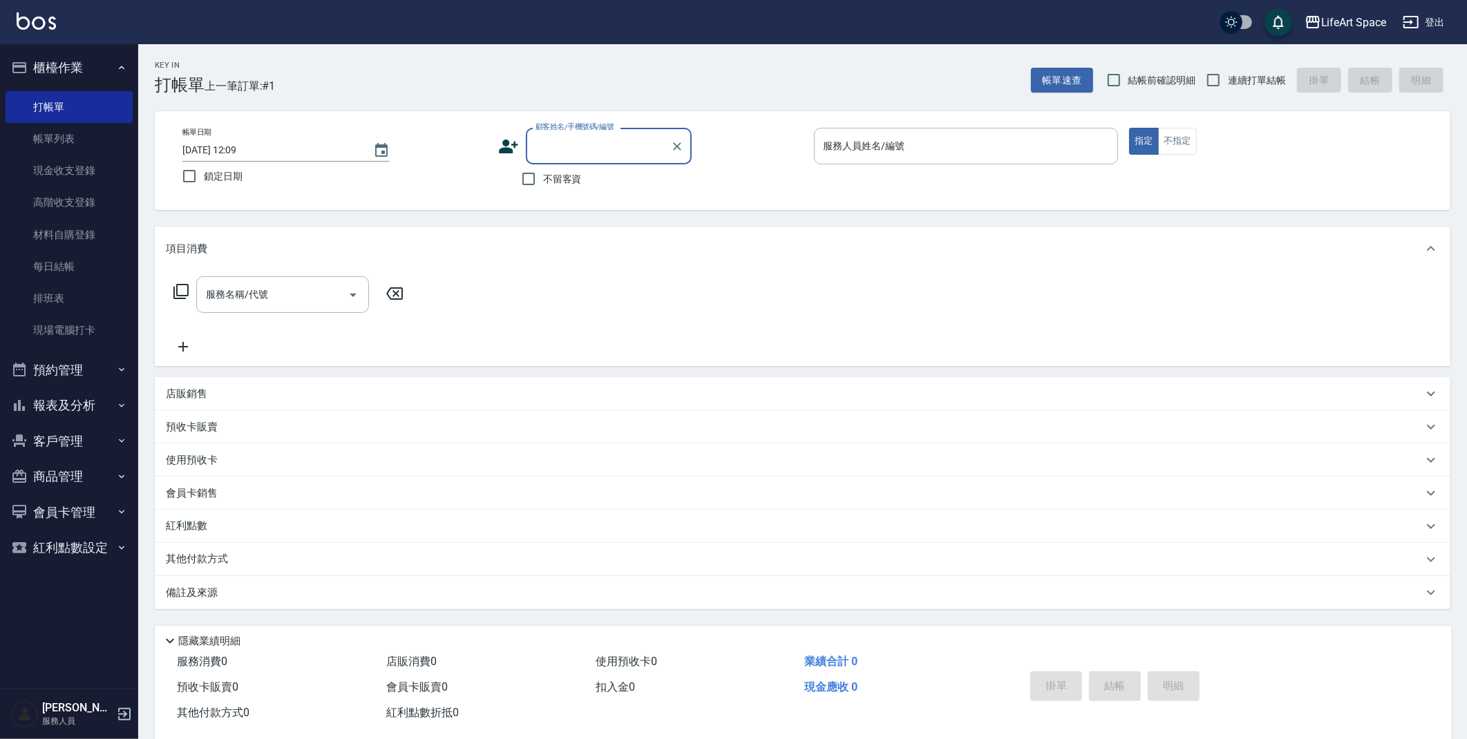
click at [208, 565] on p "其他付款方式" at bounding box center [200, 559] width 69 height 15
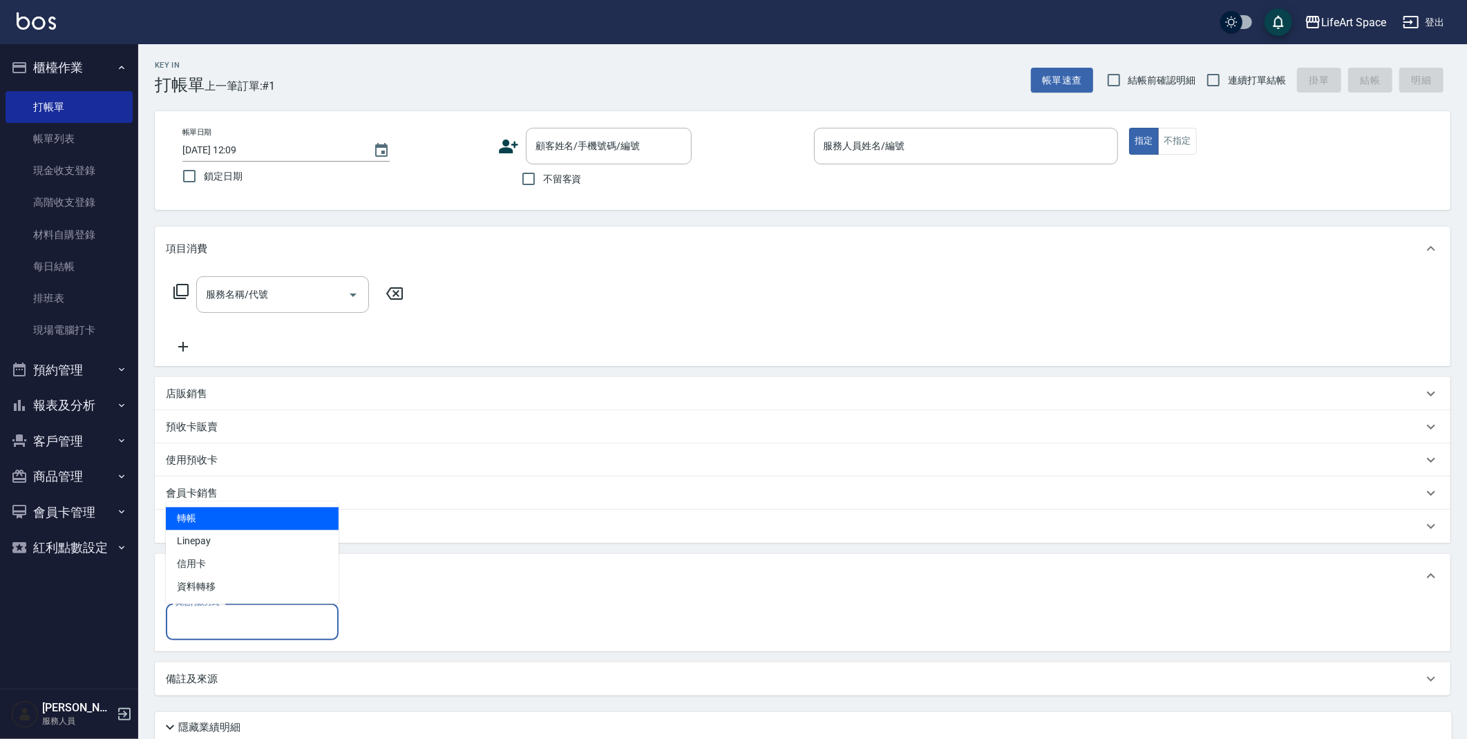
click at [261, 621] on input "其他付款方式" at bounding box center [252, 622] width 160 height 24
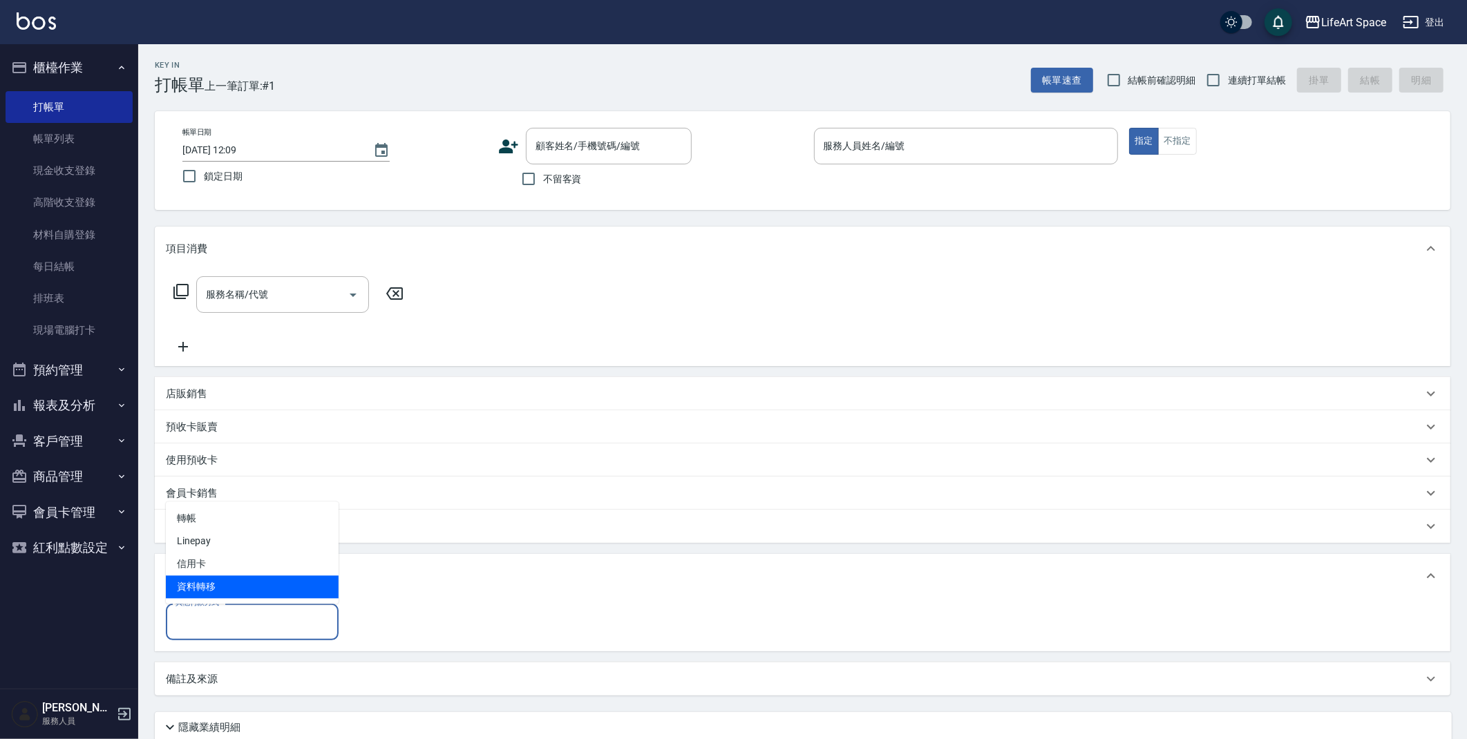
click at [516, 489] on div "會員卡銷售" at bounding box center [794, 493] width 1257 height 15
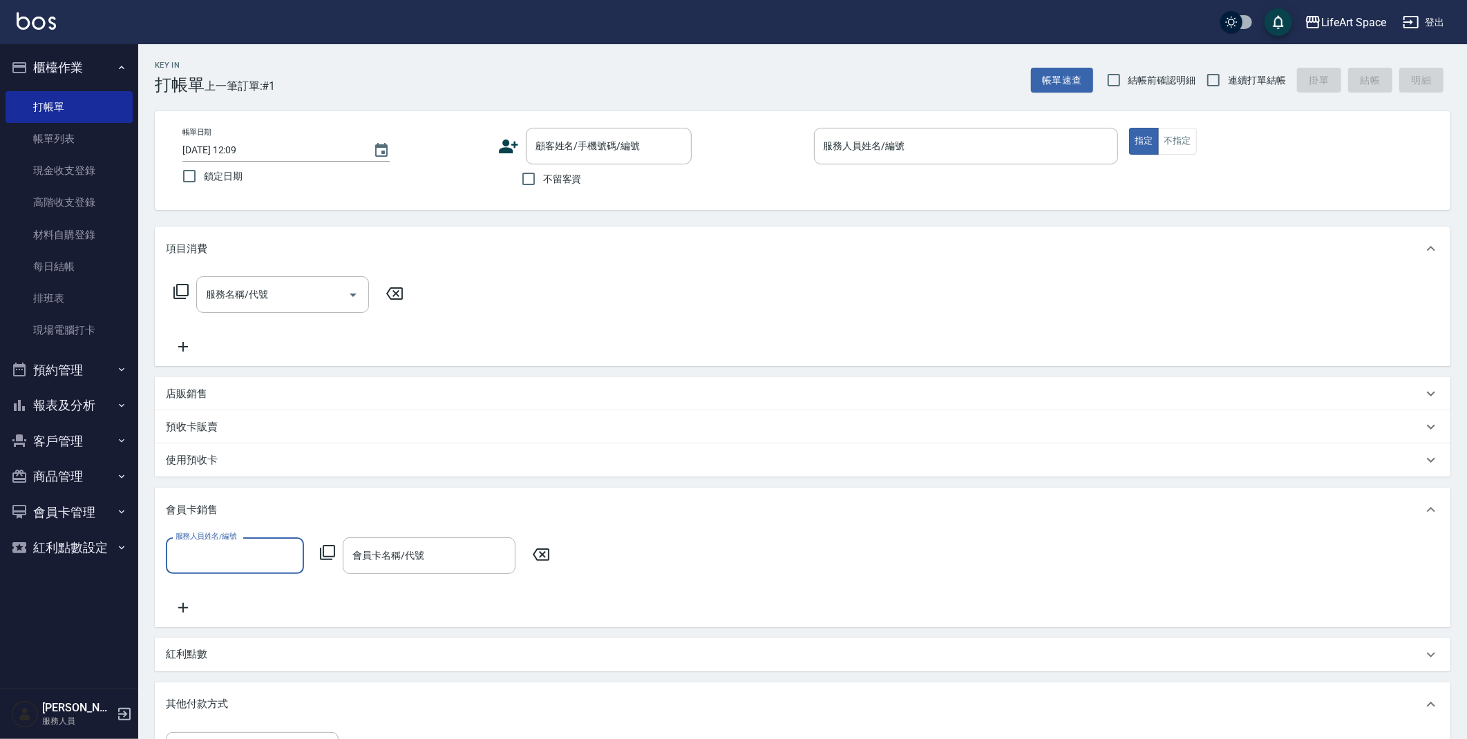
click at [200, 416] on div "預收卡販賣" at bounding box center [803, 426] width 1296 height 33
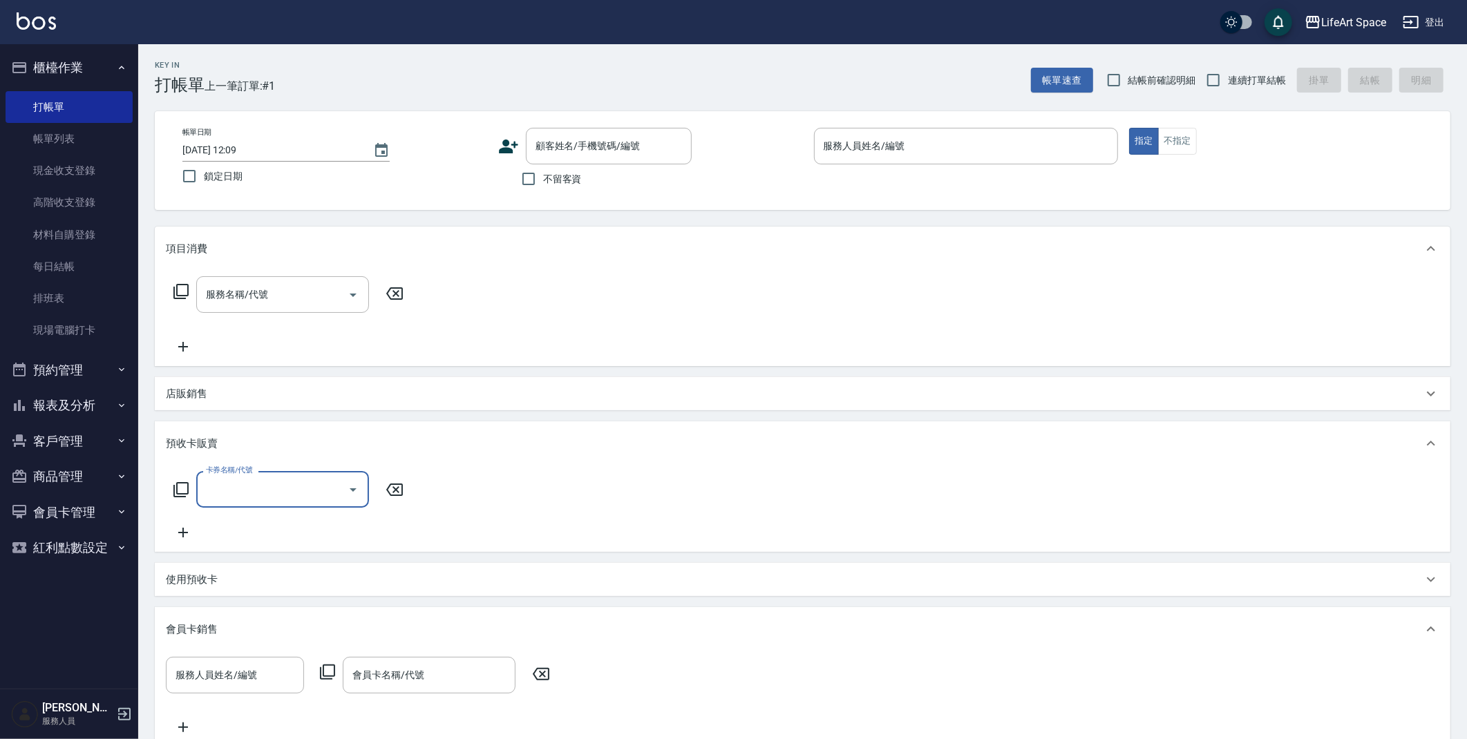
scroll to position [1, 0]
click at [238, 500] on input "卡券名稱/代號" at bounding box center [272, 489] width 140 height 24
drag, startPoint x: 566, startPoint y: 487, endPoint x: 444, endPoint y: 478, distance: 122.6
click at [565, 487] on div "卡券名稱/代號 卡券名稱/代號" at bounding box center [803, 506] width 1274 height 70
click at [231, 577] on div "使用預收卡" at bounding box center [794, 580] width 1257 height 15
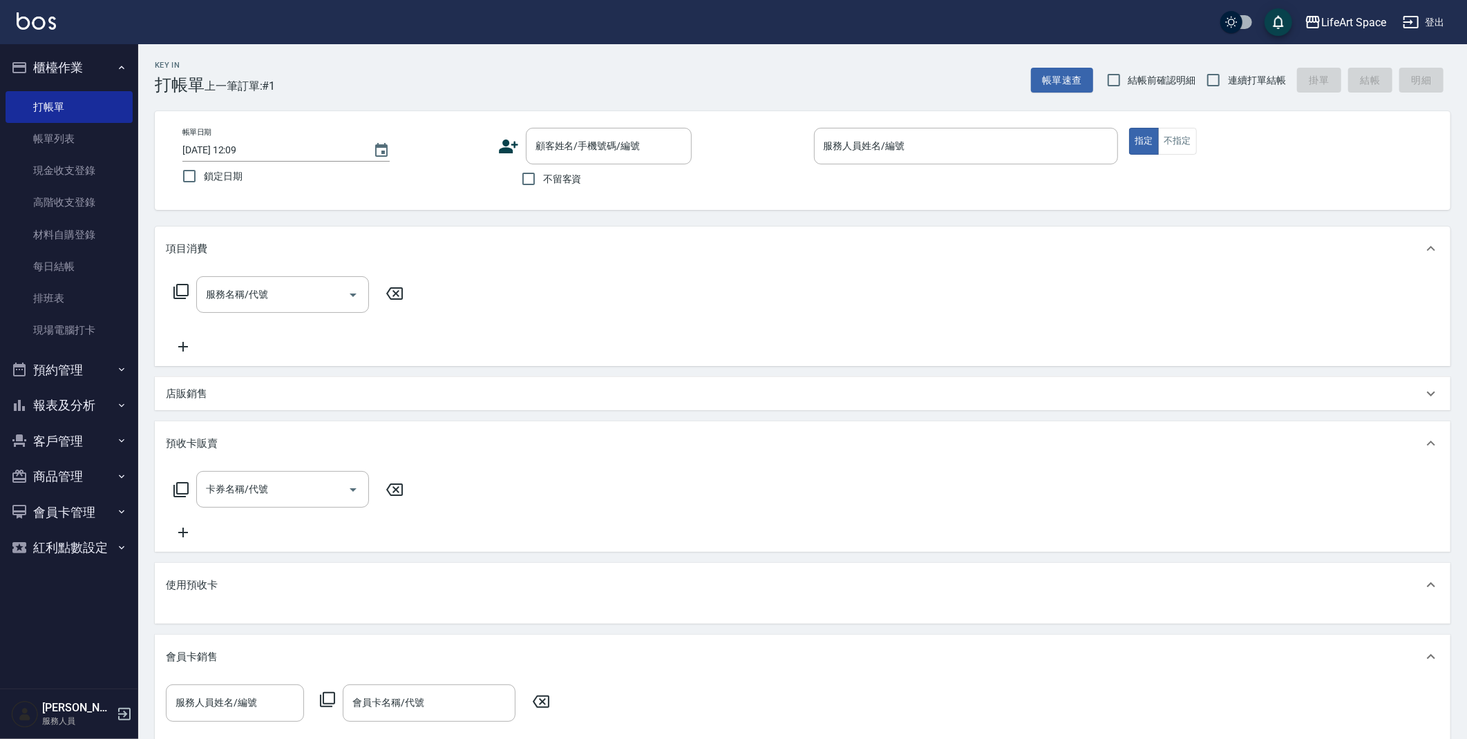
click at [230, 583] on div "使用預收卡" at bounding box center [794, 585] width 1257 height 15
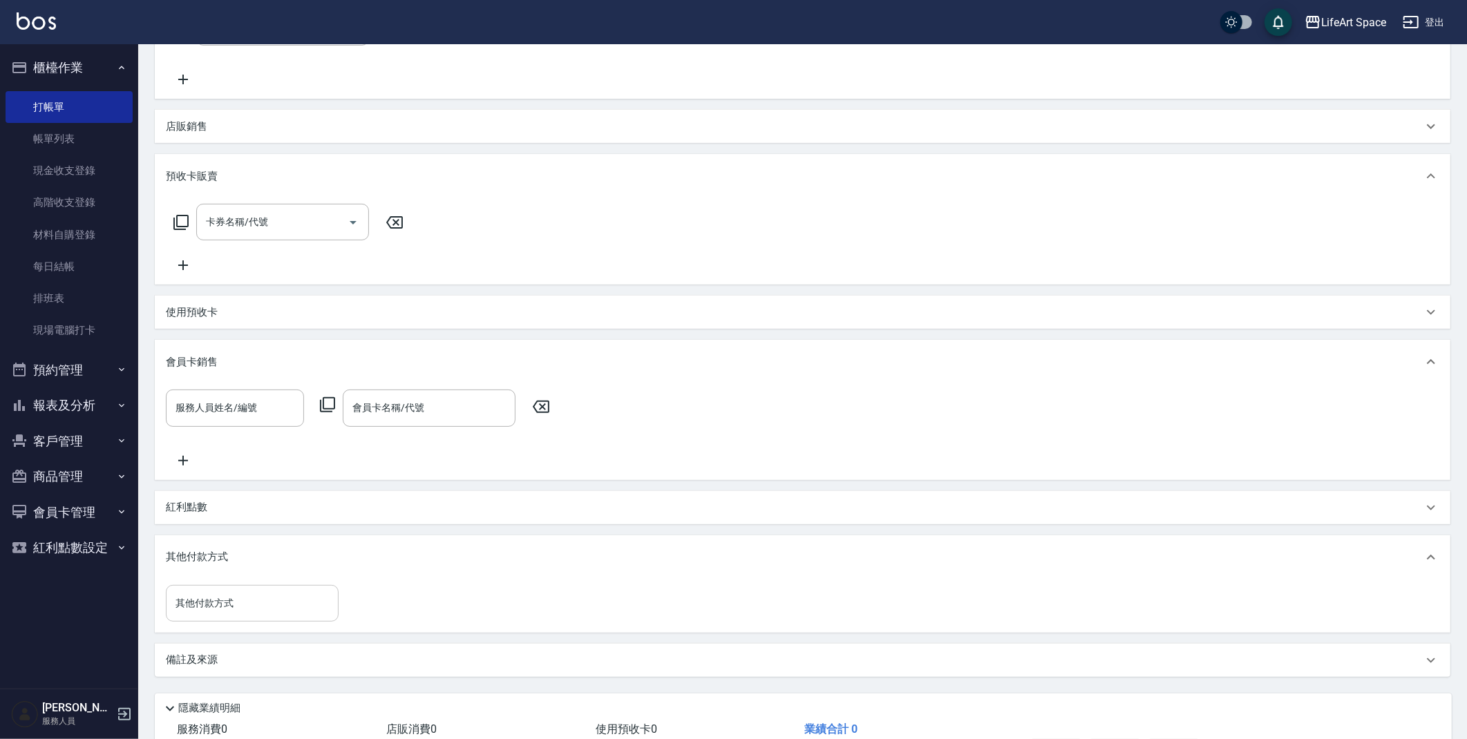
scroll to position [359, 0]
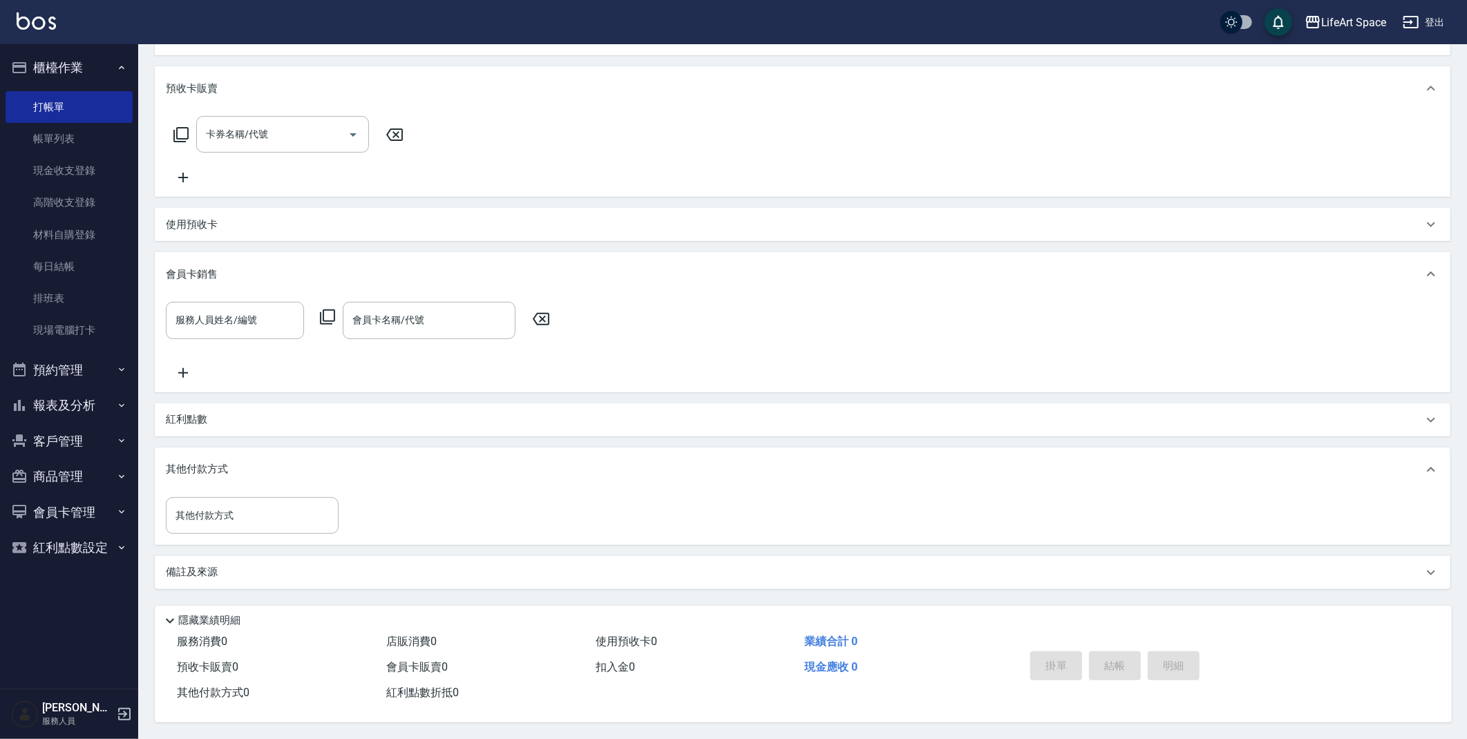
click at [172, 462] on p "其他付款方式" at bounding box center [200, 469] width 69 height 15
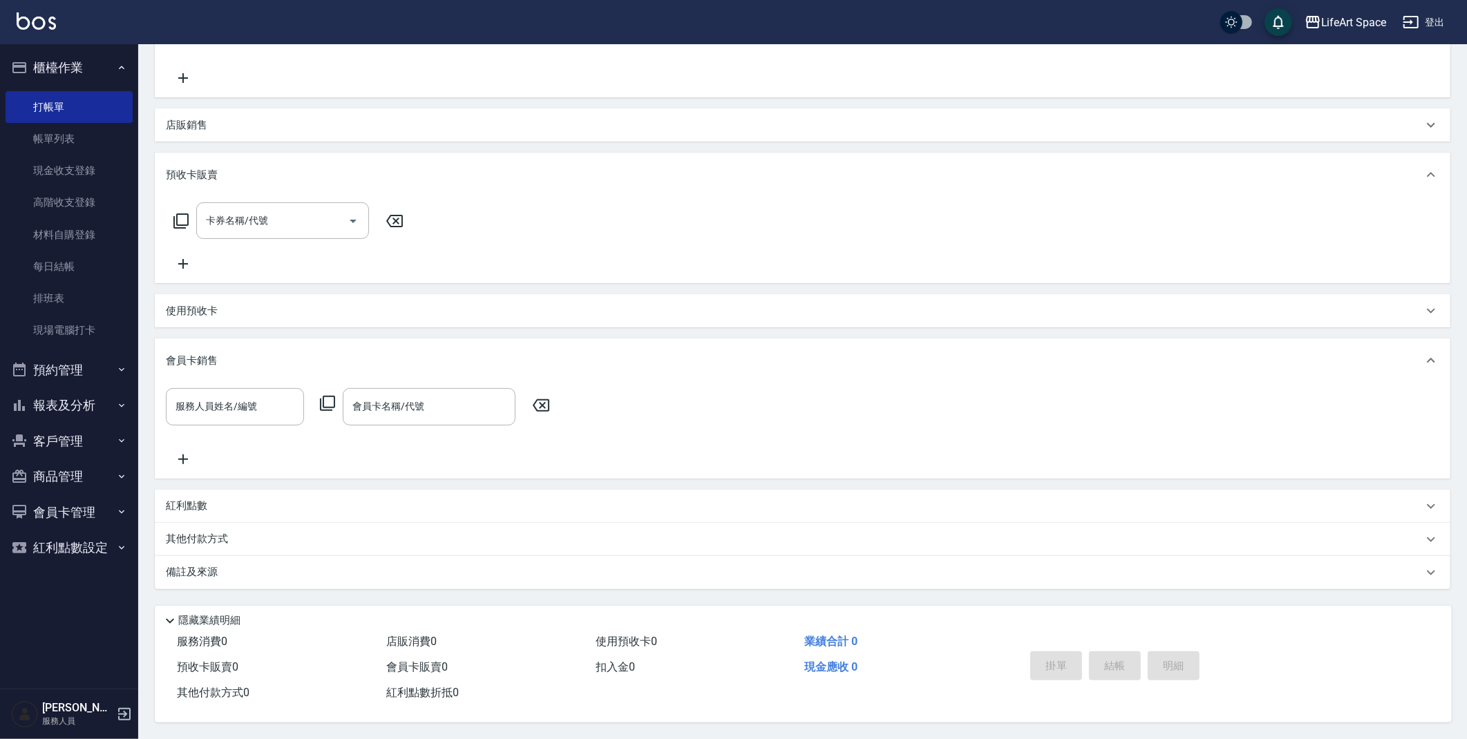
scroll to position [272, 0]
click at [180, 339] on div "會員卡銷售" at bounding box center [803, 361] width 1296 height 44
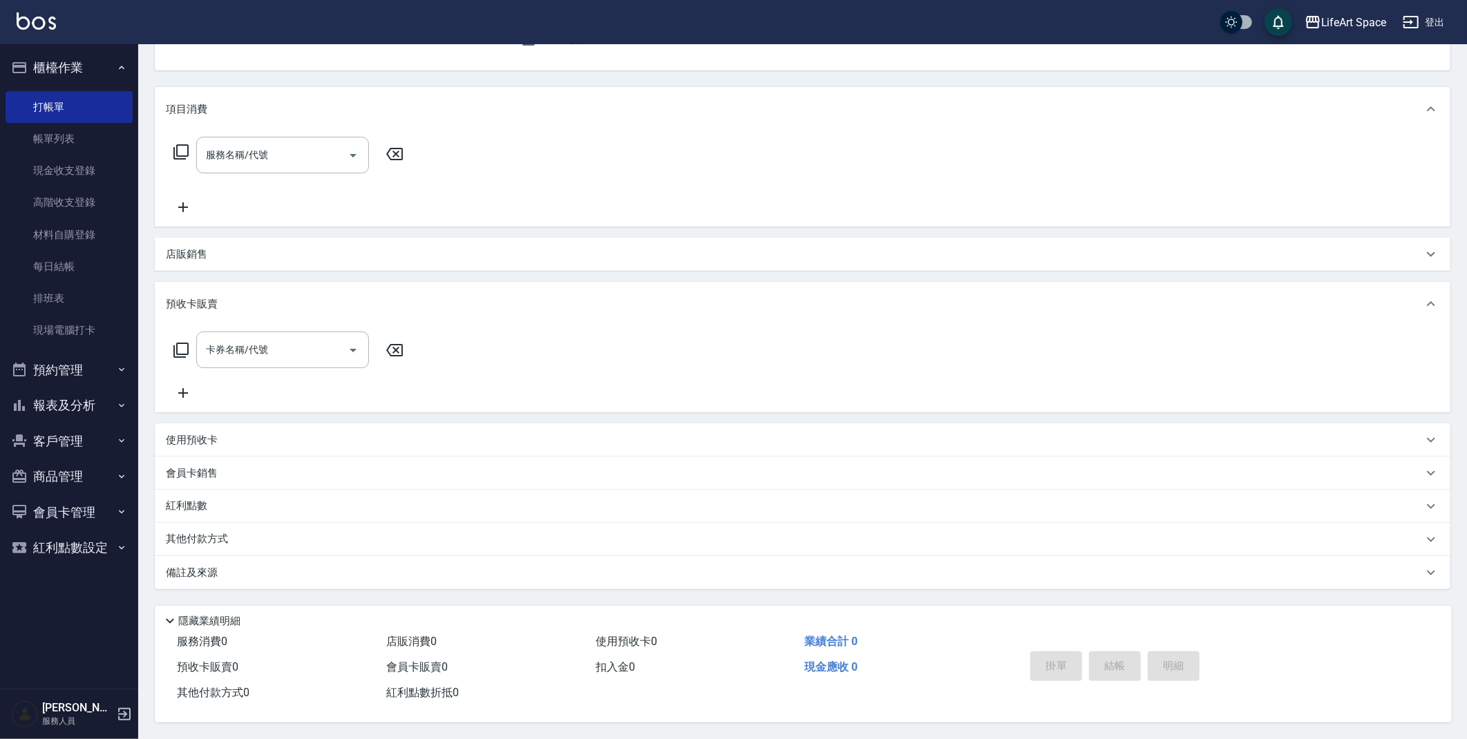
scroll to position [144, 0]
click at [191, 299] on p "預收卡販賣" at bounding box center [192, 304] width 52 height 15
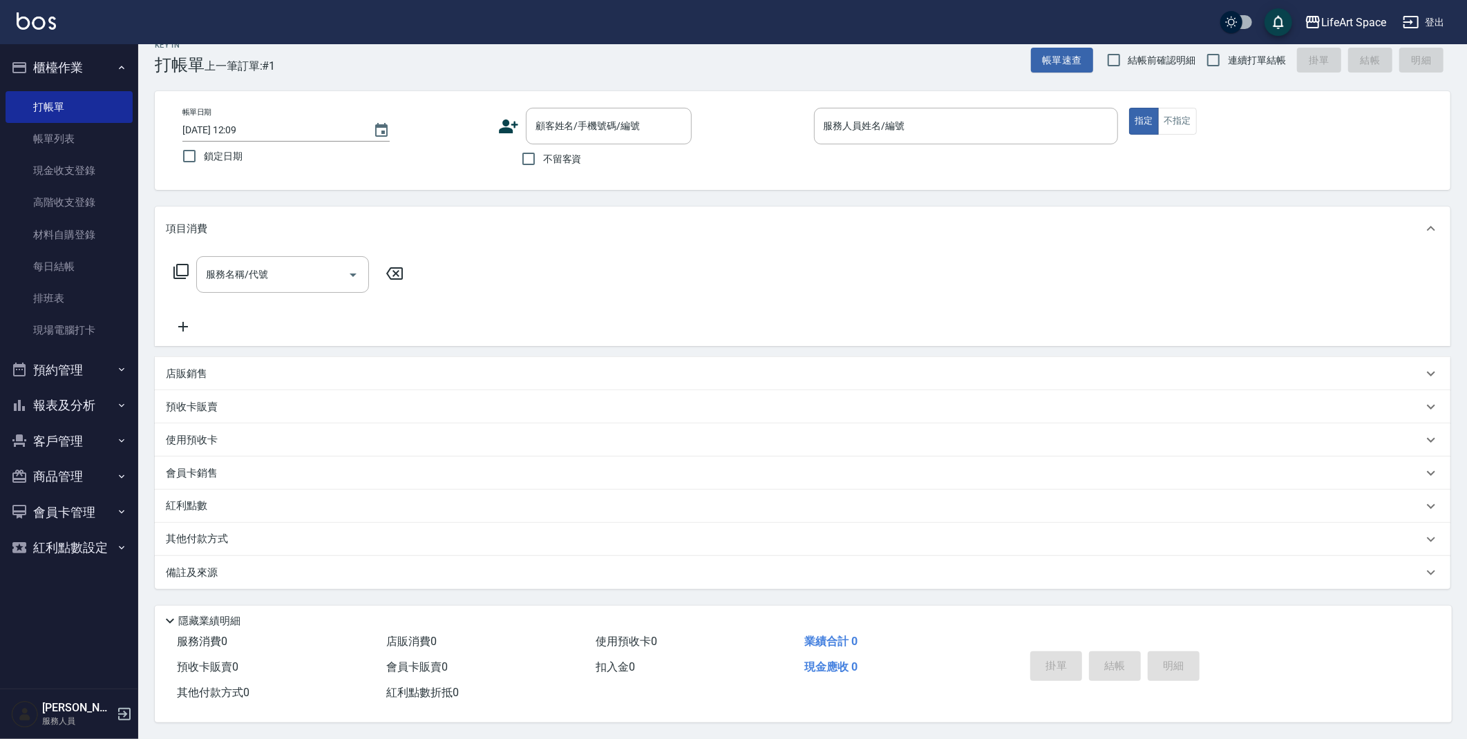
scroll to position [24, 0]
click at [189, 227] on p "項目消費" at bounding box center [186, 229] width 41 height 15
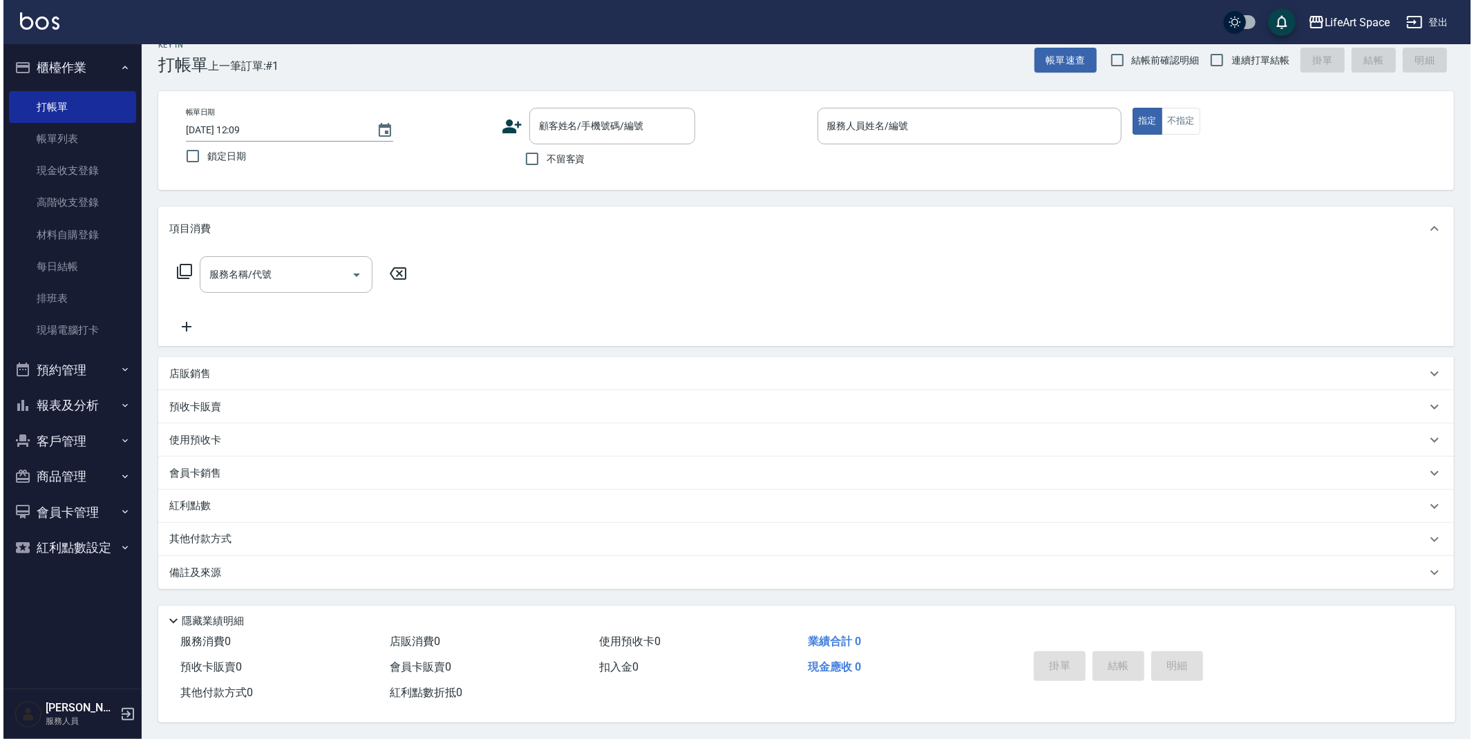
scroll to position [0, 0]
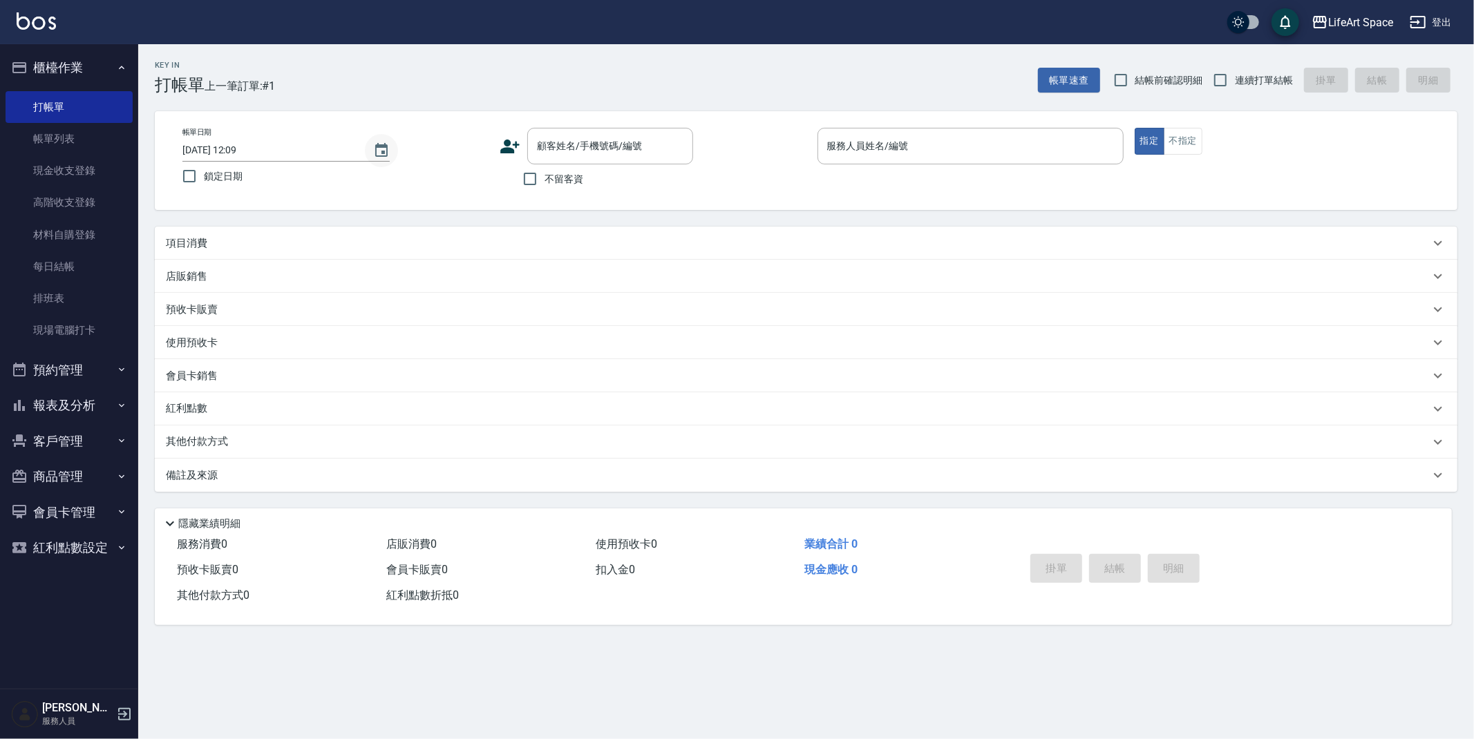
click at [384, 152] on icon "Choose date, selected date is 2025-09-16" at bounding box center [381, 150] width 12 height 14
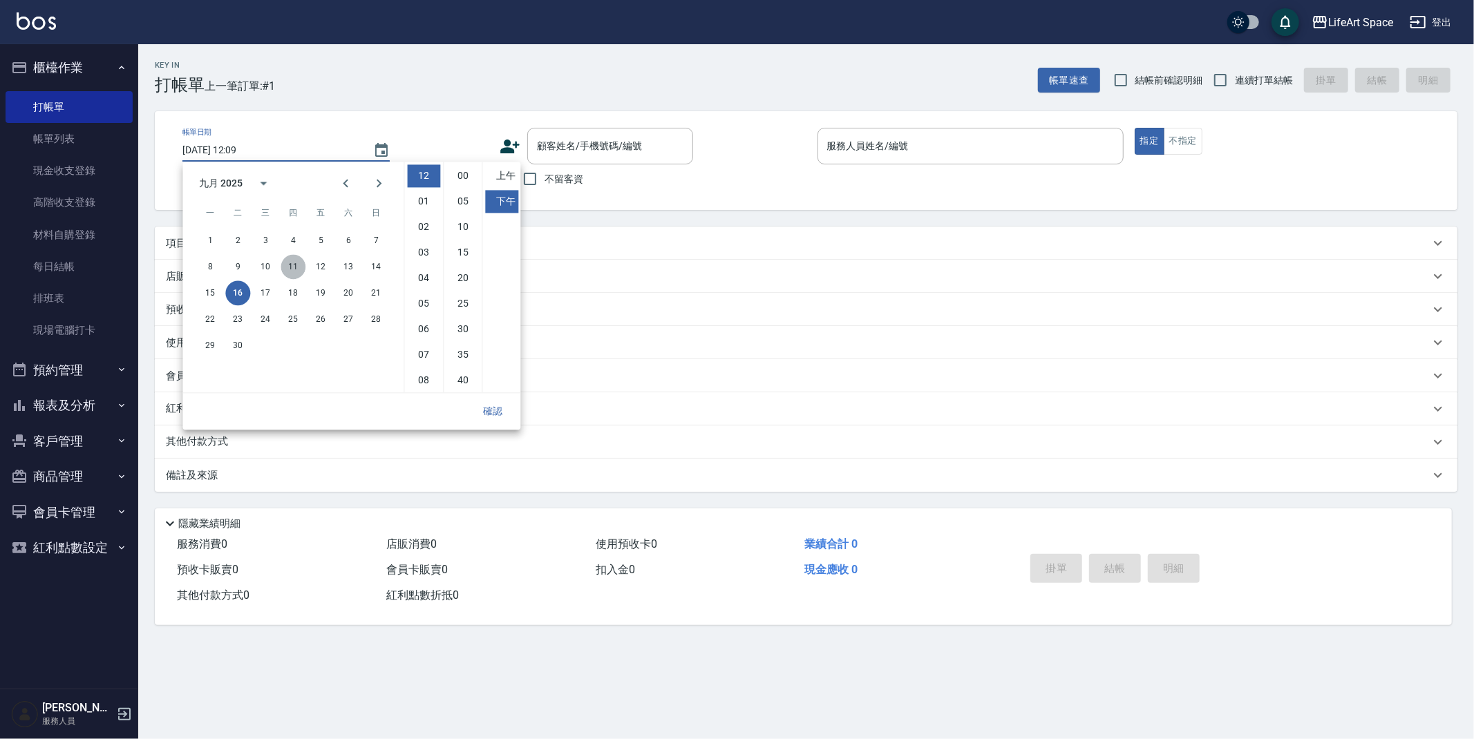
click at [295, 266] on button "11" at bounding box center [293, 266] width 25 height 25
type input "[DATE] 12:09"
click at [498, 413] on button "確認" at bounding box center [493, 412] width 44 height 26
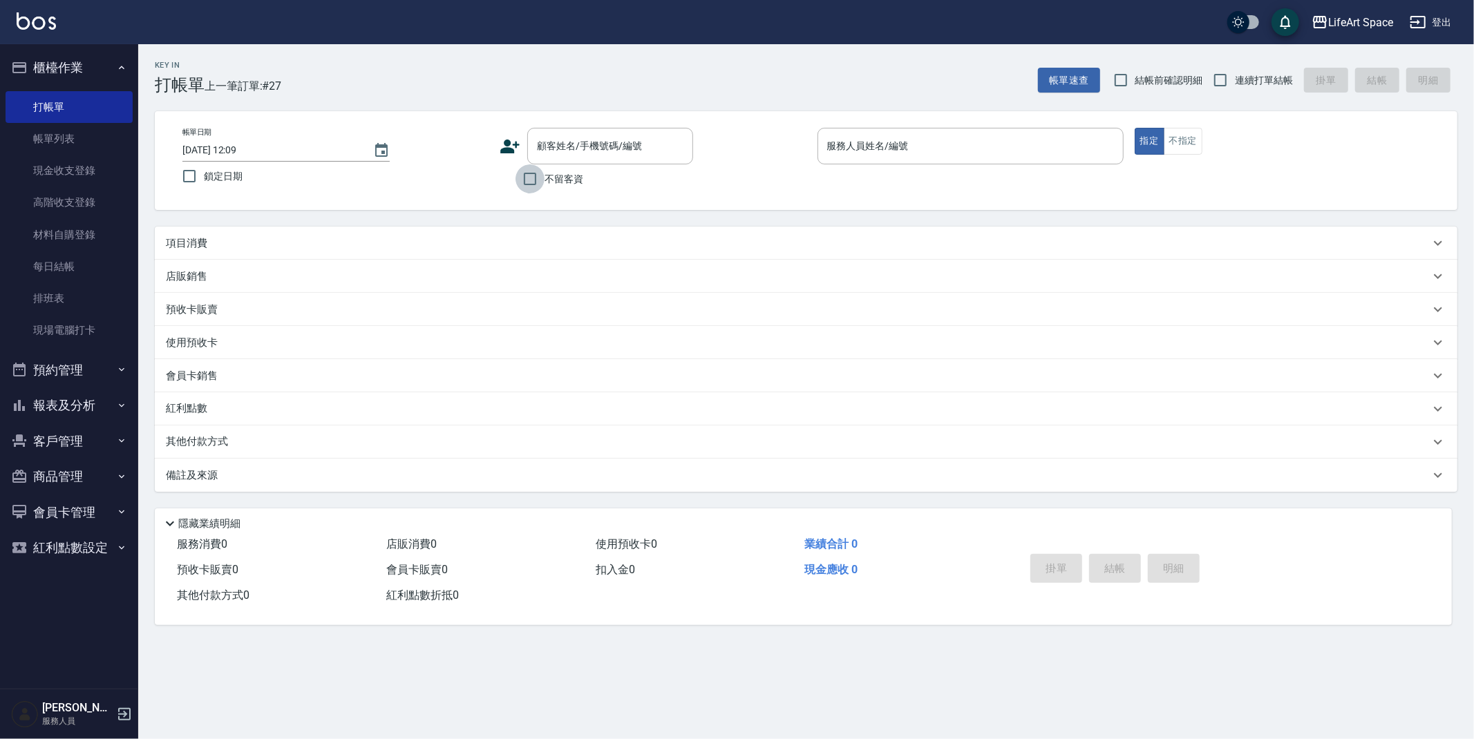
click at [531, 182] on input "不留客資" at bounding box center [530, 178] width 29 height 29
checkbox input "true"
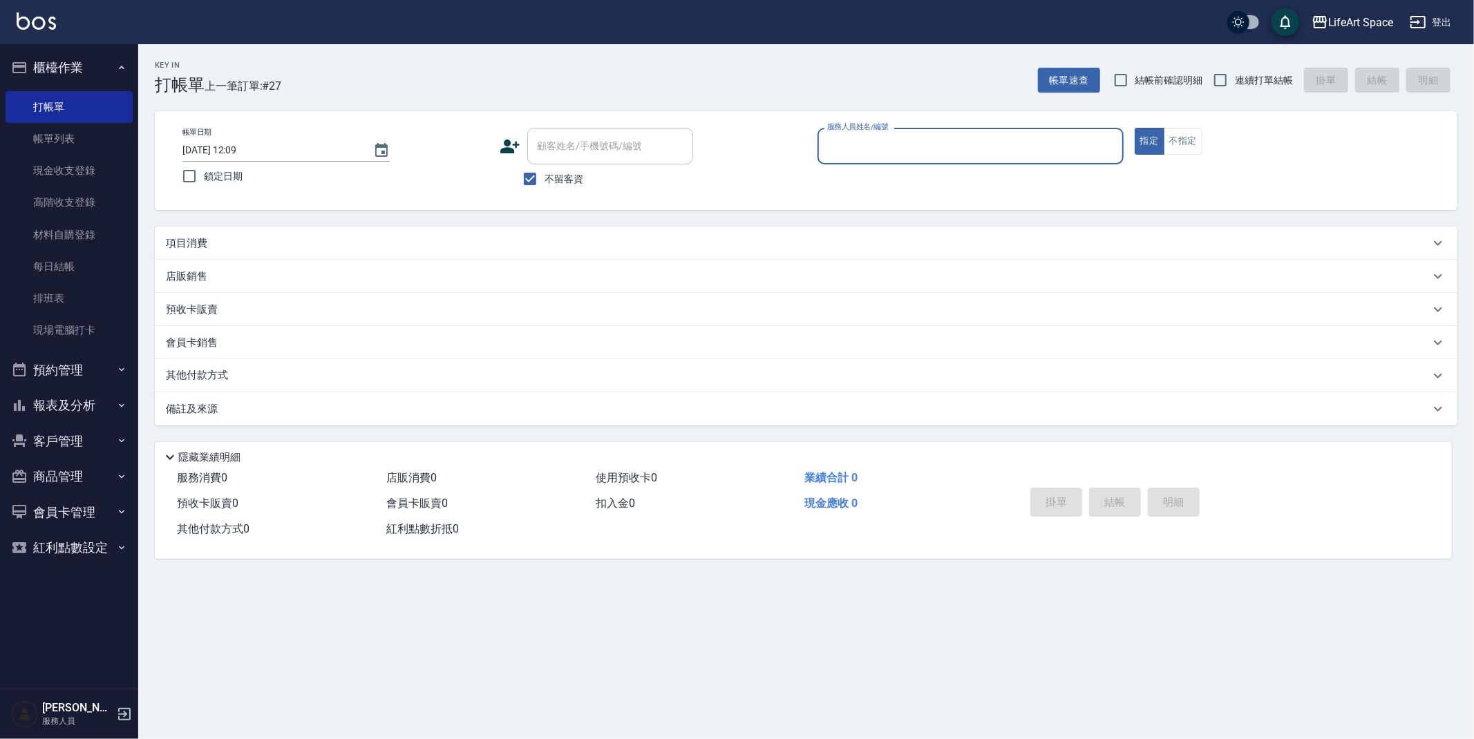
click at [851, 151] on input "服務人員姓名/編號" at bounding box center [971, 146] width 294 height 24
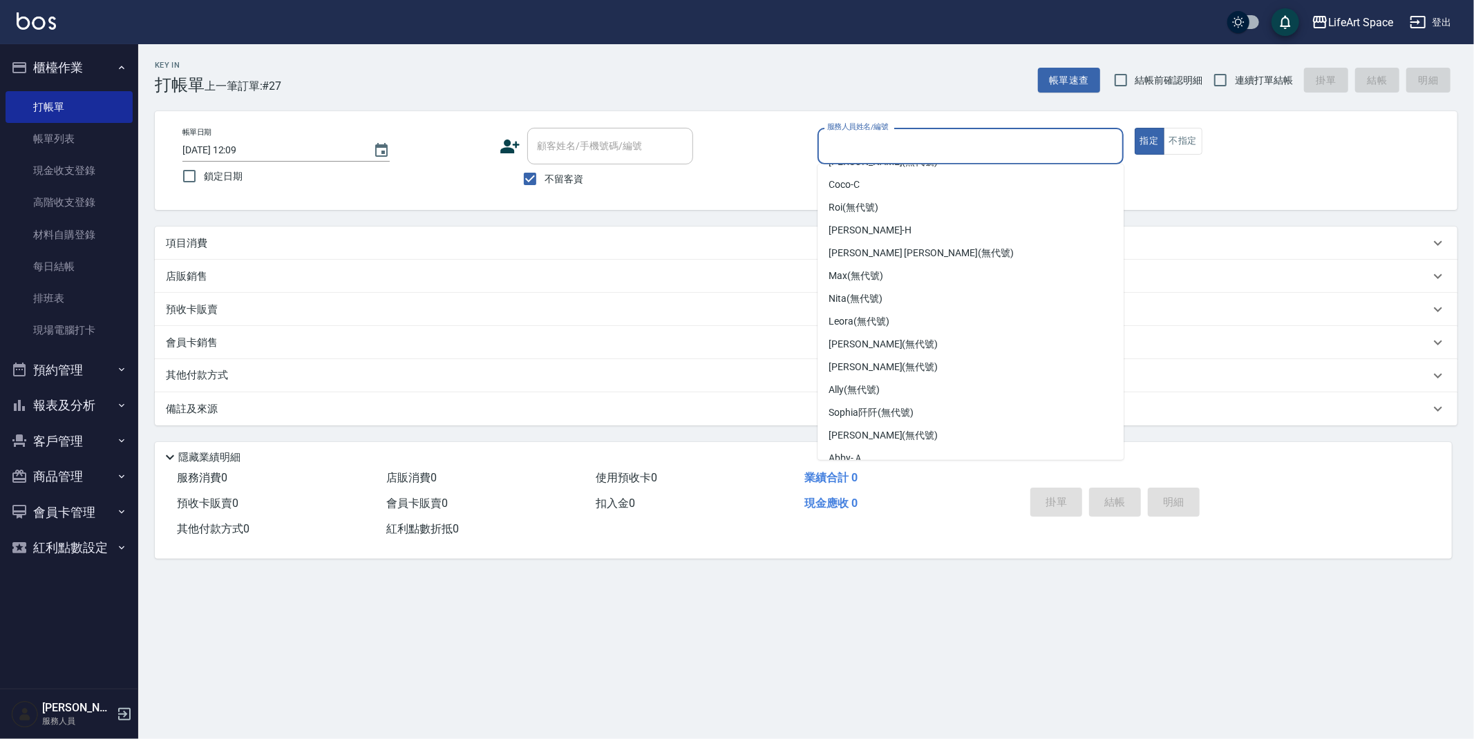
scroll to position [225, 0]
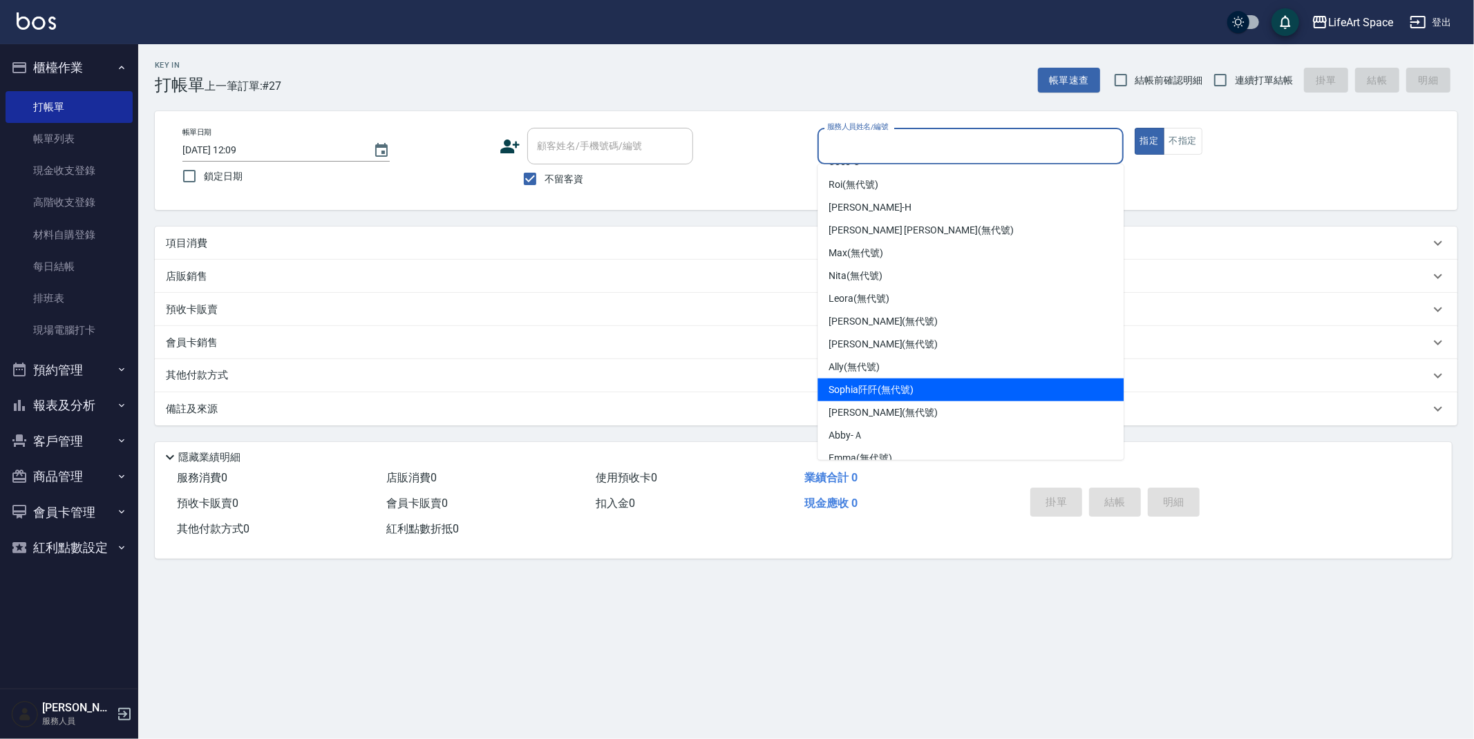
click at [1043, 395] on div "[PERSON_NAME]阡 (無代號)" at bounding box center [970, 390] width 306 height 23
type input "[PERSON_NAME]阡(無代號)"
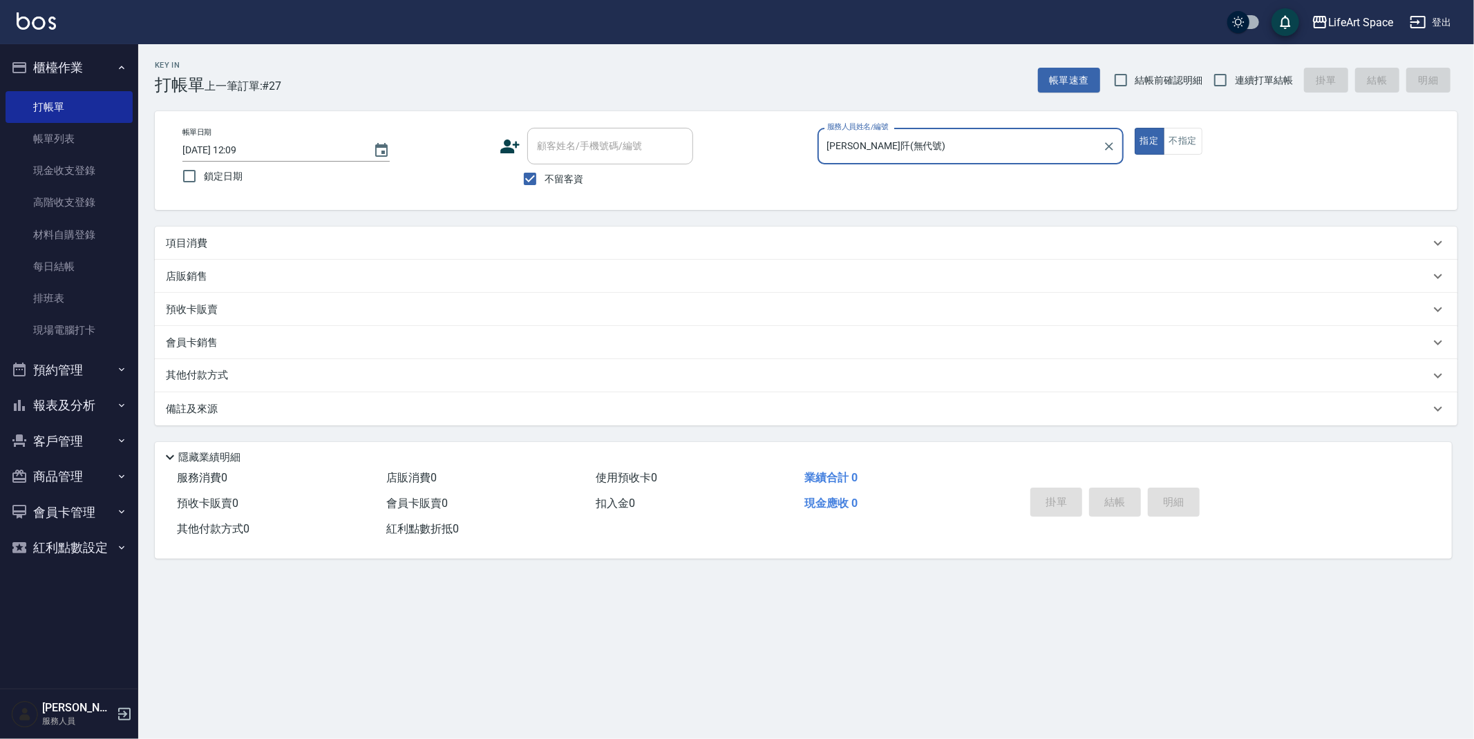
click at [176, 239] on p "項目消費" at bounding box center [186, 243] width 41 height 15
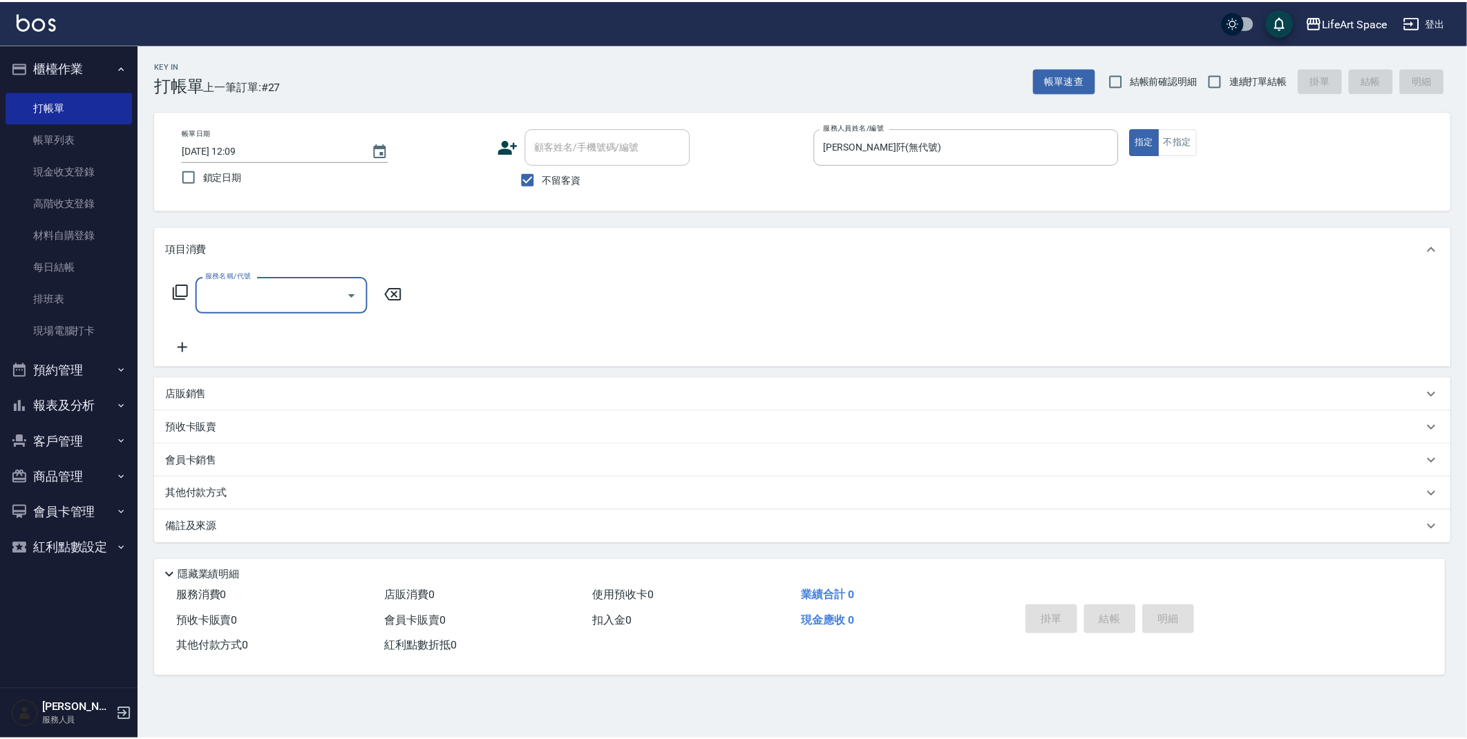
scroll to position [0, 0]
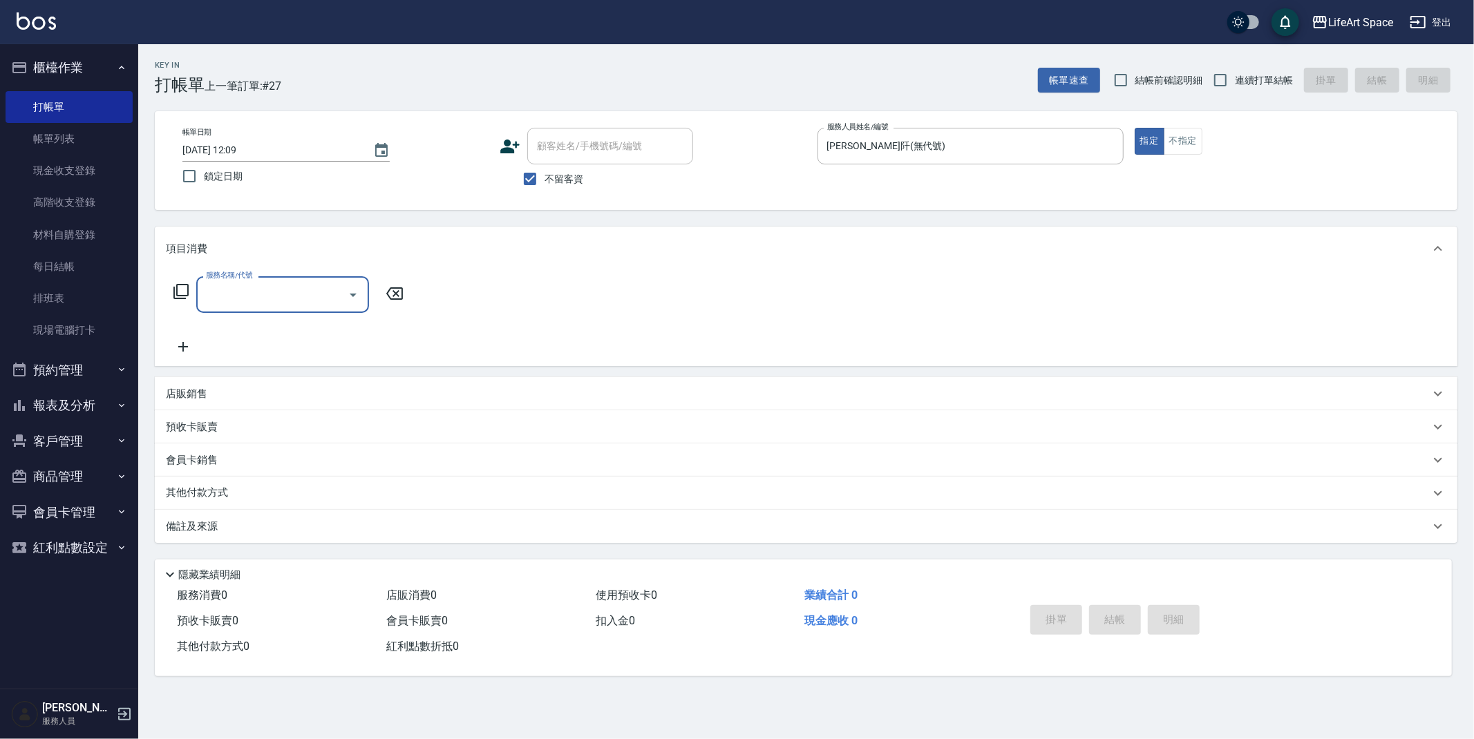
click at [210, 296] on input "服務名稱/代號" at bounding box center [272, 295] width 140 height 24
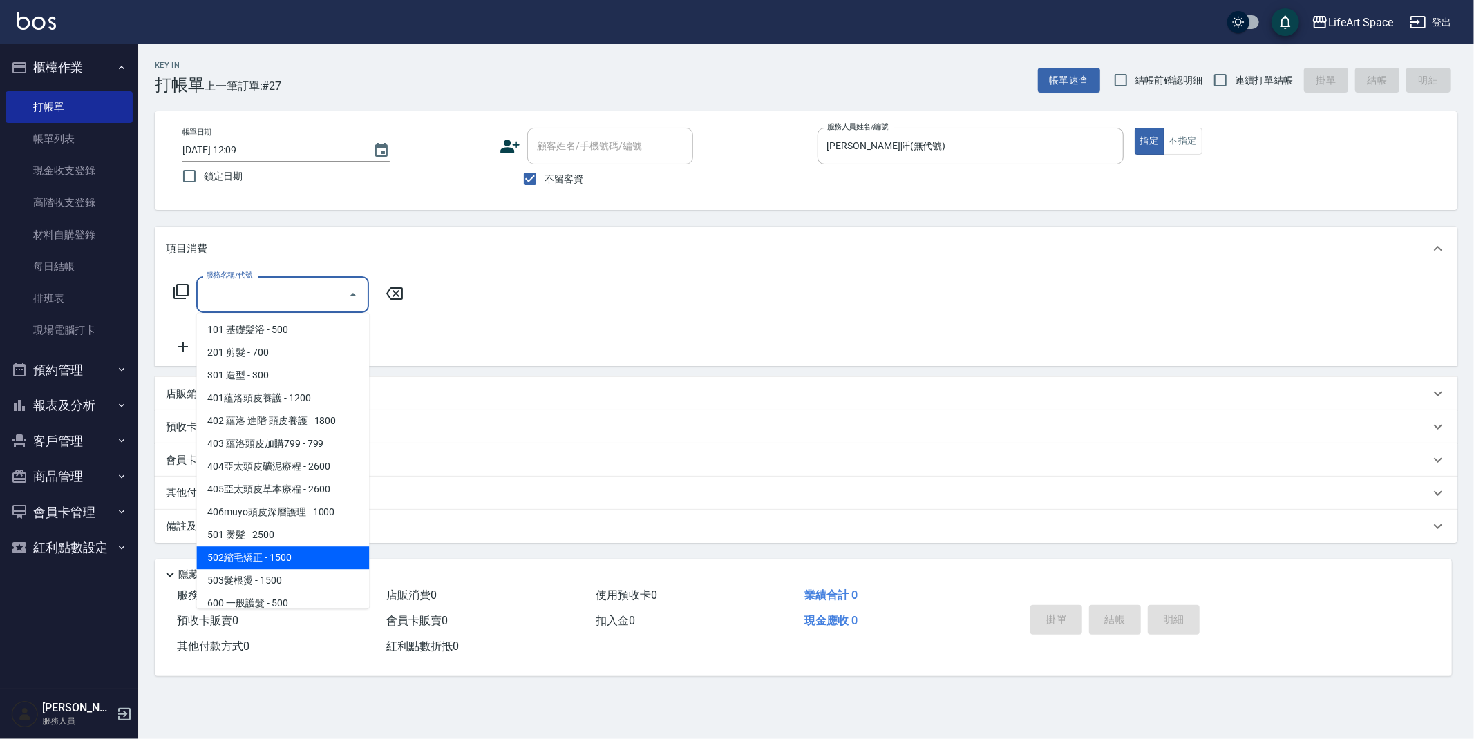
click at [293, 553] on span "502縮毛矯正 - 1500" at bounding box center [282, 558] width 173 height 23
type input "502縮毛矯正 (502)"
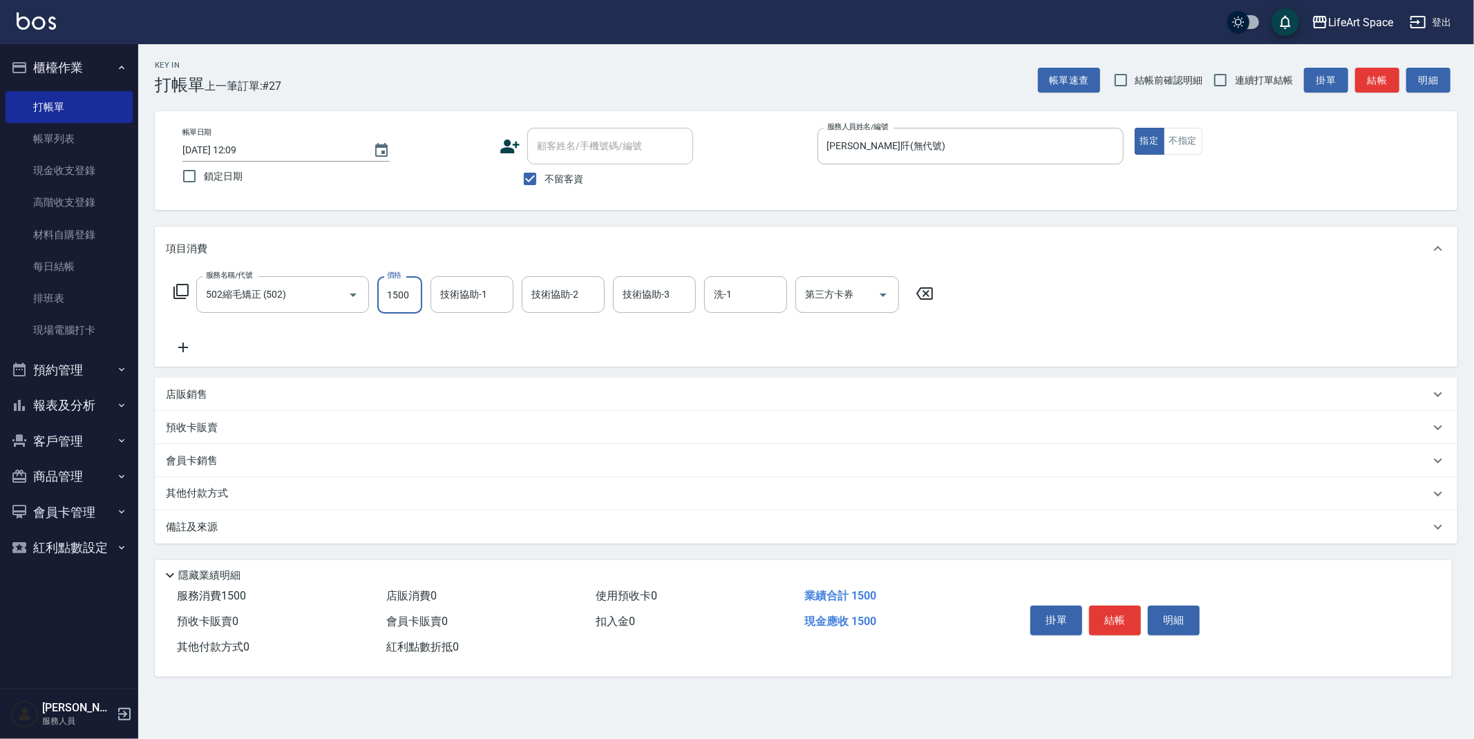
click at [415, 299] on input "1500" at bounding box center [399, 294] width 45 height 37
type input "1000"
click at [187, 346] on icon at bounding box center [183, 347] width 35 height 17
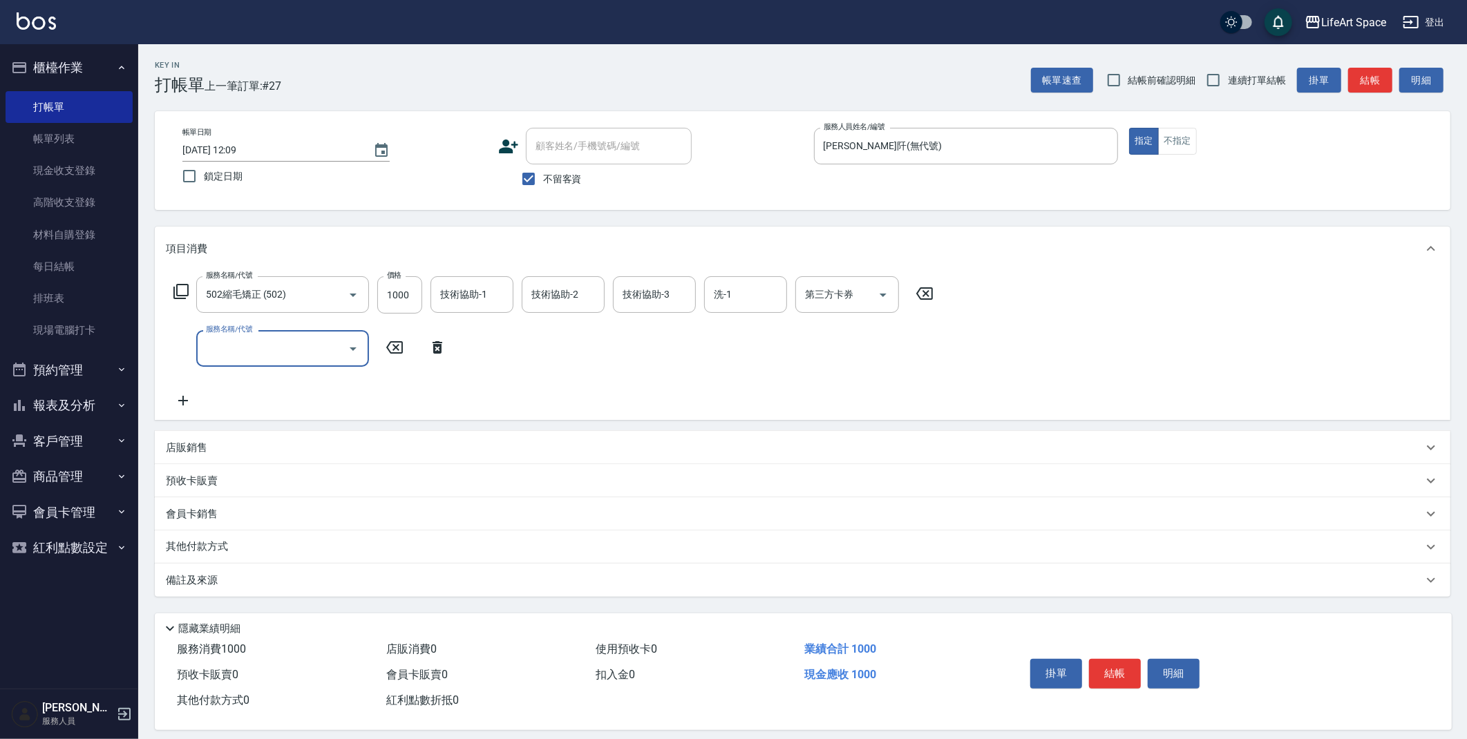
click at [220, 346] on input "服務名稱/代號" at bounding box center [272, 349] width 140 height 24
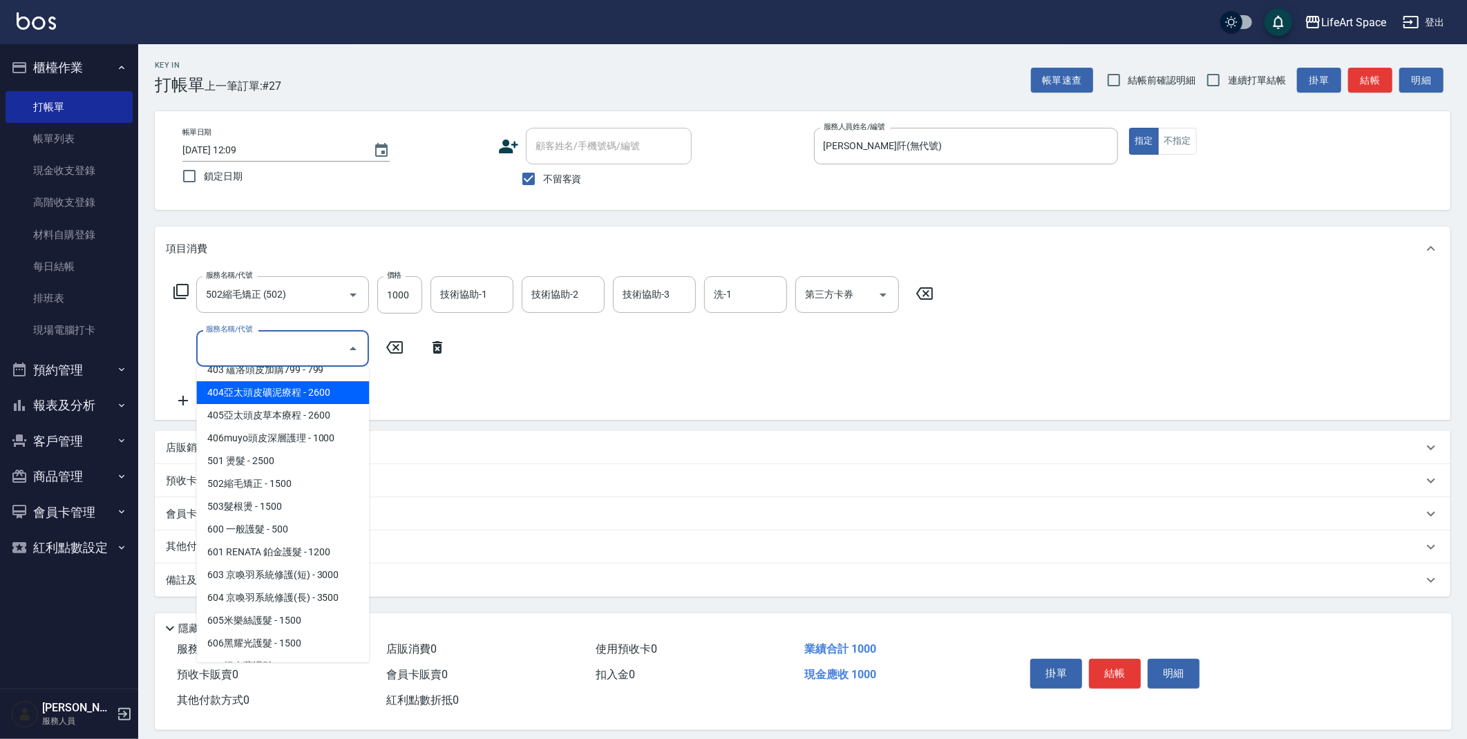
scroll to position [131, 0]
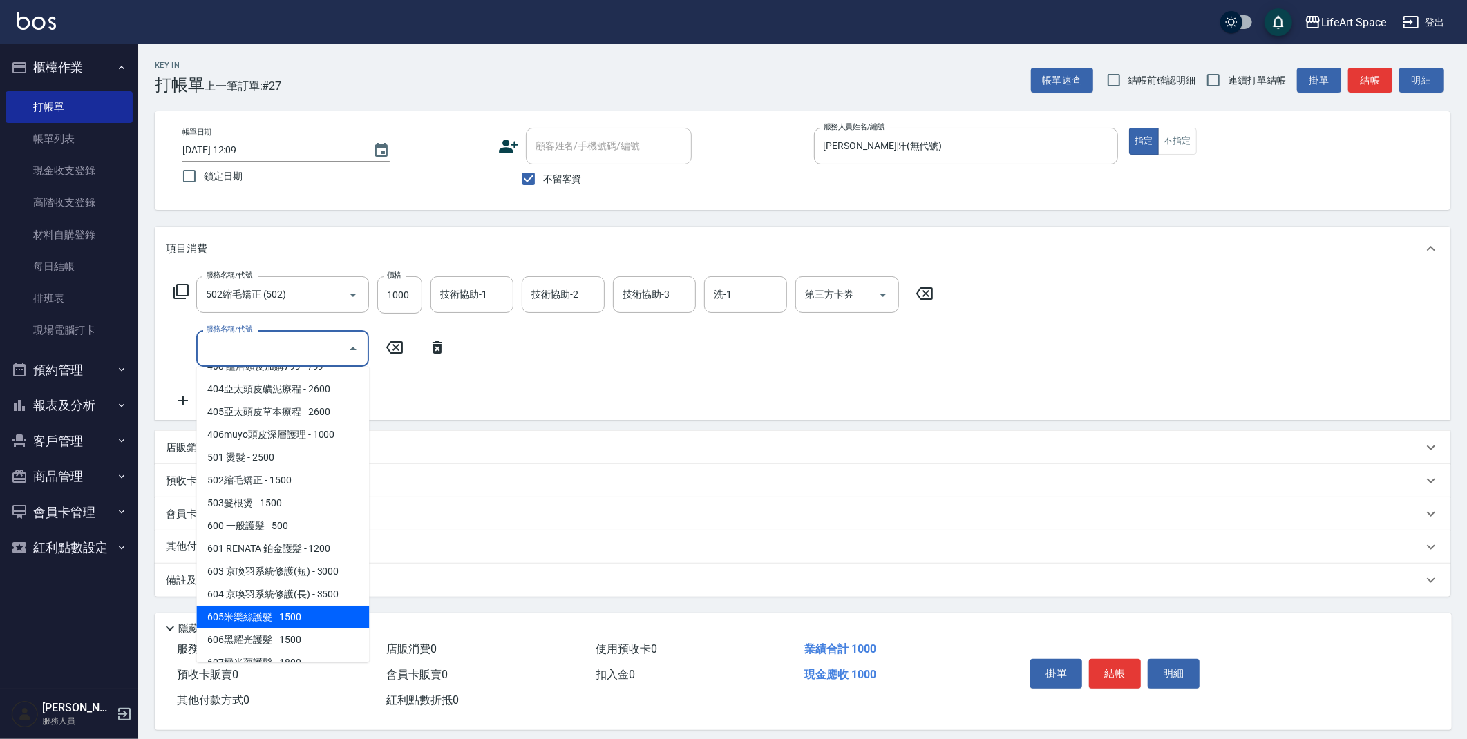
click at [330, 620] on span "605米樂絲護髮 - 1500" at bounding box center [282, 617] width 173 height 23
type input "605米樂絲護髮(605)"
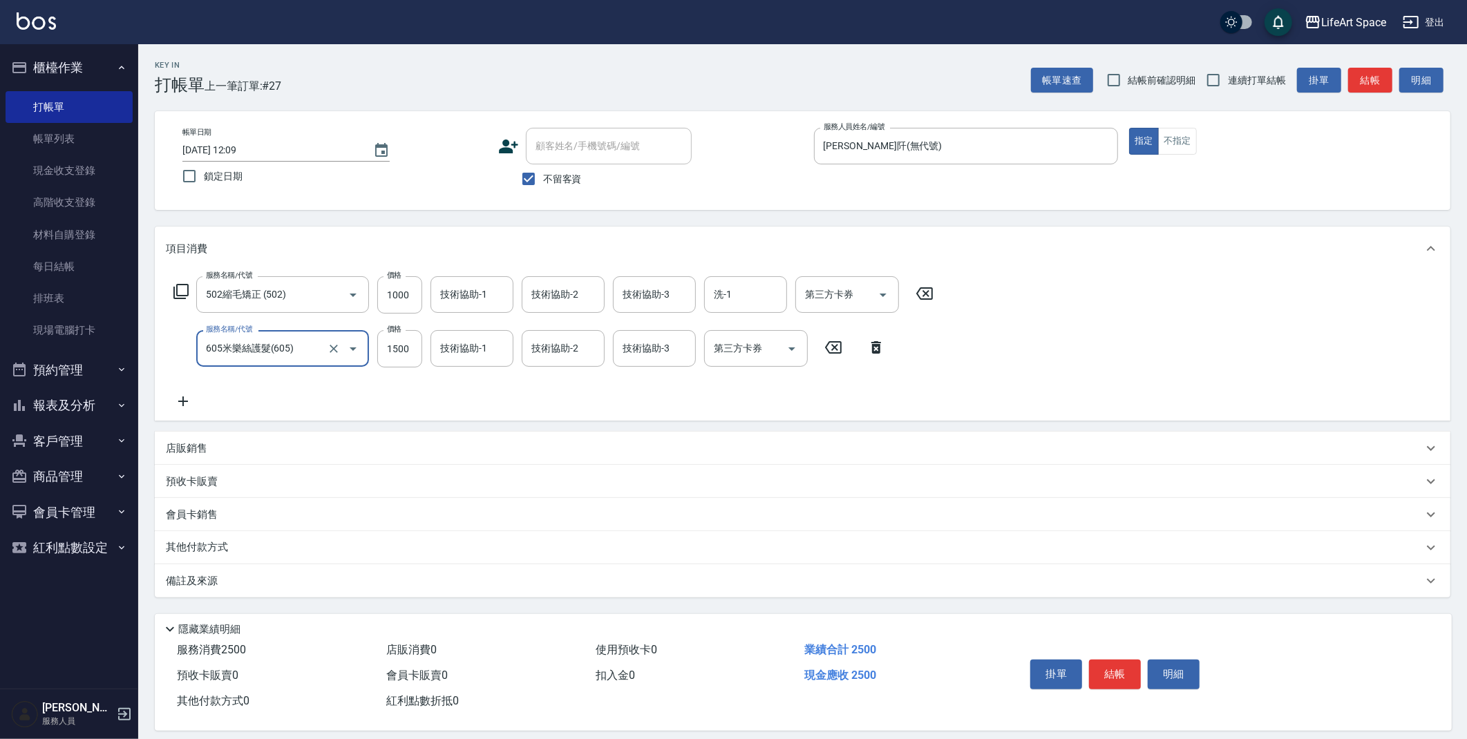
click at [216, 545] on p "其他付款方式" at bounding box center [200, 547] width 69 height 15
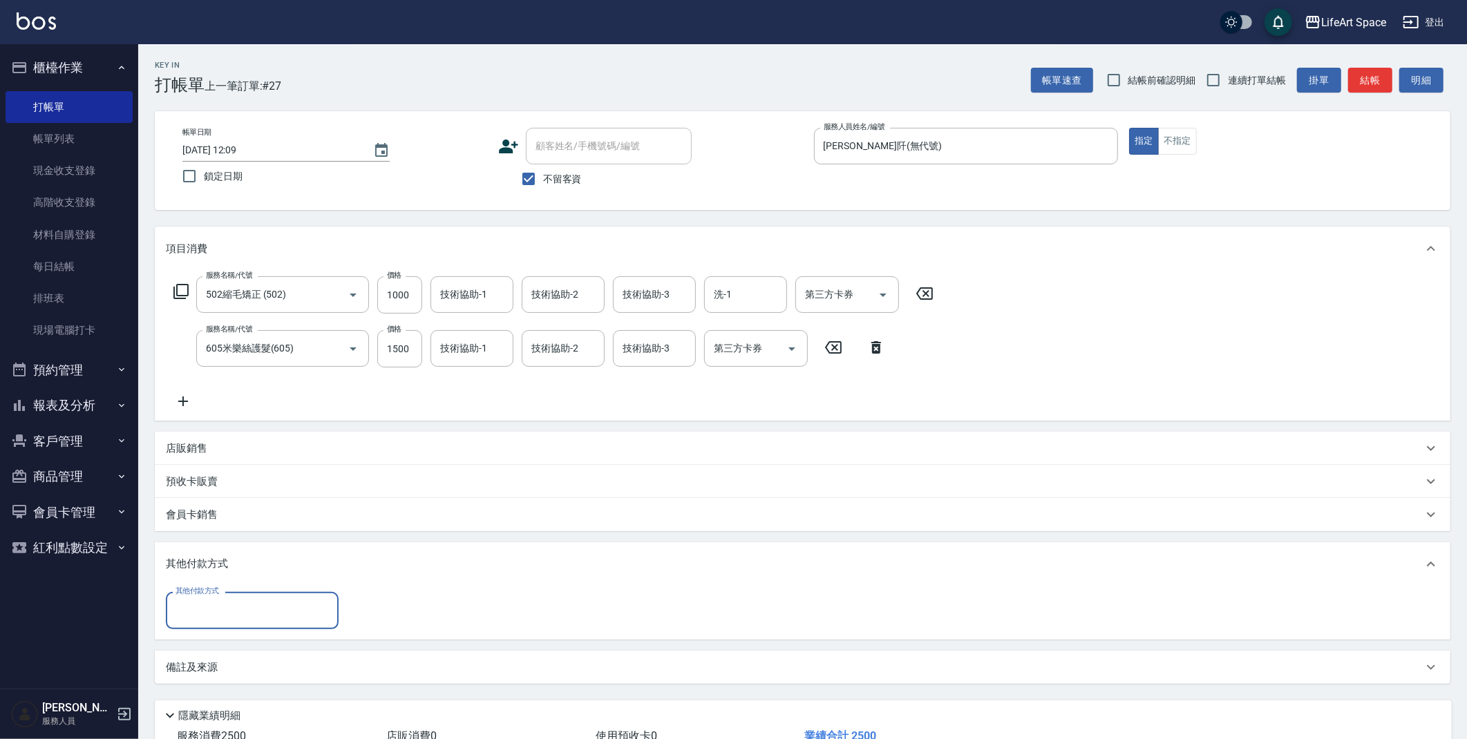
scroll to position [0, 0]
click at [246, 619] on input "其他付款方式" at bounding box center [252, 610] width 160 height 24
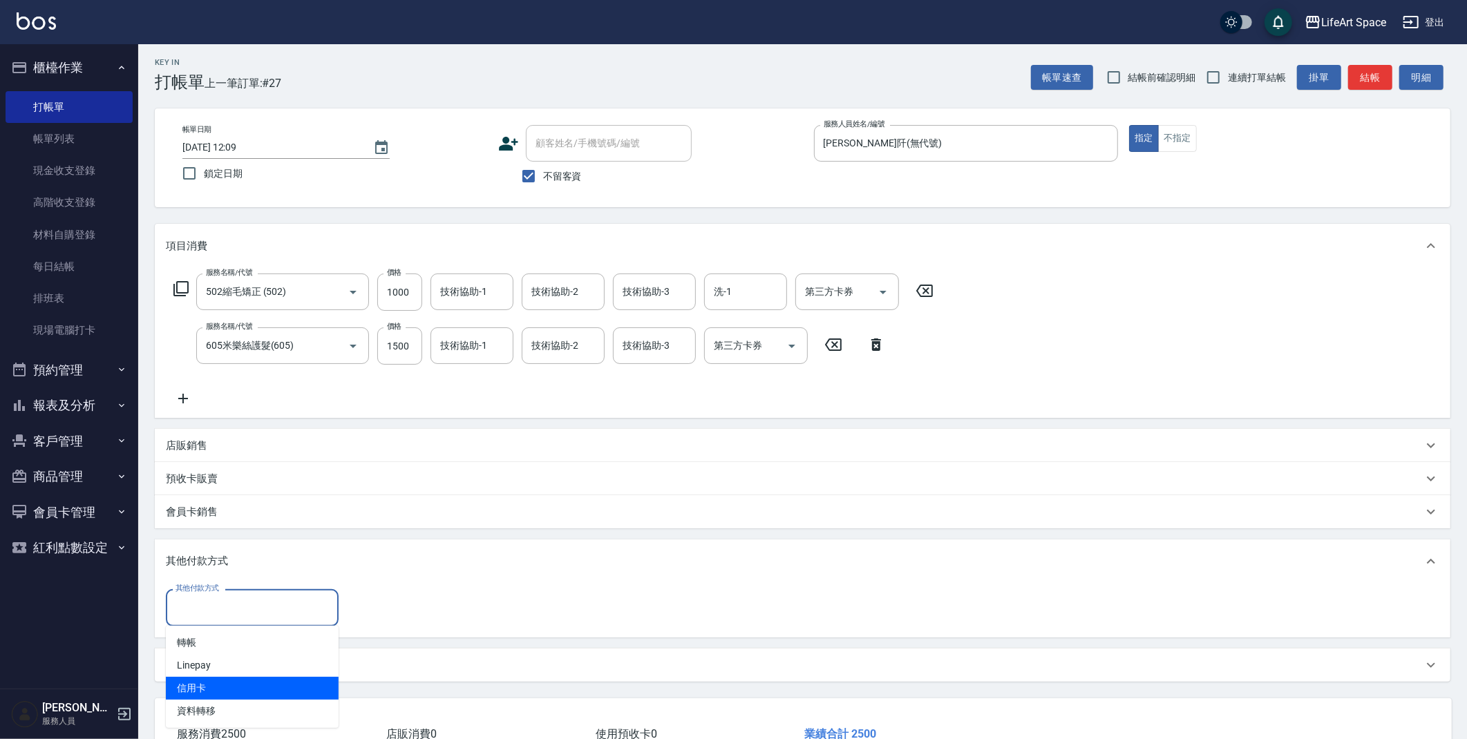
scroll to position [8, 0]
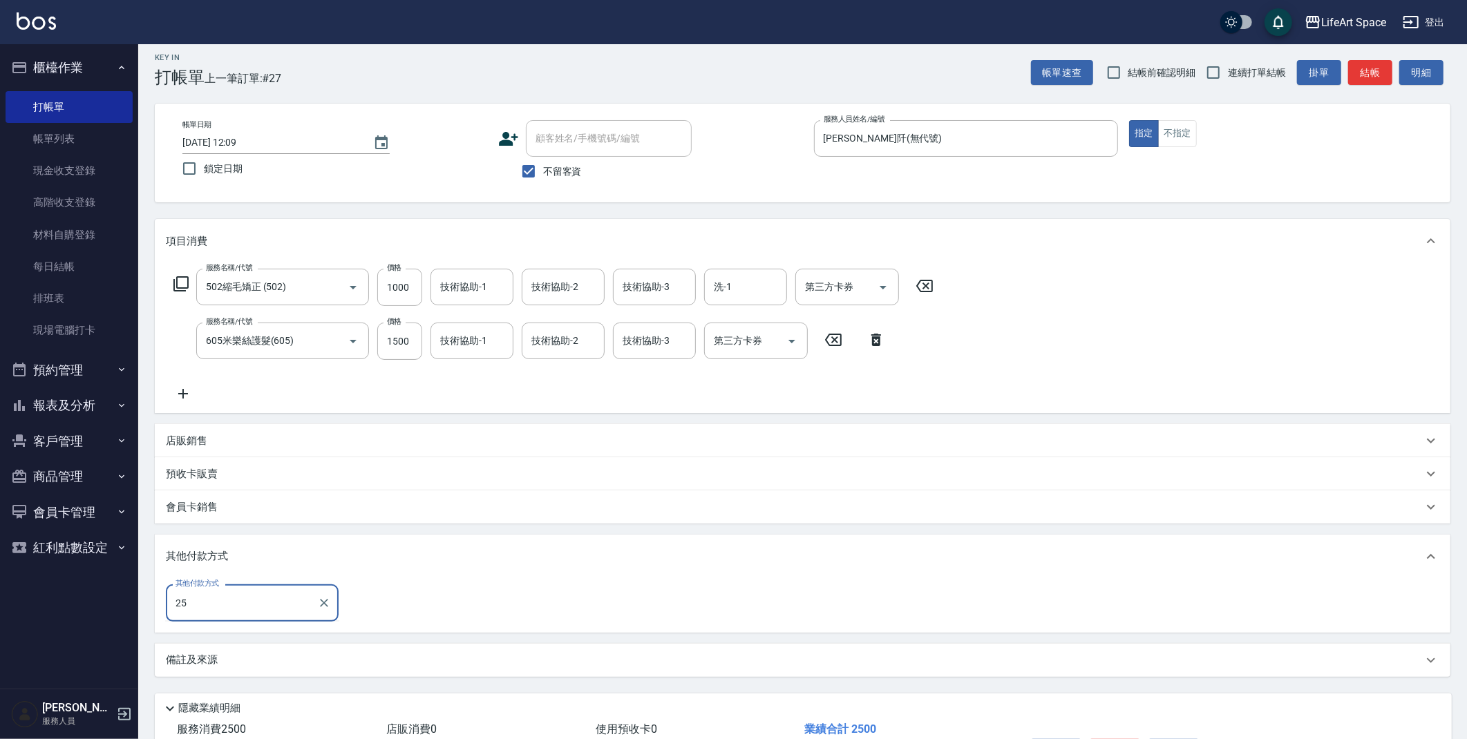
type input "2"
click at [282, 638] on span "轉帳" at bounding box center [252, 638] width 173 height 23
type input "轉帳"
type input "2500"
click at [1375, 73] on button "結帳" at bounding box center [1370, 73] width 44 height 26
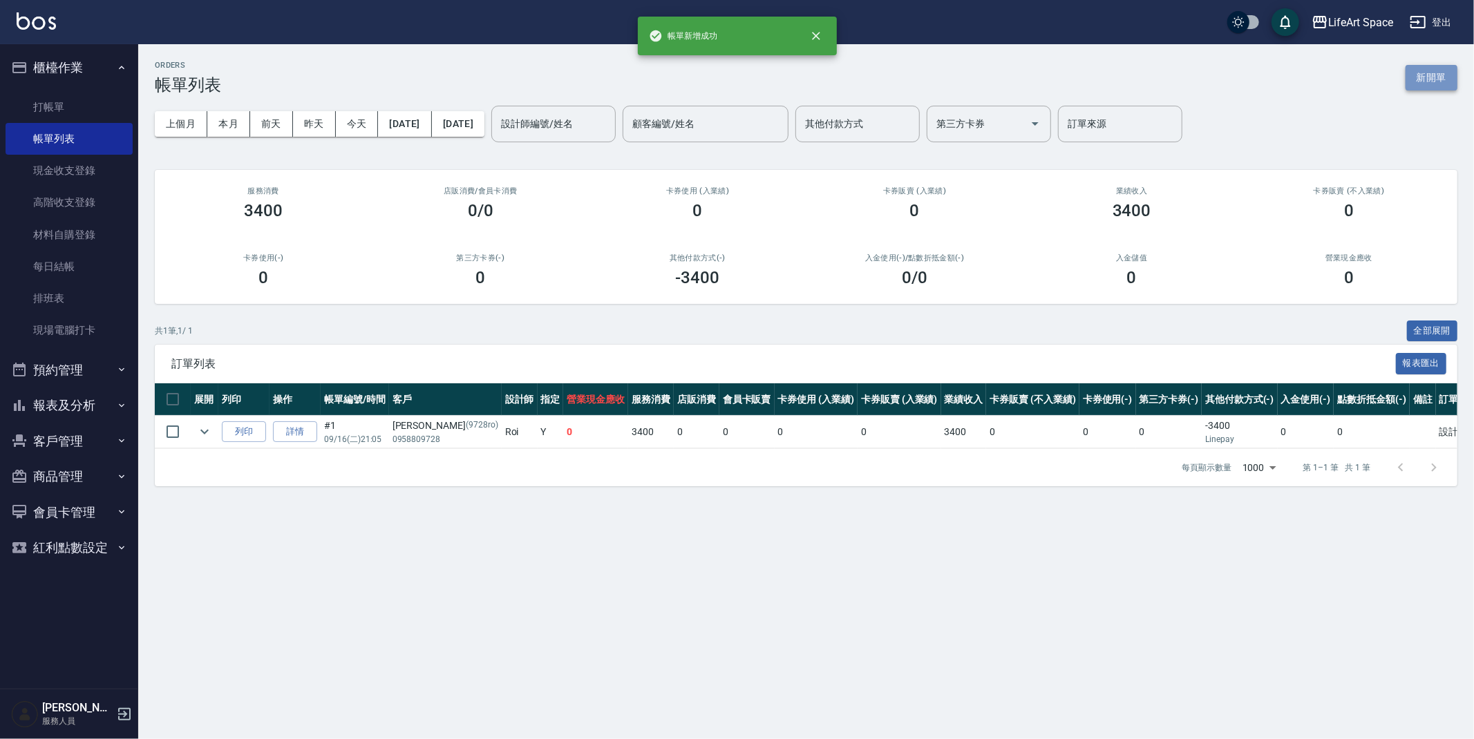
click at [1423, 74] on button "新開單" at bounding box center [1432, 78] width 52 height 26
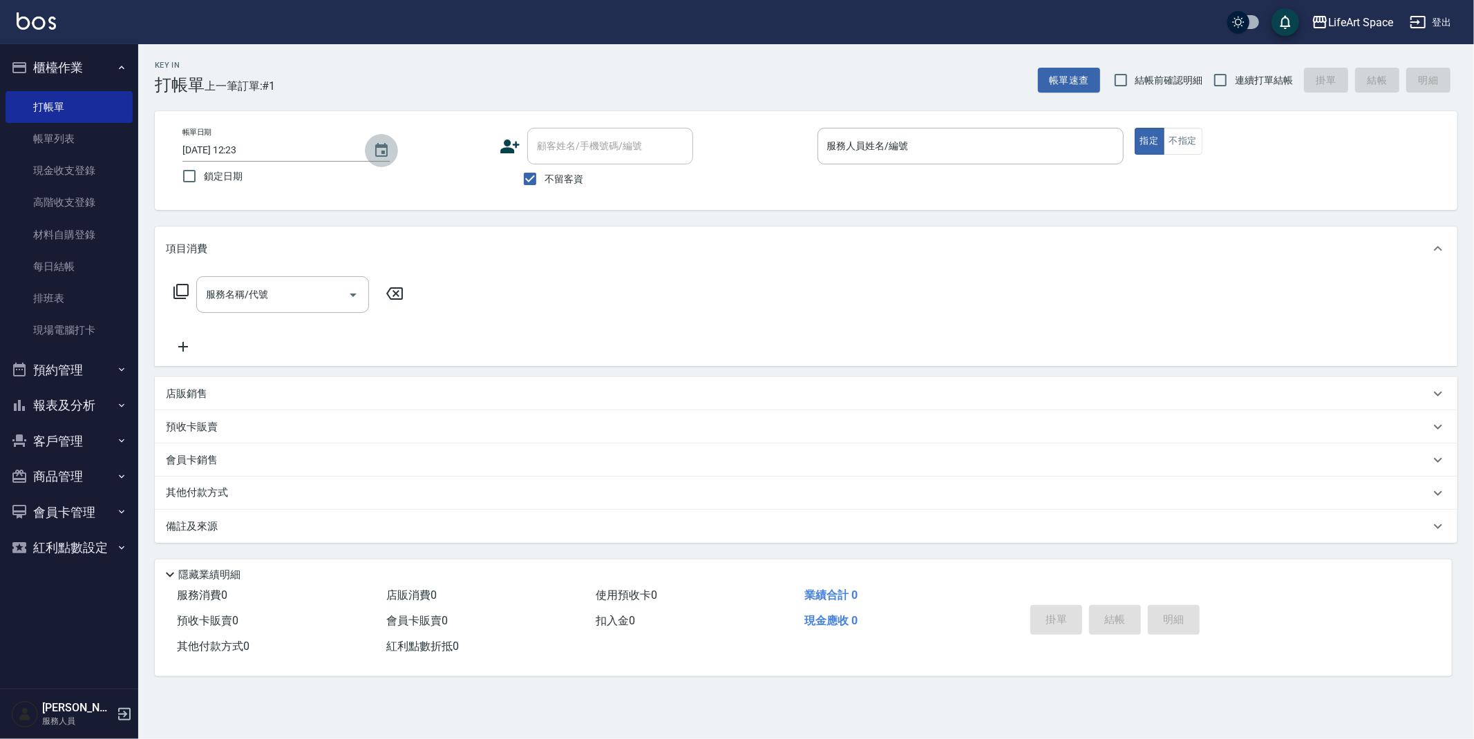
click at [384, 155] on icon "Choose date, selected date is 2025-09-16" at bounding box center [381, 150] width 12 height 14
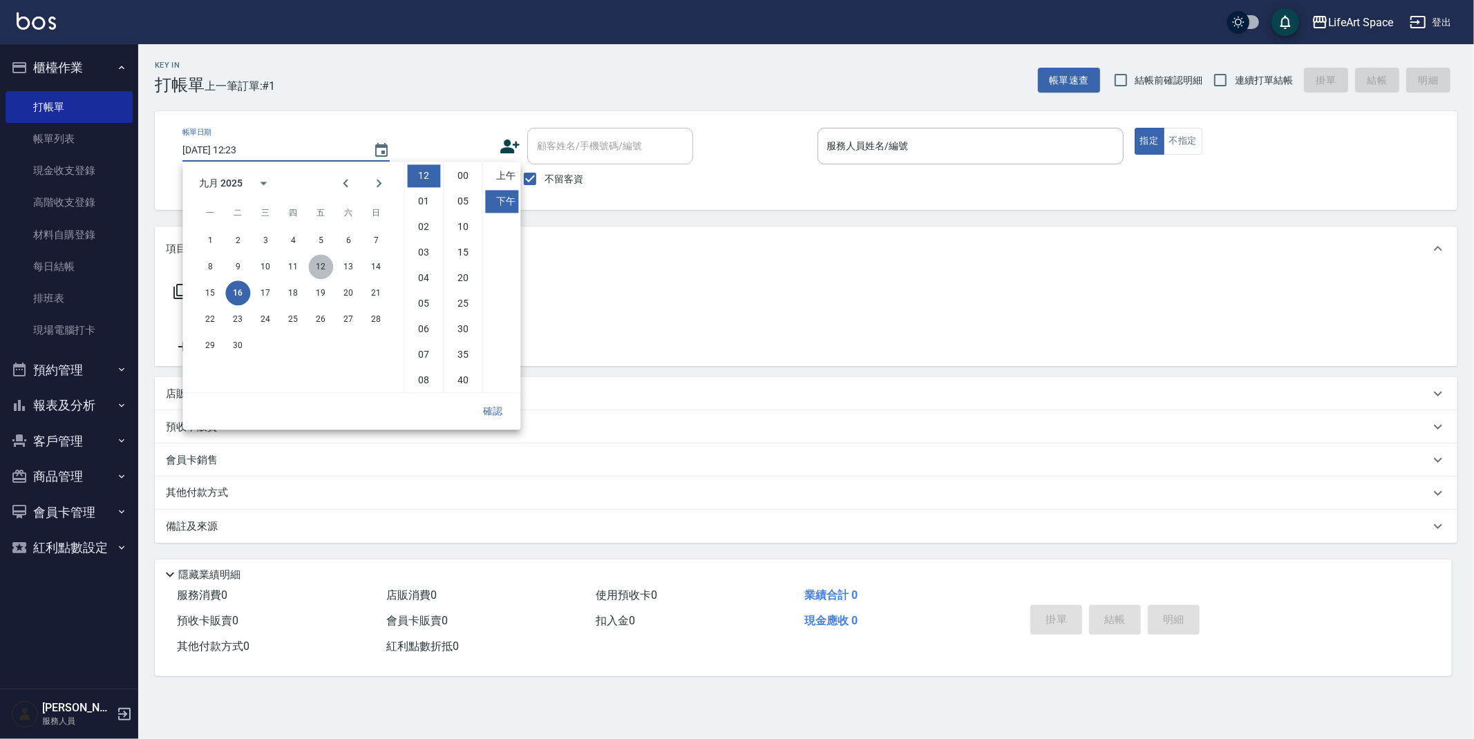
click at [320, 265] on button "12" at bounding box center [320, 266] width 25 height 25
type input "[DATE] 12:23"
click at [492, 410] on button "確認" at bounding box center [493, 412] width 44 height 26
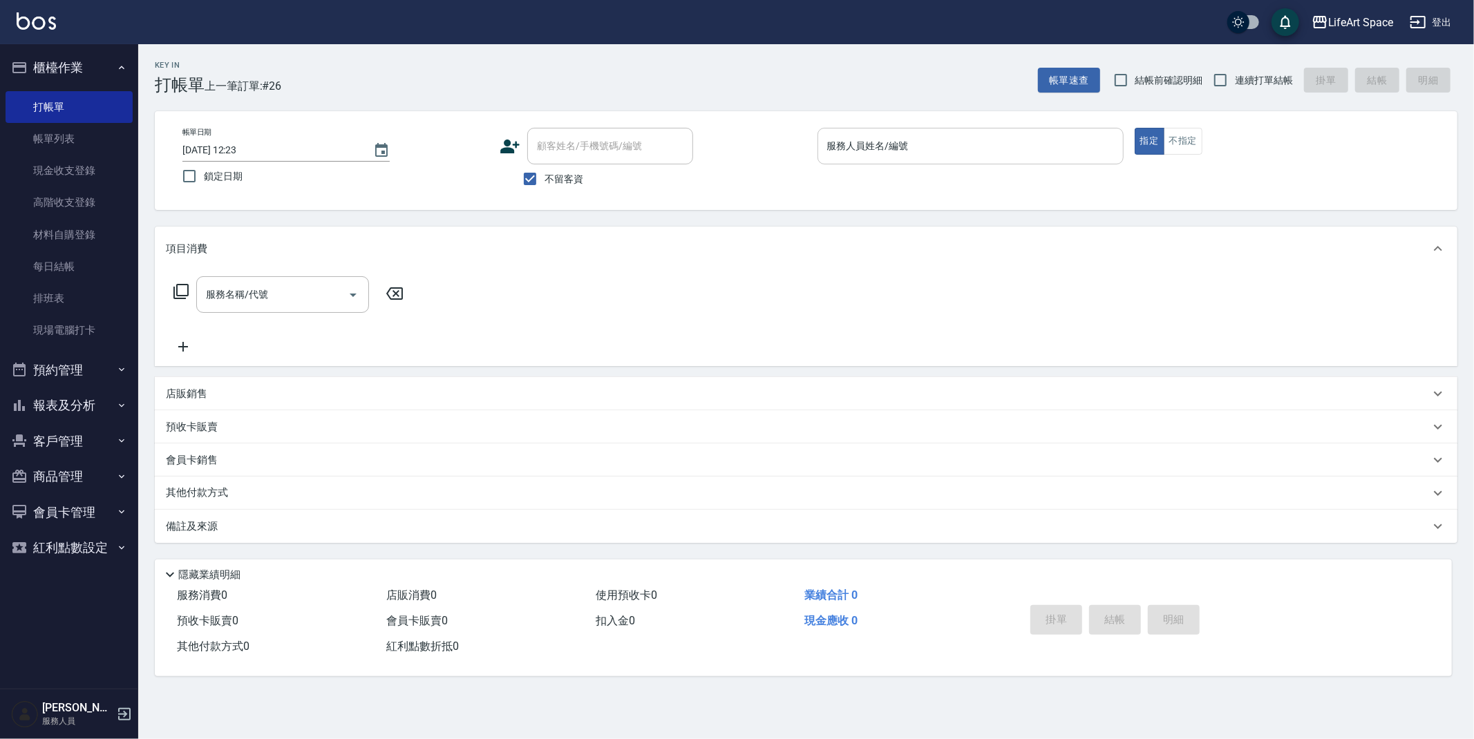
click at [911, 146] on input "服務人員姓名/編號" at bounding box center [971, 146] width 294 height 24
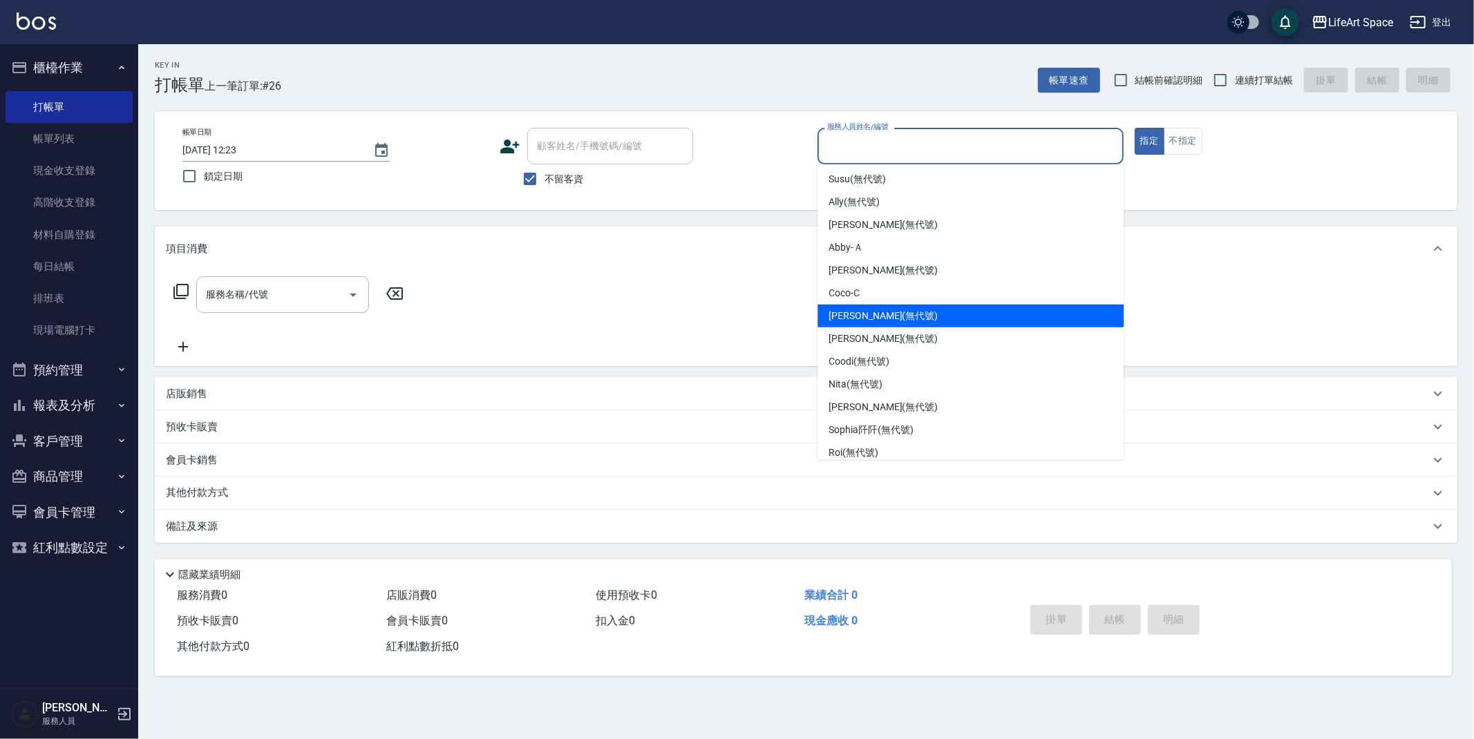
scroll to position [239, 0]
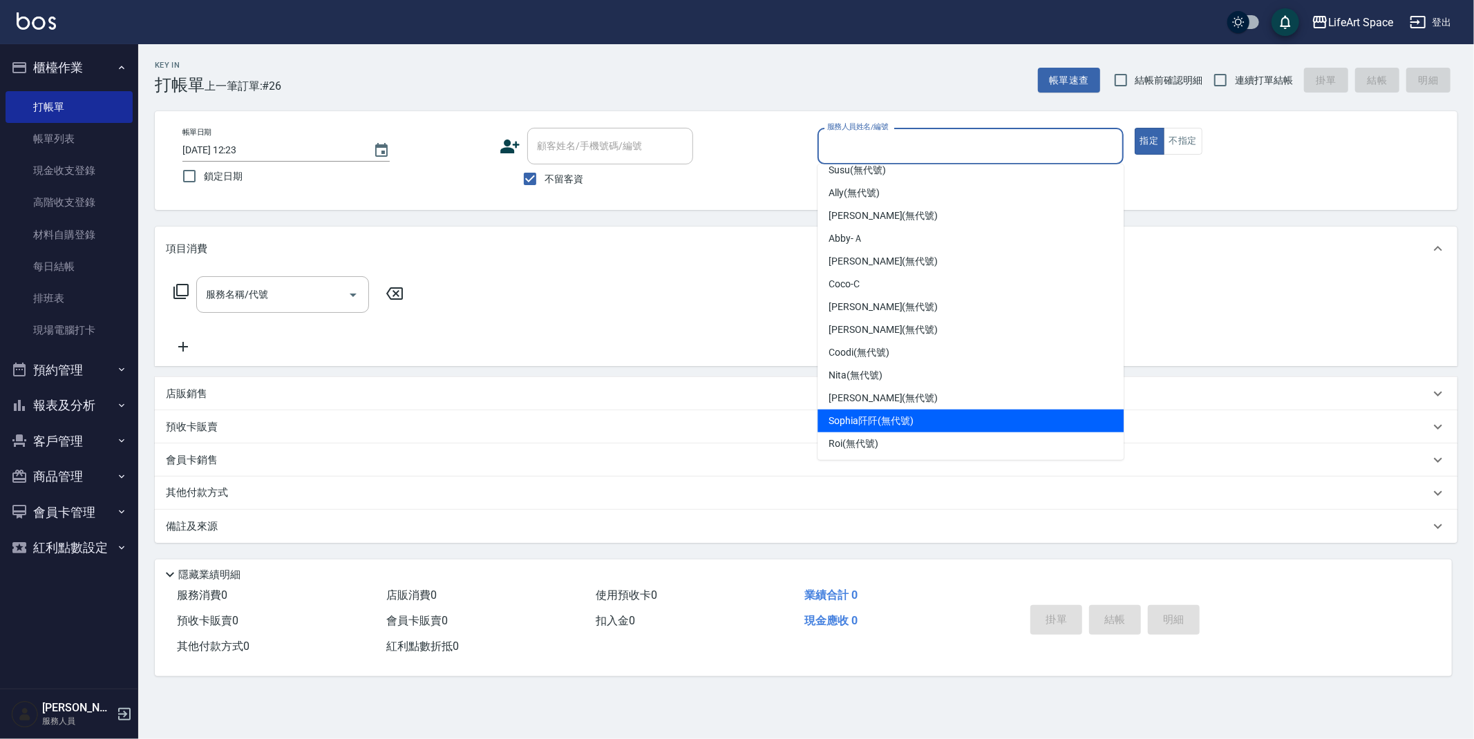
click at [950, 424] on div "[PERSON_NAME]阡 (無代號)" at bounding box center [970, 421] width 306 height 23
type input "[PERSON_NAME]阡(無代號)"
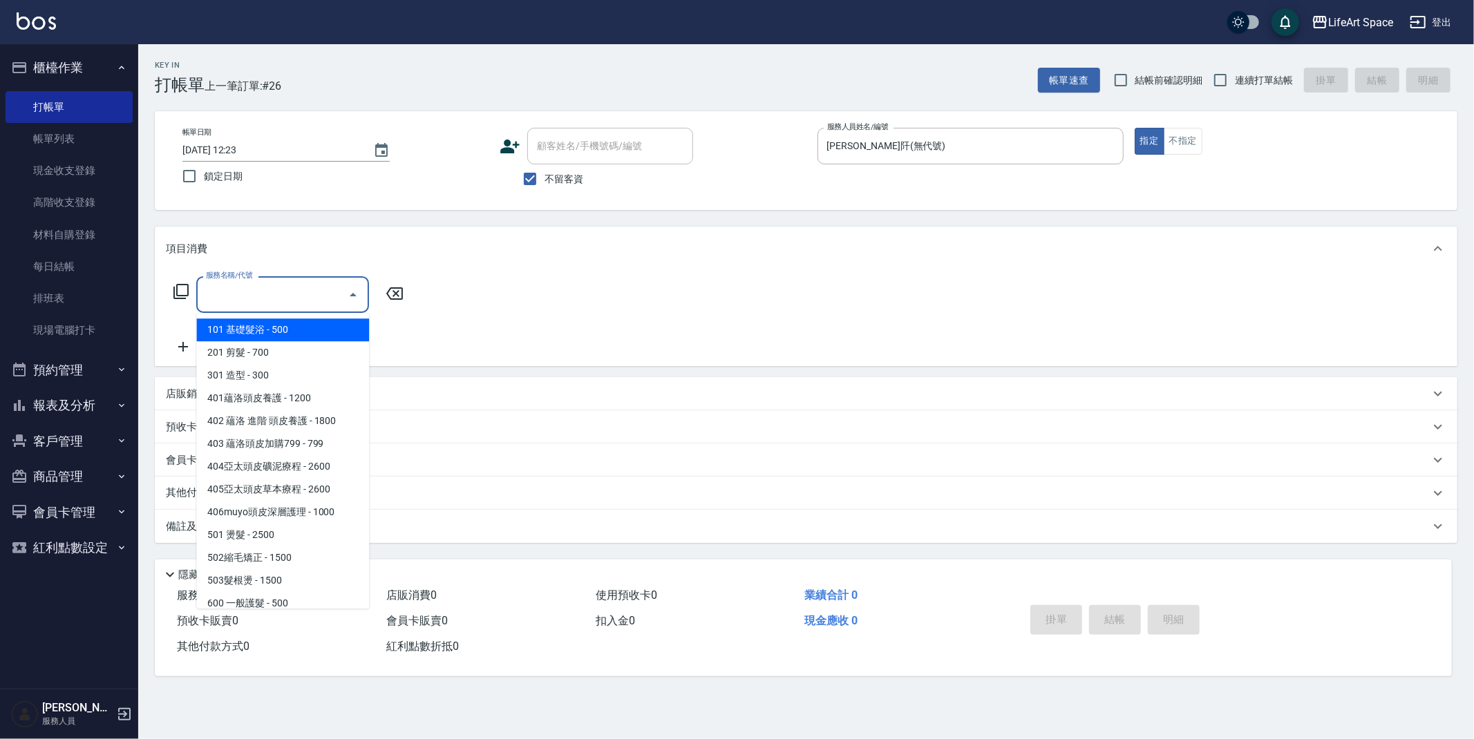
click at [236, 294] on input "服務名稱/代號" at bounding box center [272, 295] width 140 height 24
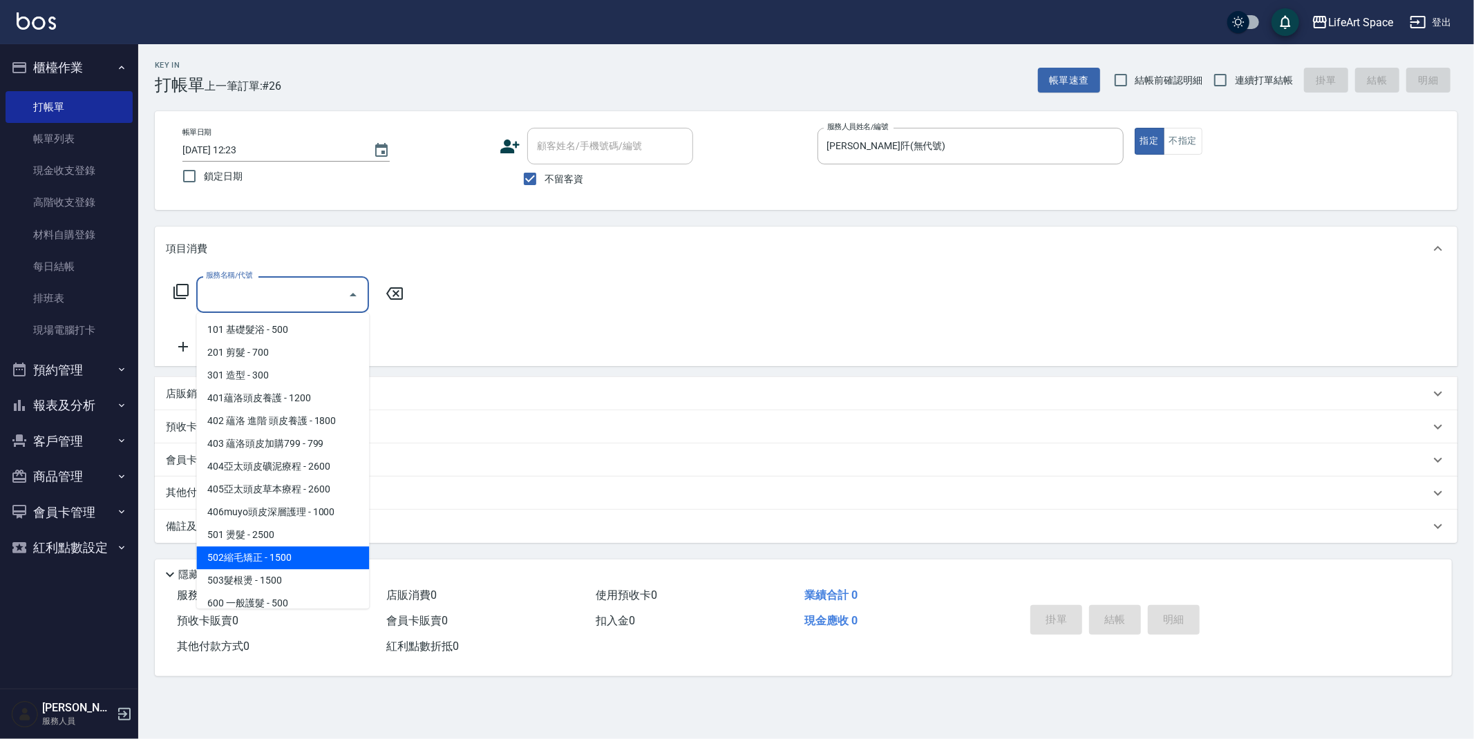
click at [335, 564] on span "502縮毛矯正 - 1500" at bounding box center [282, 558] width 173 height 23
type input "502縮毛矯正 (502)"
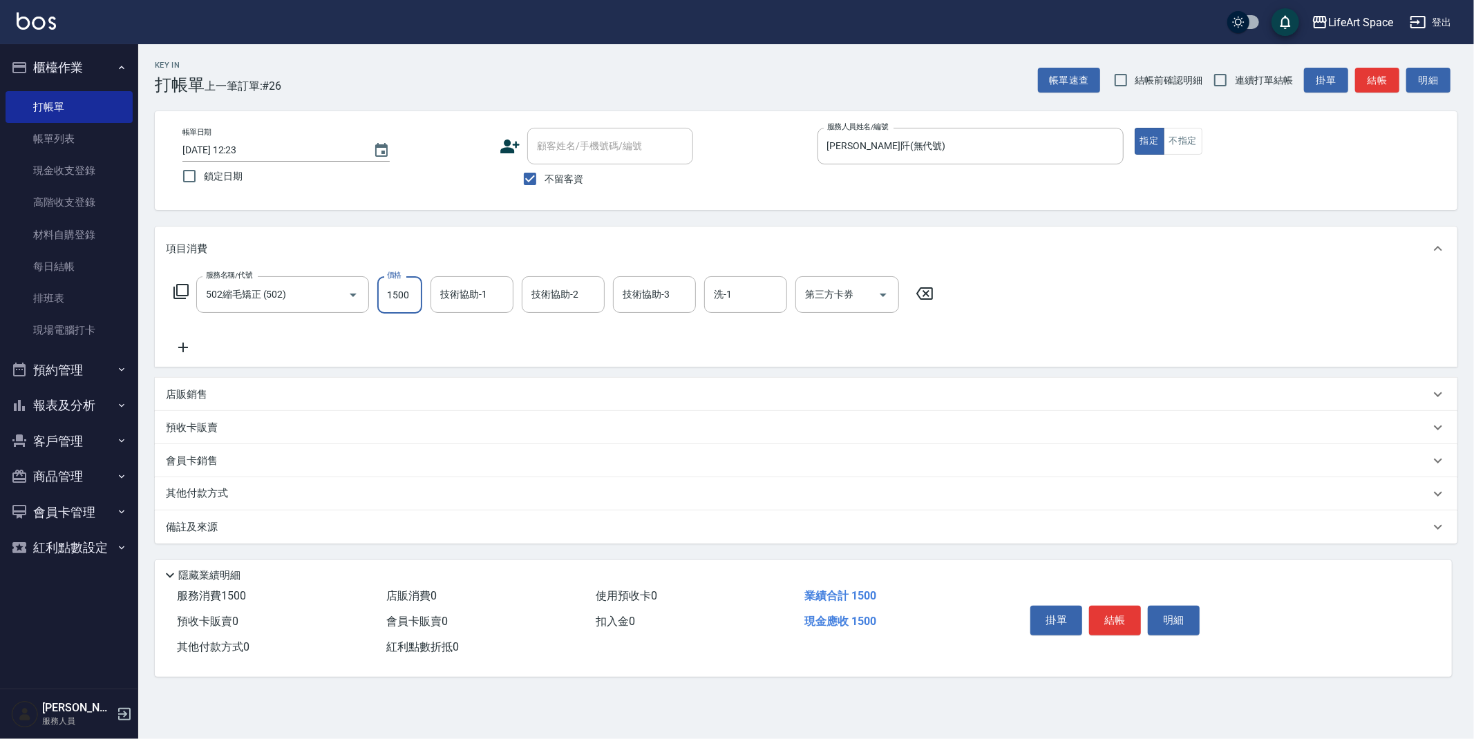
drag, startPoint x: 412, startPoint y: 301, endPoint x: 421, endPoint y: 303, distance: 9.1
click at [412, 301] on input "1500" at bounding box center [399, 294] width 45 height 37
type input "1700"
click at [1381, 80] on button "結帳" at bounding box center [1377, 81] width 44 height 26
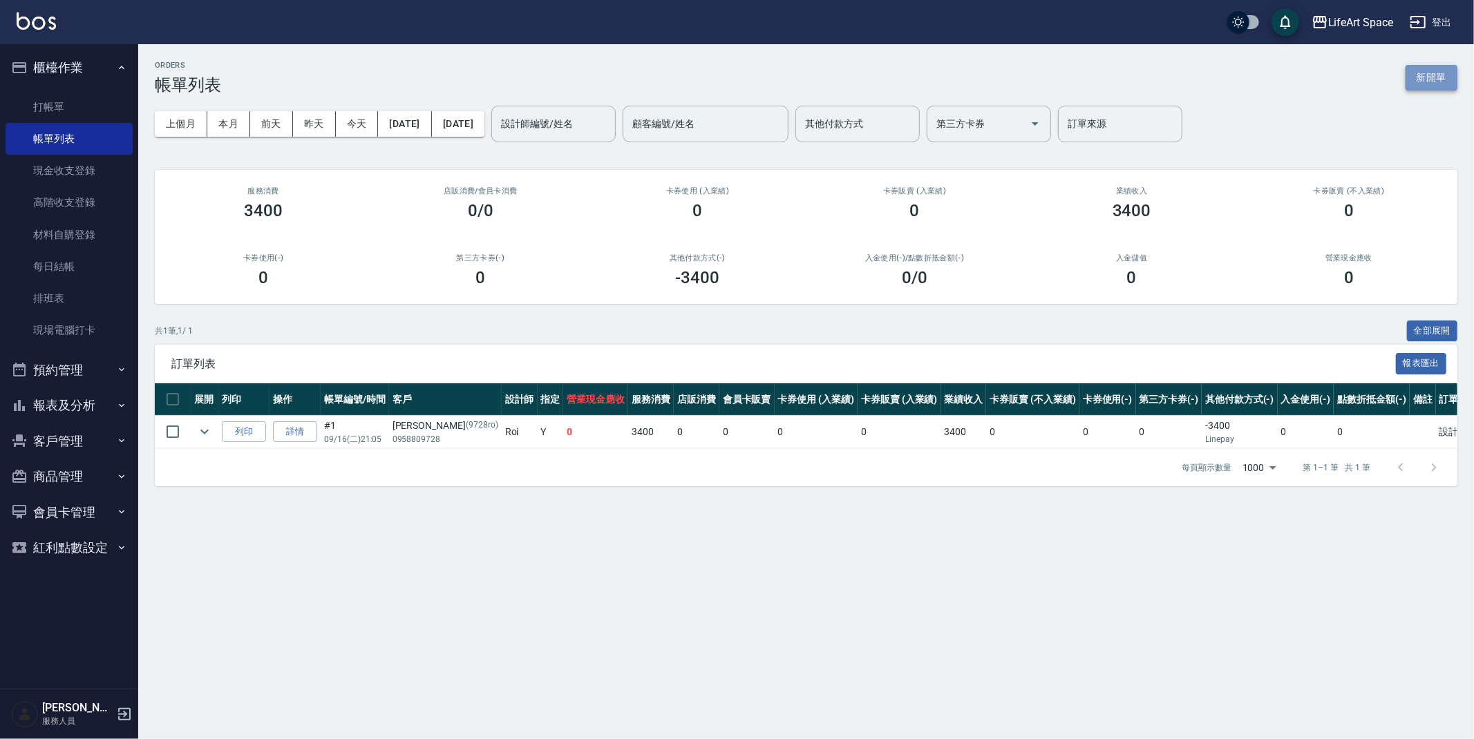
click at [1440, 79] on button "新開單" at bounding box center [1432, 78] width 52 height 26
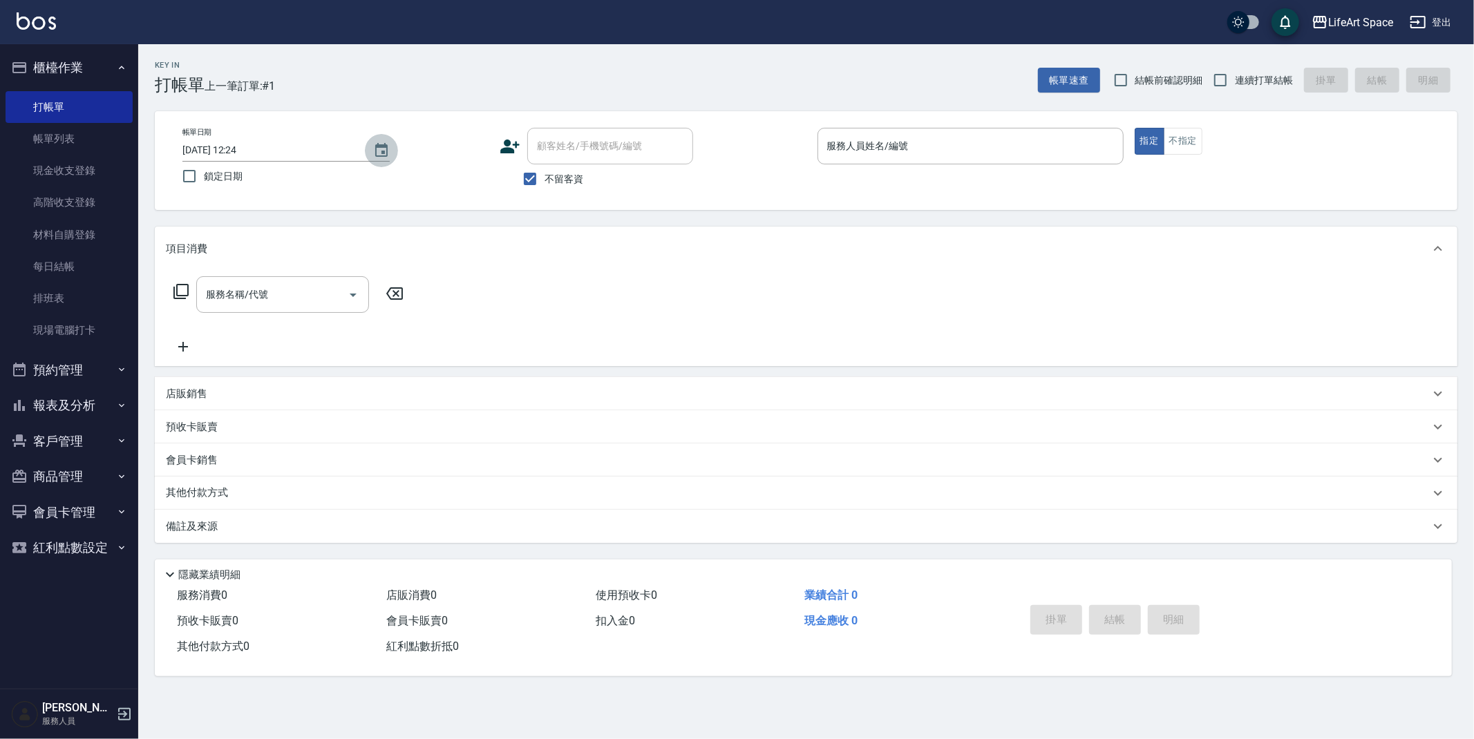
click at [386, 155] on icon "Choose date, selected date is 2025-09-16" at bounding box center [381, 150] width 17 height 17
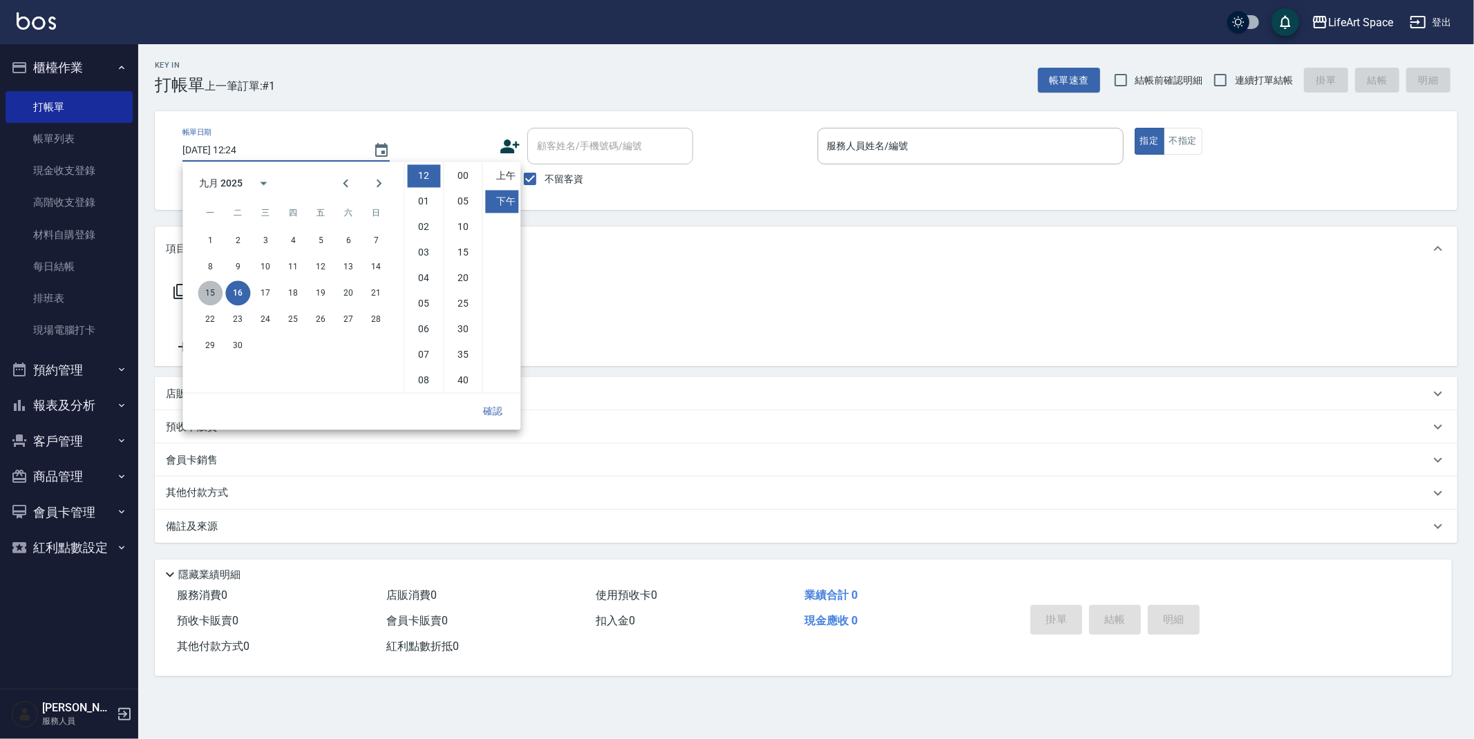
click at [216, 291] on button "15" at bounding box center [210, 293] width 25 height 25
type input "[DATE] 12:24"
click at [491, 408] on button "確認" at bounding box center [493, 412] width 44 height 26
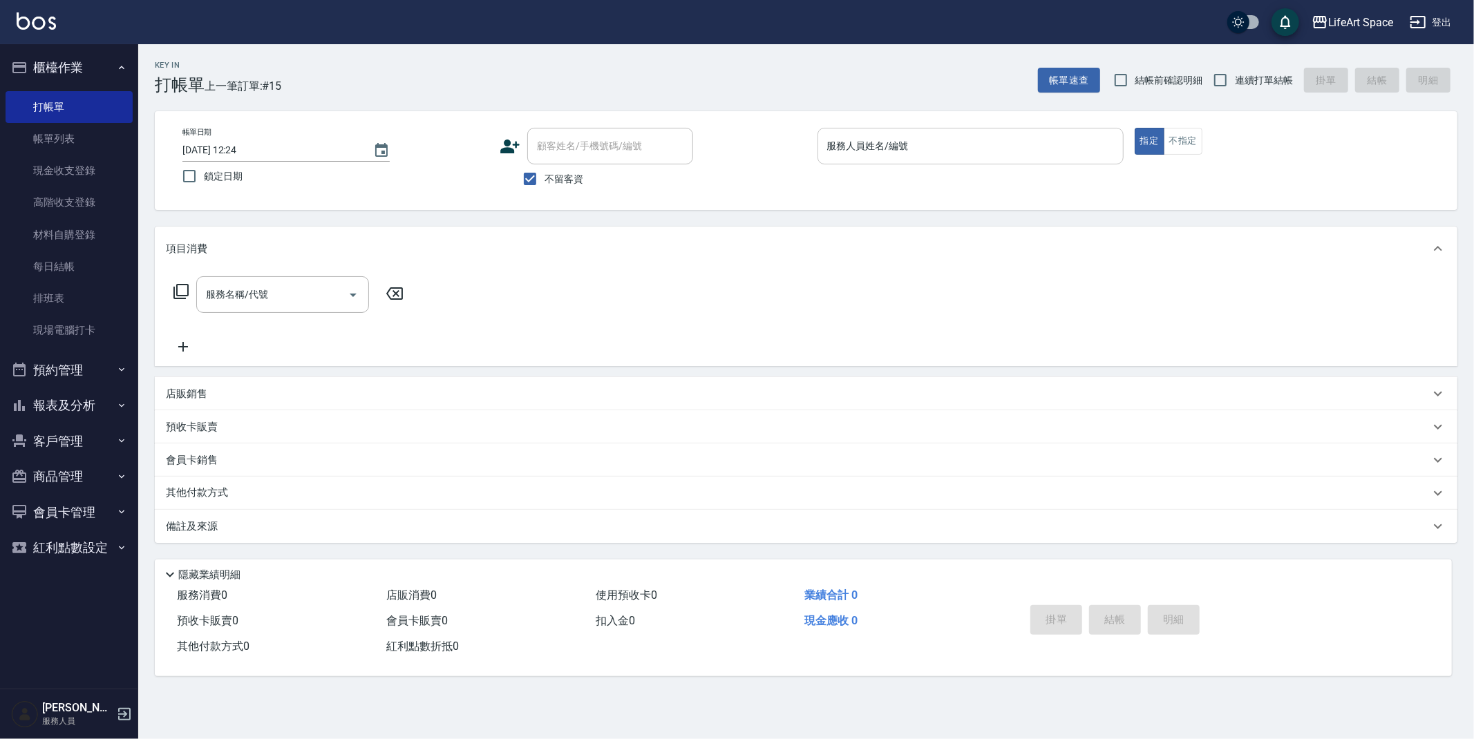
click at [830, 151] on input "服務人員姓名/編號" at bounding box center [971, 146] width 294 height 24
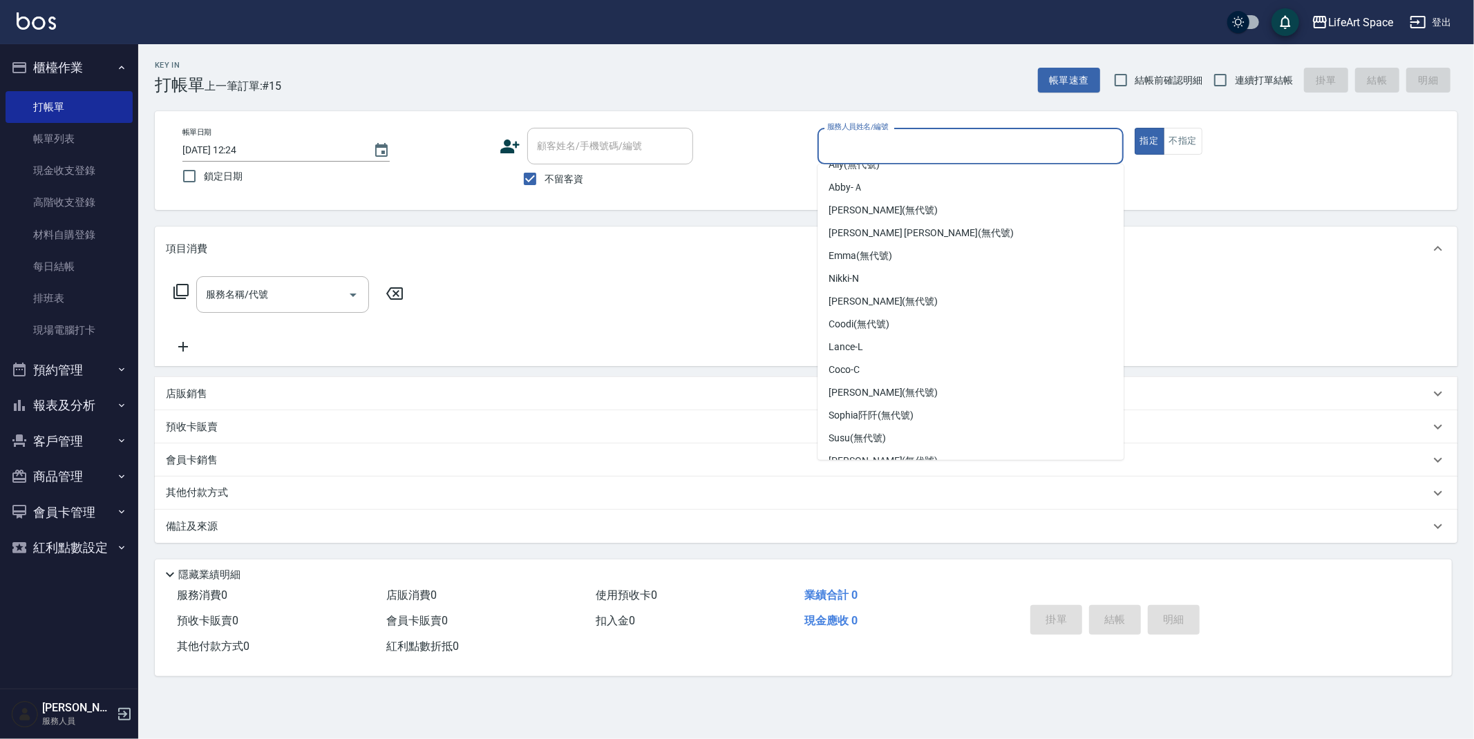
scroll to position [239, 0]
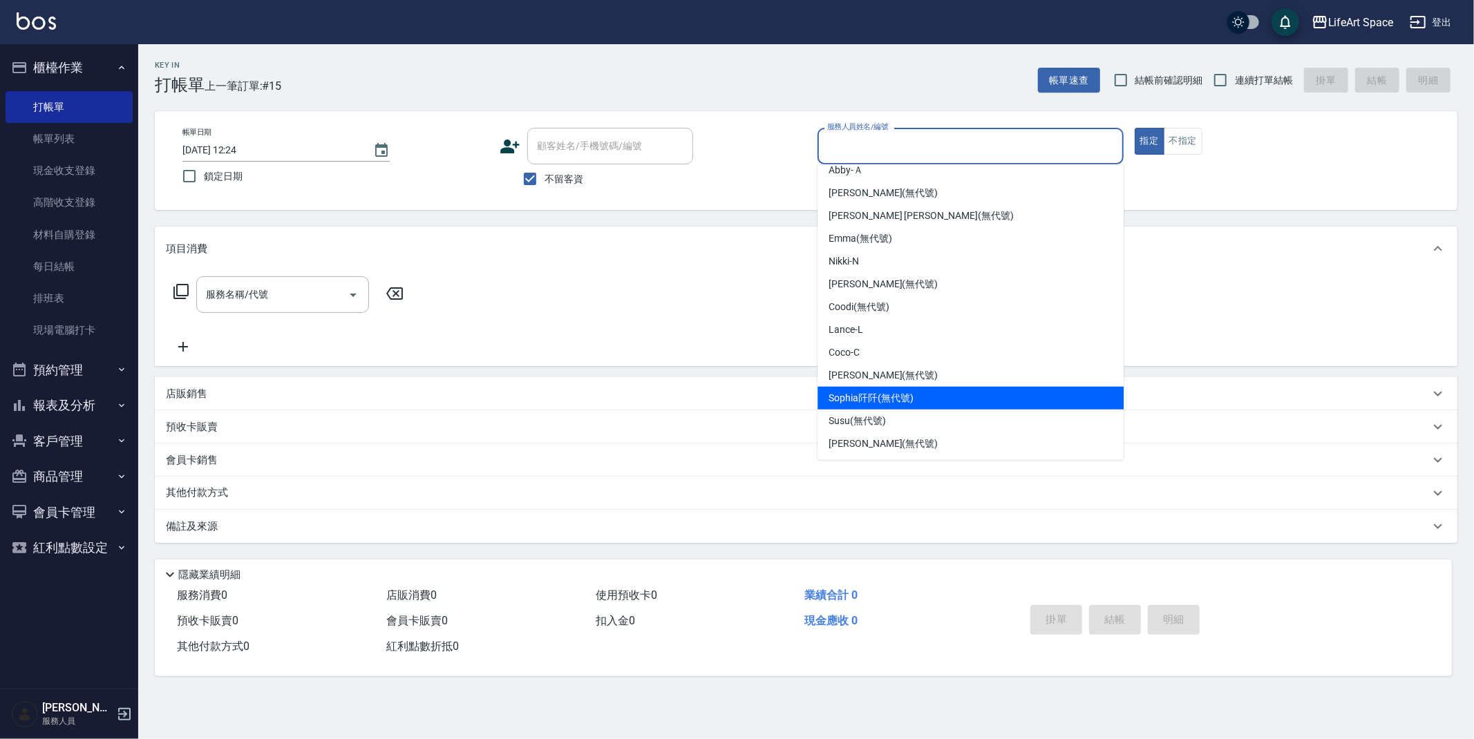
click at [945, 397] on div "[PERSON_NAME]阡 (無代號)" at bounding box center [970, 398] width 306 height 23
type input "[PERSON_NAME]阡(無代號)"
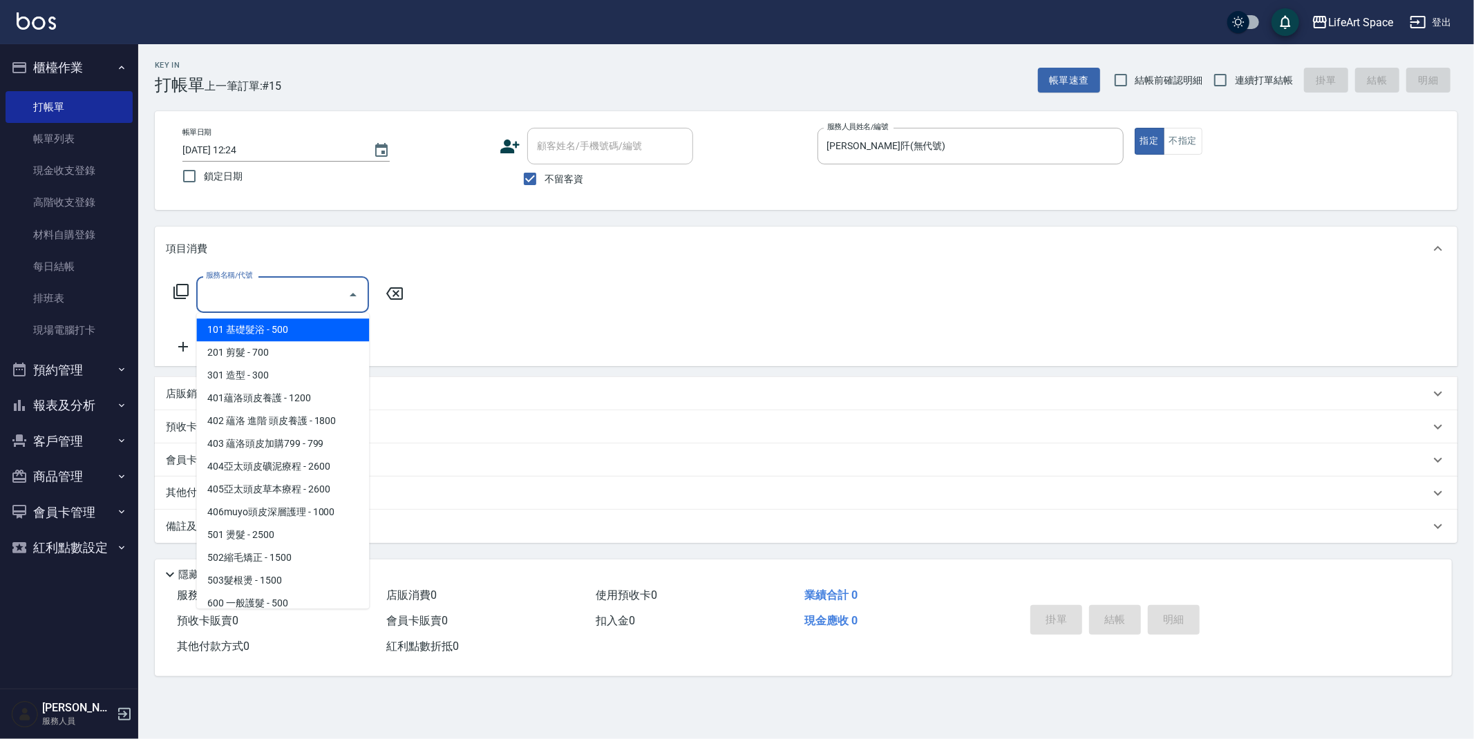
click at [247, 303] on input "服務名稱/代號" at bounding box center [272, 295] width 140 height 24
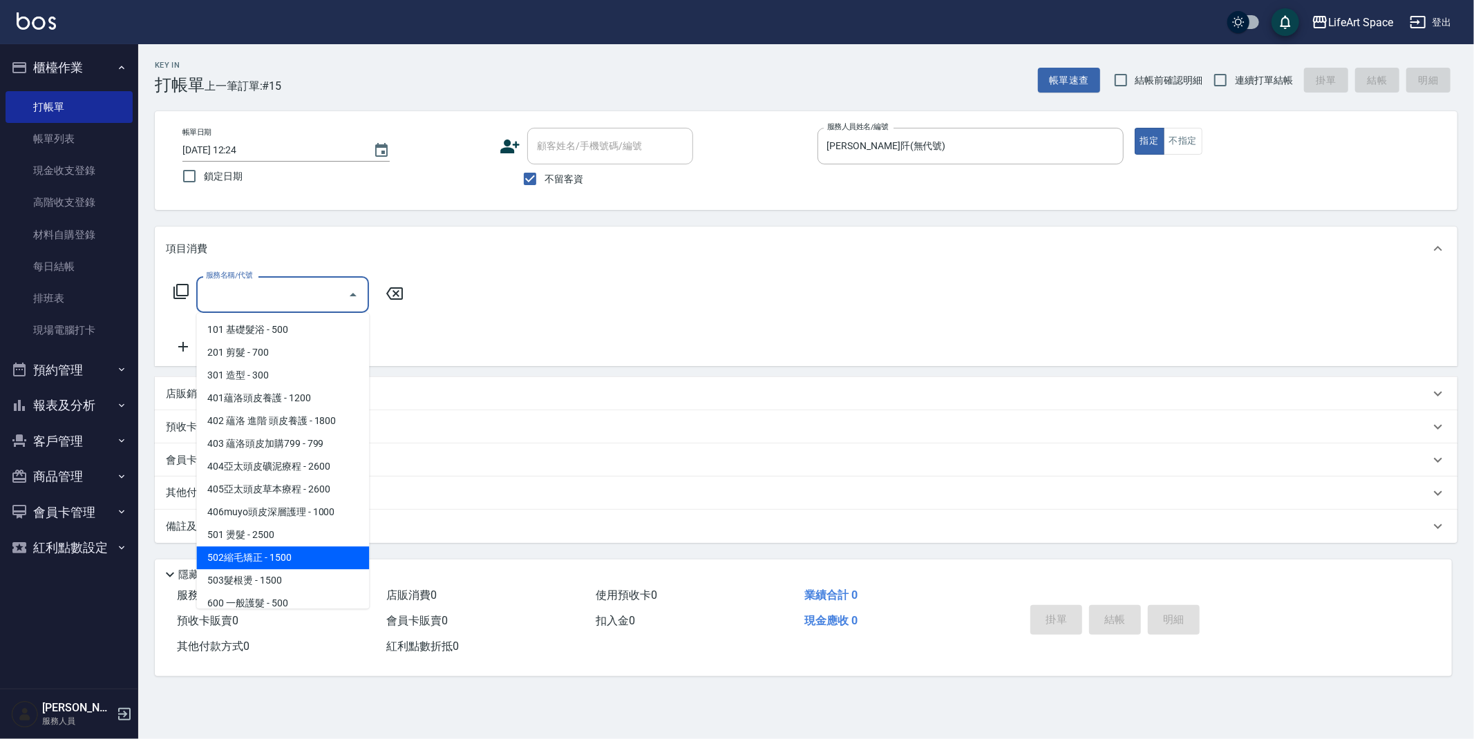
click at [267, 556] on span "502縮毛矯正 - 1500" at bounding box center [282, 558] width 173 height 23
type input "502縮毛矯正 (502)"
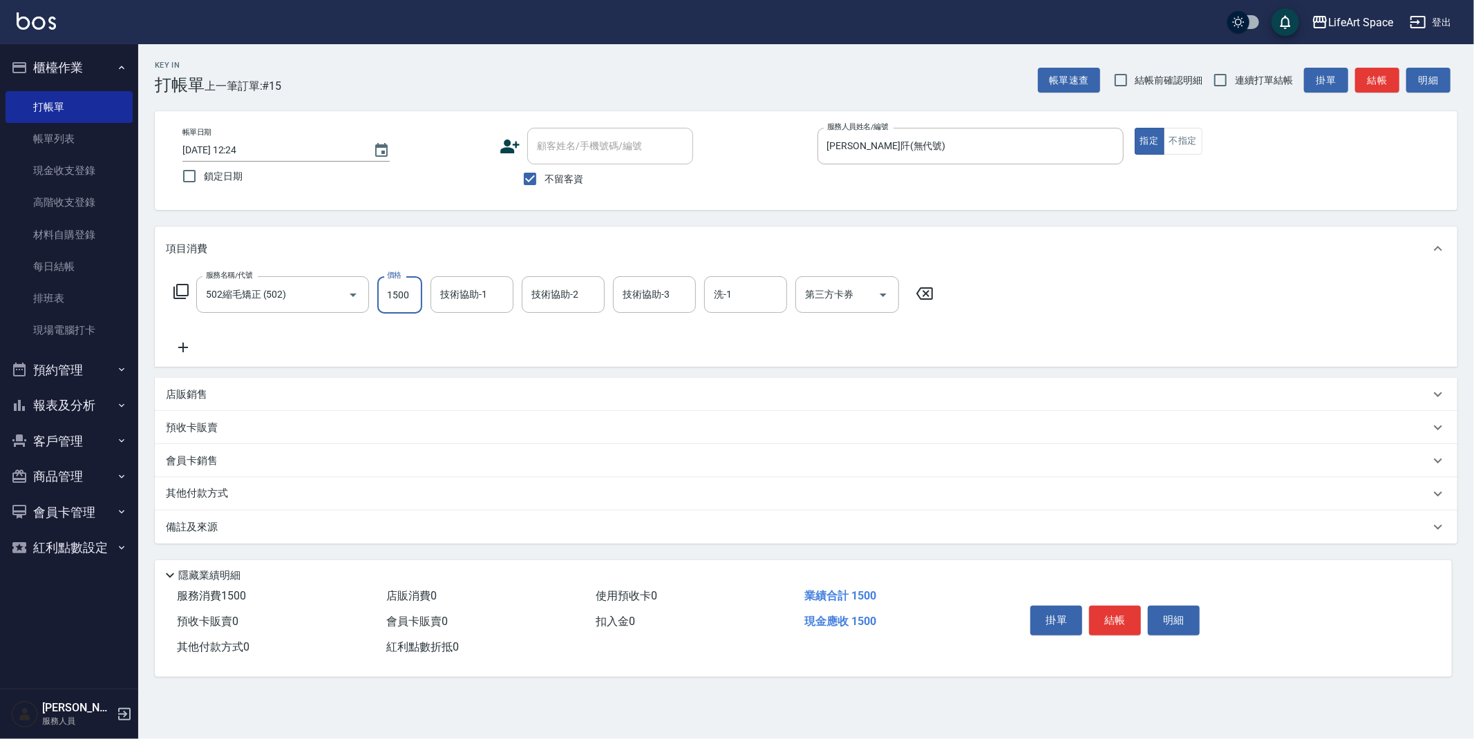
click at [416, 293] on input "1500" at bounding box center [399, 294] width 45 height 37
type input "1800"
click at [1383, 75] on button "結帳" at bounding box center [1377, 81] width 44 height 26
